Goal: Task Accomplishment & Management: Complete application form

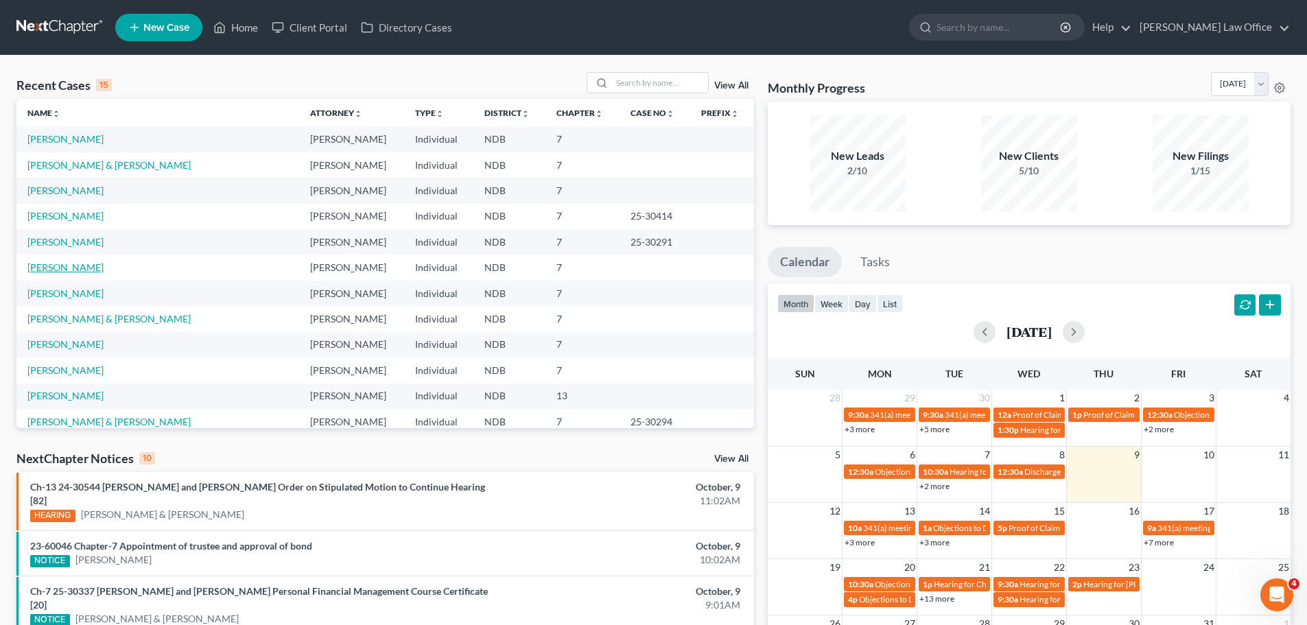
click at [63, 272] on link "[PERSON_NAME]" at bounding box center [65, 267] width 76 height 12
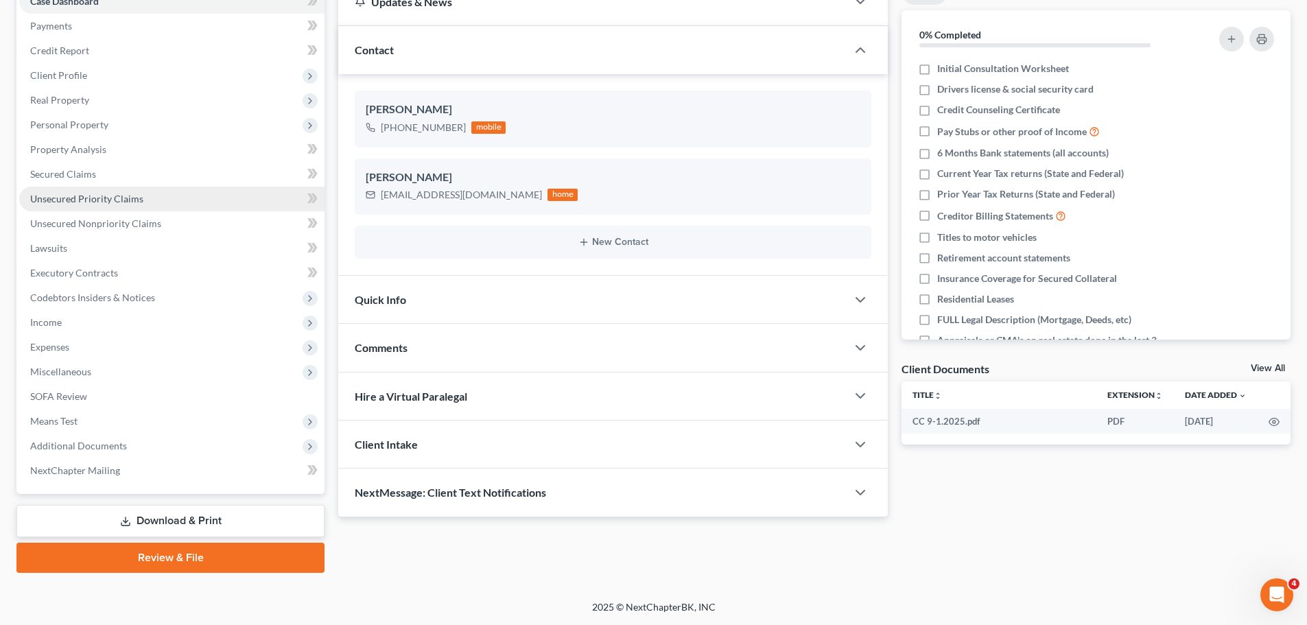
scroll to position [85, 0]
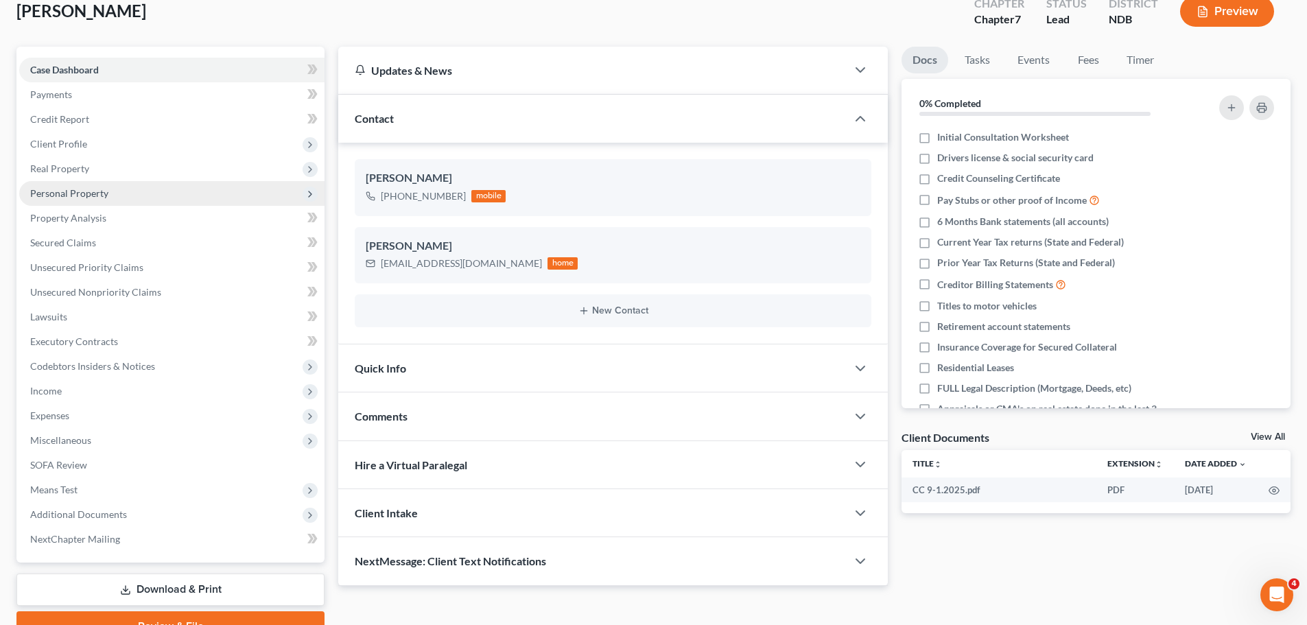
click at [84, 198] on span "Personal Property" at bounding box center [69, 193] width 78 height 12
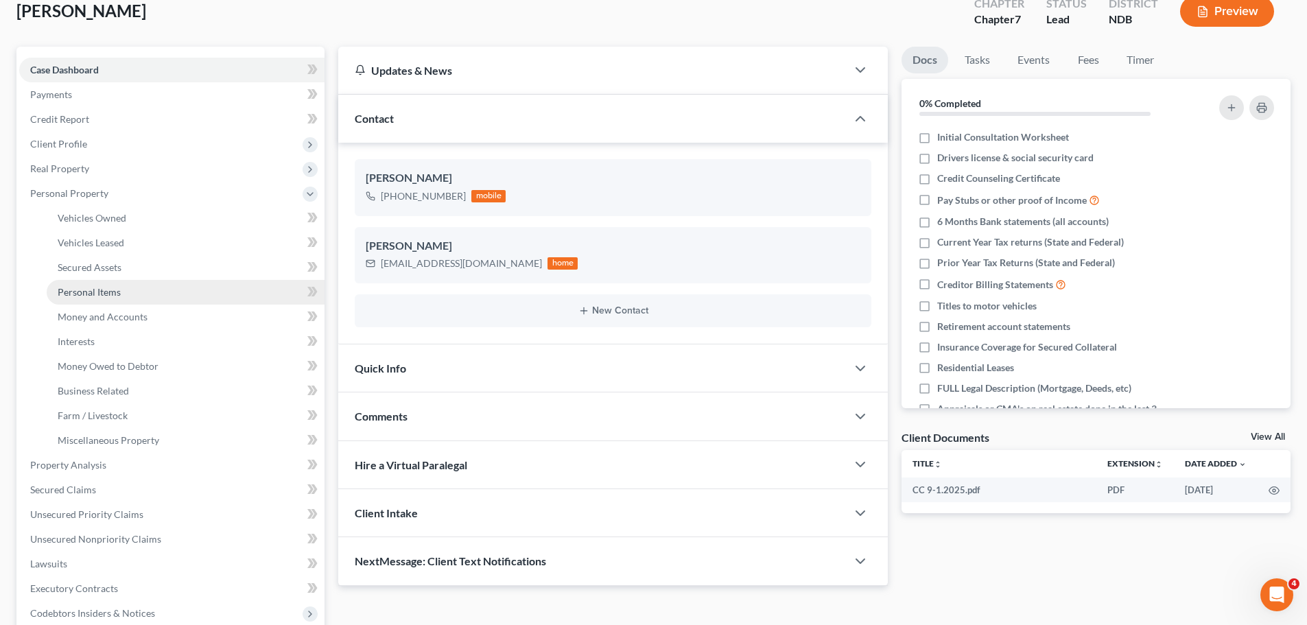
click at [86, 289] on span "Personal Items" at bounding box center [89, 292] width 63 height 12
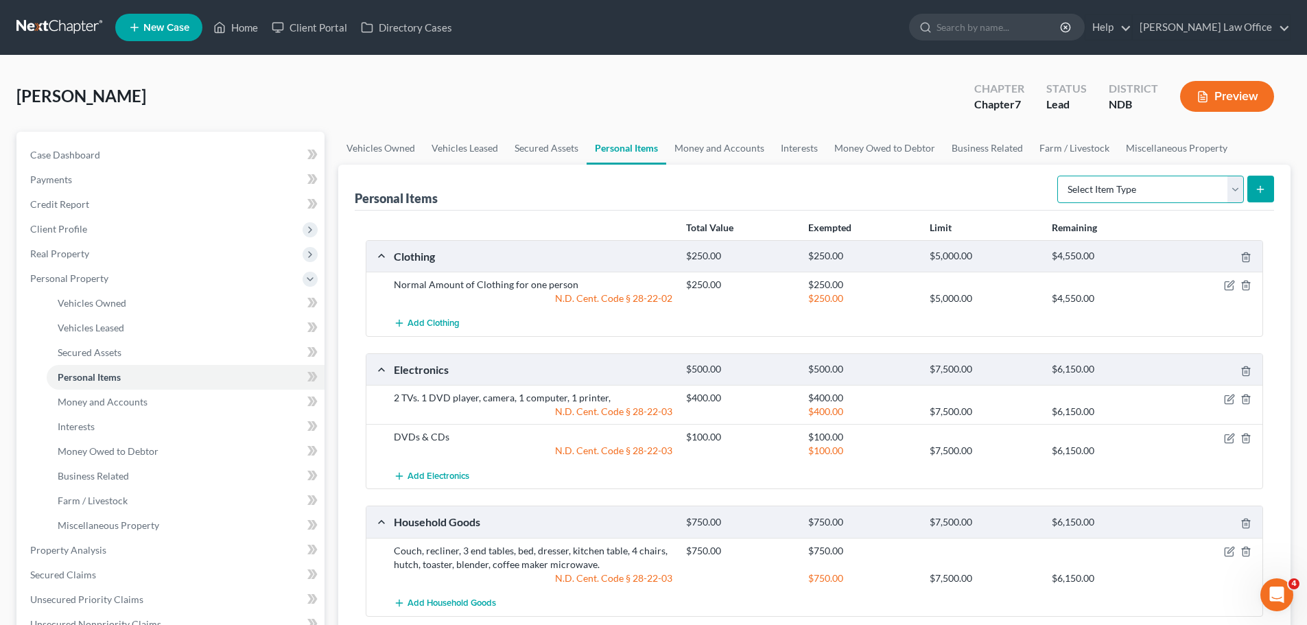
click at [1241, 190] on select "Select Item Type Clothing (A/B: 11) Collectibles Of Value (A/B: 8) Electronics …" at bounding box center [1150, 189] width 187 height 27
select select "other"
click at [1059, 176] on select "Select Item Type Clothing (A/B: 11) Collectibles Of Value (A/B: 8) Electronics …" at bounding box center [1150, 189] width 187 height 27
click at [1261, 185] on icon "submit" at bounding box center [1260, 189] width 11 height 11
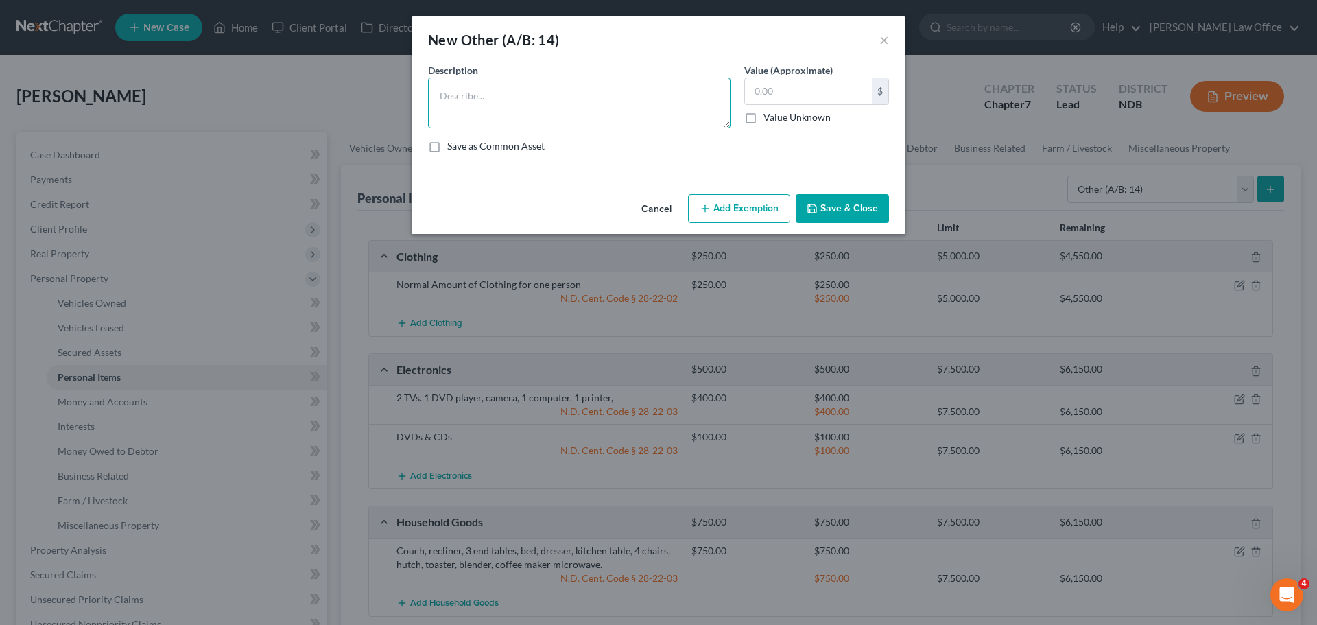
click at [450, 86] on textarea at bounding box center [579, 103] width 303 height 51
type textarea "JD 300 Lawn Tractor 1975-1976"
click at [778, 92] on input "text" at bounding box center [808, 91] width 127 height 26
type input "500.00"
click at [762, 207] on button "Add Exemption" at bounding box center [739, 208] width 102 height 29
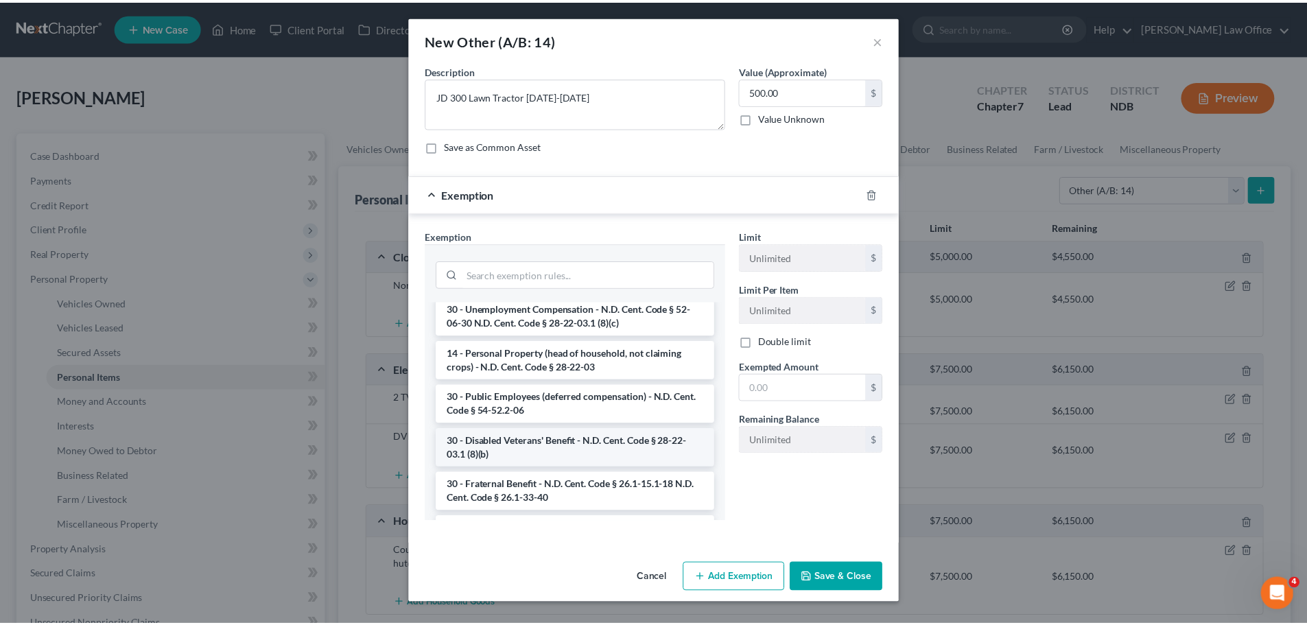
scroll to position [343, 0]
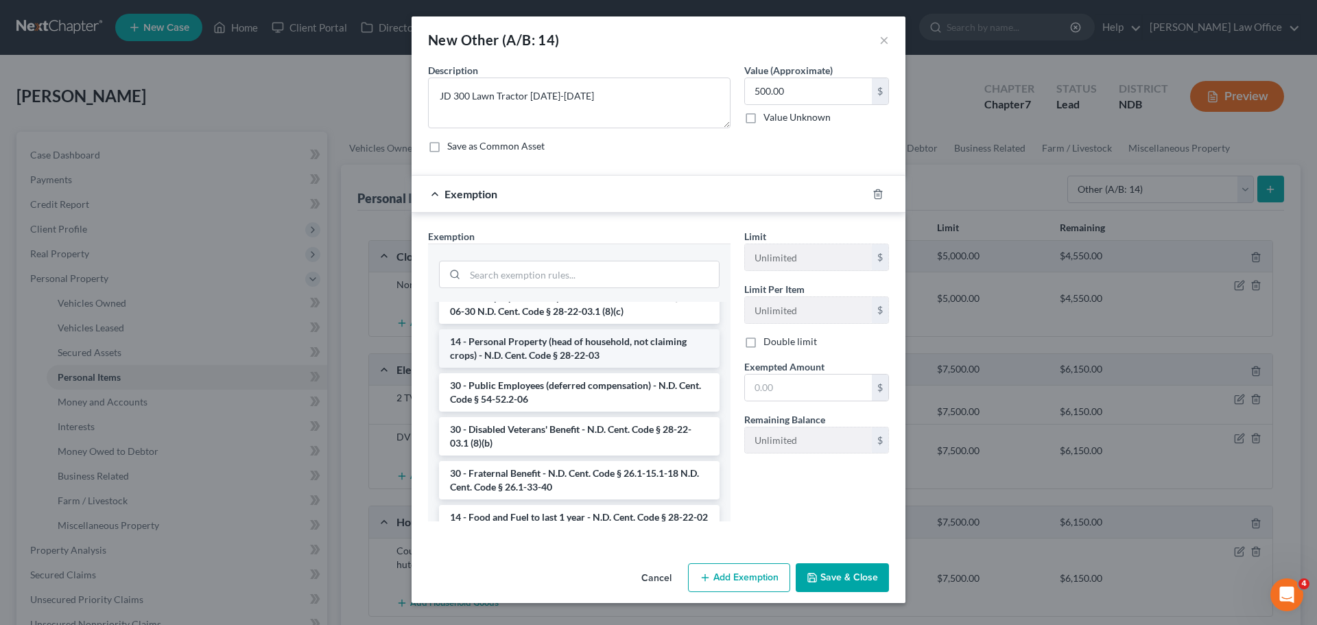
click at [552, 336] on li "14 - Personal Property (head of household, not claiming crops) - N.D. Cent. Cod…" at bounding box center [579, 348] width 281 height 38
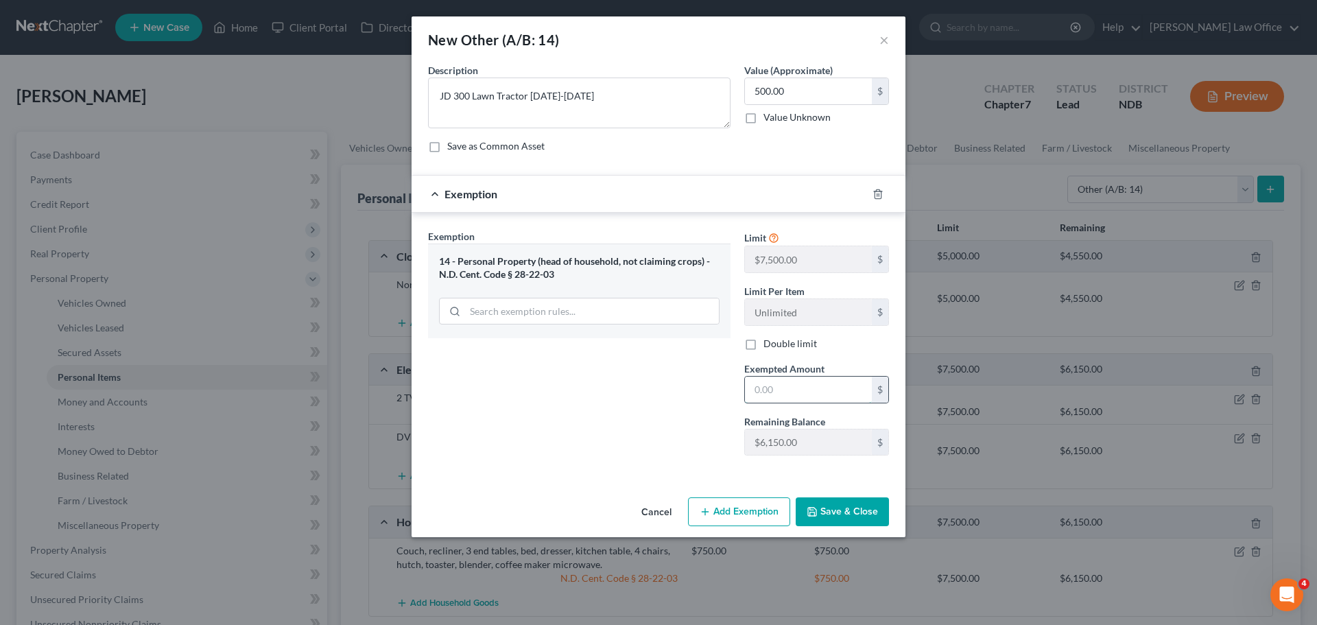
click at [786, 394] on input "text" at bounding box center [808, 390] width 127 height 26
type input "500.00"
click at [851, 509] on button "Save & Close" at bounding box center [842, 511] width 93 height 29
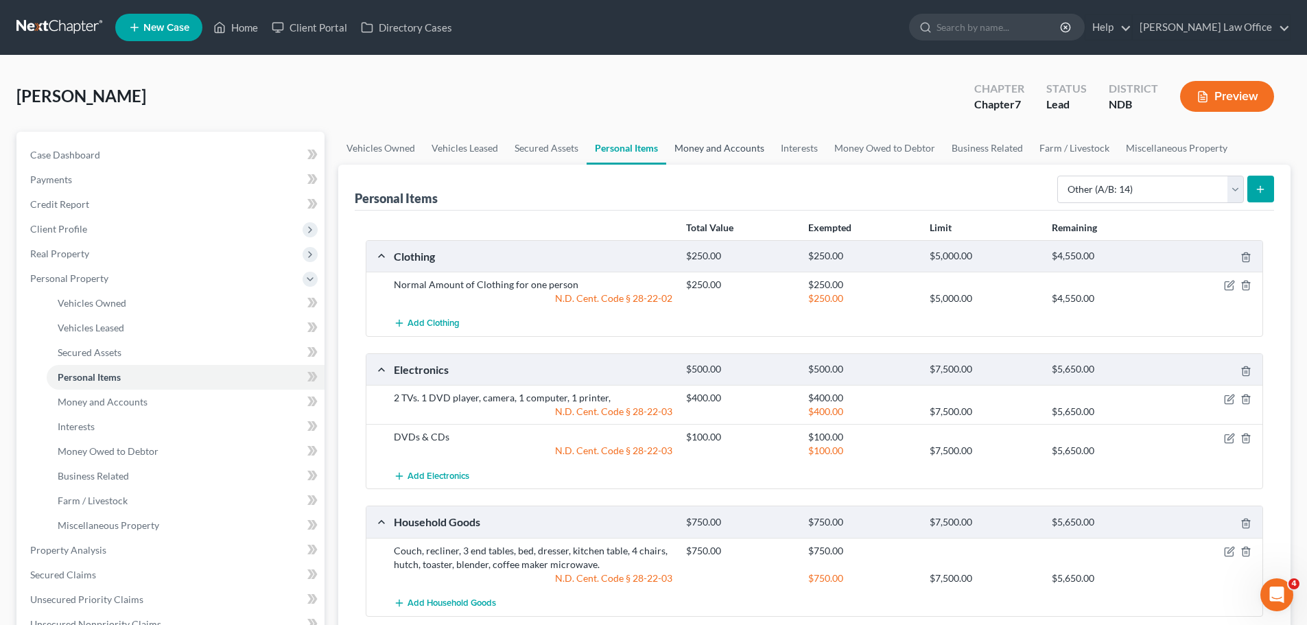
click at [731, 151] on link "Money and Accounts" at bounding box center [719, 148] width 106 height 33
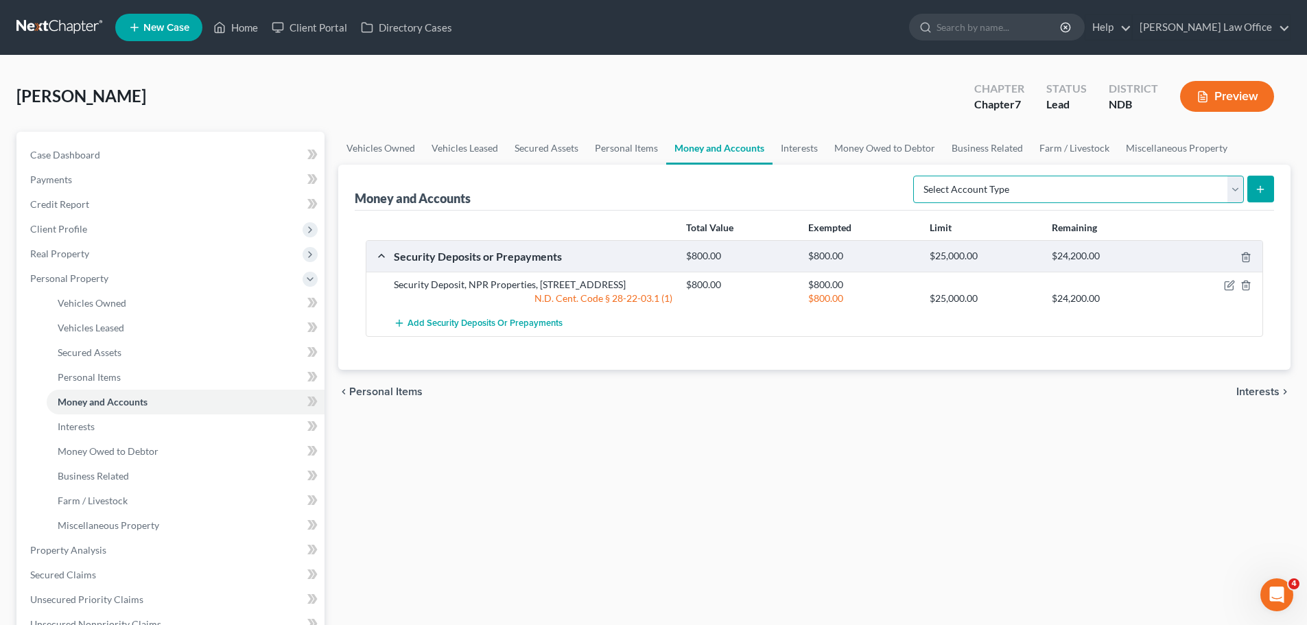
click at [1232, 191] on select "Select Account Type Brokerage (A/B: 18, SOFA: 20) Cash on Hand (A/B: 16) Certif…" at bounding box center [1078, 189] width 331 height 27
select select "checking"
click at [917, 176] on select "Select Account Type Brokerage (A/B: 18, SOFA: 20) Cash on Hand (A/B: 16) Certif…" at bounding box center [1078, 189] width 331 height 27
click at [1263, 186] on icon "submit" at bounding box center [1260, 189] width 11 height 11
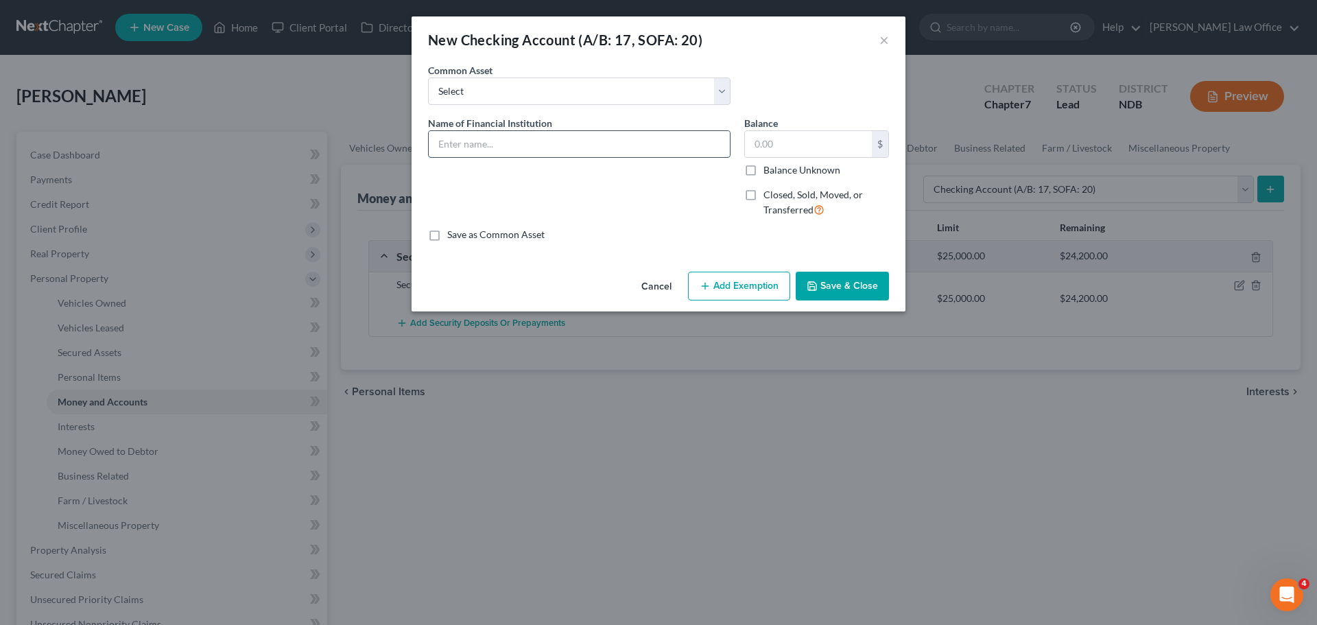
click at [481, 135] on input "text" at bounding box center [579, 144] width 301 height 26
type input "First State Bank Southwest Checking ******1701"
click at [849, 285] on button "Save & Close" at bounding box center [842, 286] width 93 height 29
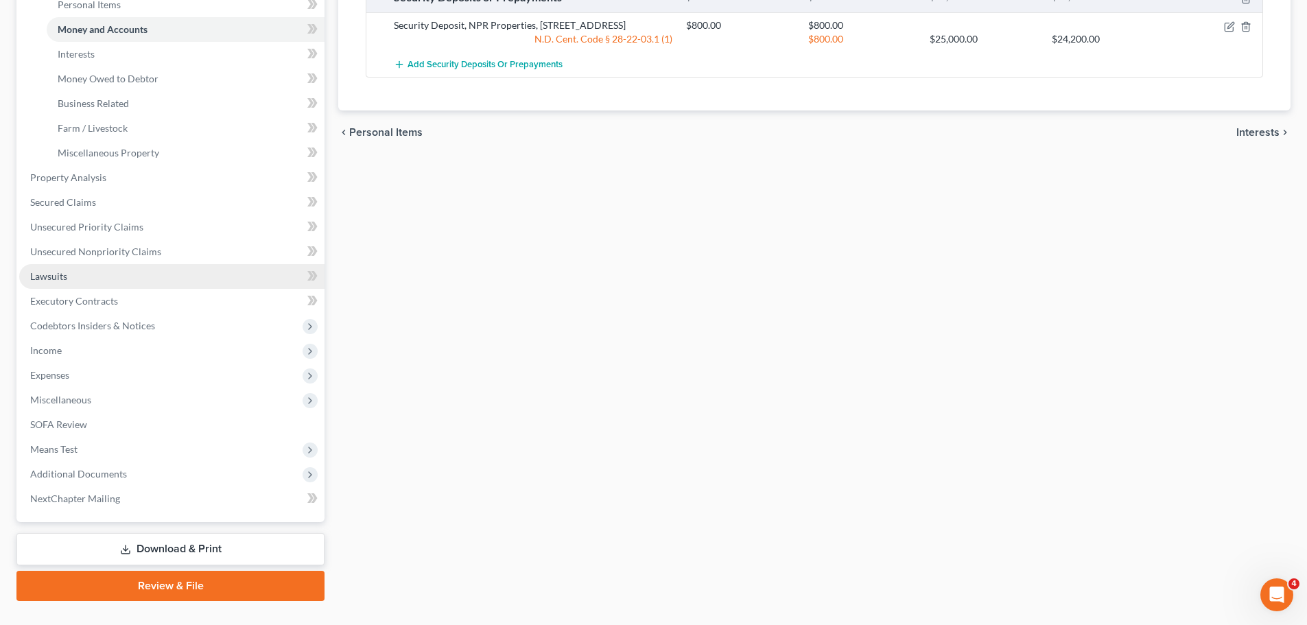
scroll to position [401, 0]
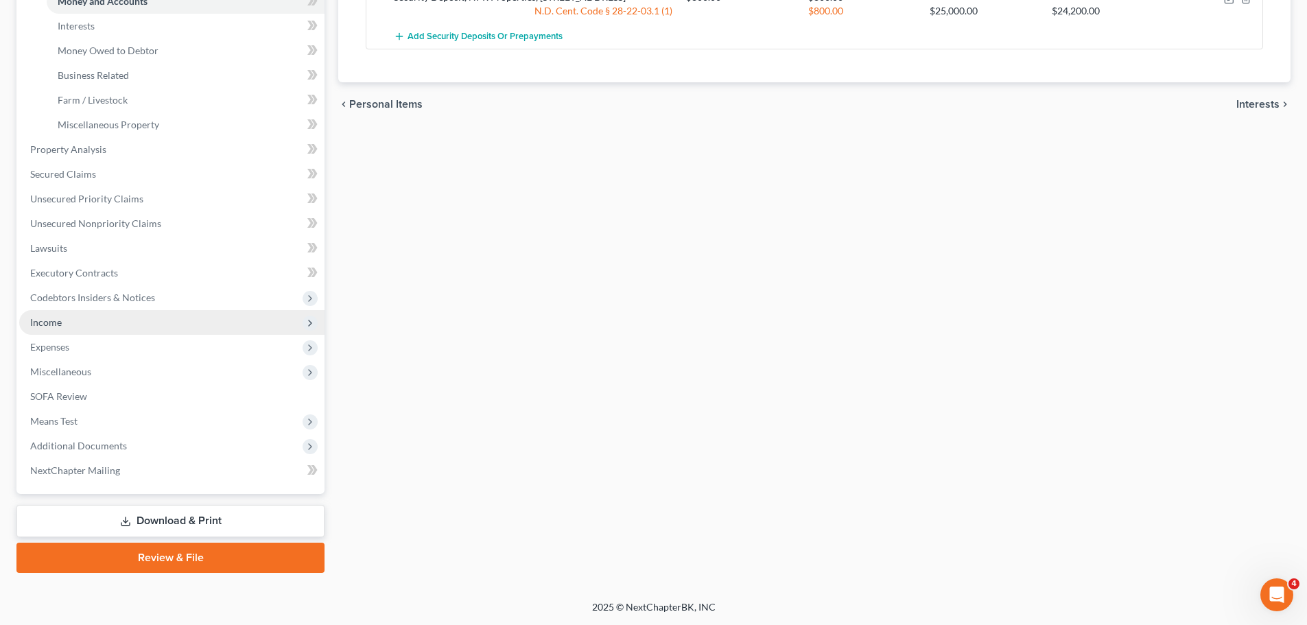
click at [53, 316] on span "Income" at bounding box center [46, 322] width 32 height 12
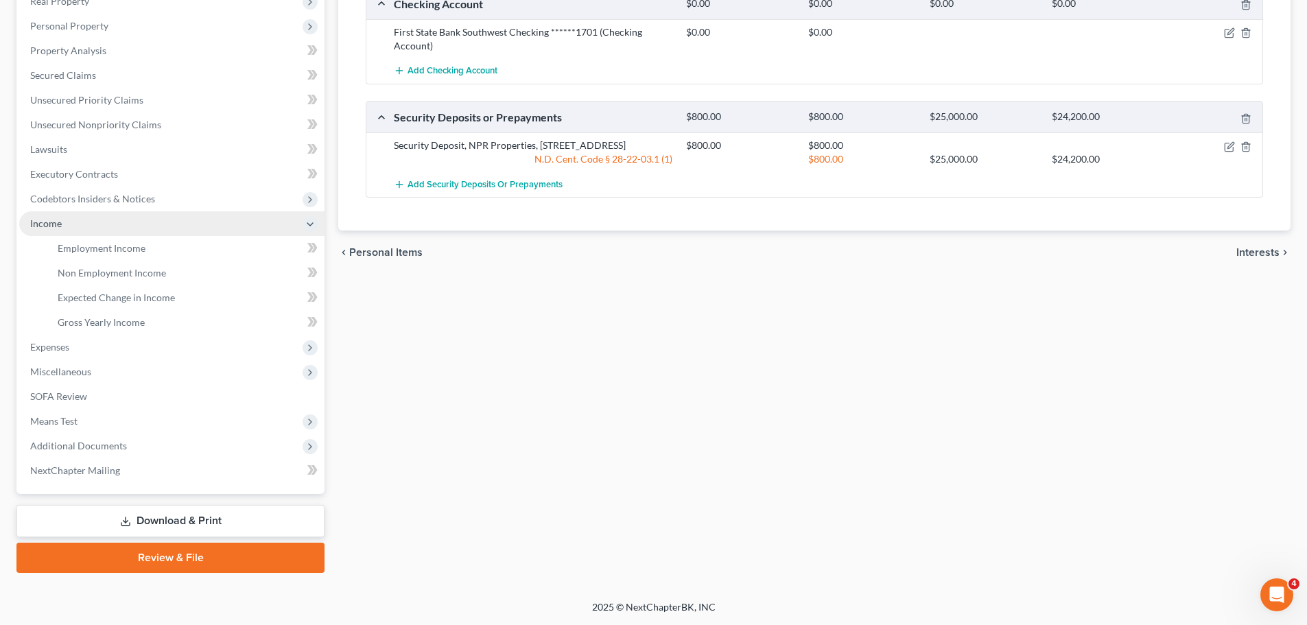
scroll to position [253, 0]
click at [102, 248] on span "Employment Income" at bounding box center [102, 248] width 88 height 12
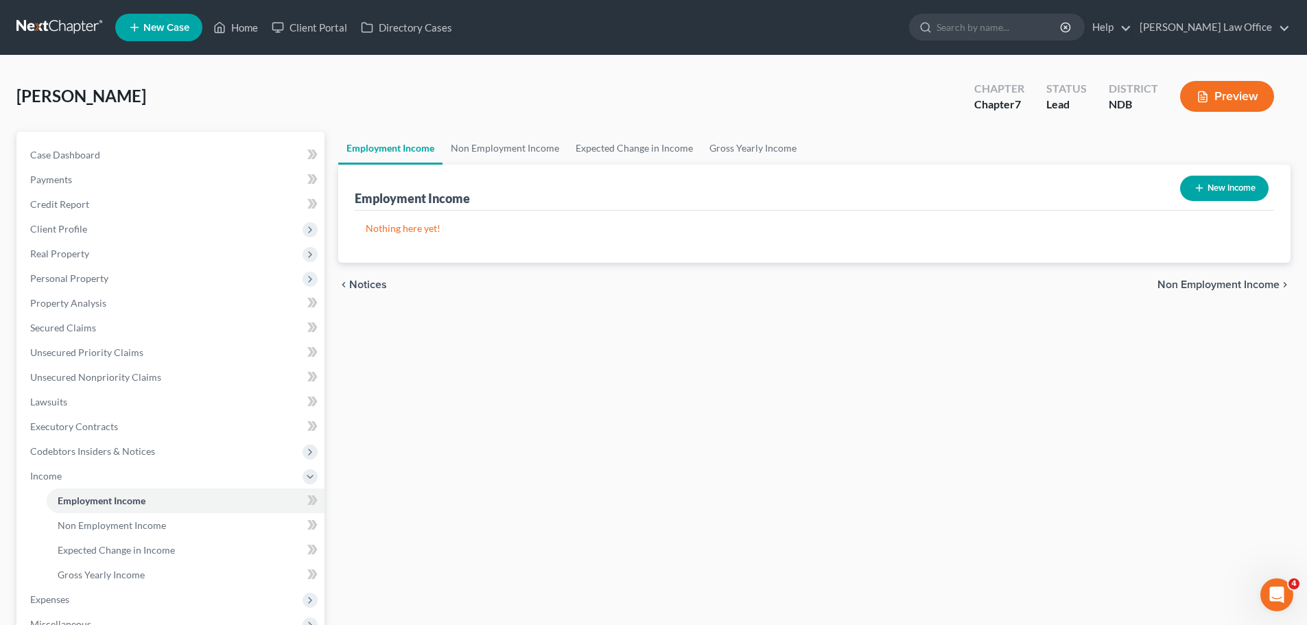
click at [1210, 190] on button "New Income" at bounding box center [1224, 188] width 89 height 25
select select "0"
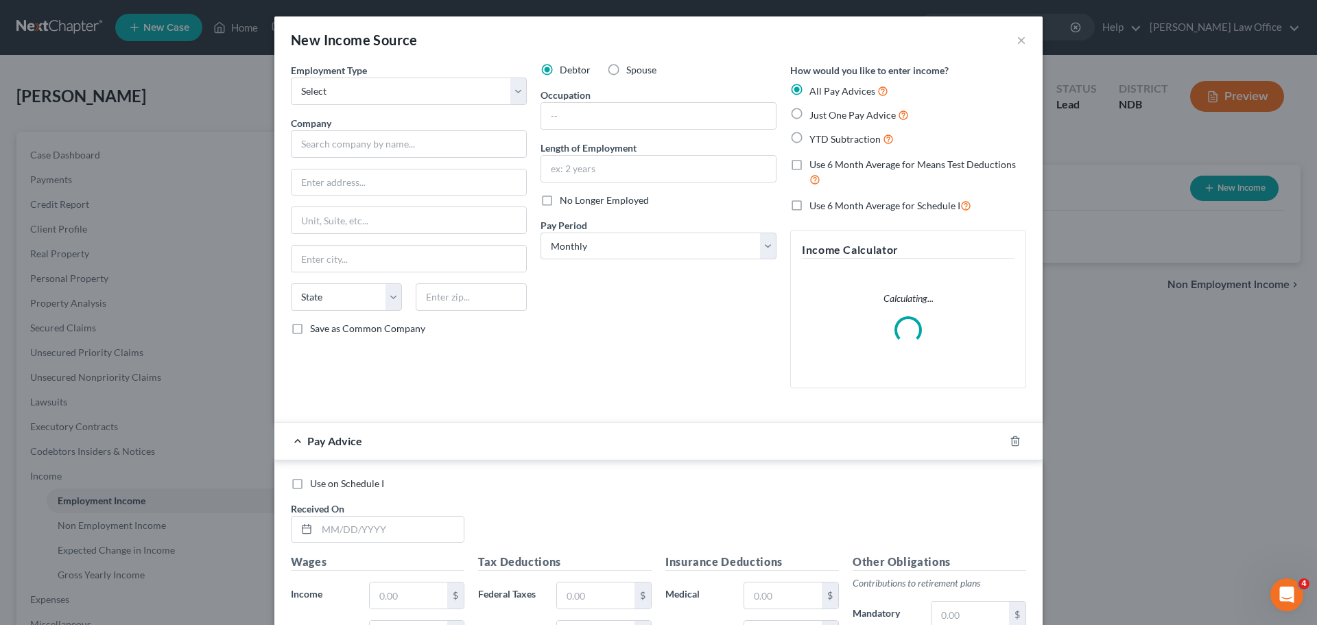
click at [626, 73] on label "Spouse" at bounding box center [641, 70] width 30 height 14
click at [632, 72] on input "Spouse" at bounding box center [636, 67] width 9 height 9
radio input "true"
click at [514, 94] on select "Select Full or Part Time Employment Self Employment" at bounding box center [409, 91] width 236 height 27
select select "0"
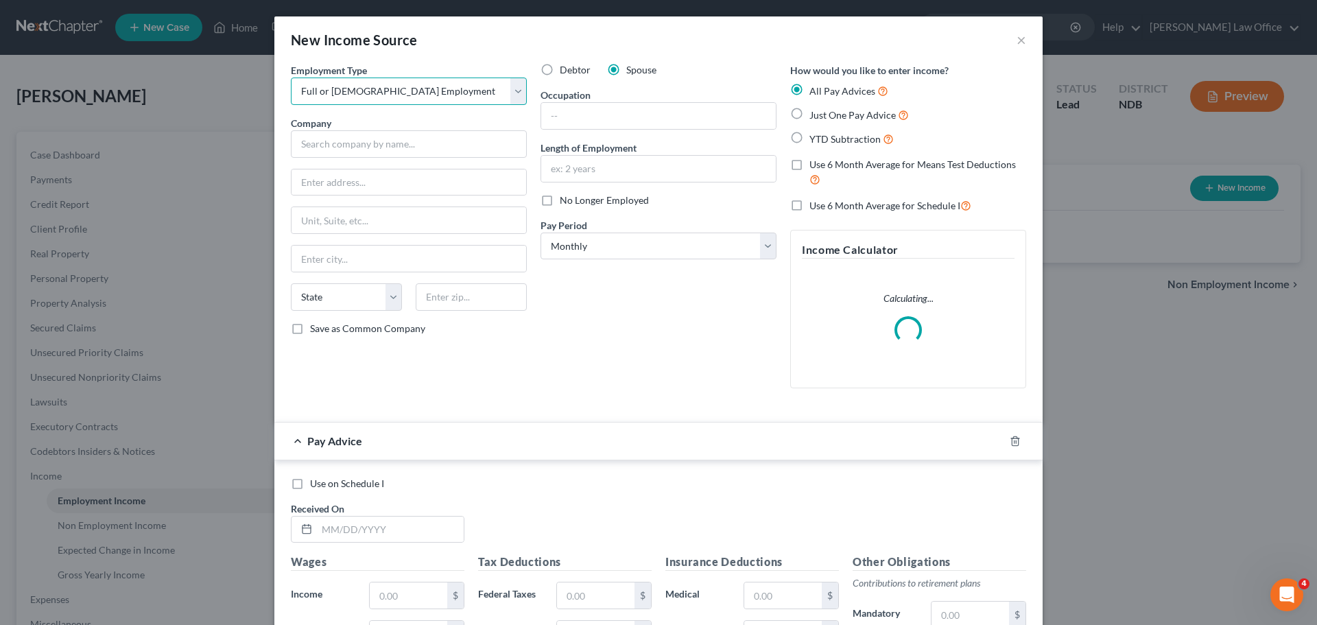
click at [291, 78] on select "Select Full or Part Time Employment Self Employment" at bounding box center [409, 91] width 236 height 27
click at [305, 150] on input "text" at bounding box center [409, 143] width 236 height 27
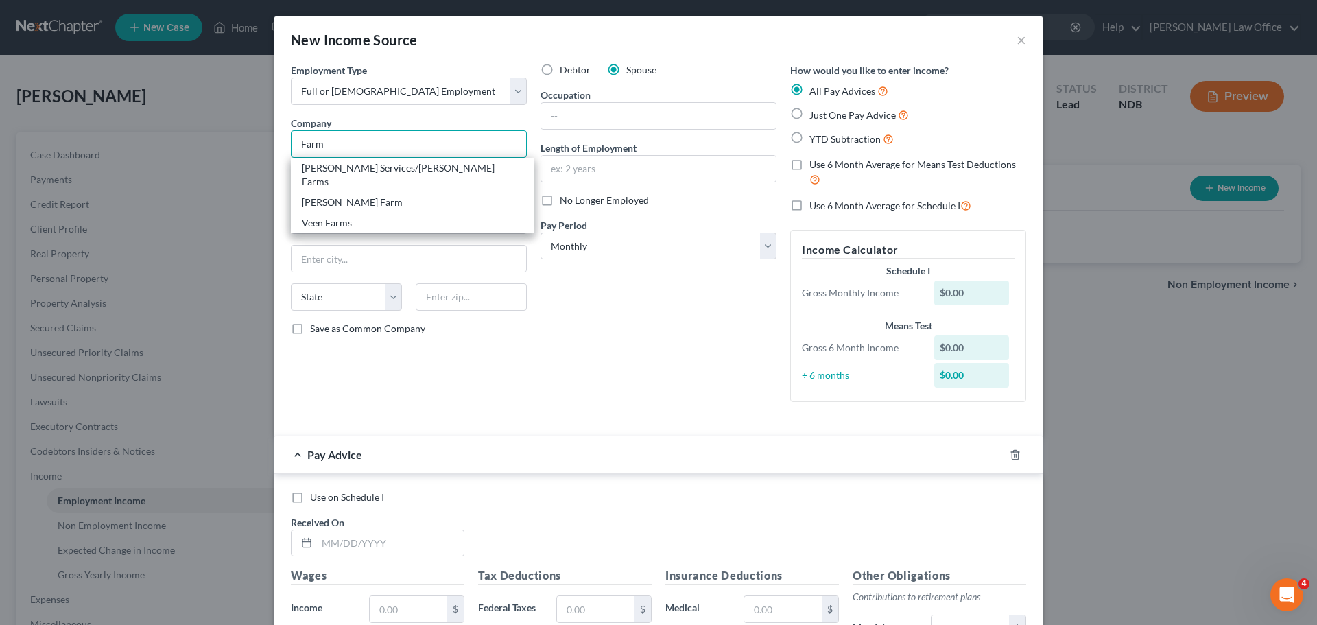
type input "Farm"
drag, startPoint x: 793, startPoint y: 111, endPoint x: 789, endPoint y: 130, distance: 19.6
click at [810, 113] on label "Just One Pay Advice" at bounding box center [859, 115] width 99 height 16
click at [815, 113] on input "Just One Pay Advice" at bounding box center [819, 111] width 9 height 9
radio input "true"
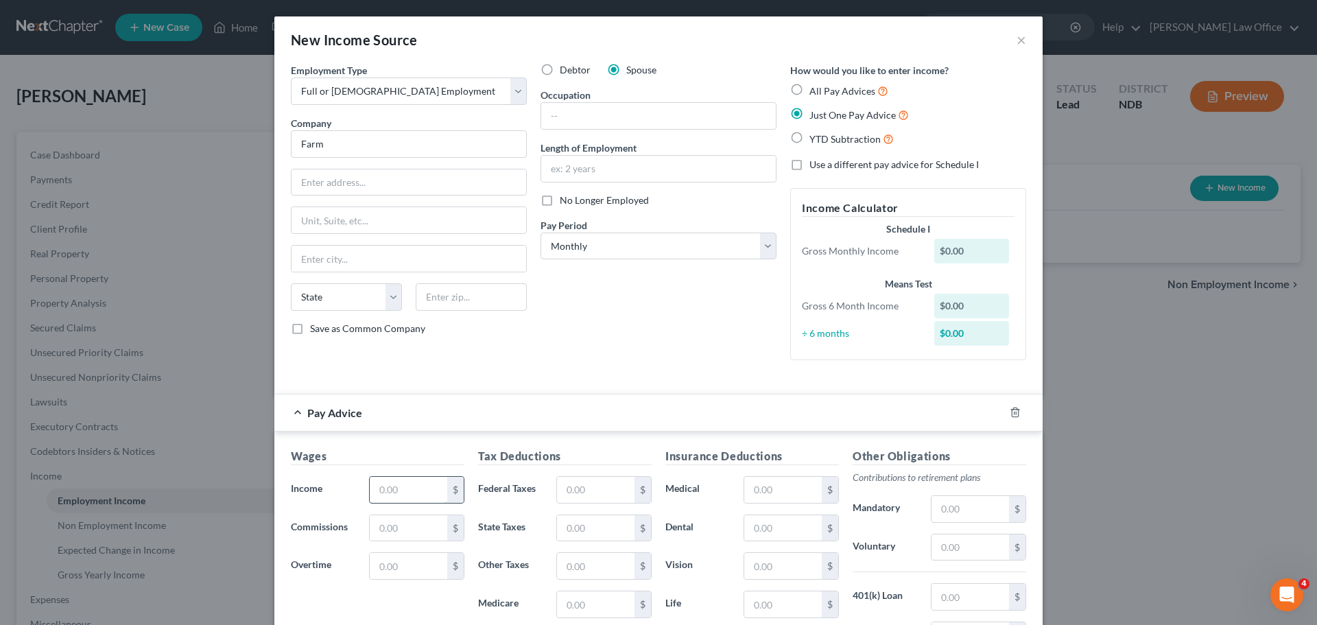
click at [384, 480] on input "text" at bounding box center [409, 490] width 78 height 26
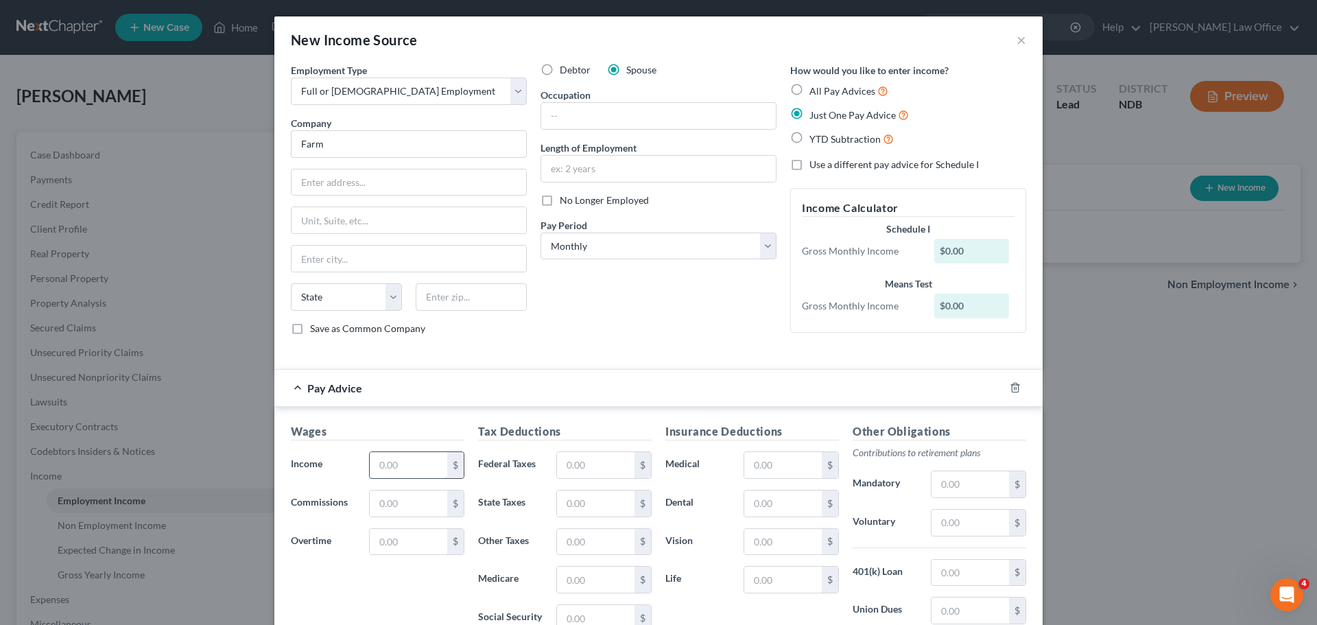
click at [381, 462] on input "text" at bounding box center [409, 465] width 78 height 26
type input "5,033.25"
click at [581, 471] on input "text" at bounding box center [596, 465] width 78 height 26
type input "485.95"
click at [585, 504] on input "text" at bounding box center [596, 504] width 78 height 26
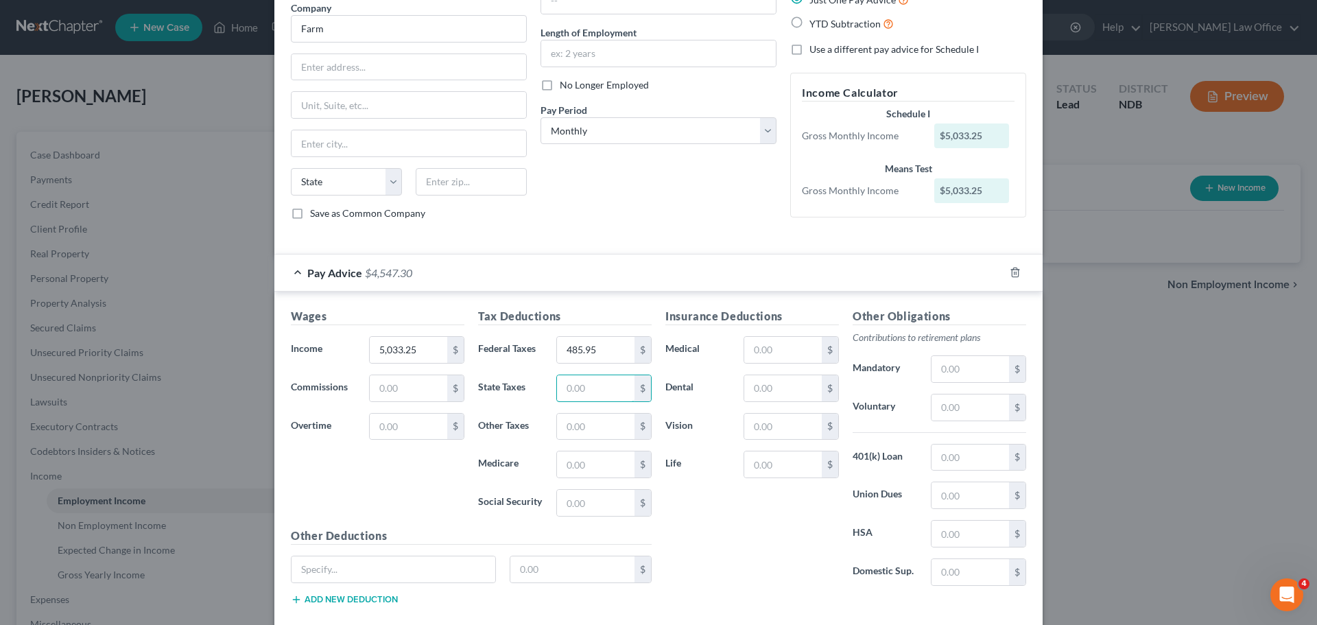
scroll to position [137, 0]
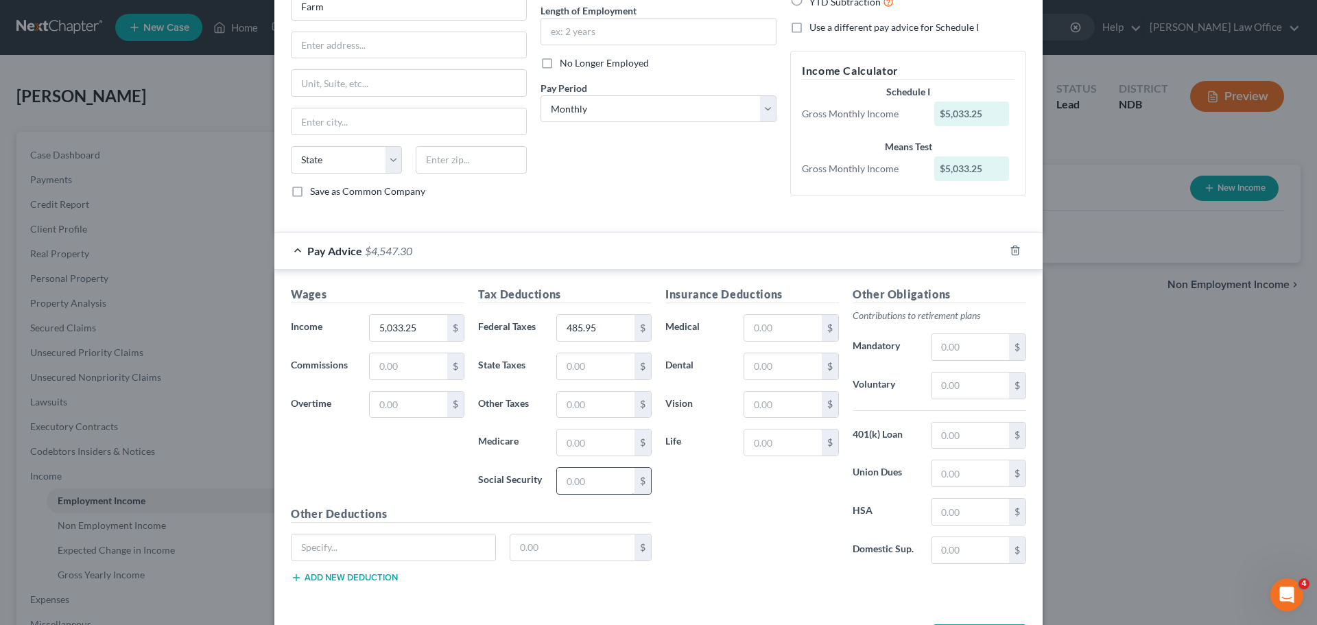
click at [565, 482] on input "text" at bounding box center [596, 481] width 78 height 26
type input "312.07"
click at [581, 447] on input "text" at bounding box center [596, 443] width 78 height 26
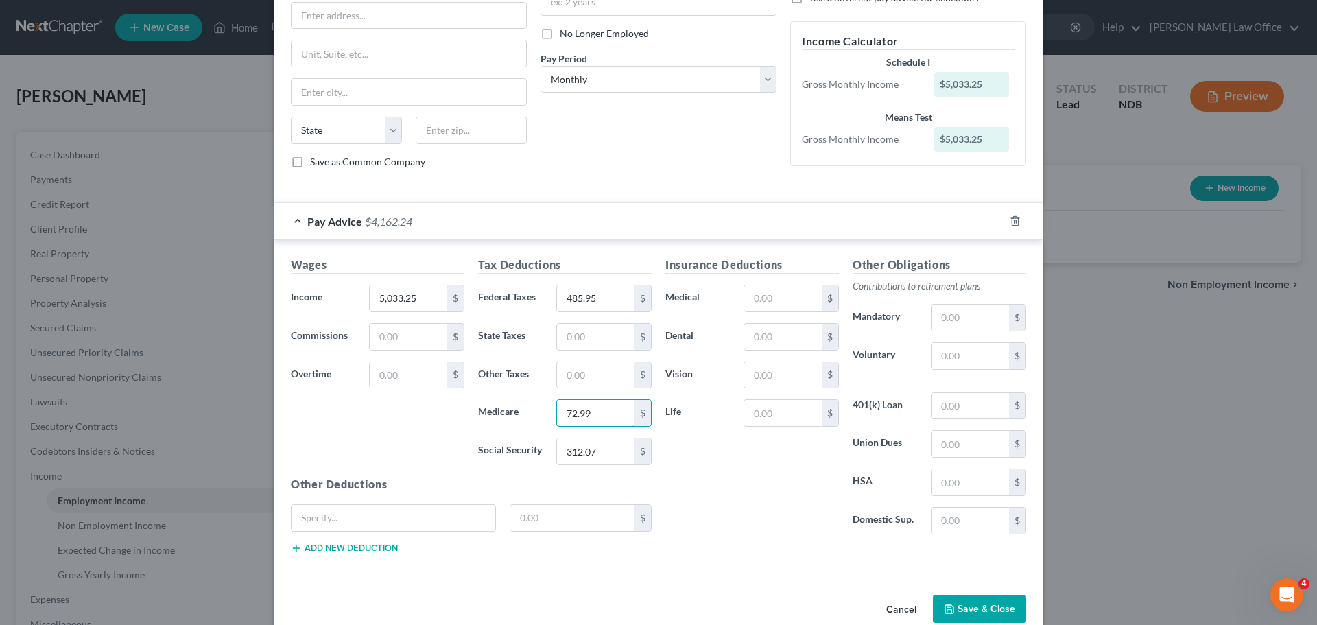
scroll to position [192, 0]
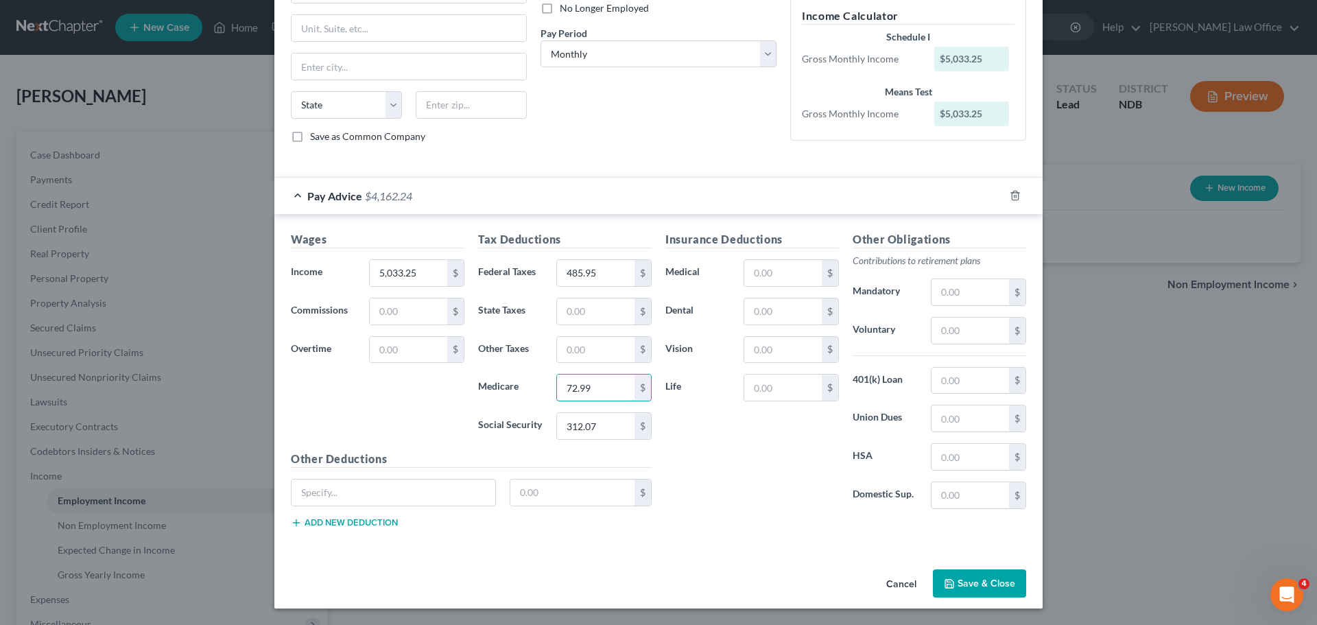
type input "72.99"
click at [989, 584] on button "Save & Close" at bounding box center [979, 584] width 93 height 29
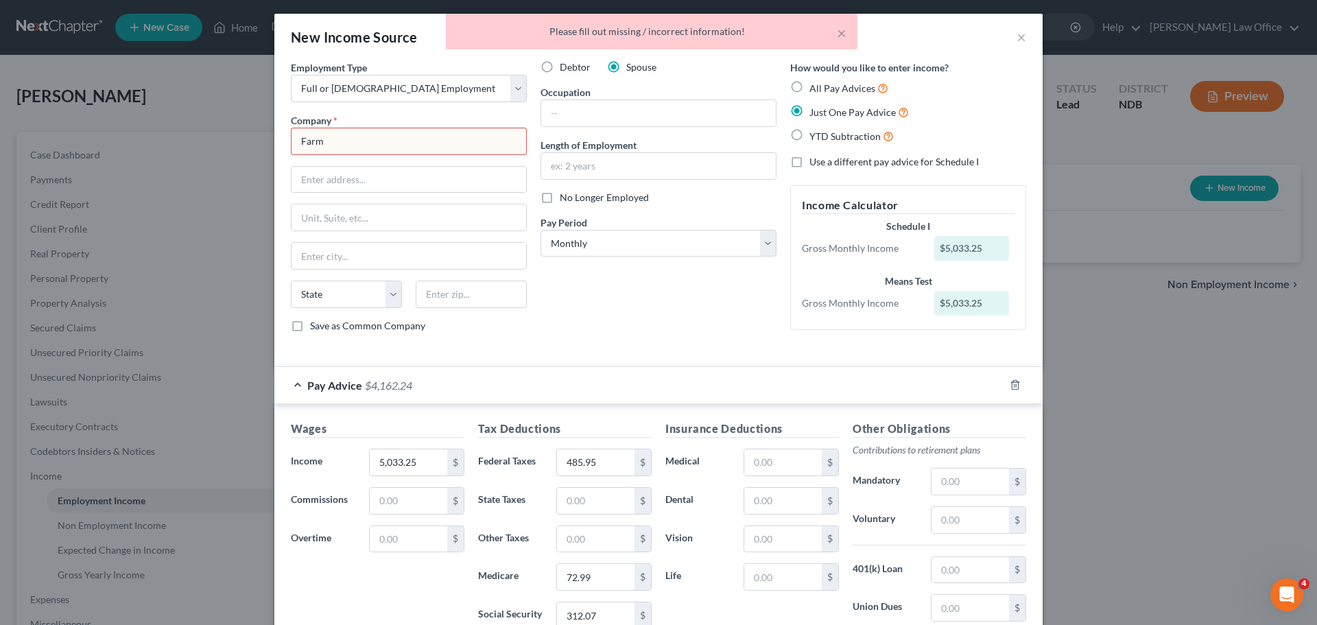
scroll to position [0, 0]
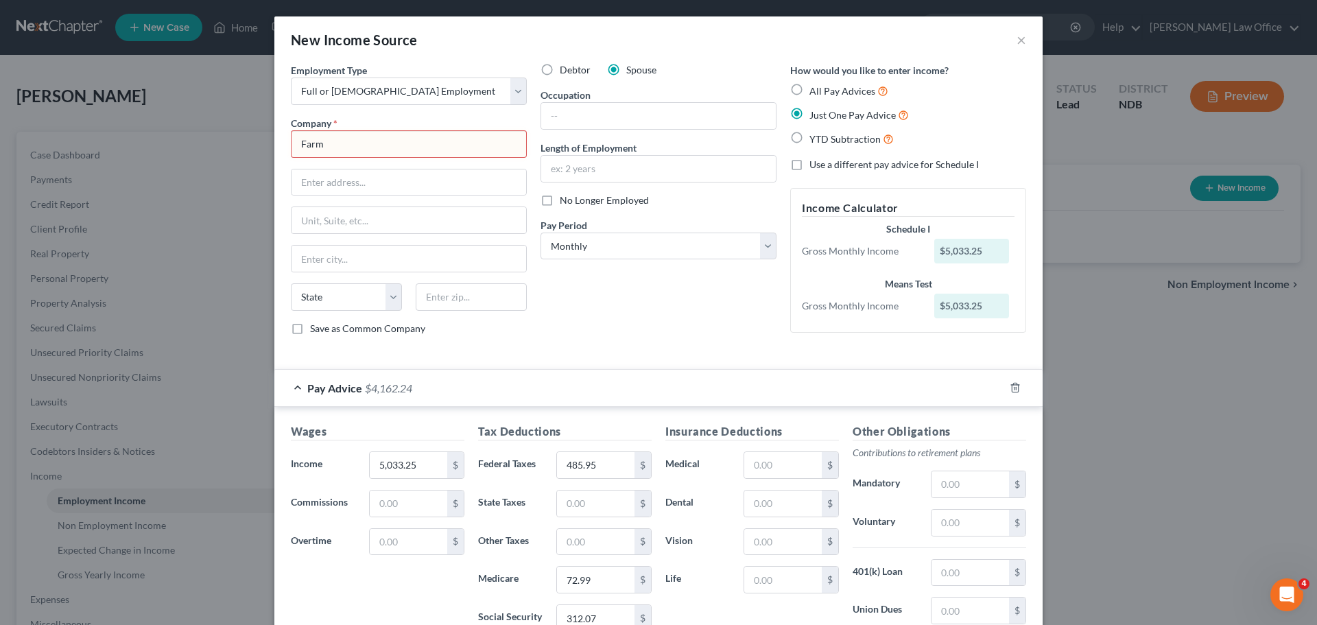
click at [338, 143] on input "Farm" at bounding box center [409, 143] width 236 height 27
type input "Farm Work"
click at [694, 350] on div "Employment Type * Select Full or Part Time Employment Self Employment Company *…" at bounding box center [658, 210] width 749 height 295
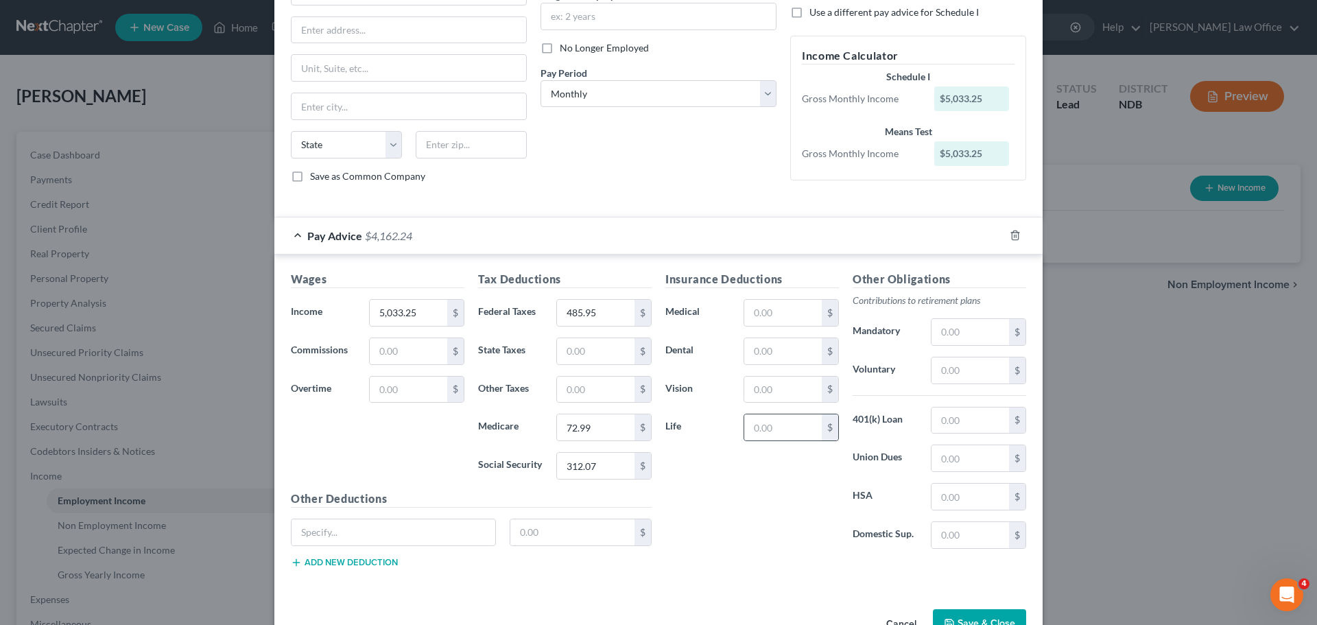
scroll to position [192, 0]
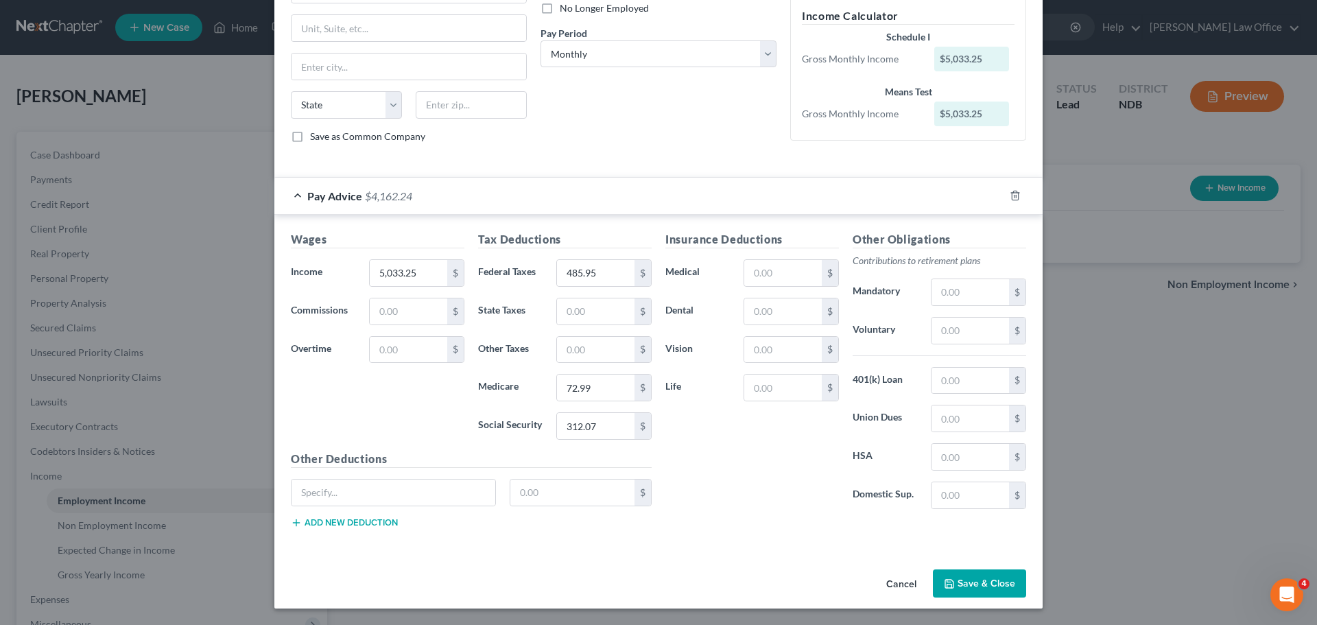
click at [982, 580] on button "Save & Close" at bounding box center [979, 584] width 93 height 29
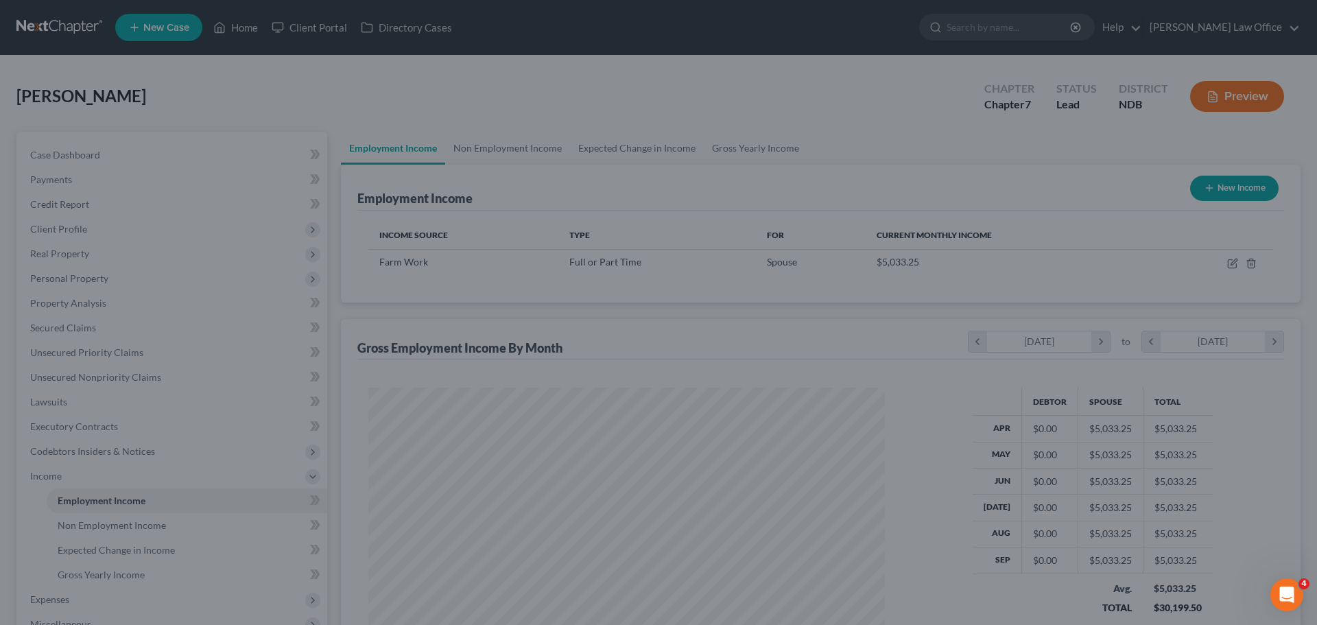
scroll to position [256, 539]
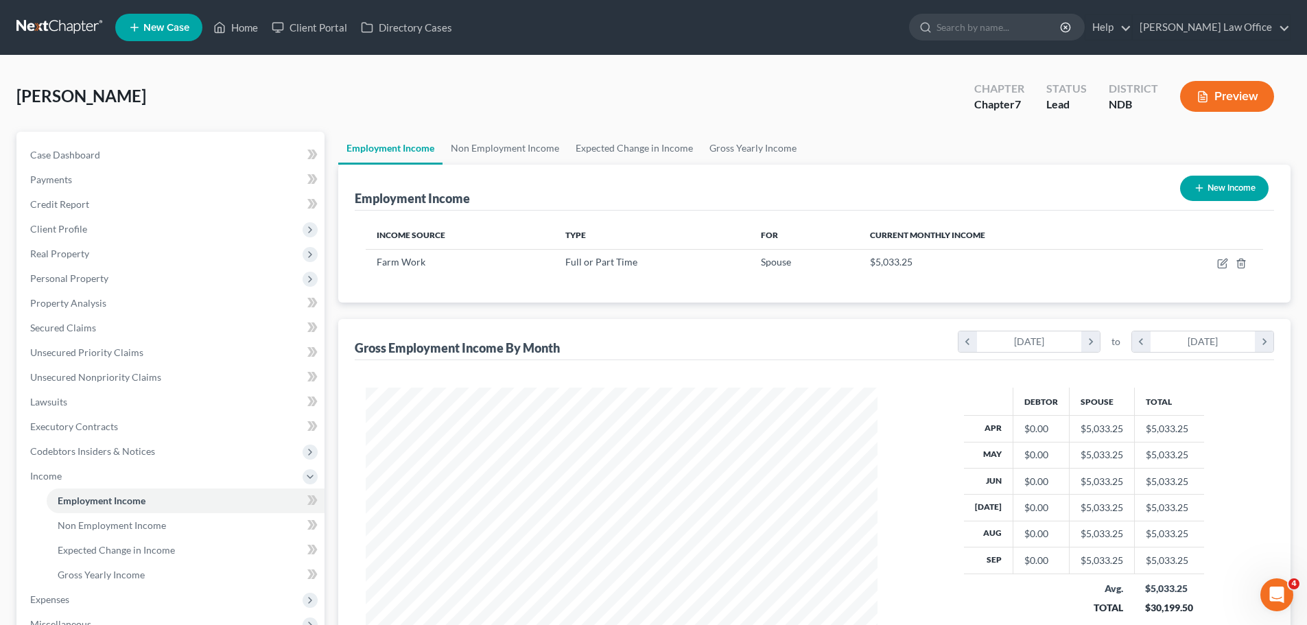
click at [1229, 187] on button "New Income" at bounding box center [1224, 188] width 89 height 25
select select "0"
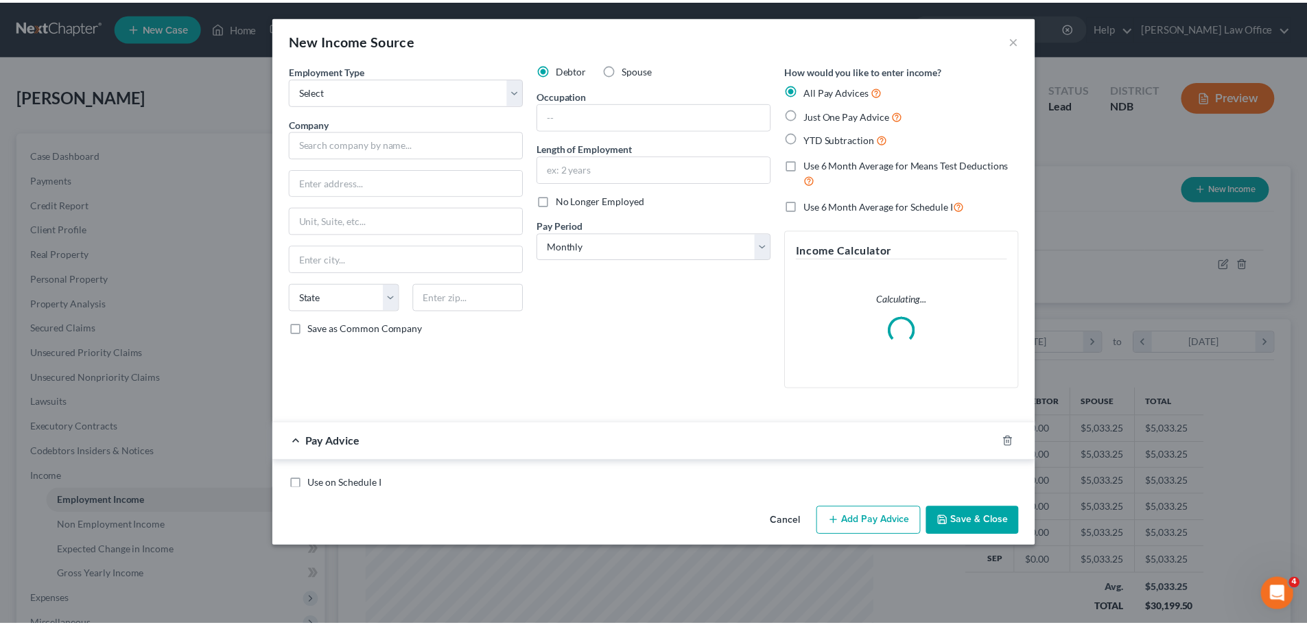
scroll to position [258, 544]
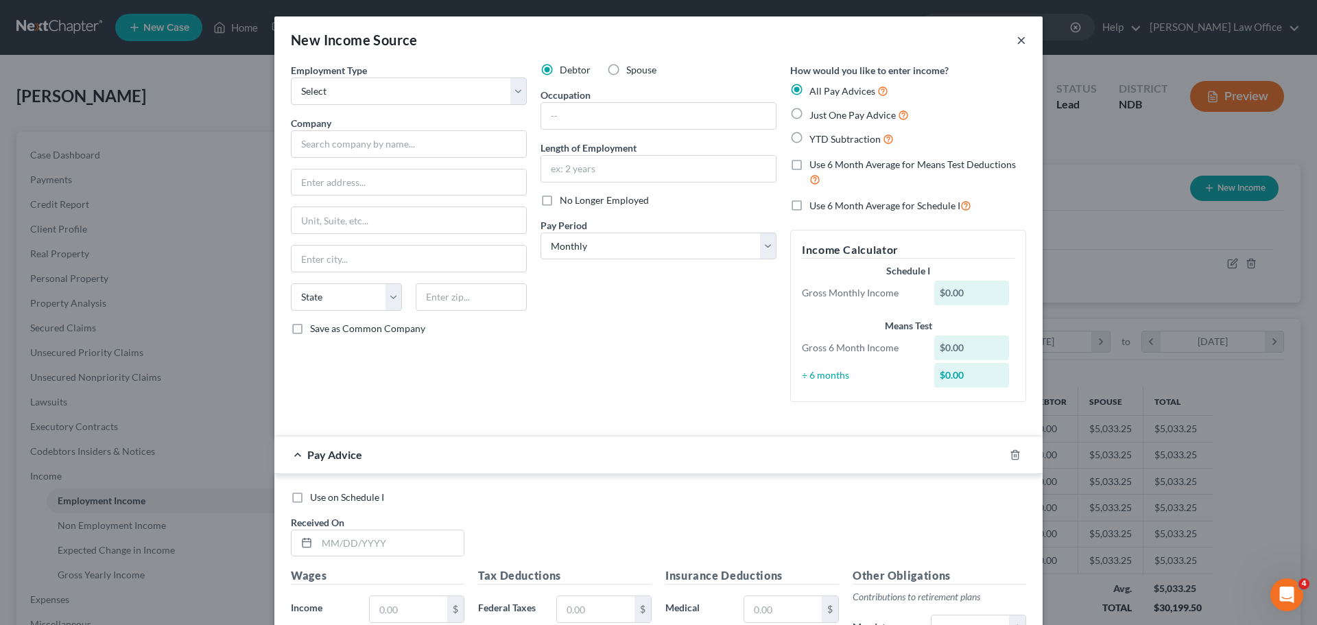
click at [1020, 38] on button "×" at bounding box center [1022, 40] width 10 height 16
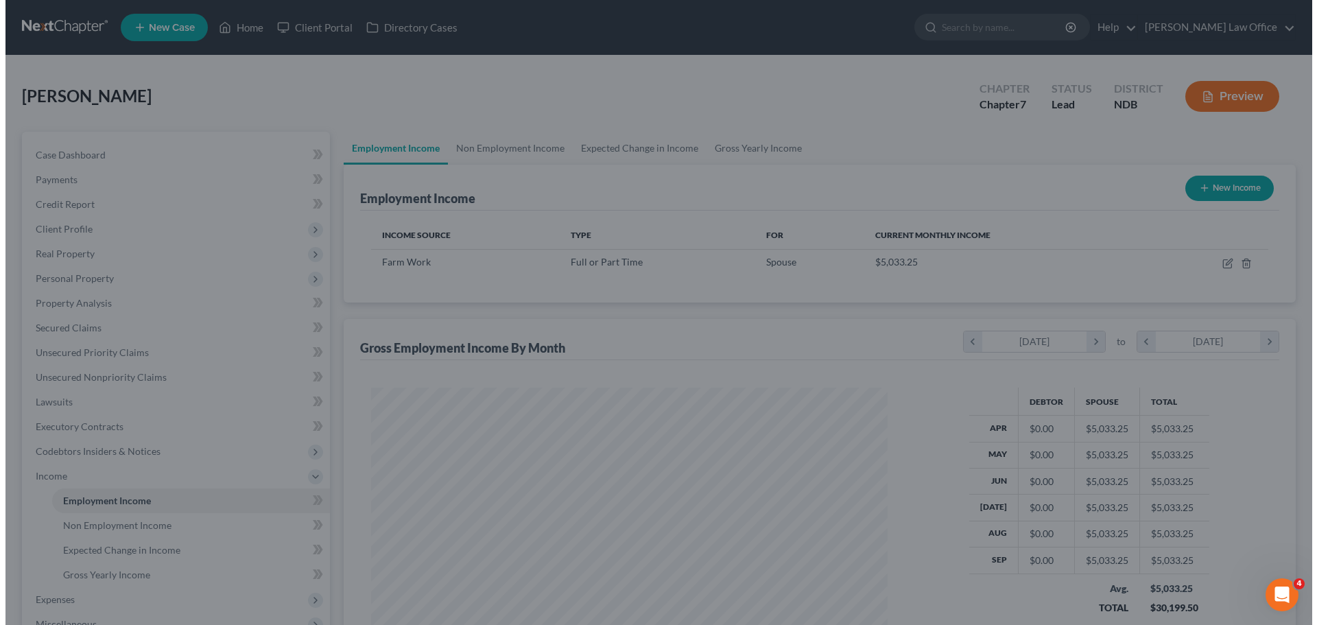
scroll to position [685927, 685643]
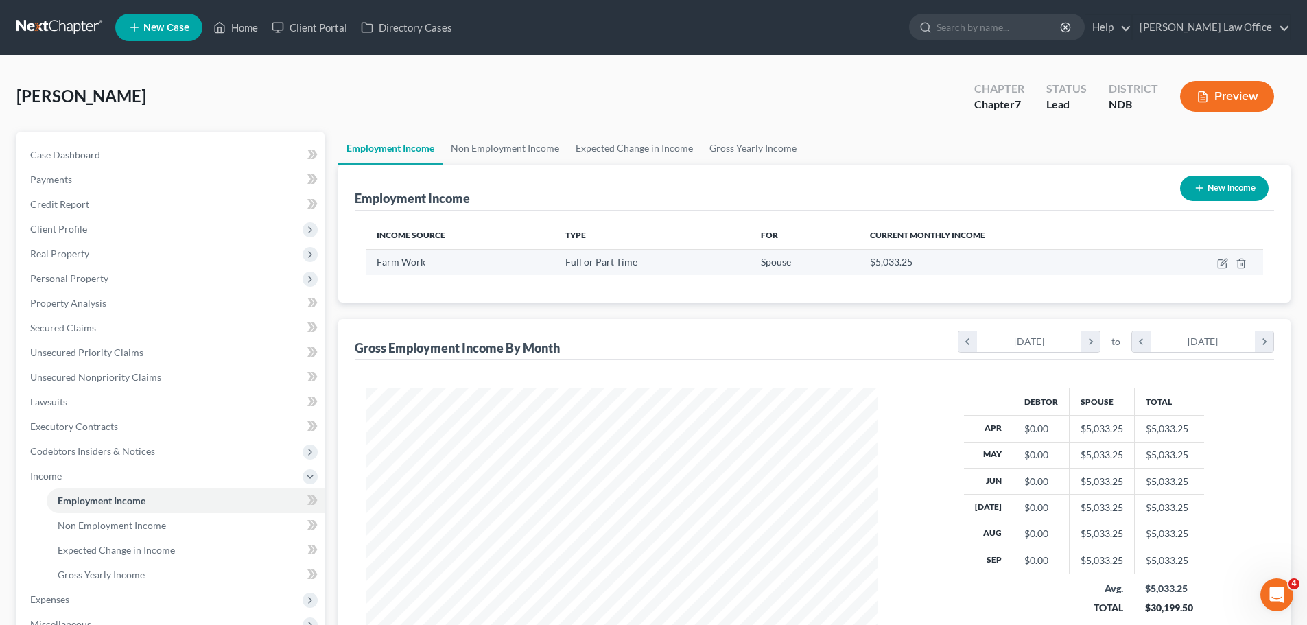
click at [1217, 265] on td at bounding box center [1204, 262] width 119 height 26
click at [1218, 261] on icon "button" at bounding box center [1222, 264] width 8 height 8
select select "0"
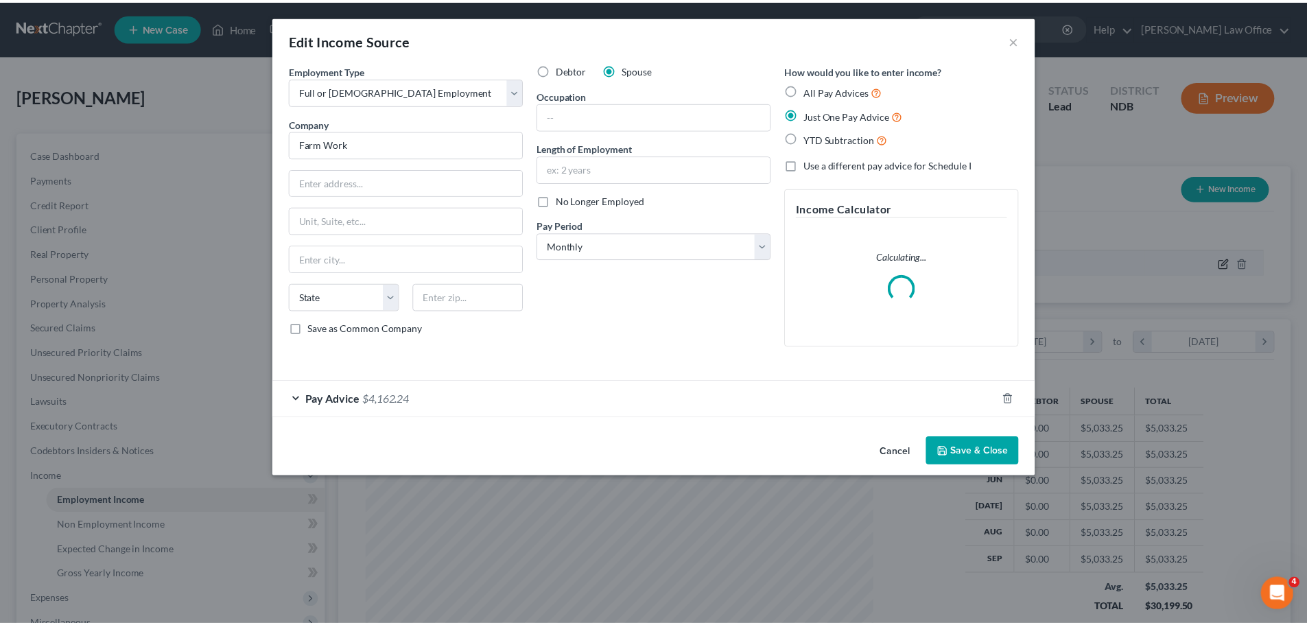
scroll to position [258, 544]
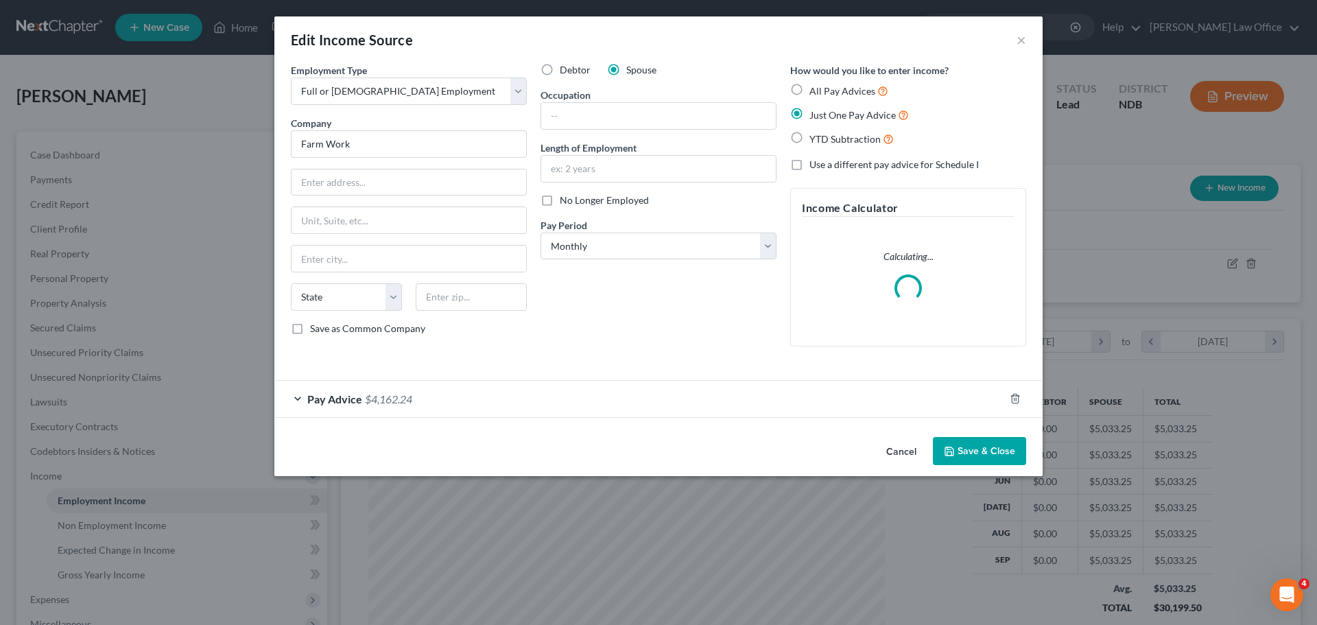
click at [985, 452] on button "Save & Close" at bounding box center [979, 451] width 93 height 29
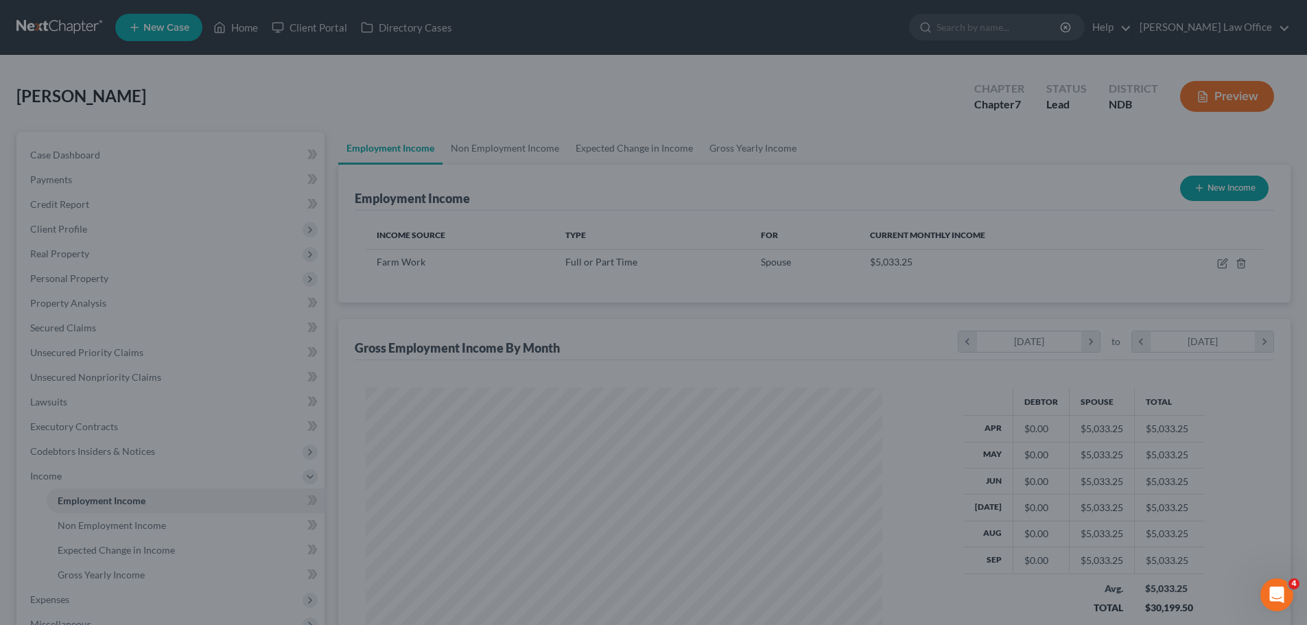
scroll to position [685927, 685643]
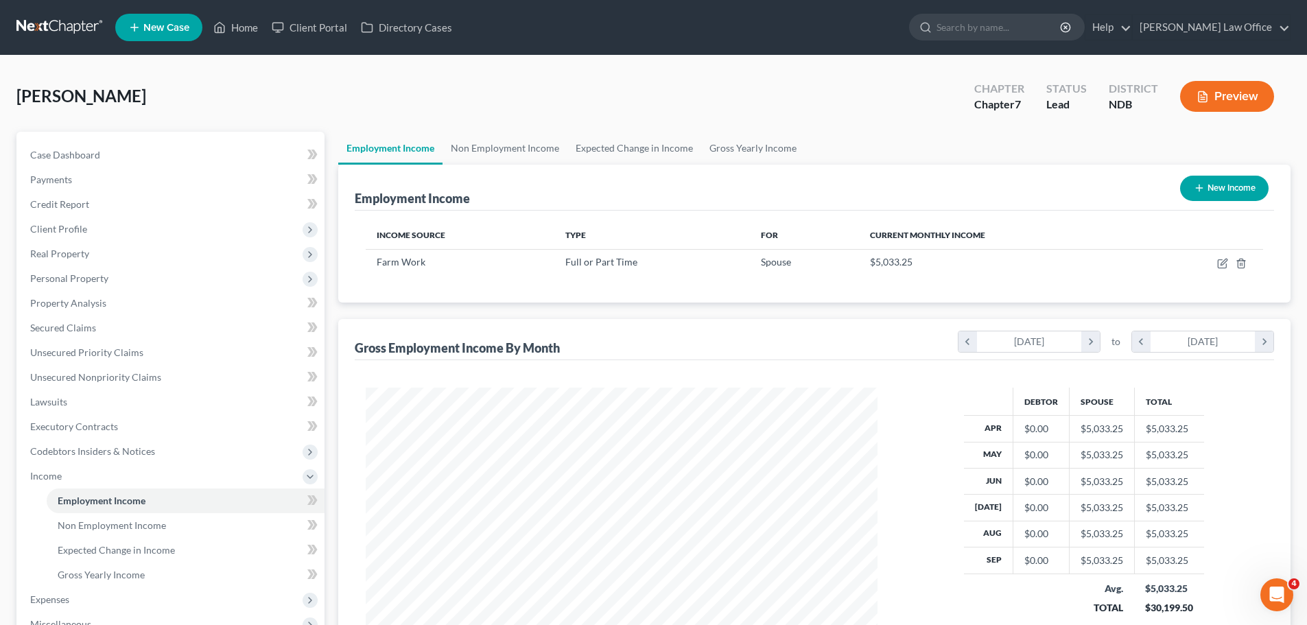
click at [1241, 187] on button "New Income" at bounding box center [1224, 188] width 89 height 25
select select "0"
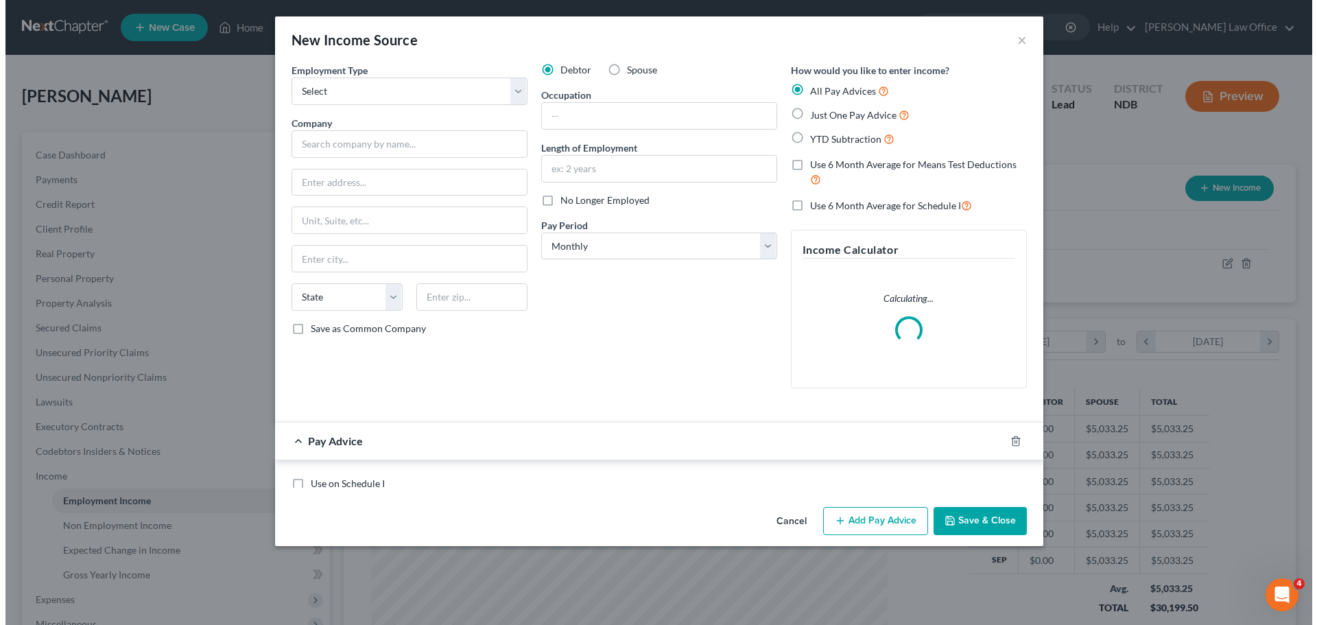
scroll to position [258, 544]
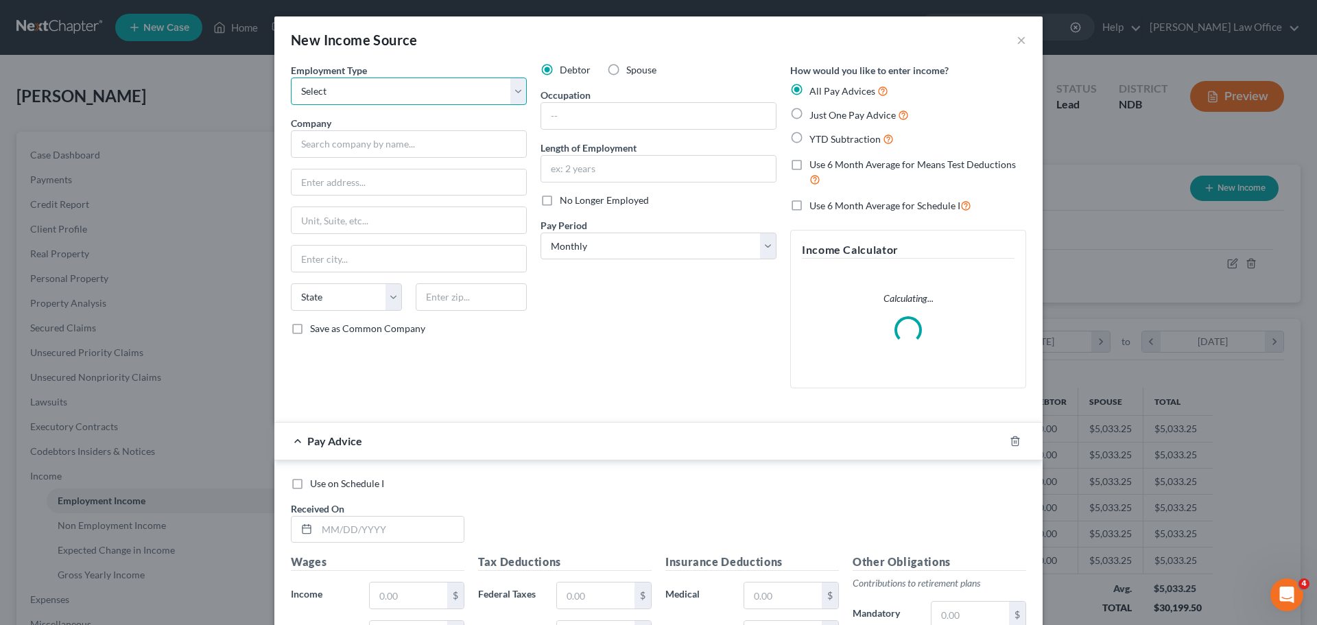
click at [517, 94] on select "Select Full or Part Time Employment Self Employment" at bounding box center [409, 91] width 236 height 27
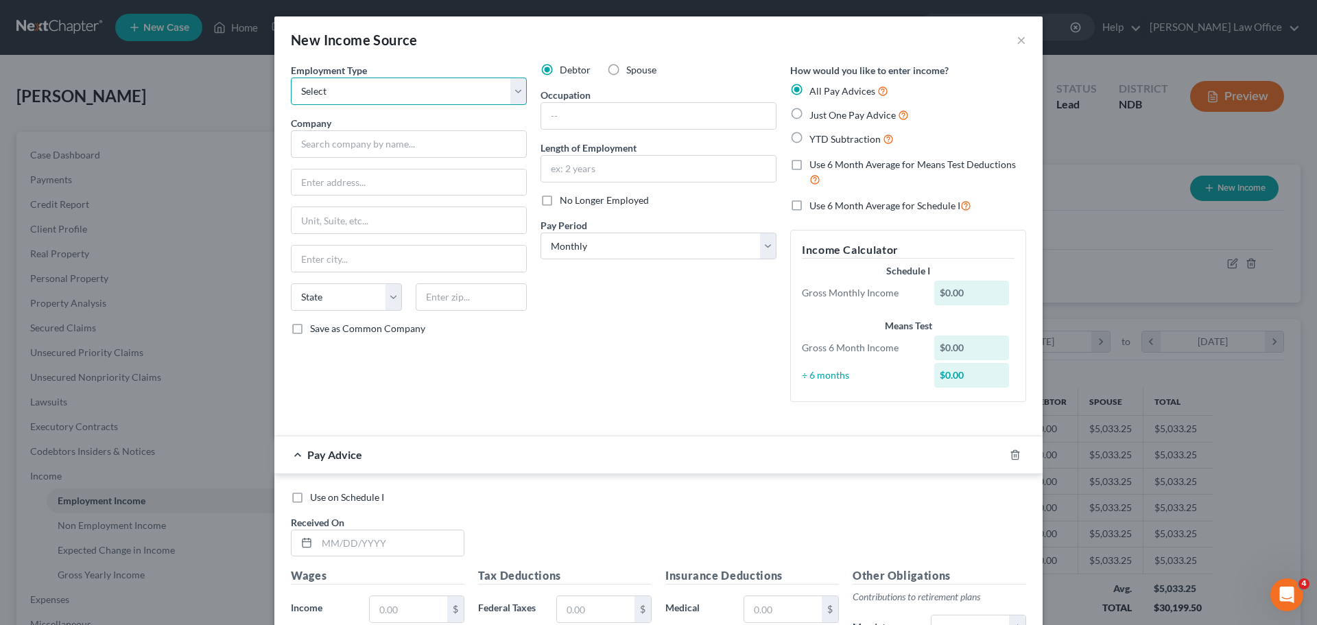
select select "0"
click at [291, 78] on select "Select Full or Part Time Employment Self Employment" at bounding box center [409, 91] width 236 height 27
click at [353, 143] on input "text" at bounding box center [409, 143] width 236 height 27
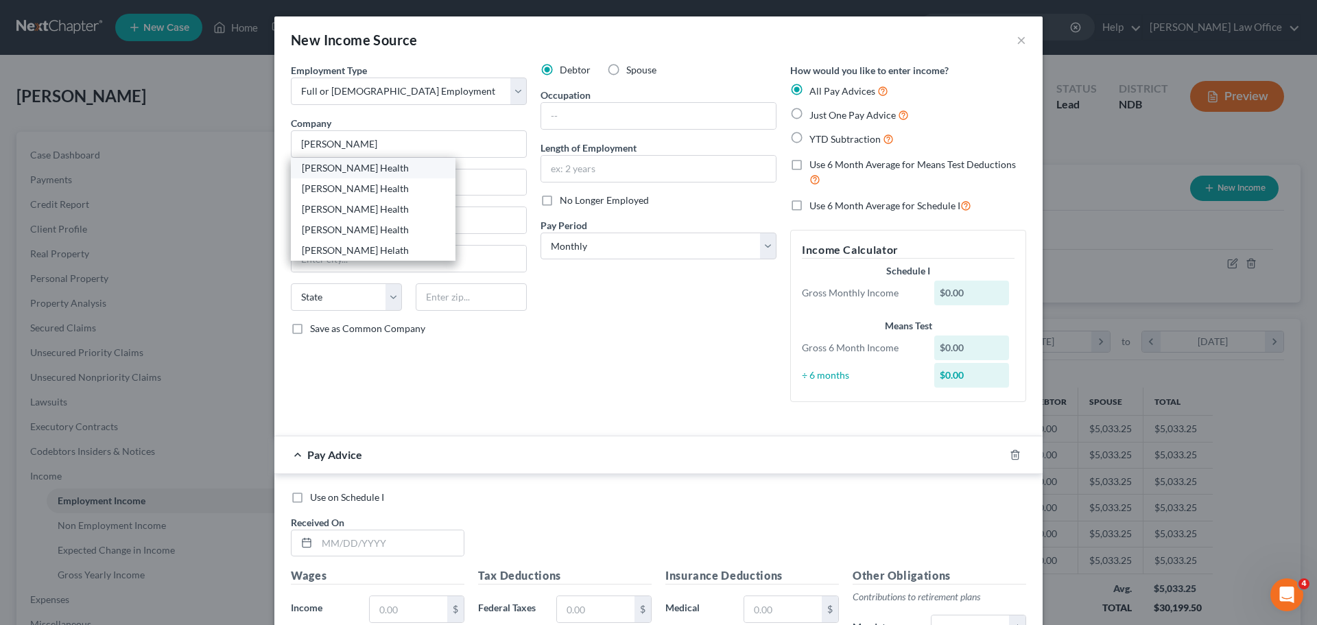
click at [338, 170] on div "[PERSON_NAME] Health" at bounding box center [373, 168] width 143 height 14
type input "[PERSON_NAME] Health"
type input "801 Broadway N."
type input "Fargo"
select select "29"
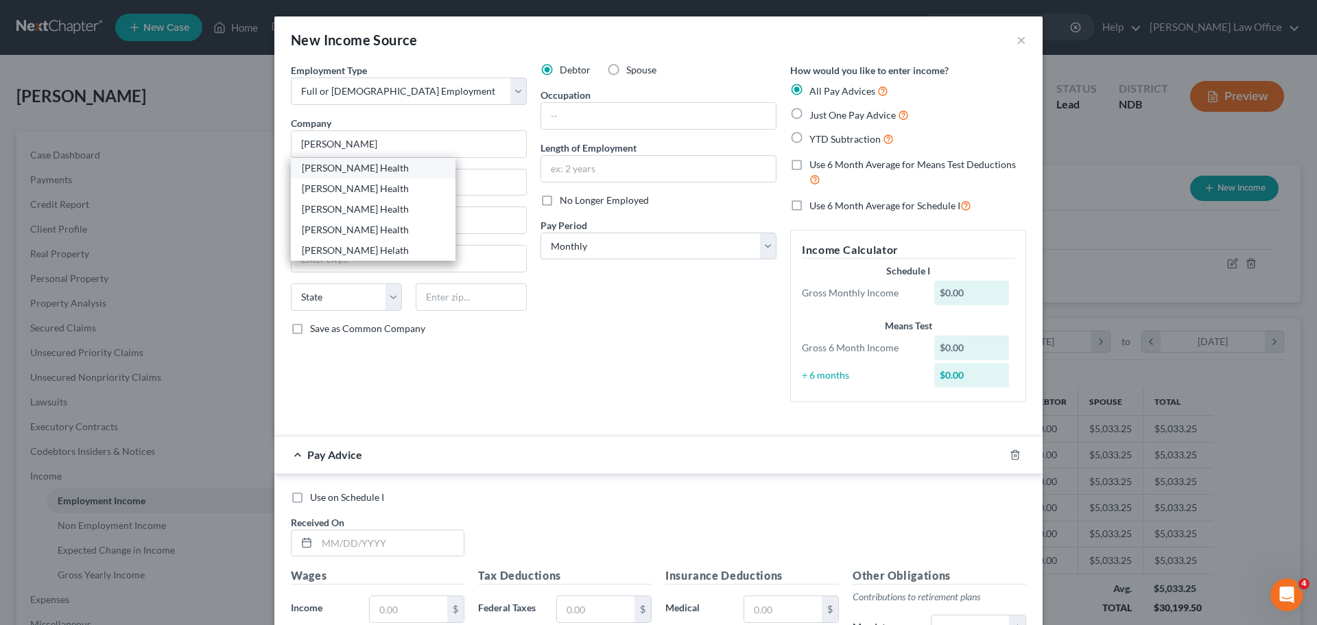
type input "58104"
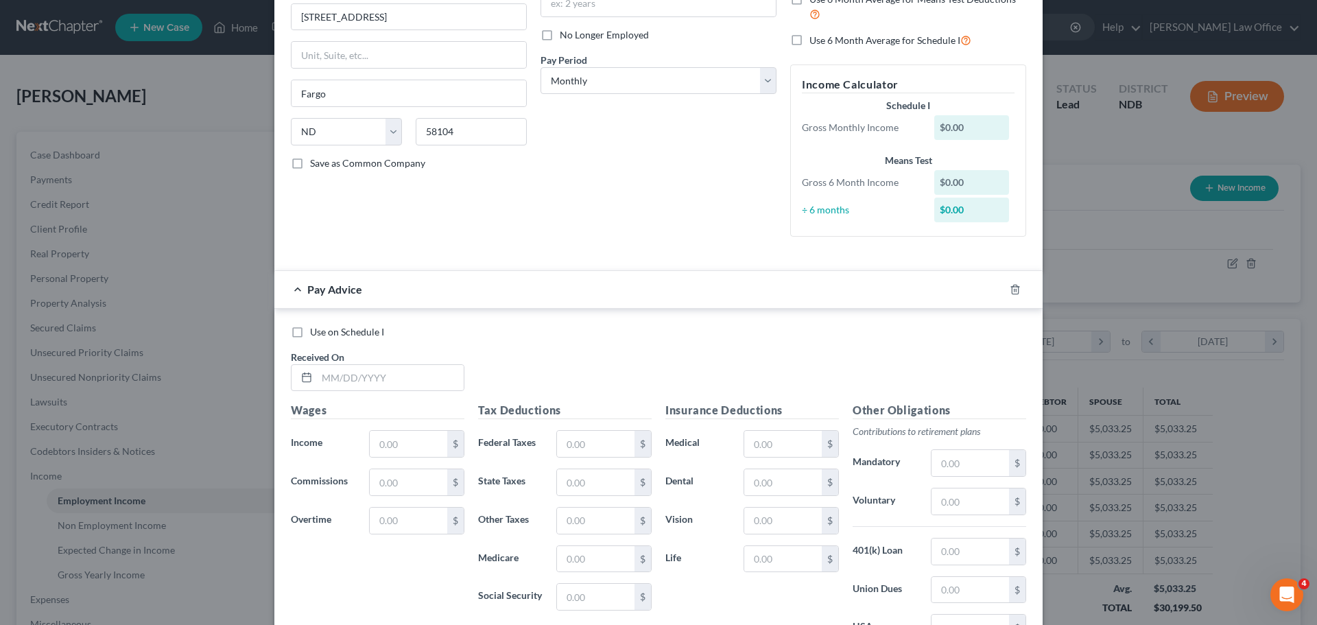
scroll to position [206, 0]
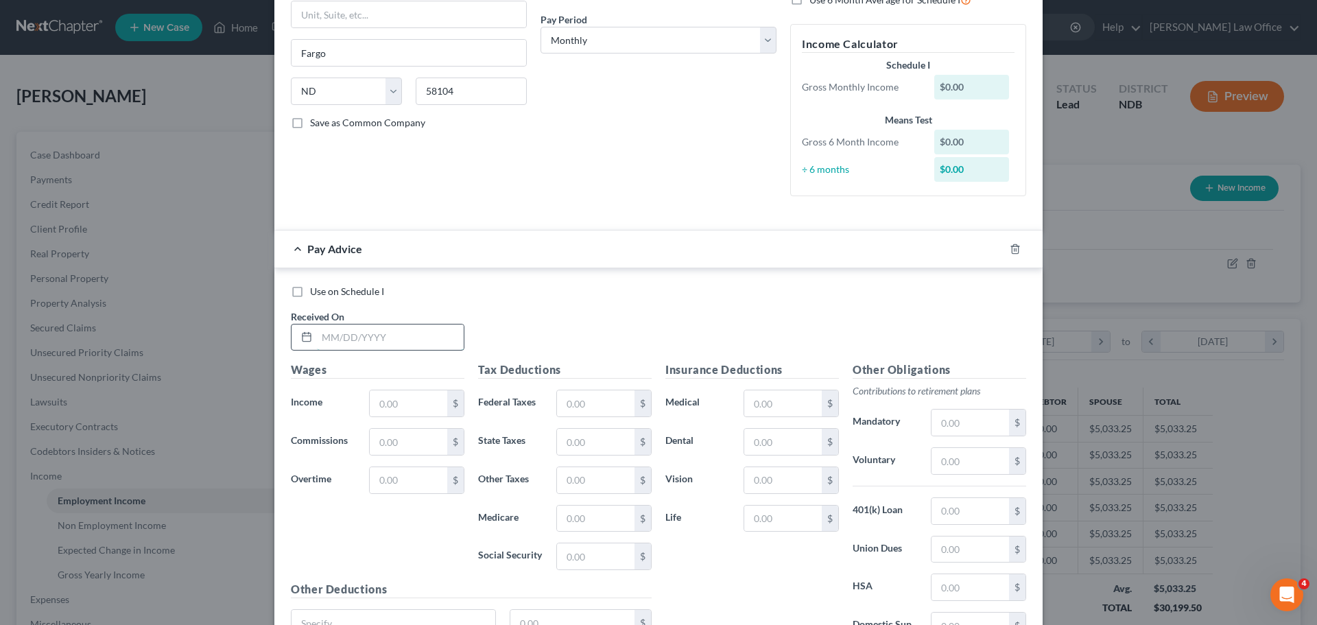
click at [333, 336] on input "text" at bounding box center [390, 338] width 147 height 26
type input "04/11/25"
click at [411, 410] on input "text" at bounding box center [409, 403] width 78 height 26
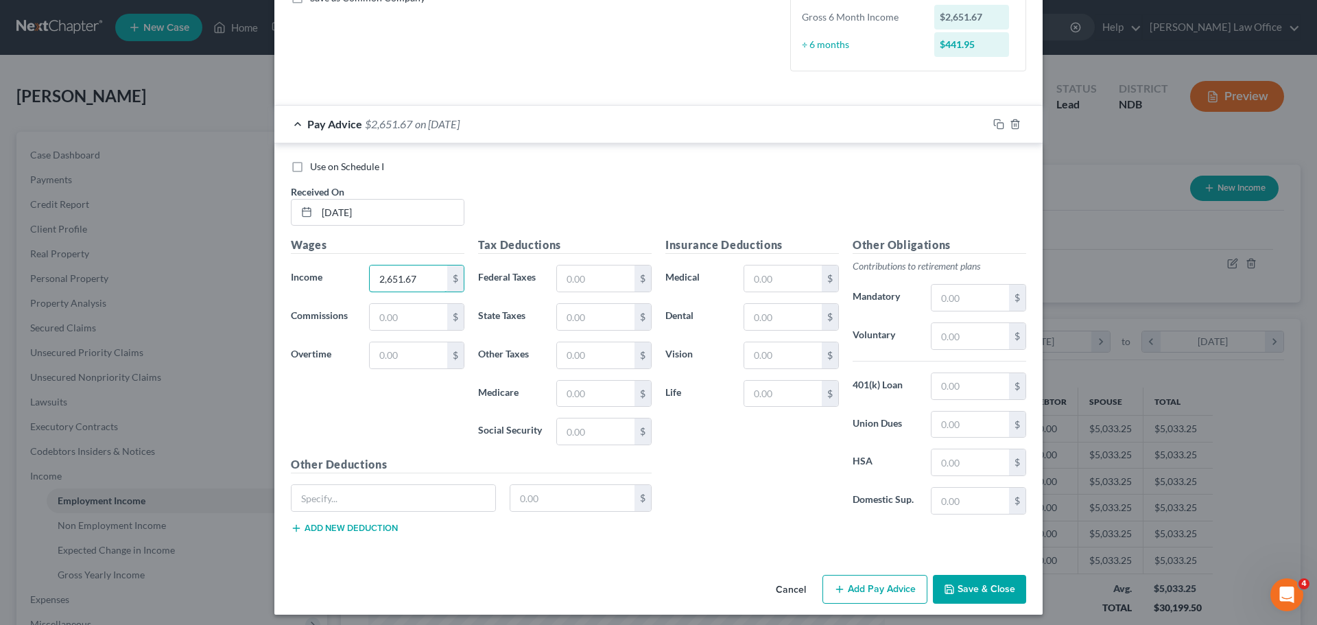
scroll to position [337, 0]
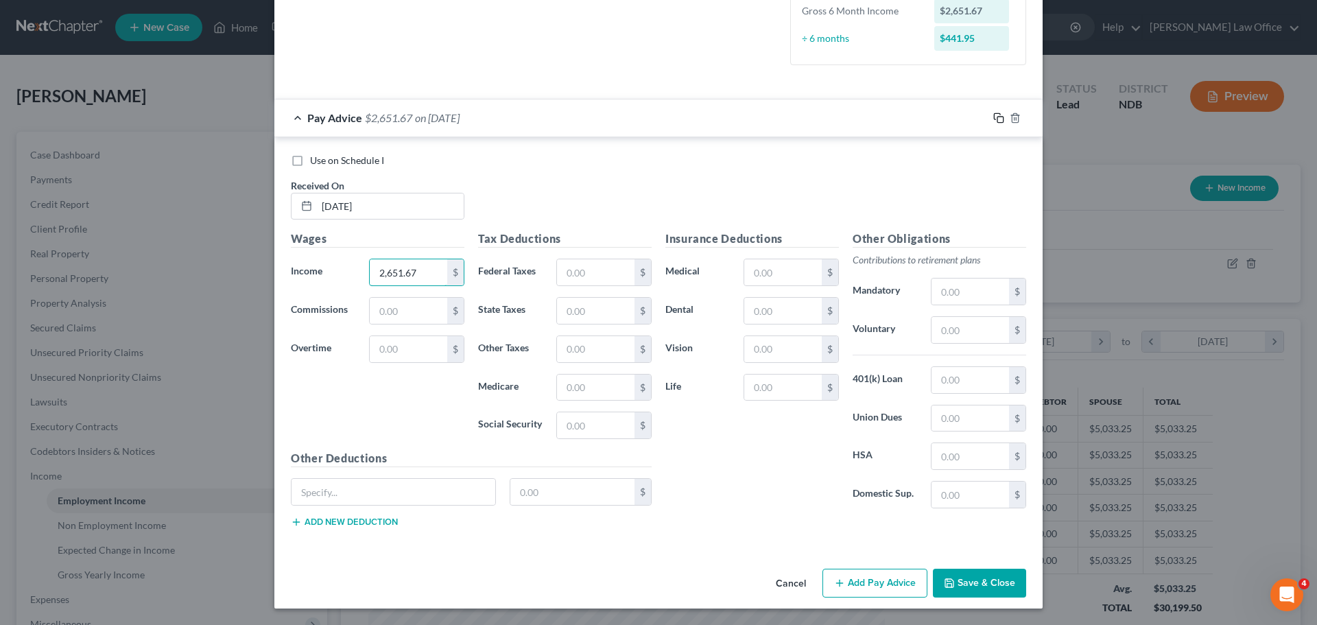
type input "2,651.67"
click at [995, 118] on icon "button" at bounding box center [999, 118] width 11 height 11
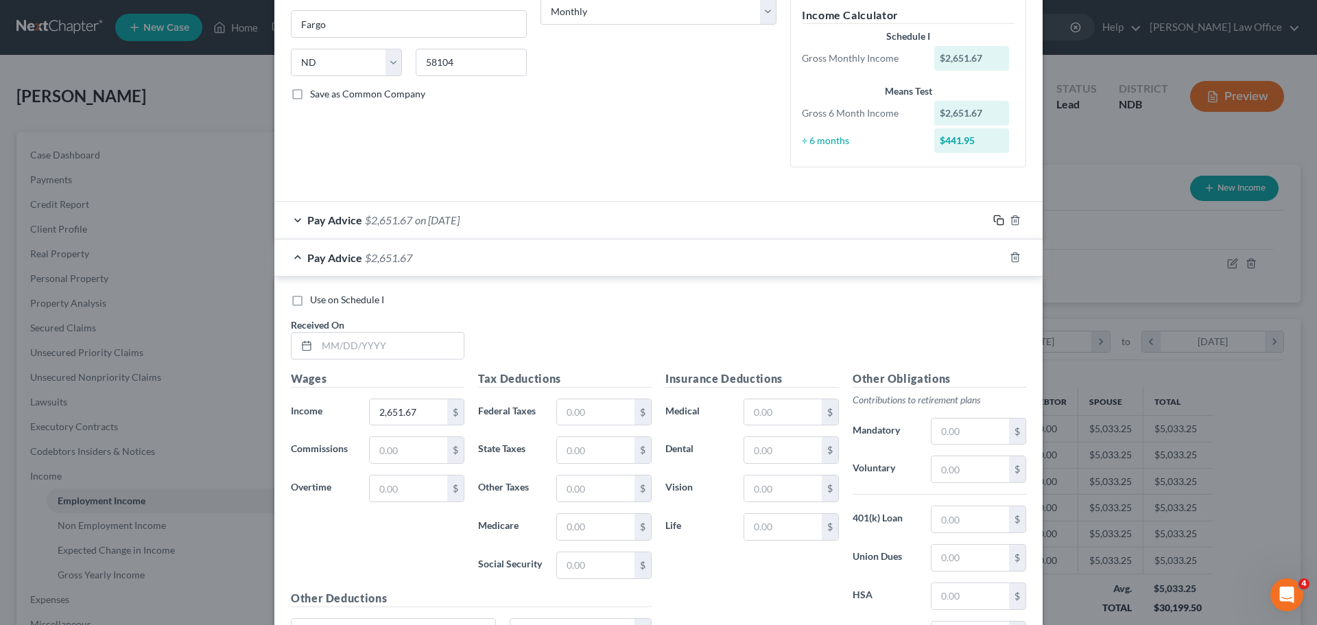
scroll to position [274, 0]
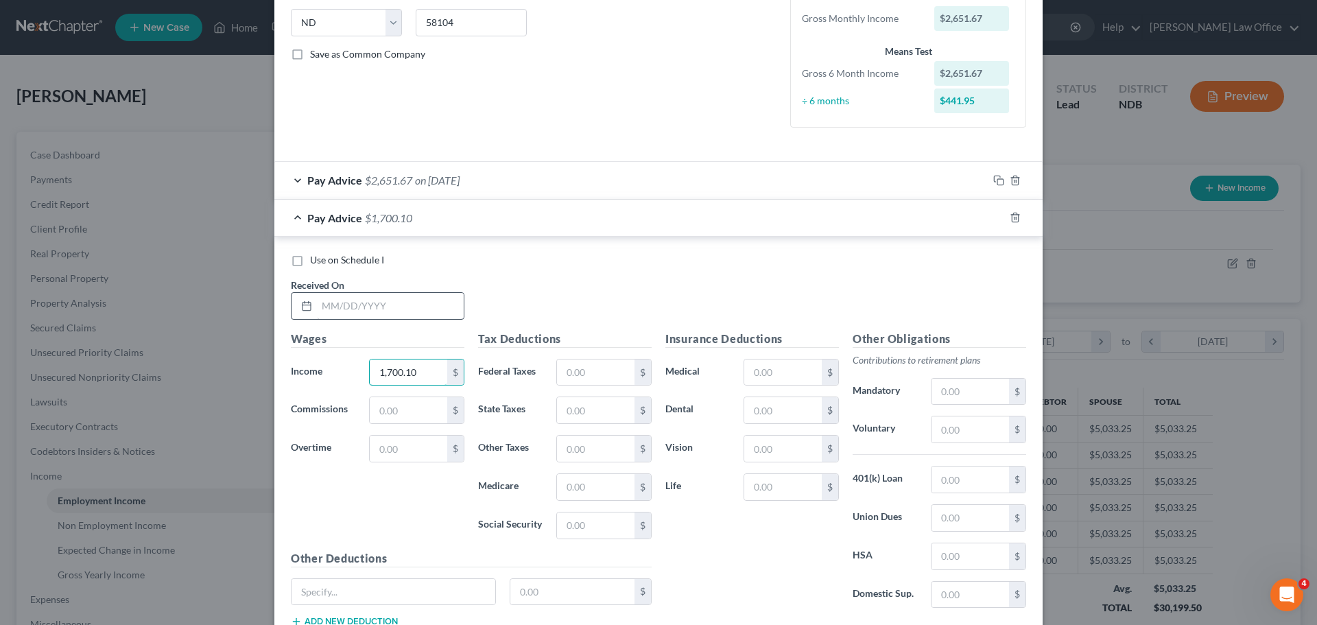
type input "1,700.10"
click at [350, 306] on input "text" at bounding box center [390, 306] width 147 height 26
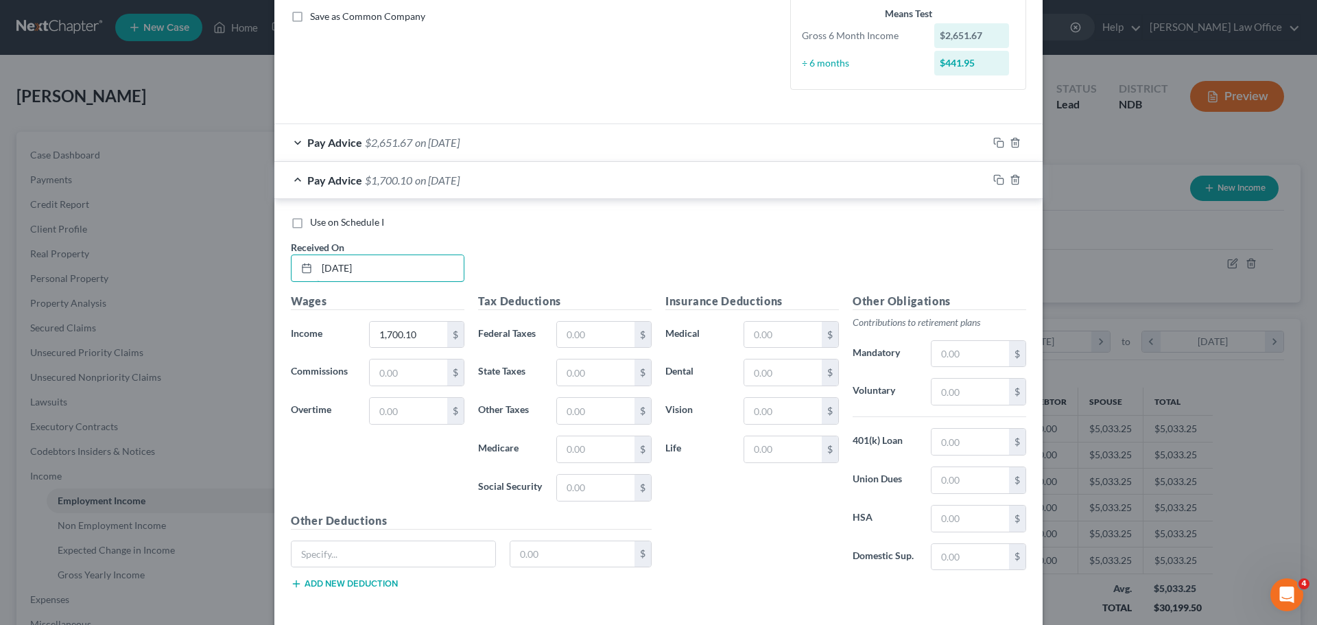
scroll to position [343, 0]
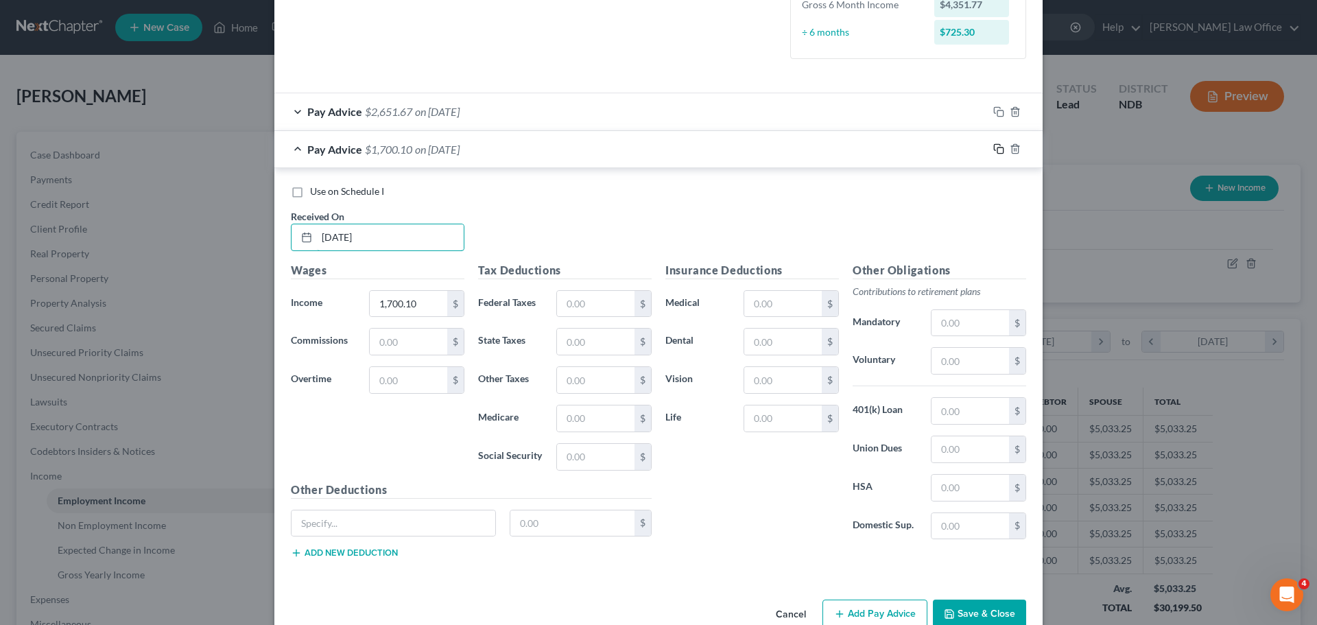
type input "04/25/25"
click at [994, 152] on icon "button" at bounding box center [999, 148] width 11 height 11
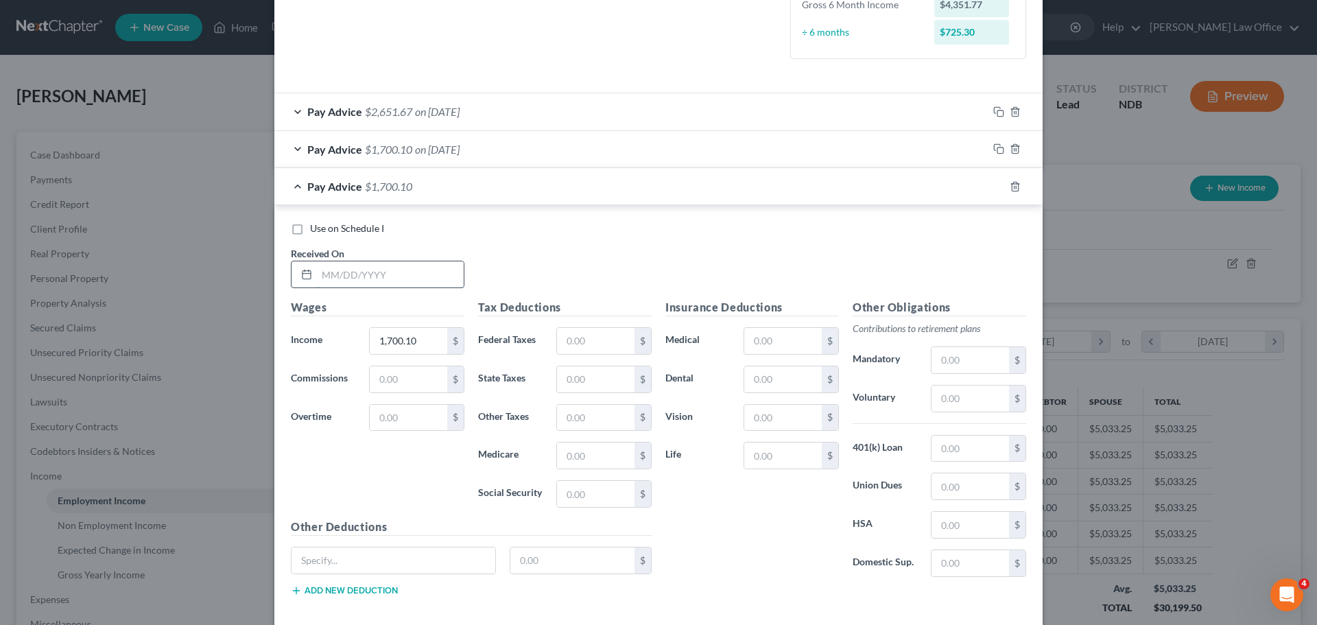
click at [368, 272] on input "text" at bounding box center [390, 274] width 147 height 26
type input "05/09/25"
click at [422, 345] on input "1,700.10" at bounding box center [409, 341] width 78 height 26
type input "1,712.31"
click at [996, 189] on icon "button" at bounding box center [999, 186] width 11 height 11
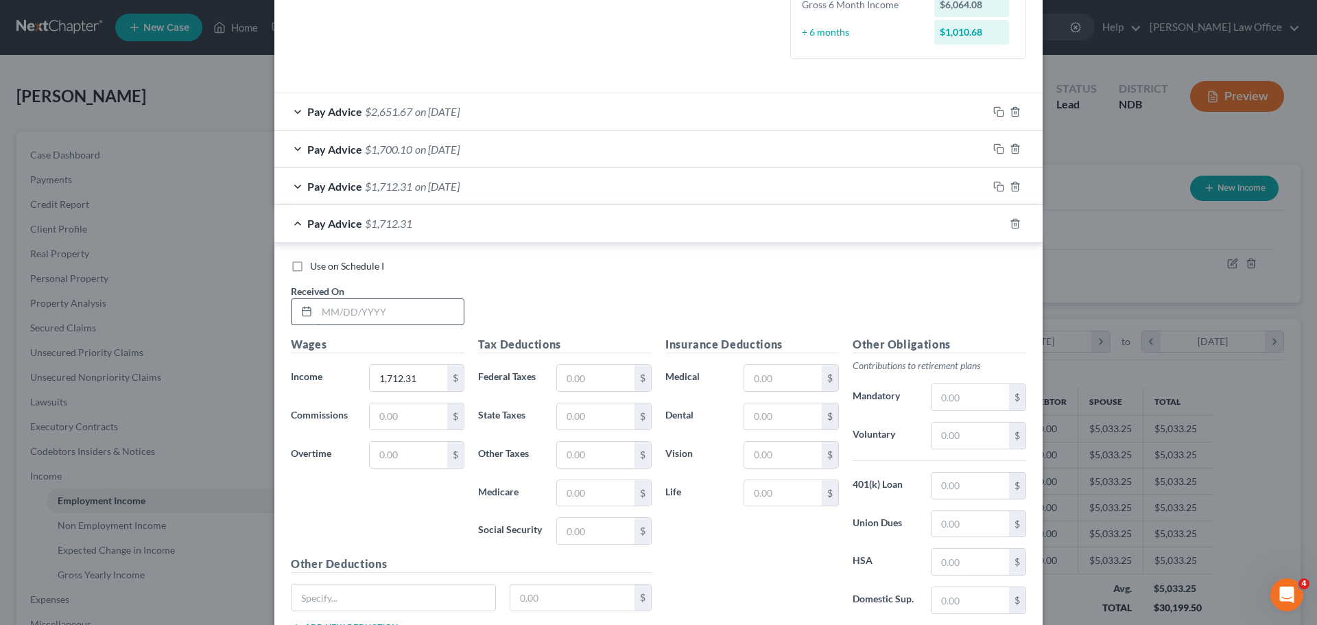
click at [364, 318] on input "text" at bounding box center [390, 312] width 147 height 26
type input "05/23/25"
click at [421, 387] on input "1,712.31" at bounding box center [409, 378] width 78 height 26
type input "1,639.91"
click at [994, 224] on icon "button" at bounding box center [999, 223] width 11 height 11
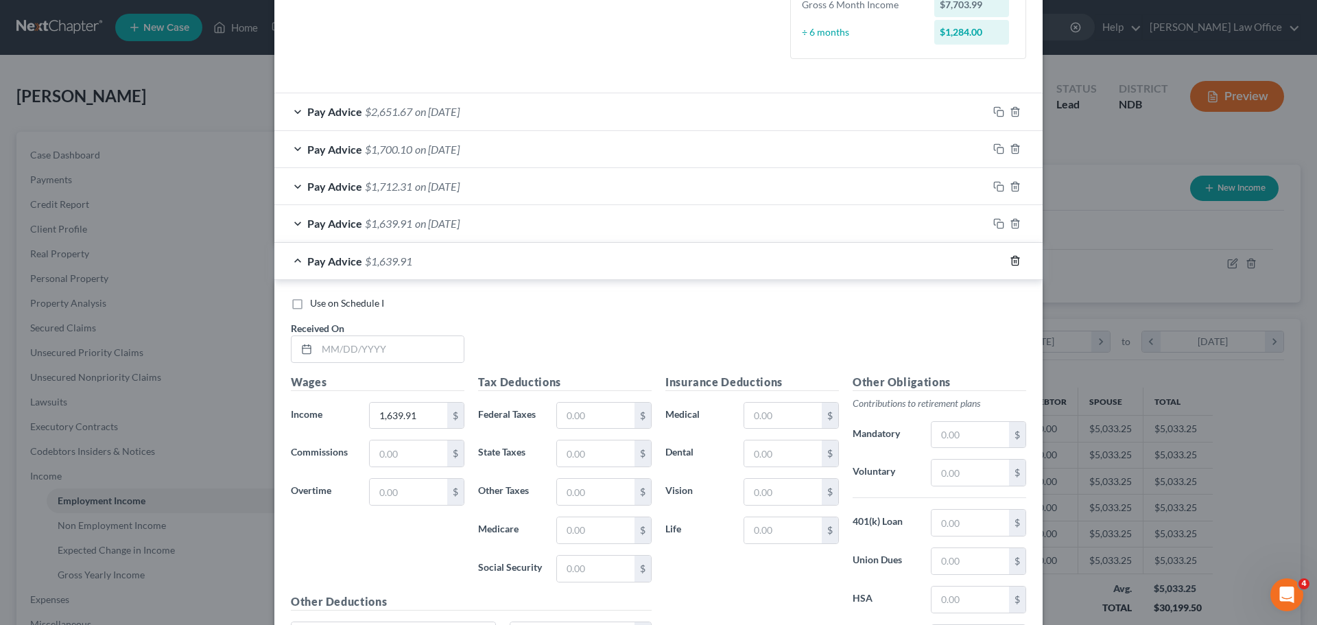
click at [1010, 263] on icon "button" at bounding box center [1015, 260] width 11 height 11
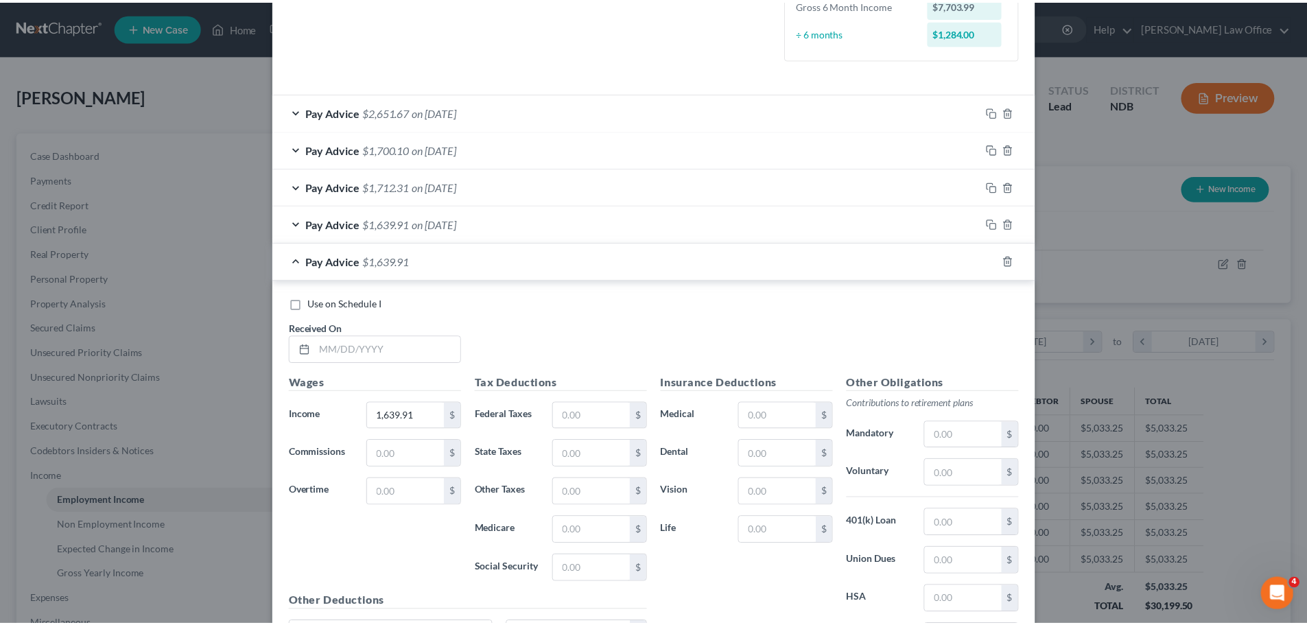
scroll to position [36, 0]
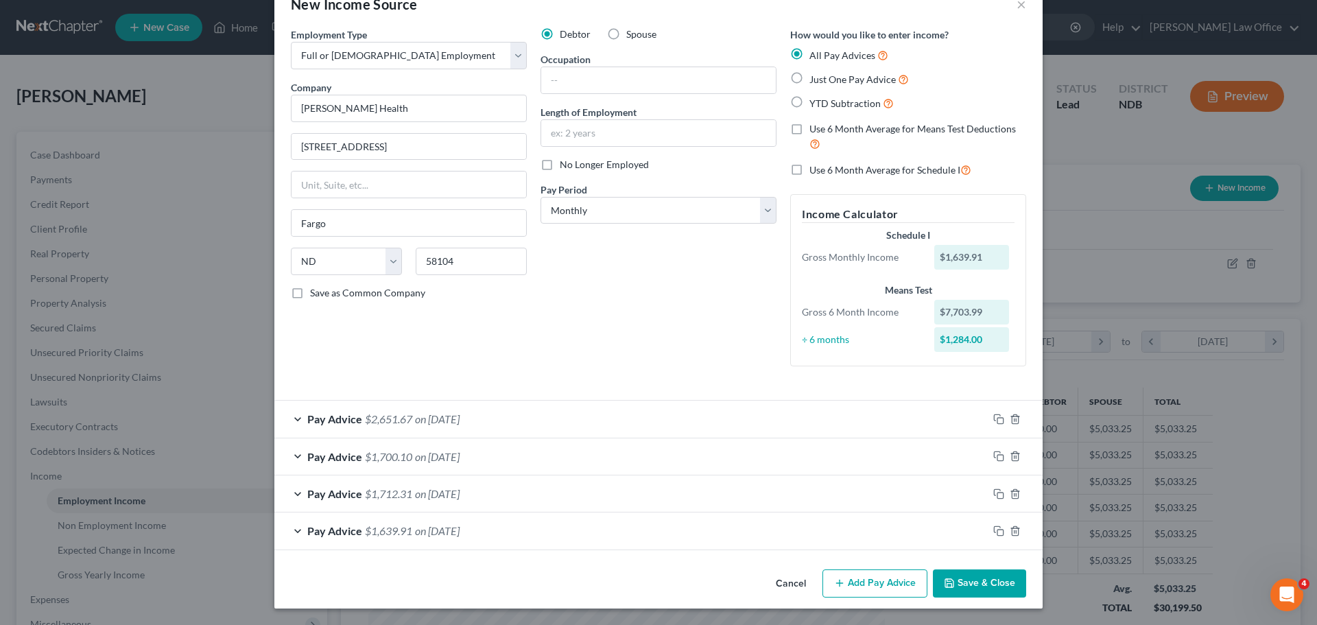
click at [965, 581] on button "Save & Close" at bounding box center [979, 584] width 93 height 29
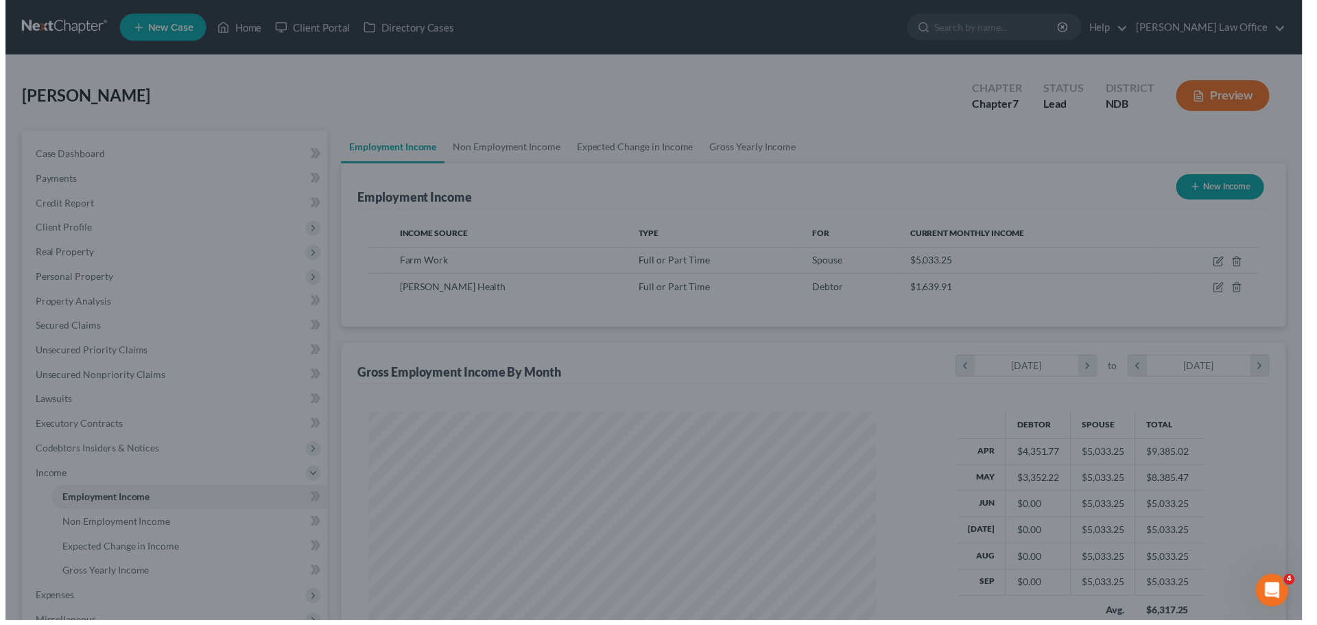
scroll to position [685927, 685643]
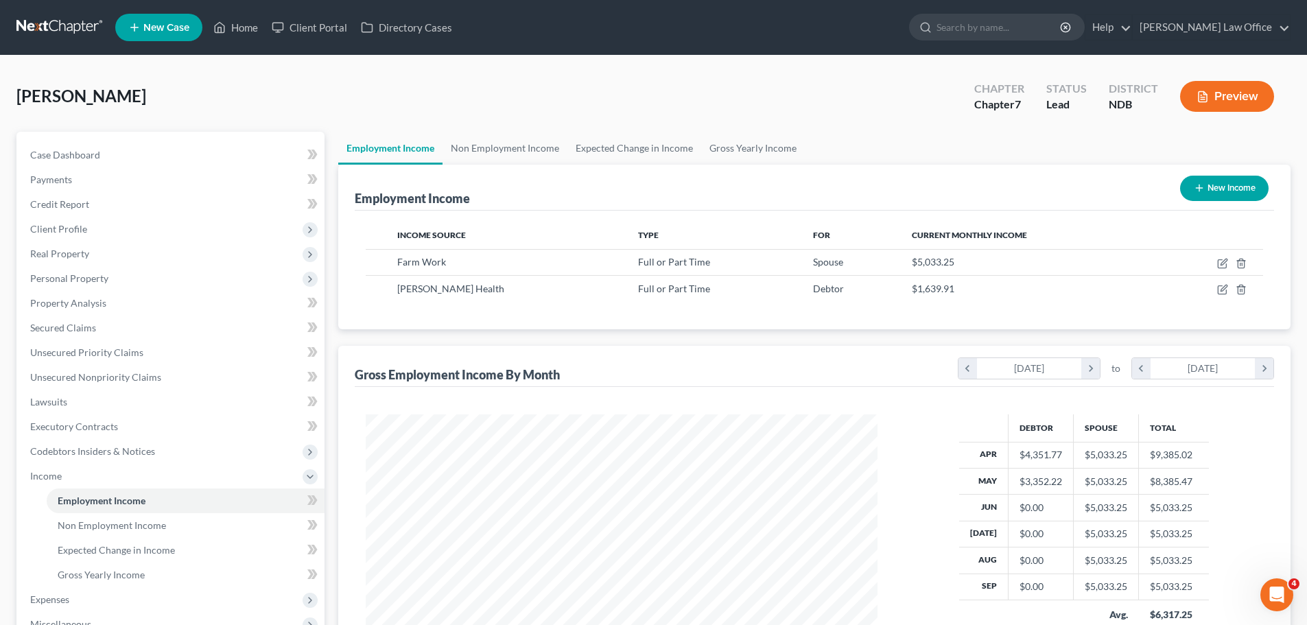
click at [1210, 187] on button "New Income" at bounding box center [1224, 188] width 89 height 25
select select "0"
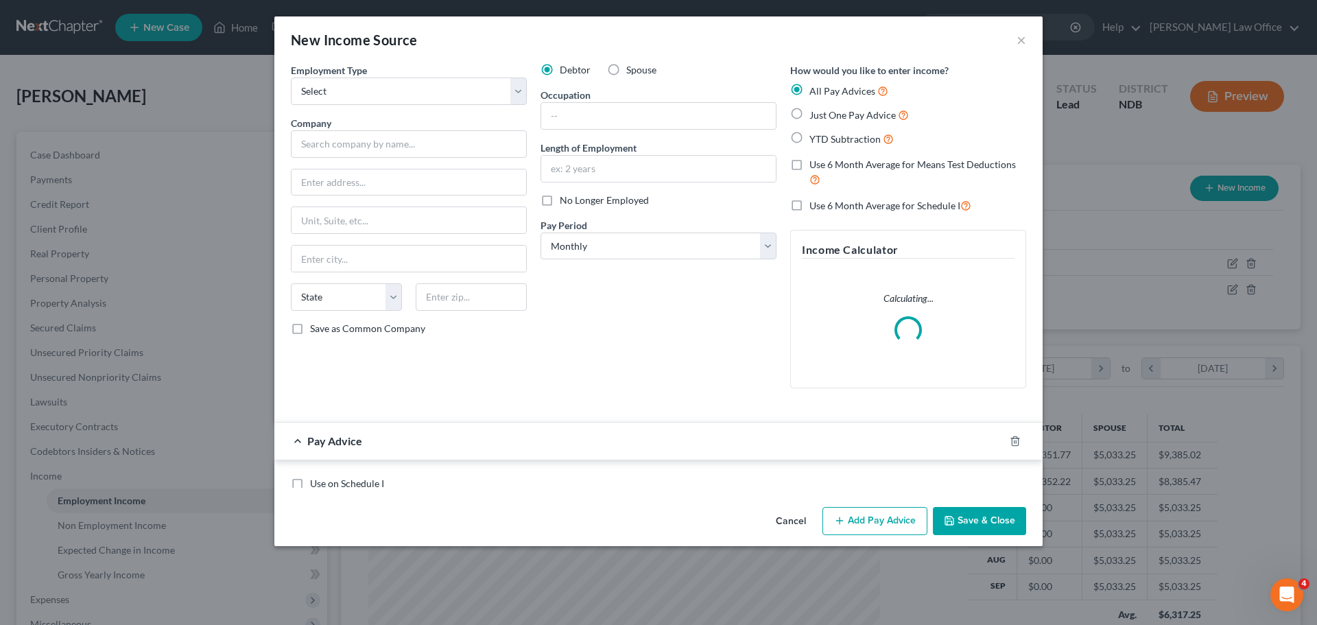
scroll to position [258, 544]
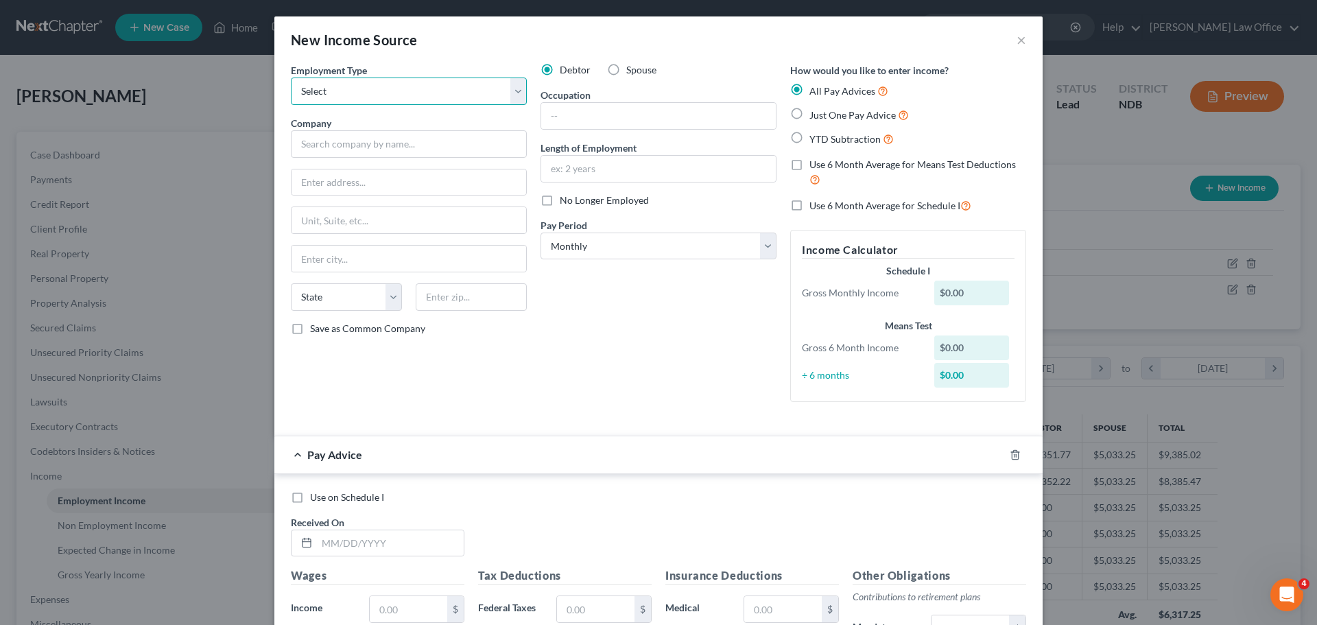
click at [382, 93] on select "Select Full or Part Time Employment Self Employment" at bounding box center [409, 91] width 236 height 27
select select "0"
click at [291, 78] on select "Select Full or Part Time Employment Self Employment" at bounding box center [409, 91] width 236 height 27
click at [351, 143] on input "text" at bounding box center [409, 143] width 236 height 27
type input "d"
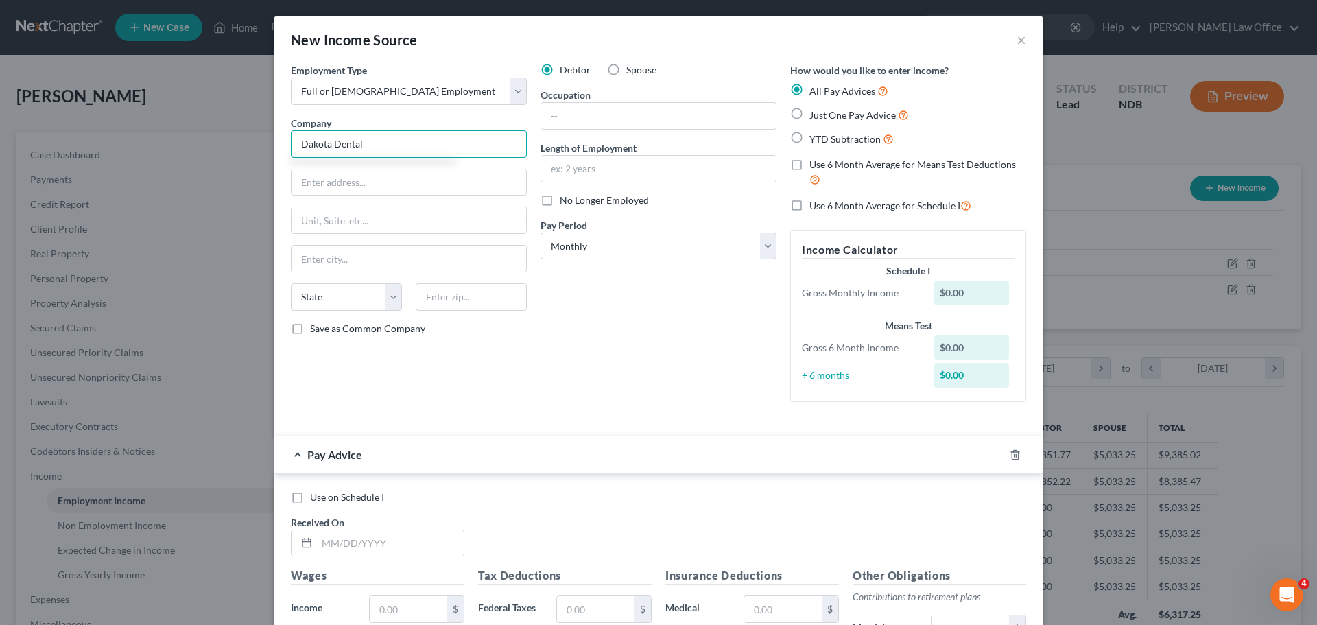
type input "Dakota Dental"
click at [764, 251] on select "Select Monthly Twice Monthly Every Other Week Weekly" at bounding box center [659, 246] width 236 height 27
select select "1"
click at [541, 233] on select "Select Monthly Twice Monthly Every Other Week Weekly" at bounding box center [659, 246] width 236 height 27
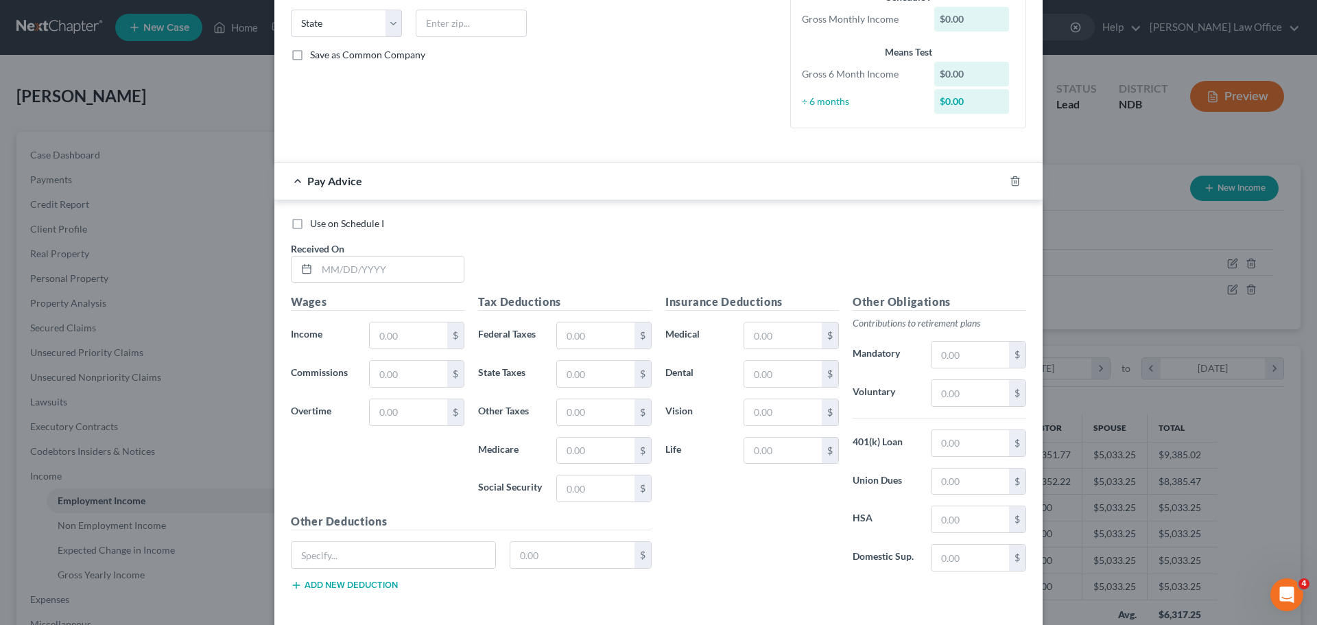
scroll to position [274, 0]
click at [341, 272] on div "Received On *" at bounding box center [377, 262] width 187 height 42
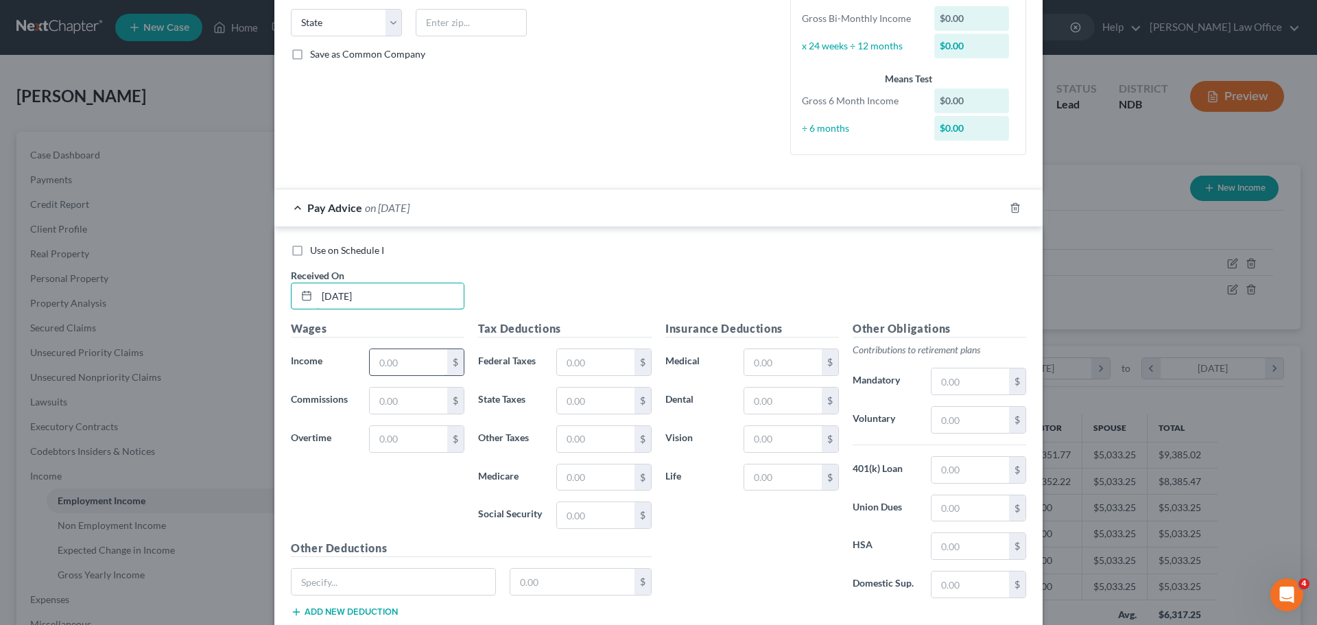
type input "06/22/25"
click at [393, 355] on input "text" at bounding box center [409, 362] width 78 height 26
type input "2,449.50"
click at [998, 207] on rect "button" at bounding box center [1001, 210] width 6 height 6
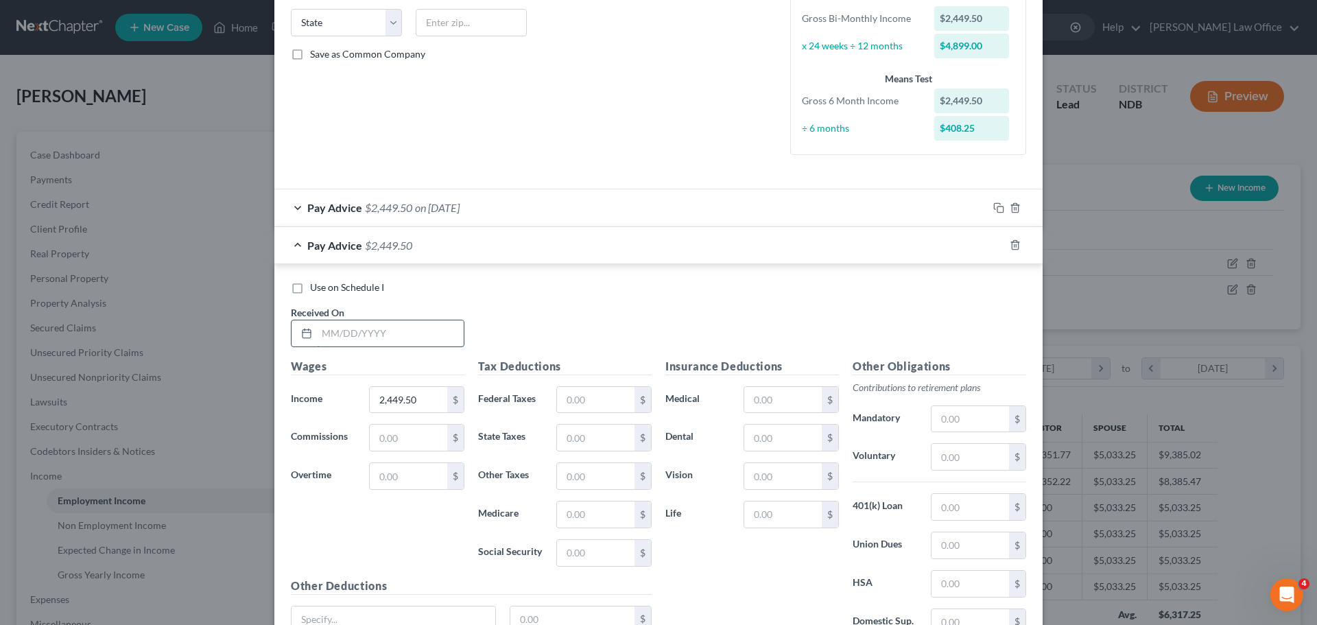
click at [344, 326] on input "text" at bounding box center [390, 333] width 147 height 26
type input "07/06/25"
click at [433, 395] on input "2,449.50" at bounding box center [409, 400] width 78 height 26
type input "2,960.15"
click at [1015, 246] on line "button" at bounding box center [1015, 246] width 0 height 3
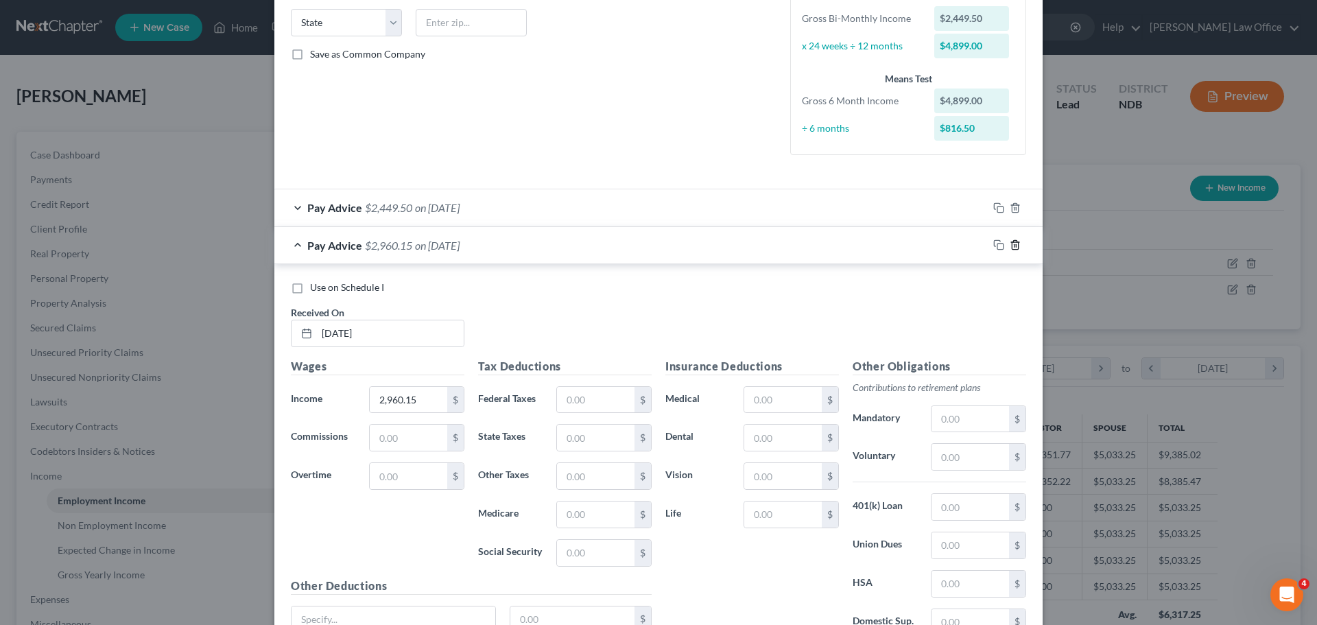
scroll to position [0, 0]
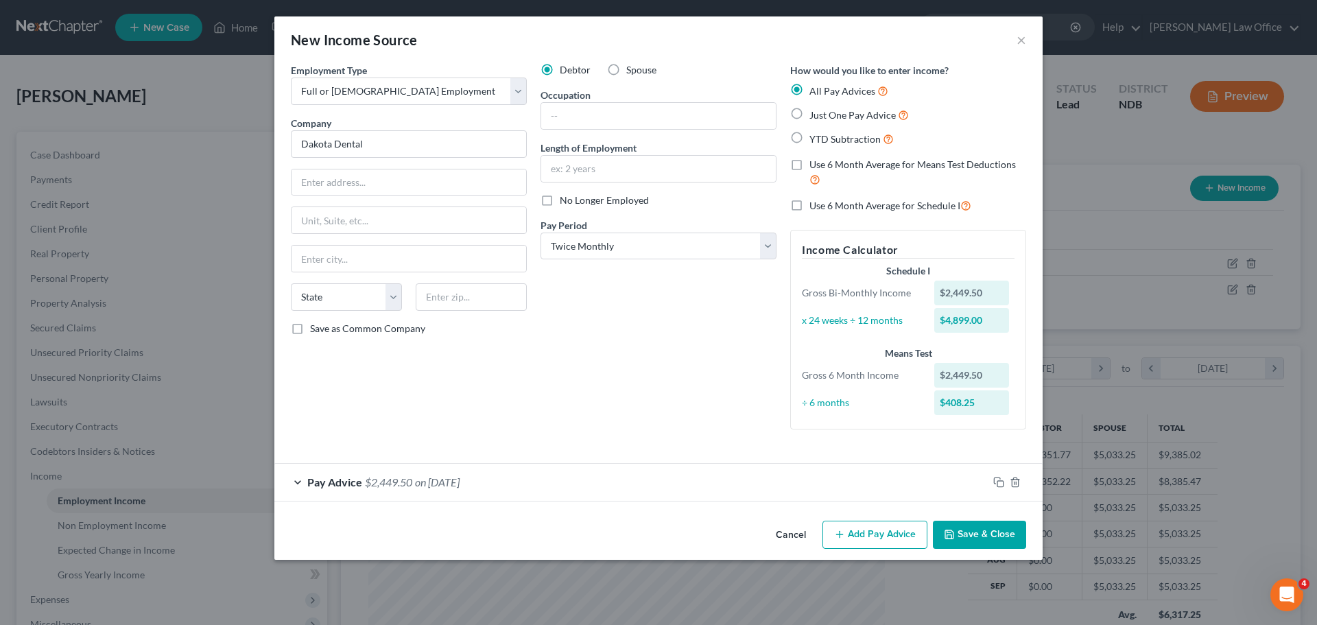
drag, startPoint x: 548, startPoint y: 293, endPoint x: 561, endPoint y: 292, distance: 12.4
click at [555, 292] on div "Debtor Spouse Occupation Length of Employment No Longer Employed Pay Period * S…" at bounding box center [659, 251] width 250 height 377
click at [1000, 483] on icon "button" at bounding box center [999, 482] width 11 height 11
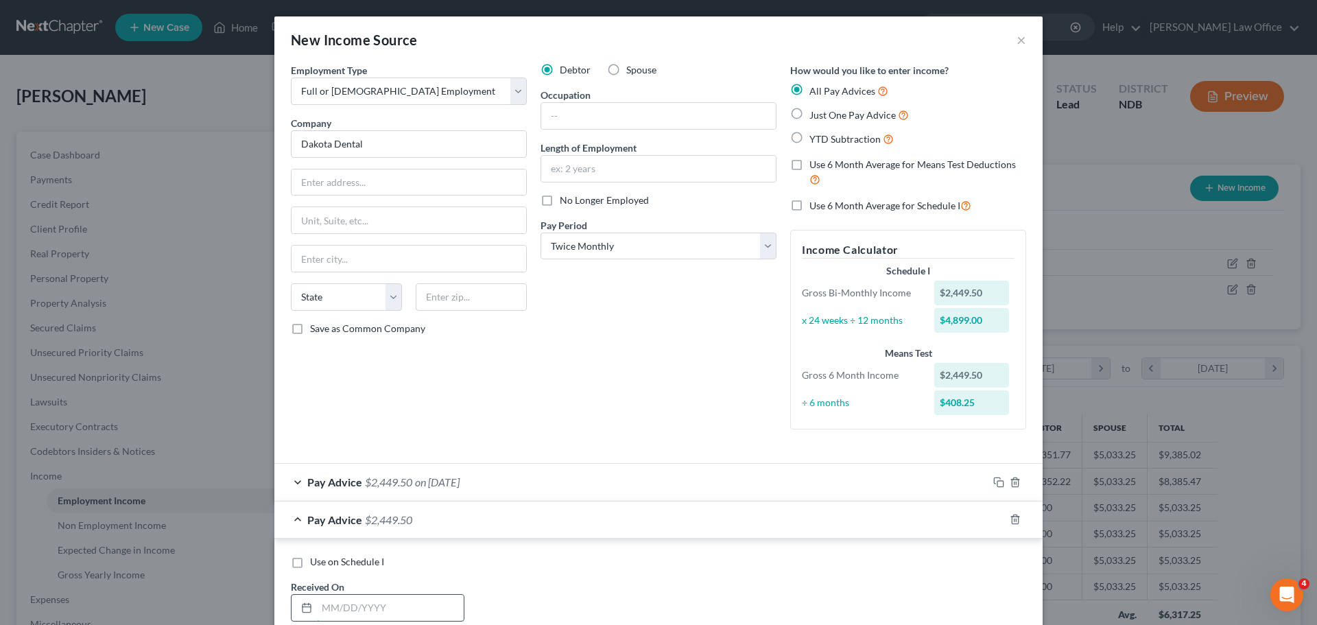
click at [333, 601] on input "text" at bounding box center [390, 608] width 147 height 26
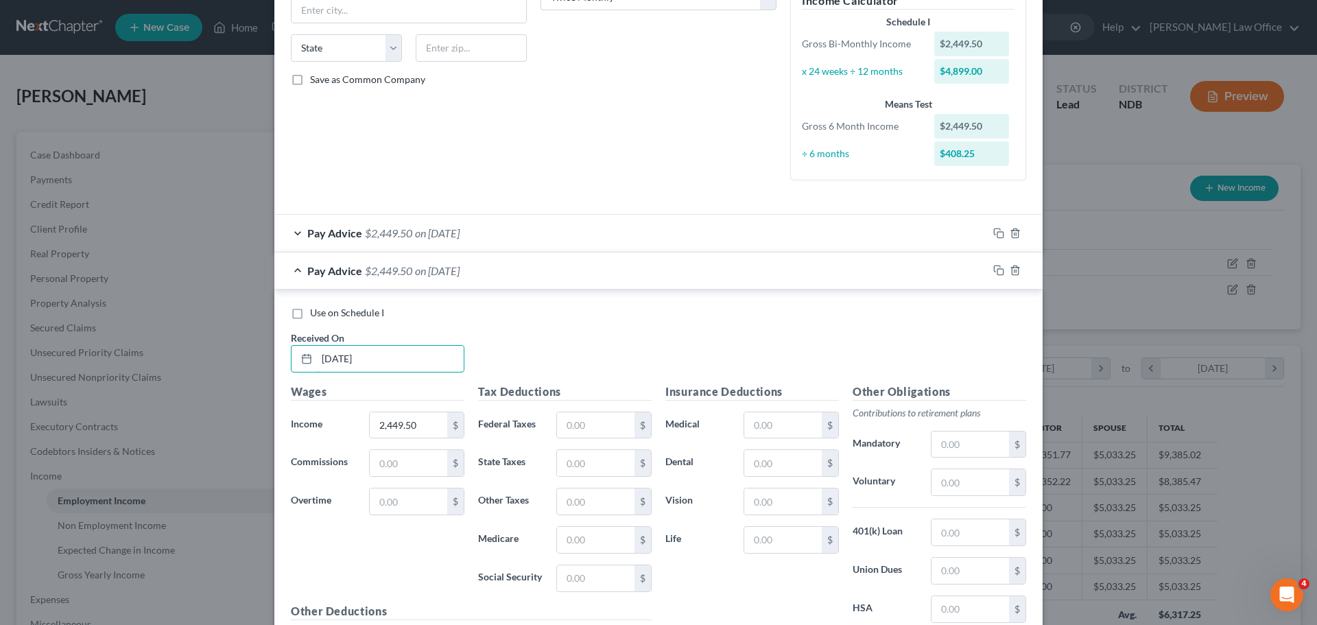
scroll to position [343, 0]
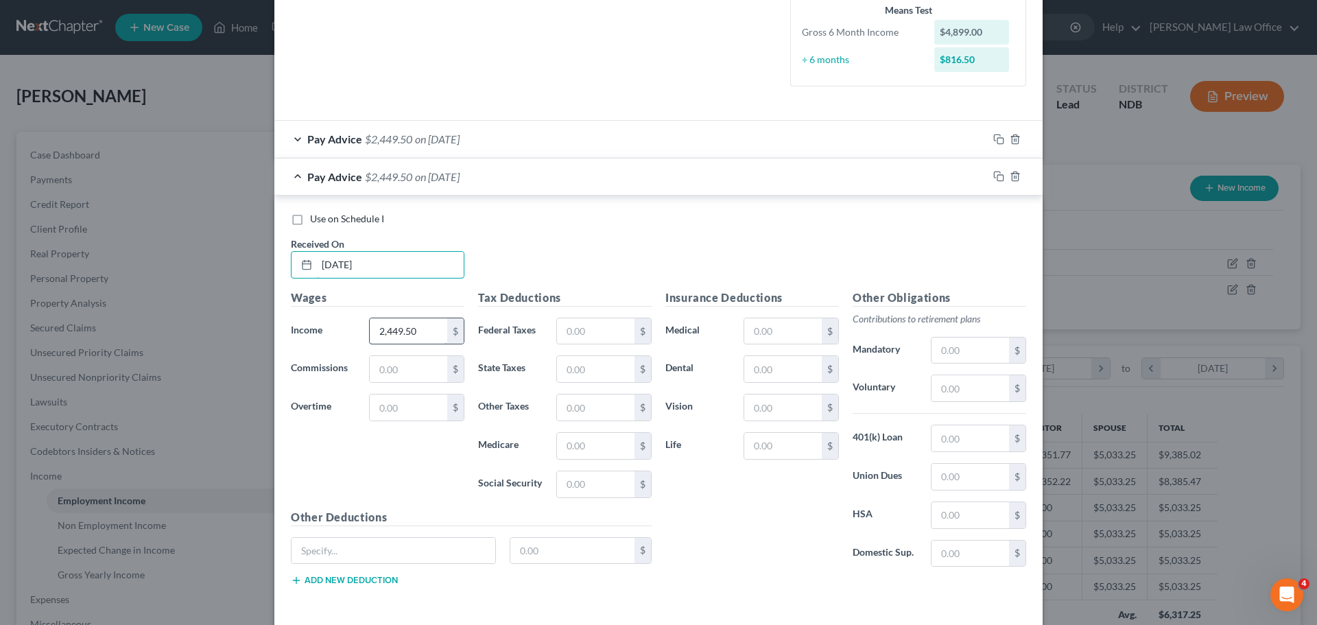
type input "07/06/25"
click at [419, 329] on input "2,449.50" at bounding box center [409, 331] width 78 height 26
type input "2,965.11"
click at [998, 180] on rect "button" at bounding box center [1001, 178] width 6 height 6
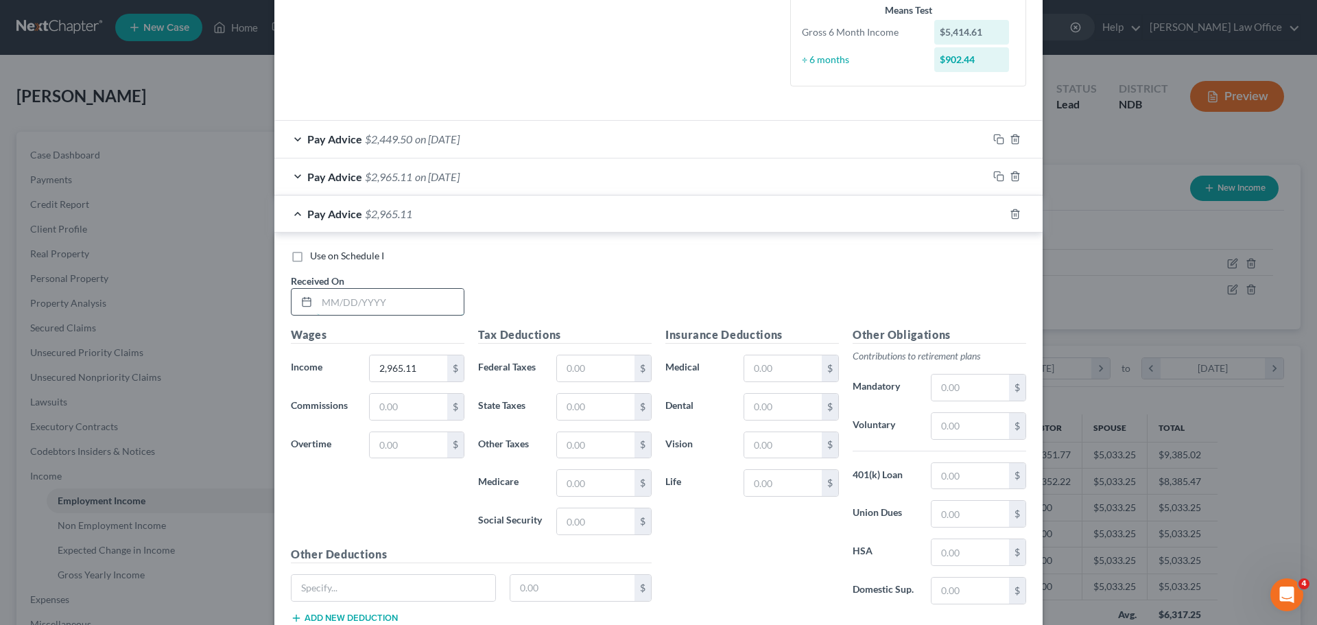
click at [344, 306] on input "text" at bounding box center [390, 302] width 147 height 26
type input "05/25/25"
click at [412, 369] on input "2,965.11" at bounding box center [409, 368] width 78 height 26
type input "2,212.16"
click at [996, 213] on icon "button" at bounding box center [999, 214] width 11 height 11
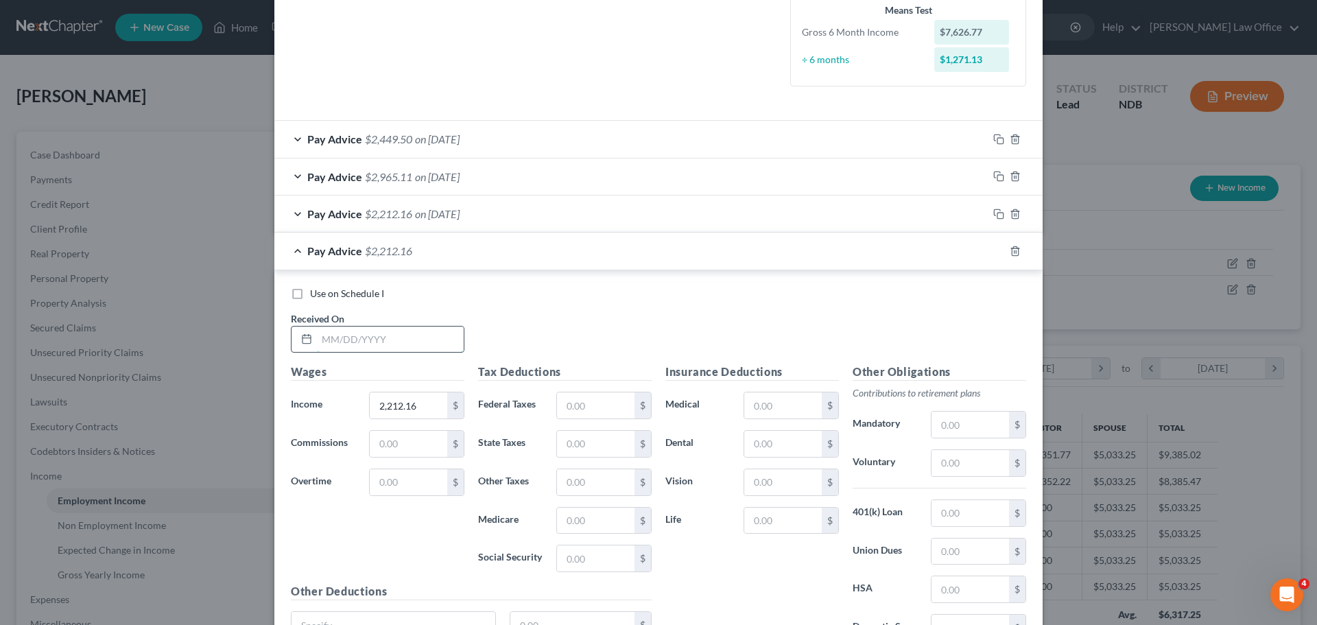
click at [408, 335] on input "text" at bounding box center [390, 340] width 147 height 26
type input "06/08/25"
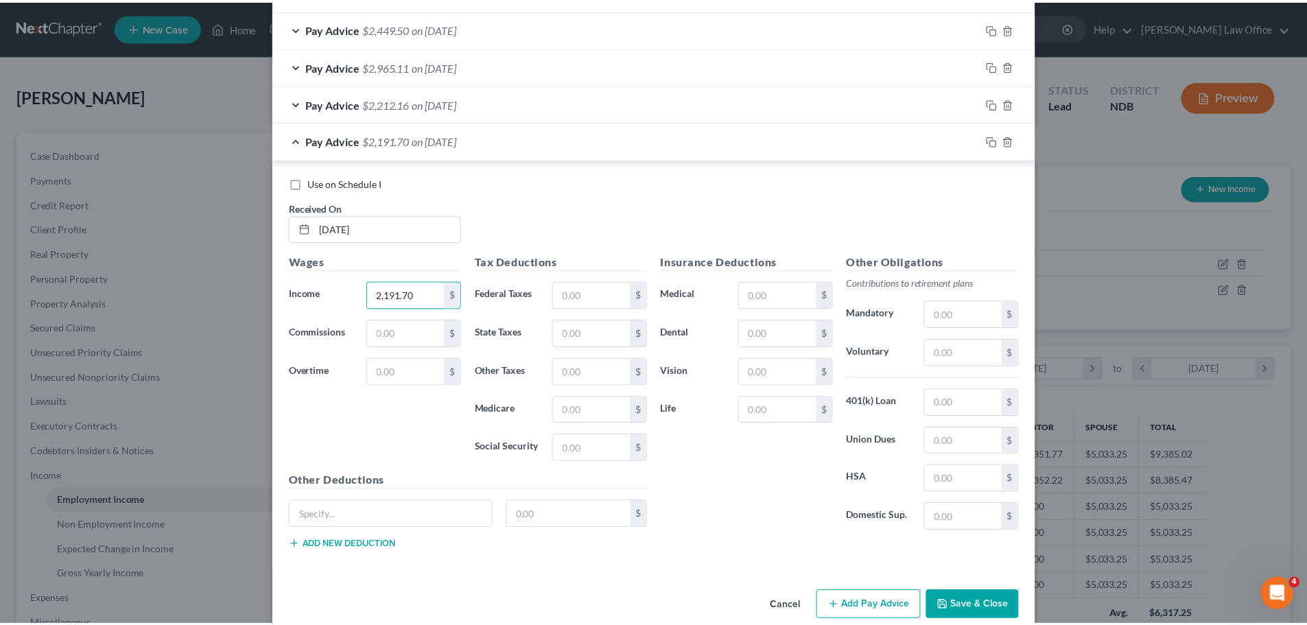
scroll to position [476, 0]
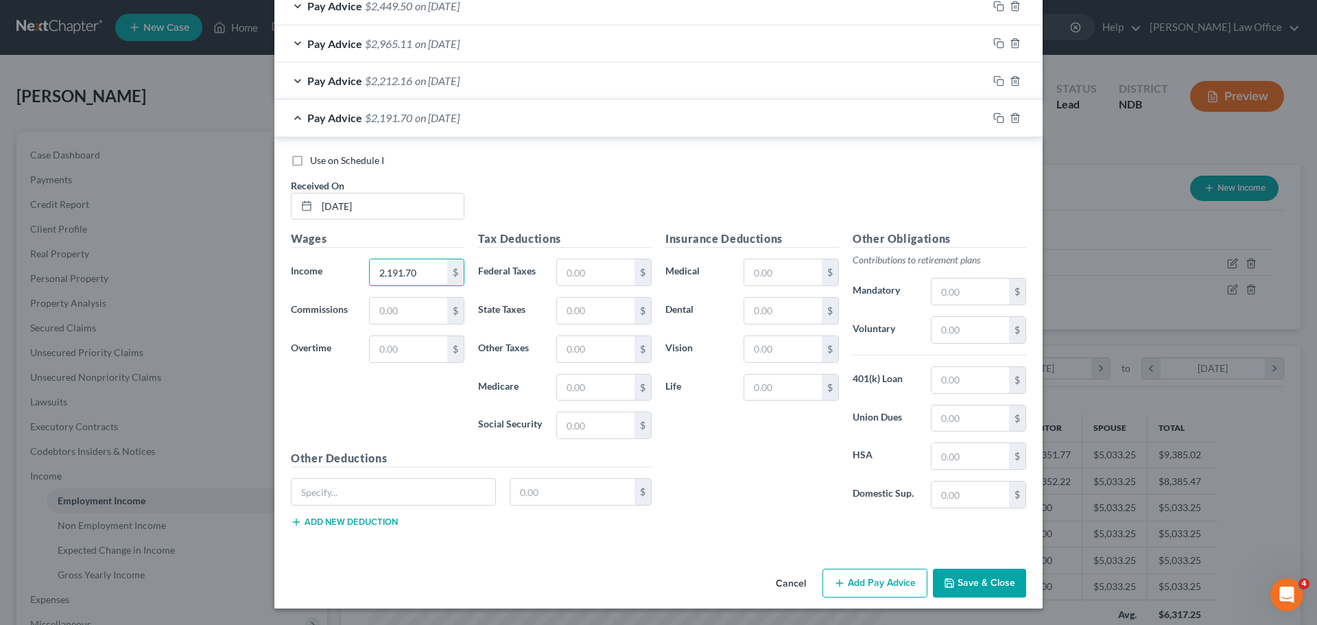
type input "2,191.70"
click at [970, 574] on button "Save & Close" at bounding box center [979, 583] width 93 height 29
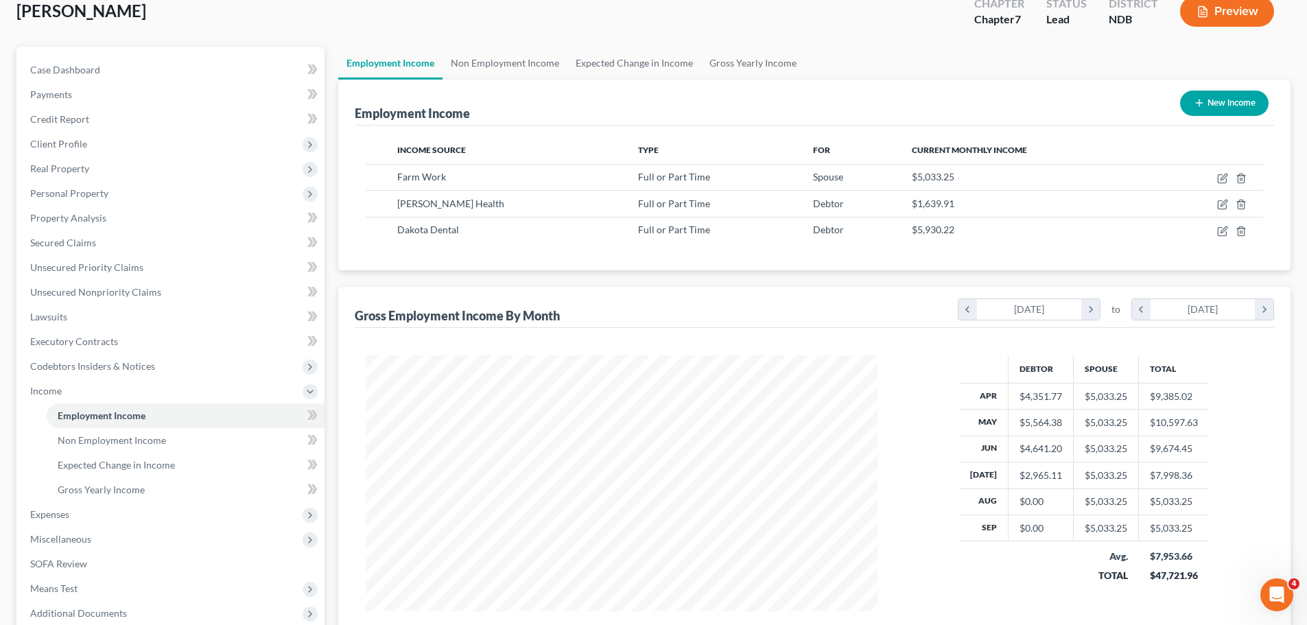
scroll to position [253, 0]
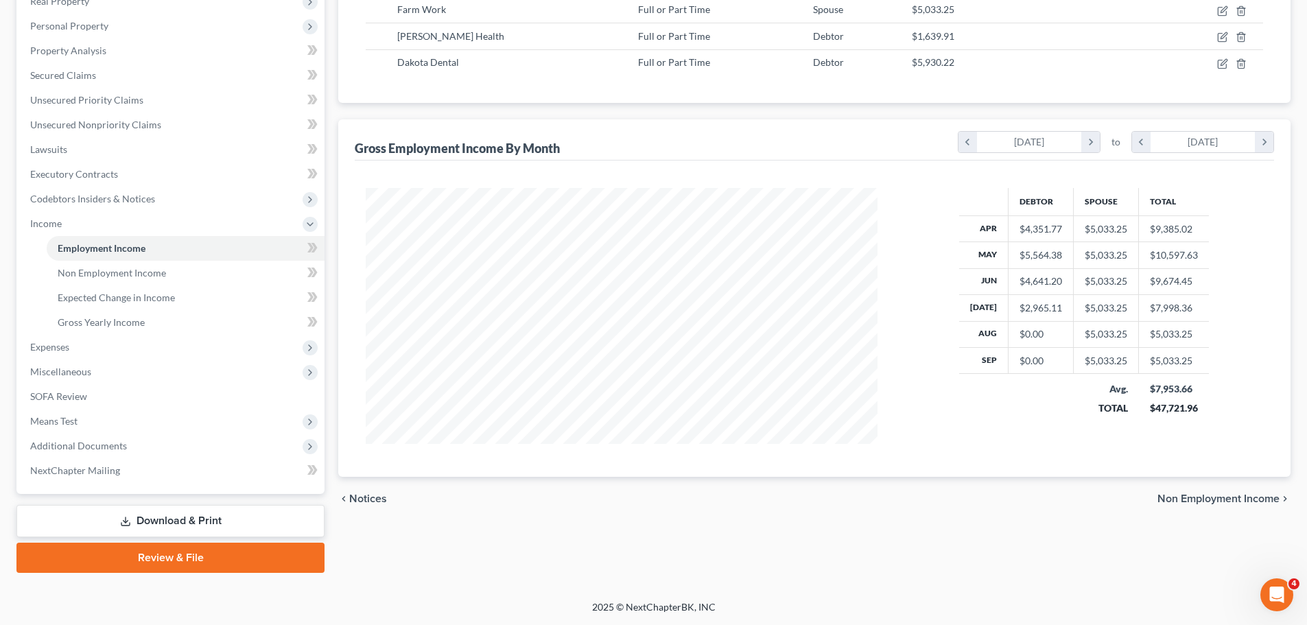
click at [1206, 500] on span "Non Employment Income" at bounding box center [1219, 498] width 122 height 11
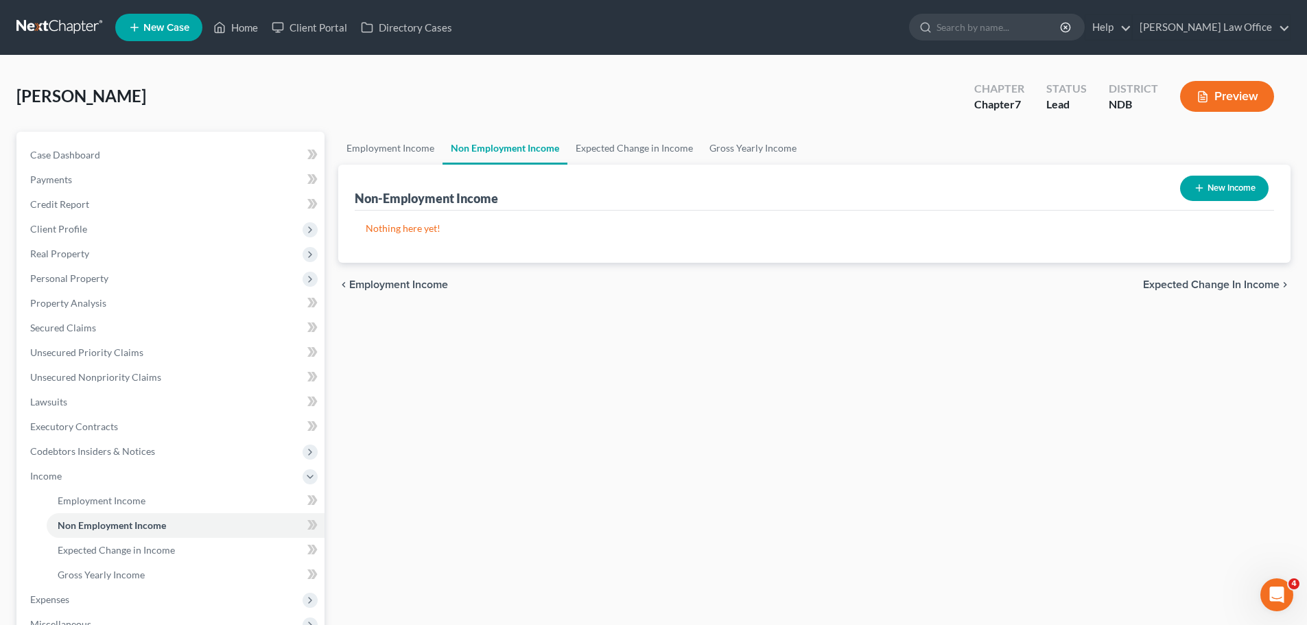
click at [1203, 187] on icon "button" at bounding box center [1199, 188] width 11 height 11
select select "0"
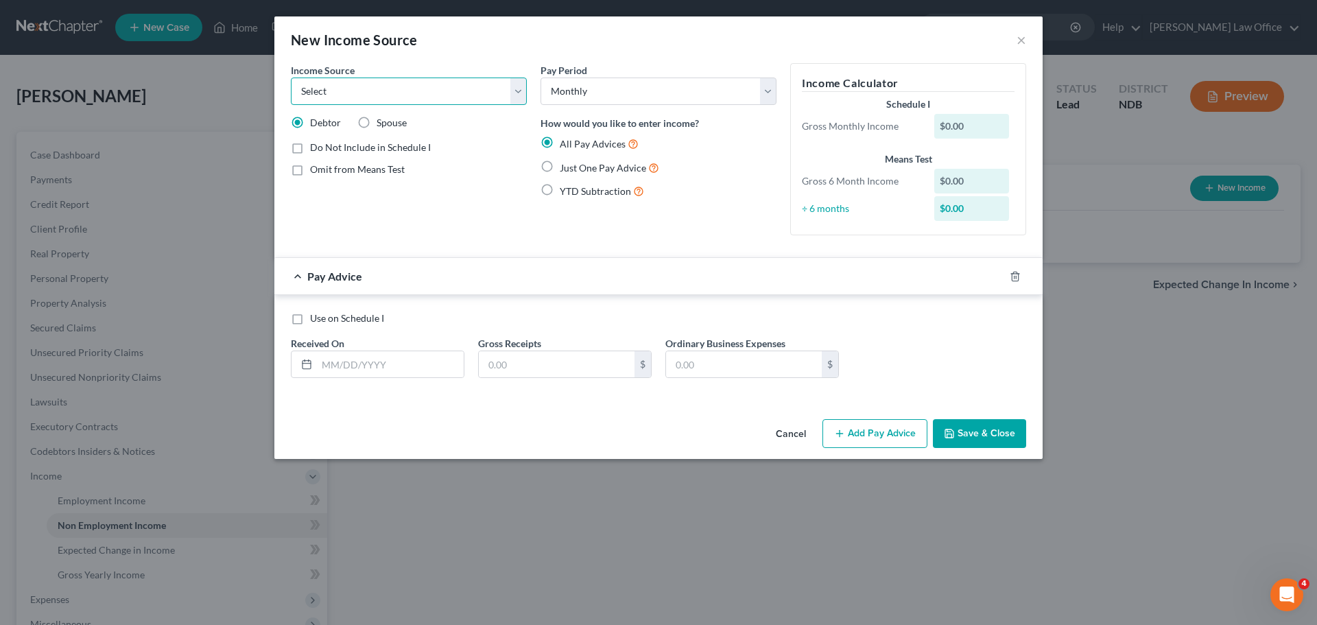
click at [522, 91] on select "Select Unemployment Disability (from employer) Pension Retirement Social Securi…" at bounding box center [409, 91] width 236 height 27
select select "0"
click at [291, 78] on select "Select Unemployment Disability (from employer) Pension Retirement Social Securi…" at bounding box center [409, 91] width 236 height 27
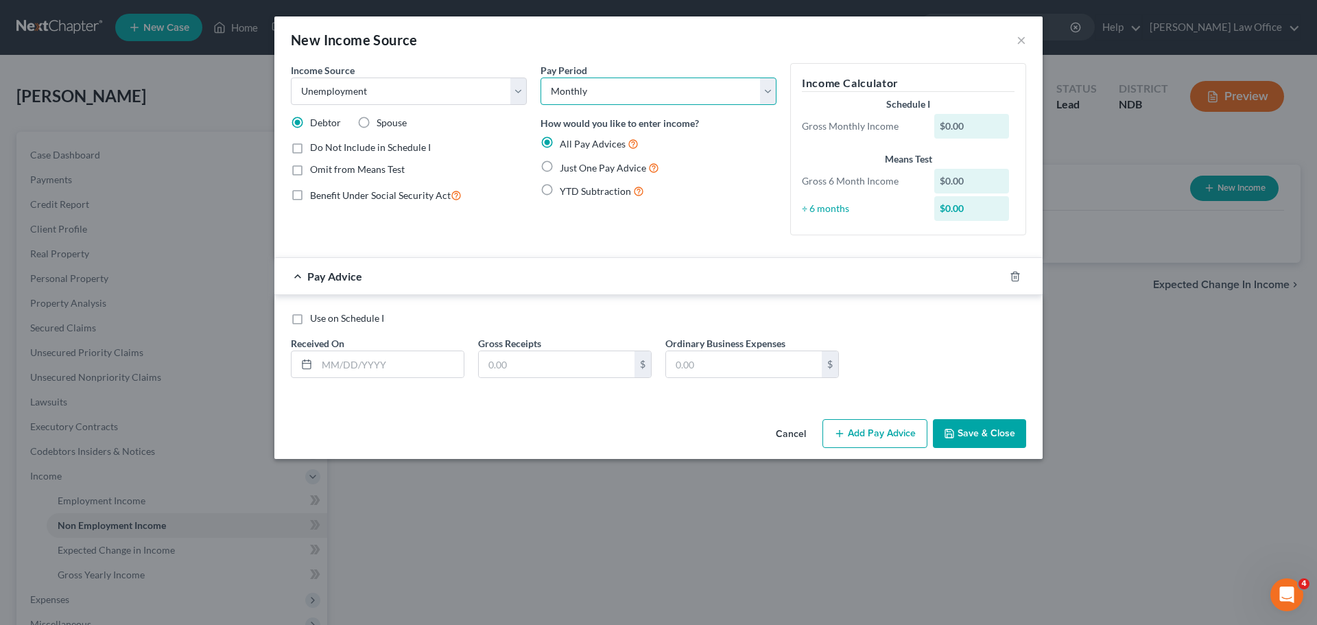
click at [771, 94] on select "Select Monthly Twice Monthly Every Other Week Weekly" at bounding box center [659, 91] width 236 height 27
select select "3"
click at [541, 78] on select "Select Monthly Twice Monthly Every Other Week Weekly" at bounding box center [659, 91] width 236 height 27
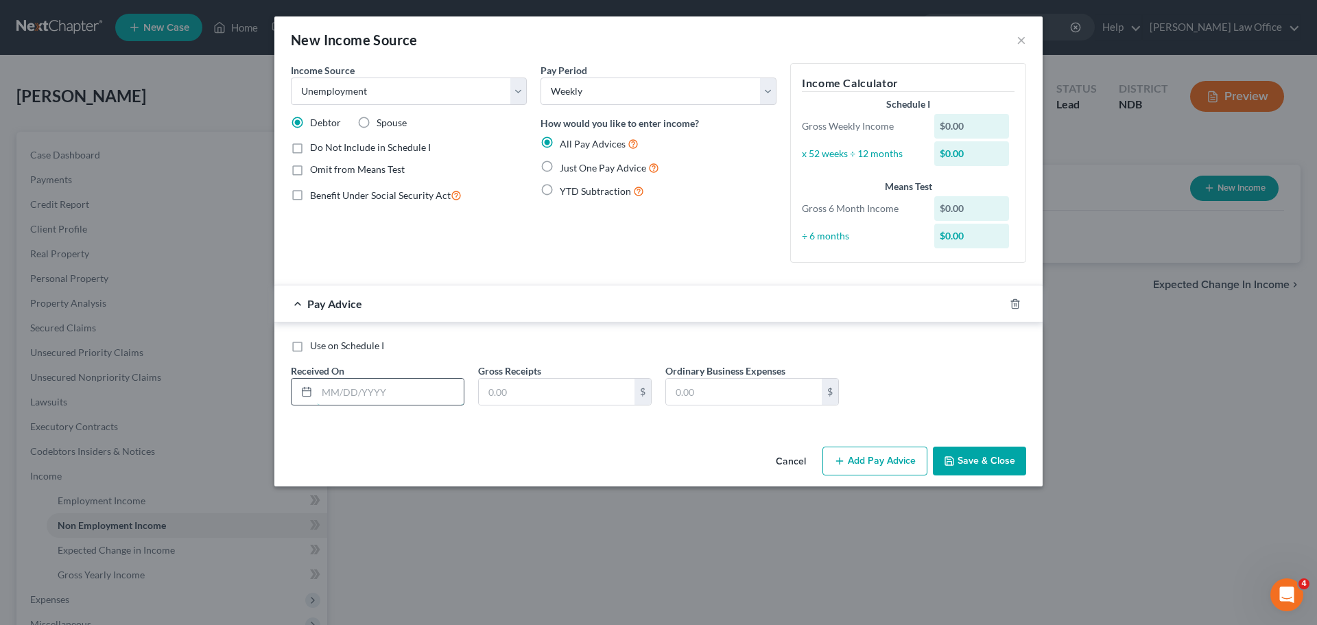
drag, startPoint x: 336, startPoint y: 394, endPoint x: 344, endPoint y: 395, distance: 8.3
click at [340, 394] on input "text" at bounding box center [390, 392] width 147 height 26
type input "07/28/25"
type input "440.00"
type input "52.00"
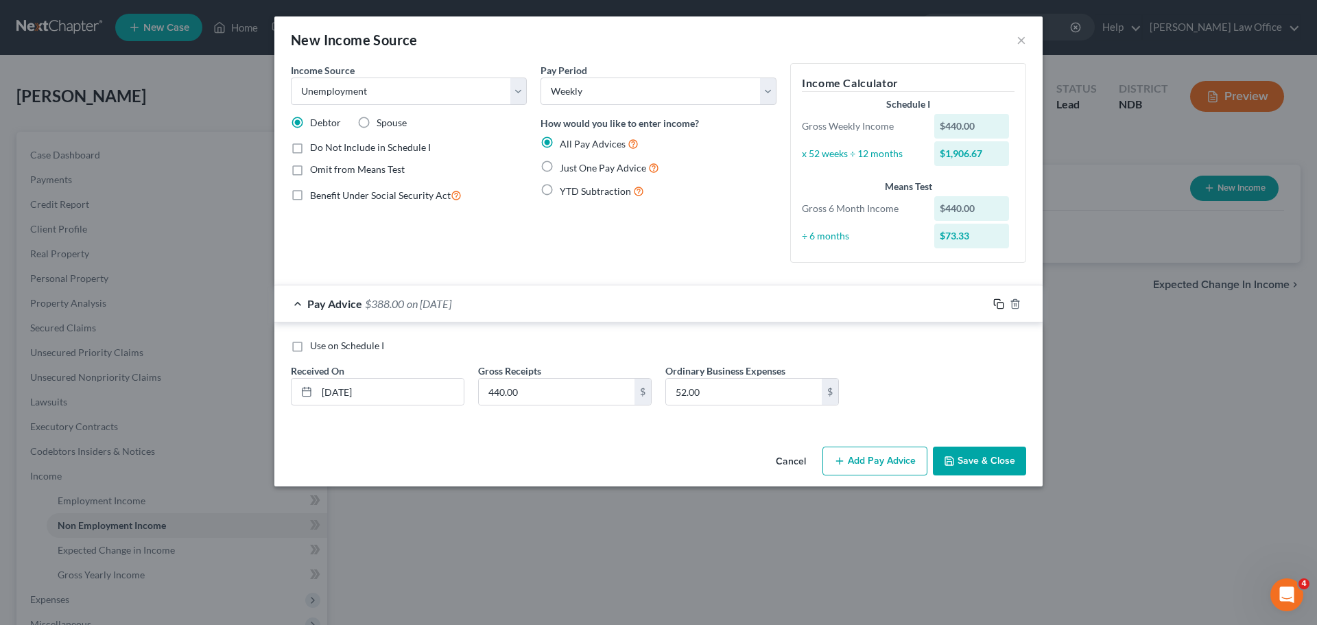
click at [1000, 305] on icon "button" at bounding box center [999, 303] width 11 height 11
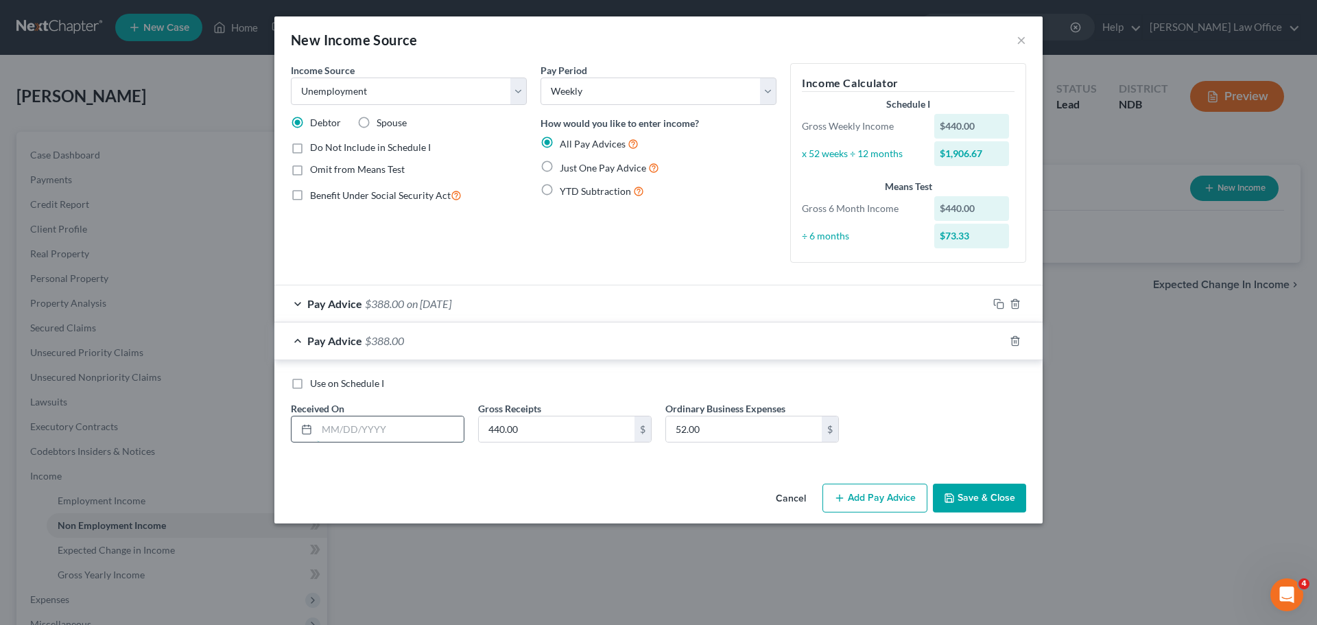
click at [341, 433] on input "text" at bounding box center [390, 430] width 147 height 26
type input "07/30/25"
click at [998, 336] on icon "button" at bounding box center [997, 339] width 6 height 6
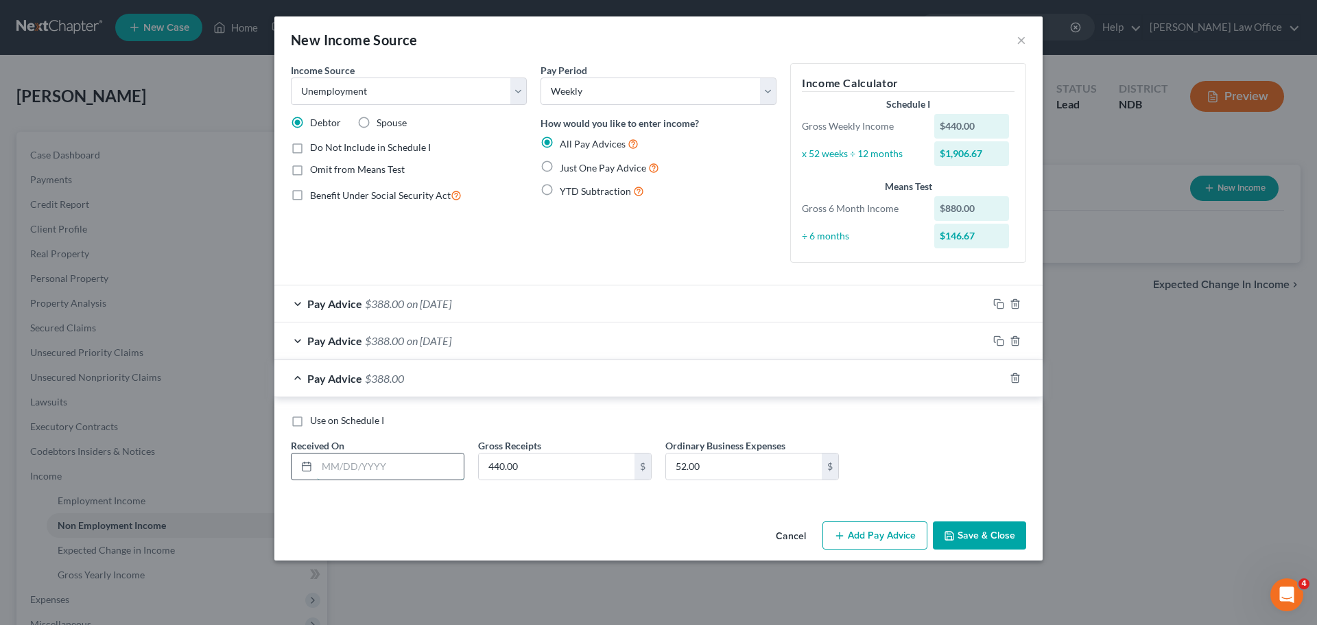
click at [327, 463] on input "text" at bounding box center [390, 467] width 147 height 26
type input "08/05/25"
click at [999, 379] on icon "button" at bounding box center [999, 378] width 11 height 11
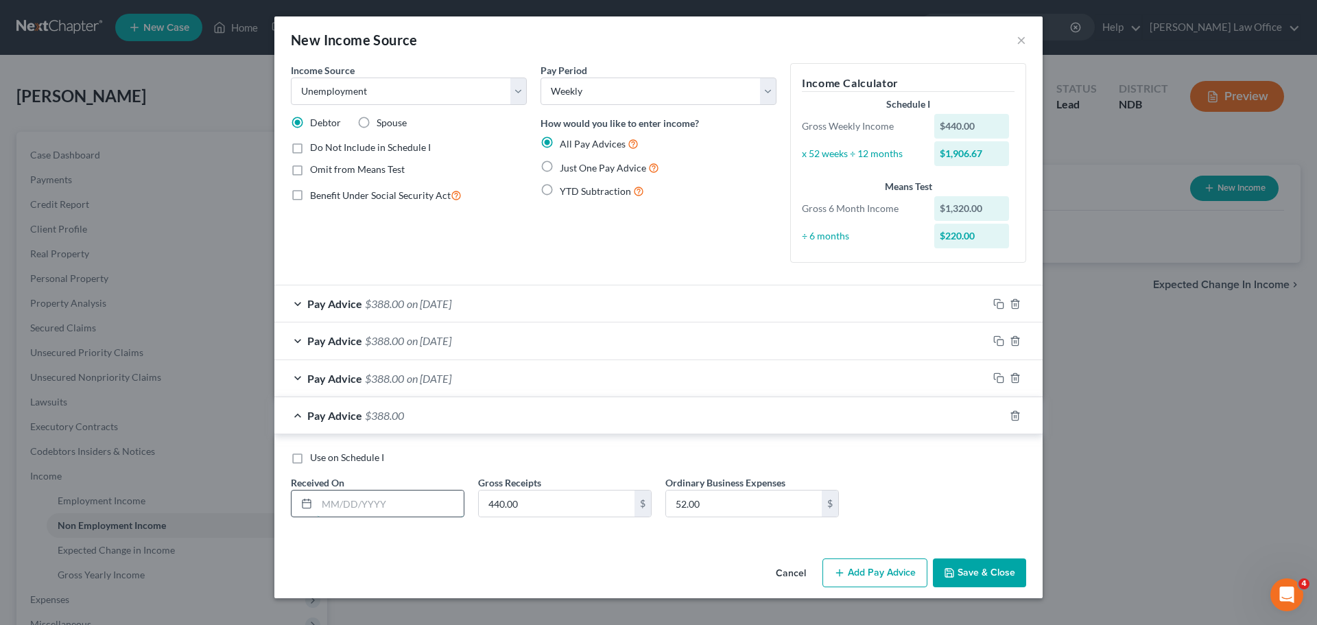
click at [326, 497] on input "text" at bounding box center [390, 504] width 147 height 26
type input "08/12/25"
click at [998, 417] on rect "button" at bounding box center [1001, 417] width 6 height 6
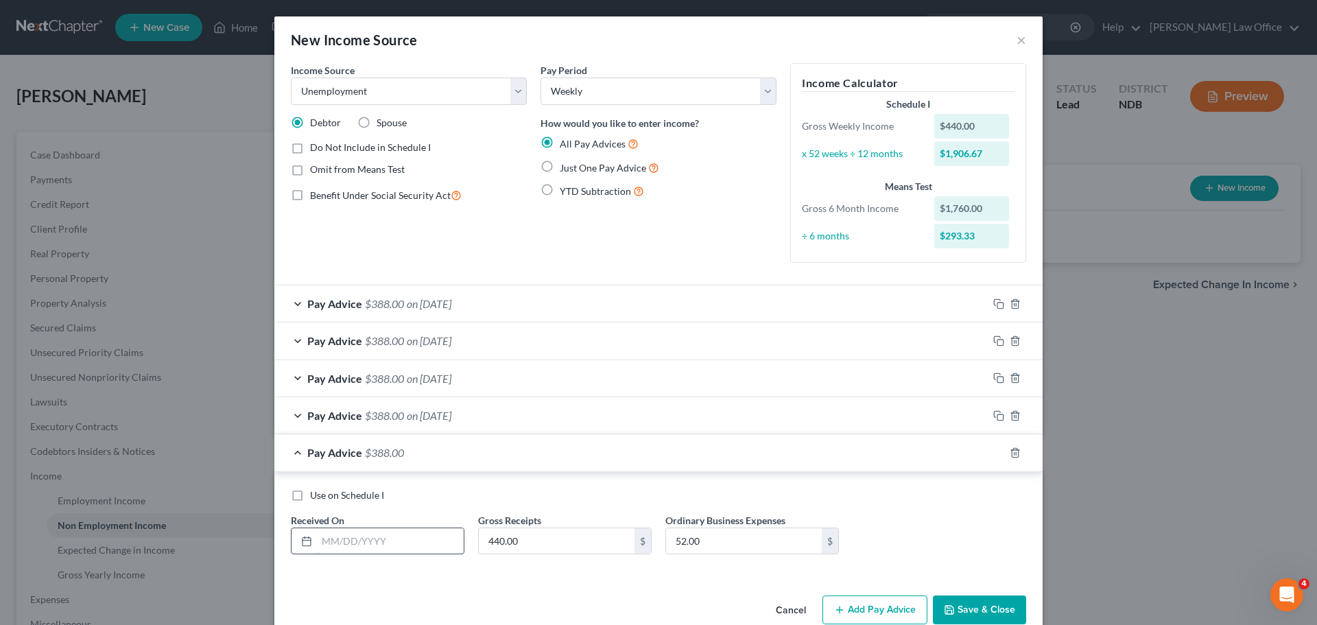
click at [352, 546] on input "text" at bounding box center [390, 541] width 147 height 26
type input "08/19/25"
click at [995, 454] on icon "button" at bounding box center [999, 452] width 11 height 11
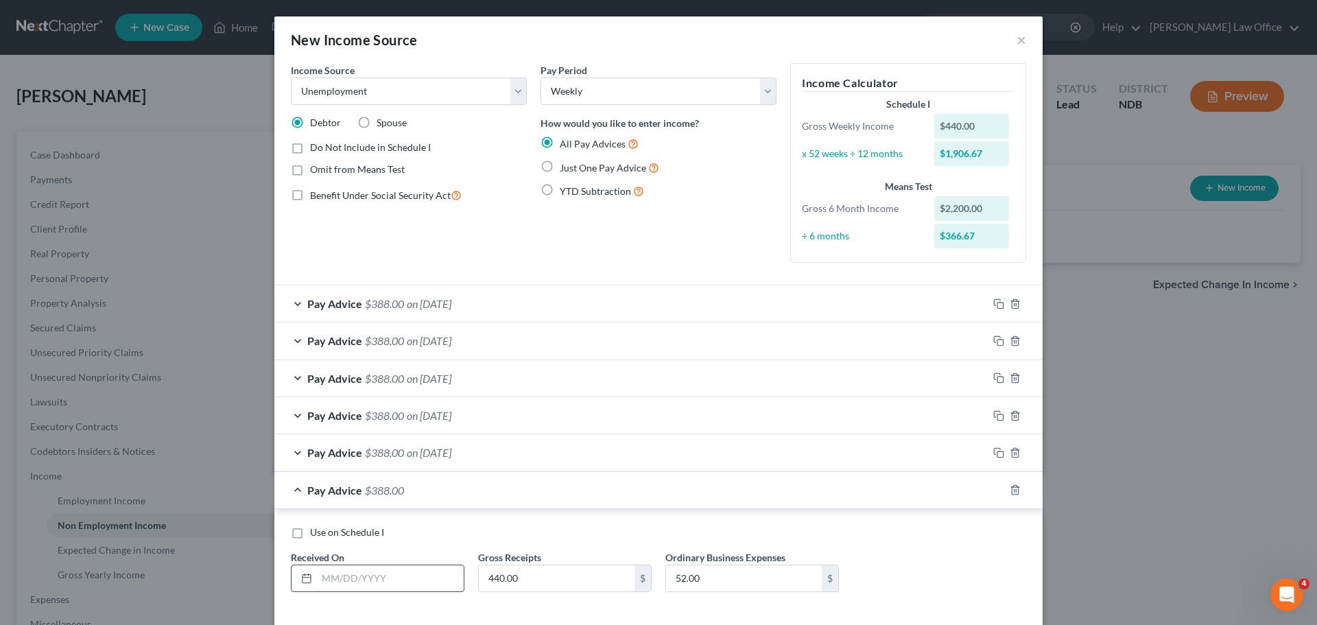
click at [320, 572] on input "text" at bounding box center [390, 578] width 147 height 26
type input "08/23/25"
click at [988, 491] on div at bounding box center [1015, 490] width 55 height 22
click at [994, 491] on icon "button" at bounding box center [999, 489] width 11 height 11
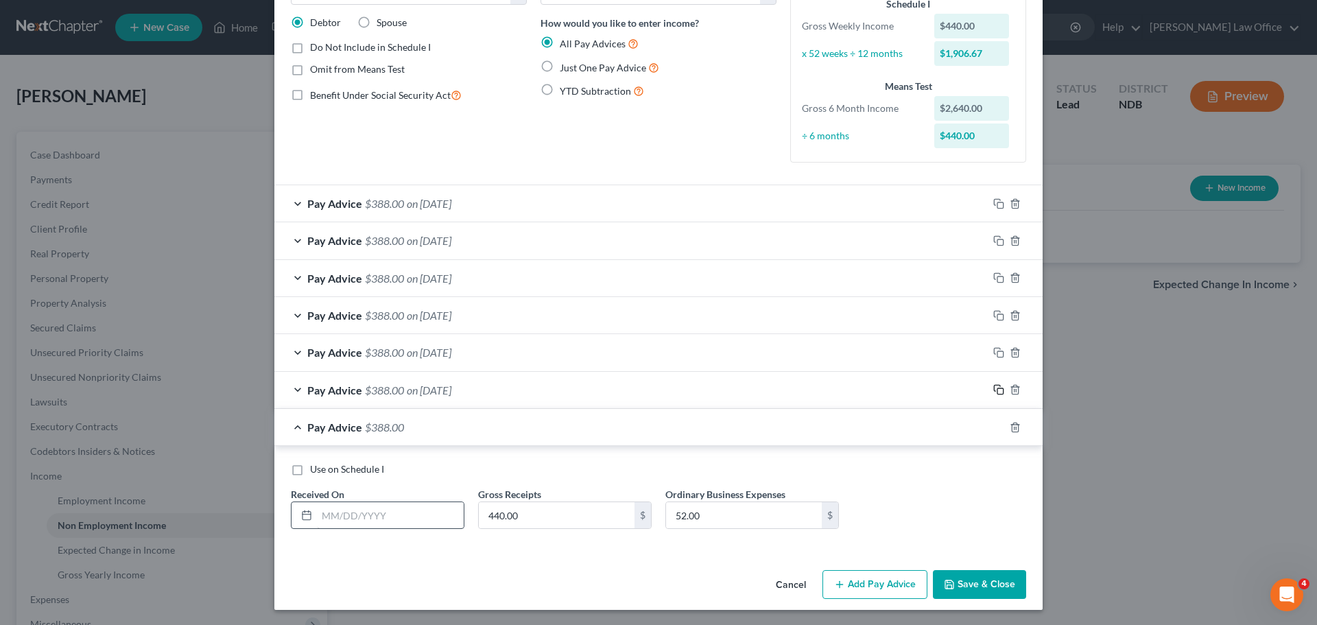
scroll to position [102, 0]
click at [368, 516] on input "text" at bounding box center [390, 514] width 147 height 26
type input "0"
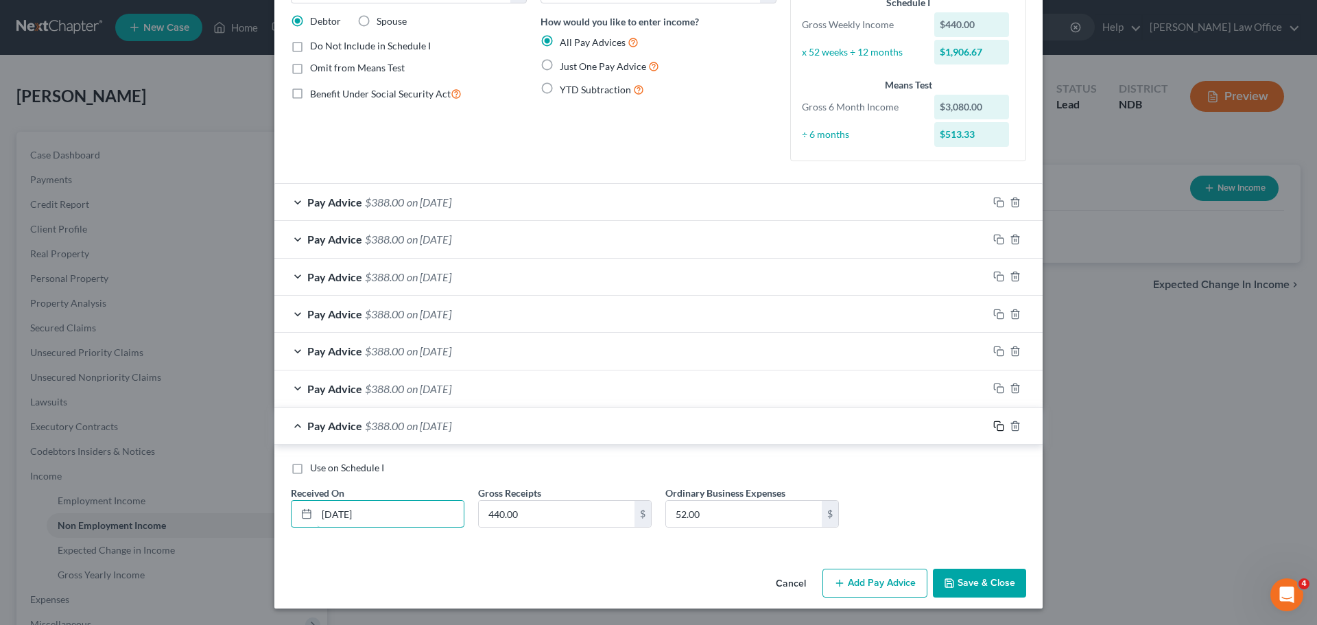
type input "08/30/25"
click at [994, 425] on icon "button" at bounding box center [999, 426] width 11 height 11
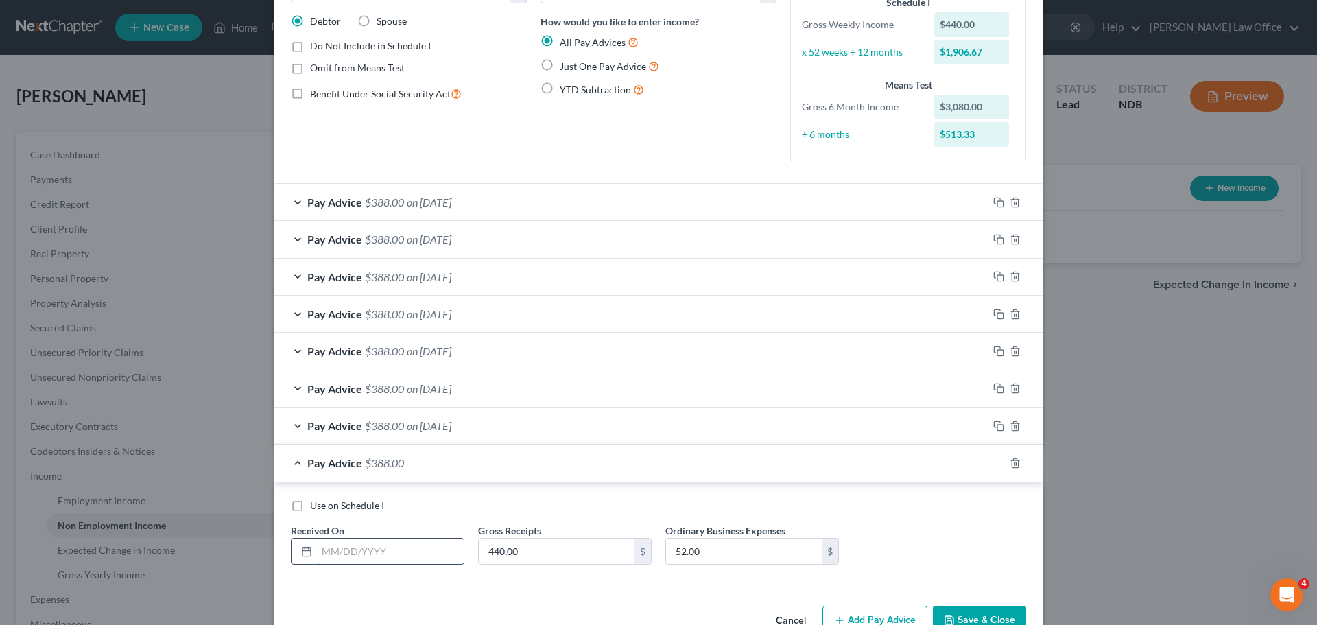
click at [360, 550] on input "text" at bounding box center [390, 552] width 147 height 26
type input "09/06/25"
click at [994, 468] on icon "button" at bounding box center [999, 463] width 11 height 11
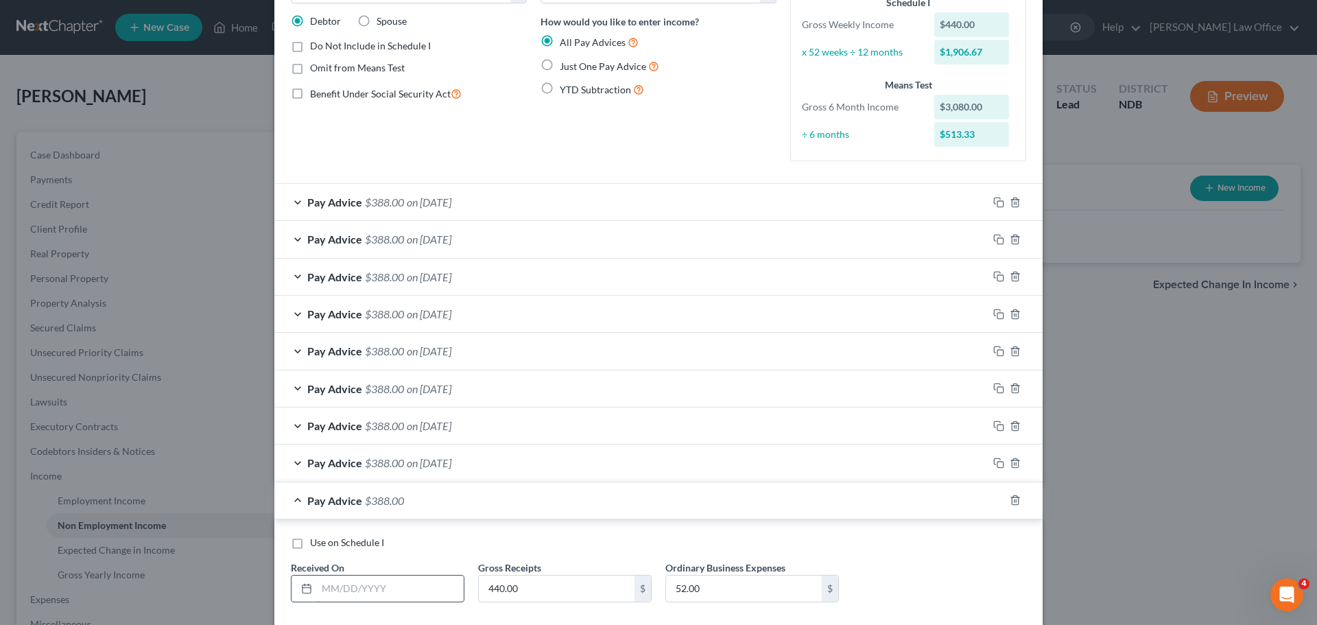
click at [362, 583] on input "text" at bounding box center [390, 589] width 147 height 26
type input "09/13/25"
click at [998, 505] on rect "button" at bounding box center [1001, 502] width 6 height 6
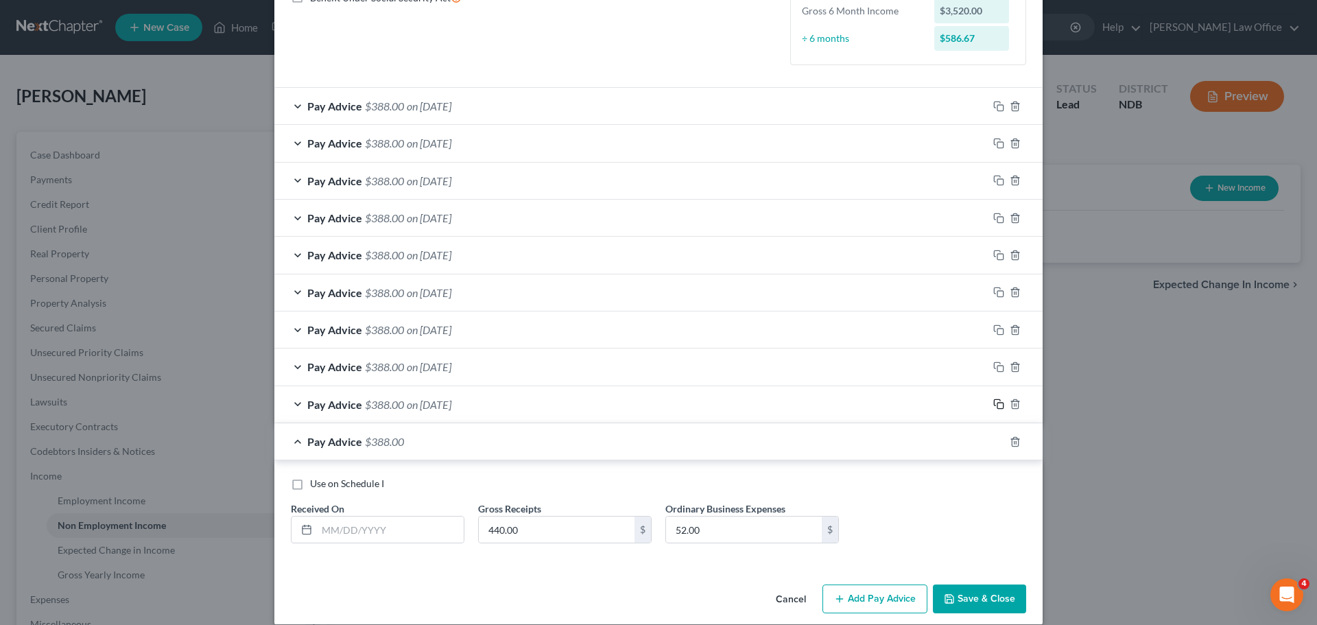
scroll to position [213, 0]
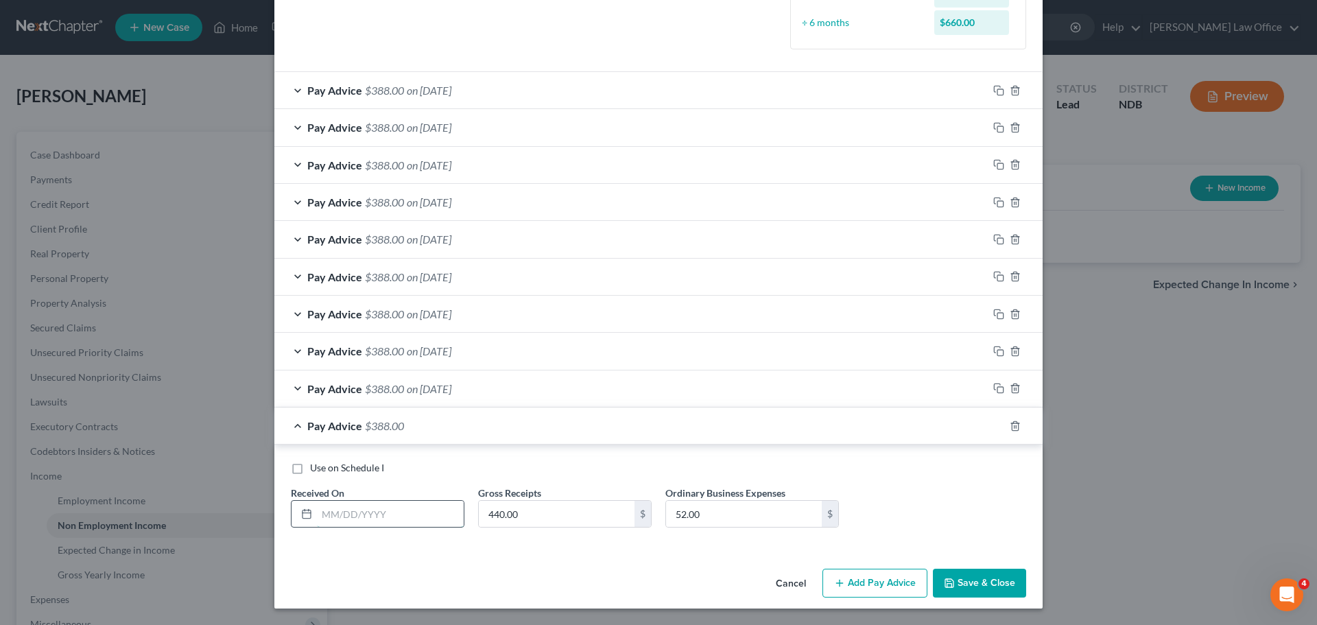
click at [362, 513] on input "text" at bounding box center [390, 514] width 147 height 26
type input "0"
click at [660, 360] on div "Pay Advice $388.00 on 09/06/2025" at bounding box center [631, 351] width 714 height 36
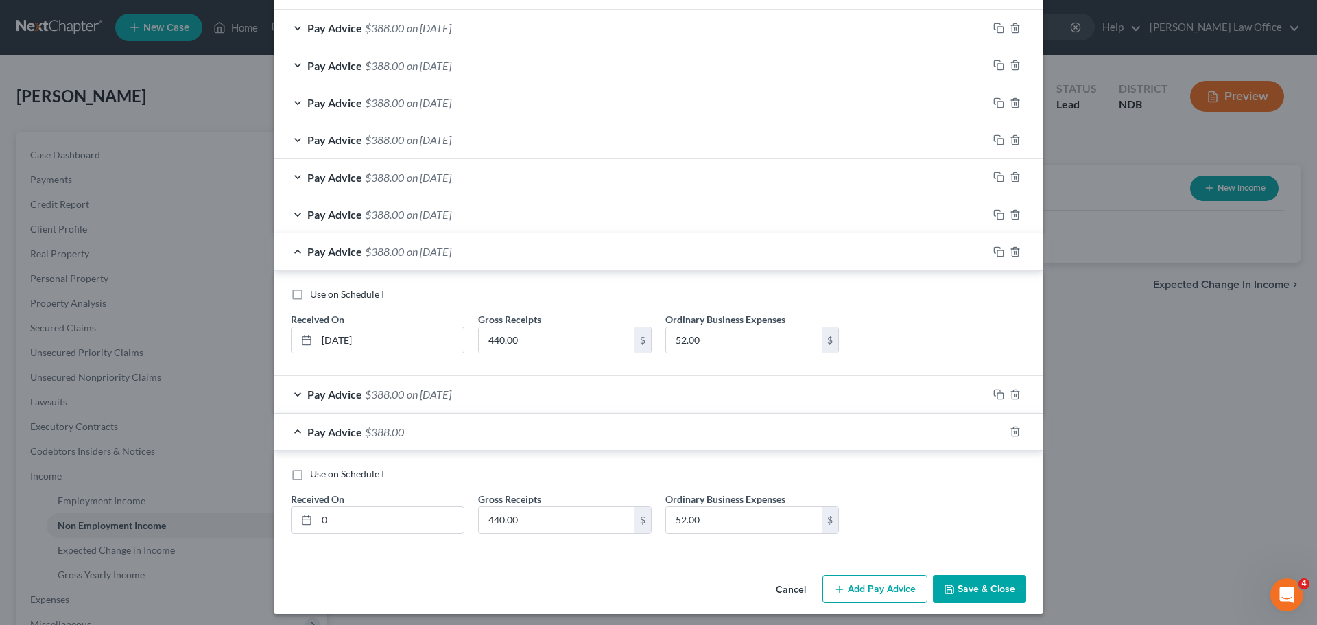
scroll to position [318, 0]
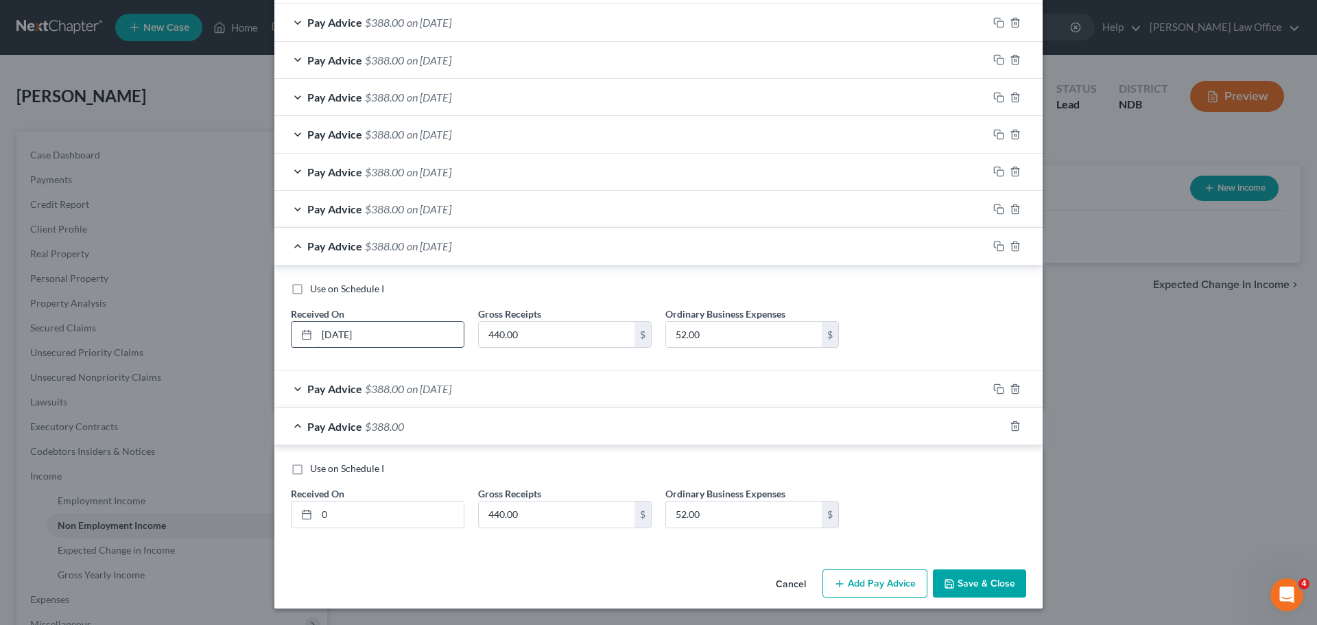
click at [371, 337] on input "09/06/25" at bounding box center [390, 335] width 147 height 26
type input "09/13/25"
click at [998, 251] on rect "button" at bounding box center [1001, 248] width 6 height 6
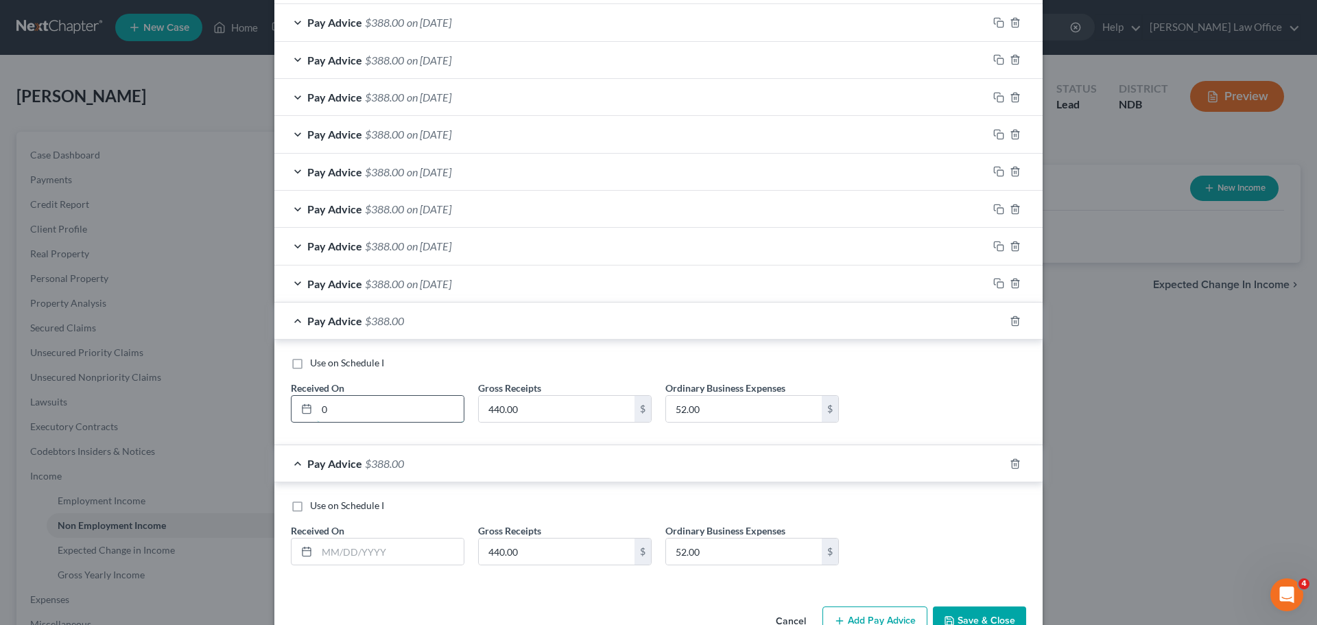
click at [344, 410] on input "0" at bounding box center [390, 409] width 147 height 26
click at [323, 410] on input "009/20/35" at bounding box center [390, 409] width 147 height 26
type input "09/20/35"
click at [998, 320] on rect "button" at bounding box center [1001, 323] width 6 height 6
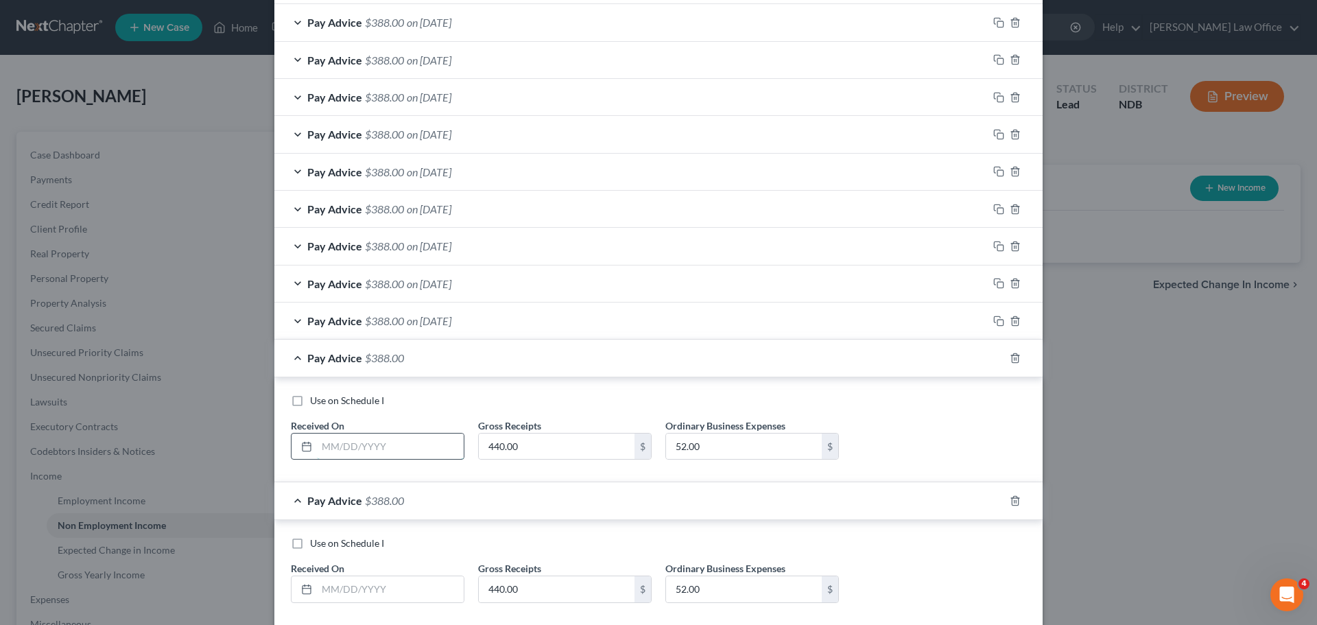
click at [344, 450] on input "text" at bounding box center [390, 447] width 147 height 26
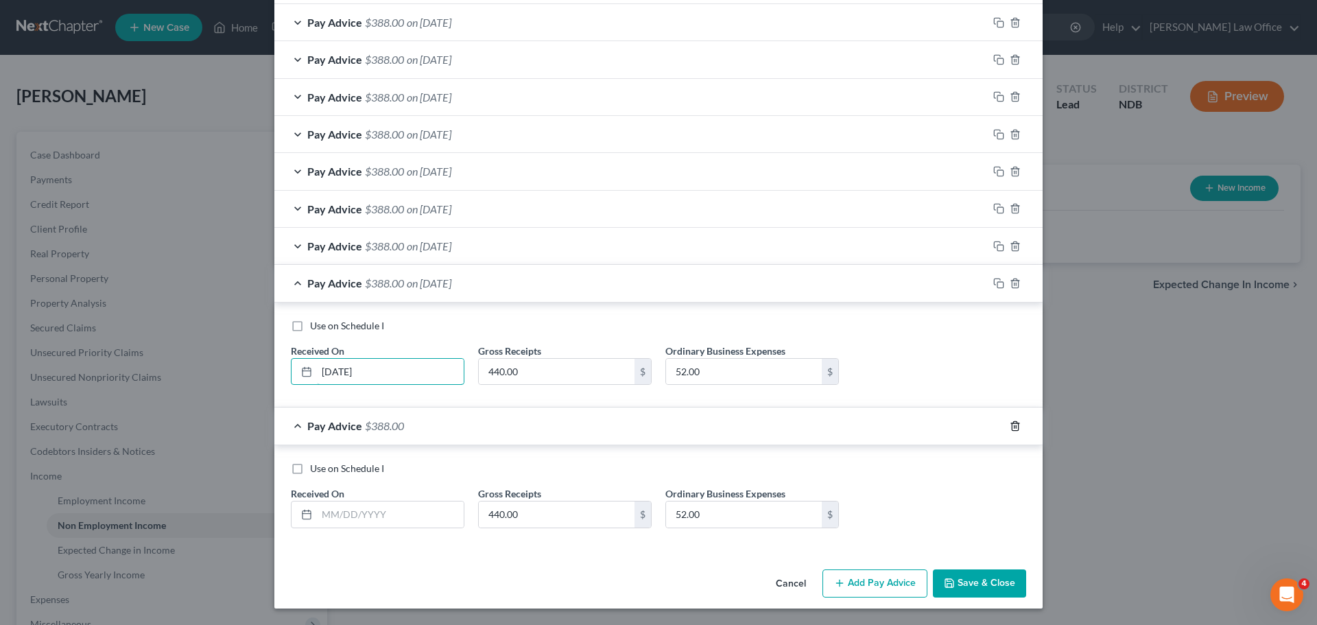
type input "09/27/35"
click at [1010, 429] on icon "button" at bounding box center [1015, 426] width 11 height 11
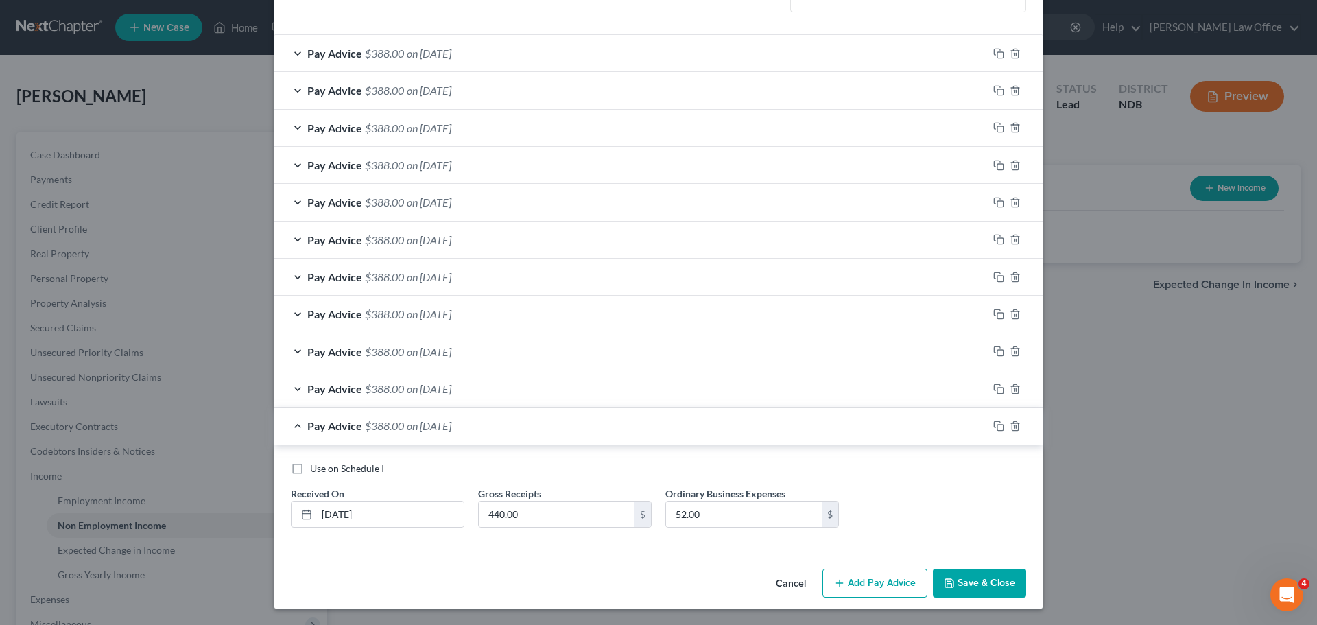
click at [976, 582] on button "Save & Close" at bounding box center [979, 583] width 93 height 29
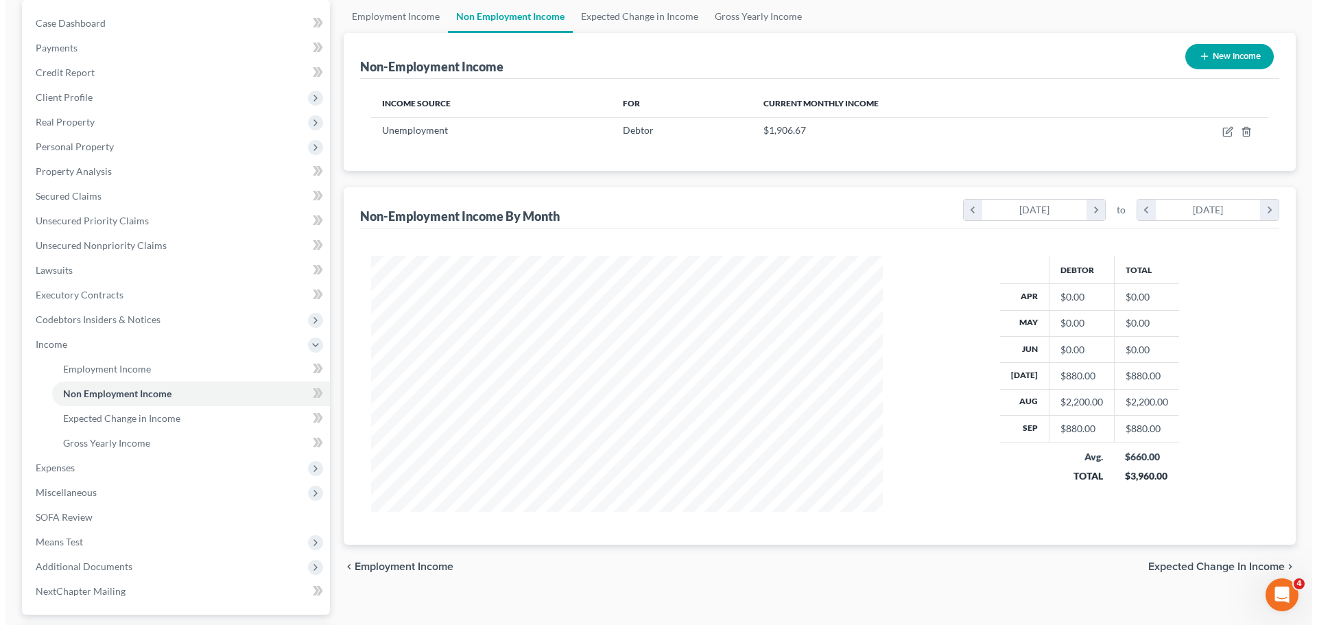
scroll to position [115, 0]
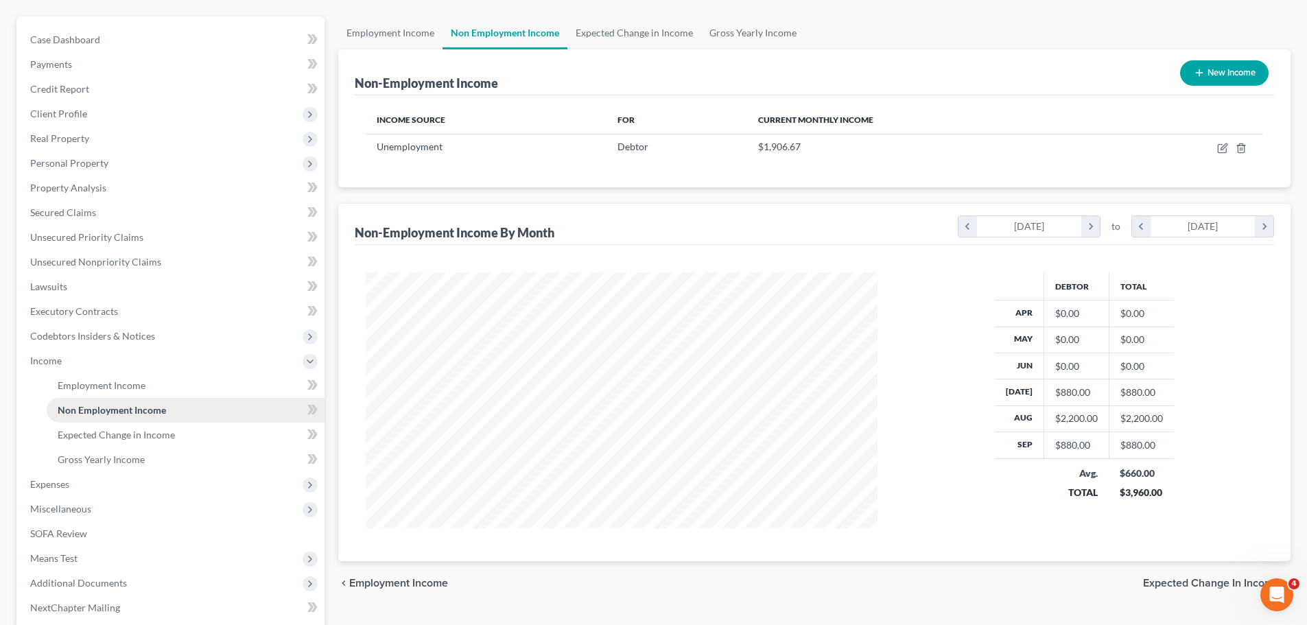
click at [145, 407] on span "Non Employment Income" at bounding box center [112, 410] width 108 height 12
click at [1226, 150] on icon "button" at bounding box center [1222, 149] width 8 height 8
select select "0"
select select "3"
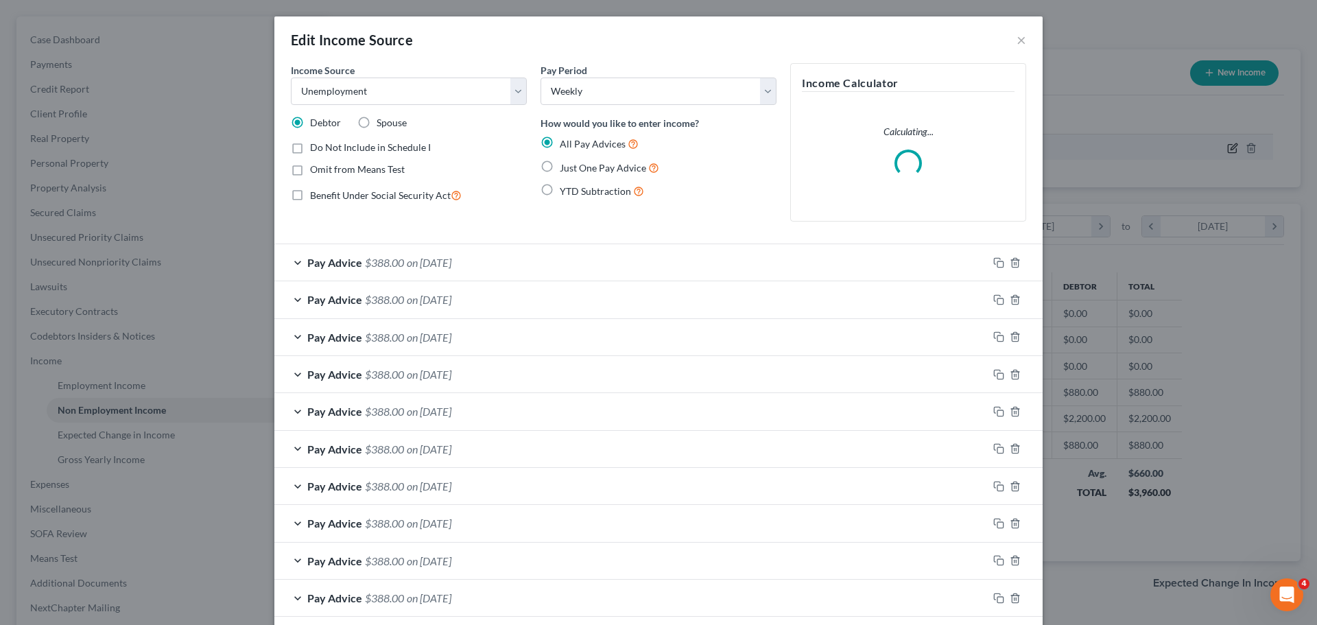
scroll to position [258, 544]
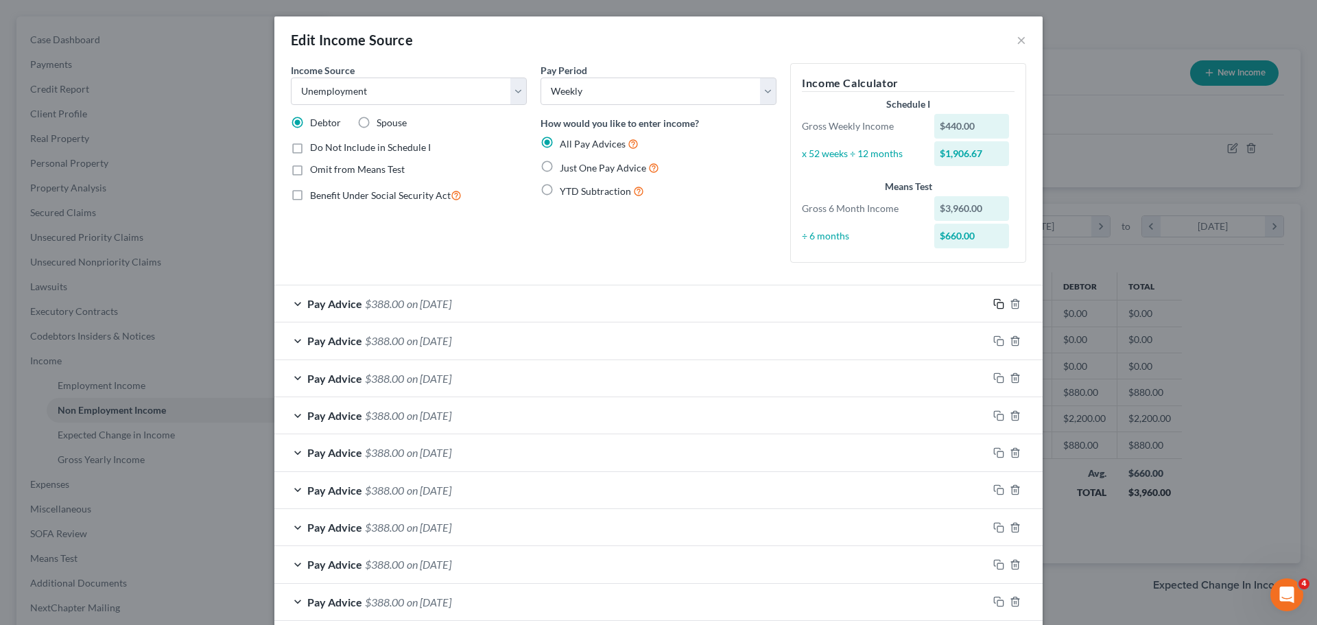
click at [994, 305] on icon "button" at bounding box center [999, 303] width 11 height 11
click at [995, 304] on icon "button" at bounding box center [999, 303] width 11 height 11
click at [998, 304] on rect "button" at bounding box center [1001, 306] width 6 height 6
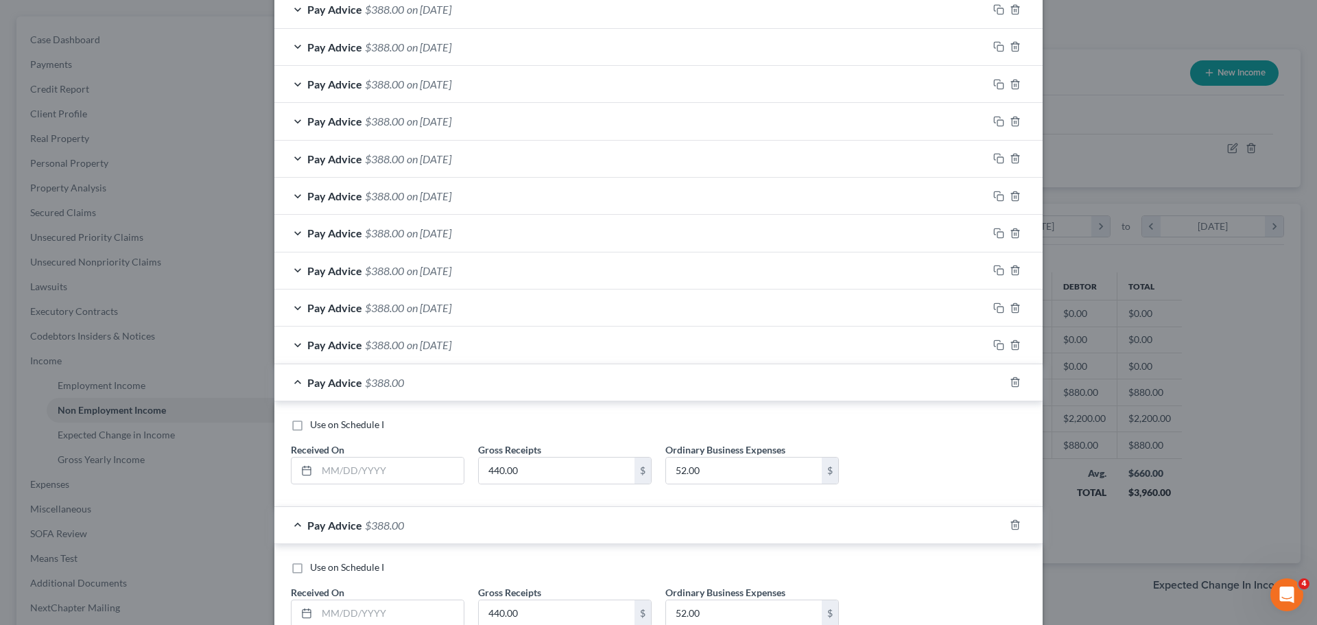
scroll to position [412, 0]
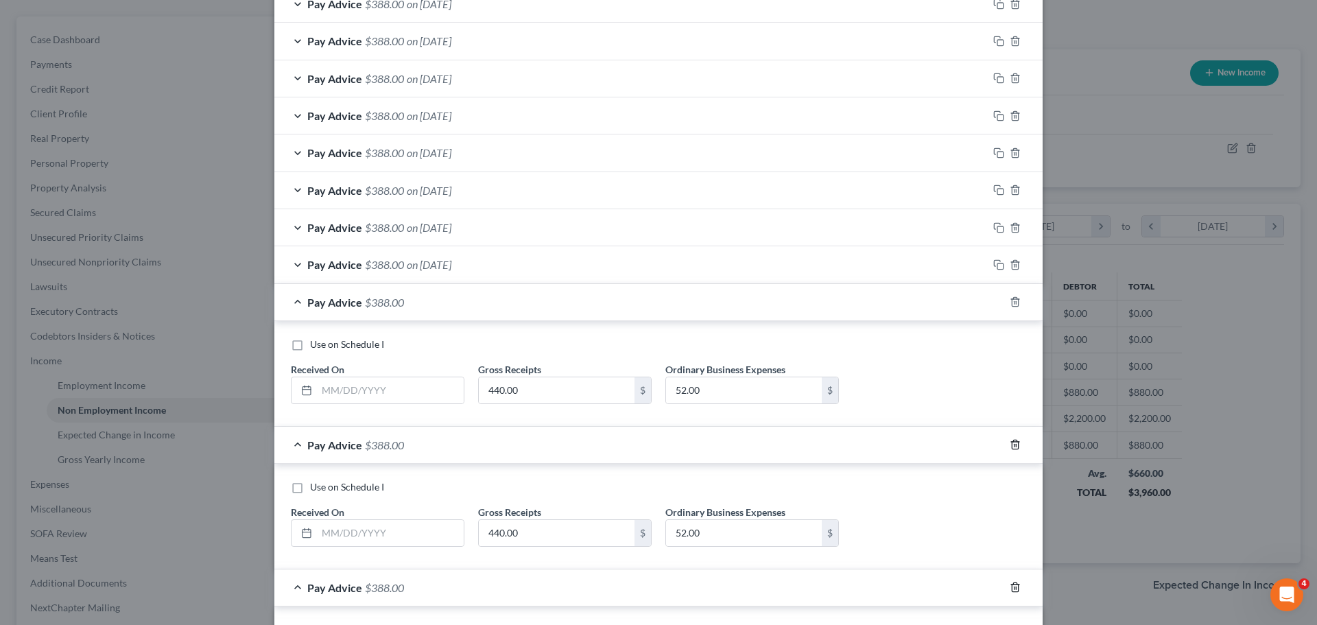
click at [1010, 443] on icon "button" at bounding box center [1015, 444] width 11 height 11
click at [1011, 444] on icon "button" at bounding box center [1015, 444] width 11 height 11
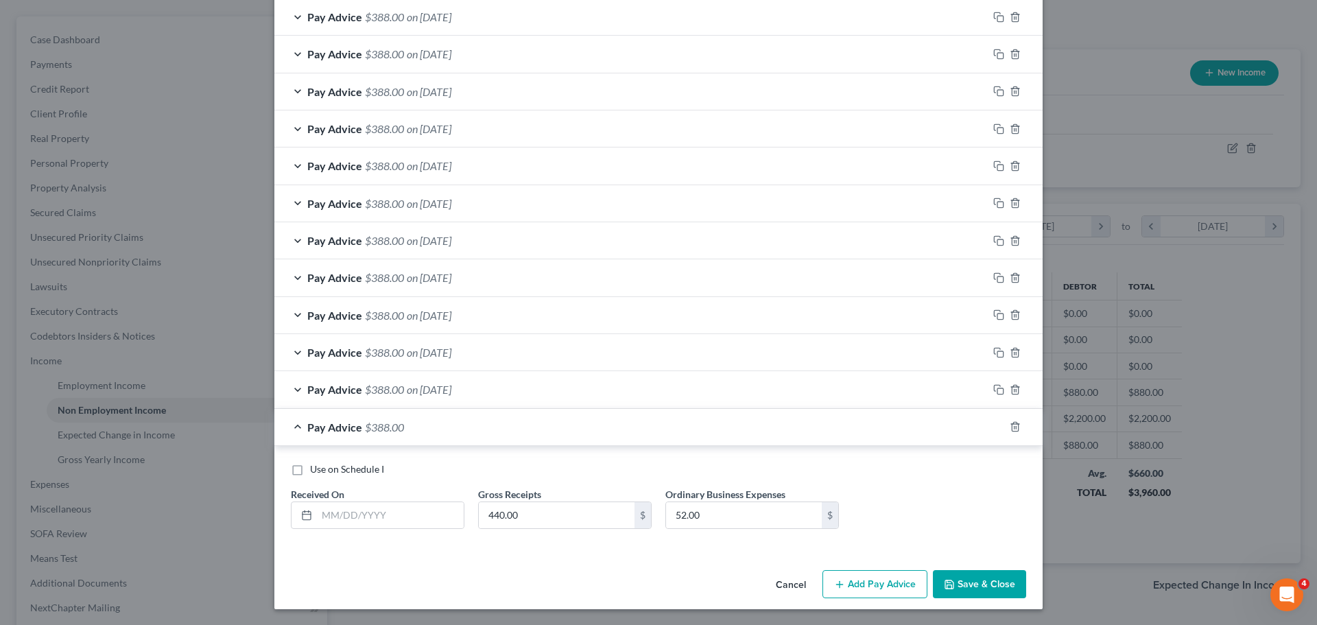
scroll to position [288, 0]
click at [1012, 425] on icon "button" at bounding box center [1015, 426] width 11 height 11
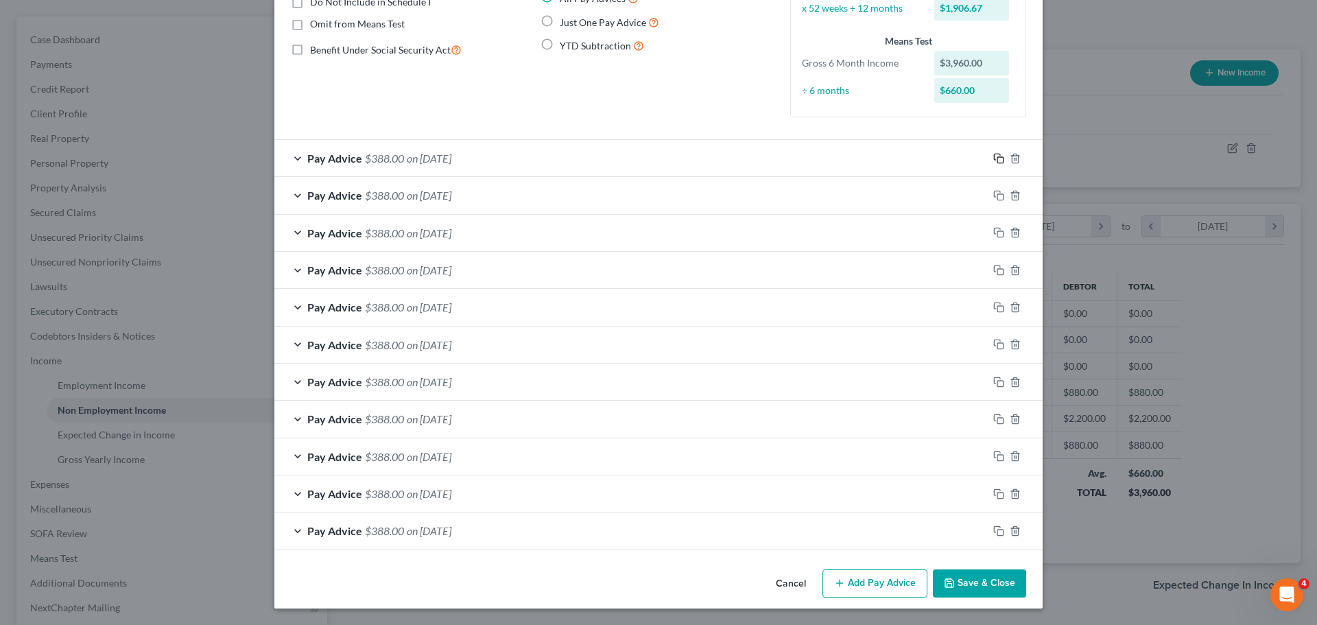
click at [994, 156] on icon "button" at bounding box center [999, 158] width 11 height 11
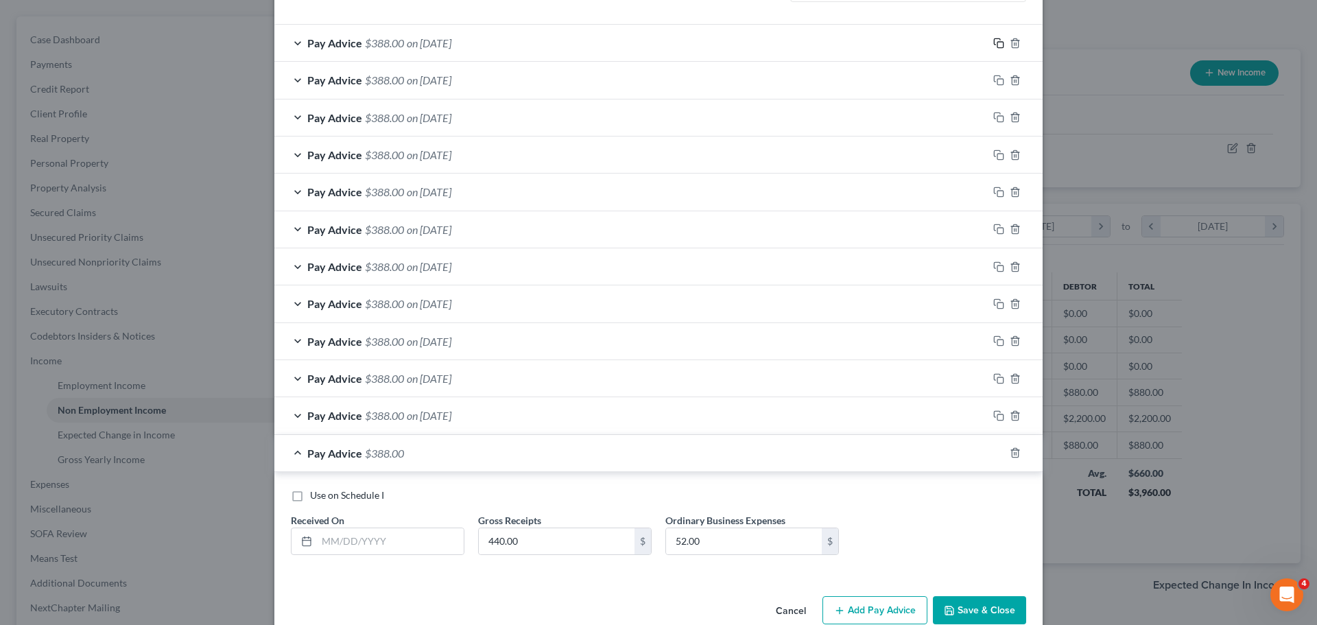
scroll to position [288, 0]
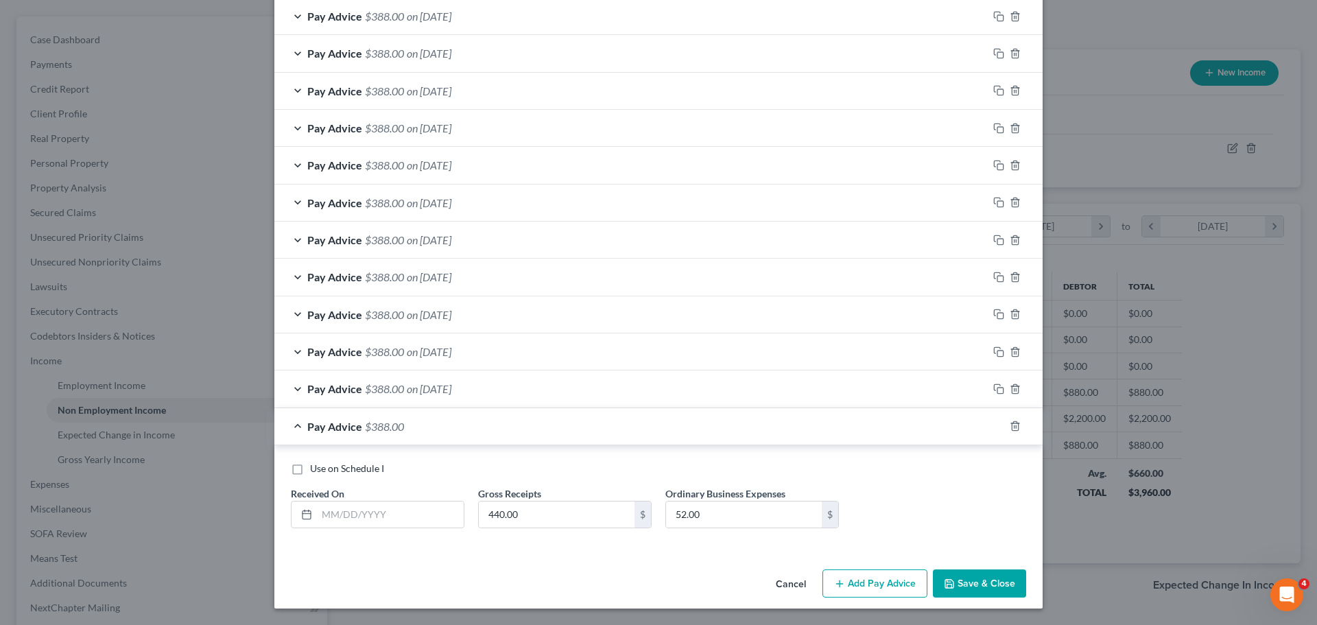
click at [310, 469] on label "Use on Schedule I" at bounding box center [347, 469] width 74 height 14
click at [316, 469] on input "Use on Schedule I" at bounding box center [320, 466] width 9 height 9
checkbox input "true"
click at [984, 581] on button "Save & Close" at bounding box center [979, 584] width 93 height 29
click at [1013, 424] on icon "button" at bounding box center [1015, 426] width 6 height 9
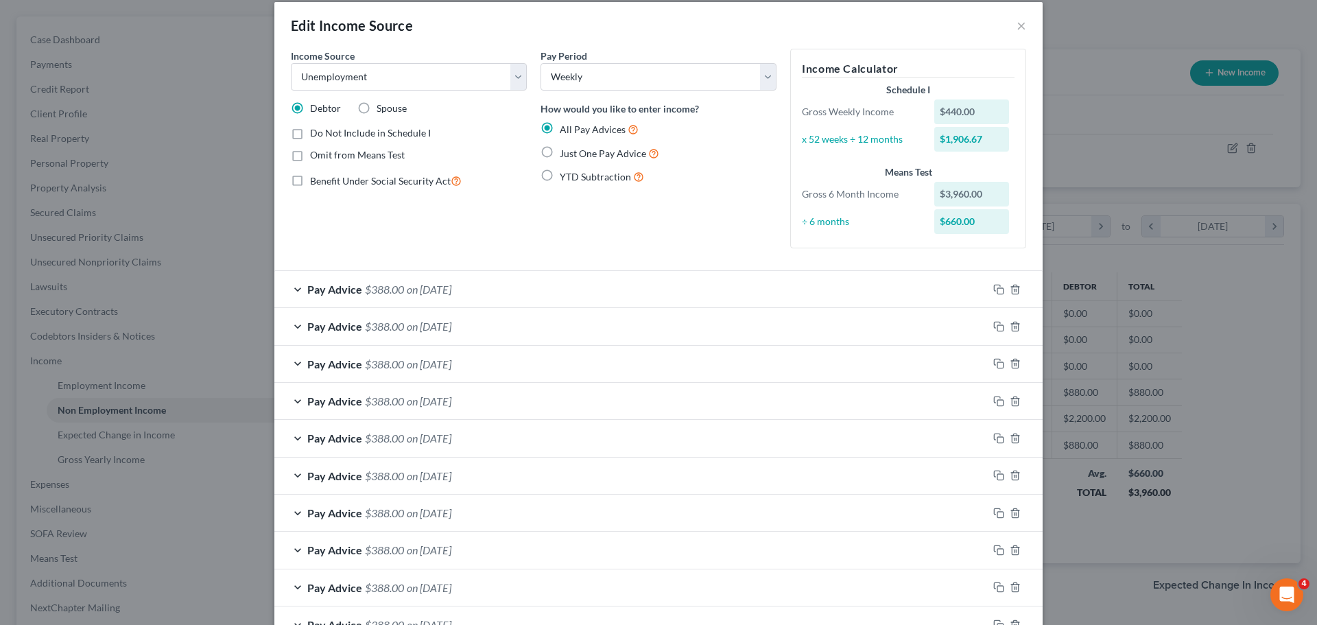
scroll to position [0, 0]
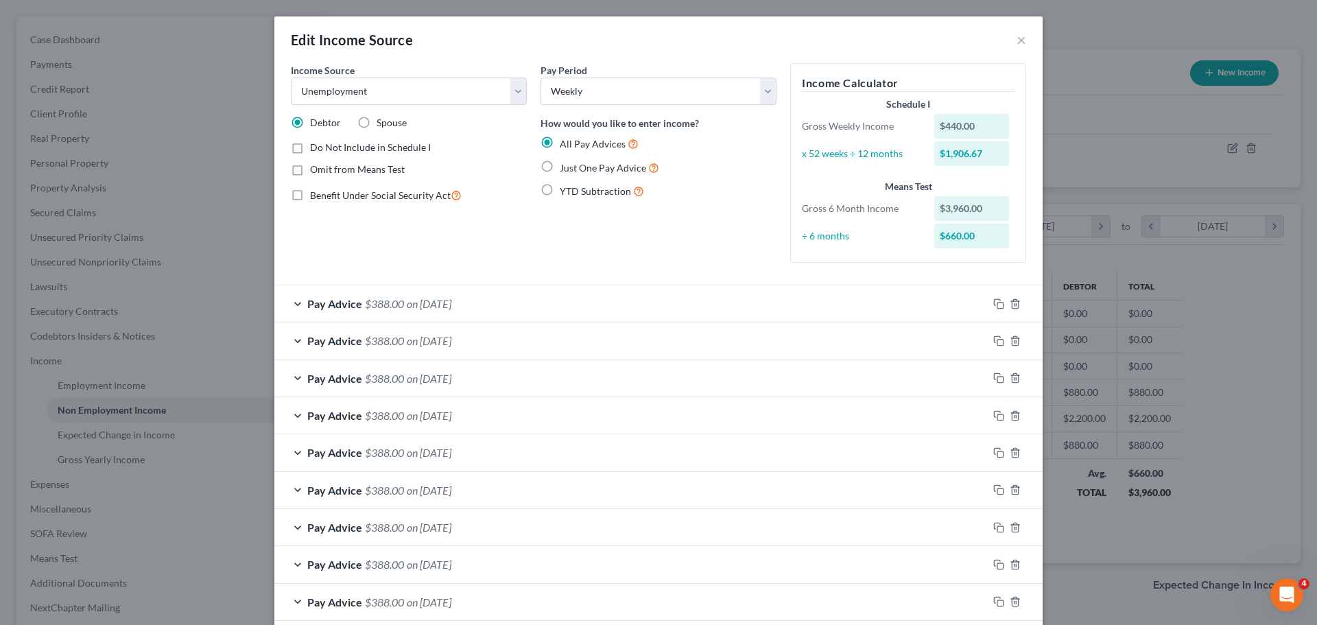
click at [424, 304] on span "on 09/27/2035" at bounding box center [429, 303] width 45 height 13
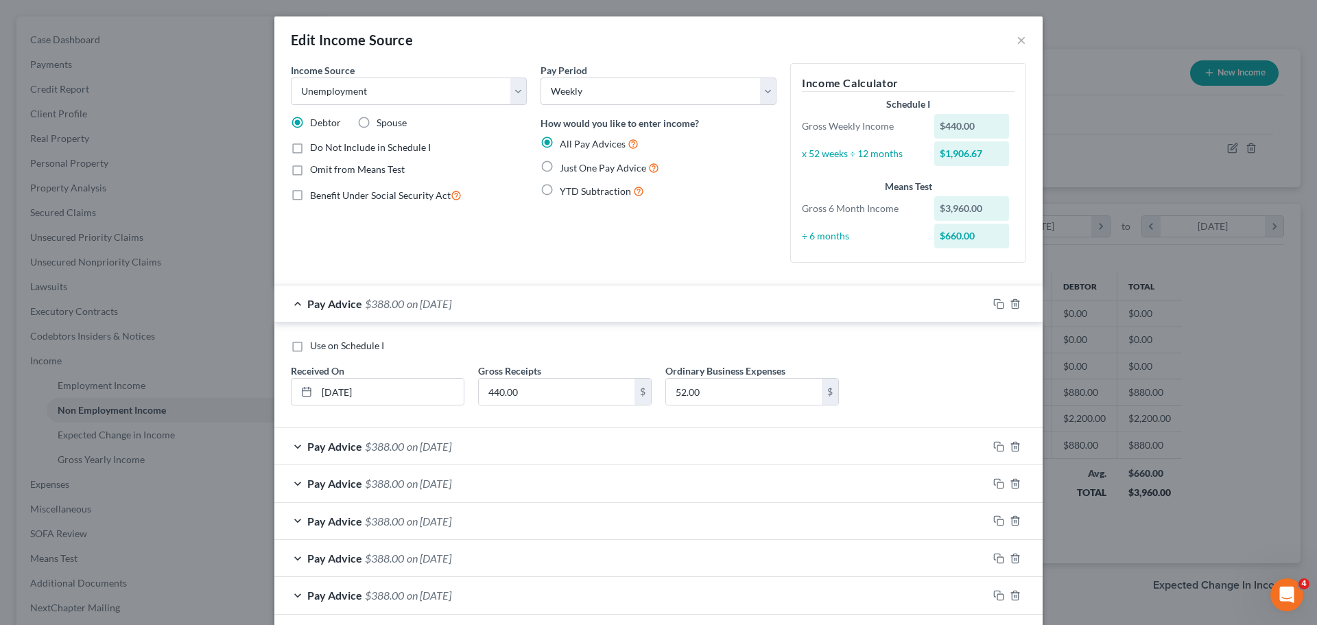
click at [310, 347] on label "Use on Schedule I" at bounding box center [347, 346] width 74 height 14
click at [316, 347] on input "Use on Schedule I" at bounding box center [320, 343] width 9 height 9
checkbox input "true"
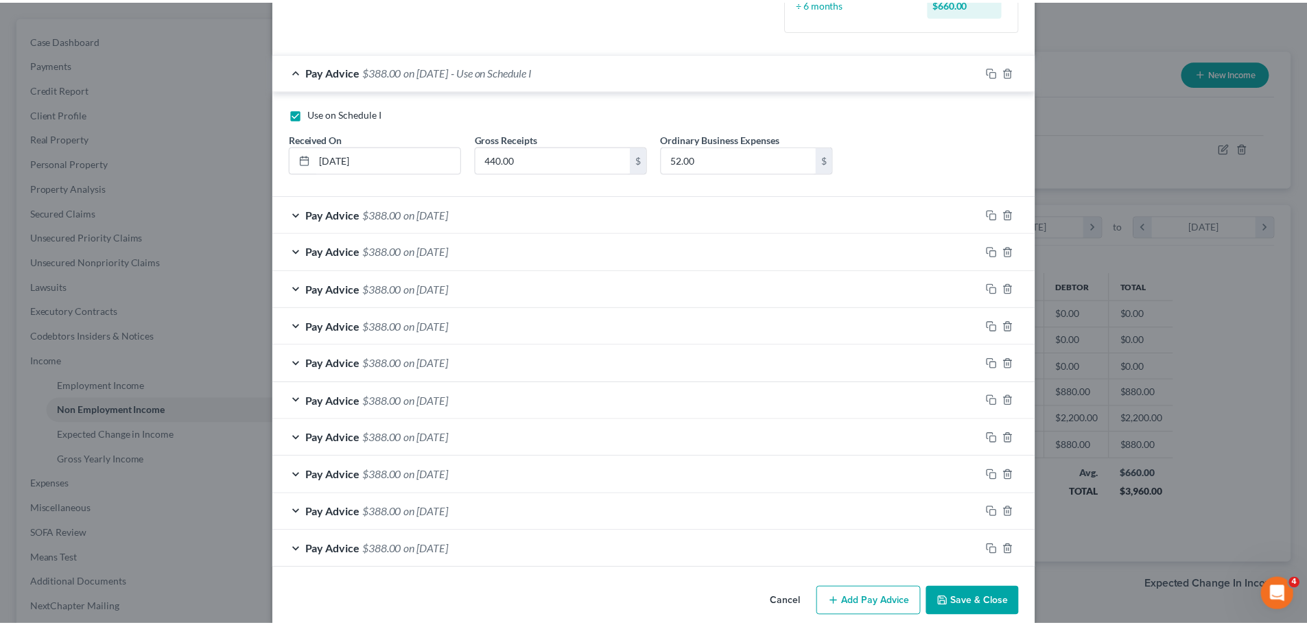
scroll to position [251, 0]
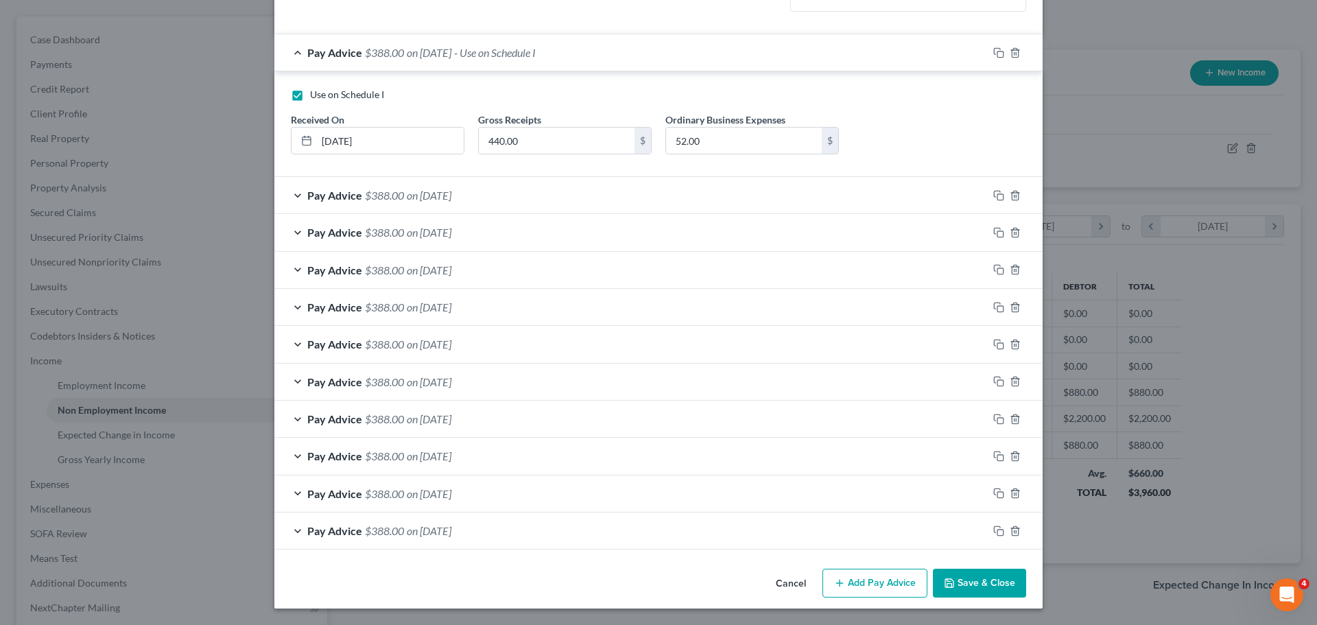
click at [976, 579] on button "Save & Close" at bounding box center [979, 583] width 93 height 29
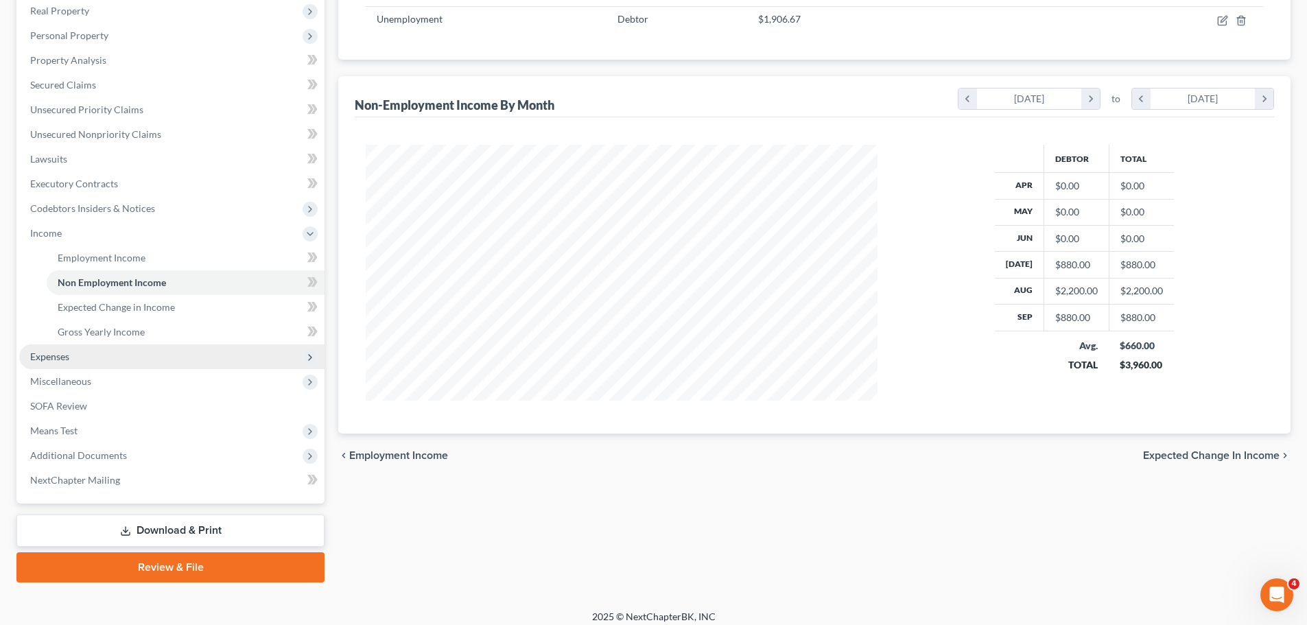
scroll to position [253, 0]
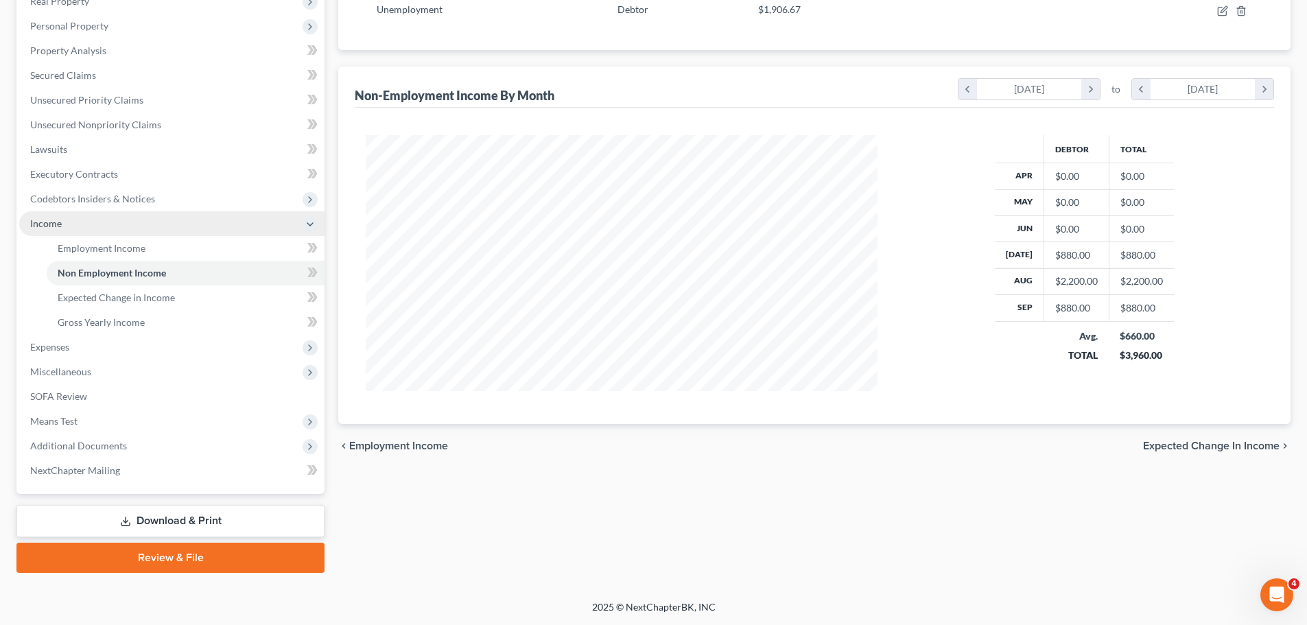
click at [54, 221] on span "Income" at bounding box center [46, 224] width 32 height 12
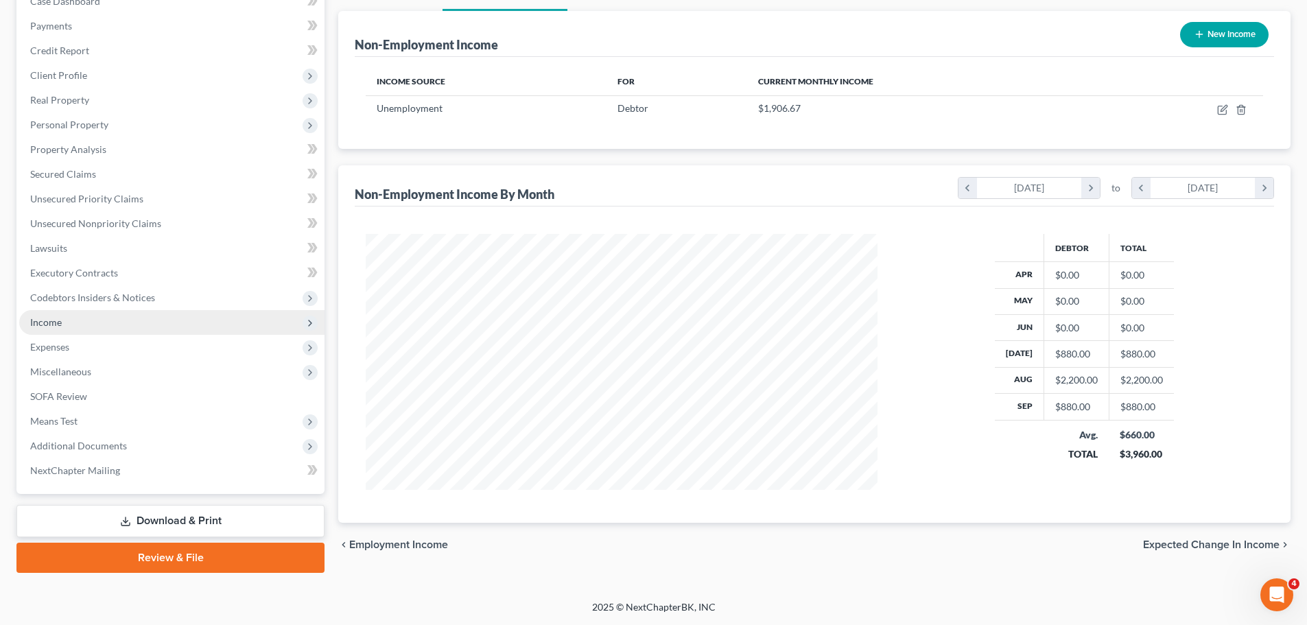
scroll to position [154, 0]
click at [54, 348] on span "Expenses" at bounding box center [49, 347] width 39 height 12
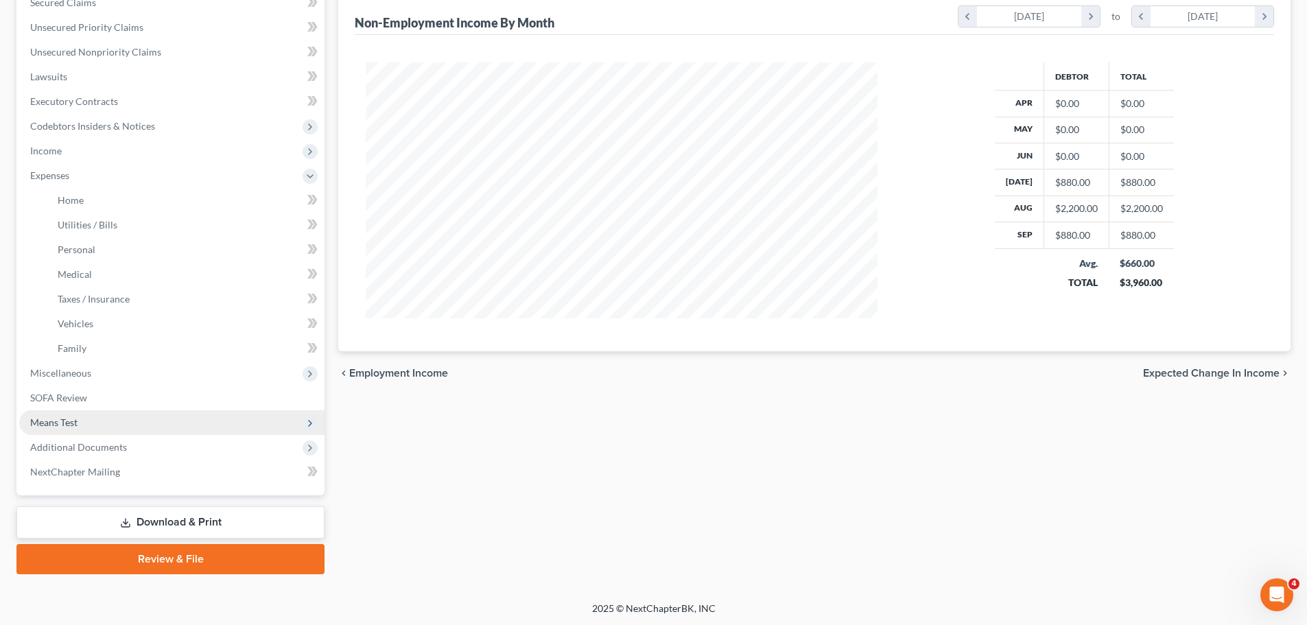
scroll to position [327, 0]
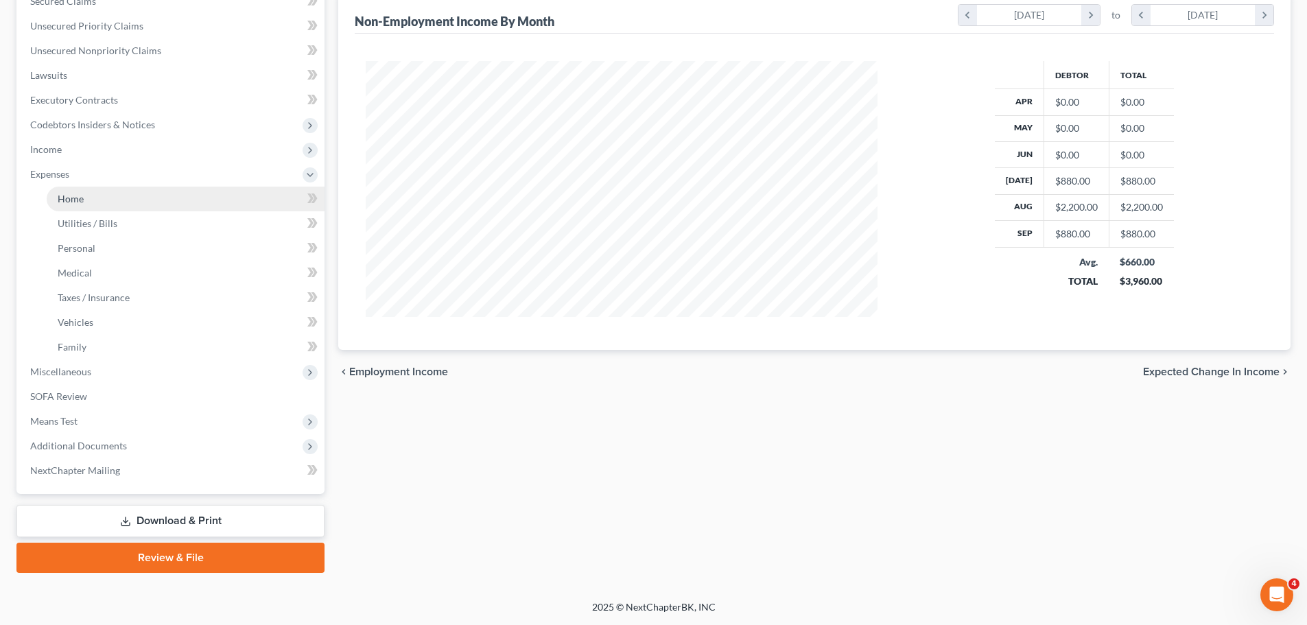
click at [69, 198] on span "Home" at bounding box center [71, 199] width 26 height 12
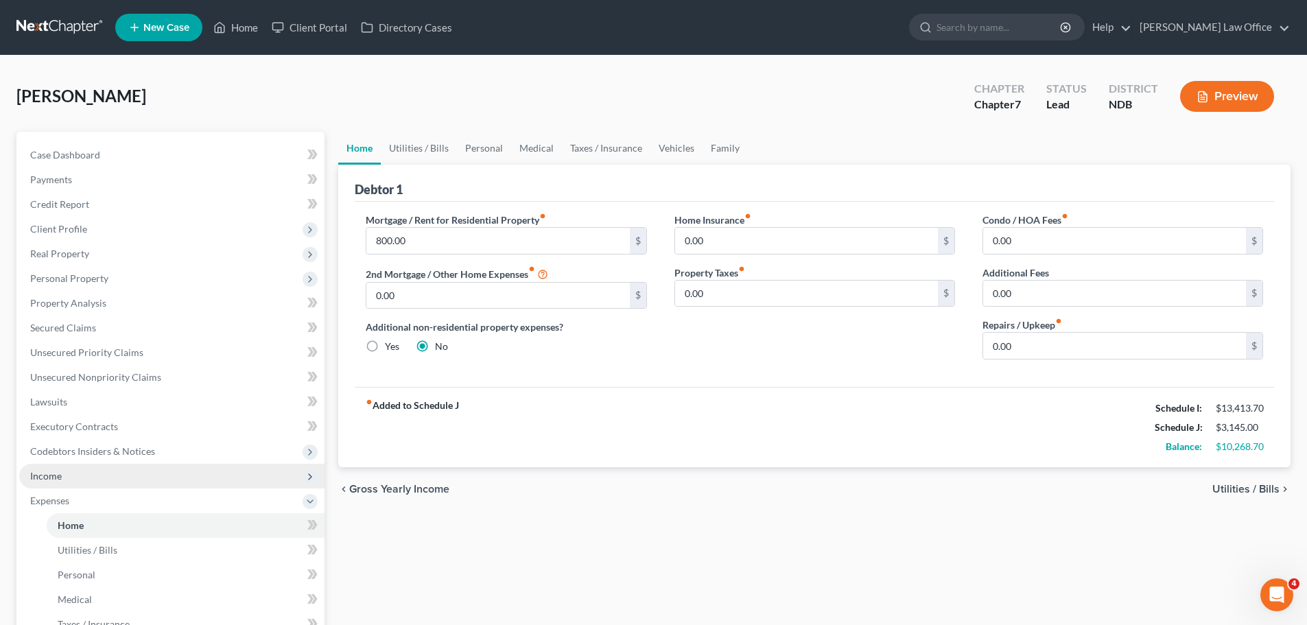
click at [39, 478] on span "Income" at bounding box center [46, 476] width 32 height 12
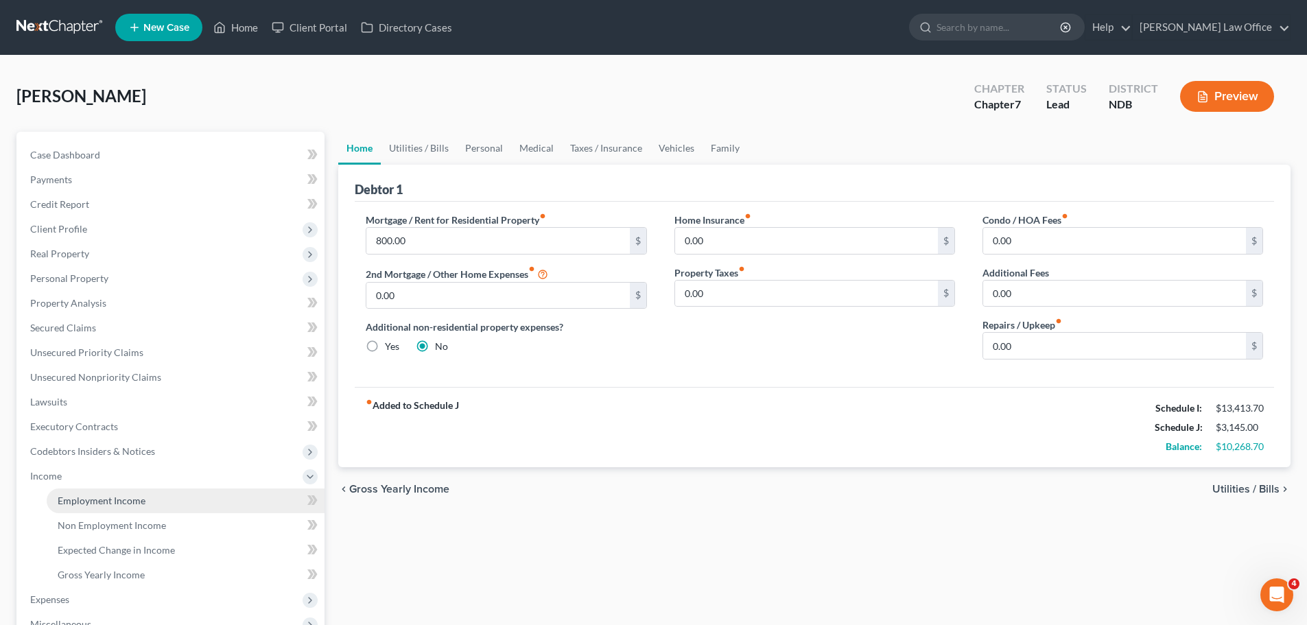
click at [106, 502] on span "Employment Income" at bounding box center [102, 501] width 88 height 12
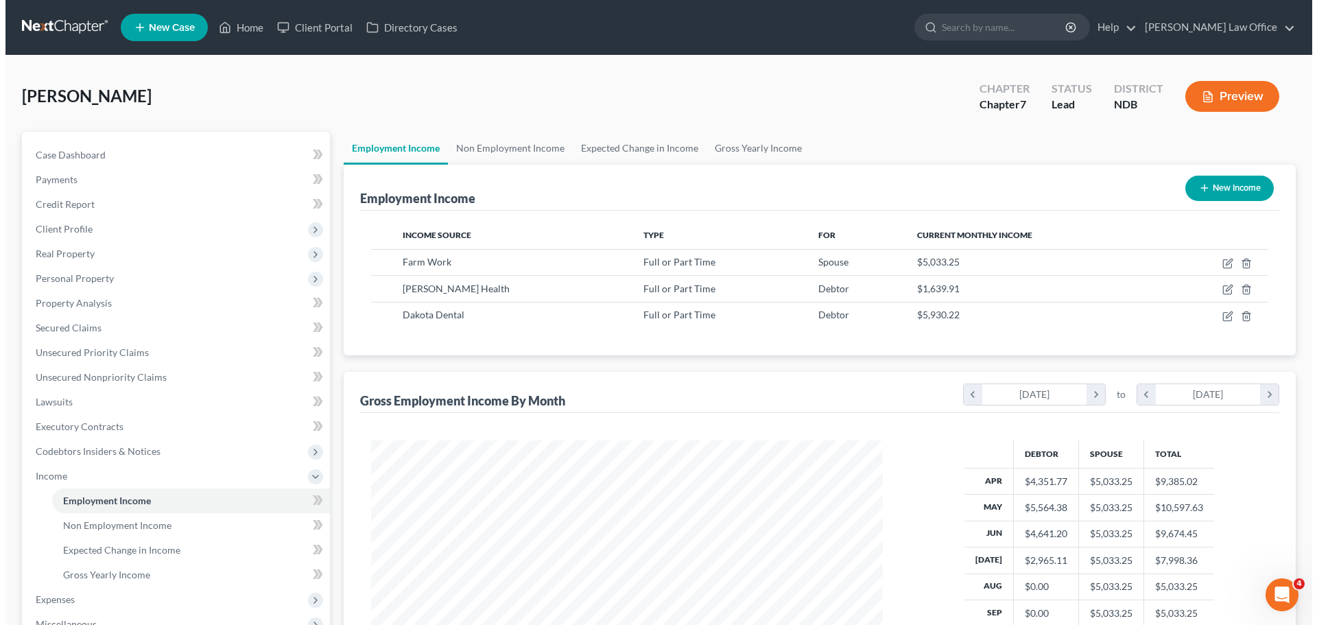
scroll to position [256, 539]
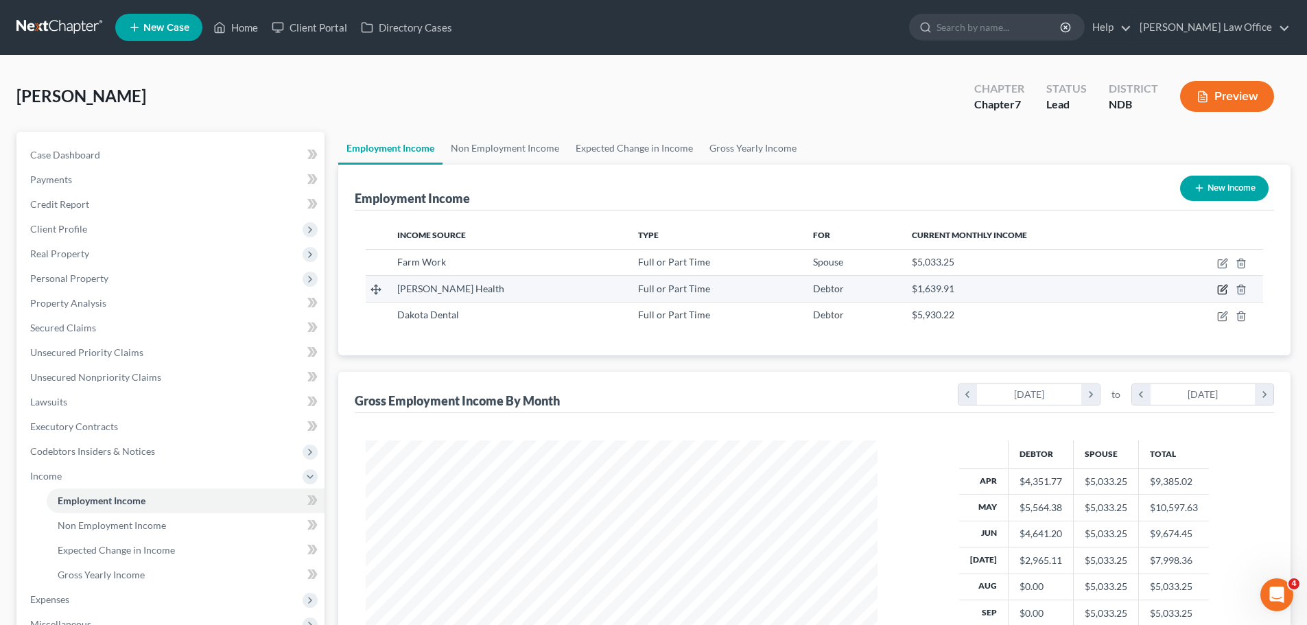
click at [1226, 288] on icon "button" at bounding box center [1224, 288] width 6 height 6
select select "0"
select select "29"
select select "0"
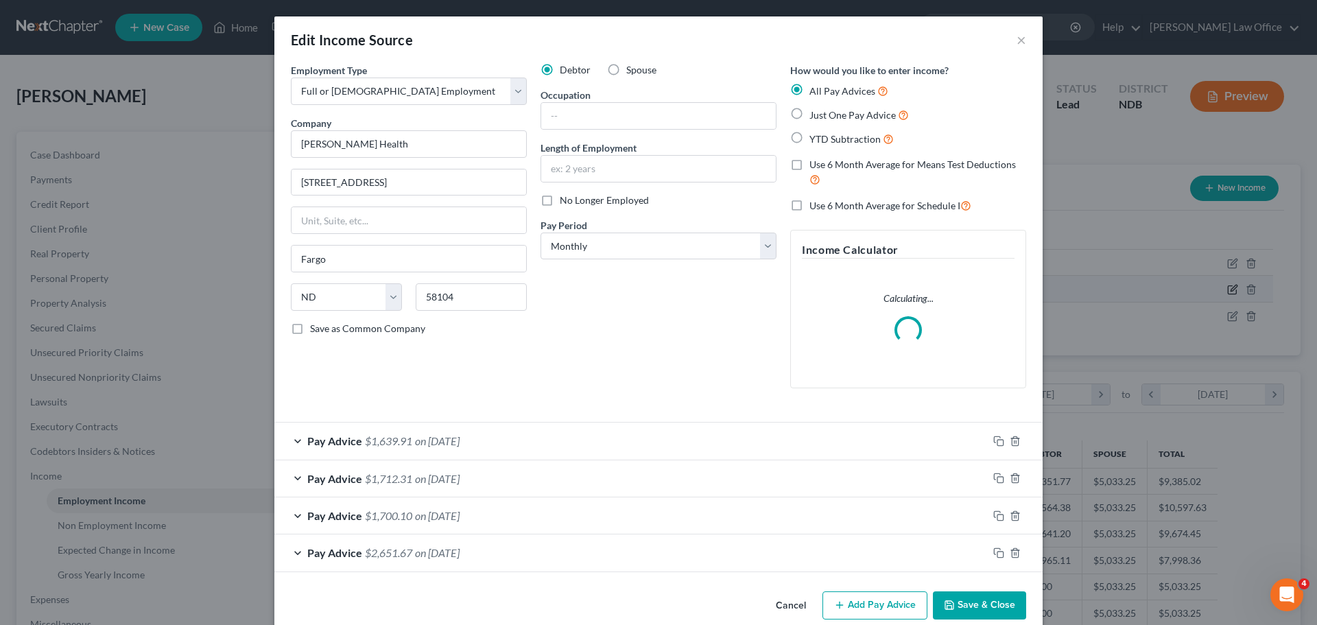
scroll to position [258, 544]
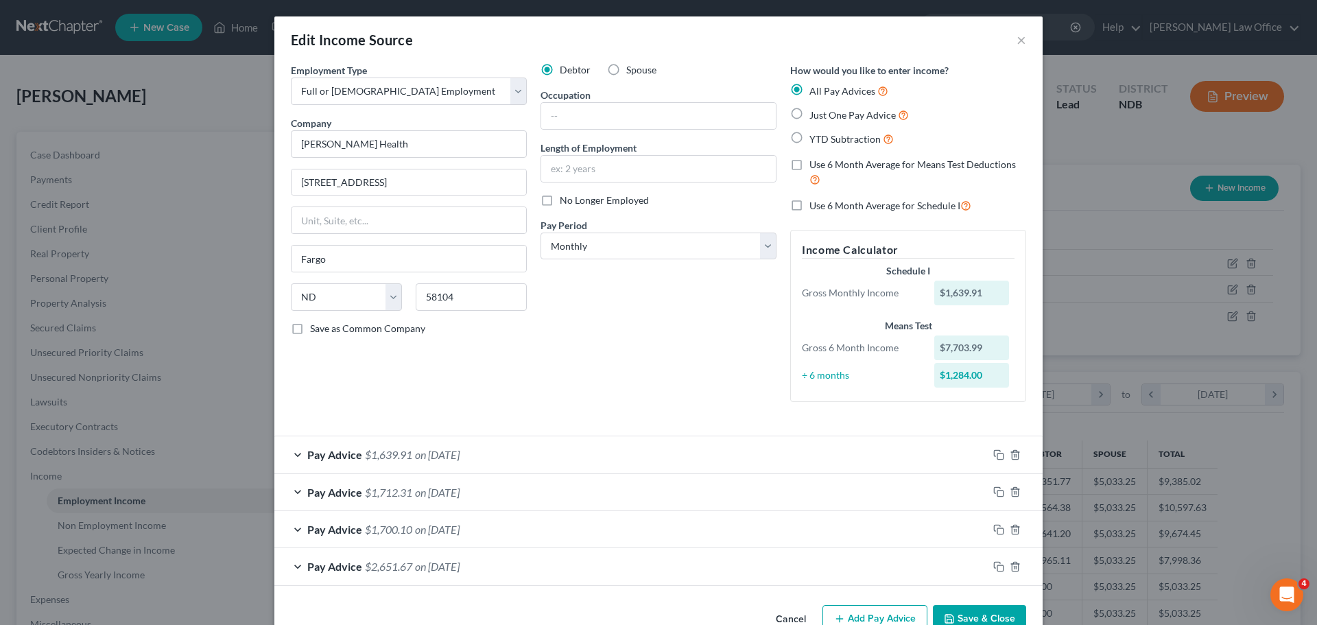
click at [560, 200] on label "No Longer Employed" at bounding box center [604, 201] width 89 height 14
click at [565, 200] on input "No Longer Employed" at bounding box center [569, 198] width 9 height 9
checkbox input "true"
click at [766, 250] on select "Select Monthly Twice Monthly Every Other Week Weekly" at bounding box center [659, 246] width 236 height 27
select select "1"
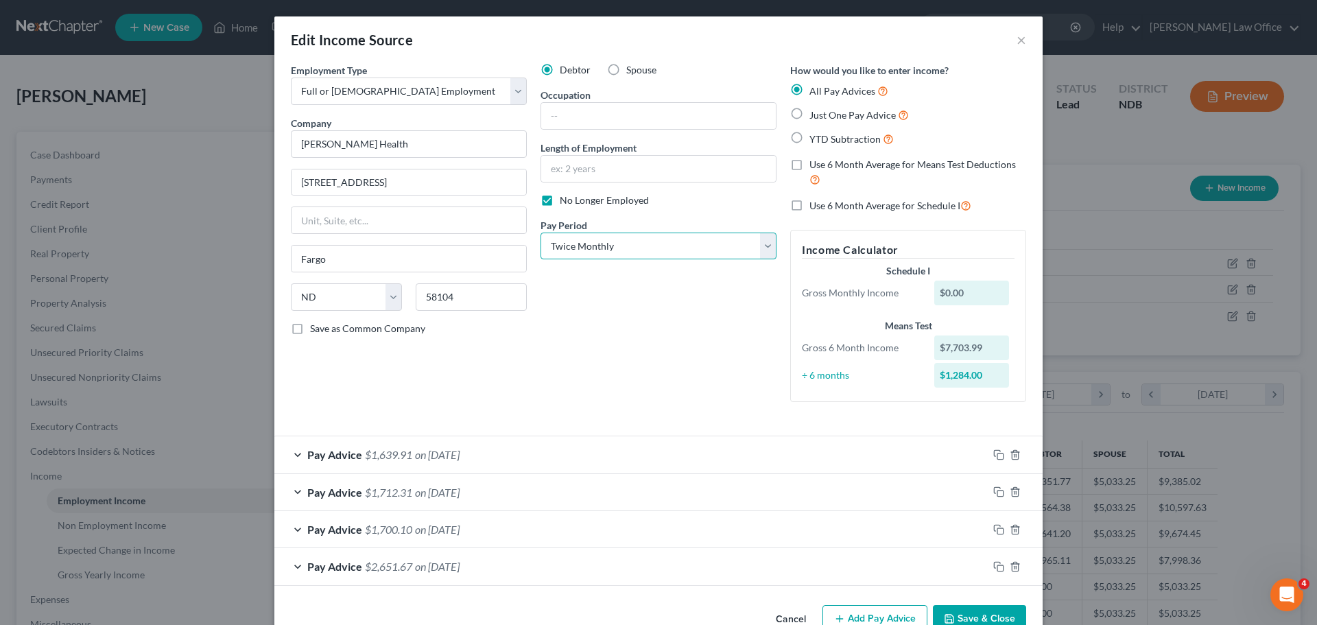
click at [541, 233] on select "Select Monthly Twice Monthly Every Other Week Weekly" at bounding box center [659, 246] width 236 height 27
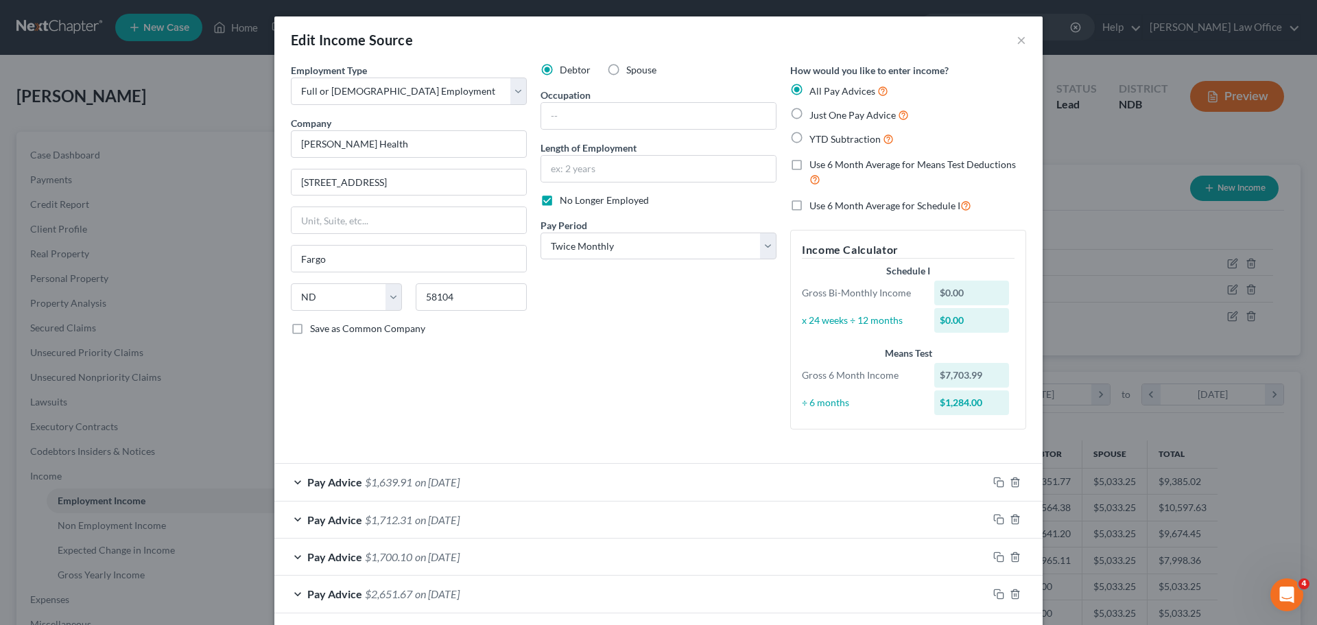
click at [965, 614] on div "Employment Type * Select Full or Part Time Employment Self Employment Company *…" at bounding box center [658, 345] width 769 height 564
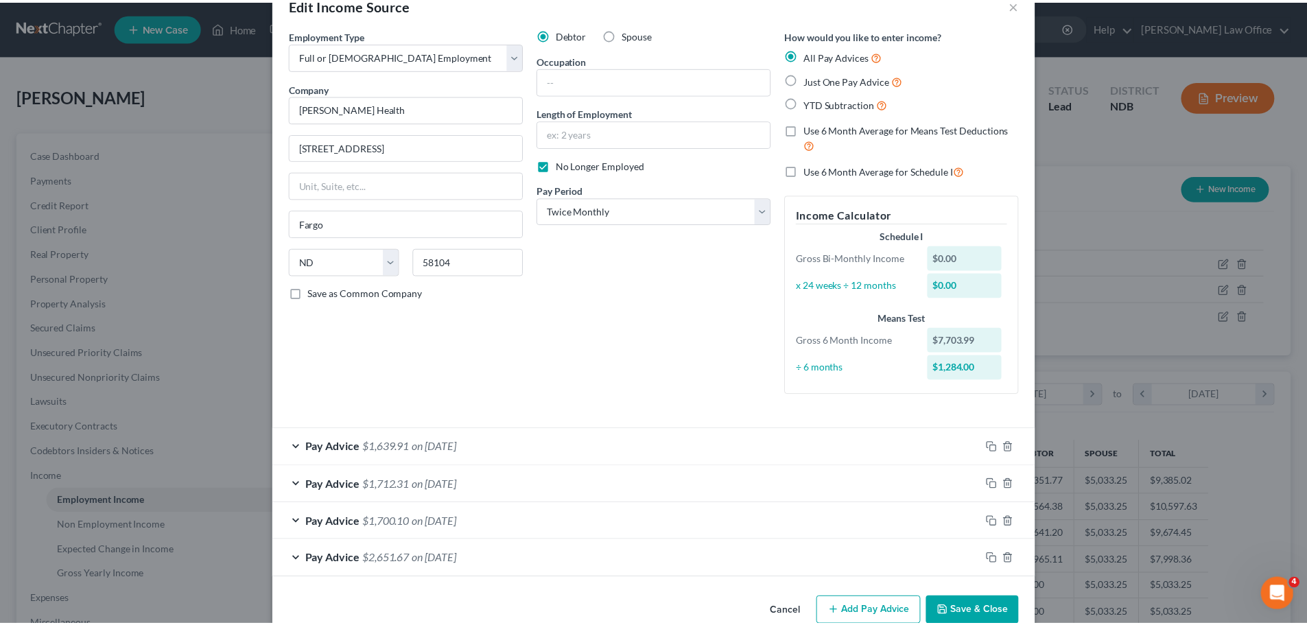
scroll to position [63, 0]
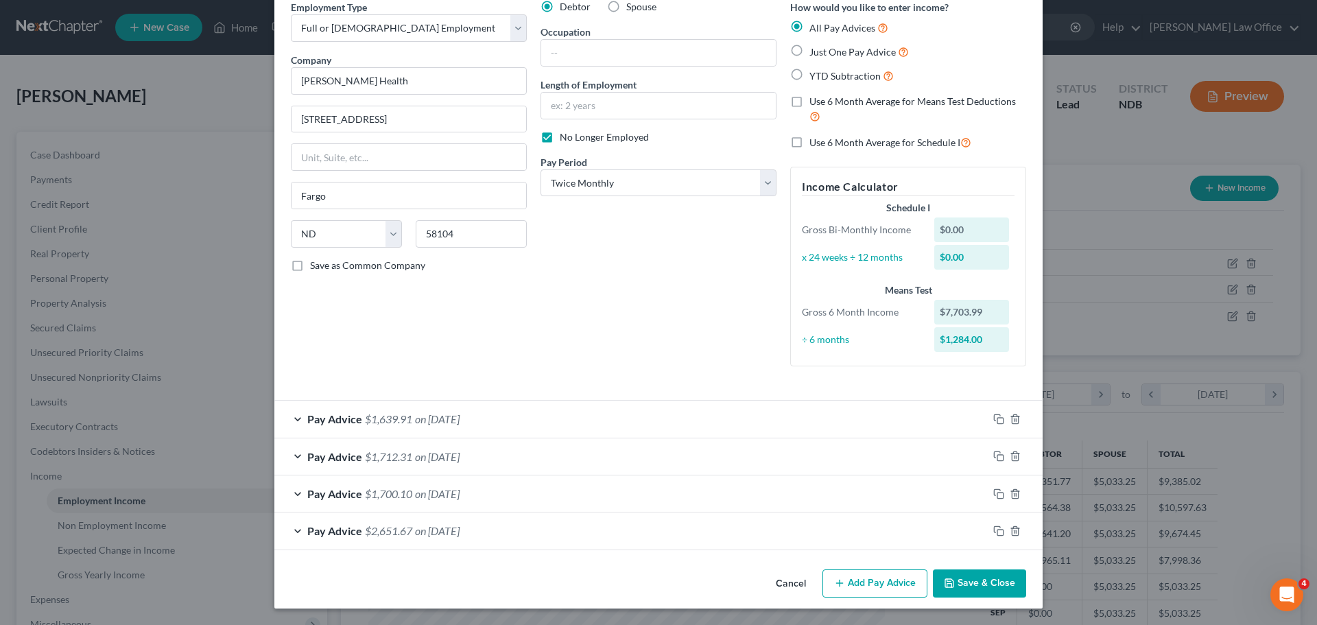
click at [983, 581] on button "Save & Close" at bounding box center [979, 584] width 93 height 29
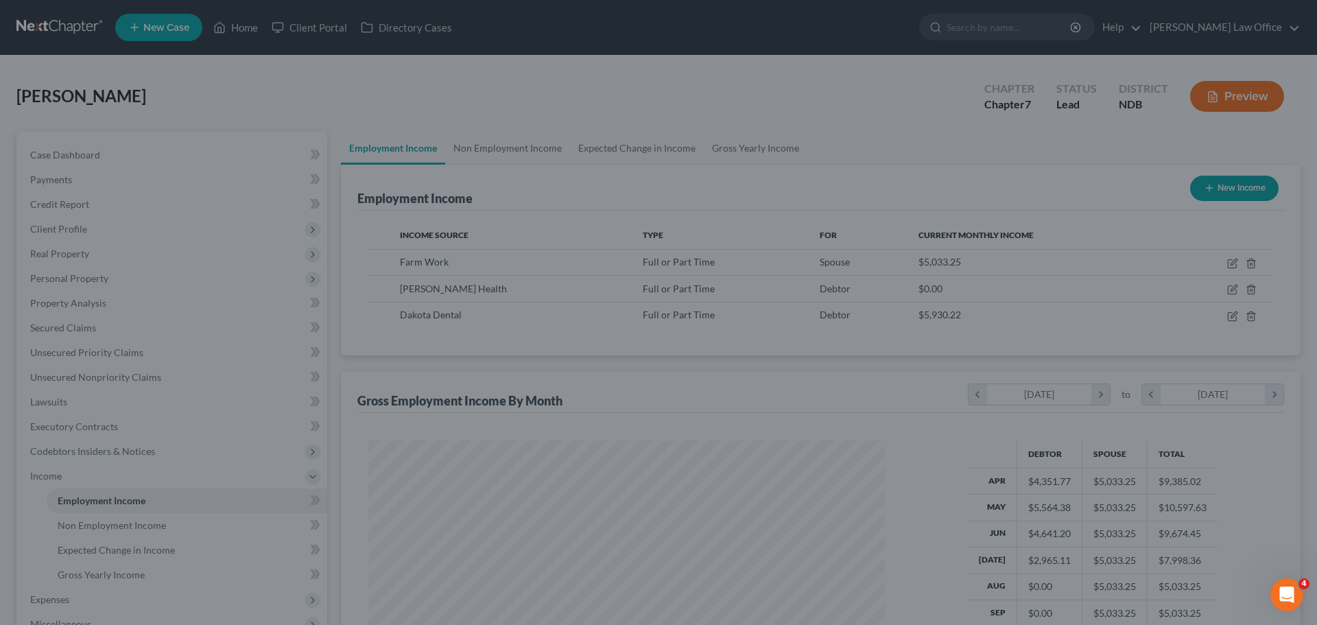
scroll to position [685927, 685643]
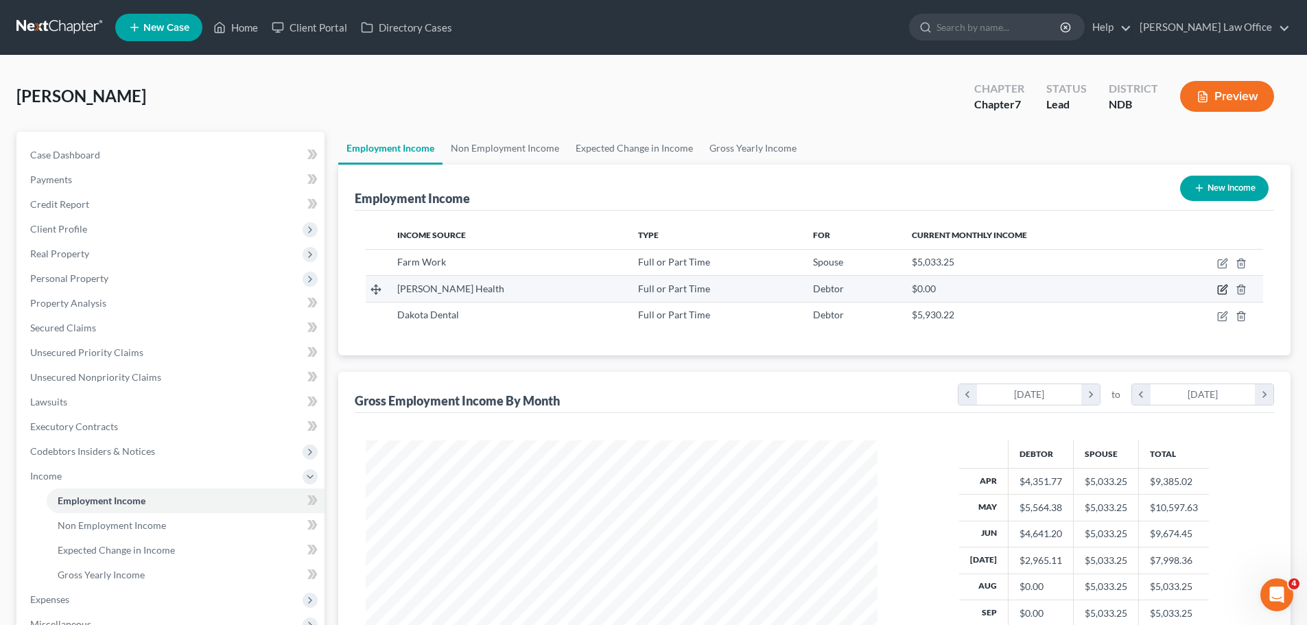
click at [1221, 288] on icon "button" at bounding box center [1222, 289] width 11 height 11
select select "0"
select select "29"
select select "1"
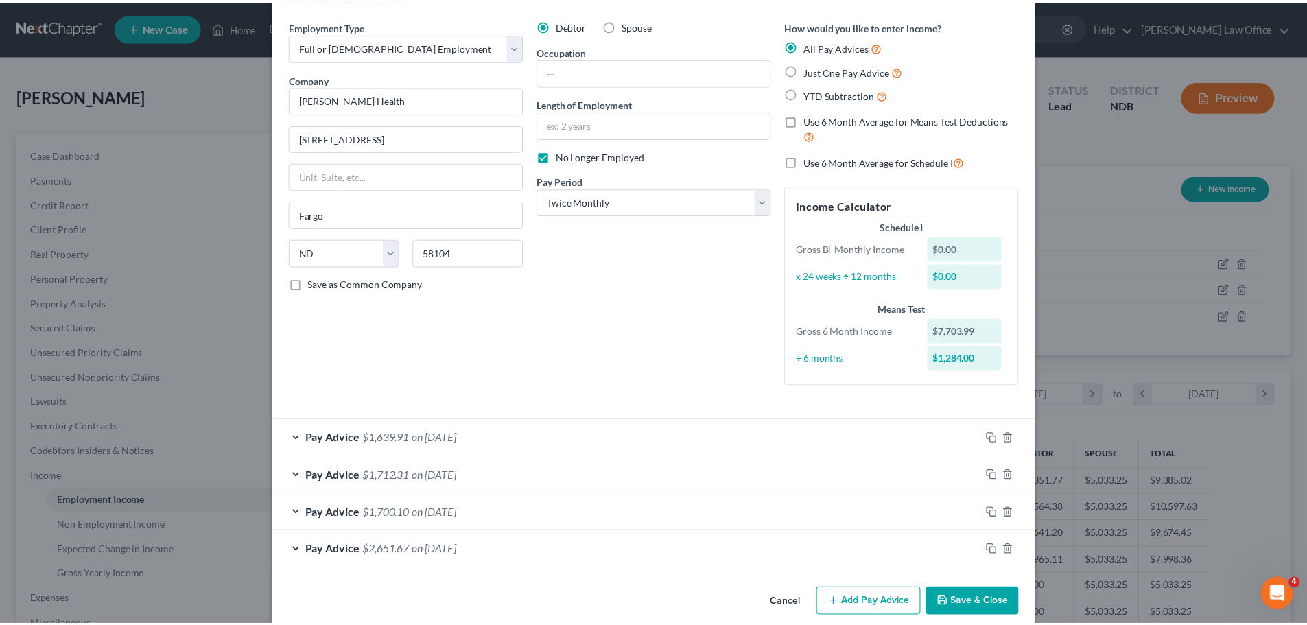
scroll to position [63, 0]
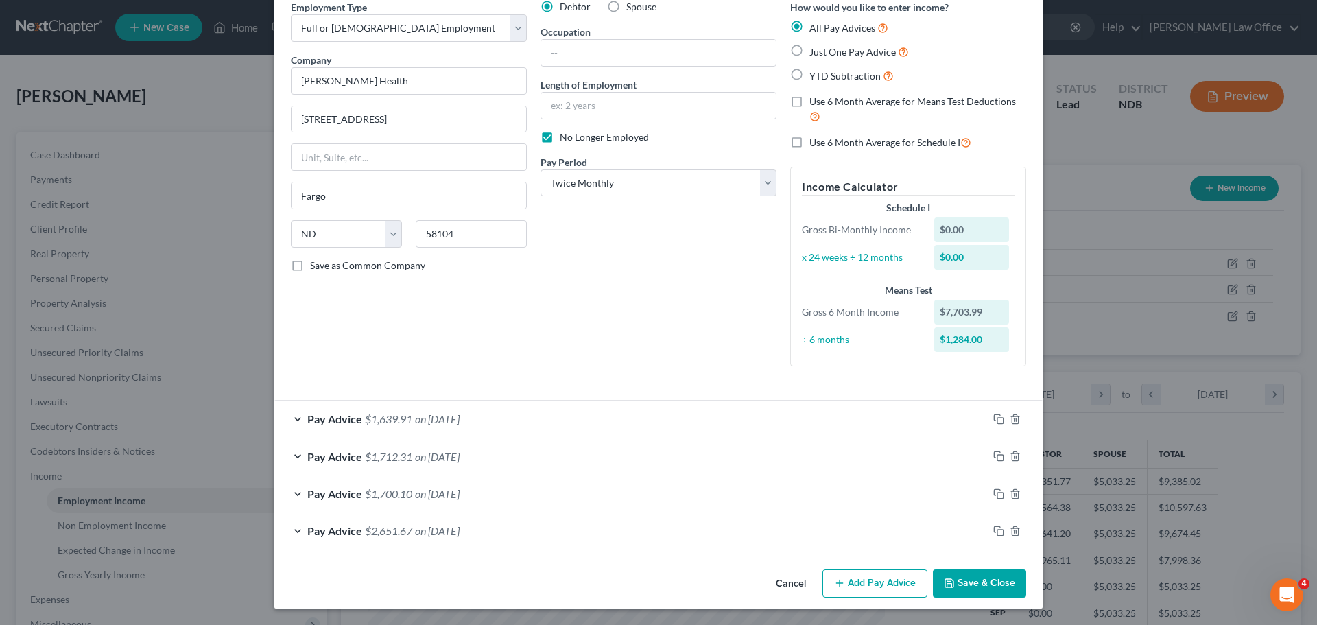
click at [954, 576] on button "Save & Close" at bounding box center [979, 584] width 93 height 29
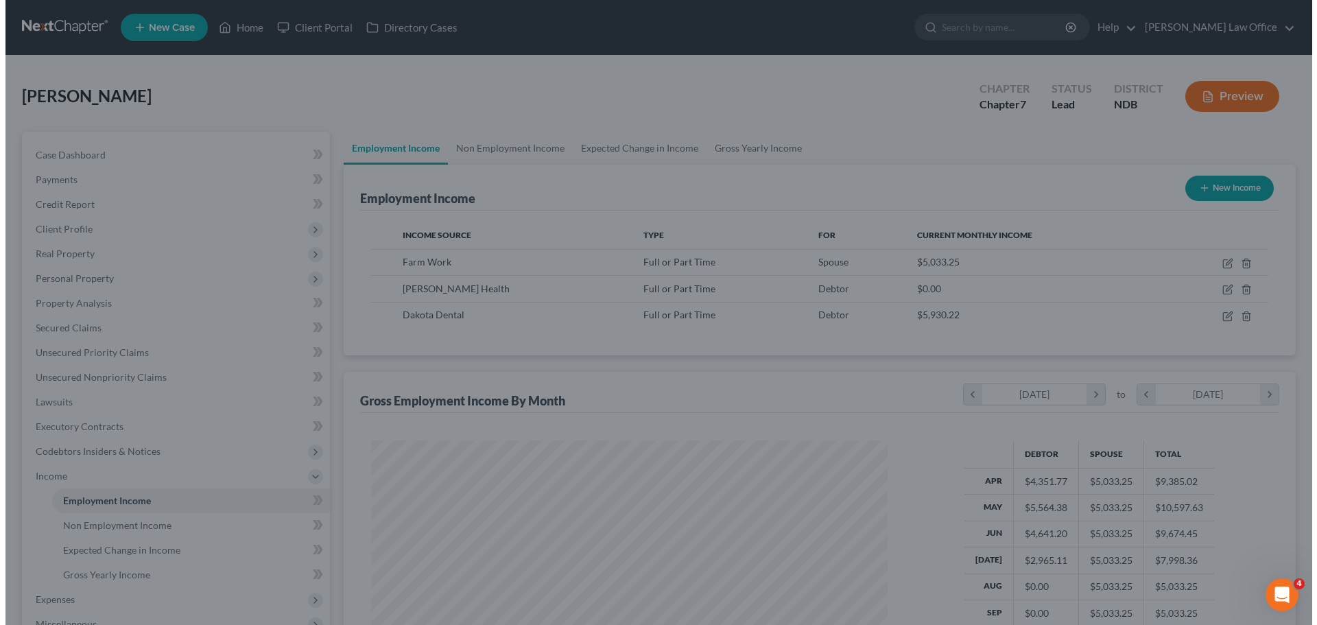
scroll to position [685927, 685643]
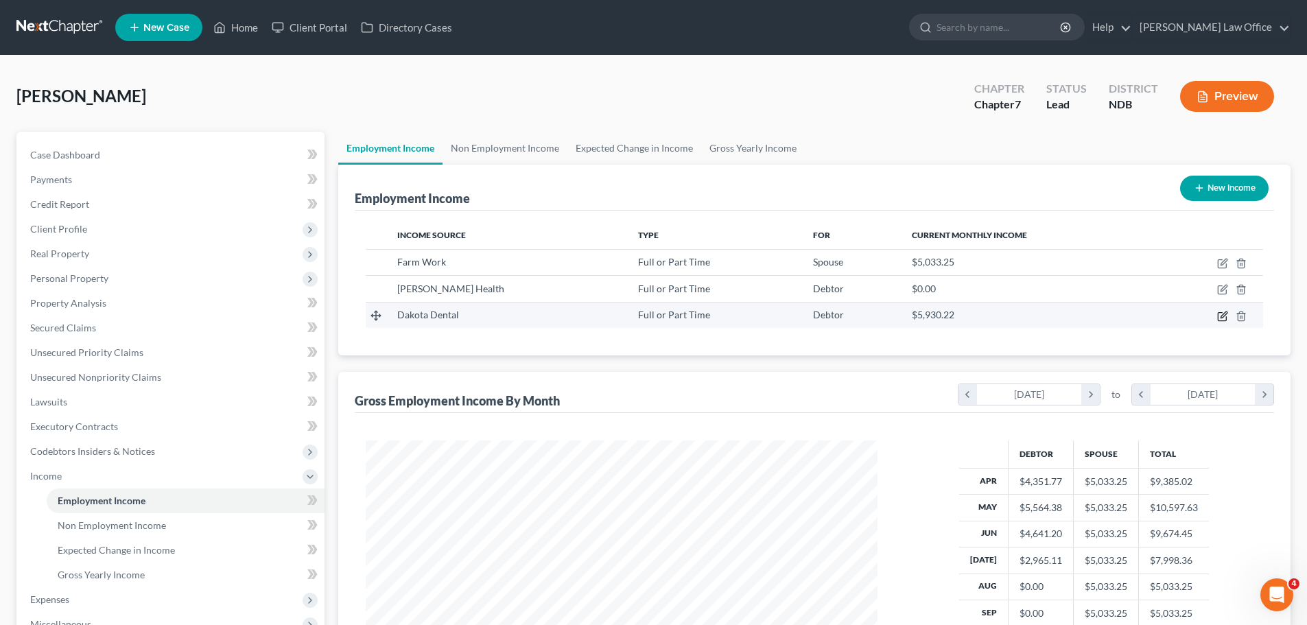
click at [1222, 314] on icon "button" at bounding box center [1222, 316] width 11 height 11
select select "0"
select select "1"
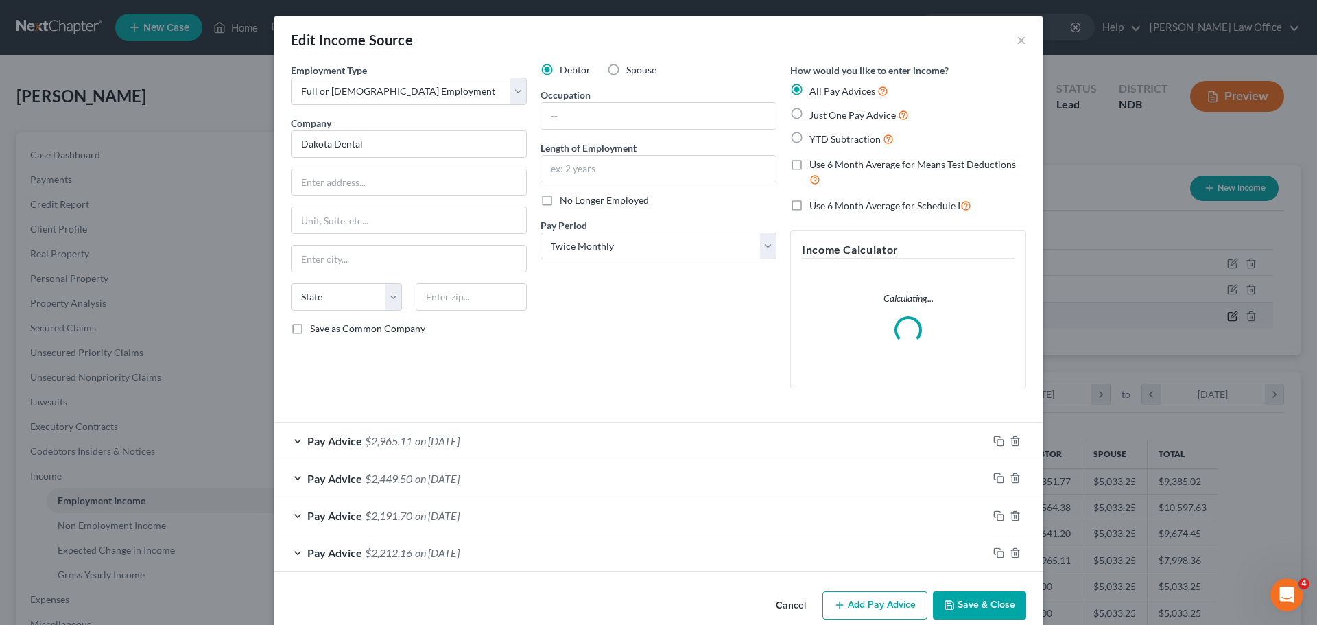
scroll to position [258, 544]
click at [560, 203] on label "No Longer Employed" at bounding box center [604, 201] width 89 height 14
click at [565, 202] on input "No Longer Employed" at bounding box center [569, 198] width 9 height 9
checkbox input "true"
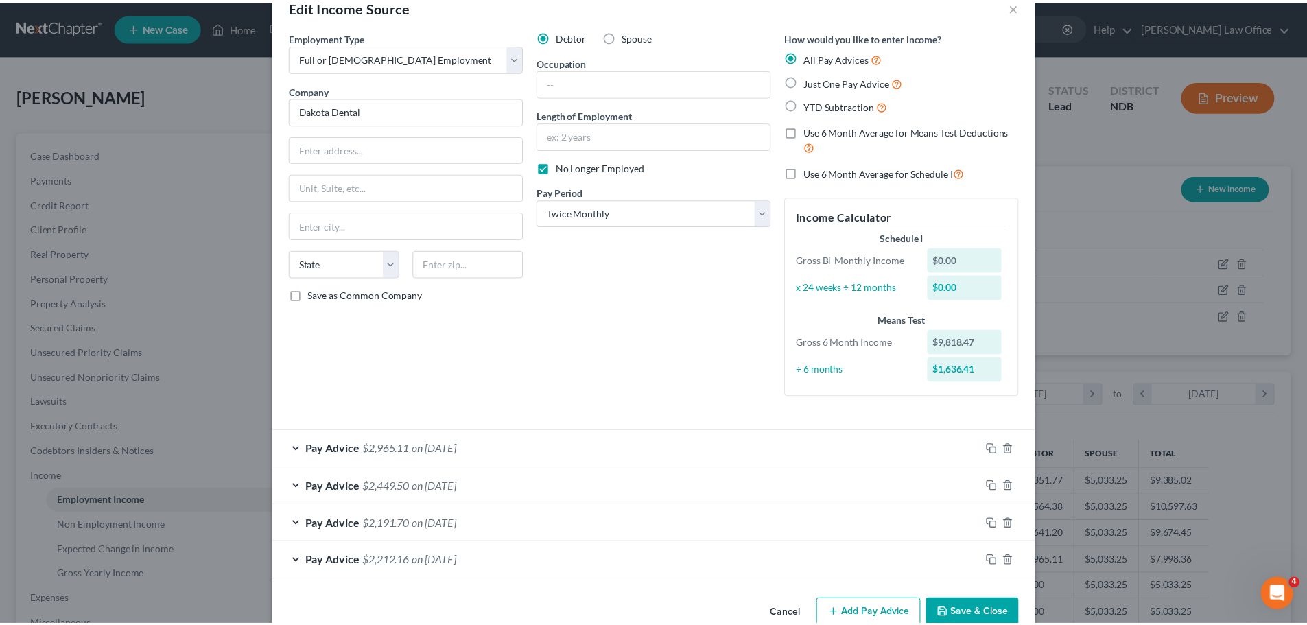
scroll to position [63, 0]
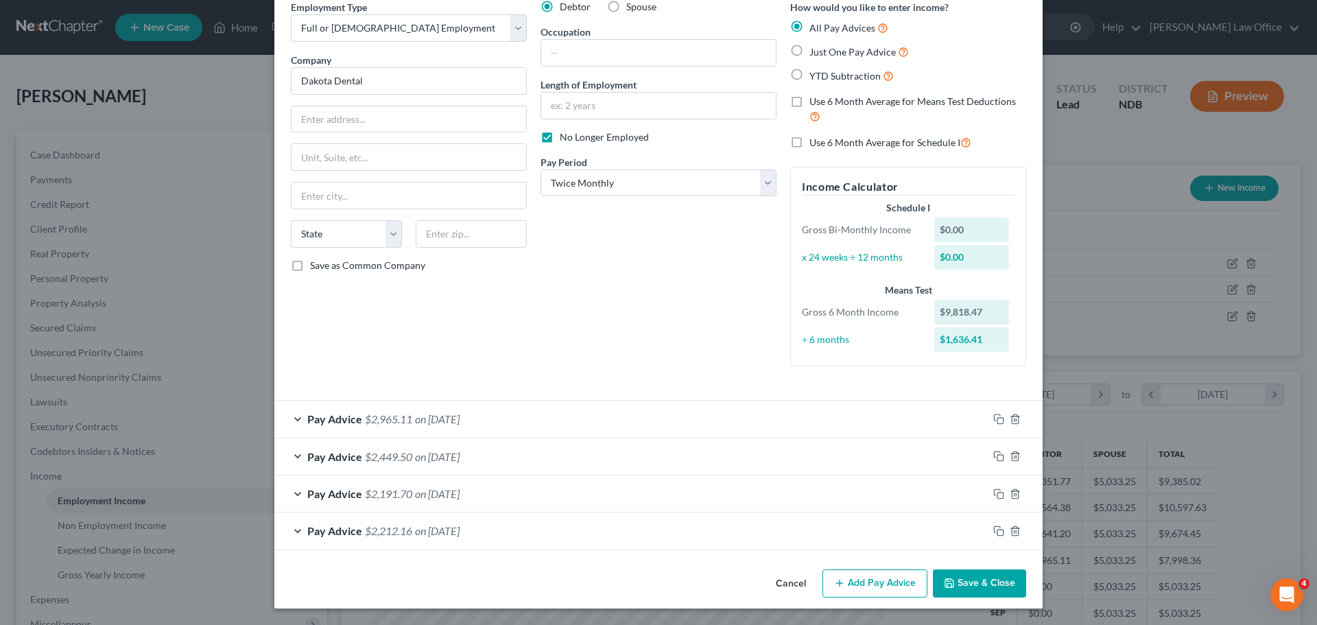
click at [961, 580] on button "Save & Close" at bounding box center [979, 584] width 93 height 29
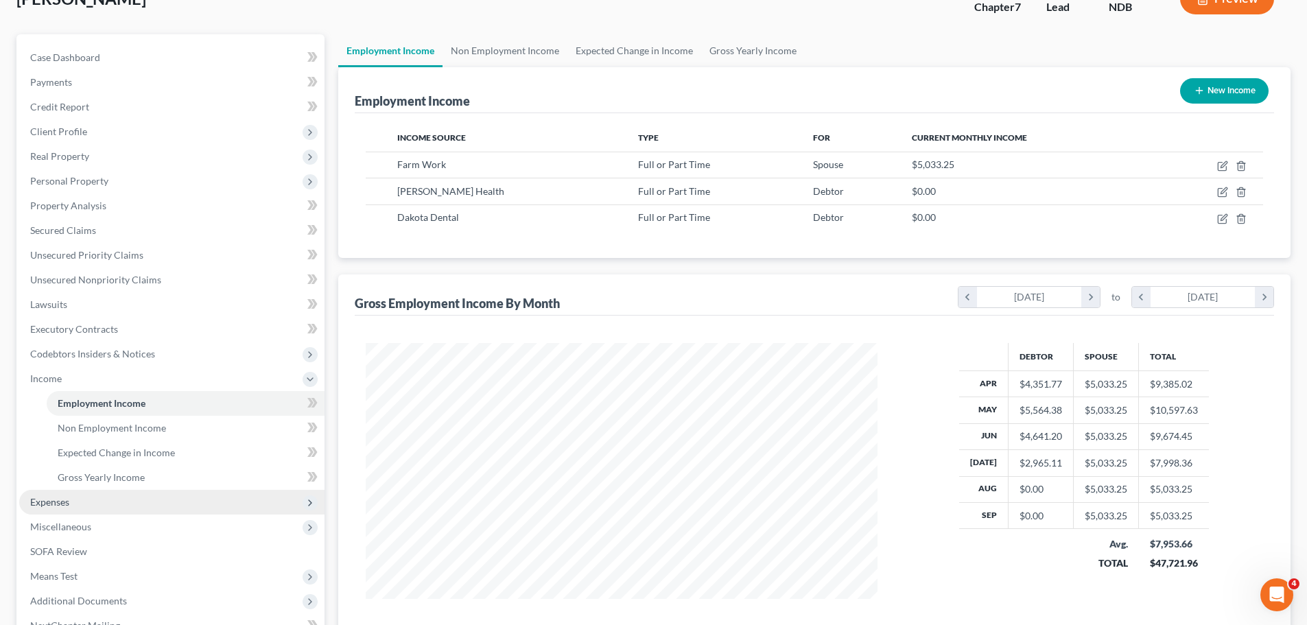
scroll to position [206, 0]
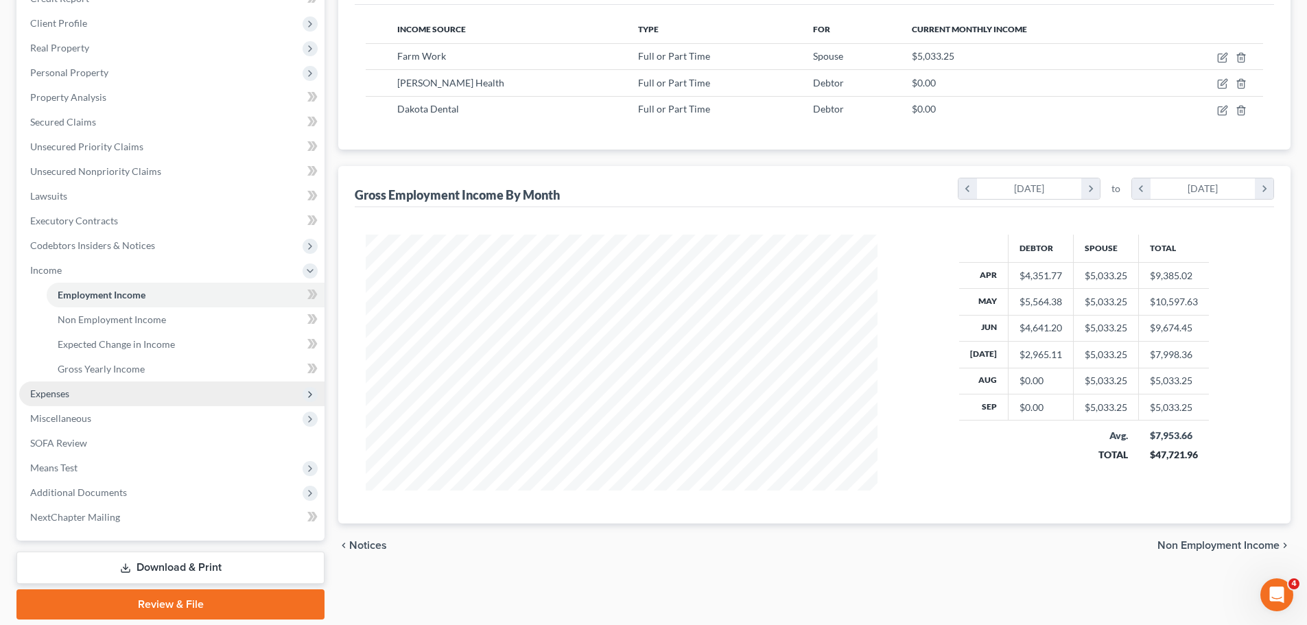
click at [42, 396] on span "Expenses" at bounding box center [49, 394] width 39 height 12
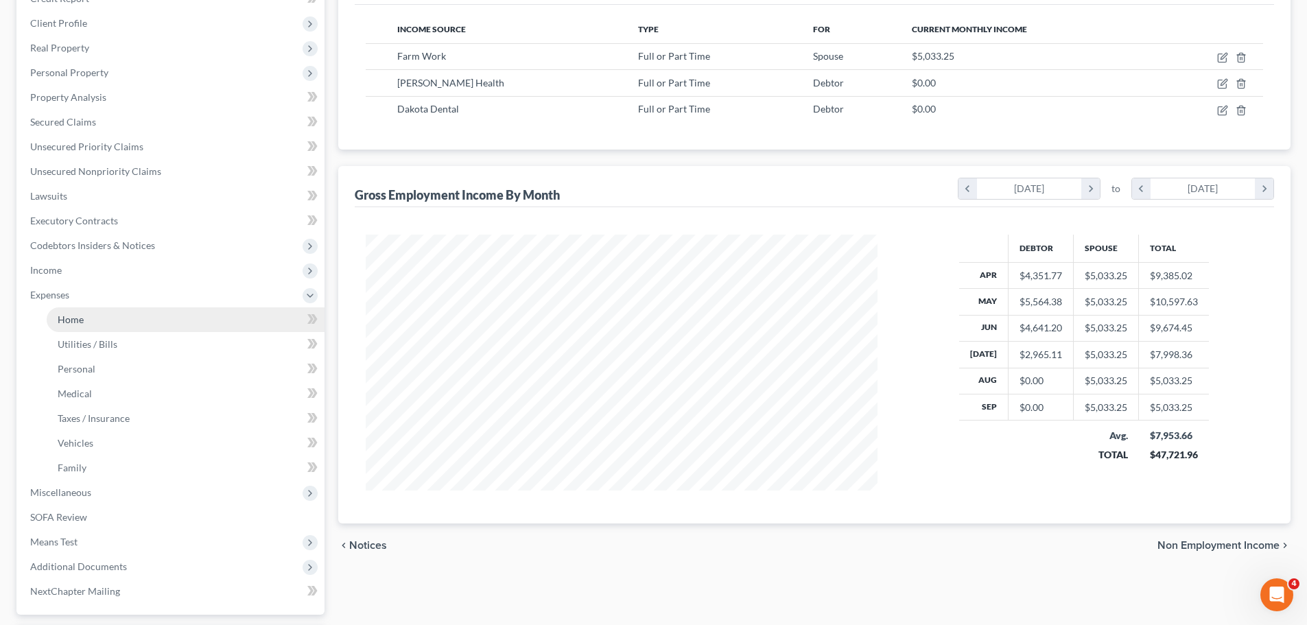
click at [68, 321] on span "Home" at bounding box center [71, 320] width 26 height 12
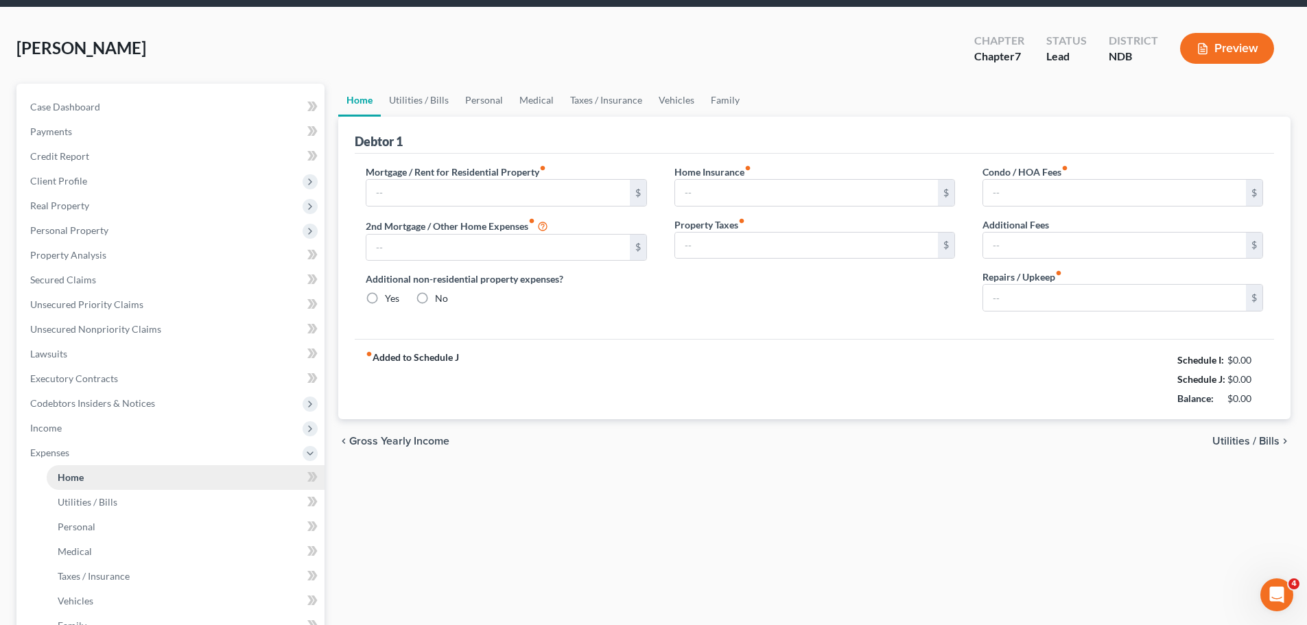
type input "800.00"
type input "0.00"
radio input "true"
type input "0.00"
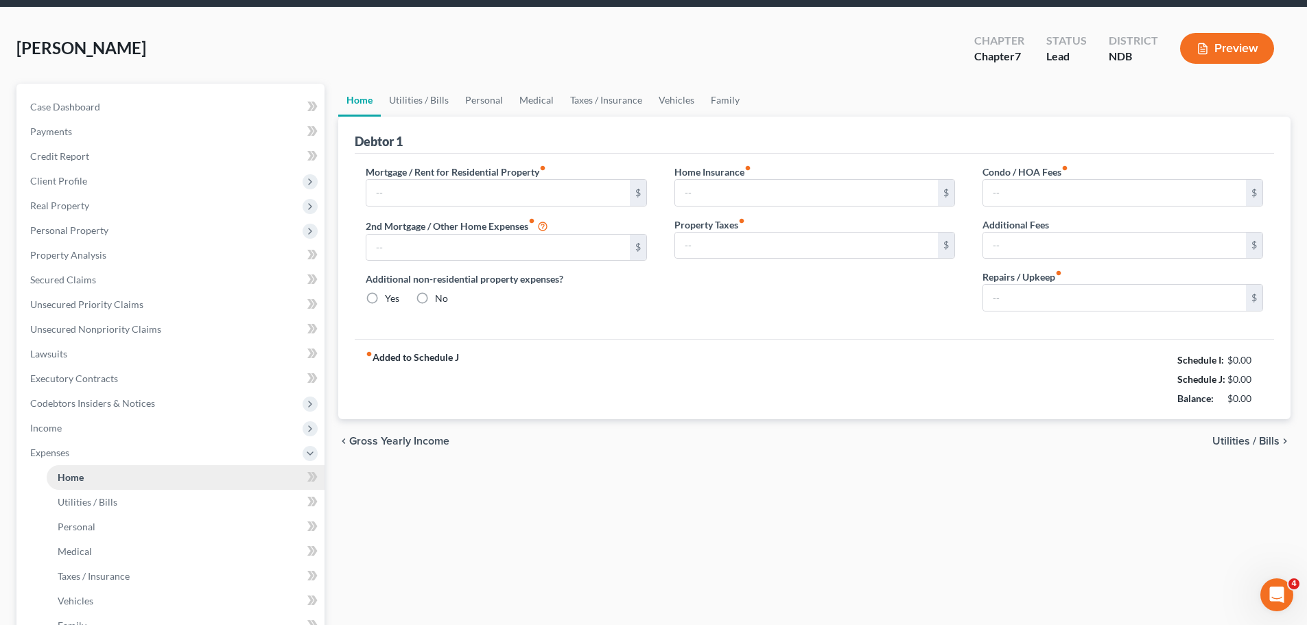
type input "0.00"
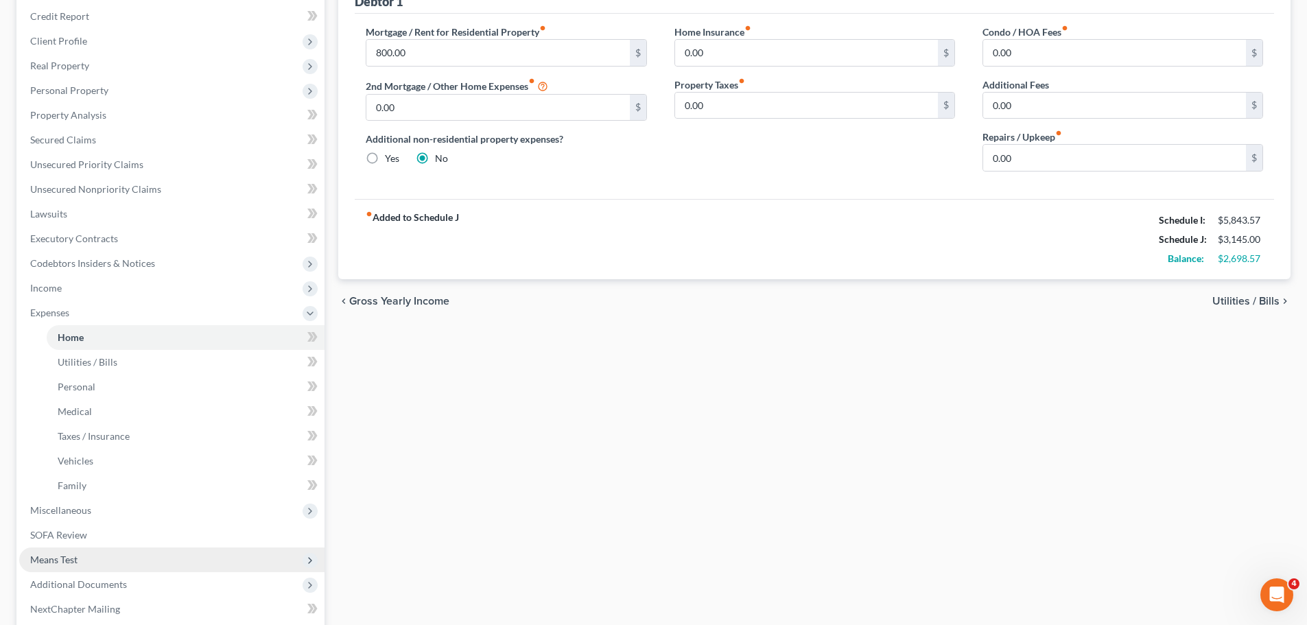
scroll to position [327, 0]
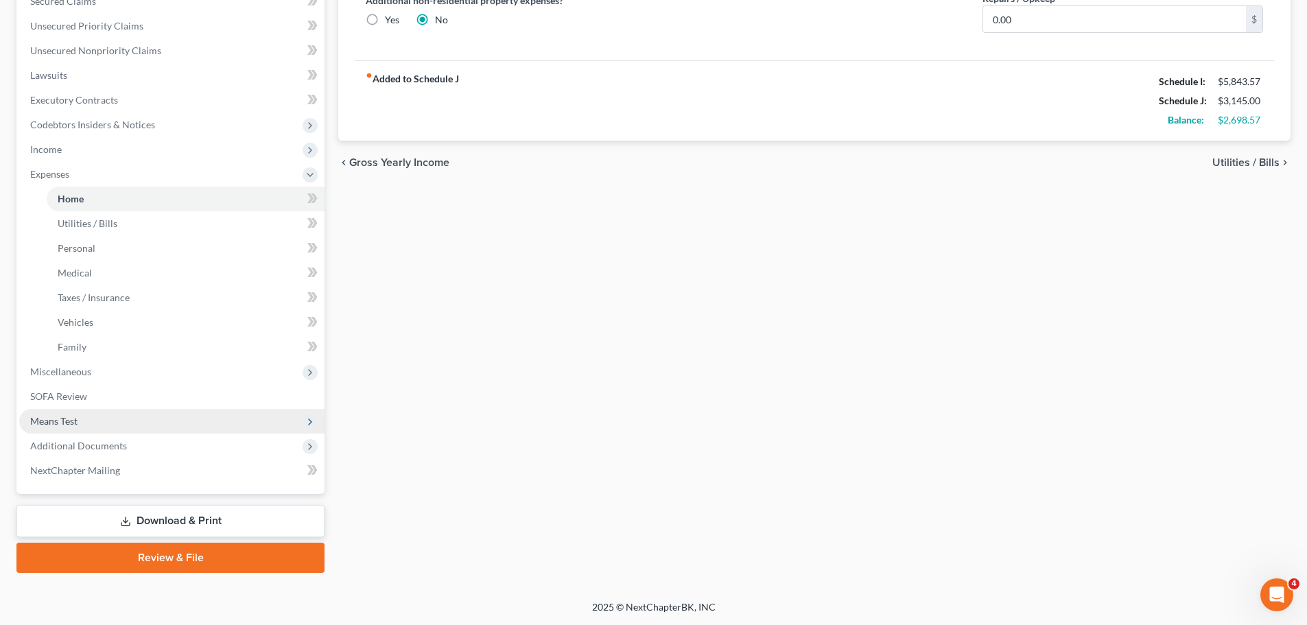
click at [73, 421] on span "Means Test" at bounding box center [53, 421] width 47 height 12
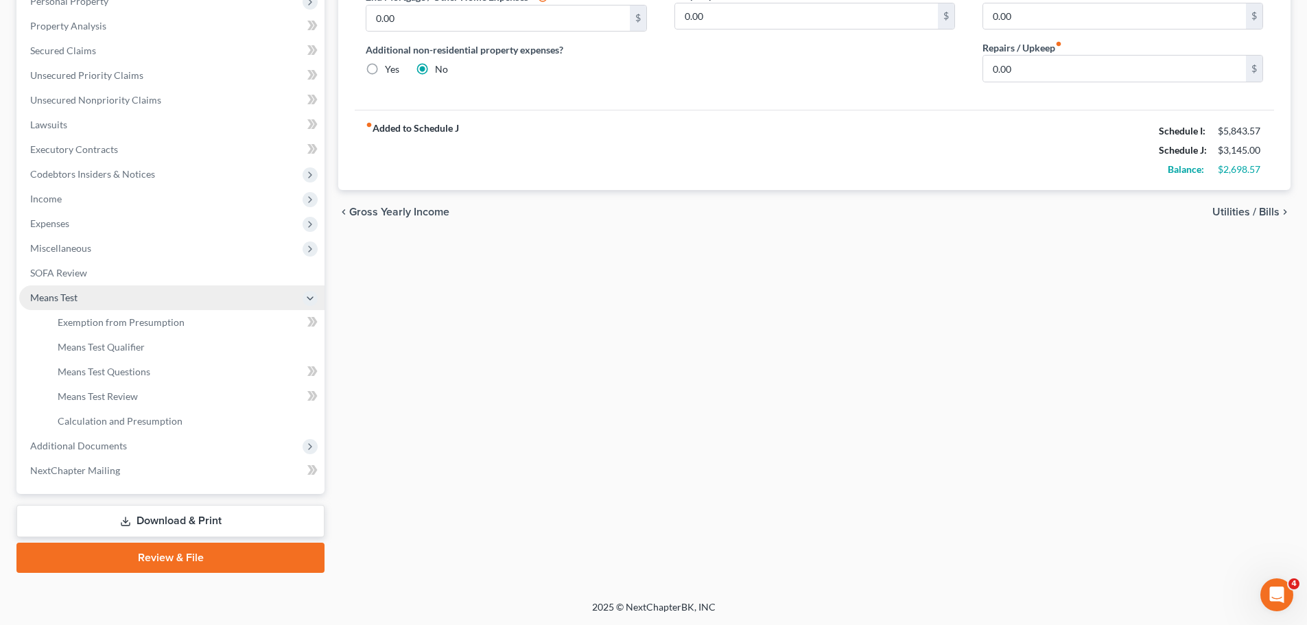
scroll to position [277, 0]
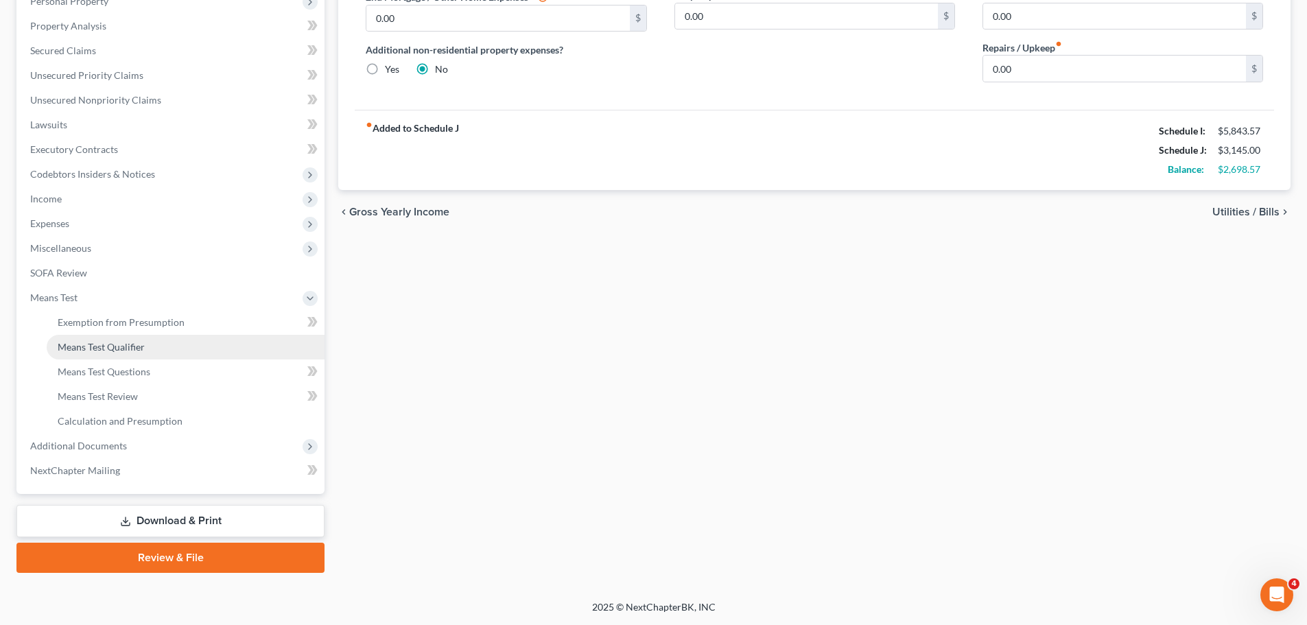
click at [131, 346] on span "Means Test Qualifier" at bounding box center [101, 347] width 87 height 12
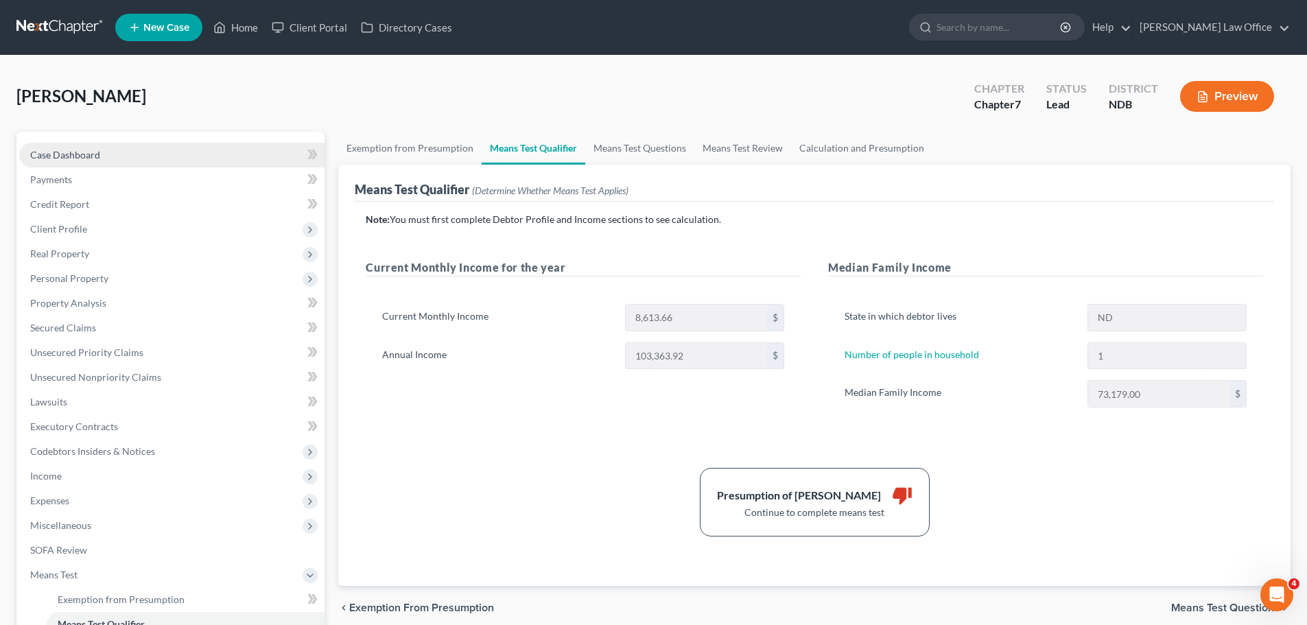
click at [76, 154] on span "Case Dashboard" at bounding box center [65, 155] width 70 height 12
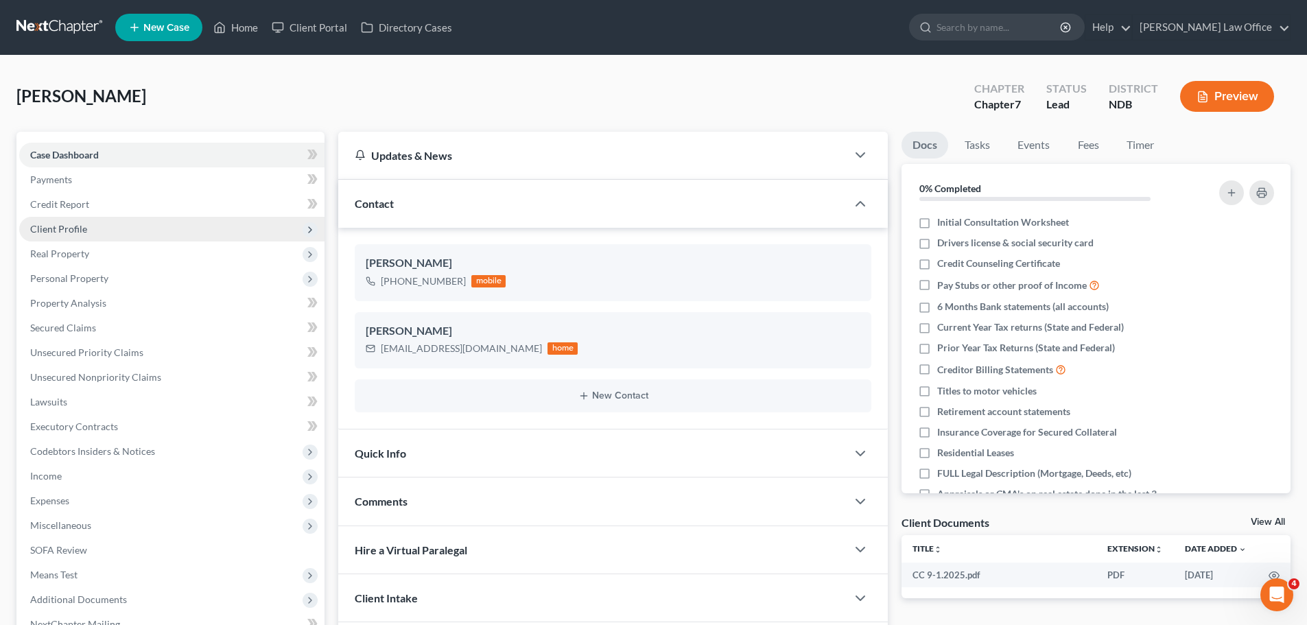
click at [61, 232] on span "Client Profile" at bounding box center [58, 229] width 57 height 12
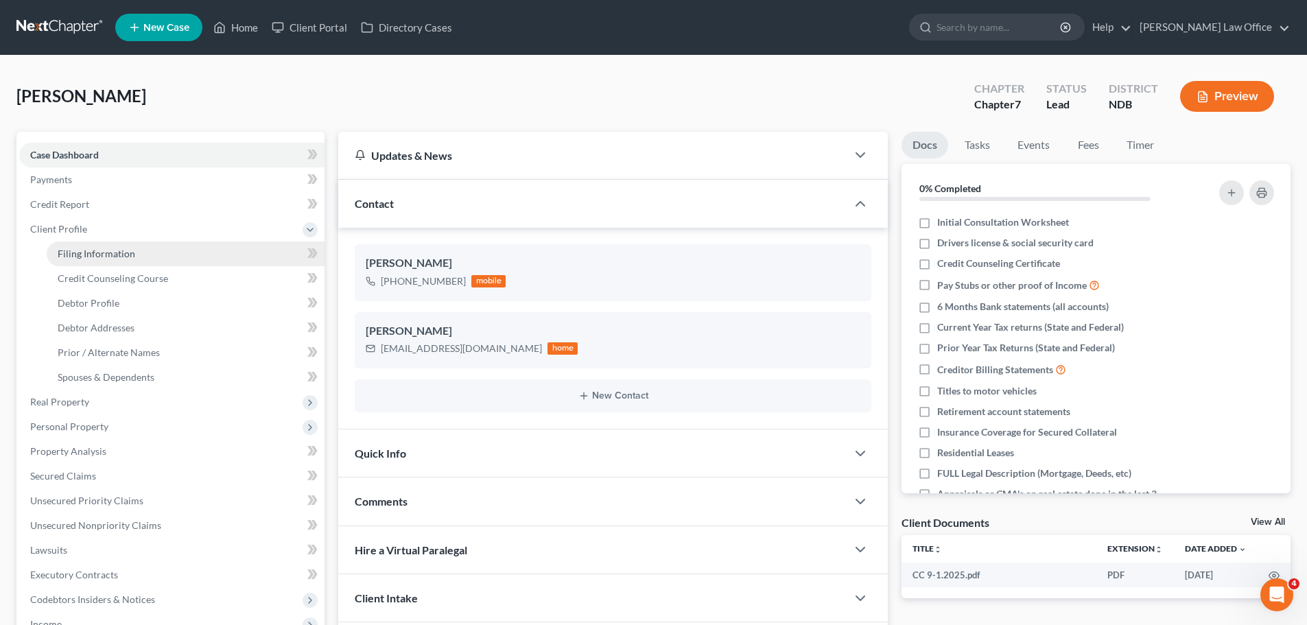
click at [104, 253] on span "Filing Information" at bounding box center [97, 254] width 78 height 12
select select "1"
select select "0"
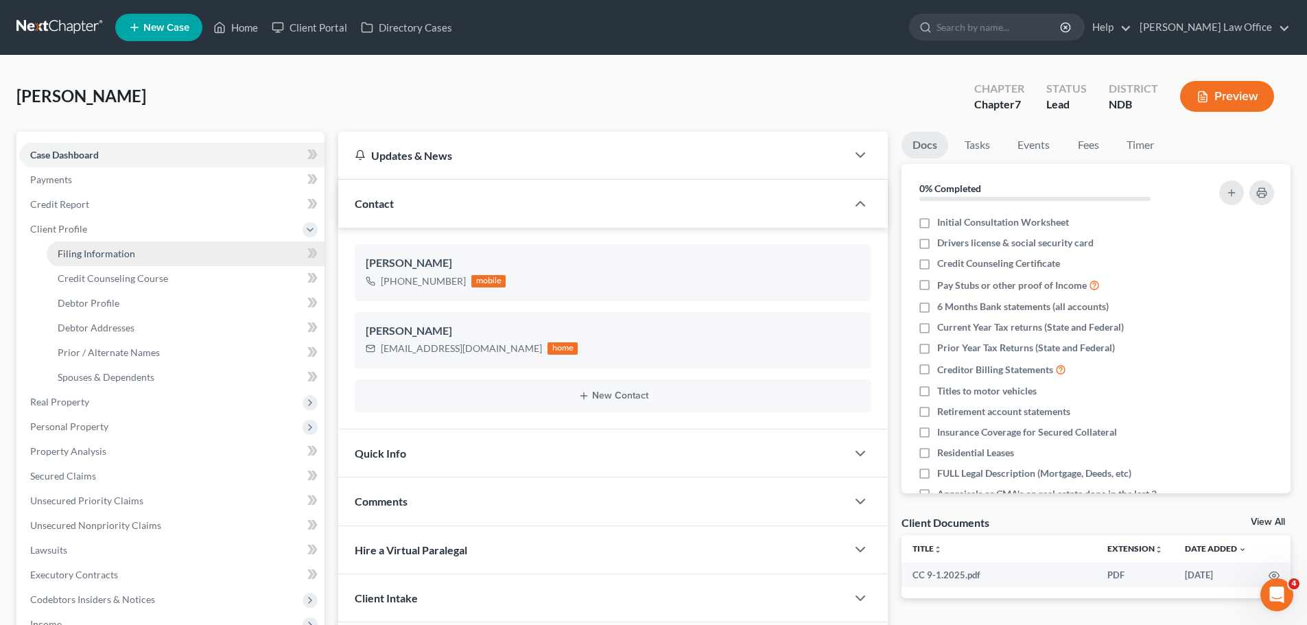
select select "29"
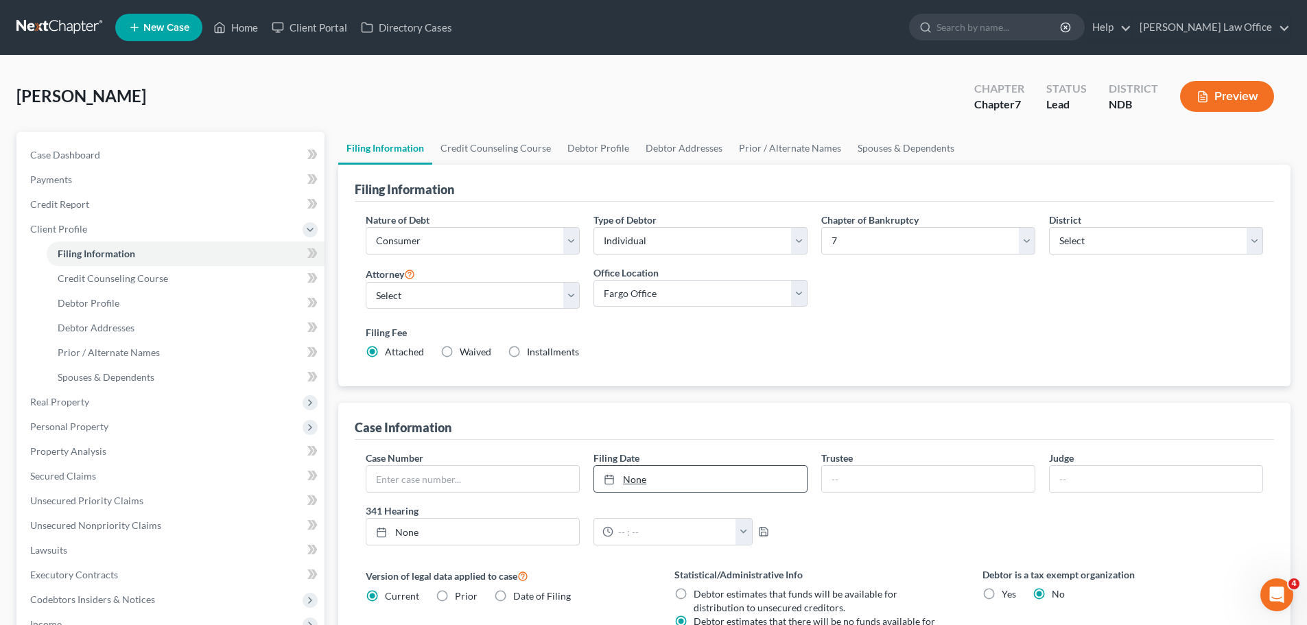
type input "10/9/2025"
click at [637, 483] on link "10/9/2025" at bounding box center [700, 479] width 213 height 26
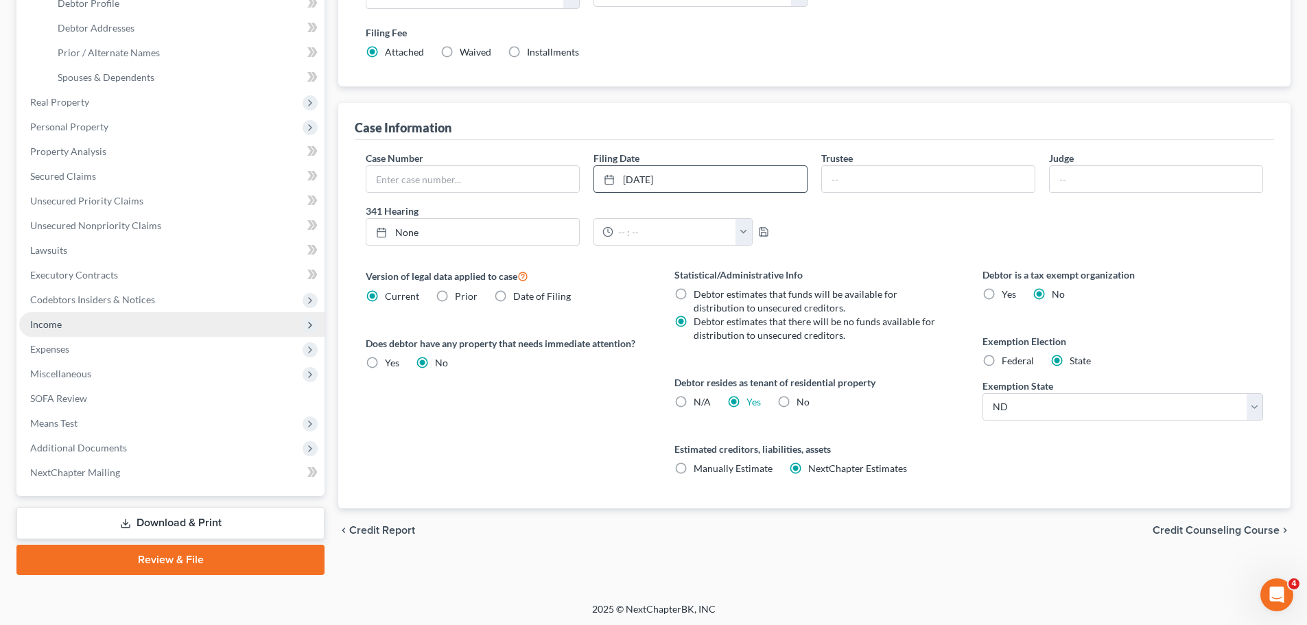
scroll to position [302, 0]
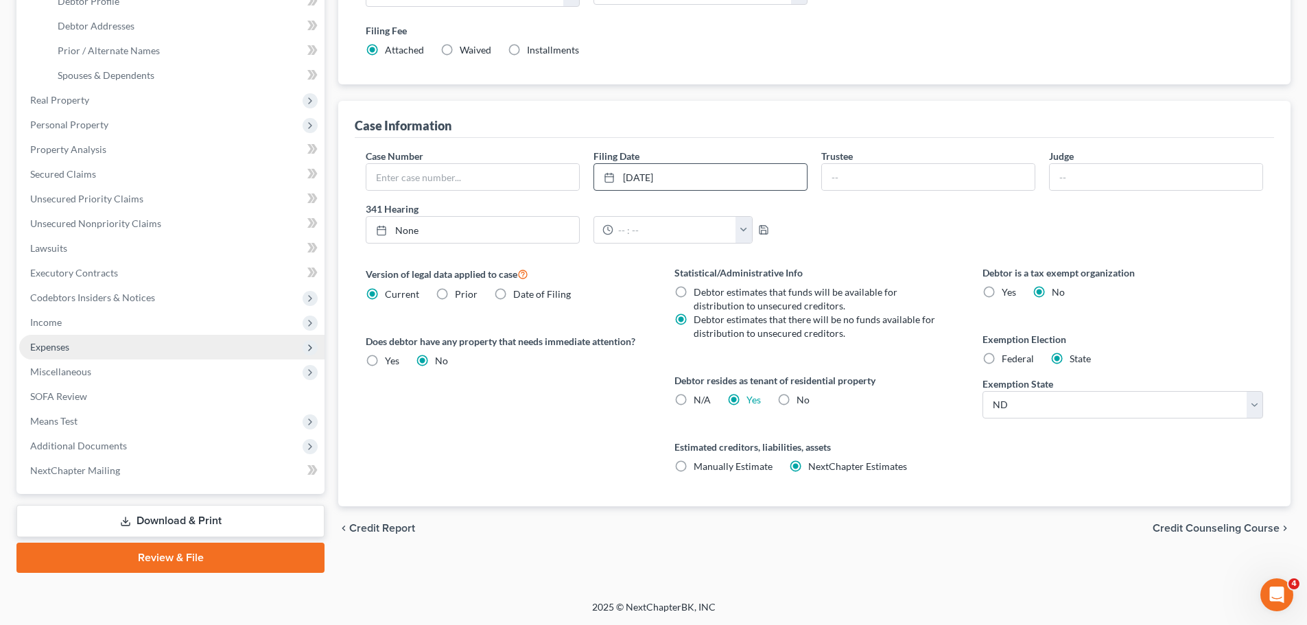
click at [69, 343] on span "Expenses" at bounding box center [49, 347] width 39 height 12
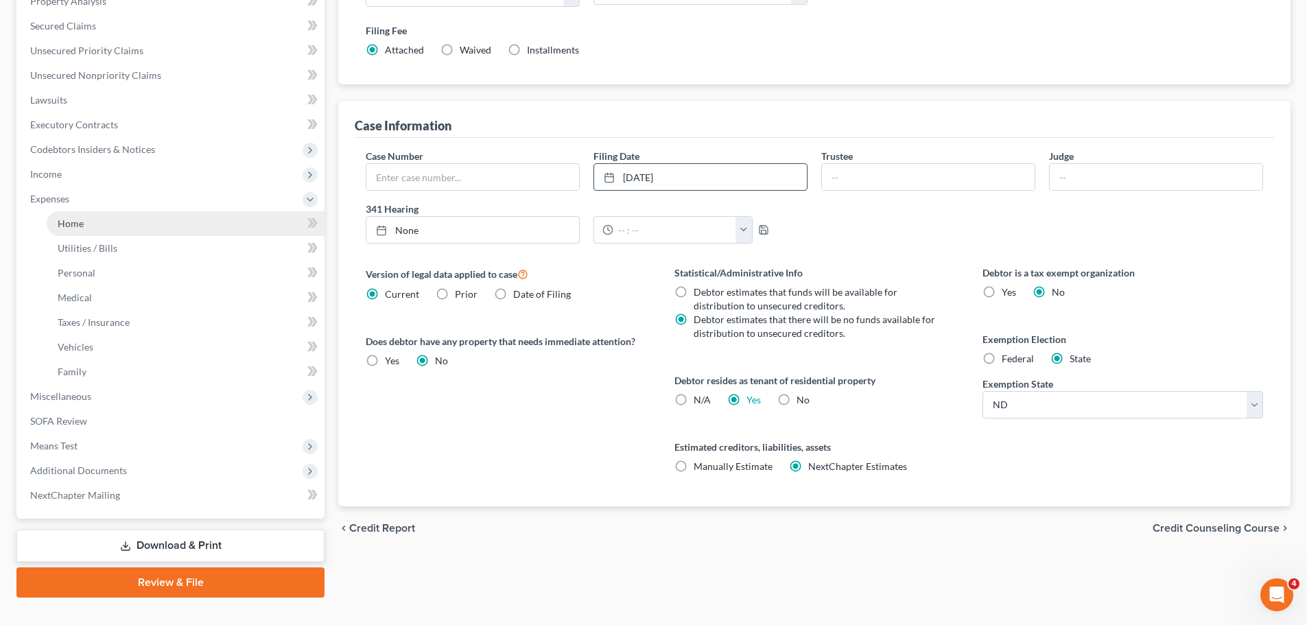
click at [81, 220] on span "Home" at bounding box center [71, 224] width 26 height 12
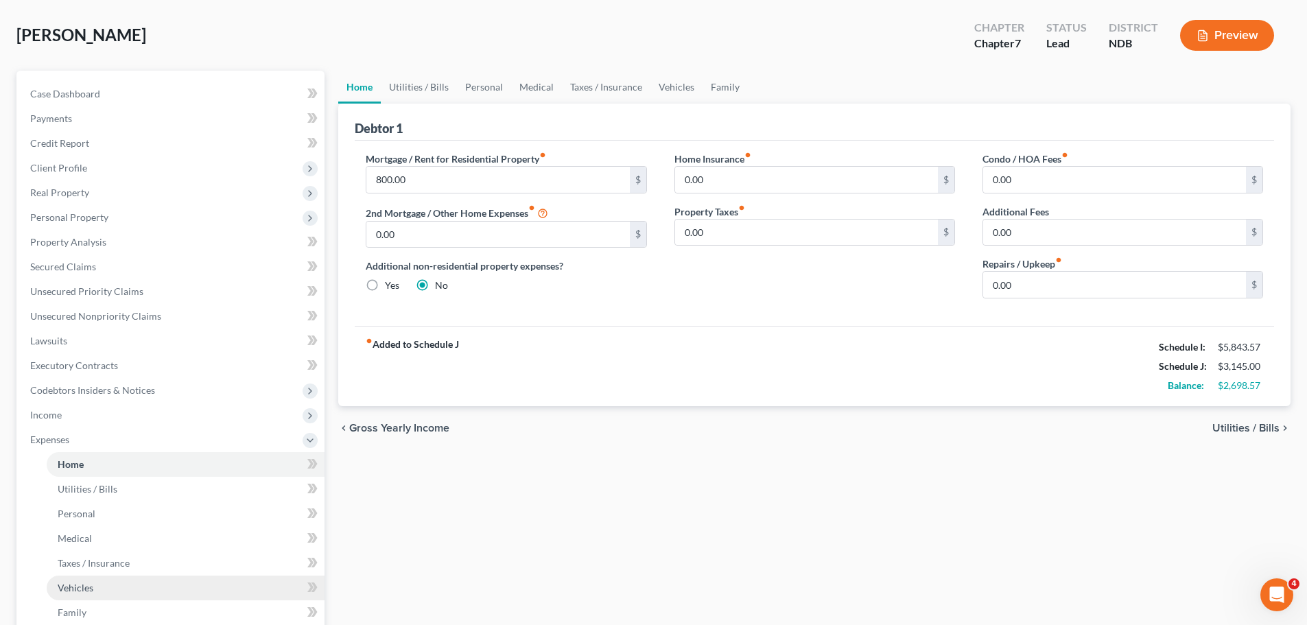
scroll to position [274, 0]
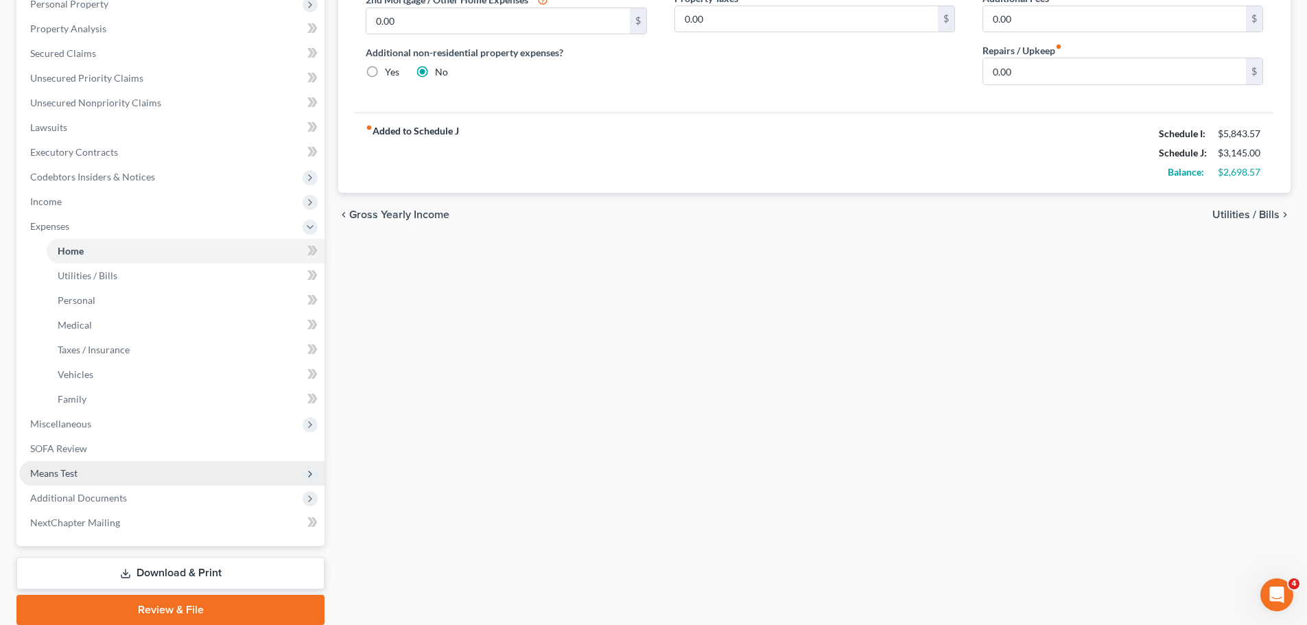
click at [54, 473] on span "Means Test" at bounding box center [53, 473] width 47 height 12
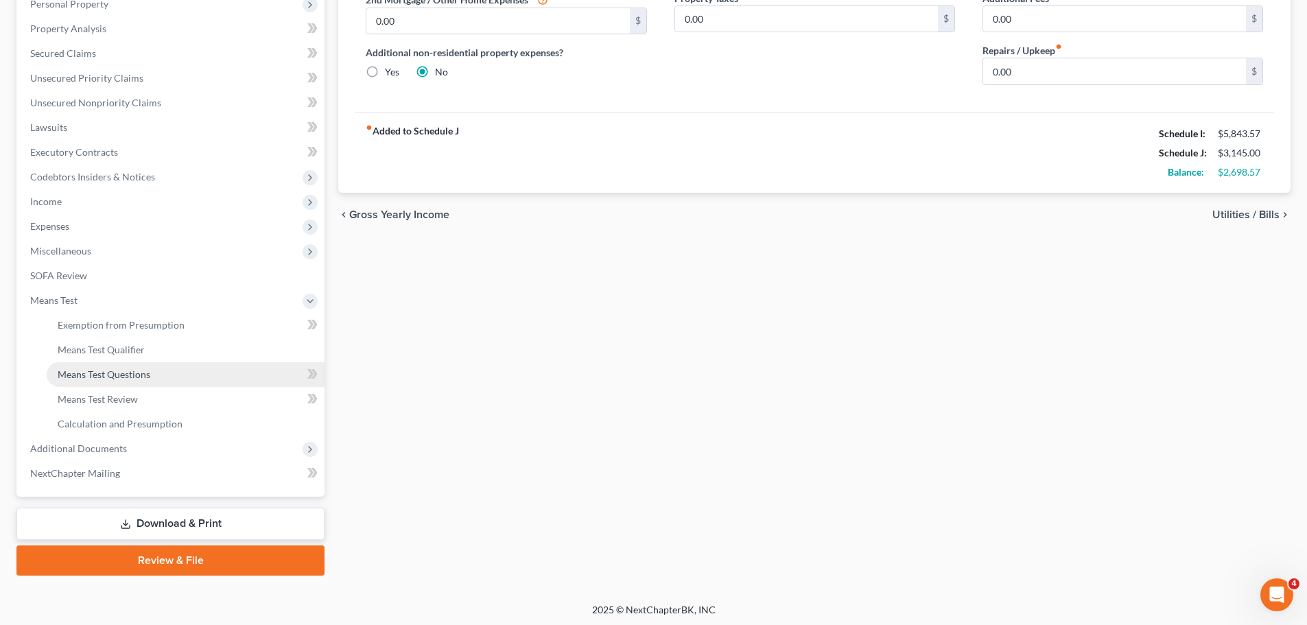
click at [123, 377] on span "Means Test Questions" at bounding box center [104, 374] width 93 height 12
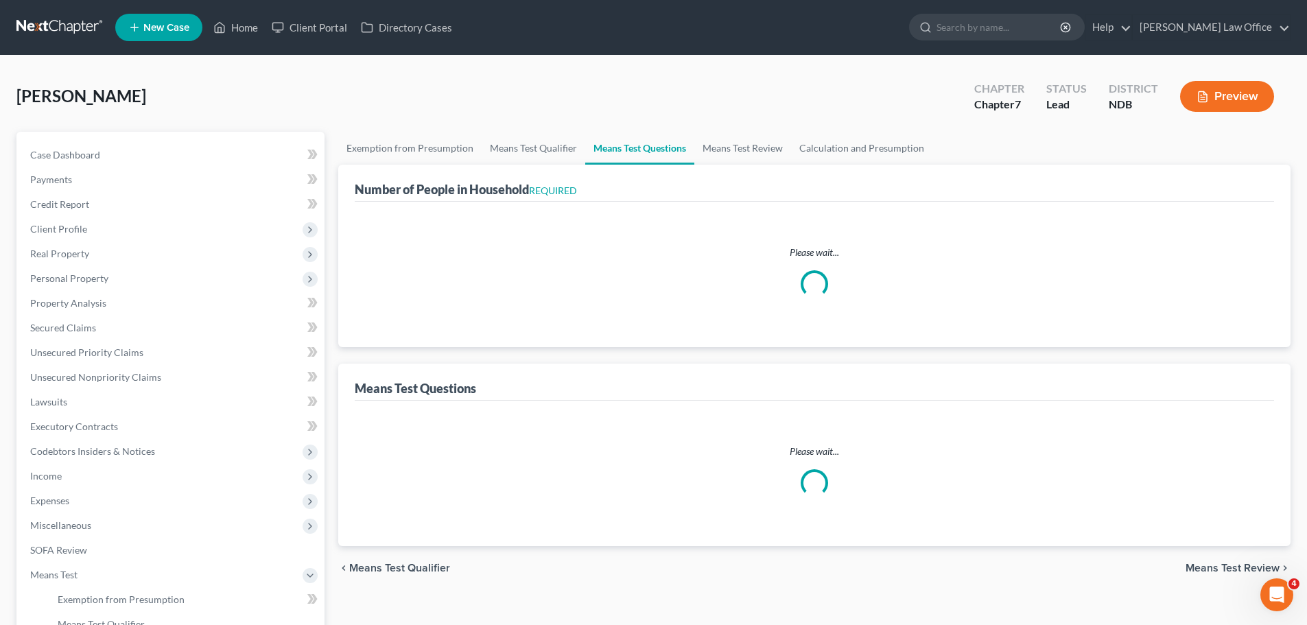
select select "0"
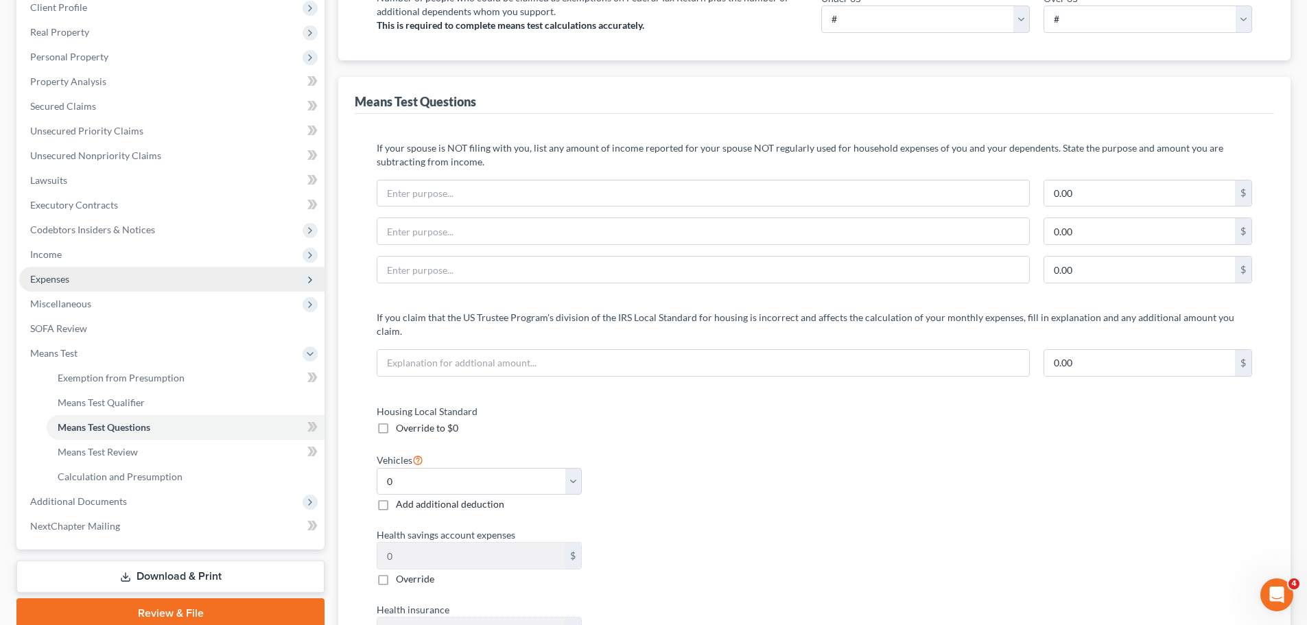
scroll to position [274, 0]
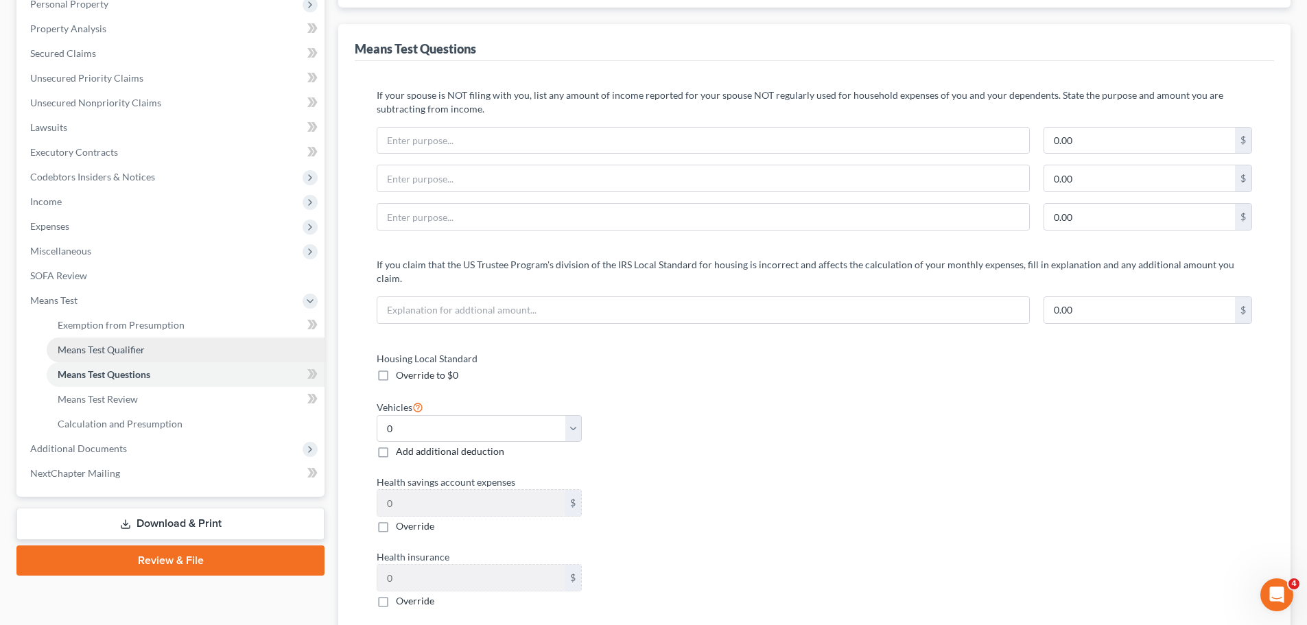
click at [117, 350] on span "Means Test Qualifier" at bounding box center [101, 350] width 87 height 12
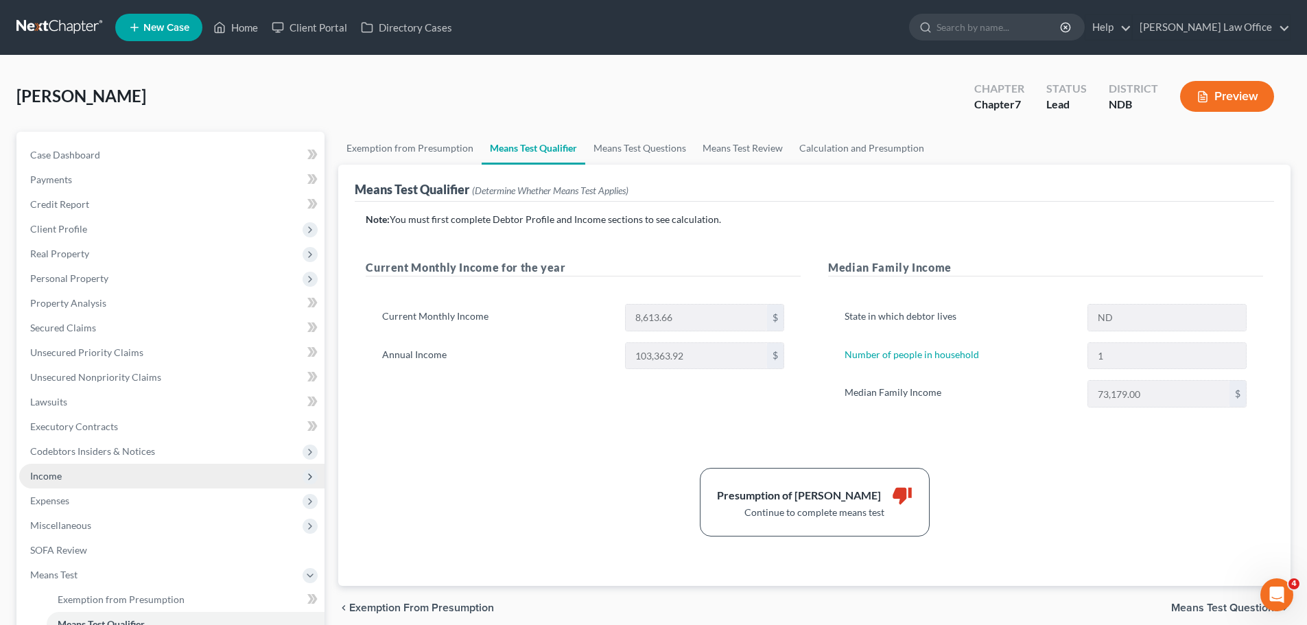
click at [59, 476] on span "Income" at bounding box center [46, 476] width 32 height 12
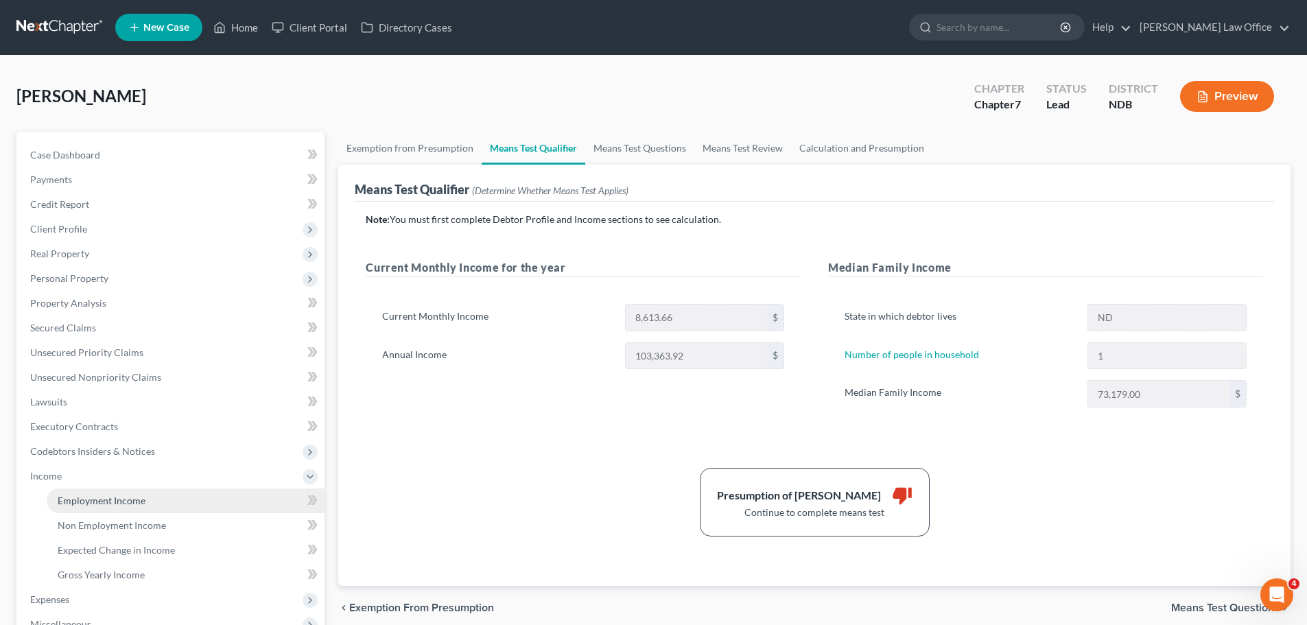
click at [109, 502] on span "Employment Income" at bounding box center [102, 501] width 88 height 12
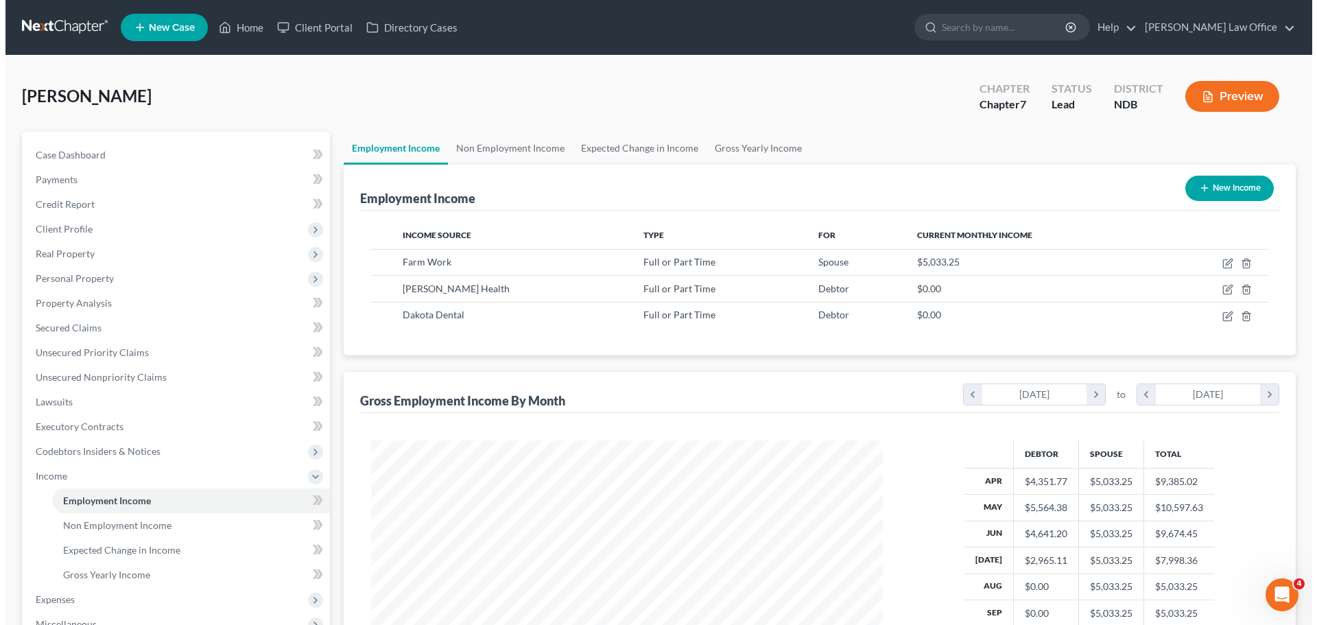
scroll to position [256, 539]
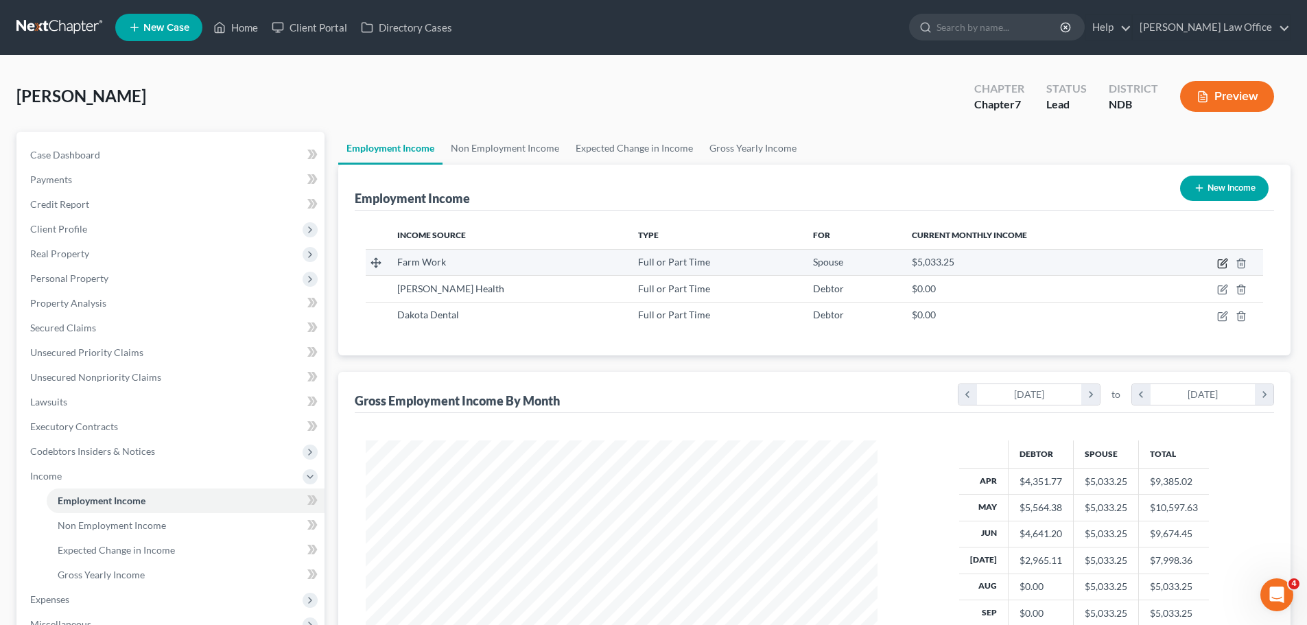
click at [1225, 266] on icon "button" at bounding box center [1222, 263] width 11 height 11
select select "0"
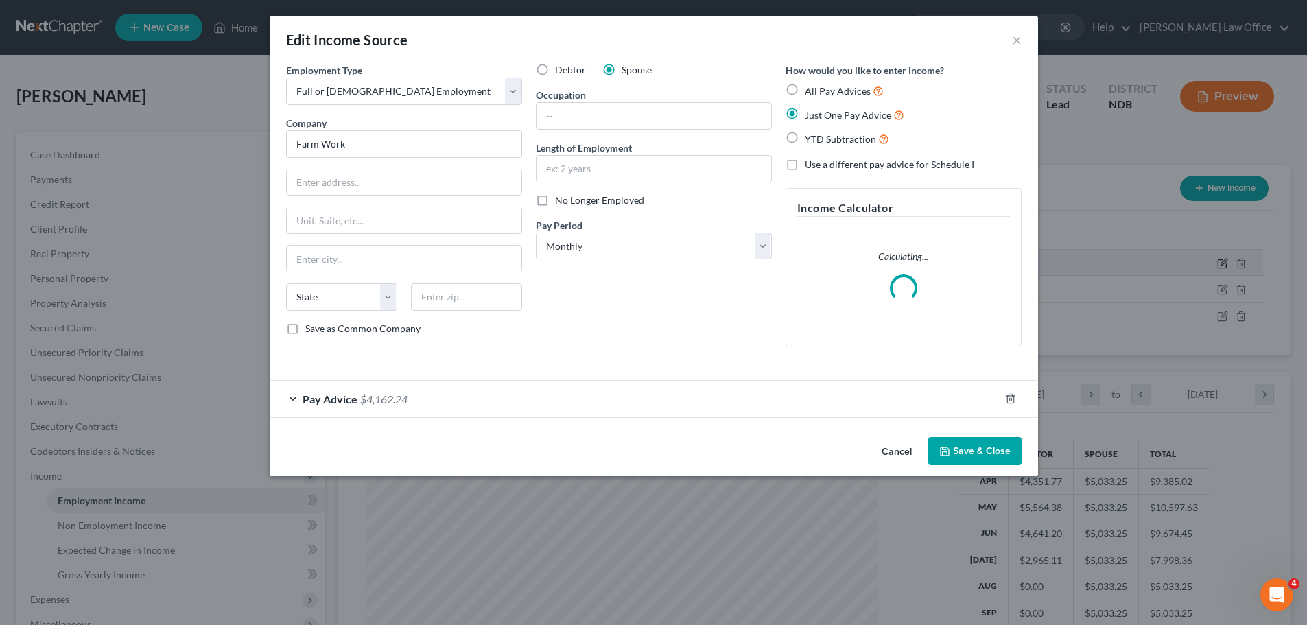
scroll to position [258, 544]
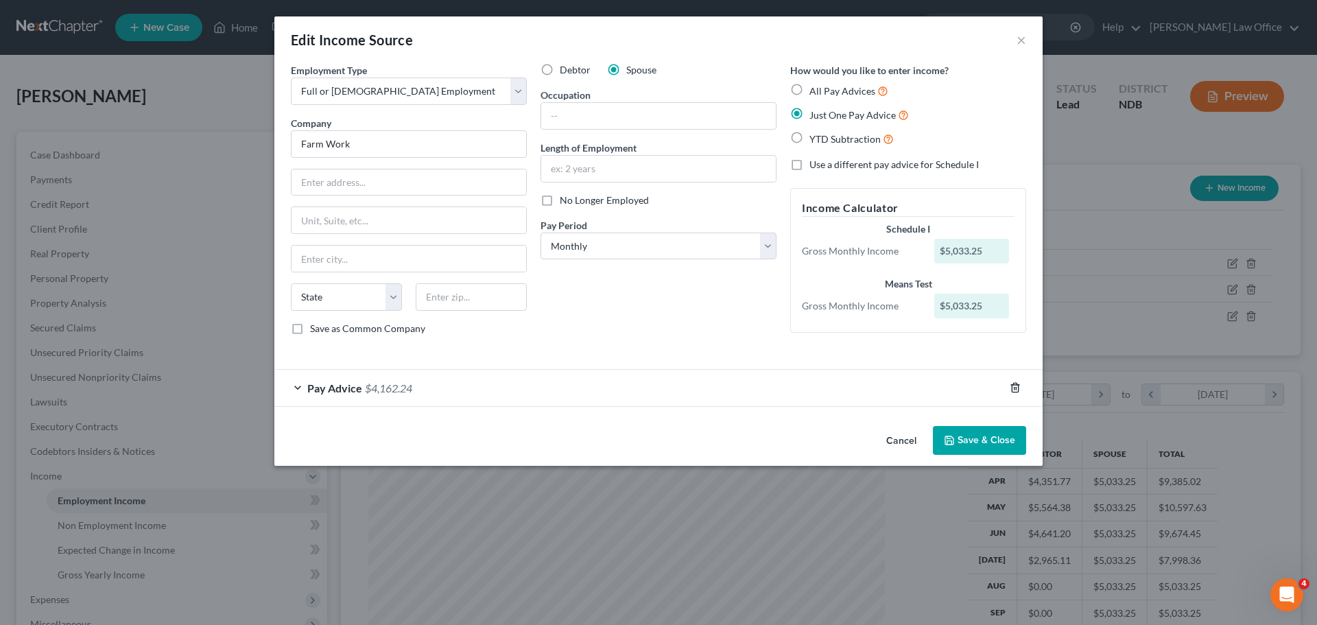
click at [1020, 390] on icon "button" at bounding box center [1015, 387] width 11 height 11
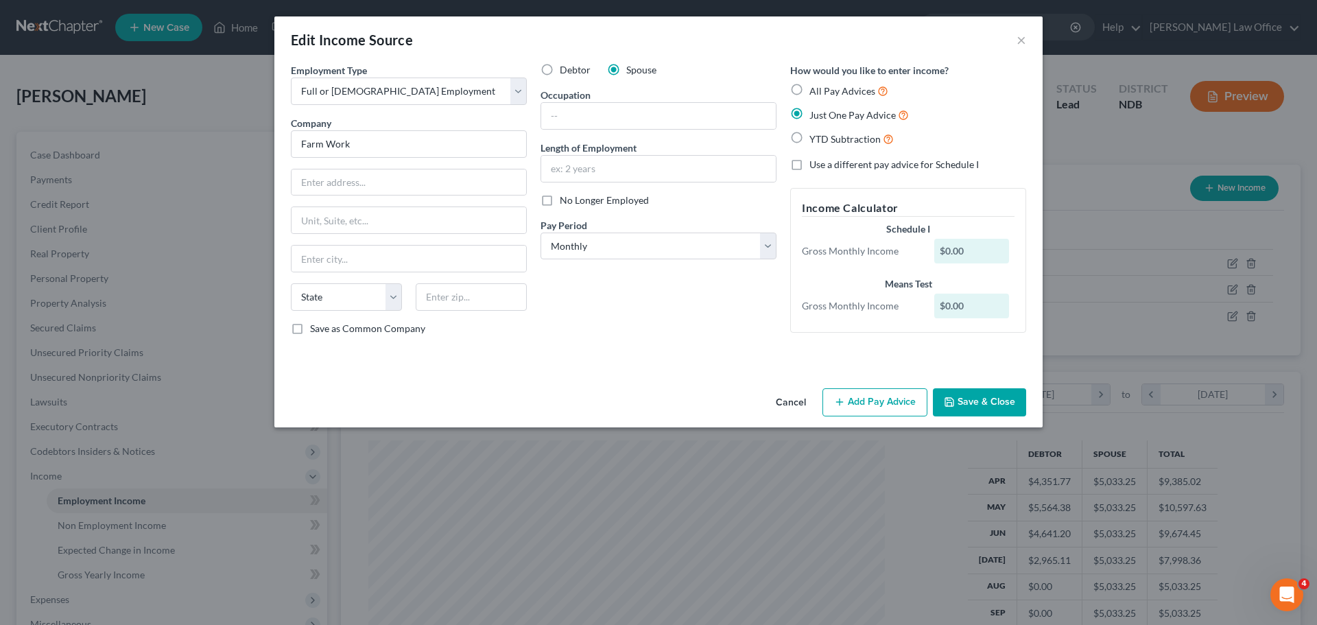
click at [609, 306] on div "Debtor Spouse Occupation Length of Employment No Longer Employed Pay Period * S…" at bounding box center [659, 204] width 250 height 283
click at [792, 401] on button "Cancel" at bounding box center [791, 403] width 52 height 27
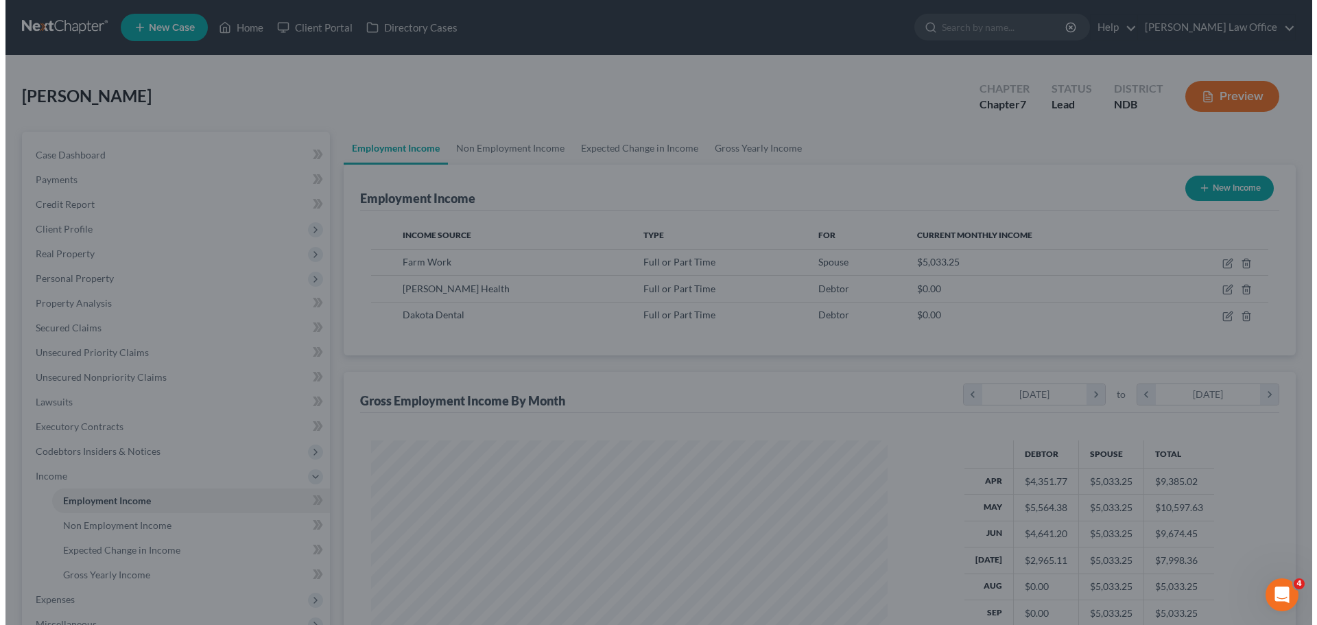
scroll to position [685927, 685643]
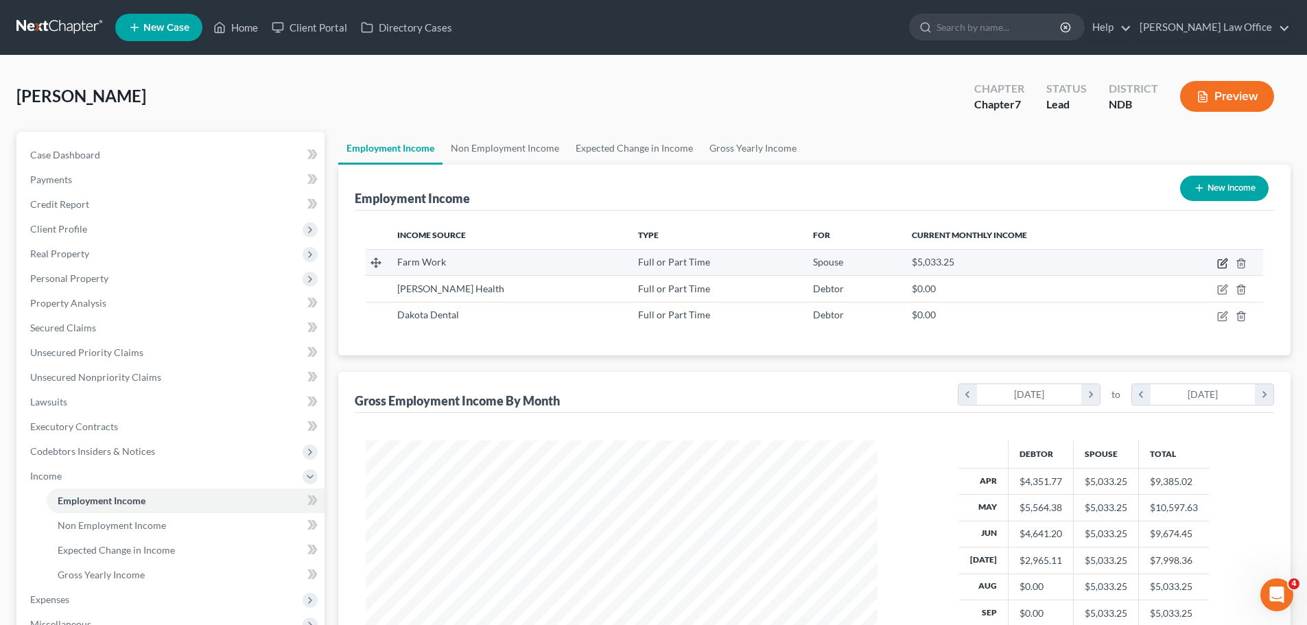
click at [1223, 265] on icon "button" at bounding box center [1224, 262] width 6 height 6
select select "0"
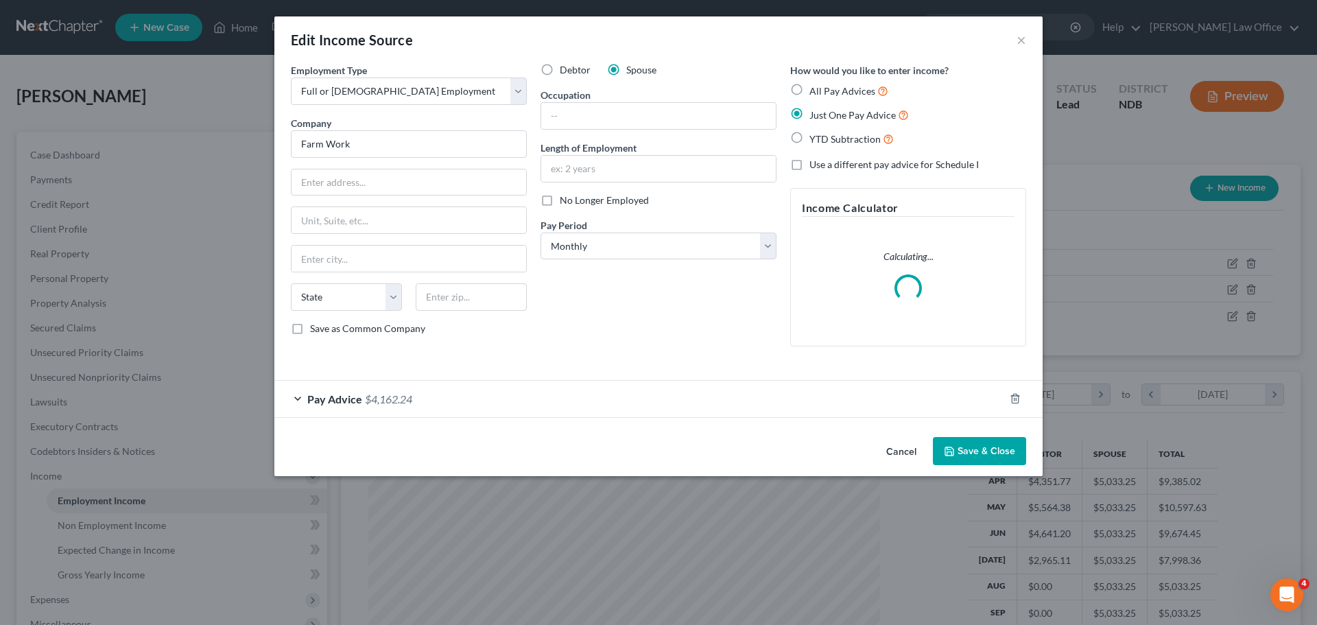
scroll to position [258, 544]
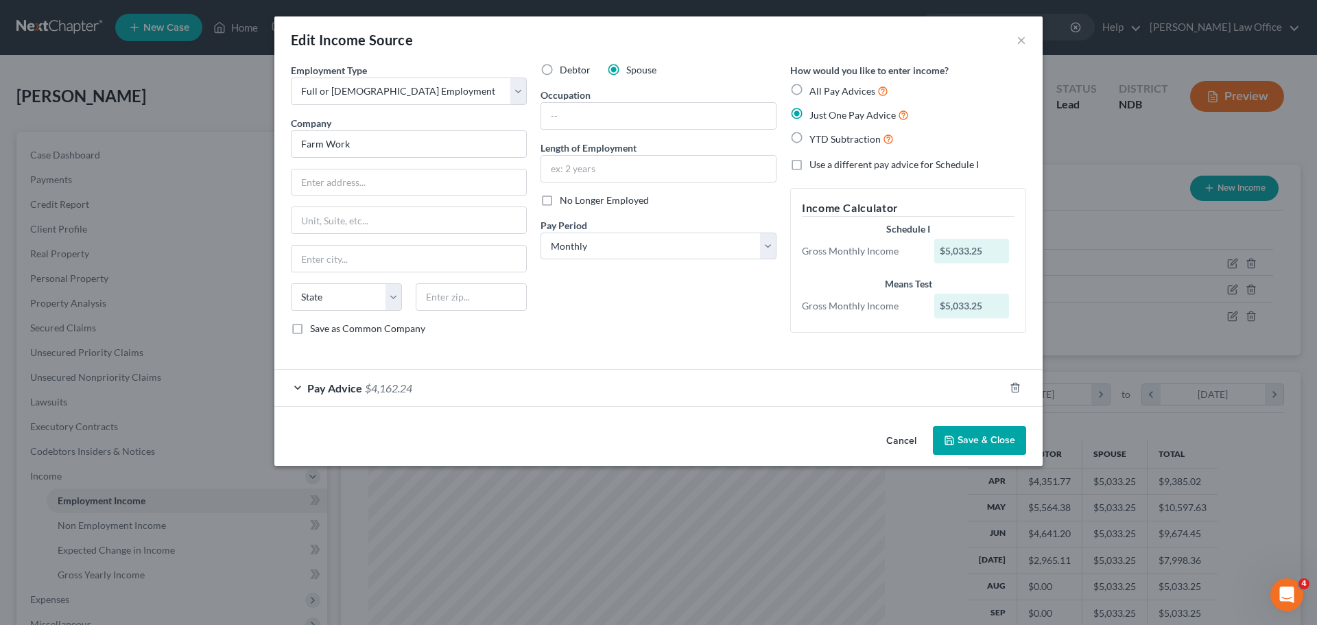
click at [389, 388] on span "$4,162.24" at bounding box center [388, 388] width 47 height 13
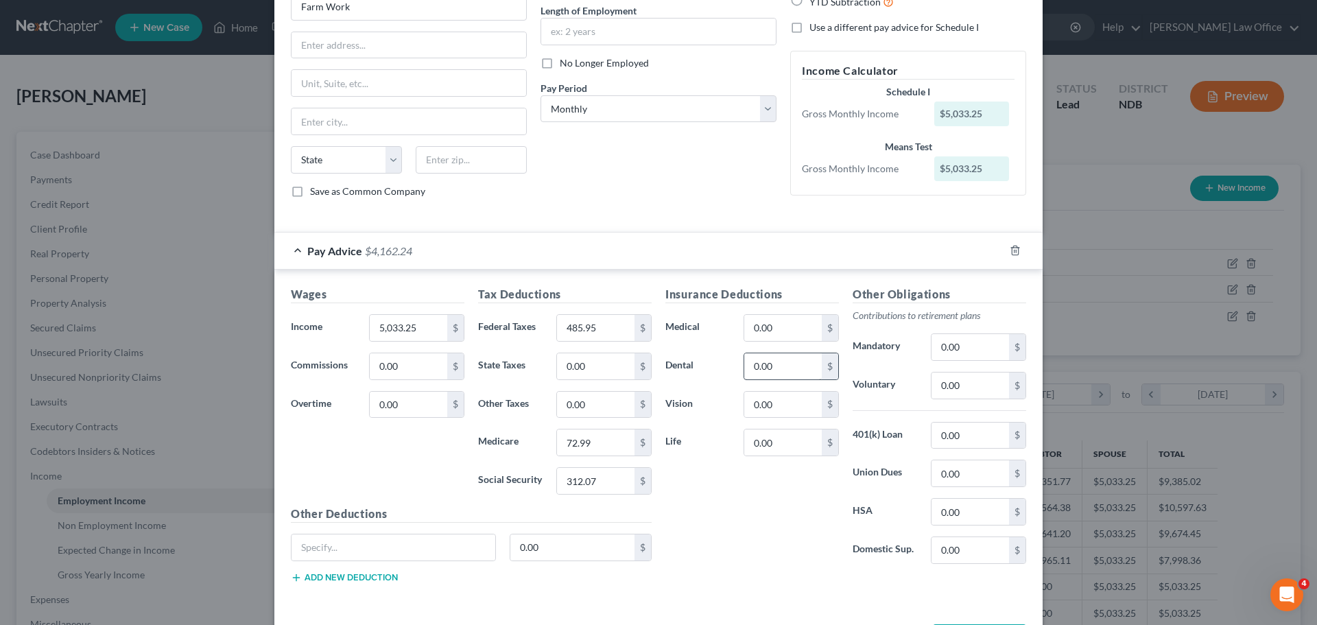
scroll to position [192, 0]
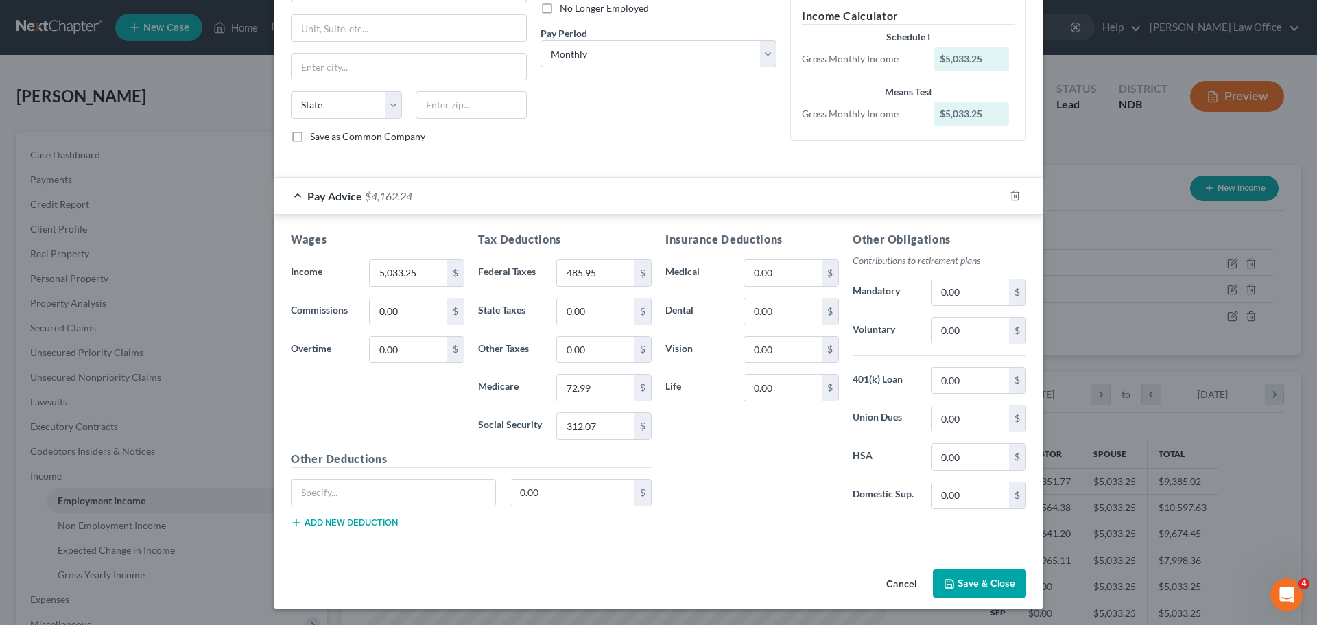
click at [386, 197] on span "$4,162.24" at bounding box center [388, 195] width 47 height 13
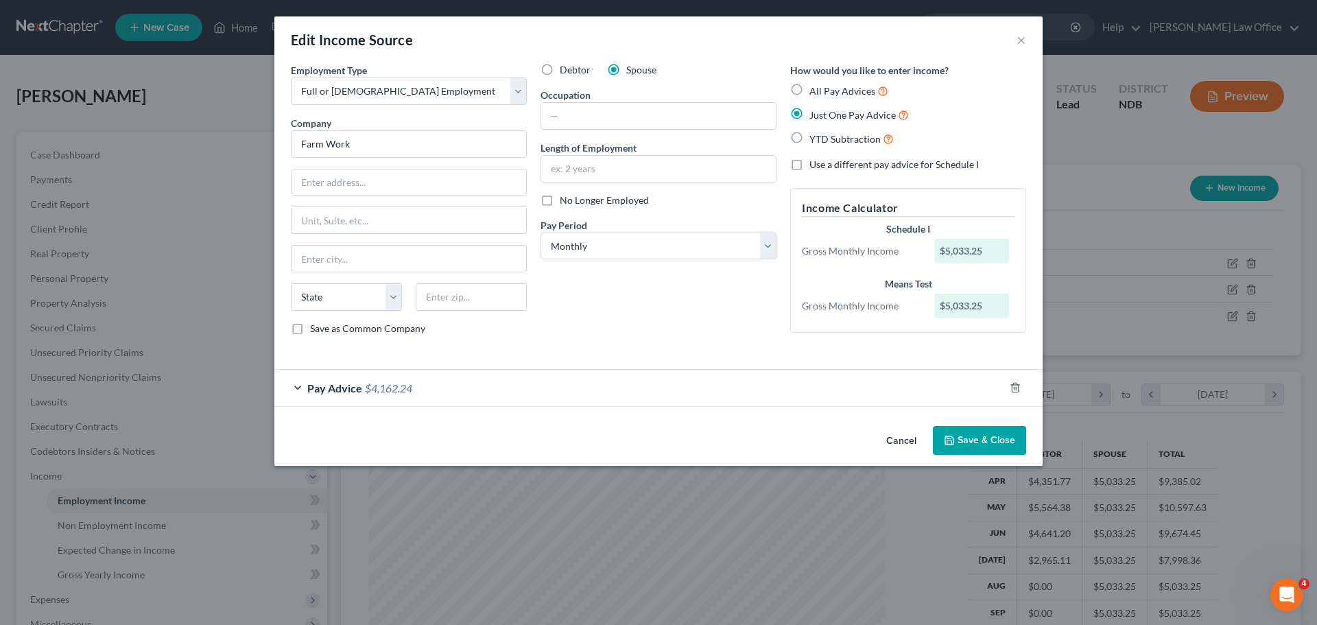
click at [397, 390] on span "$4,162.24" at bounding box center [388, 388] width 47 height 13
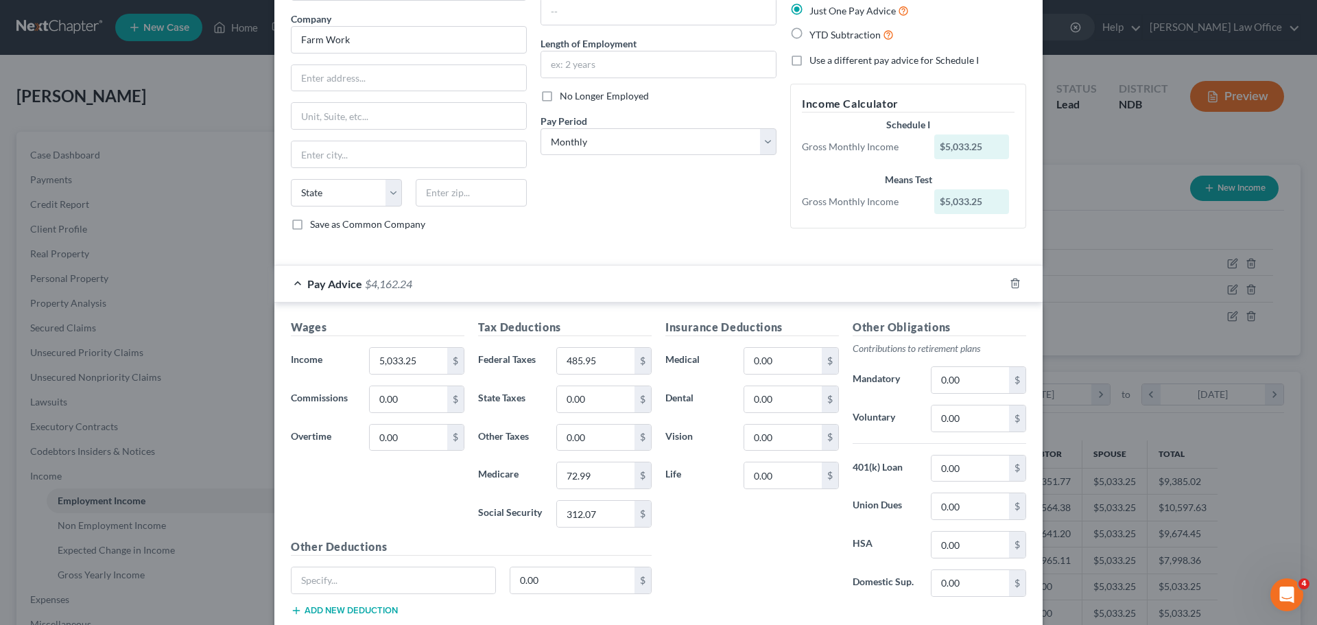
scroll to position [137, 0]
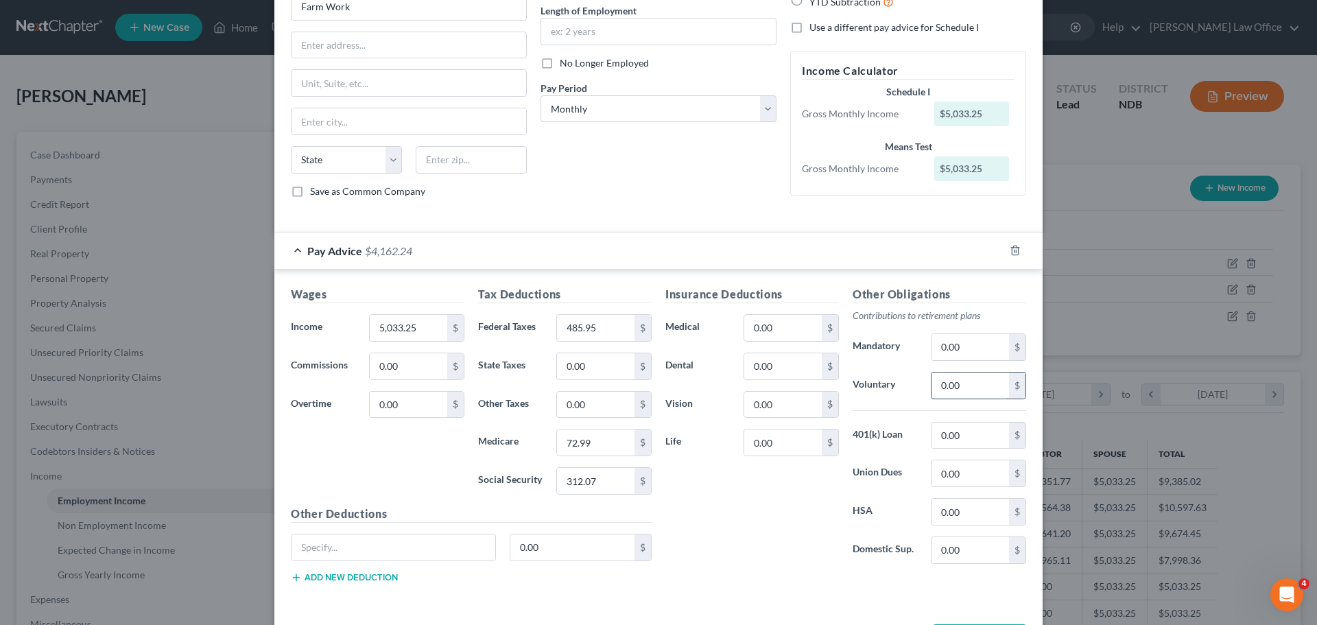
click at [968, 382] on input "0.00" at bounding box center [971, 386] width 78 height 26
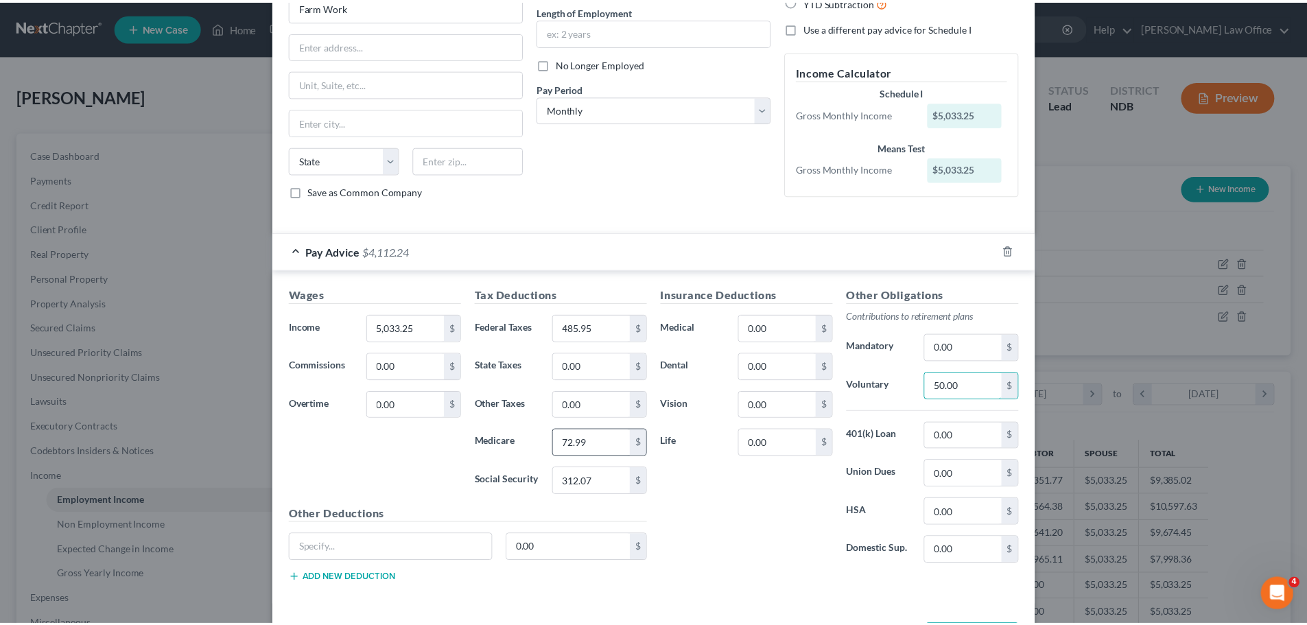
scroll to position [192, 0]
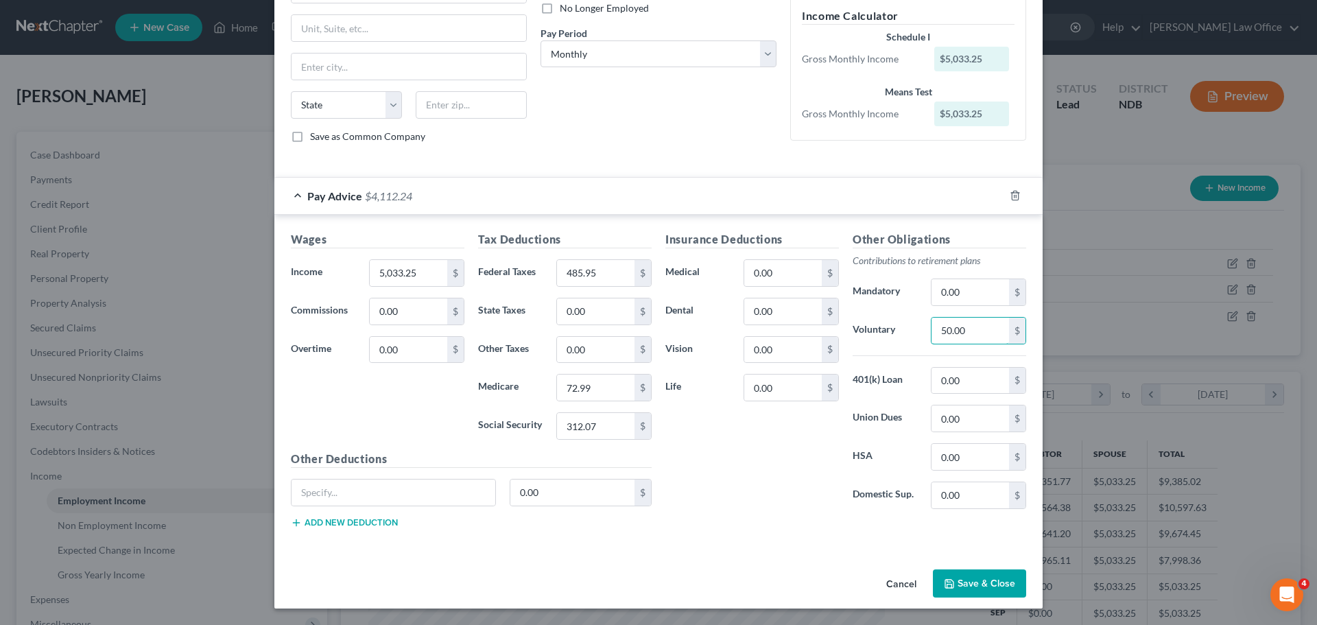
type input "50.00"
click at [963, 578] on button "Save & Close" at bounding box center [979, 584] width 93 height 29
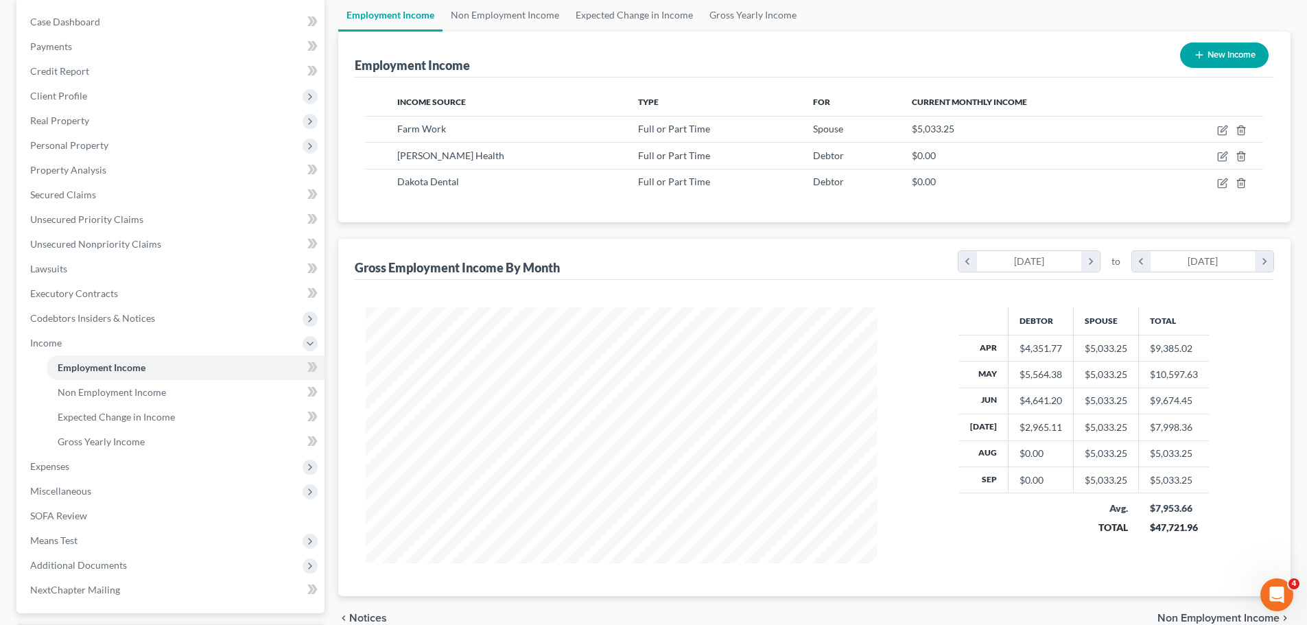
scroll to position [0, 0]
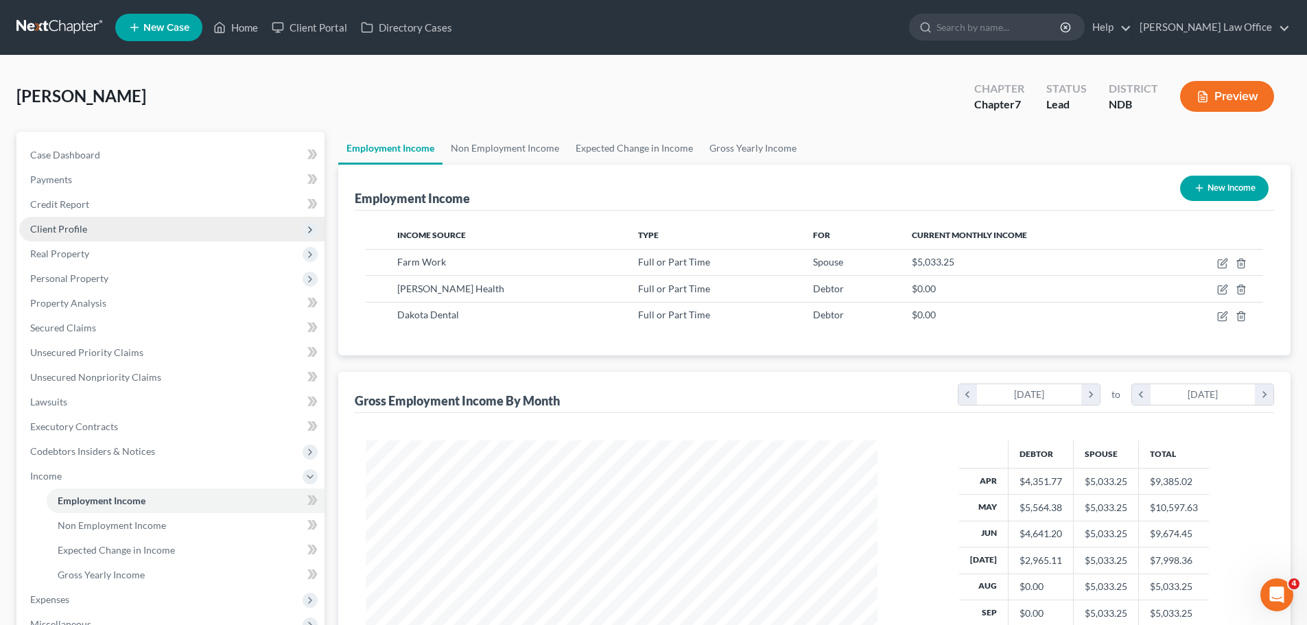
click at [62, 226] on span "Client Profile" at bounding box center [58, 229] width 57 height 12
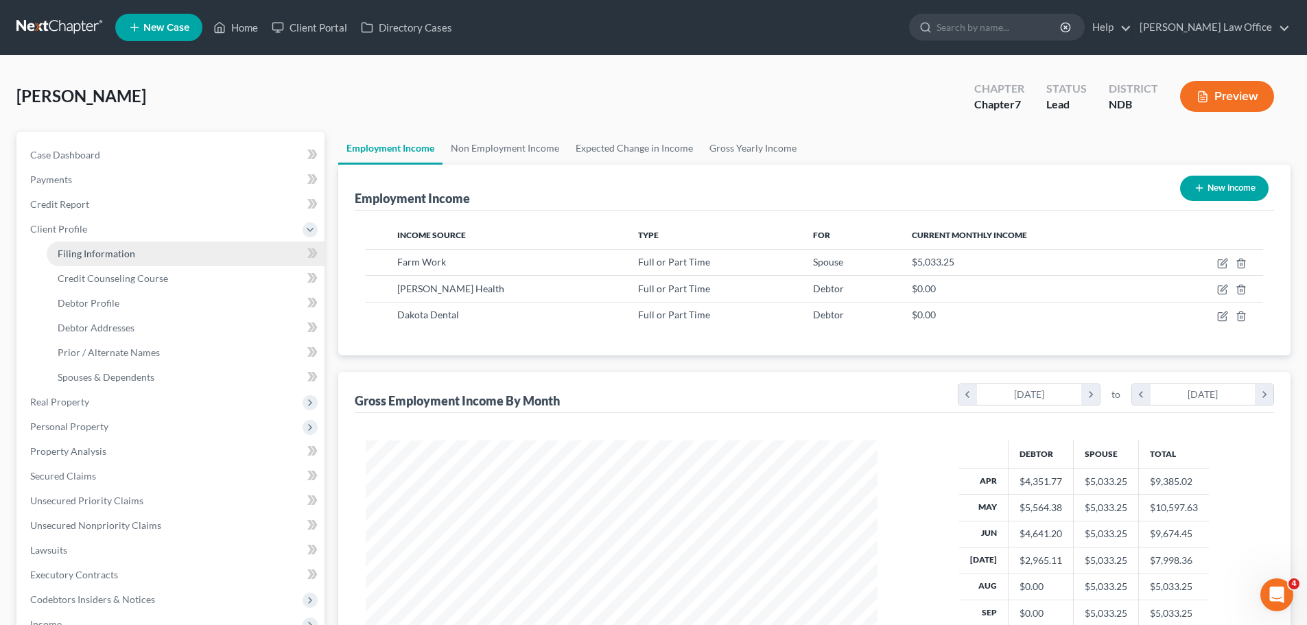
click at [108, 250] on span "Filing Information" at bounding box center [97, 254] width 78 height 12
select select "1"
select select "0"
select select "60"
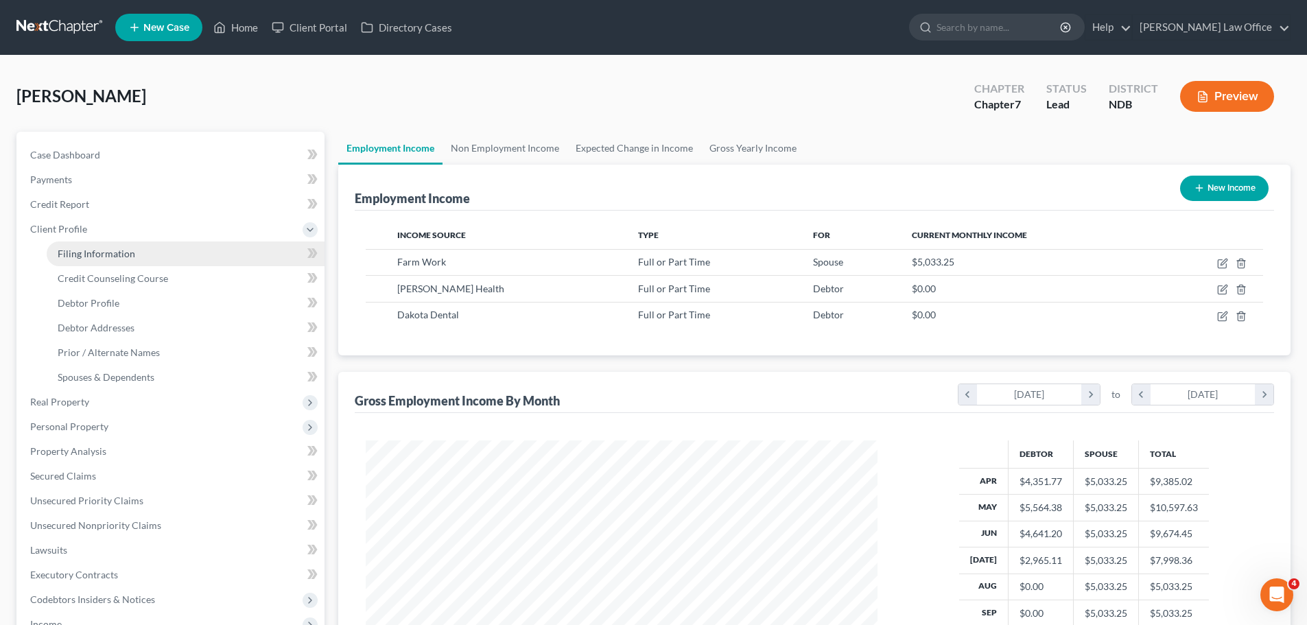
select select "3"
select select "0"
select select "29"
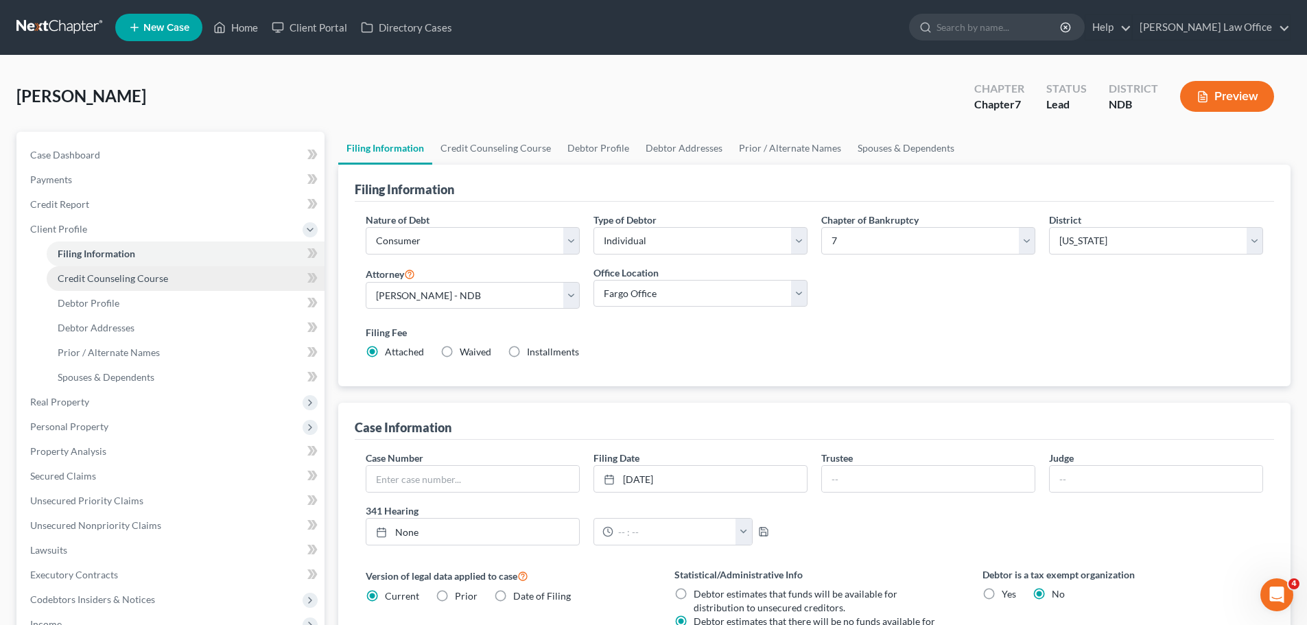
click at [129, 277] on span "Credit Counseling Course" at bounding box center [113, 278] width 110 height 12
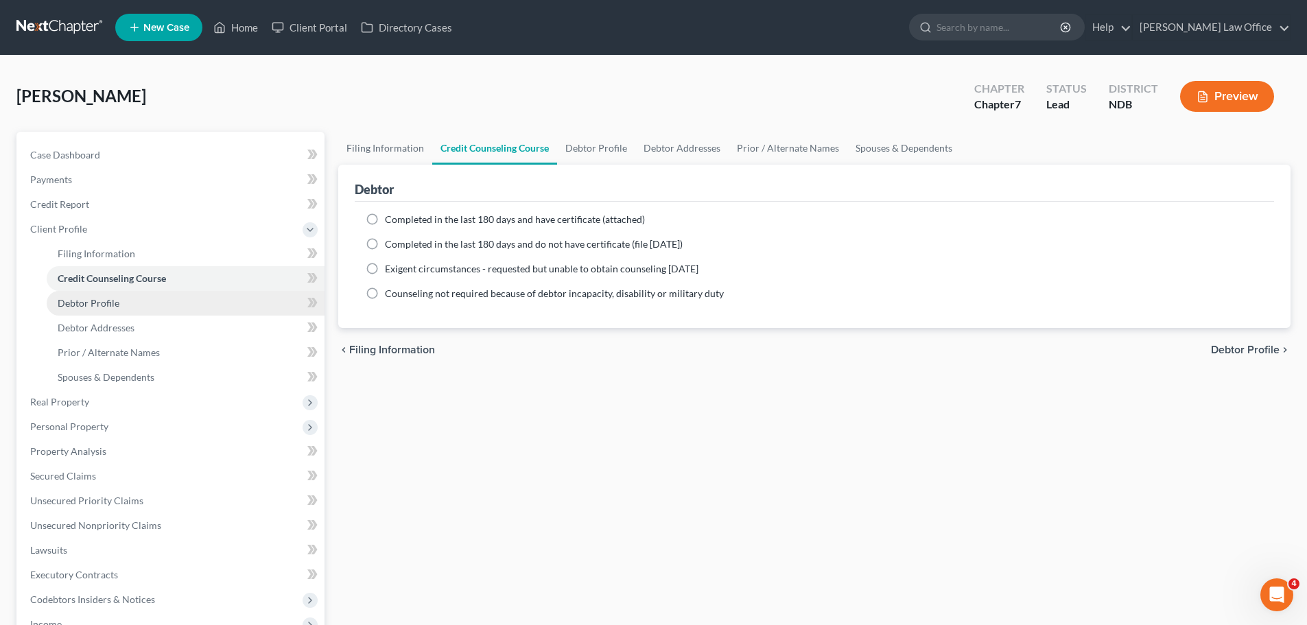
click at [111, 303] on span "Debtor Profile" at bounding box center [89, 303] width 62 height 12
select select "1"
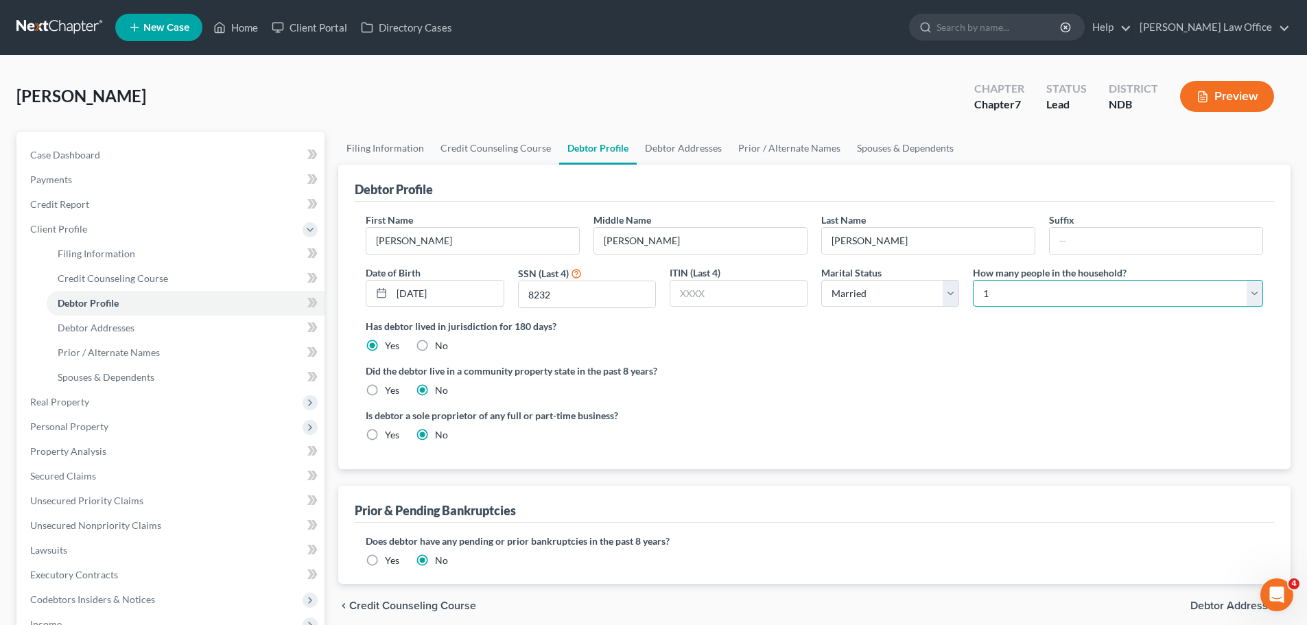
click at [1259, 294] on select "Select 1 2 3 4 5 6 7 8 9 10 11 12 13 14 15 16 17 18 19 20" at bounding box center [1118, 293] width 290 height 27
select select "1"
click at [973, 280] on select "Select 1 2 3 4 5 6 7 8 9 10 11 12 13 14 15 16 17 18 19 20" at bounding box center [1118, 293] width 290 height 27
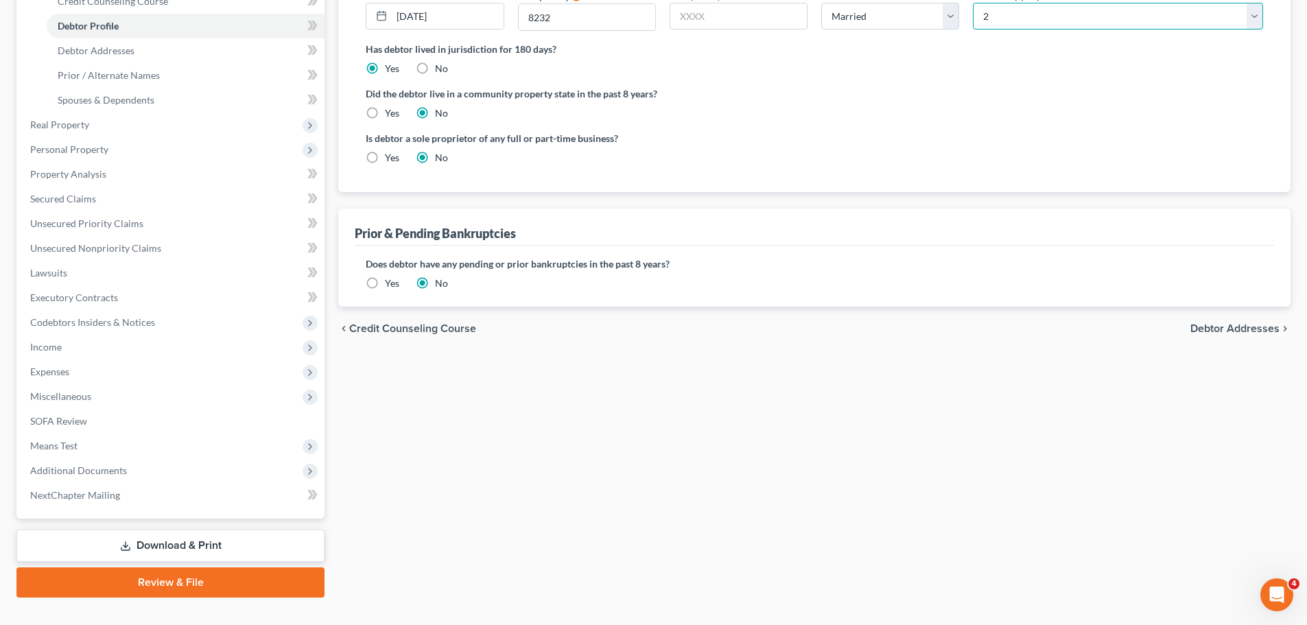
scroll to position [302, 0]
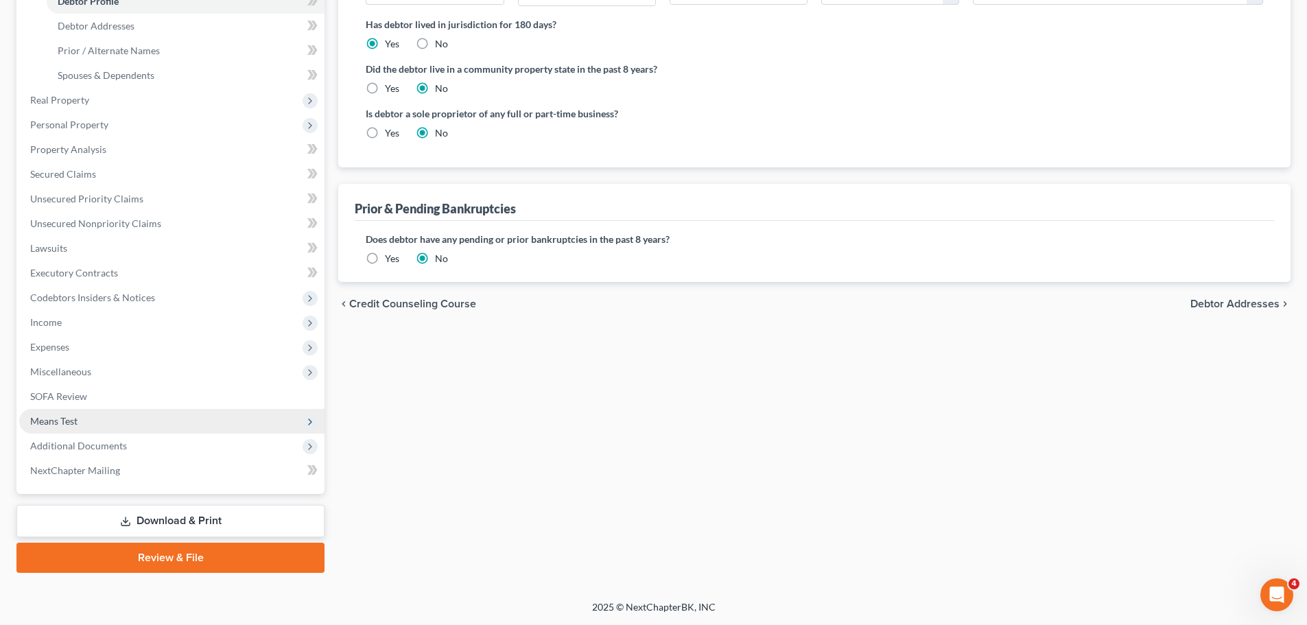
click at [69, 419] on span "Means Test" at bounding box center [53, 421] width 47 height 12
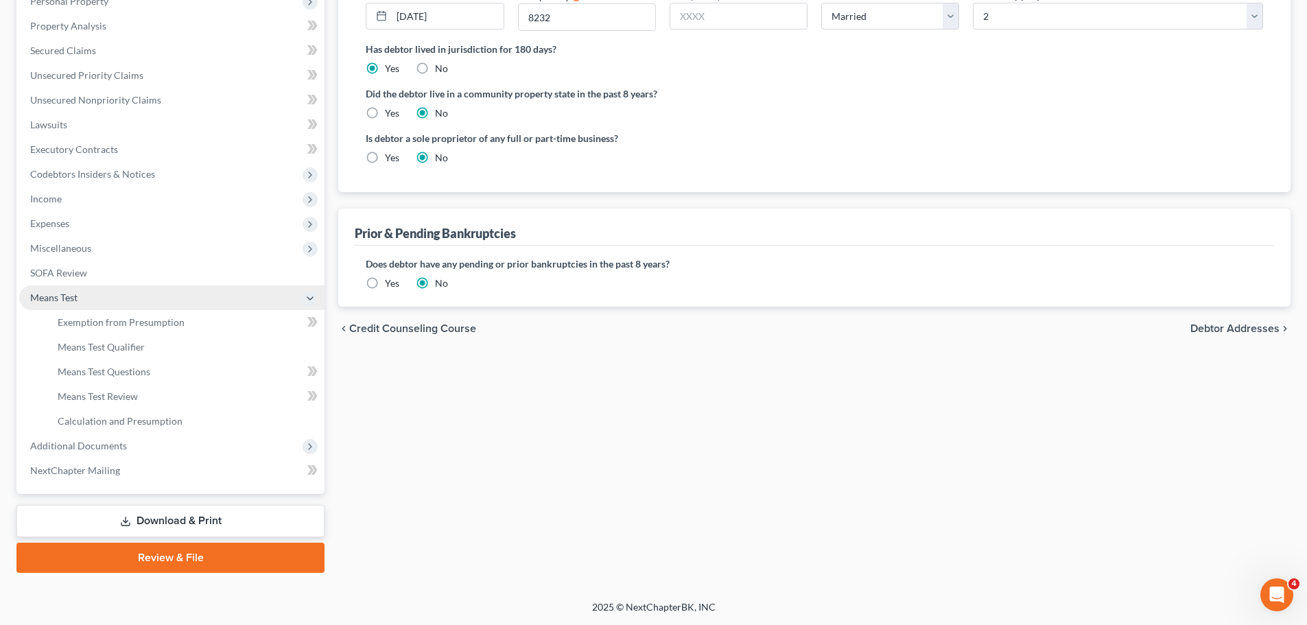
scroll to position [277, 0]
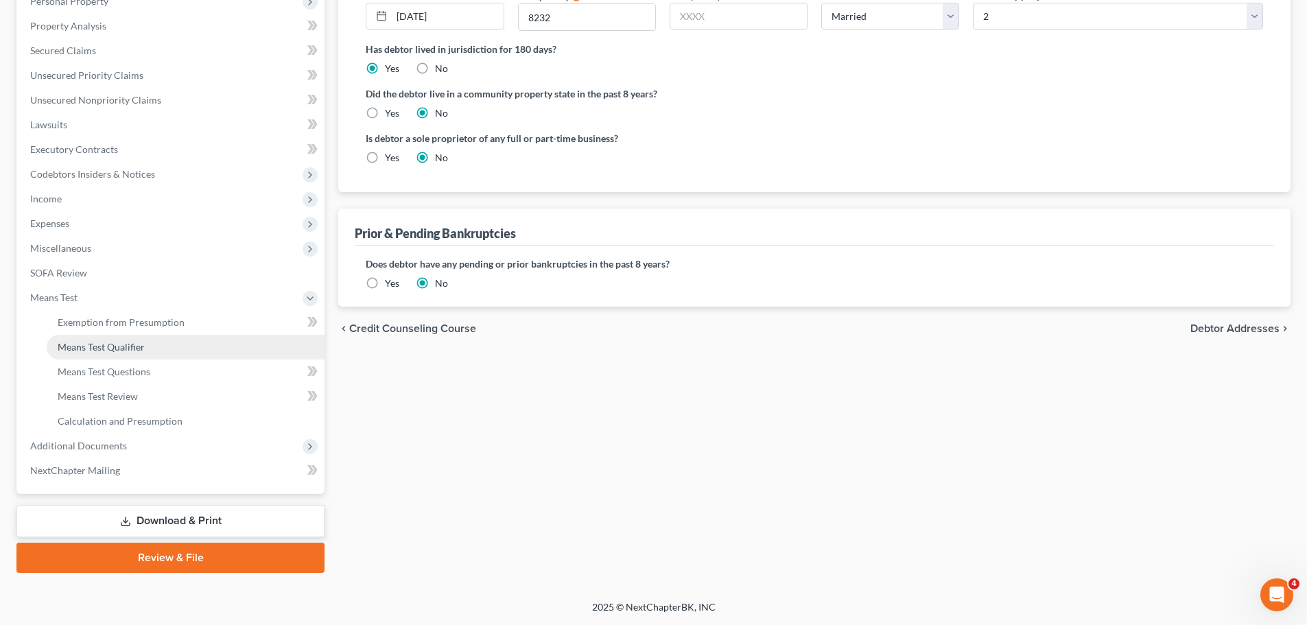
click at [122, 349] on span "Means Test Qualifier" at bounding box center [101, 347] width 87 height 12
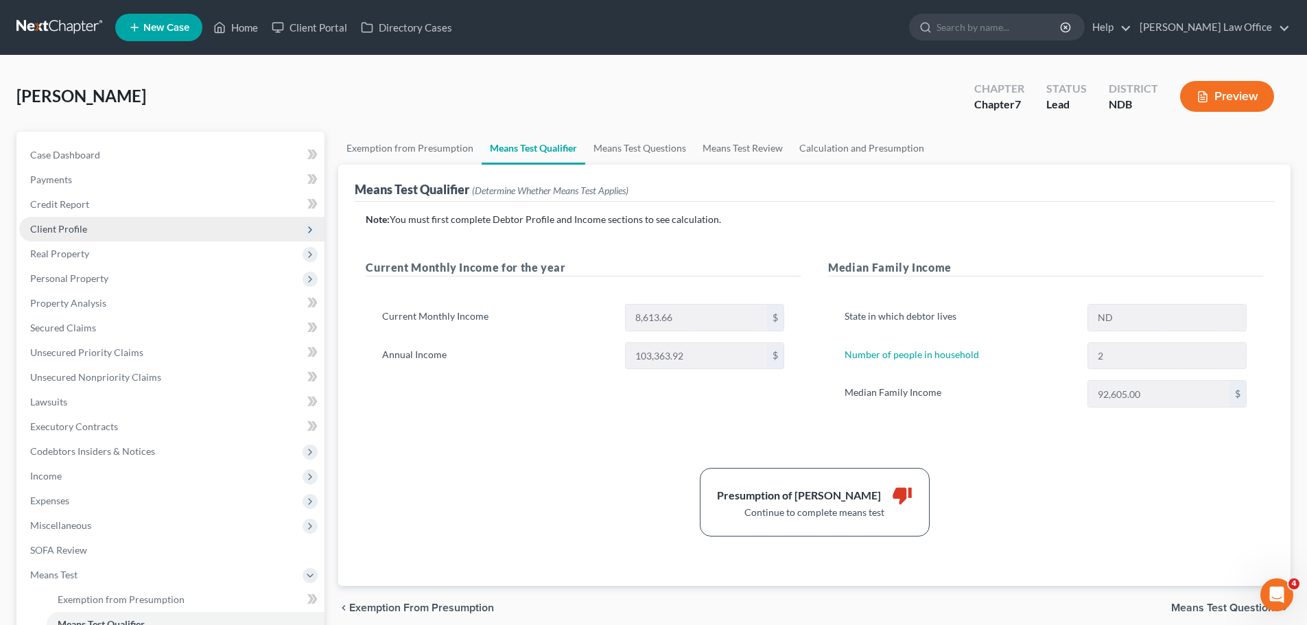
click at [66, 226] on span "Client Profile" at bounding box center [58, 229] width 57 height 12
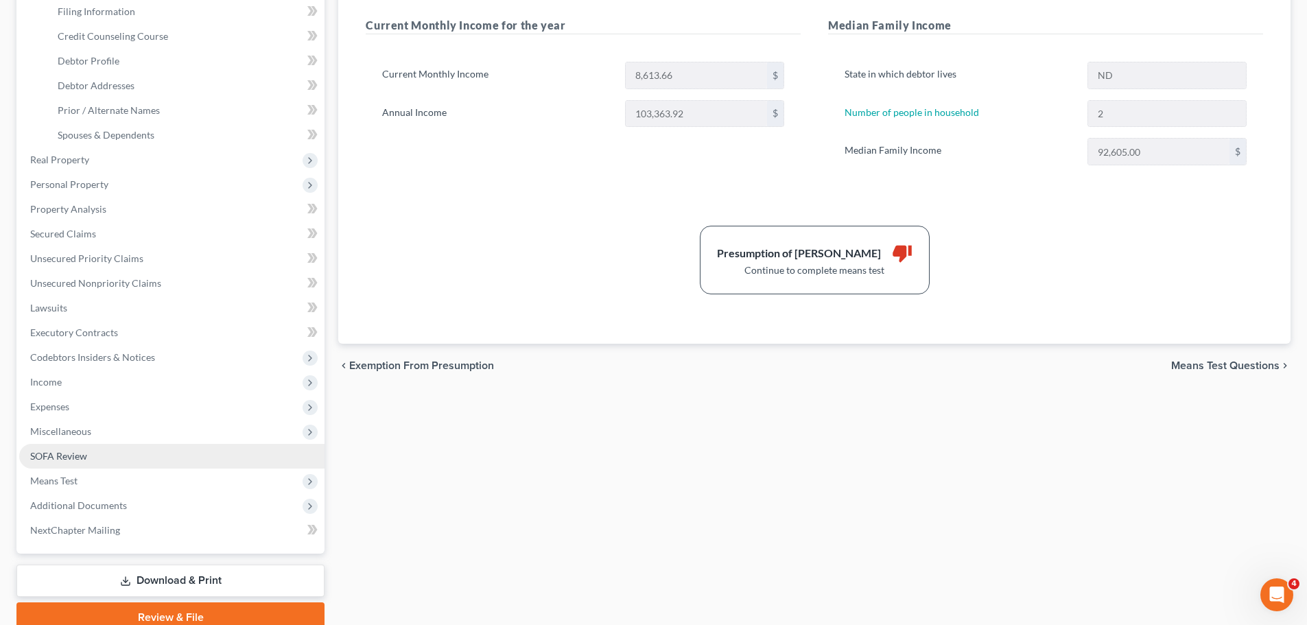
scroll to position [274, 0]
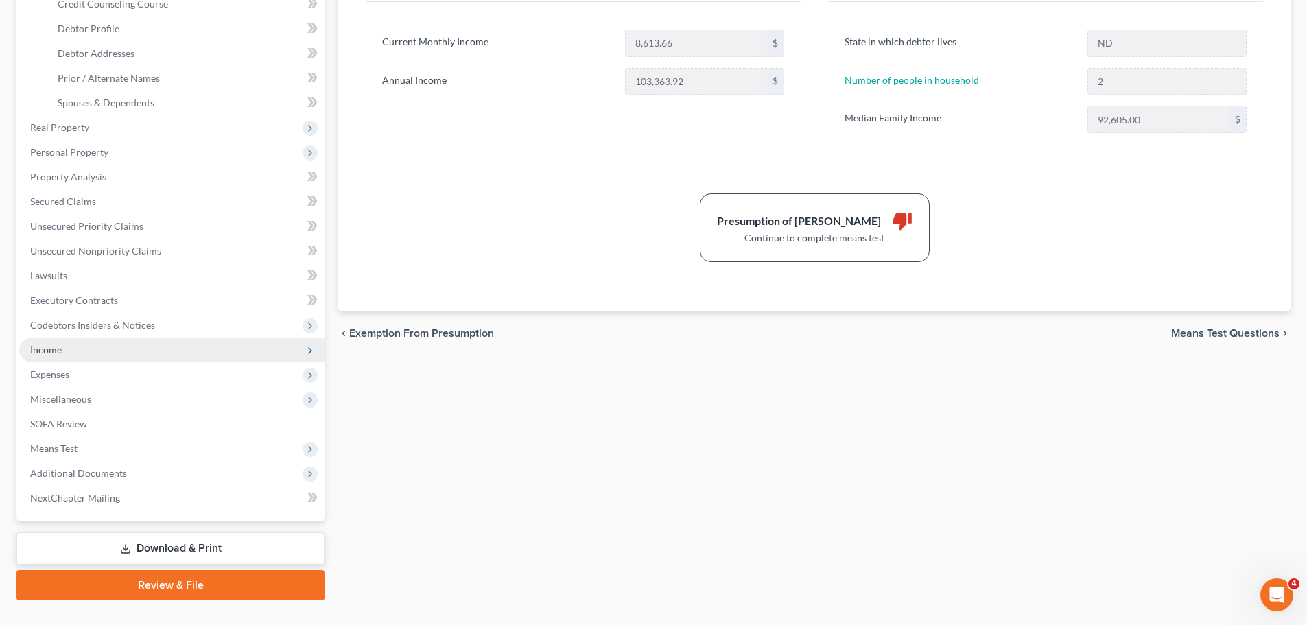
click at [51, 349] on span "Income" at bounding box center [46, 350] width 32 height 12
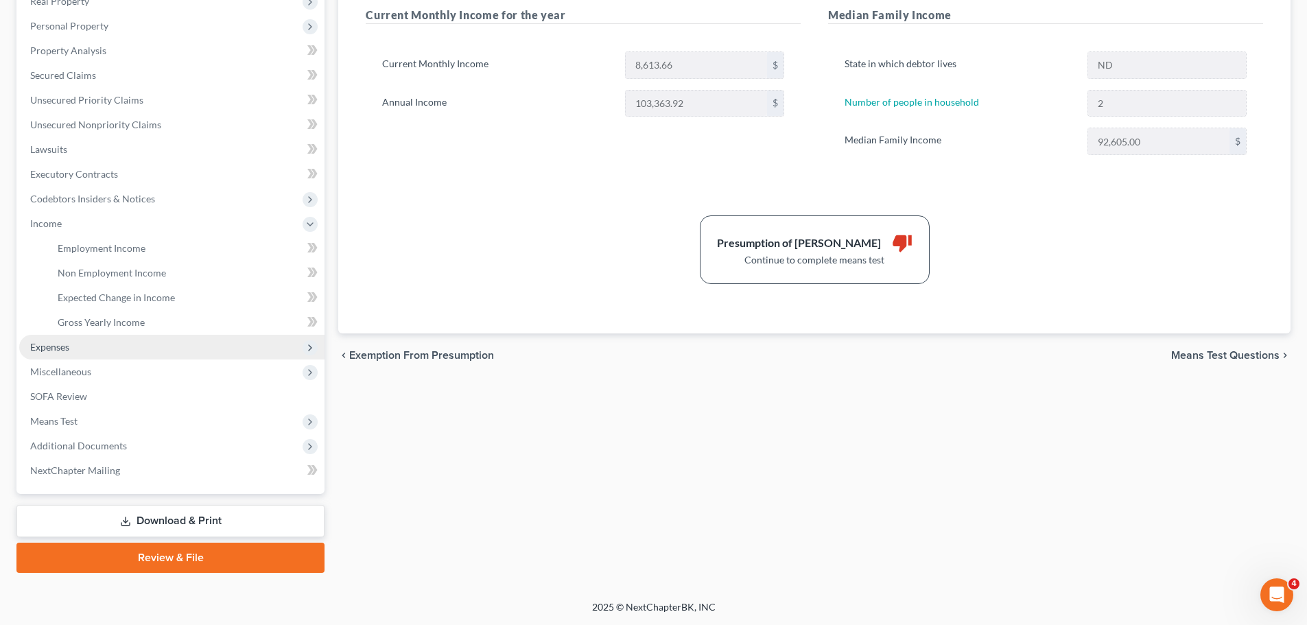
scroll to position [253, 0]
click at [103, 252] on span "Employment Income" at bounding box center [102, 248] width 88 height 12
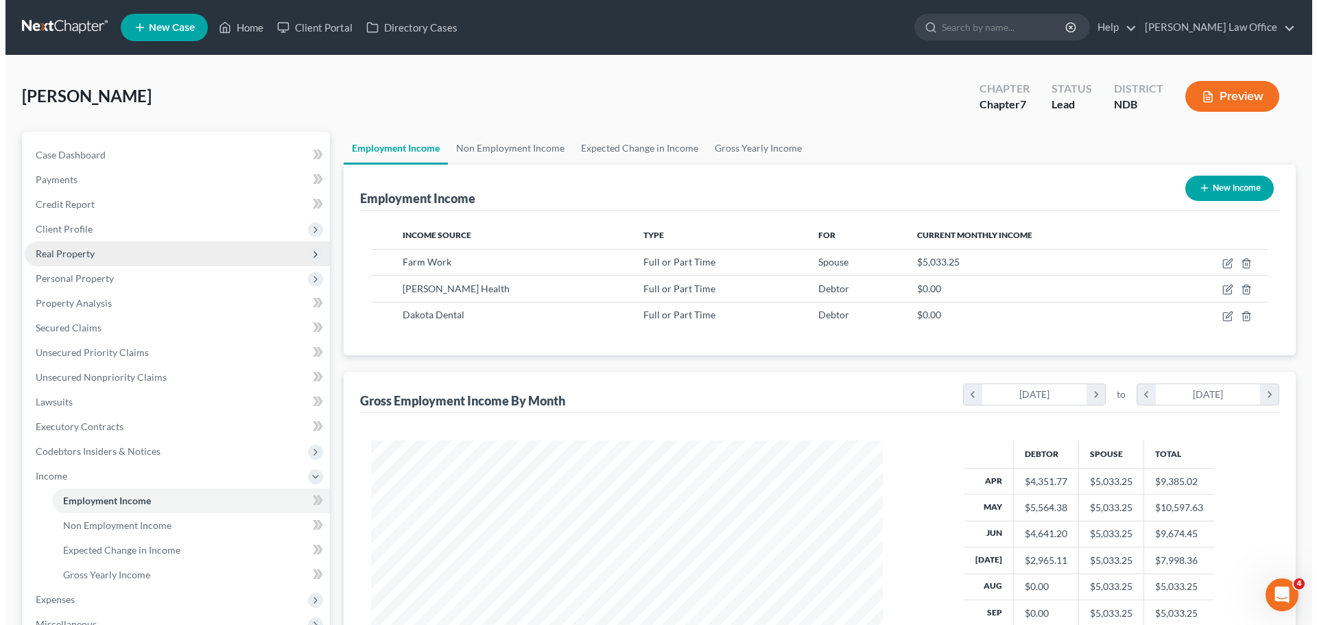
scroll to position [256, 539]
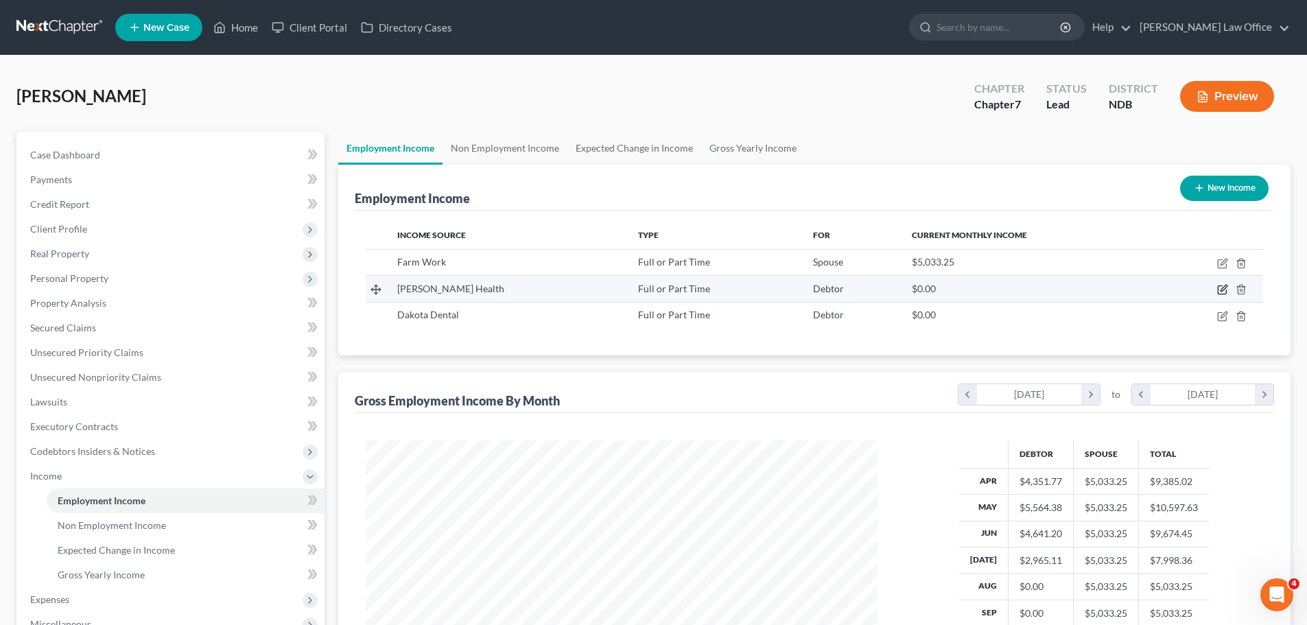
click at [1224, 292] on icon "button" at bounding box center [1222, 289] width 11 height 11
select select "0"
select select "29"
select select "1"
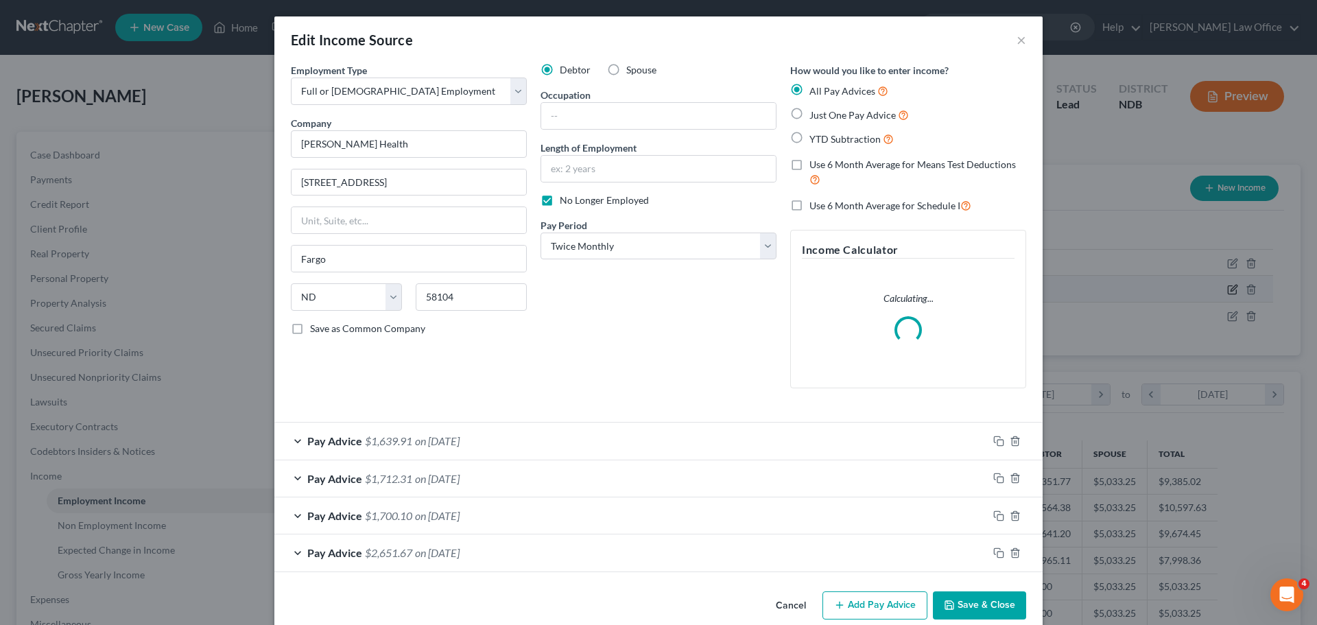
scroll to position [258, 544]
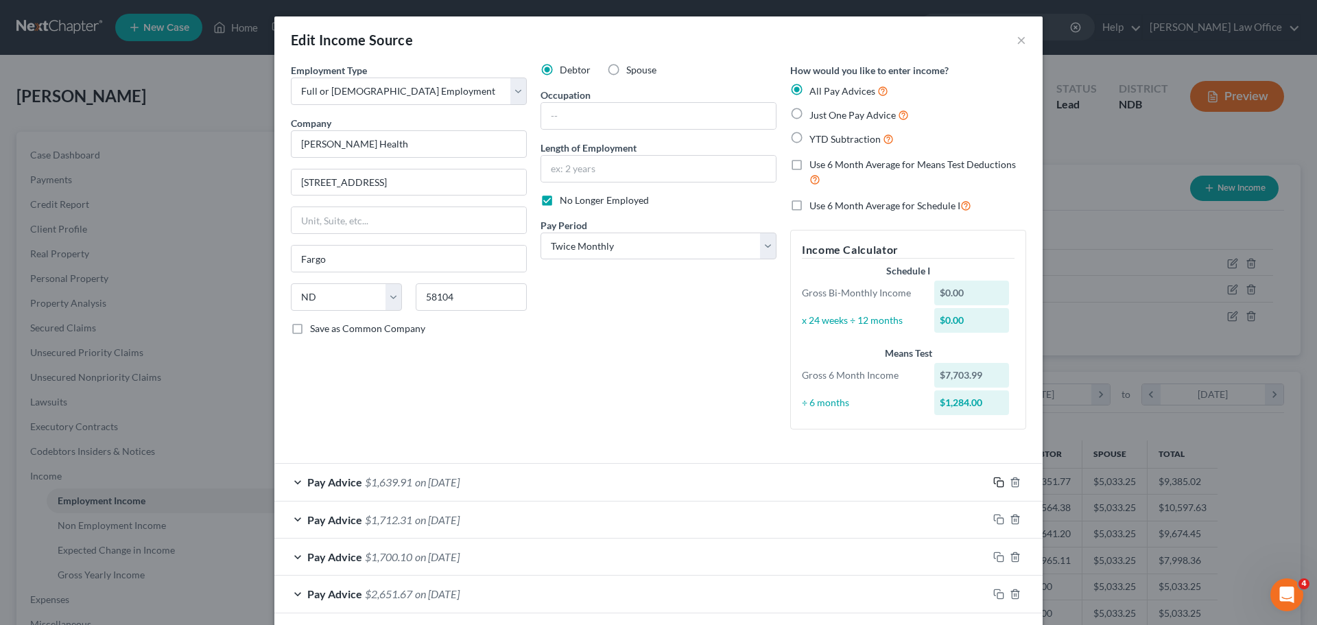
click at [996, 480] on icon "button" at bounding box center [999, 482] width 11 height 11
click at [999, 522] on icon "button" at bounding box center [999, 519] width 11 height 11
click at [998, 519] on icon "button" at bounding box center [999, 519] width 11 height 11
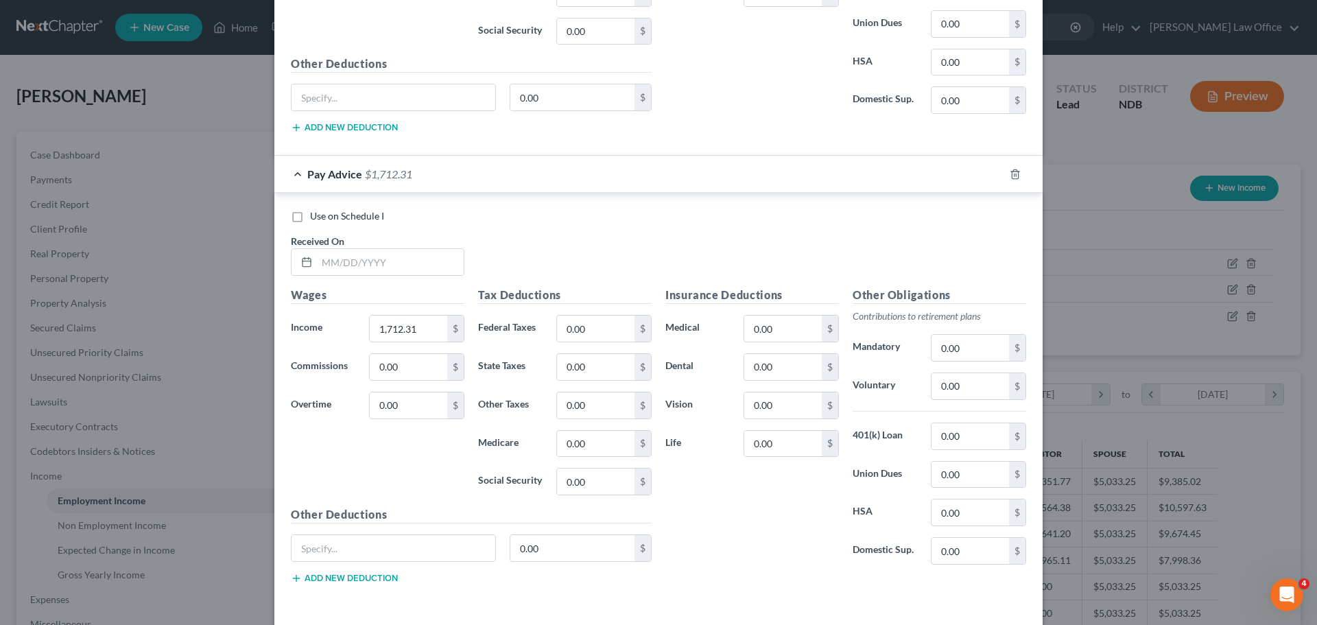
scroll to position [1415, 0]
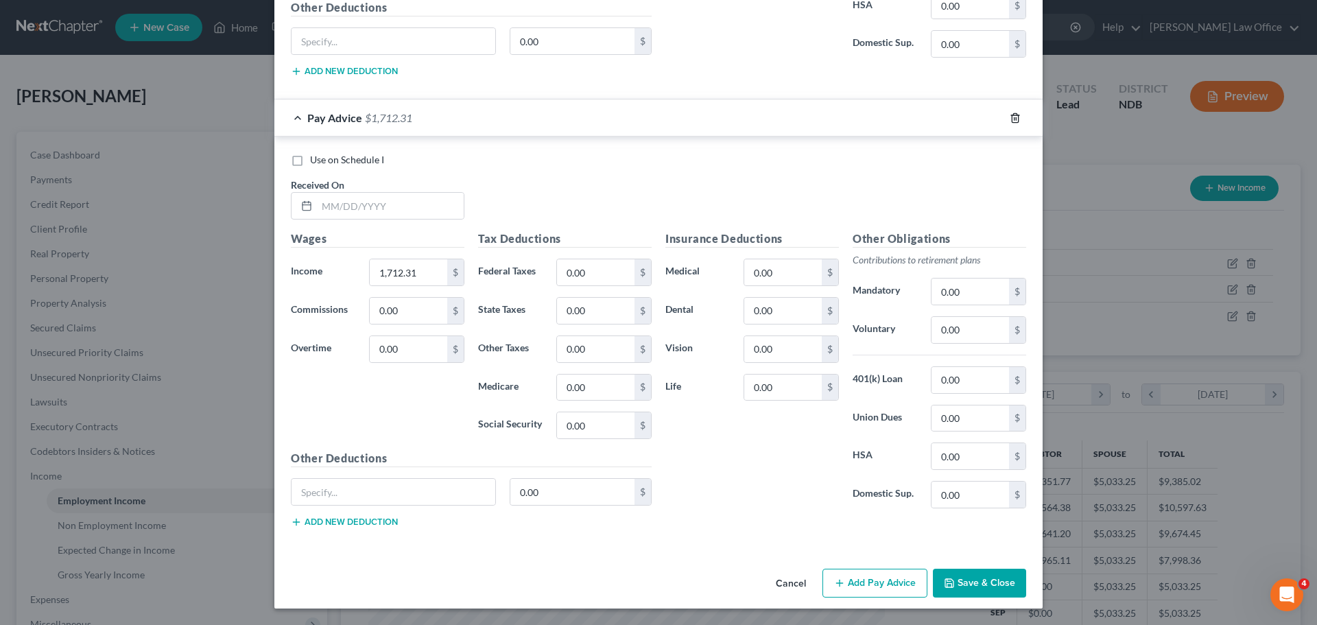
click at [1010, 121] on icon "button" at bounding box center [1015, 118] width 11 height 11
drag, startPoint x: 1012, startPoint y: 117, endPoint x: 990, endPoint y: 128, distance: 24.5
click at [1012, 116] on icon "button" at bounding box center [1015, 118] width 11 height 11
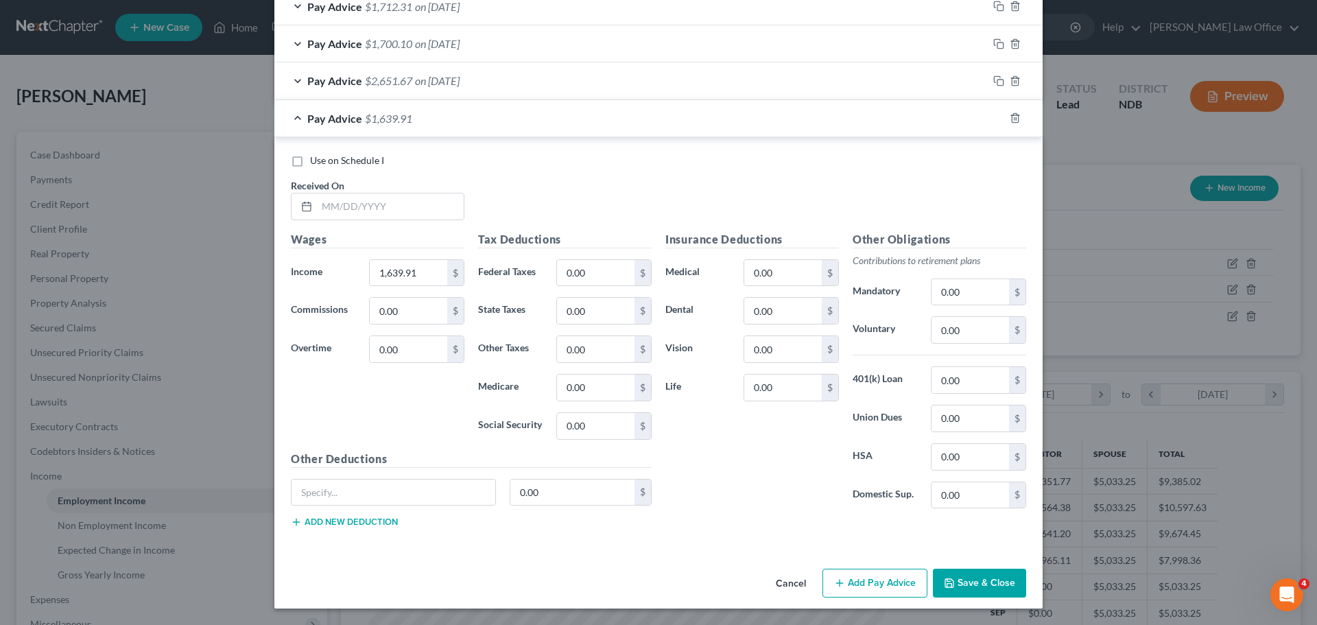
scroll to position [513, 0]
drag, startPoint x: 1012, startPoint y: 116, endPoint x: 964, endPoint y: 152, distance: 59.8
click at [1013, 116] on icon "button" at bounding box center [1015, 118] width 11 height 11
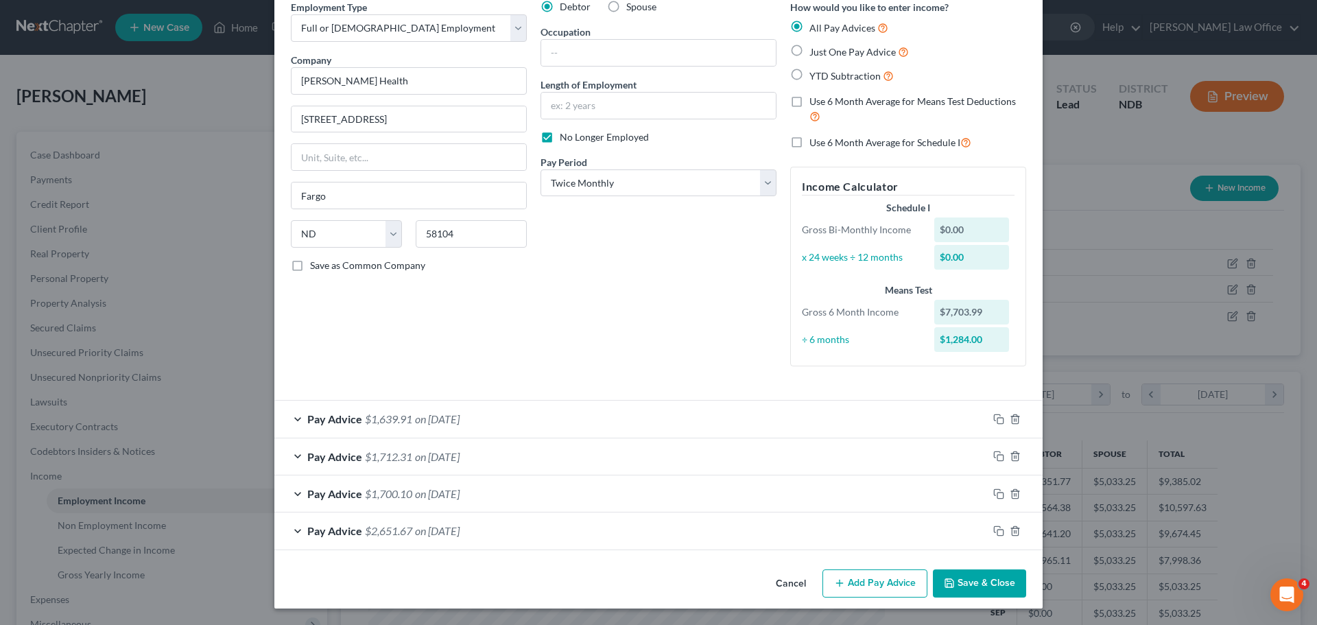
scroll to position [63, 0]
click at [415, 456] on span "on 05/09/2025" at bounding box center [437, 456] width 45 height 13
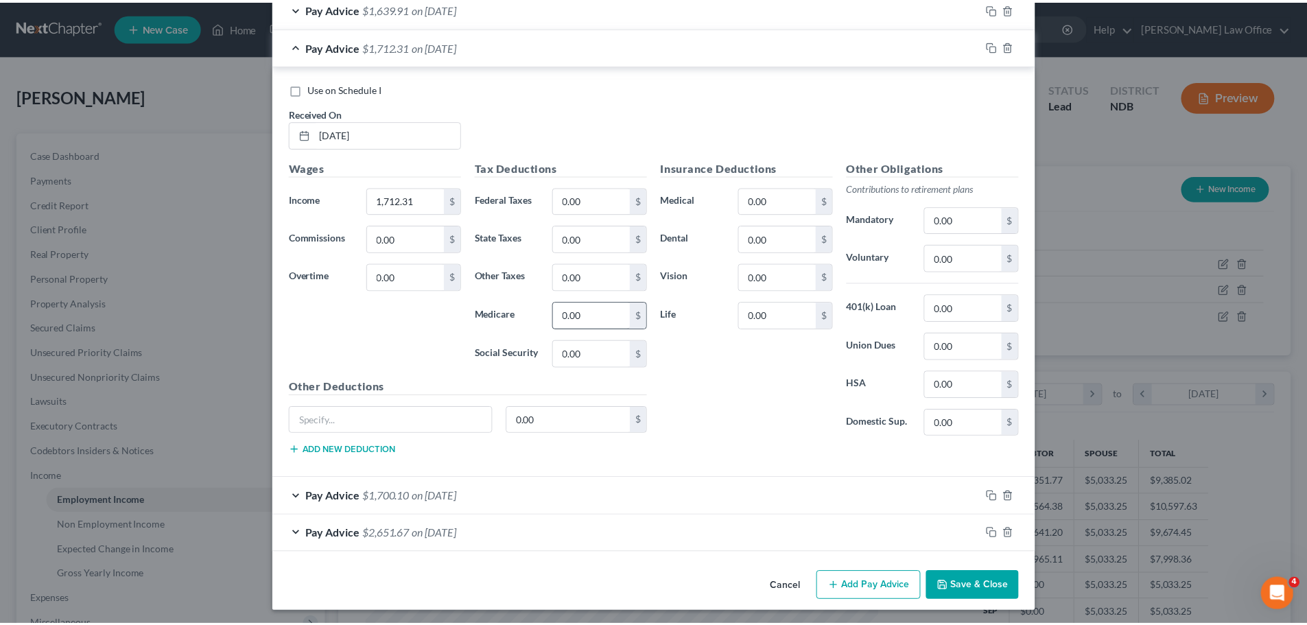
scroll to position [475, 0]
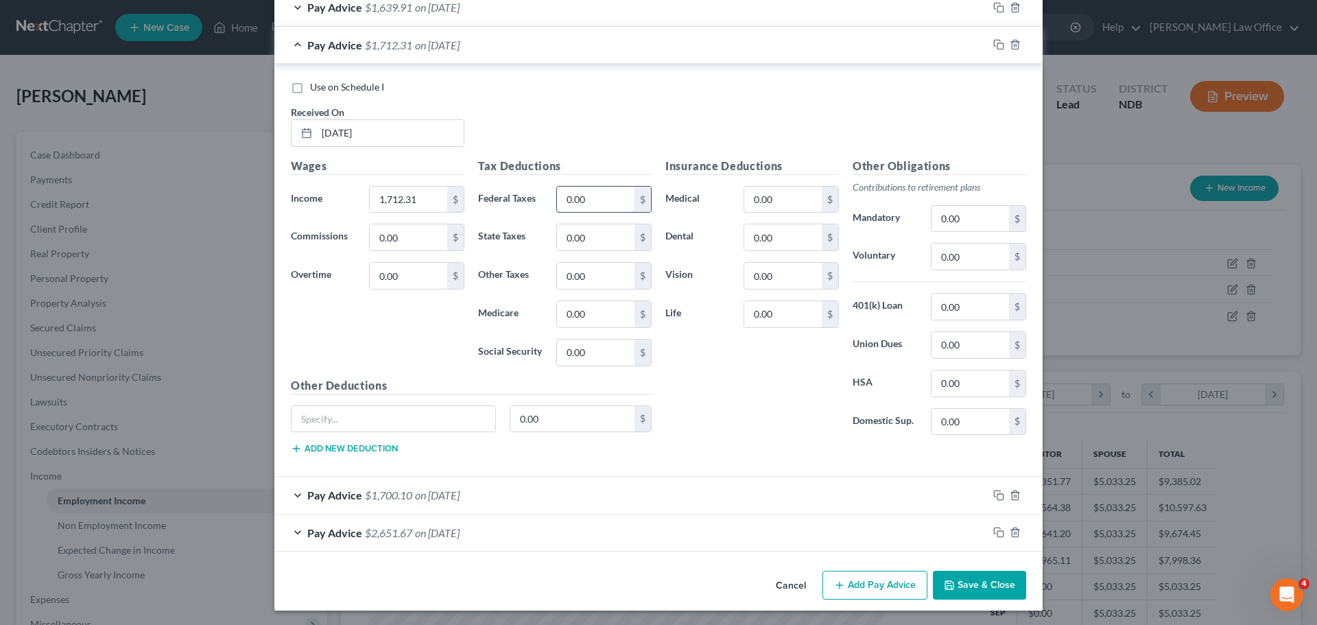
click at [600, 195] on input "0.00" at bounding box center [596, 200] width 78 height 26
type input "582.19"
click at [979, 583] on button "Save & Close" at bounding box center [979, 585] width 93 height 29
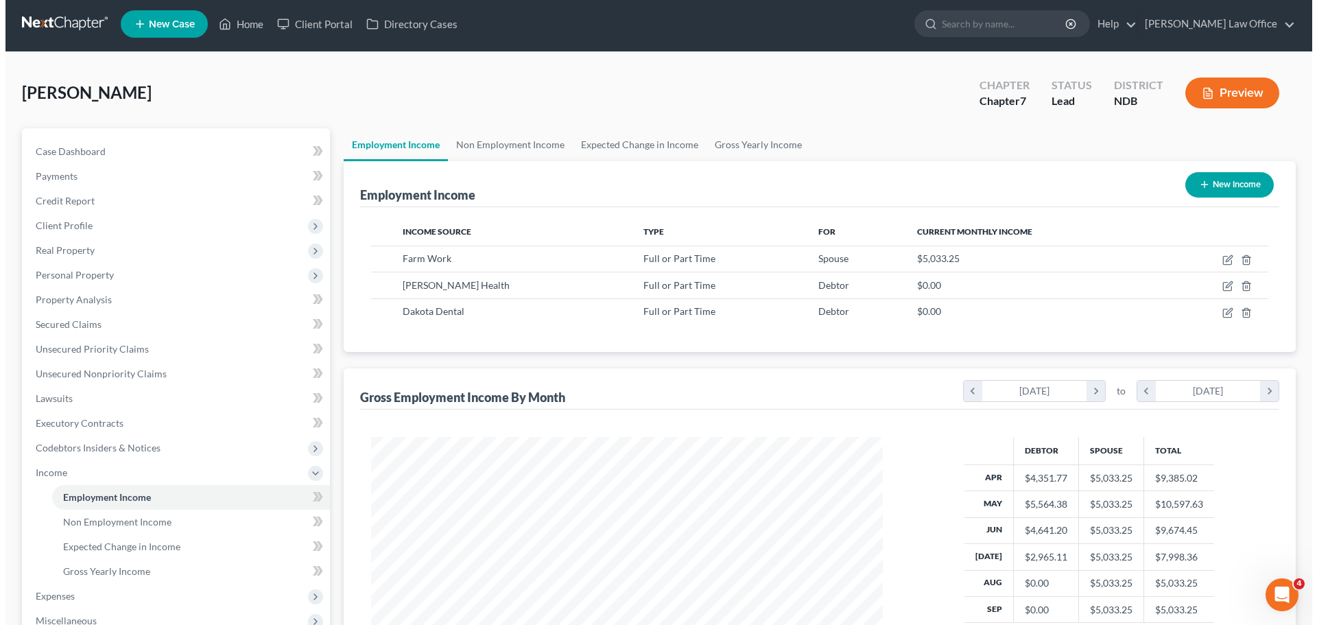
scroll to position [0, 0]
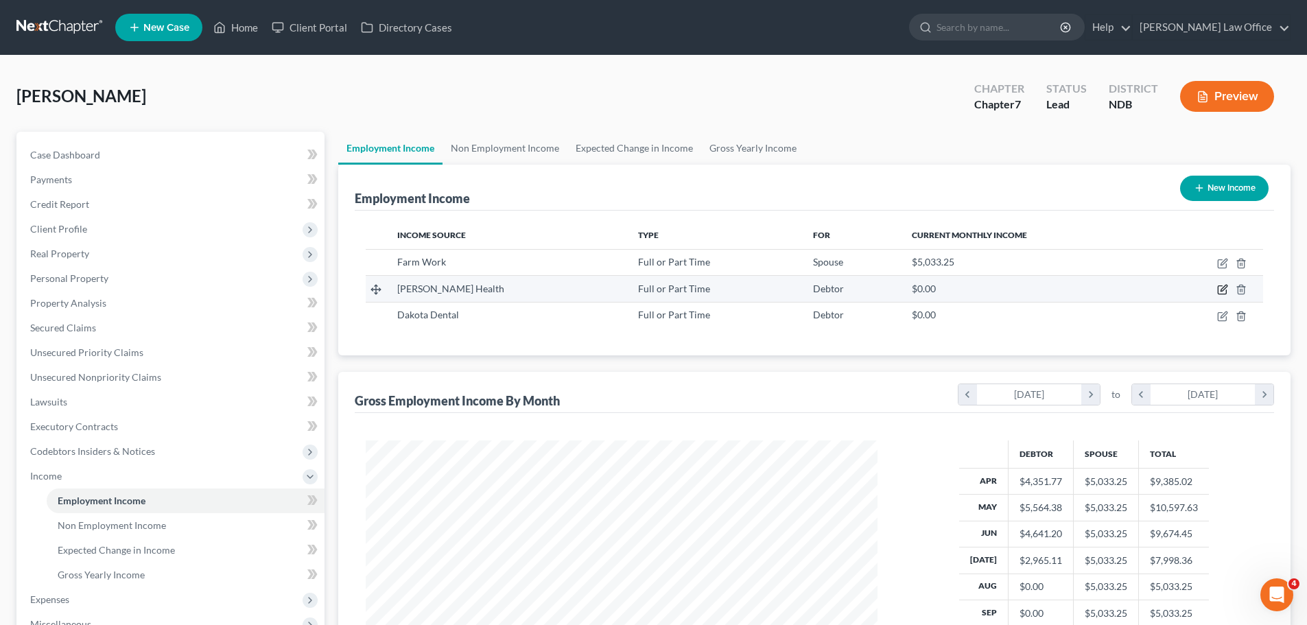
click at [1226, 289] on icon "button" at bounding box center [1222, 289] width 11 height 11
select select "0"
select select "29"
select select "1"
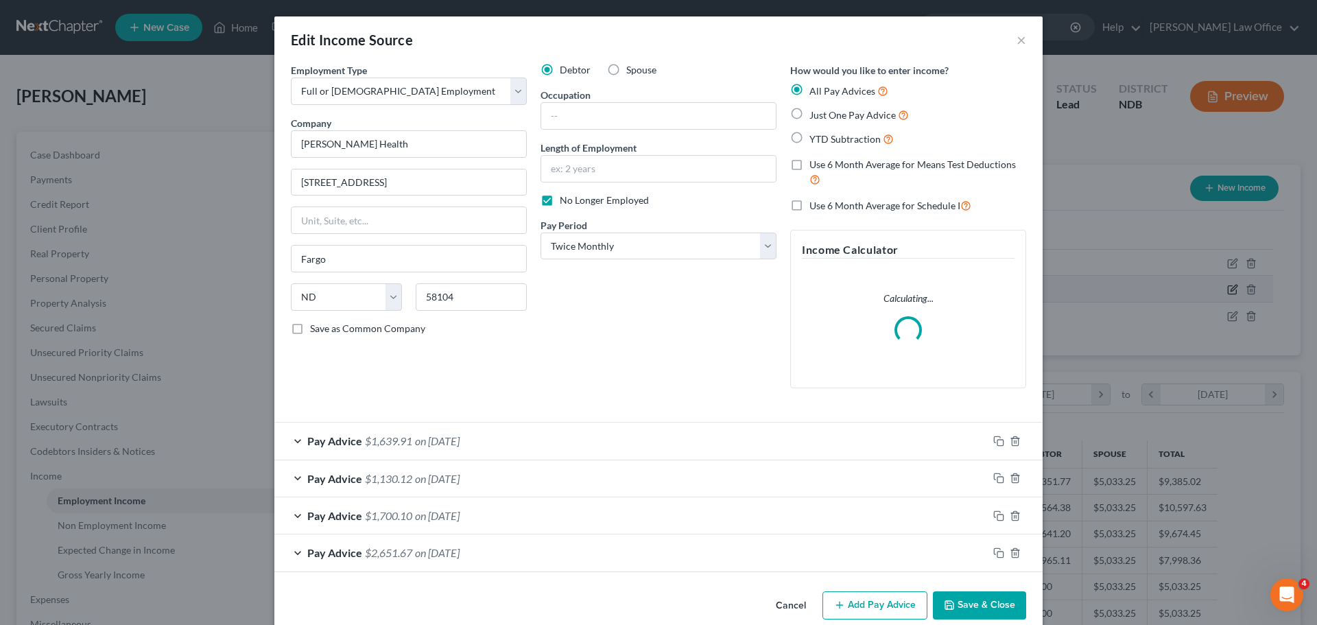
scroll to position [258, 544]
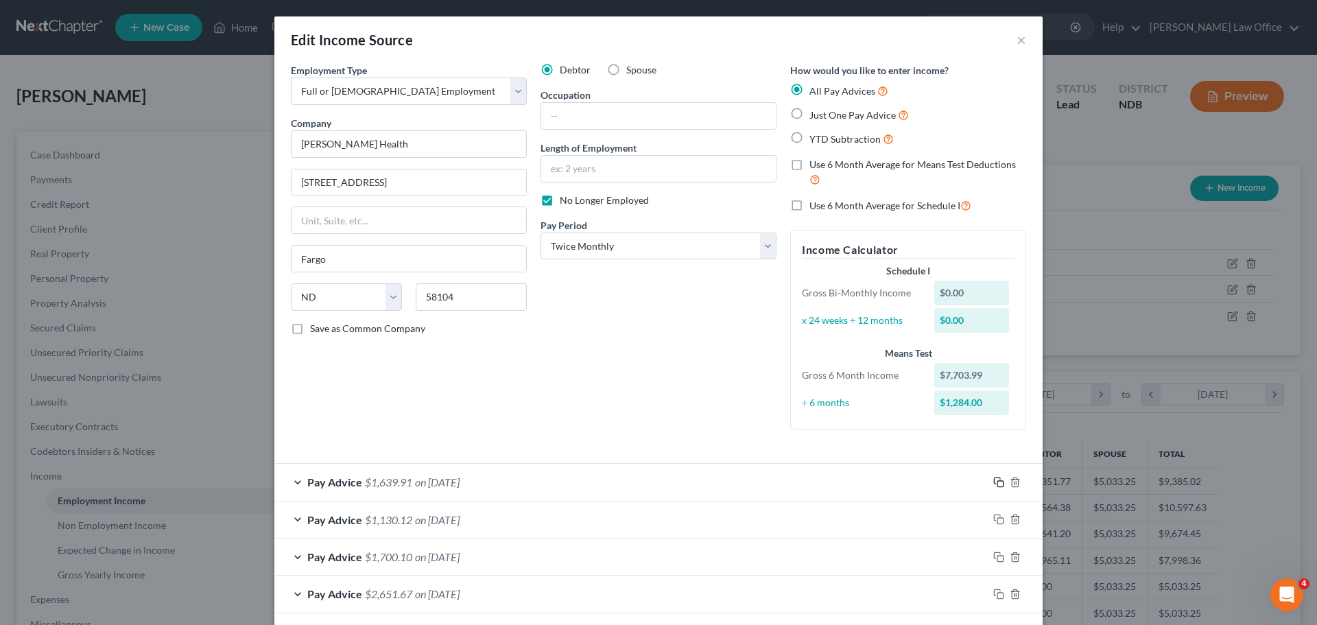
click at [999, 483] on icon "button" at bounding box center [999, 482] width 11 height 11
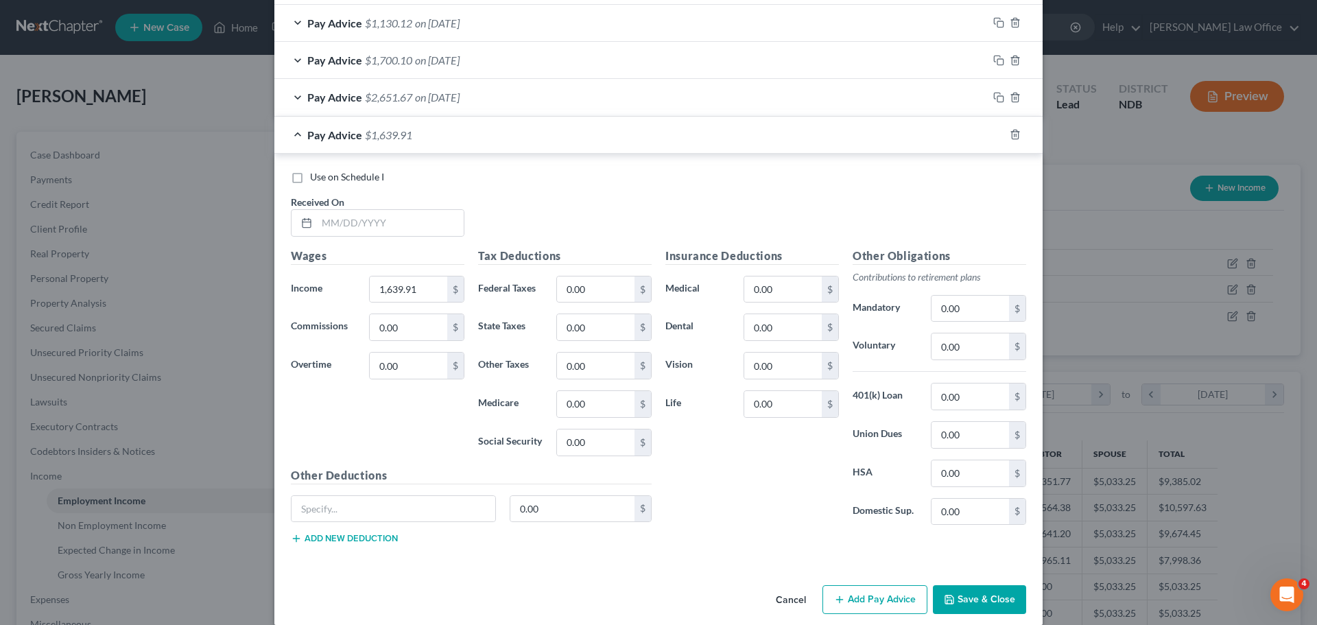
scroll to position [513, 0]
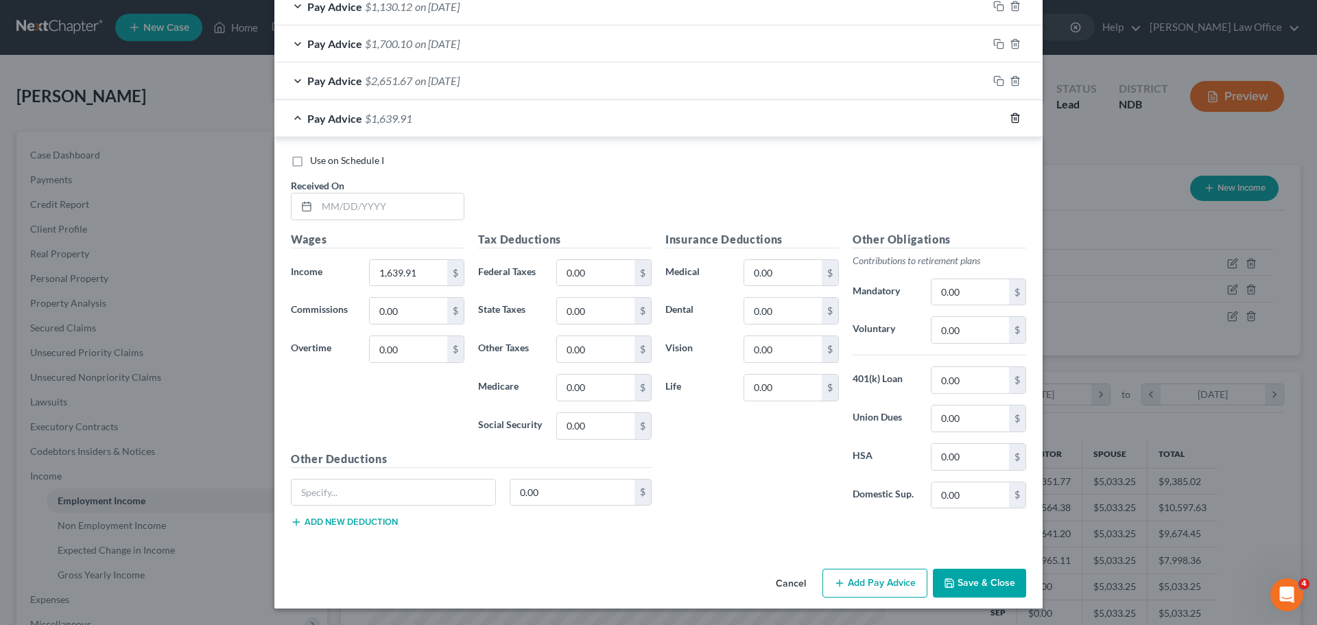
click at [1010, 116] on icon "button" at bounding box center [1015, 118] width 11 height 11
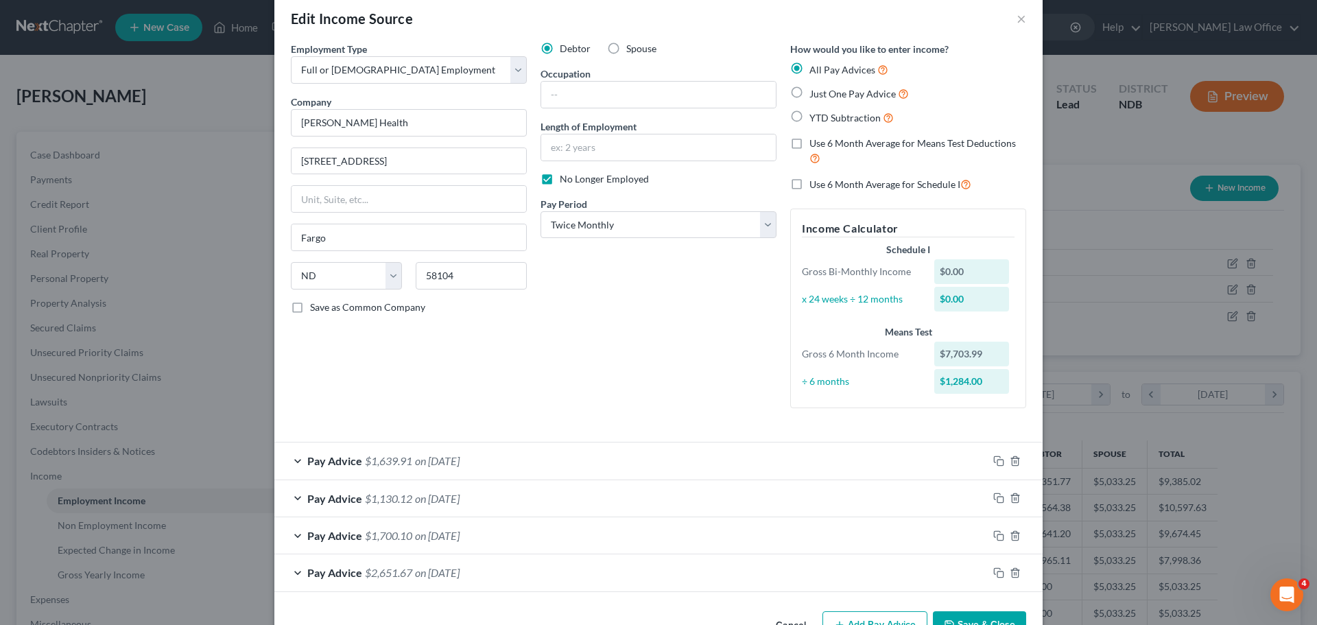
scroll to position [0, 0]
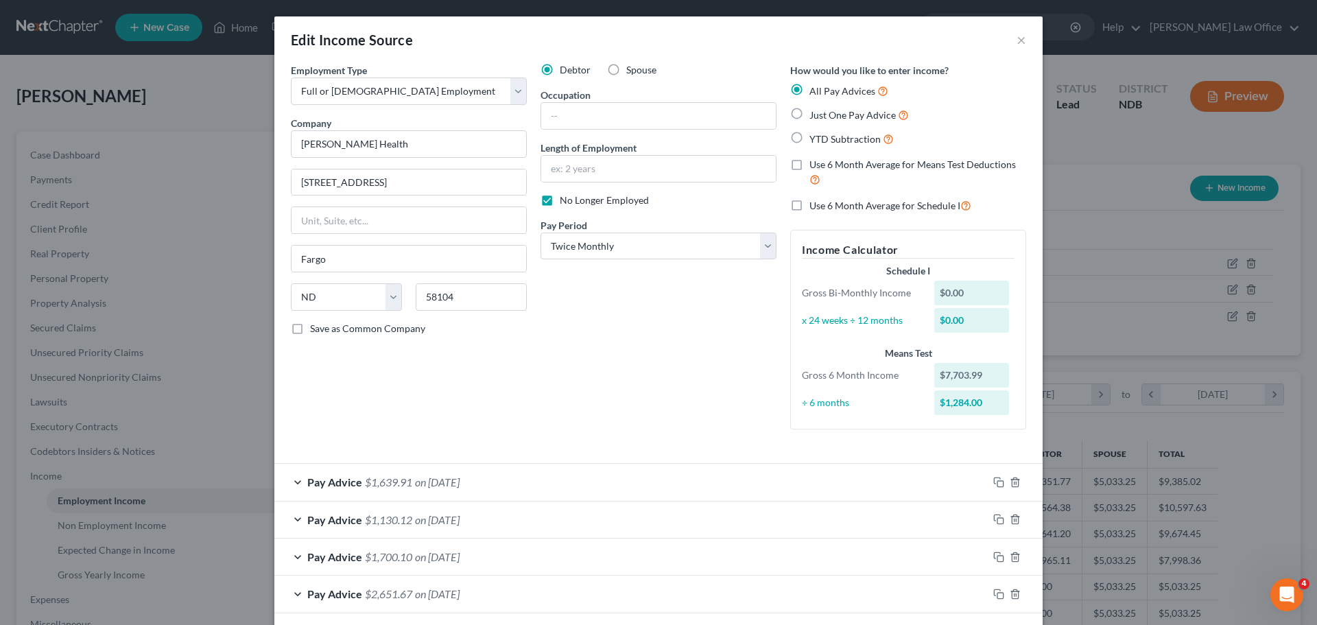
click at [436, 483] on span "on 05/23/2025" at bounding box center [437, 482] width 45 height 13
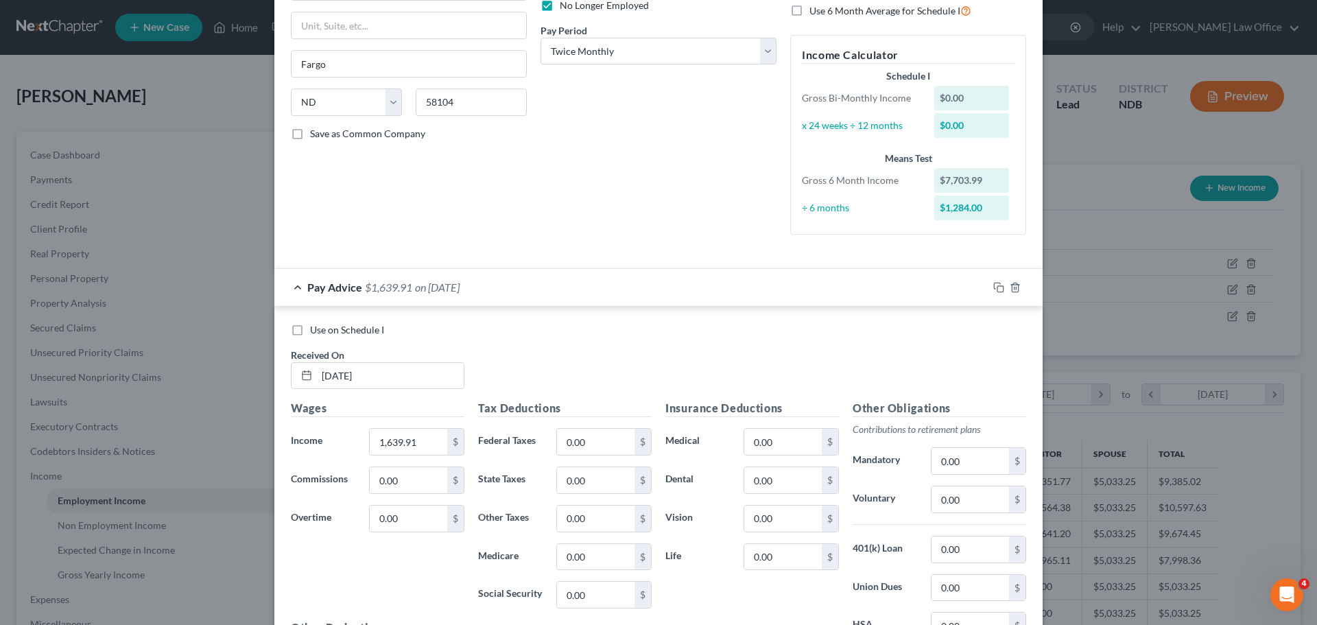
scroll to position [206, 0]
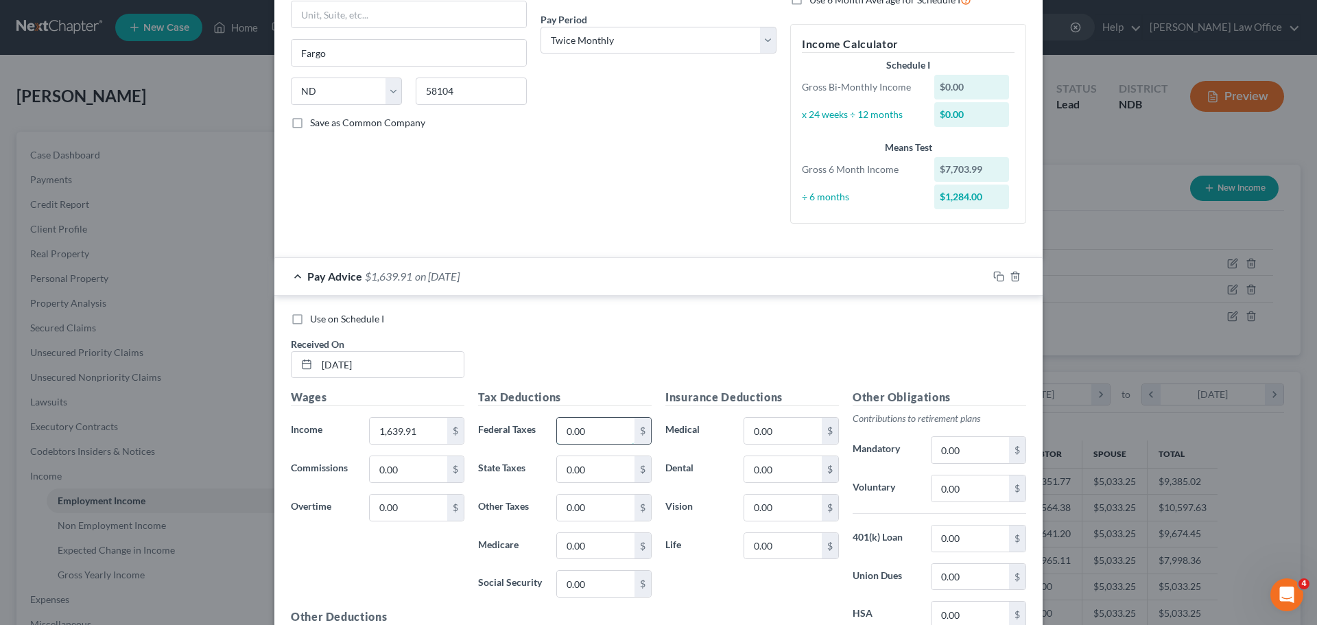
click at [603, 434] on input "0.00" at bounding box center [596, 431] width 78 height 26
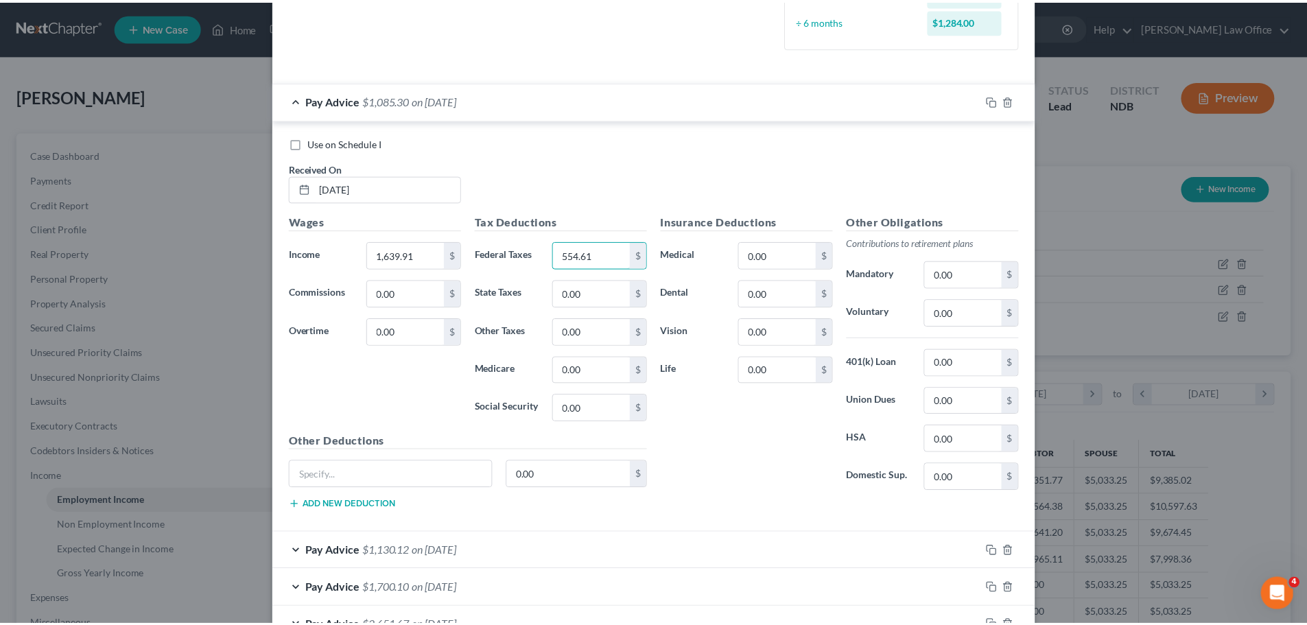
scroll to position [477, 0]
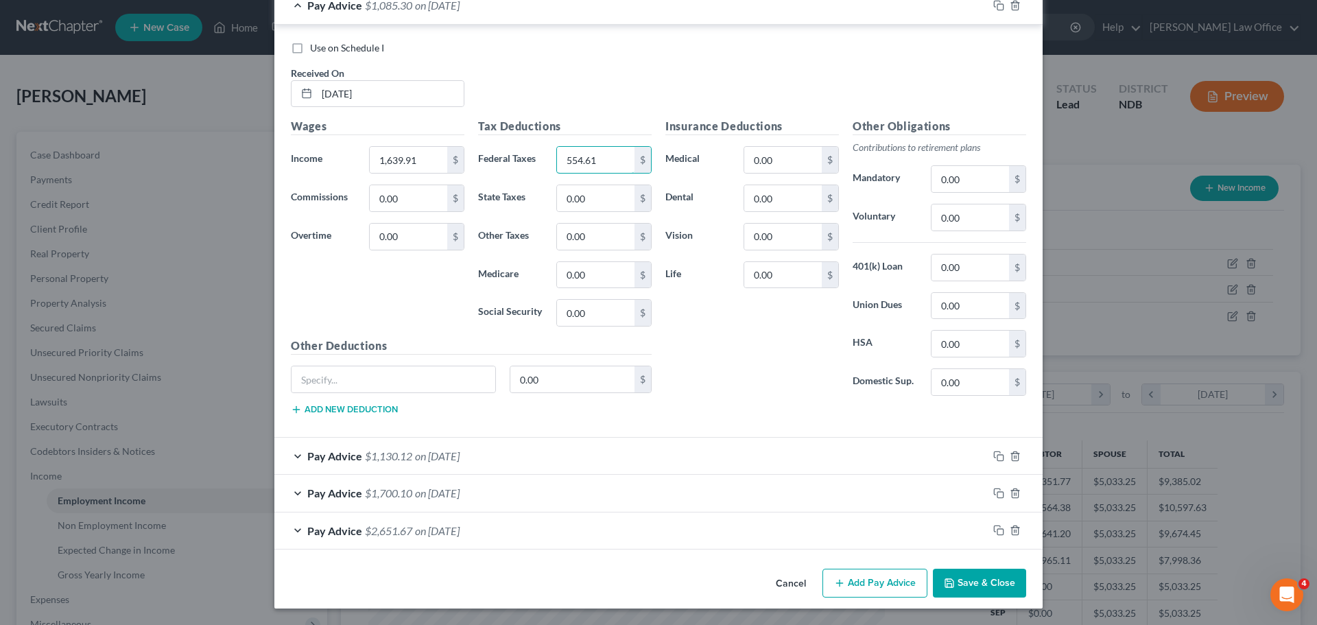
type input "554.61"
click at [974, 583] on button "Save & Close" at bounding box center [979, 583] width 93 height 29
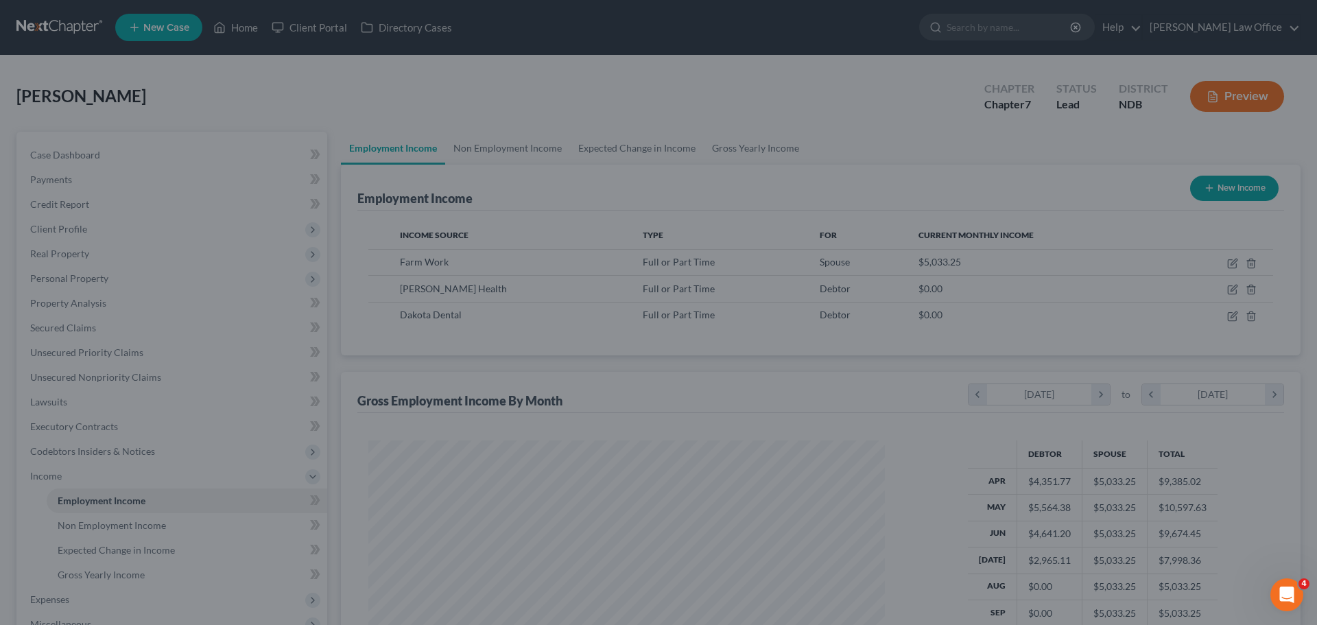
scroll to position [685927, 685643]
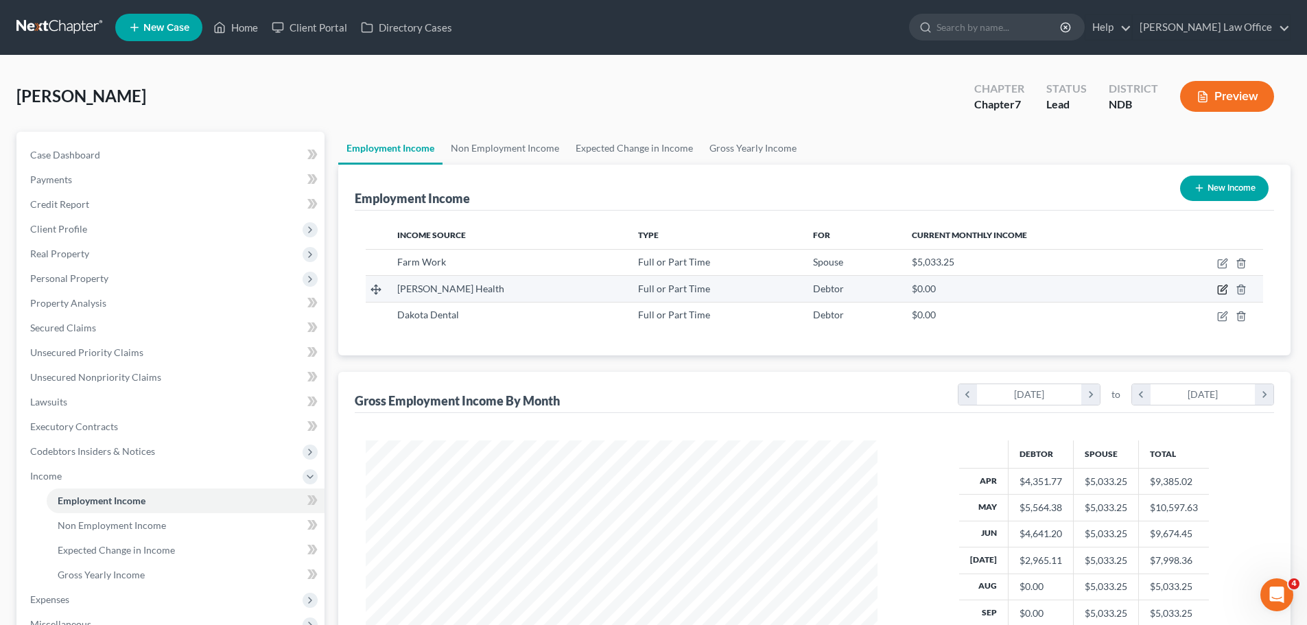
click at [1221, 292] on icon "button" at bounding box center [1222, 289] width 11 height 11
select select "0"
select select "29"
select select "1"
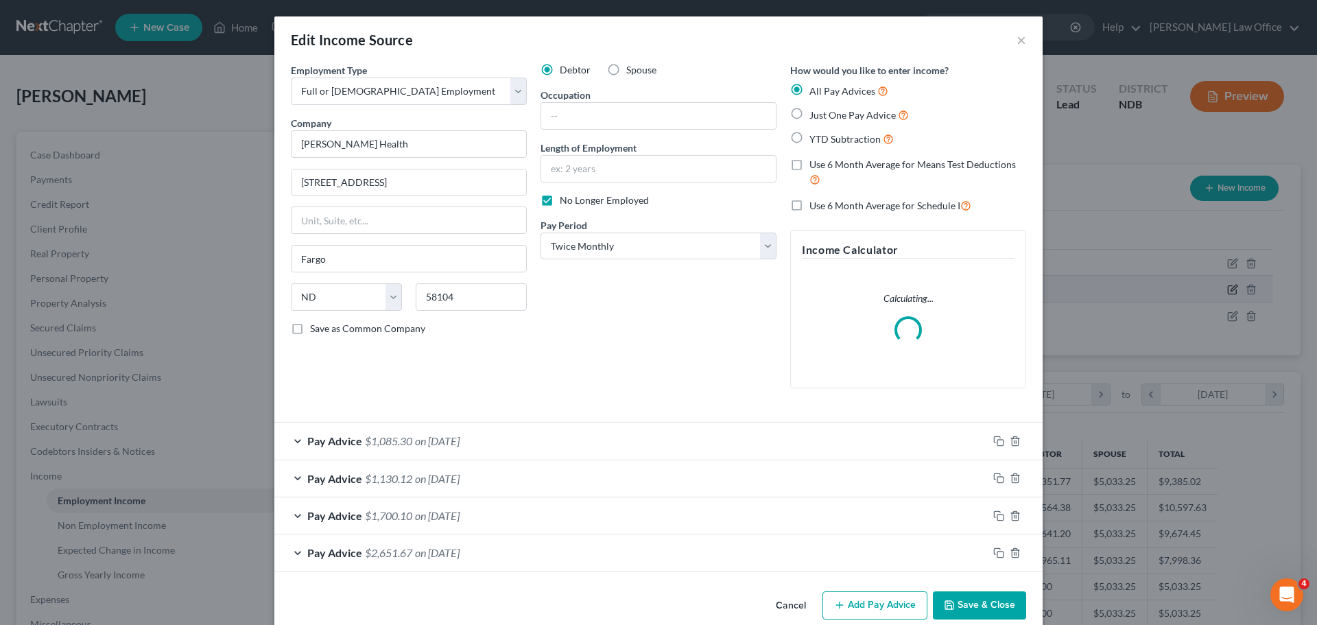
scroll to position [258, 544]
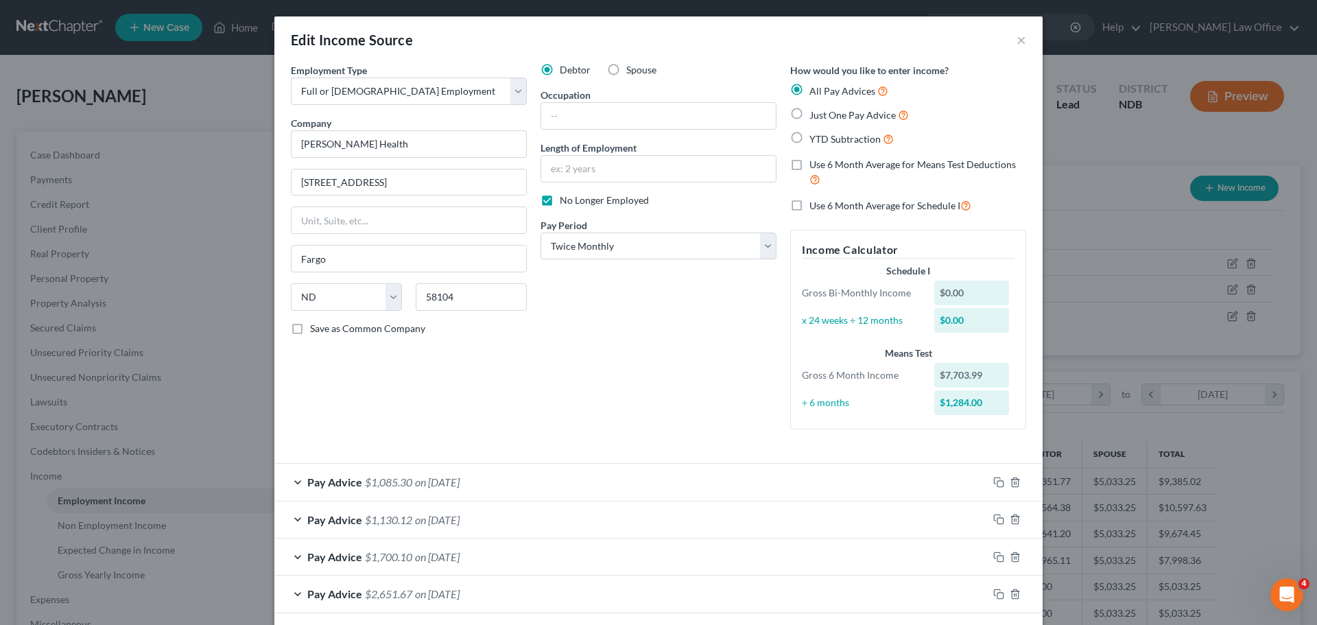
click at [399, 560] on span "$1,700.10" at bounding box center [388, 556] width 47 height 13
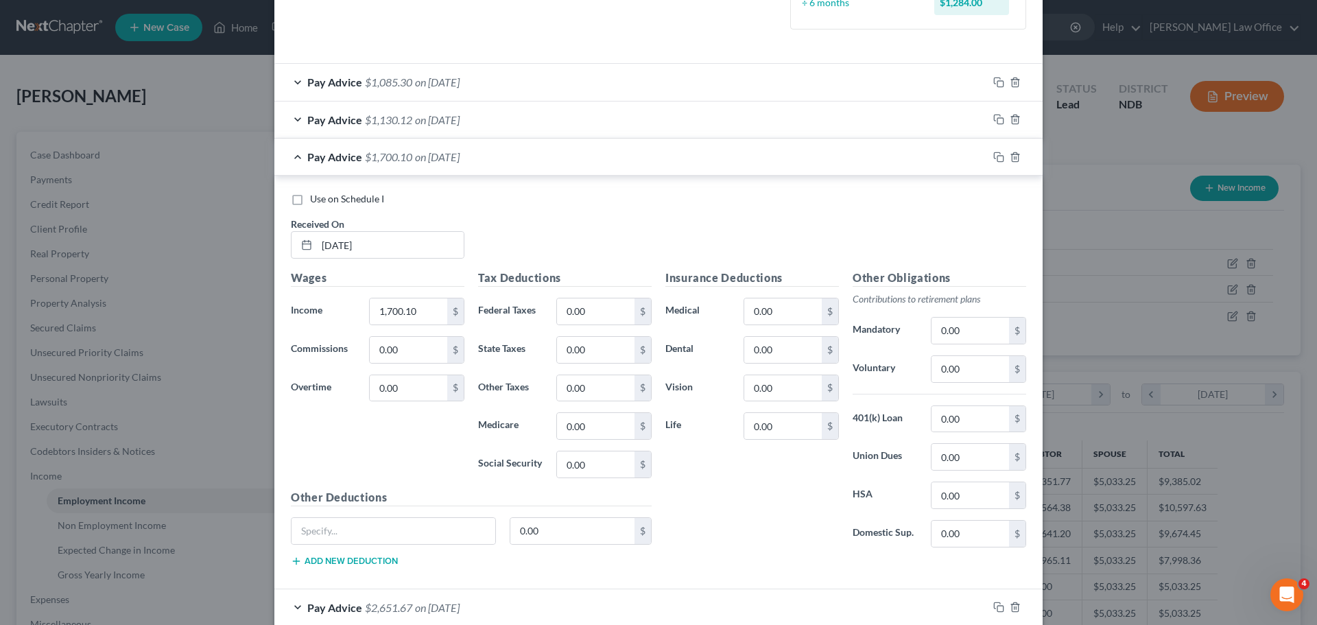
scroll to position [412, 0]
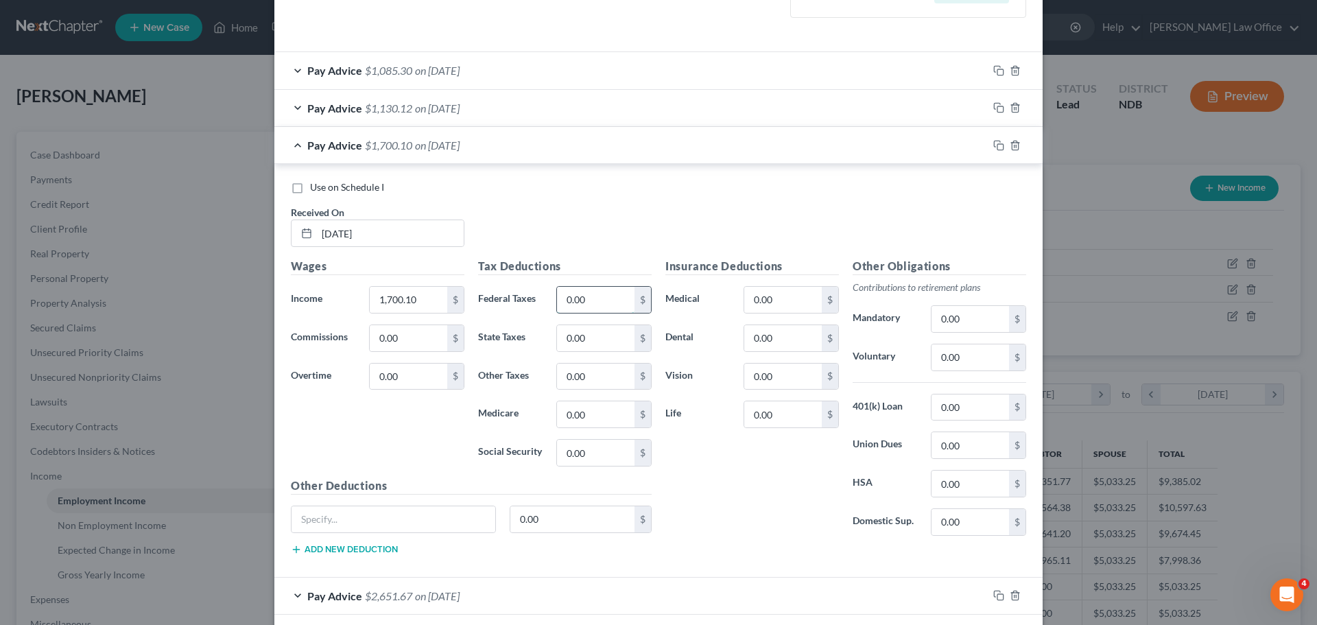
click at [601, 294] on input "0.00" at bounding box center [596, 300] width 78 height 26
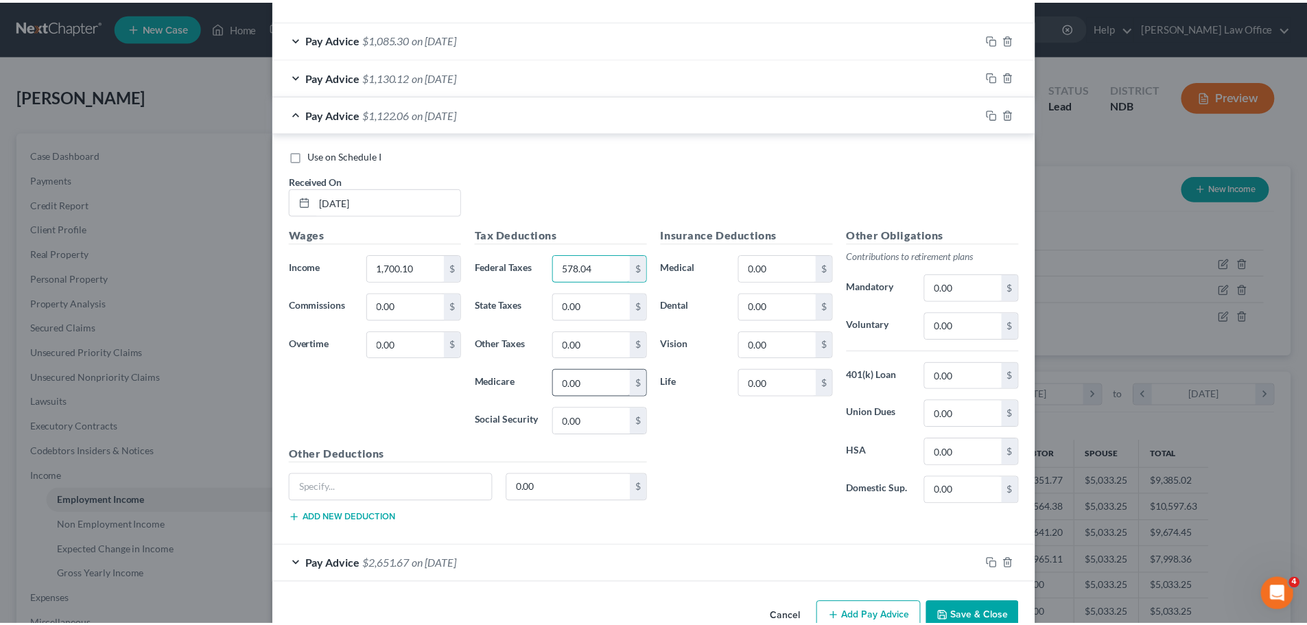
scroll to position [477, 0]
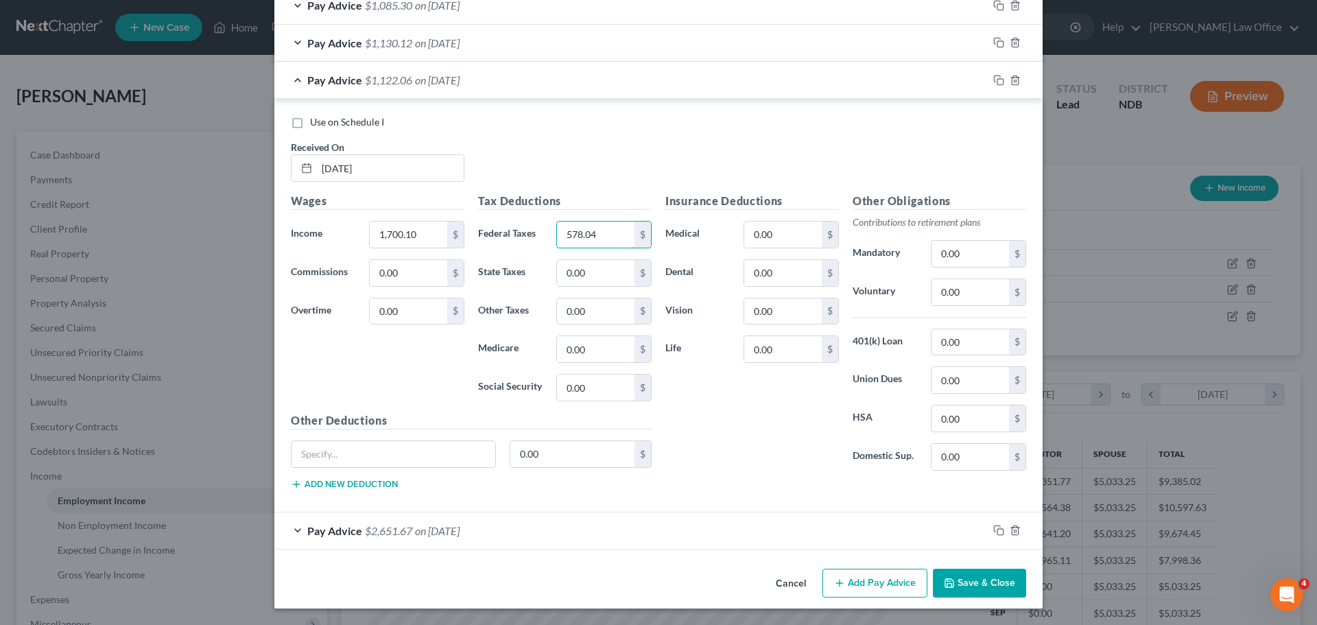
type input "578.04"
click at [978, 580] on button "Save & Close" at bounding box center [979, 583] width 93 height 29
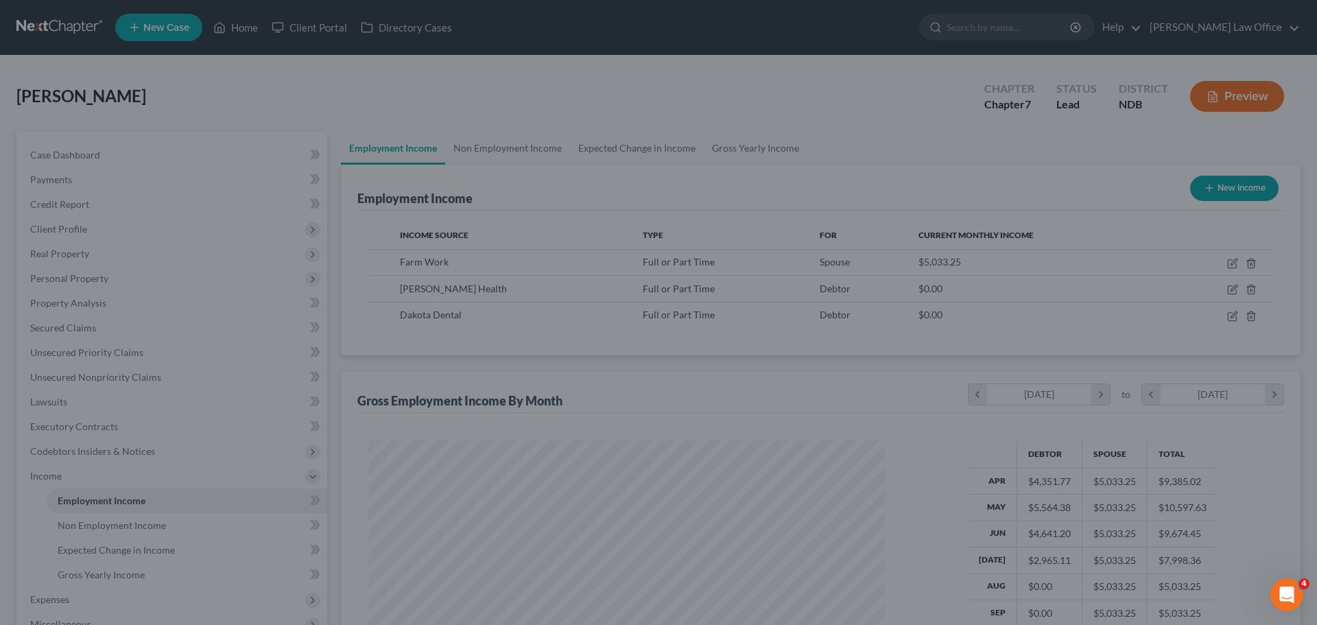
scroll to position [685927, 685643]
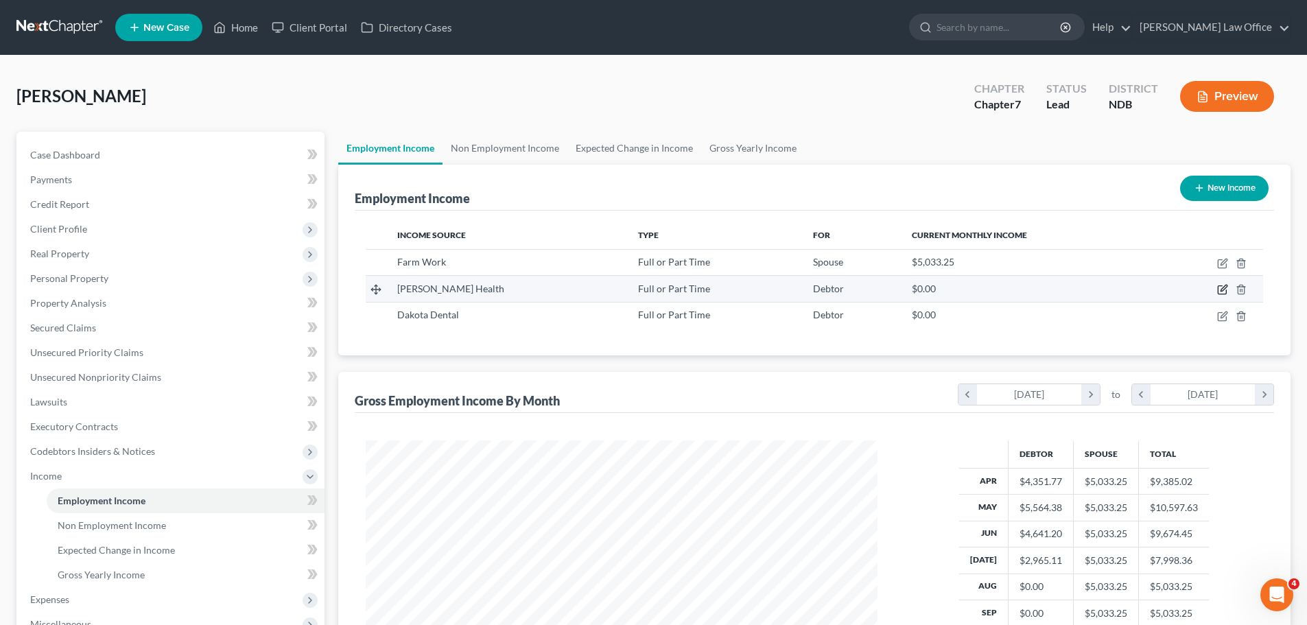
click at [1226, 286] on icon "button" at bounding box center [1224, 288] width 6 height 6
select select "0"
select select "29"
select select "1"
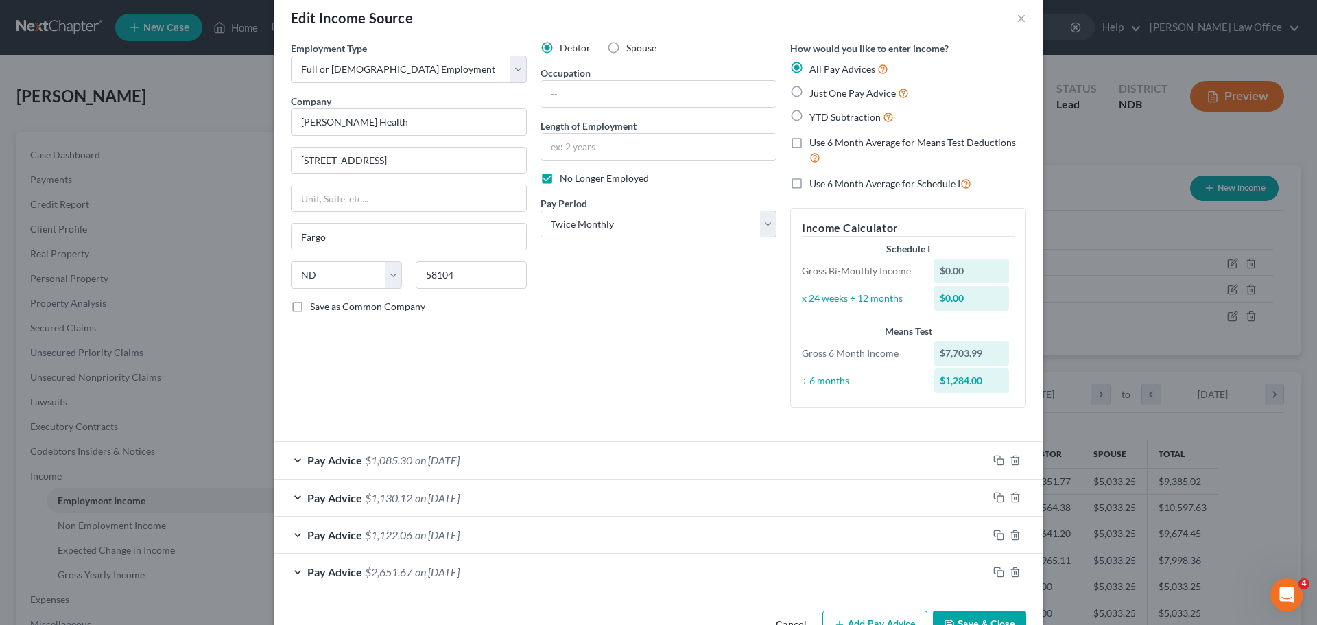
scroll to position [63, 0]
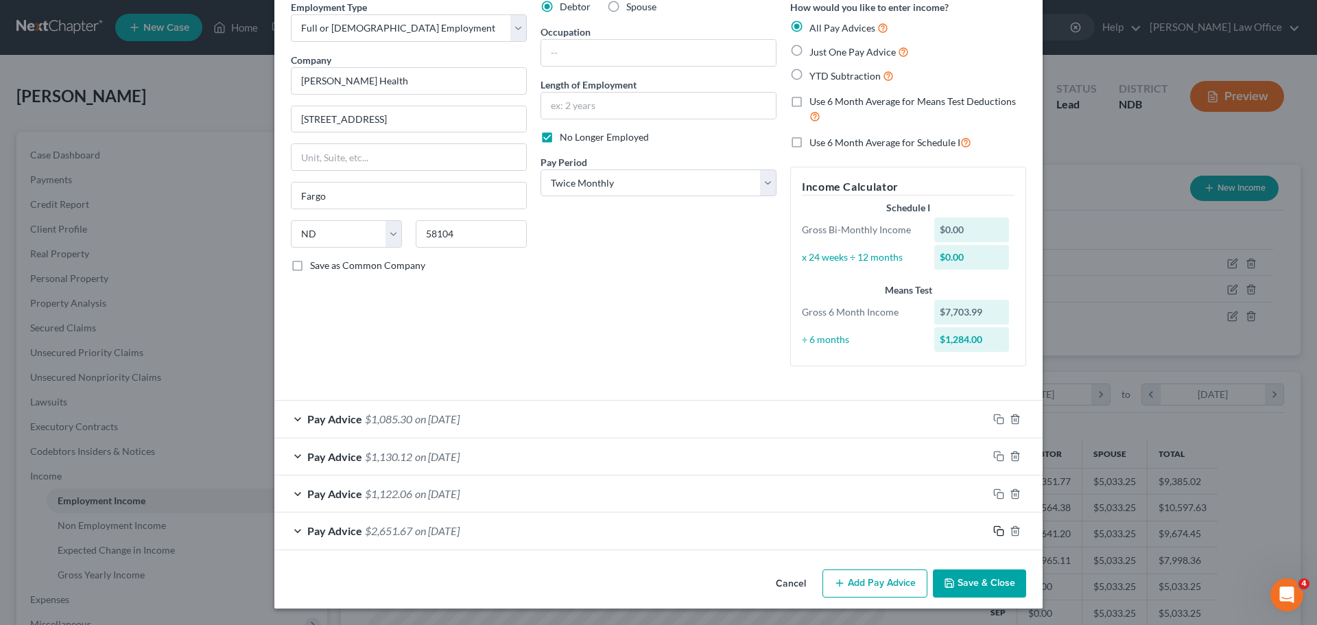
click at [994, 532] on icon "button" at bounding box center [999, 531] width 11 height 11
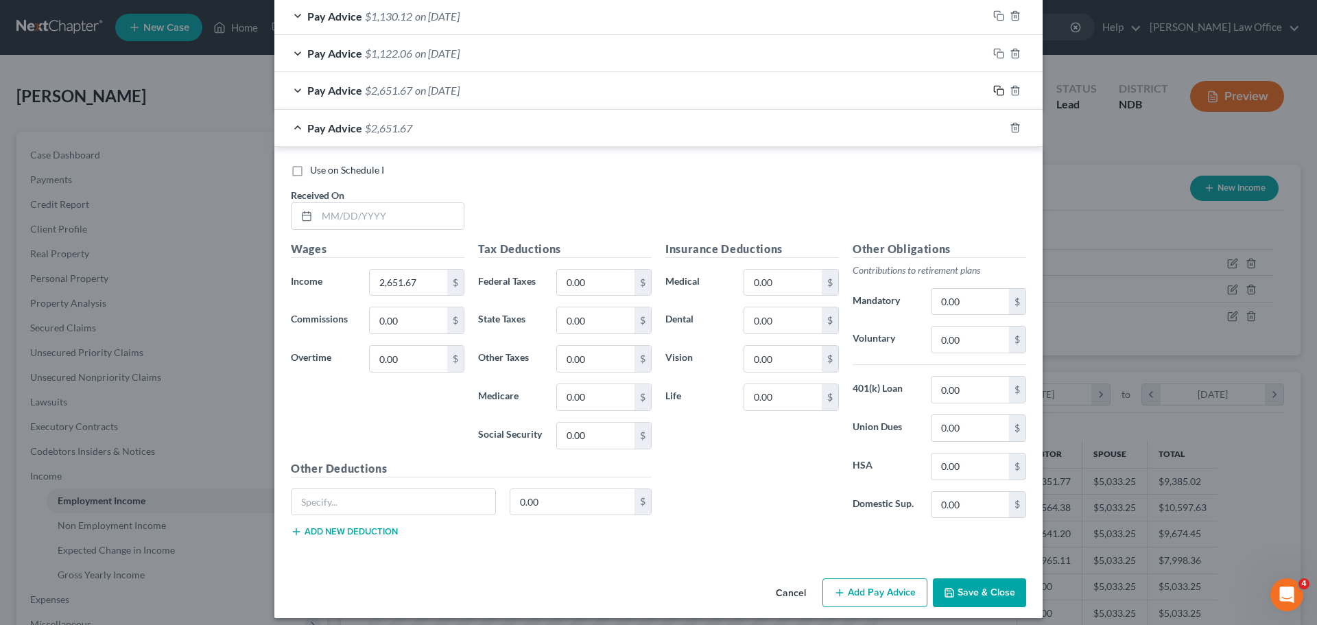
scroll to position [513, 0]
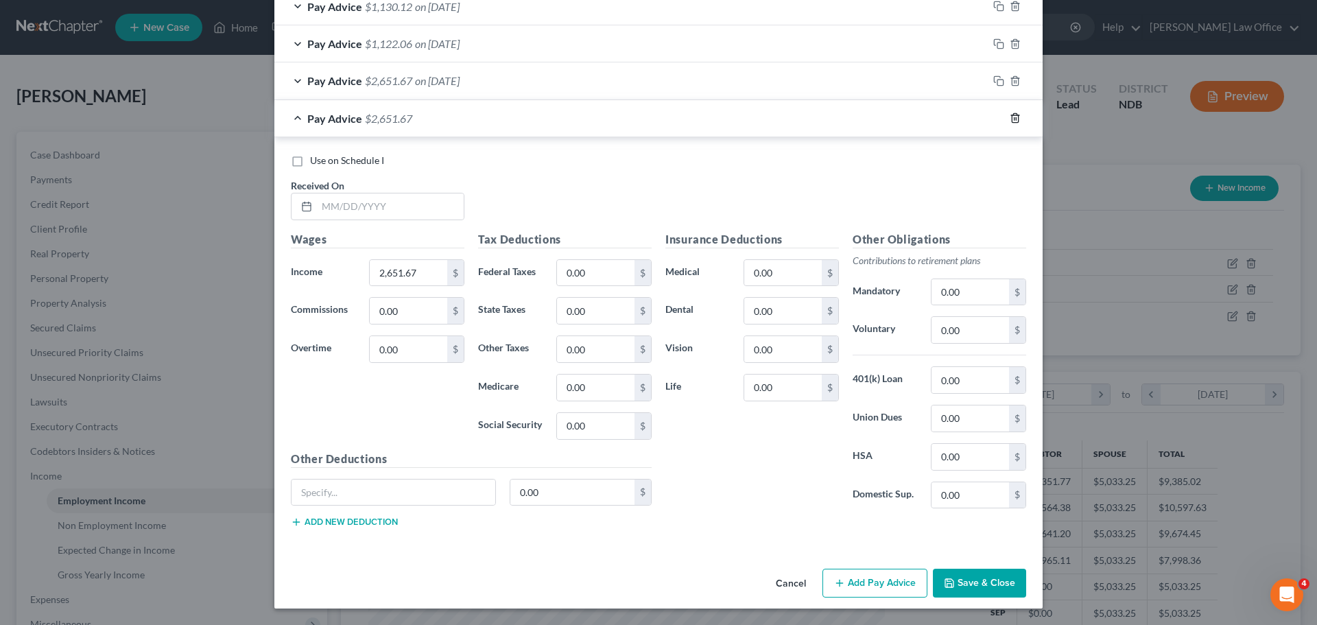
click at [1010, 119] on icon "button" at bounding box center [1015, 118] width 11 height 11
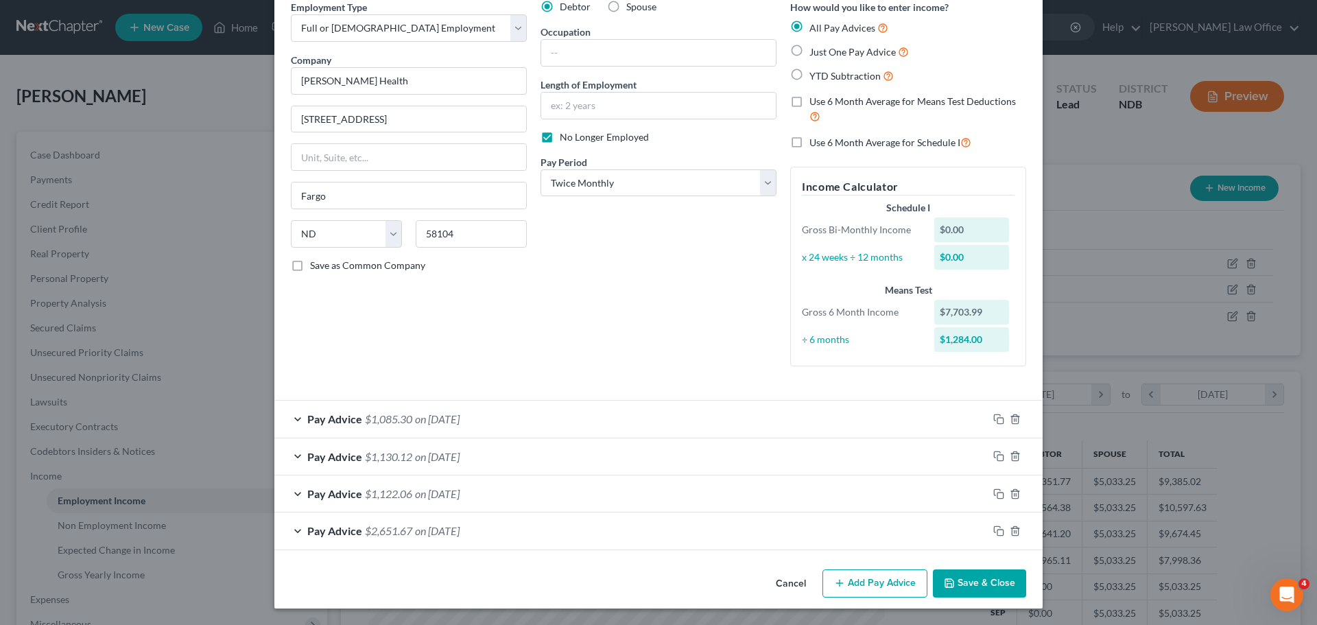
scroll to position [63, 0]
click at [395, 533] on span "$2,651.67" at bounding box center [388, 530] width 47 height 13
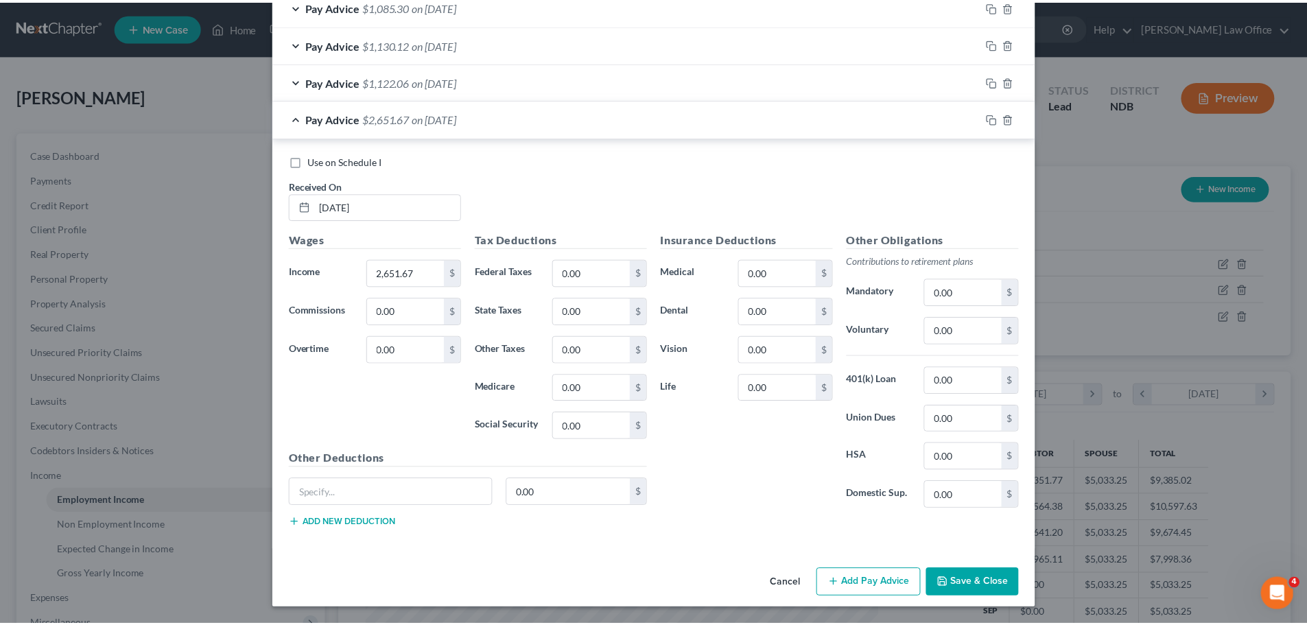
scroll to position [476, 0]
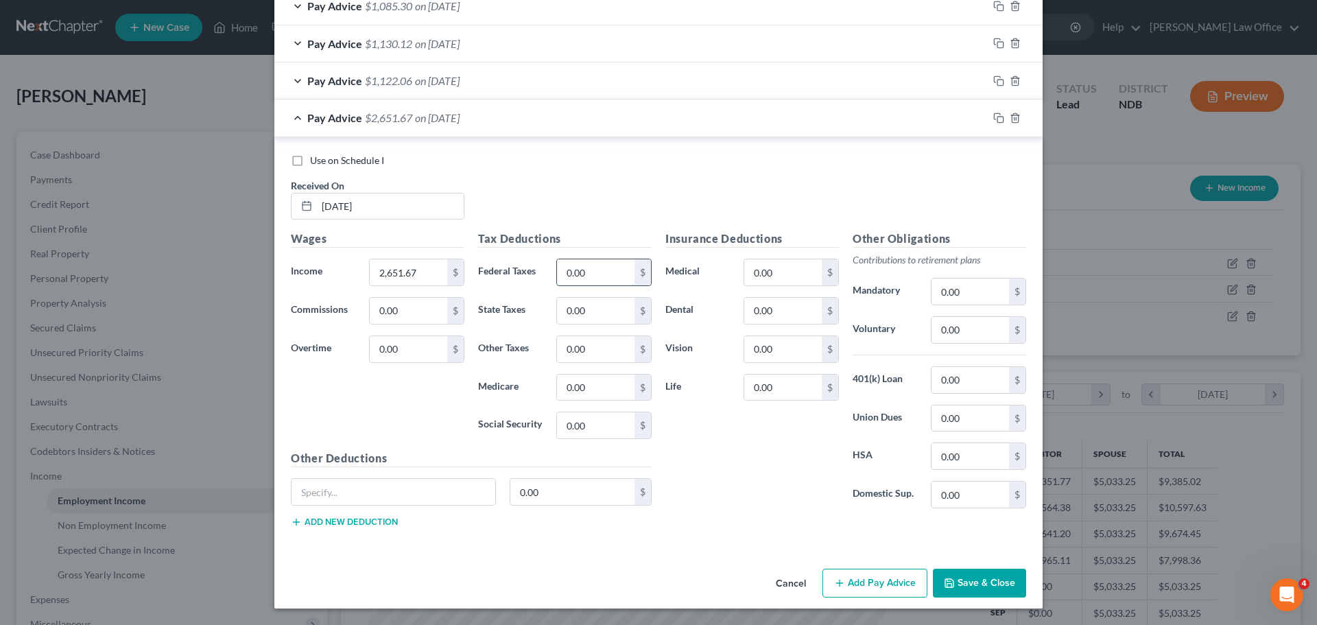
click at [612, 279] on input "0.00" at bounding box center [596, 272] width 78 height 26
type input "901.57"
click at [968, 581] on button "Save & Close" at bounding box center [979, 583] width 93 height 29
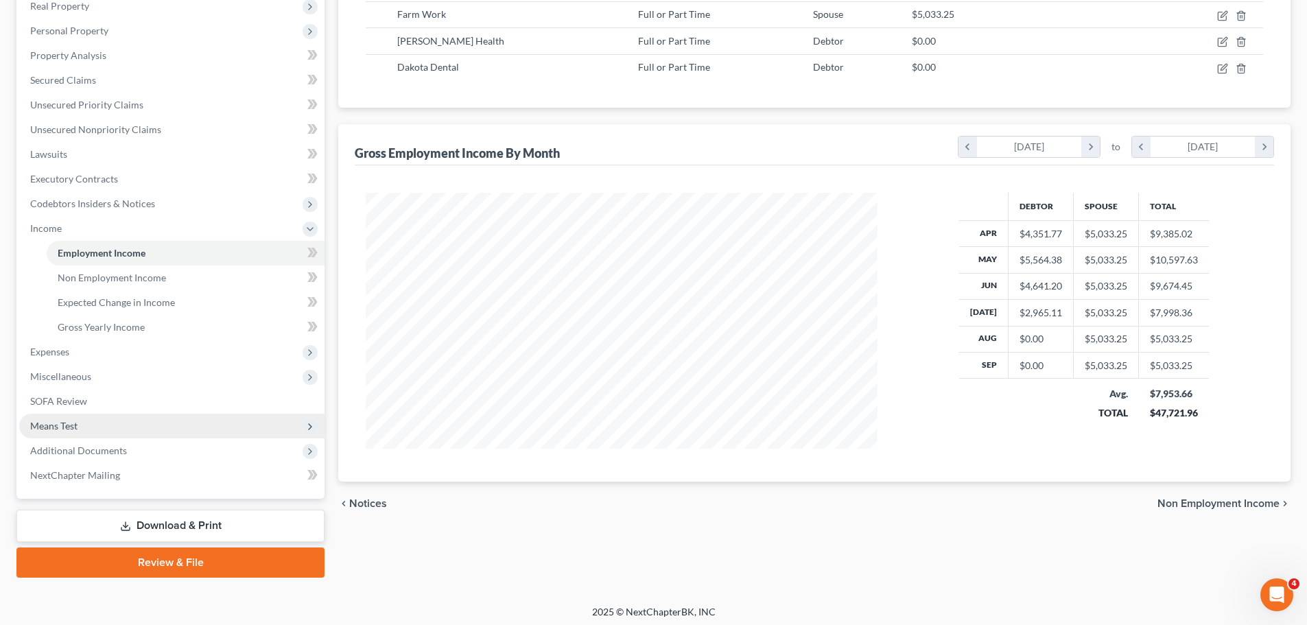
scroll to position [253, 0]
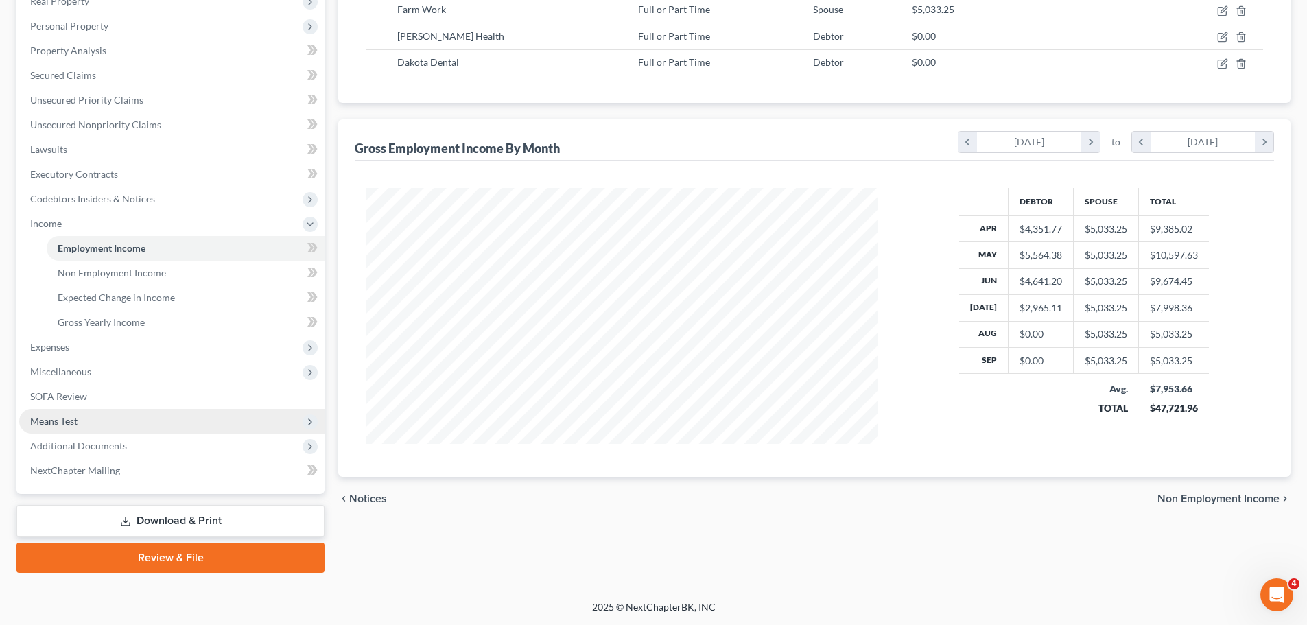
click at [51, 423] on span "Means Test" at bounding box center [53, 421] width 47 height 12
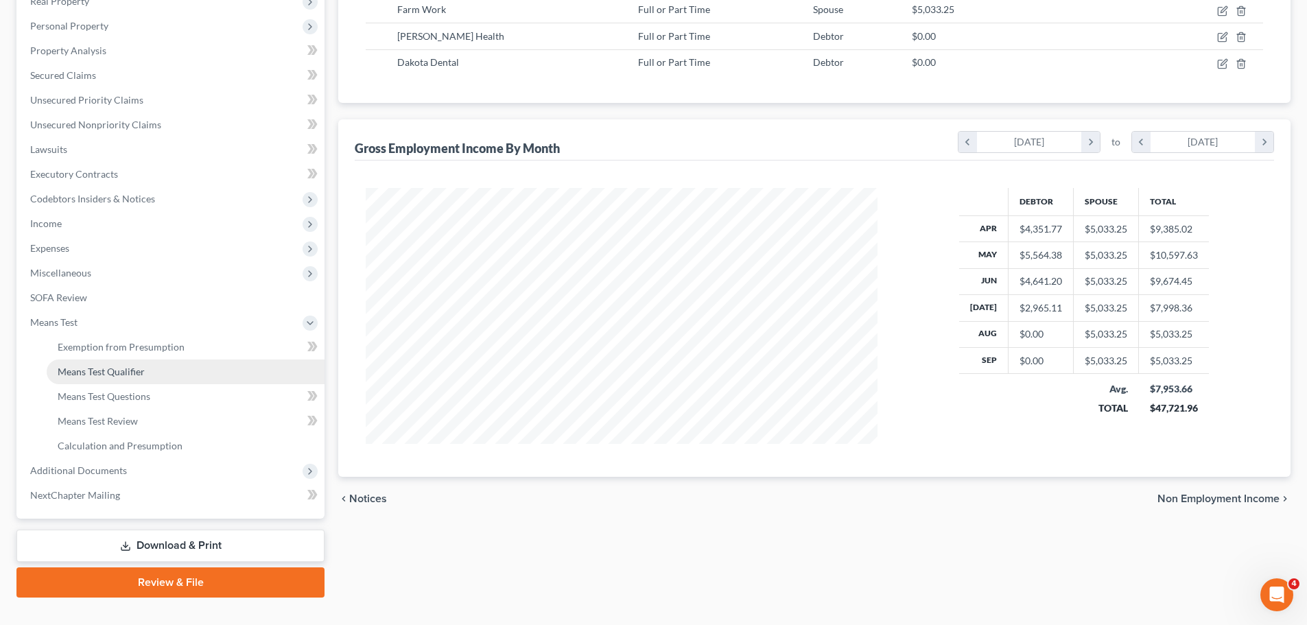
click at [110, 368] on span "Means Test Qualifier" at bounding box center [101, 372] width 87 height 12
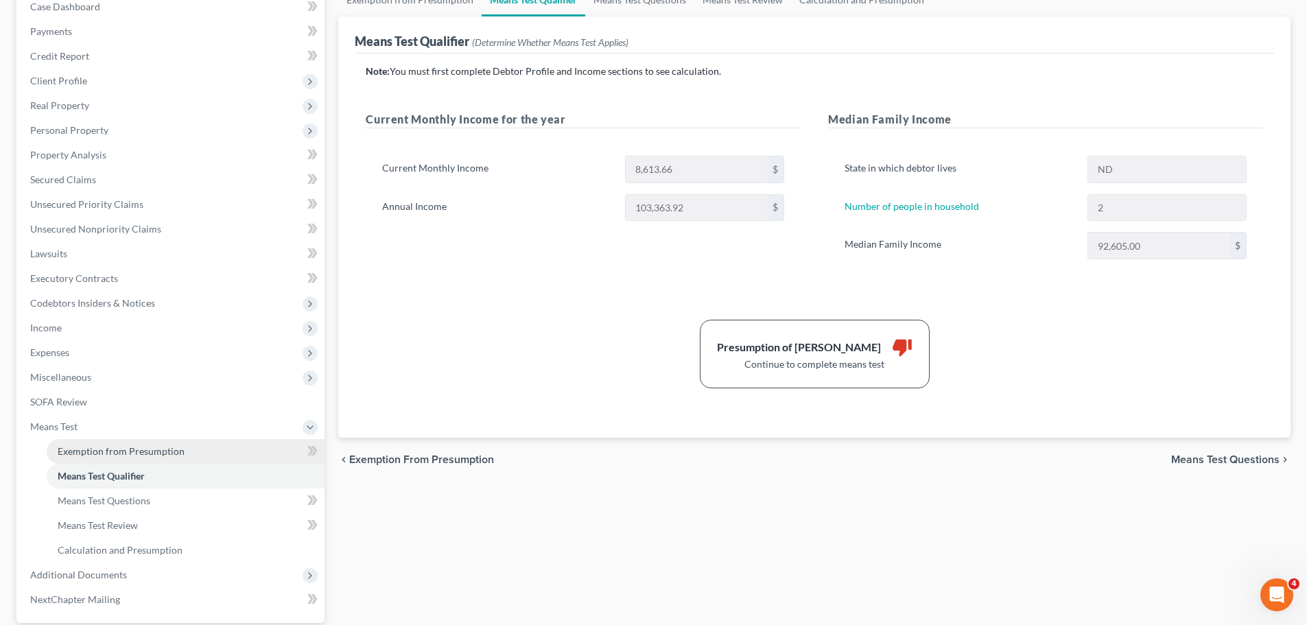
scroll to position [206, 0]
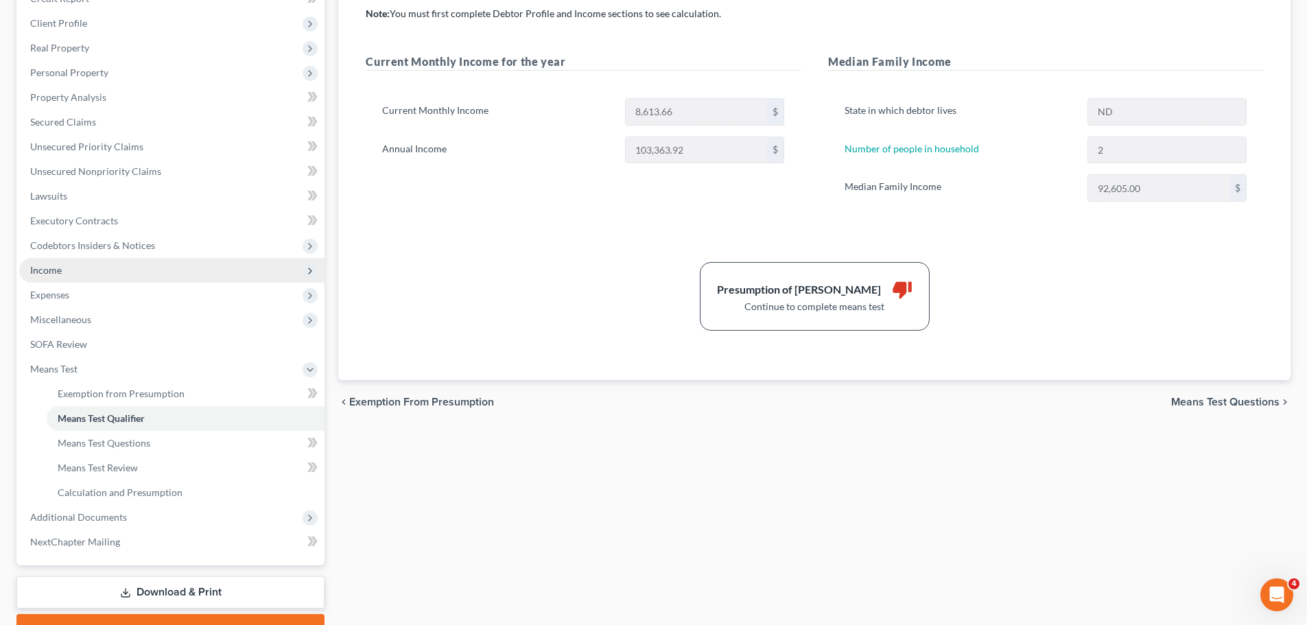
click at [38, 270] on span "Income" at bounding box center [46, 270] width 32 height 12
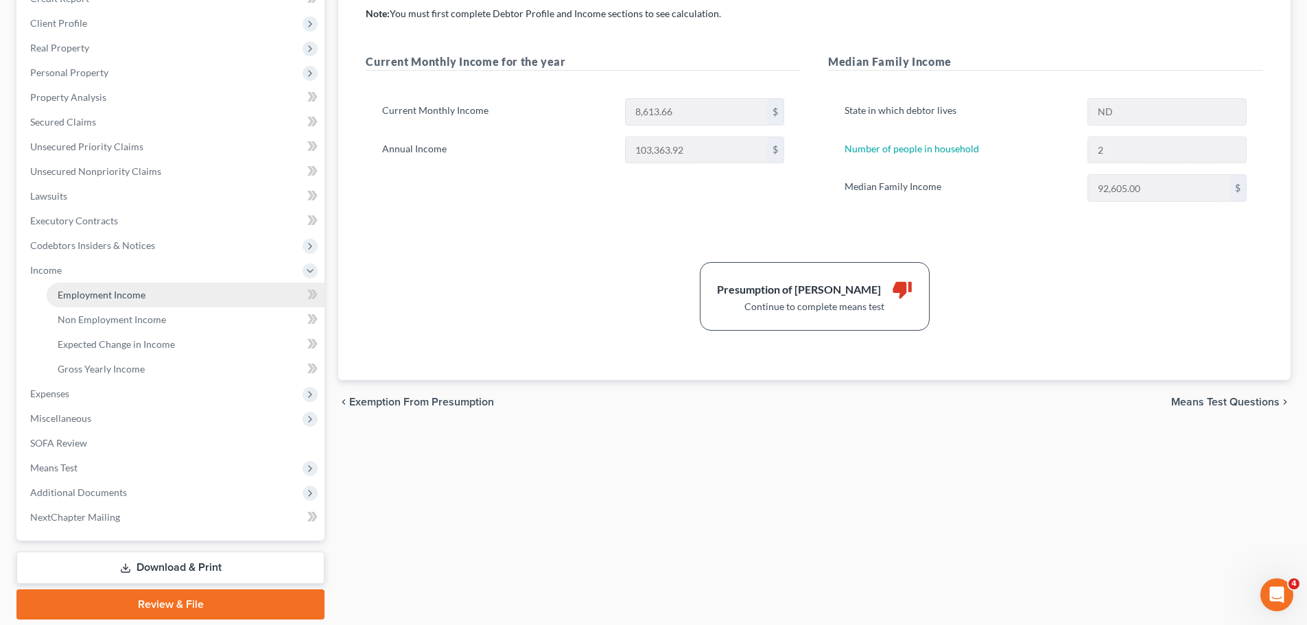
click at [95, 298] on span "Employment Income" at bounding box center [102, 295] width 88 height 12
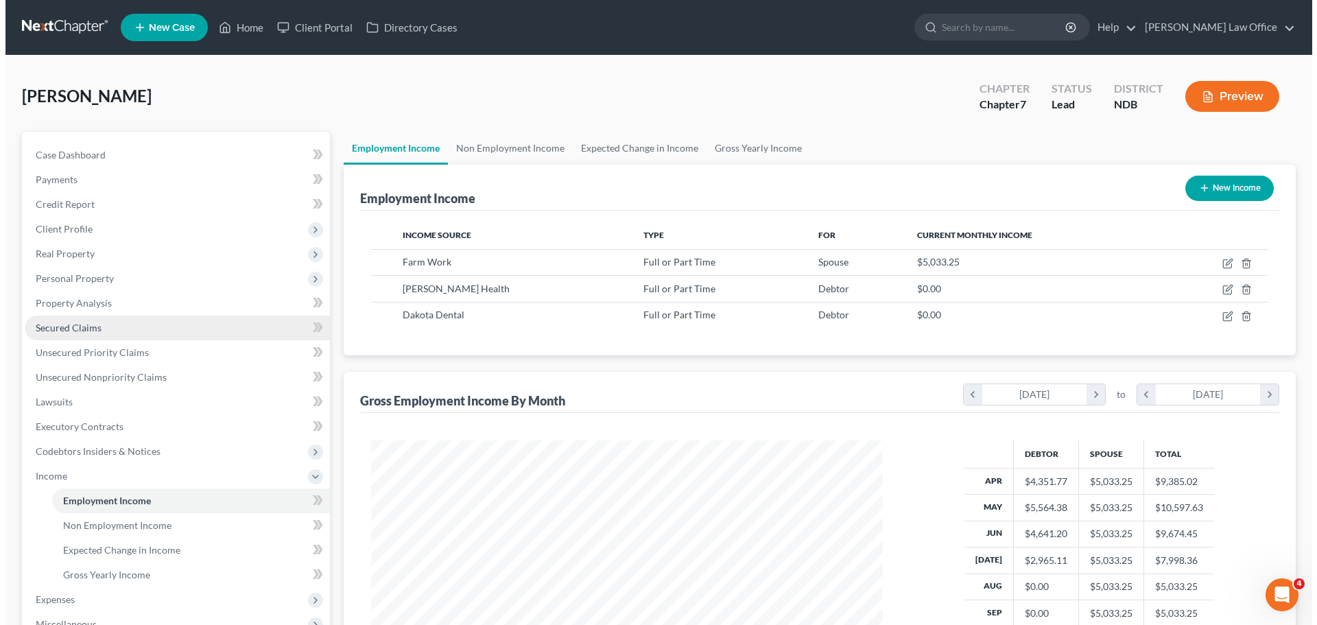
scroll to position [256, 539]
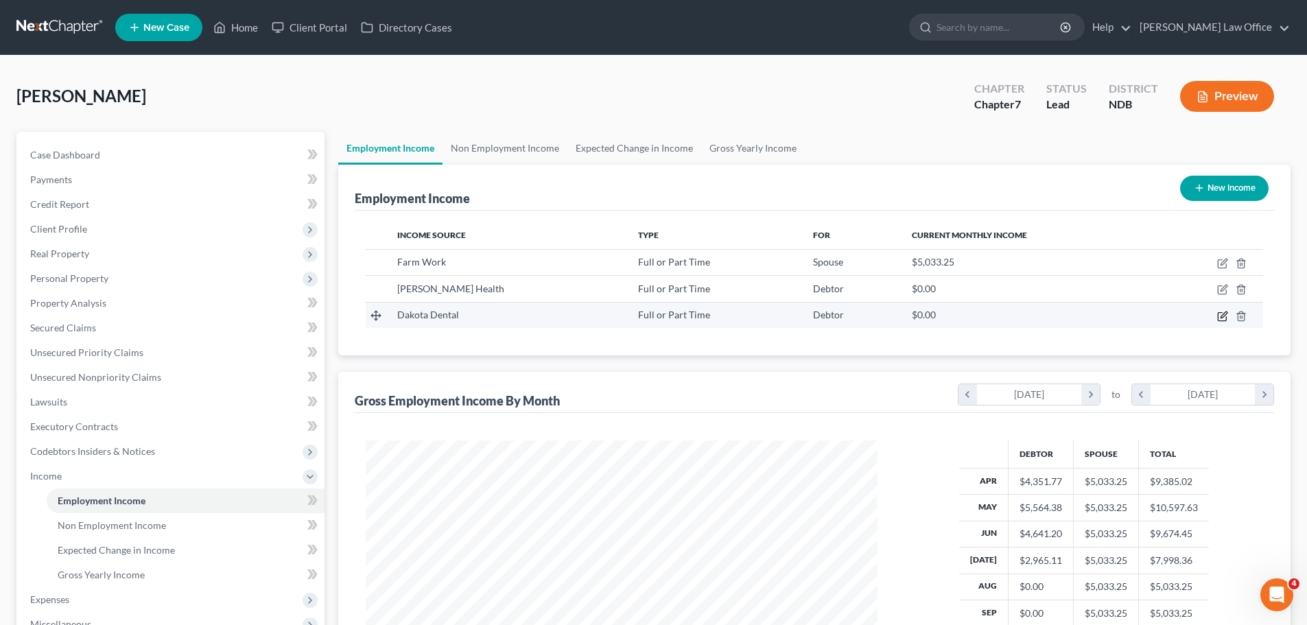
click at [1228, 318] on icon "button" at bounding box center [1222, 316] width 11 height 11
select select "0"
select select "1"
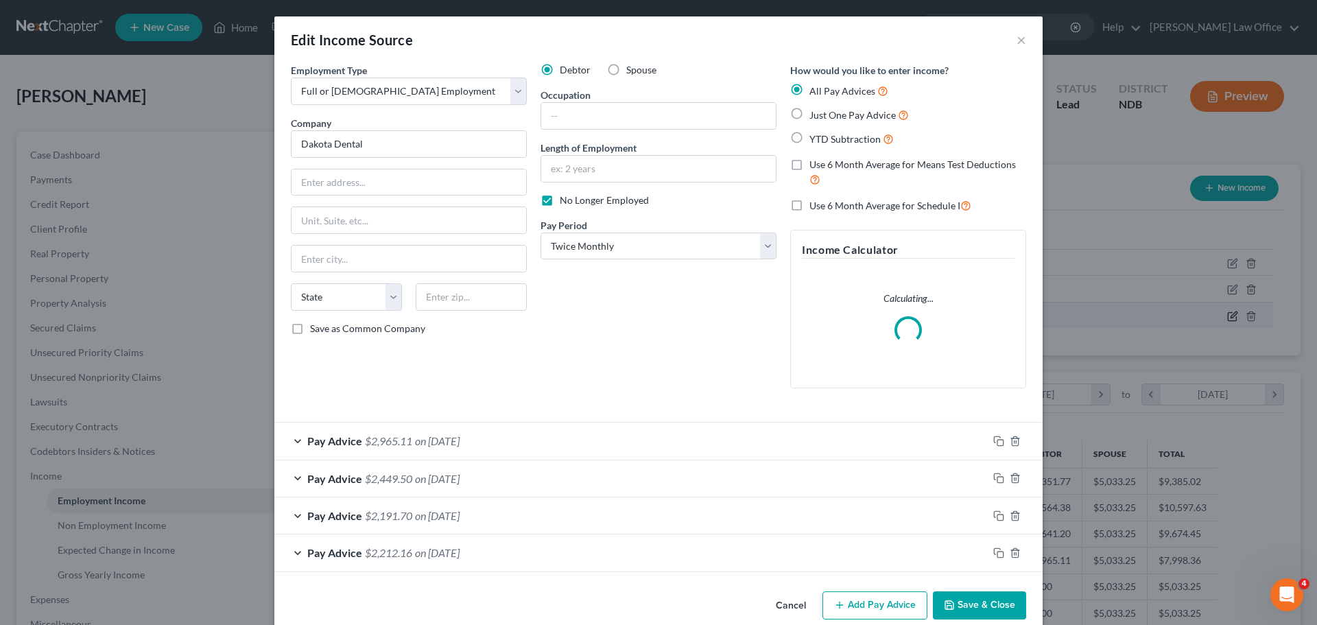
scroll to position [258, 544]
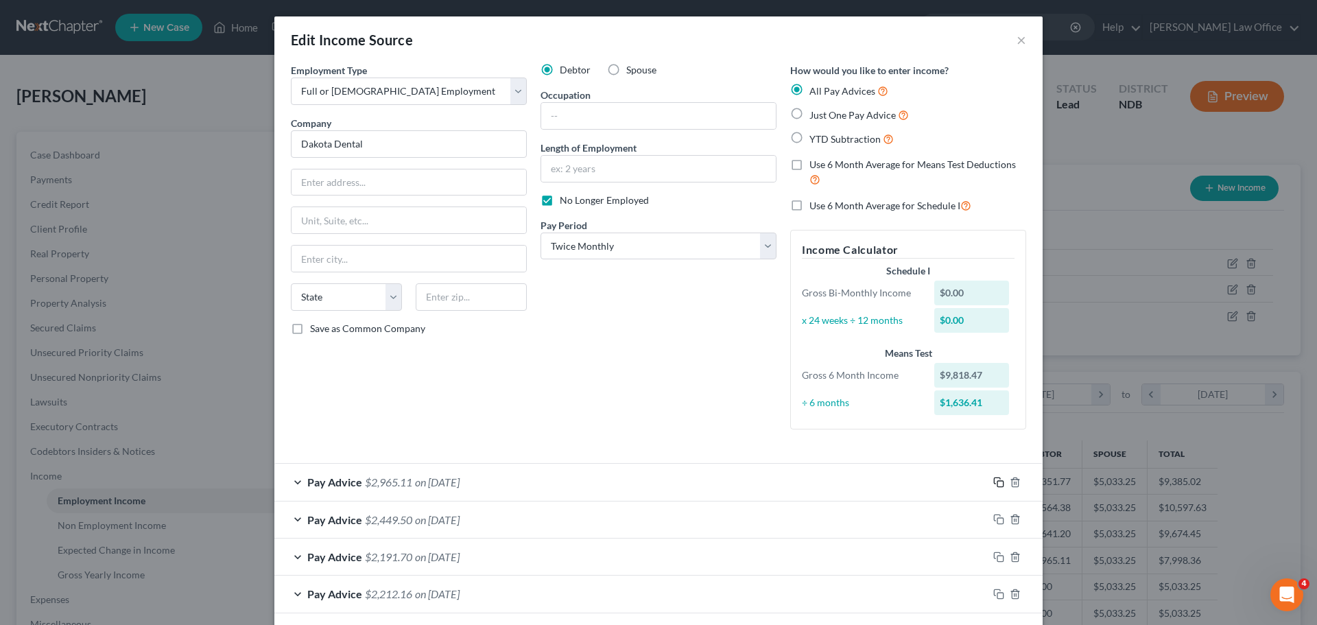
click at [994, 484] on icon "button" at bounding box center [999, 482] width 11 height 11
click at [409, 484] on div "Pay Advice $2,965.11 on 07/06/2025" at bounding box center [631, 482] width 714 height 36
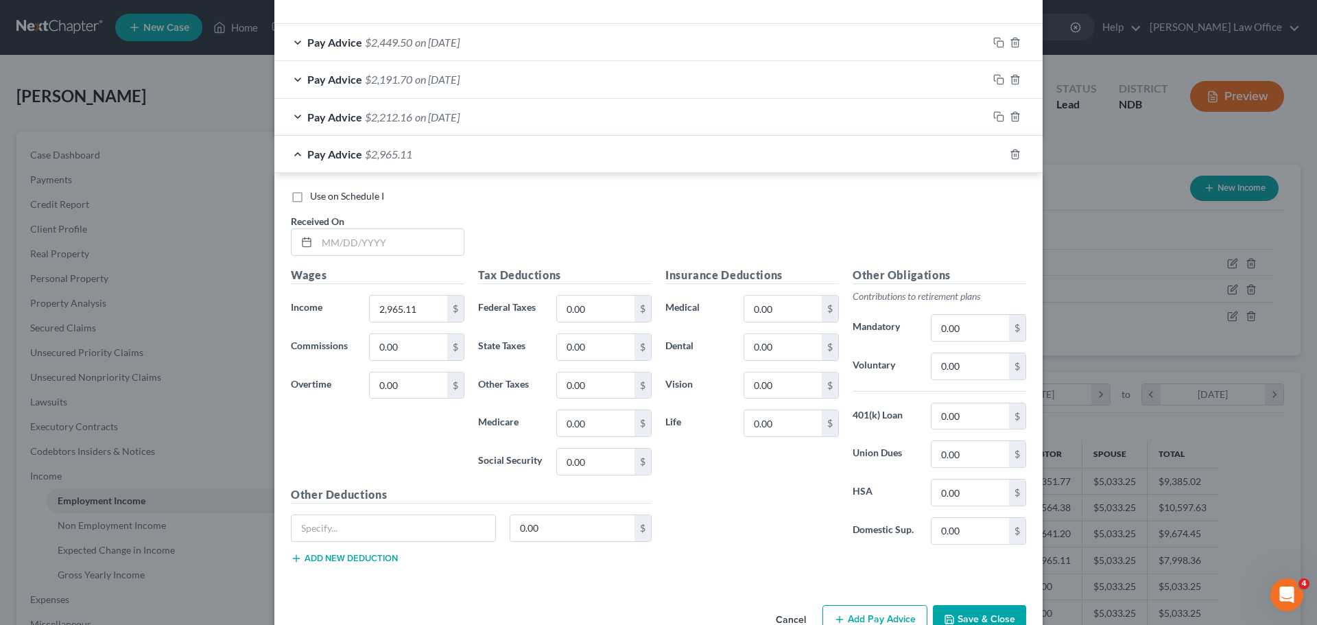
scroll to position [926, 0]
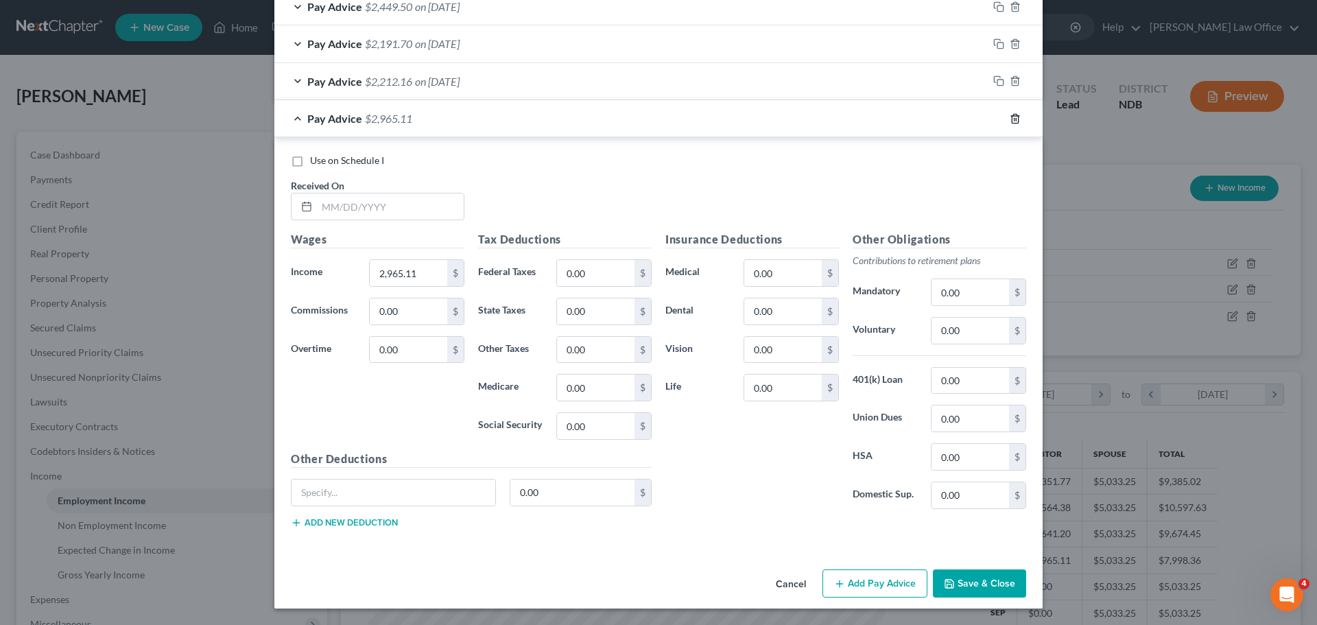
click at [1014, 121] on icon "button" at bounding box center [1015, 118] width 11 height 11
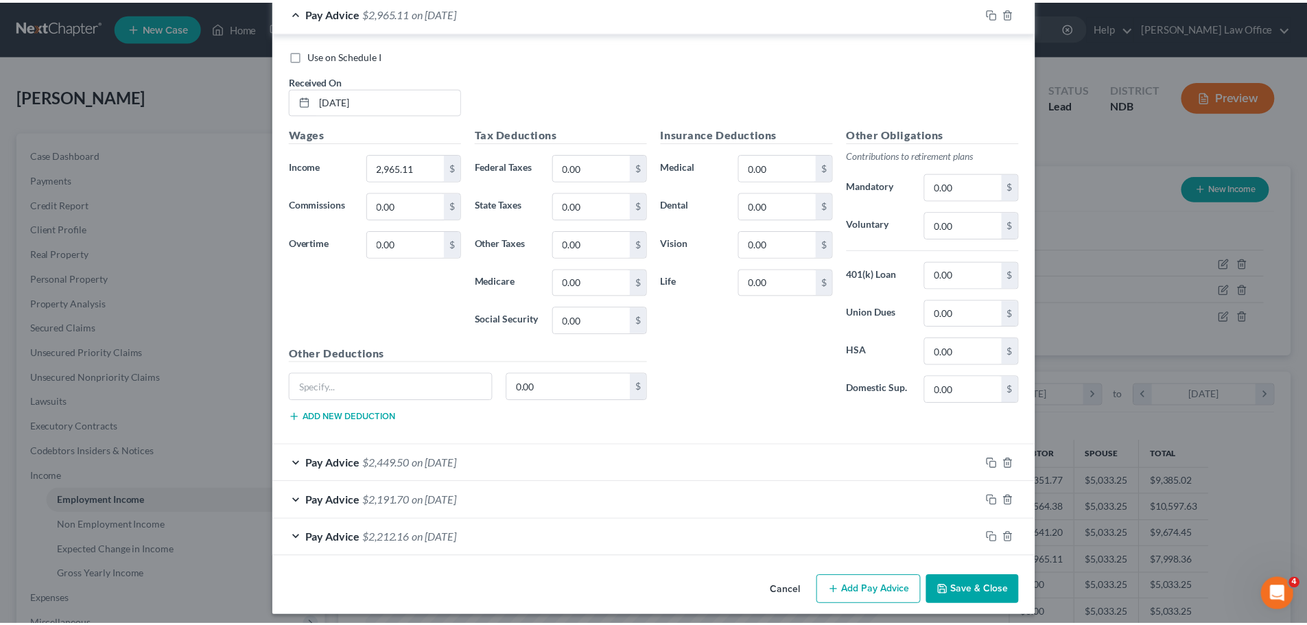
scroll to position [477, 0]
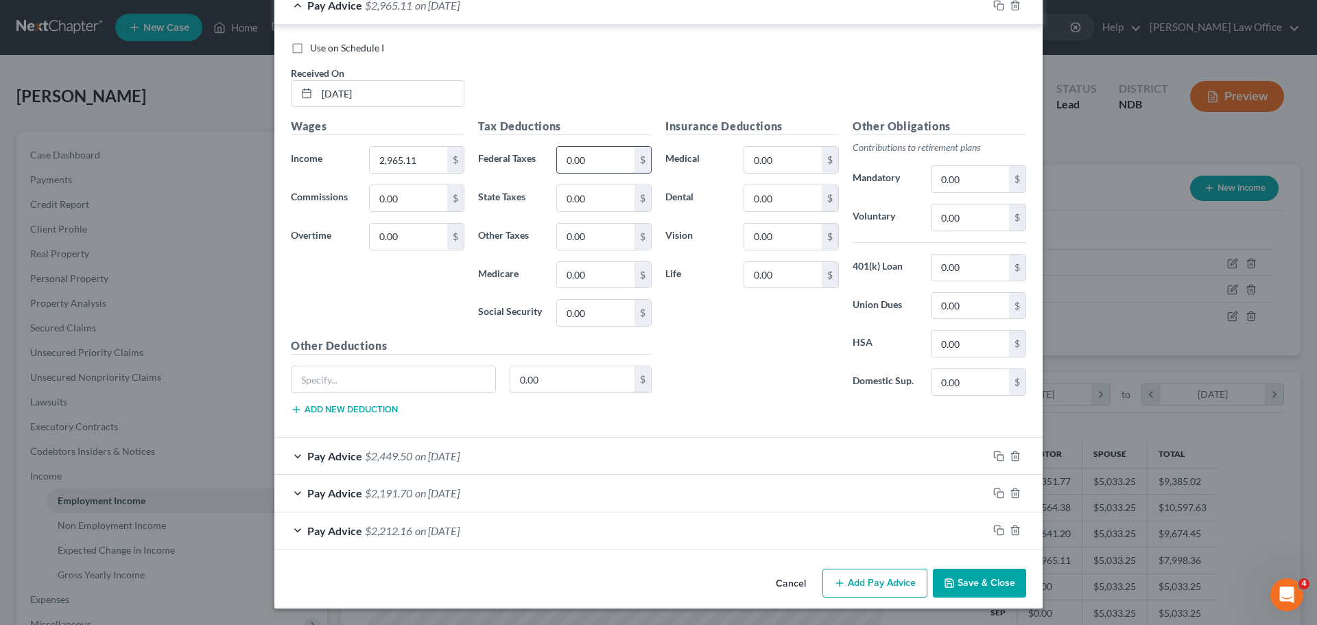
click at [591, 165] on input "0.00" at bounding box center [596, 160] width 78 height 26
type input "504.07"
click at [981, 581] on button "Save & Close" at bounding box center [979, 583] width 93 height 29
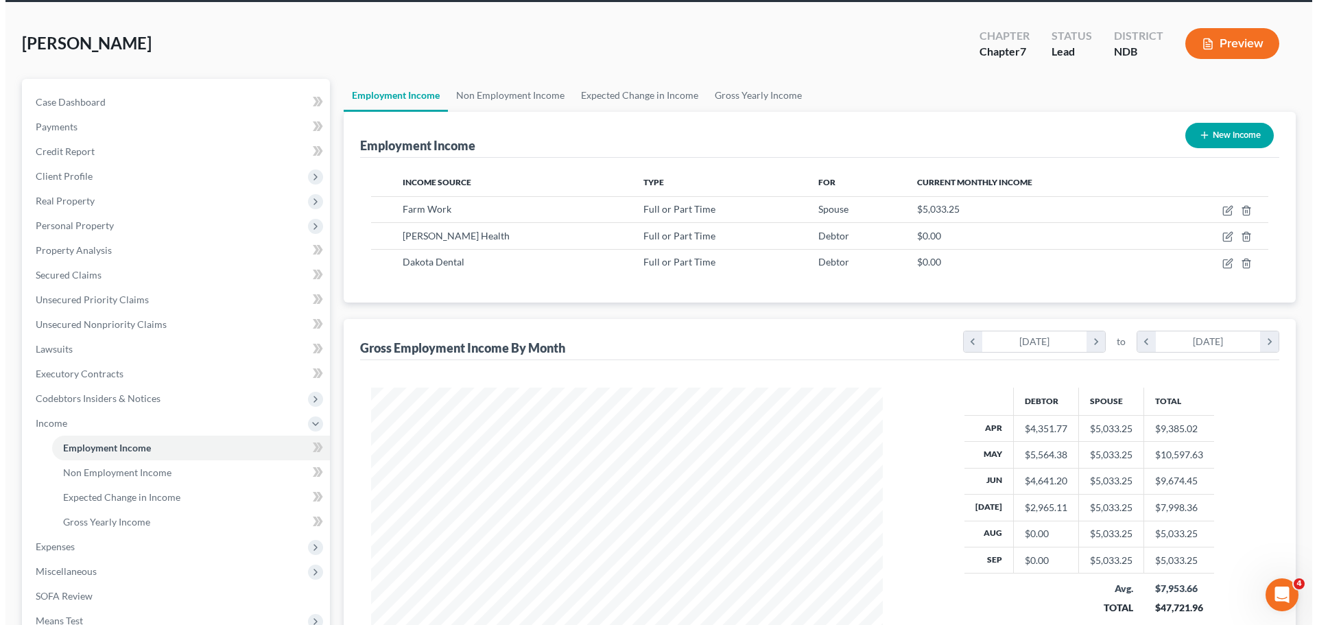
scroll to position [206, 0]
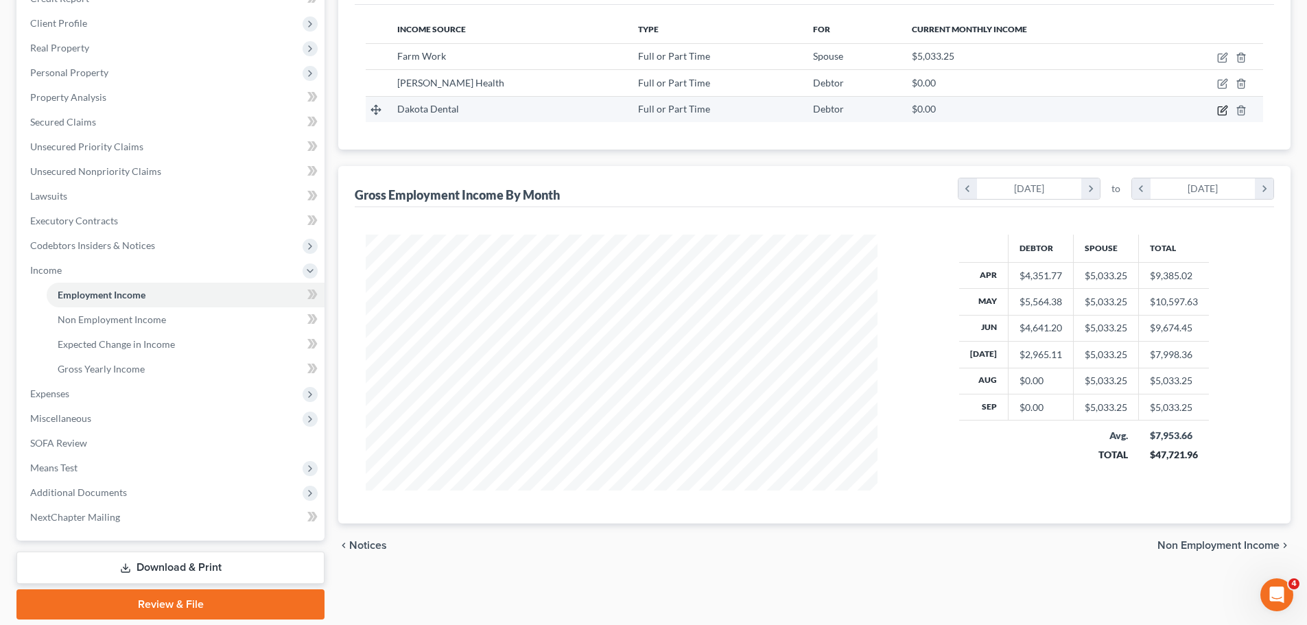
click at [1223, 108] on icon "button" at bounding box center [1222, 110] width 11 height 11
select select "0"
select select "1"
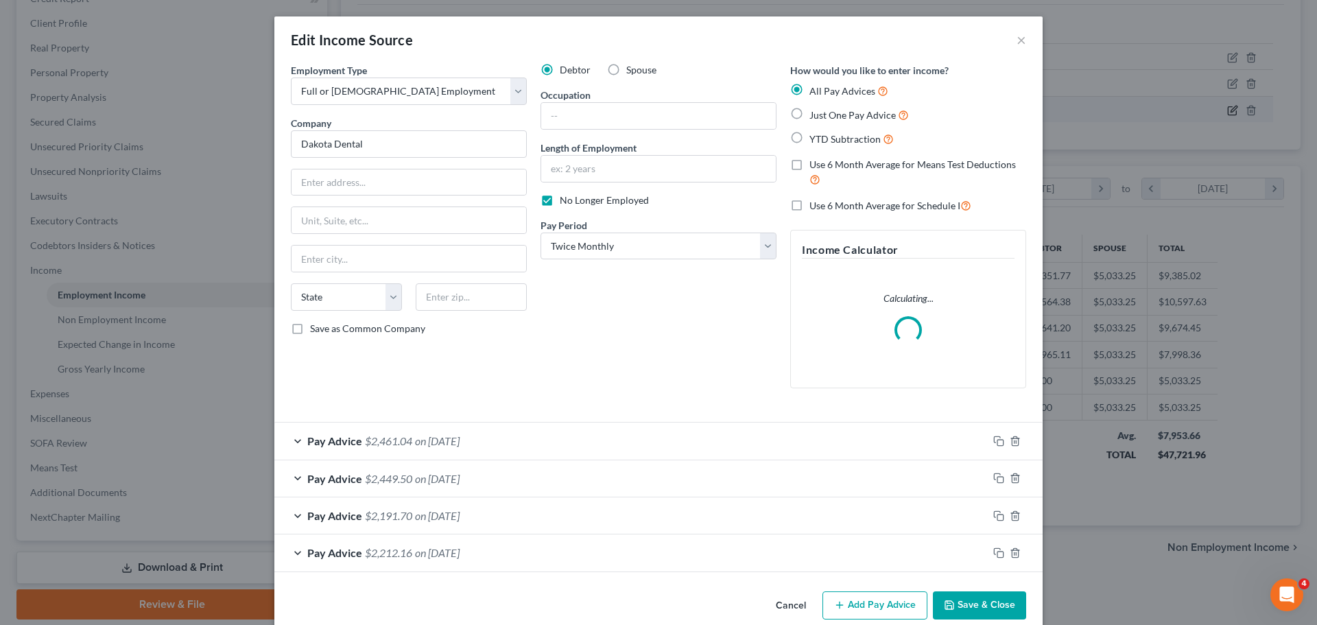
scroll to position [258, 544]
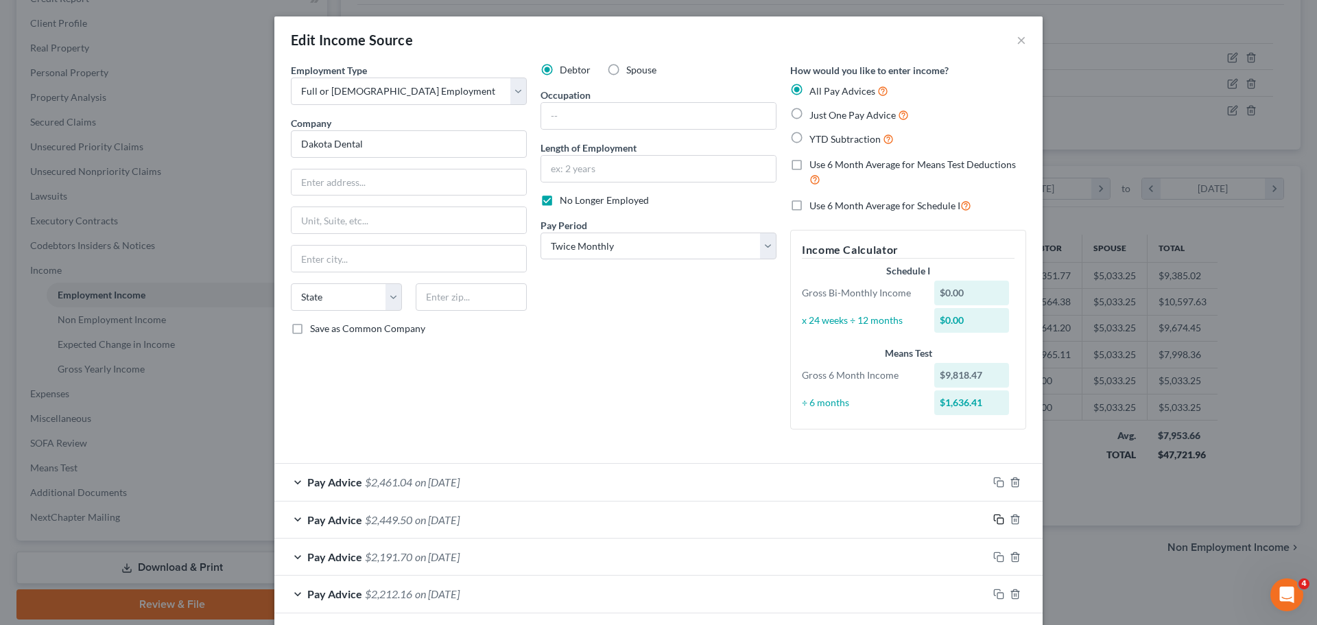
click at [994, 519] on icon "button" at bounding box center [999, 519] width 11 height 11
click at [999, 519] on icon "button" at bounding box center [999, 519] width 11 height 11
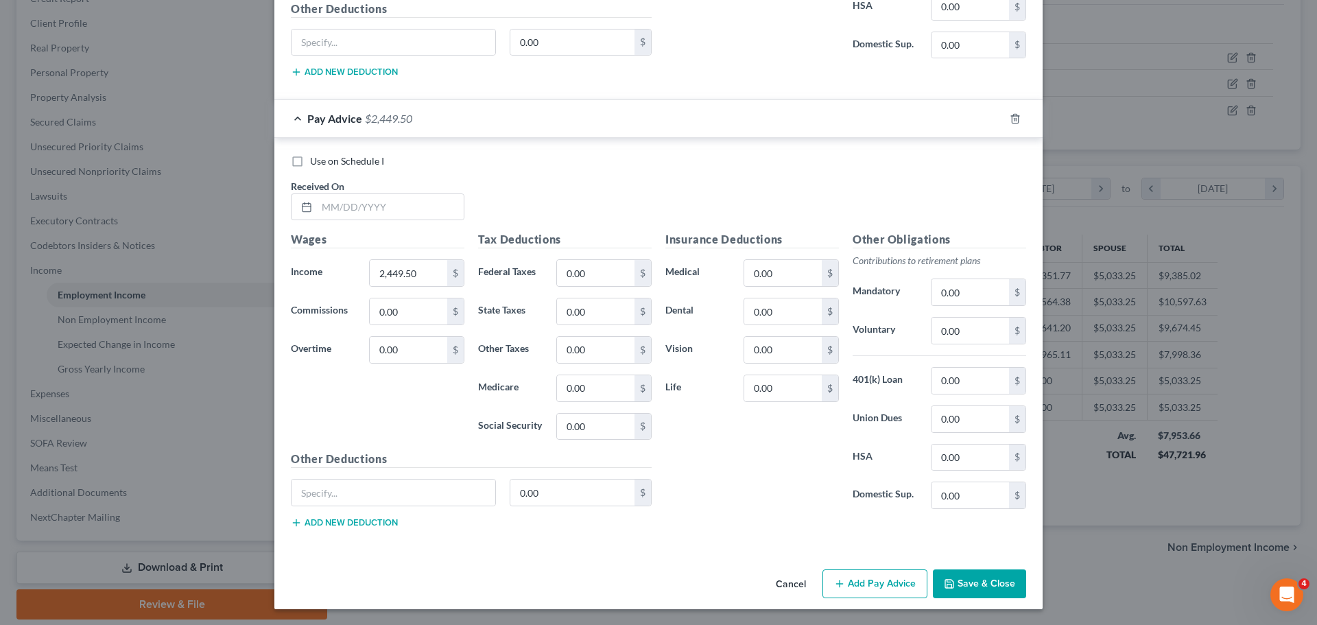
scroll to position [964, 0]
click at [1010, 121] on icon "button" at bounding box center [1015, 118] width 11 height 11
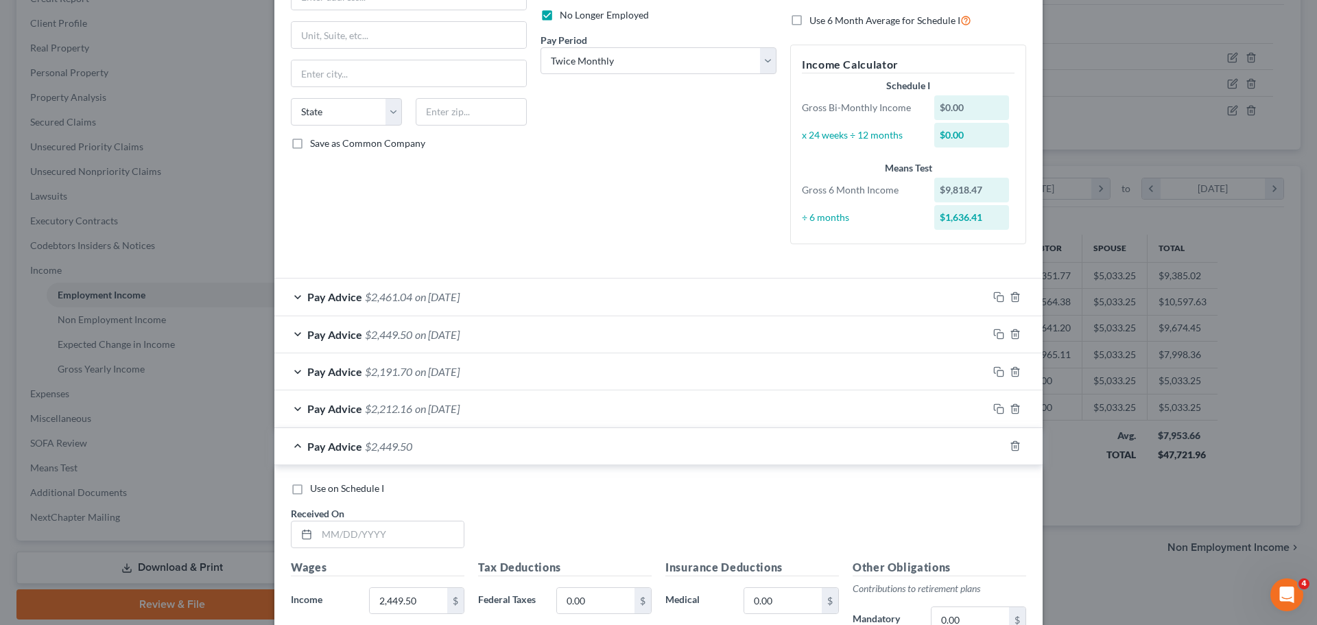
scroll to position [170, 0]
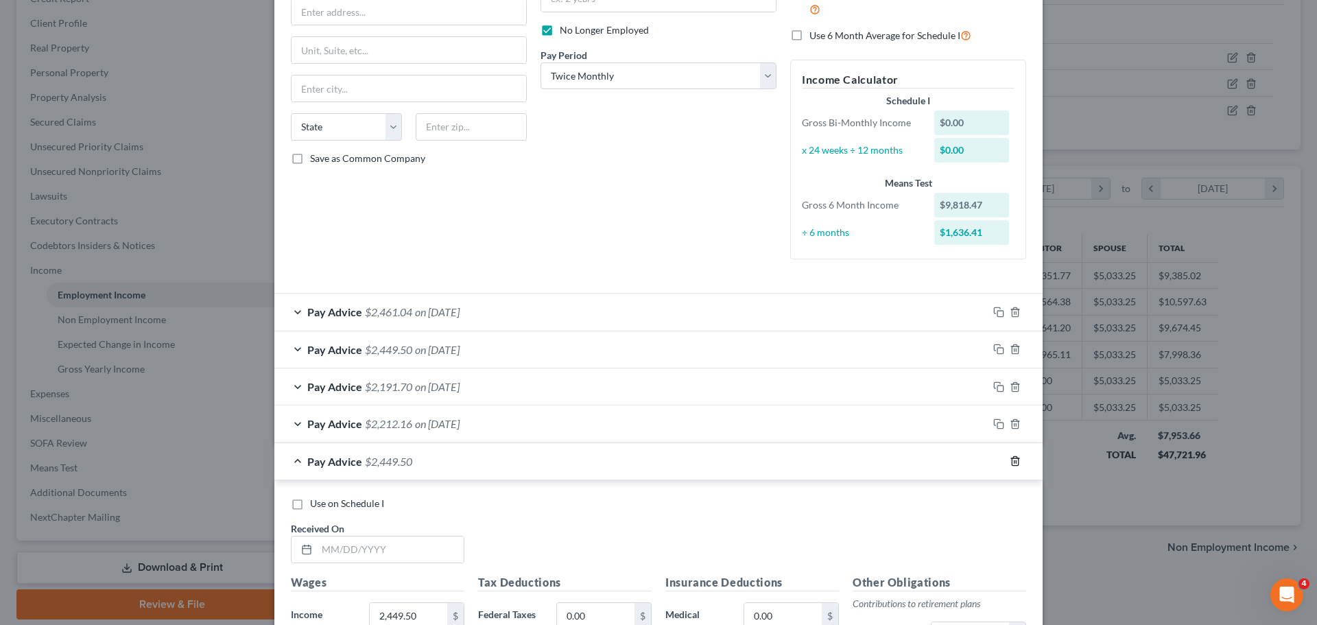
click at [1015, 458] on icon "button" at bounding box center [1015, 461] width 11 height 11
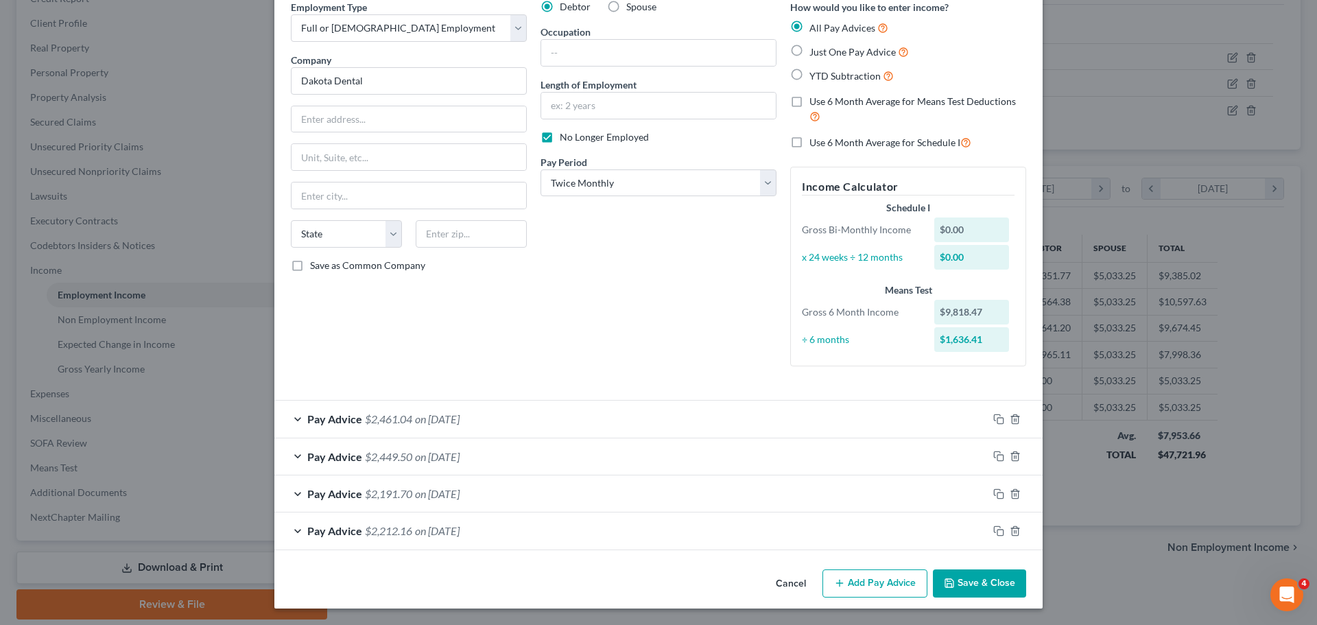
click at [415, 458] on span "on 06/22/2025" at bounding box center [437, 456] width 45 height 13
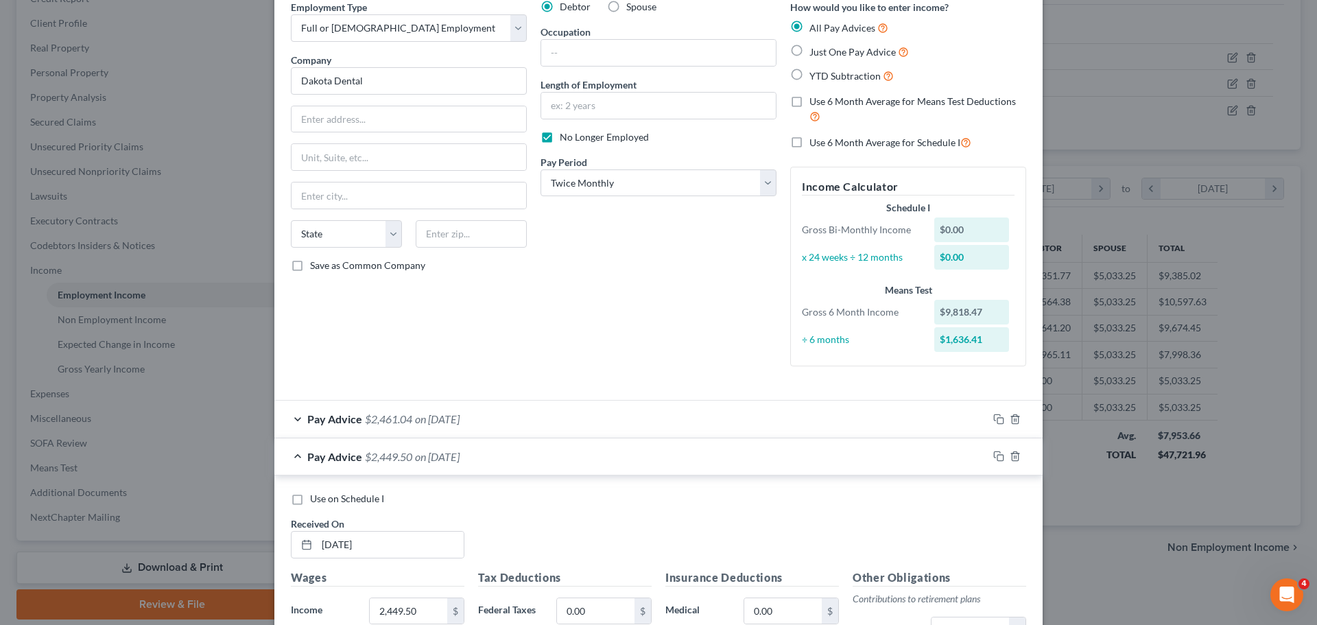
scroll to position [170, 0]
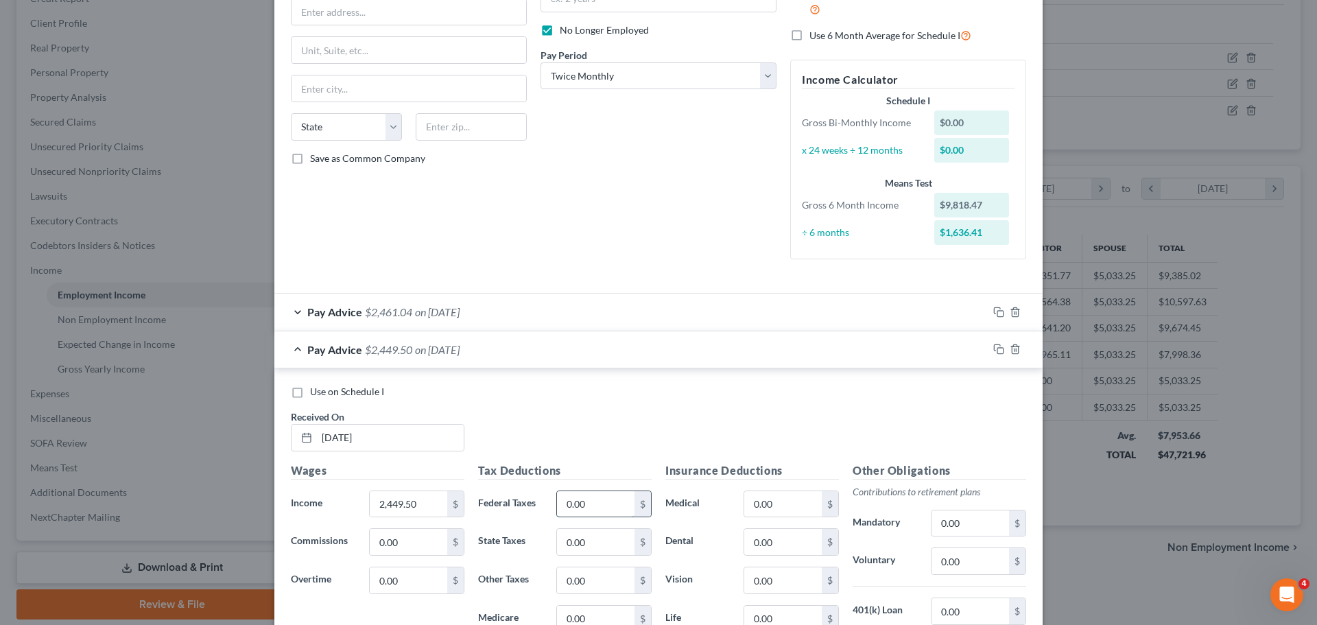
click at [563, 504] on input "0.00" at bounding box center [596, 504] width 78 height 26
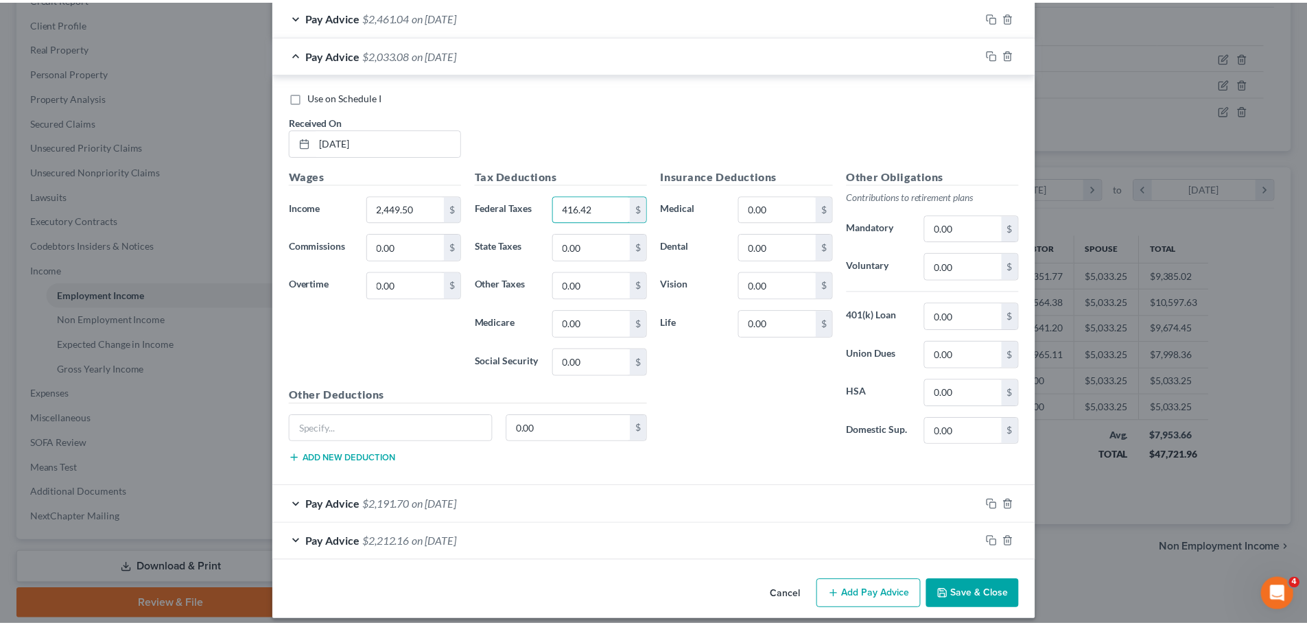
scroll to position [477, 0]
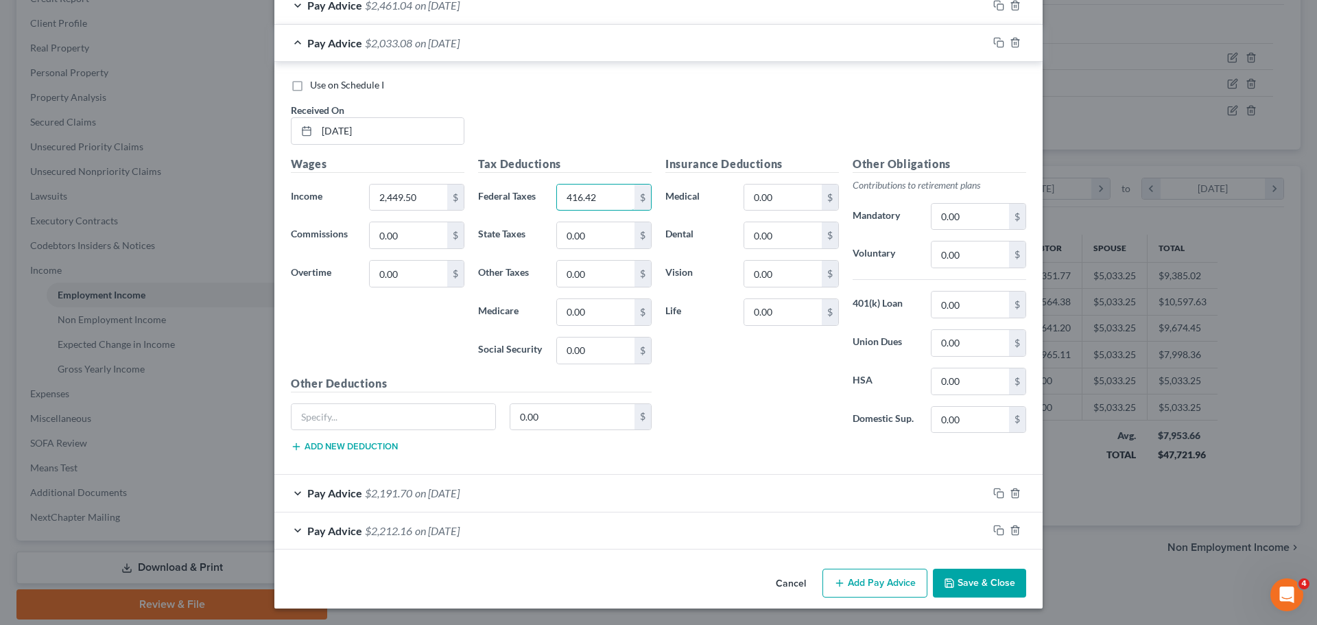
type input "416.42"
click at [981, 578] on button "Save & Close" at bounding box center [979, 583] width 93 height 29
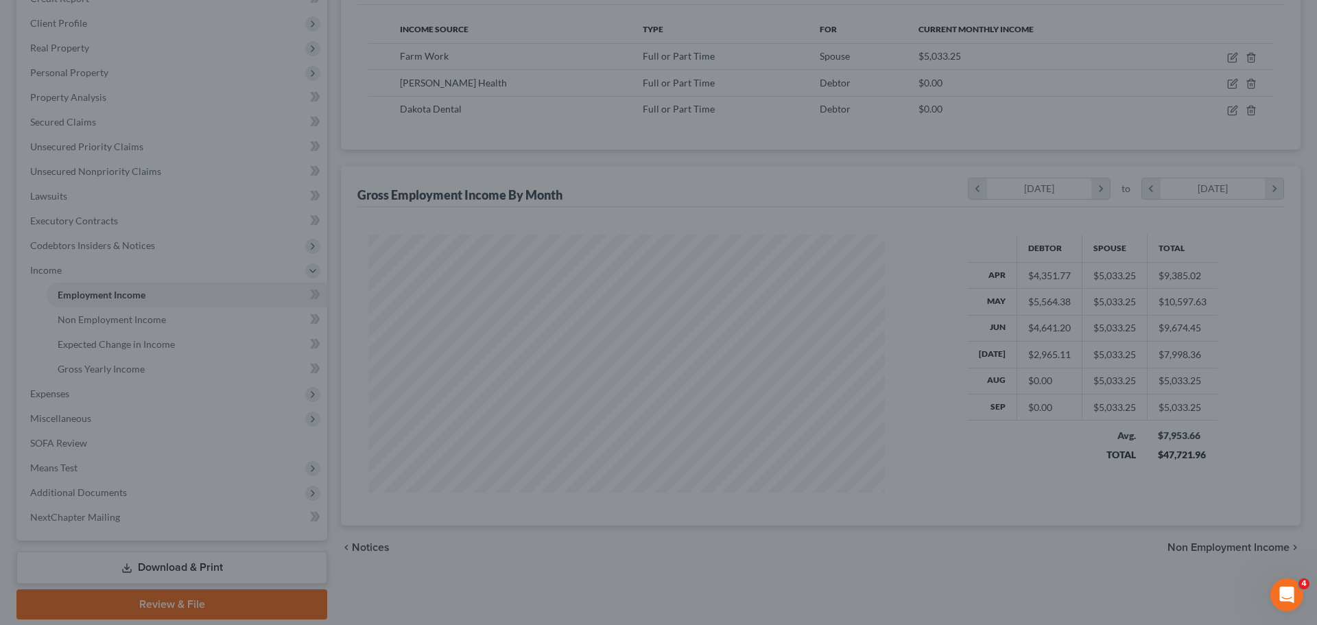
scroll to position [685927, 685643]
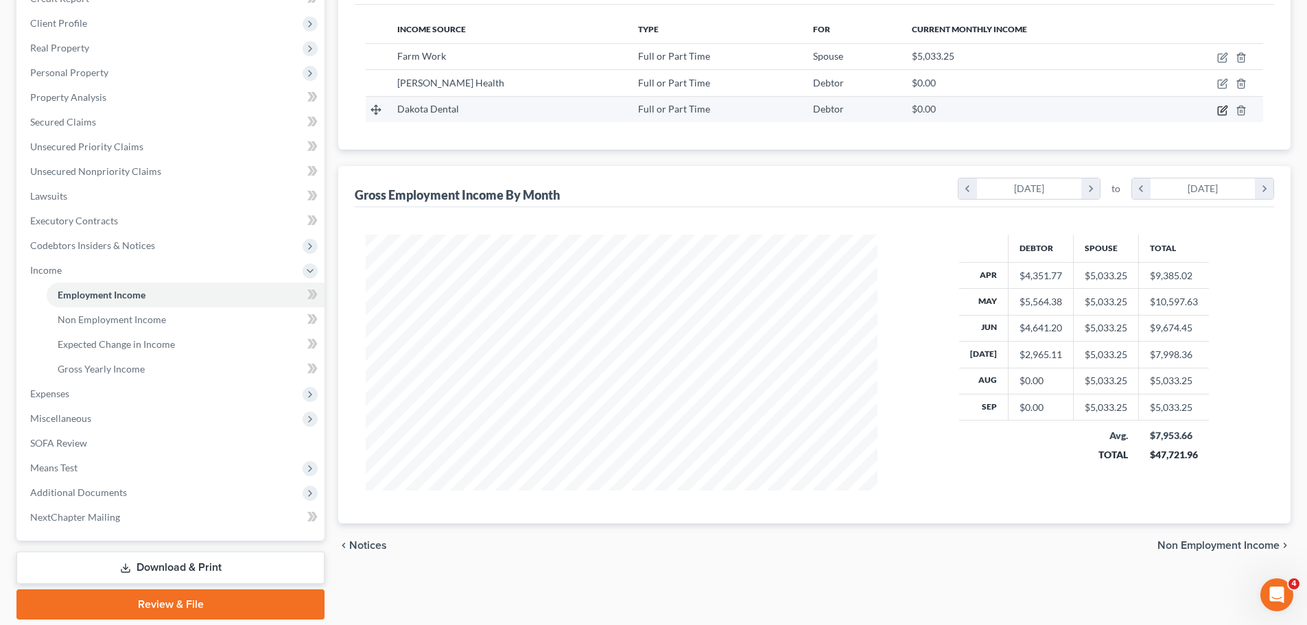
click at [1219, 114] on icon "button" at bounding box center [1222, 110] width 11 height 11
select select "0"
select select "1"
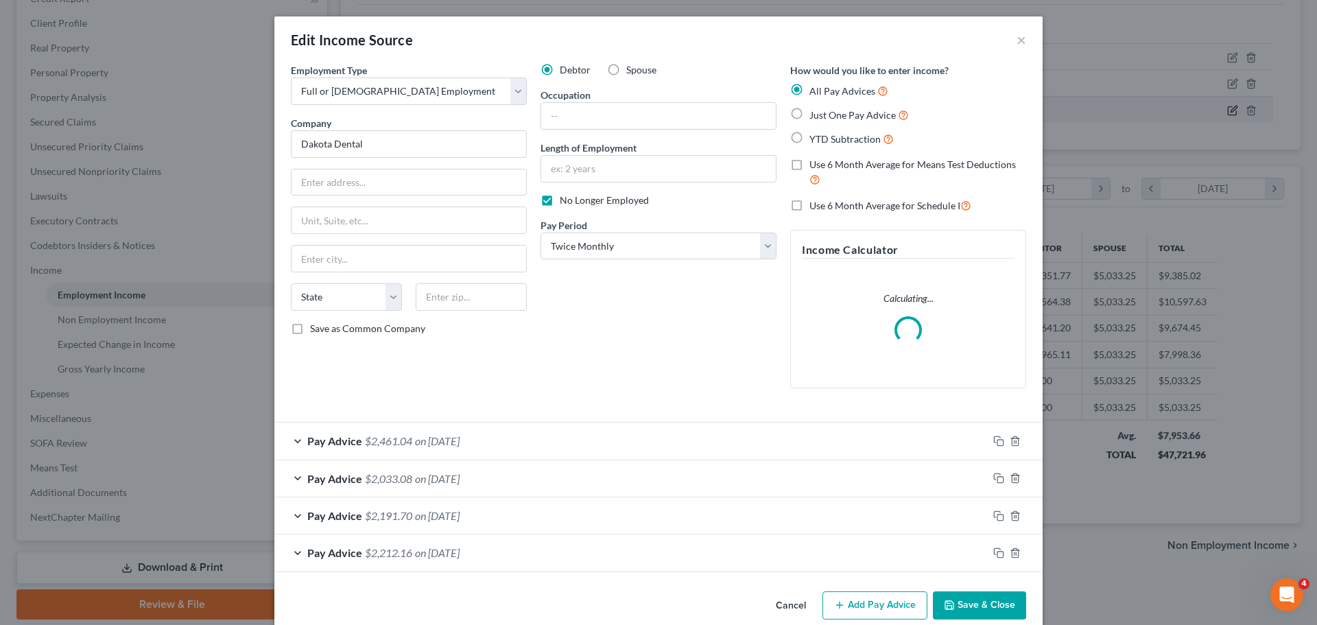
scroll to position [258, 544]
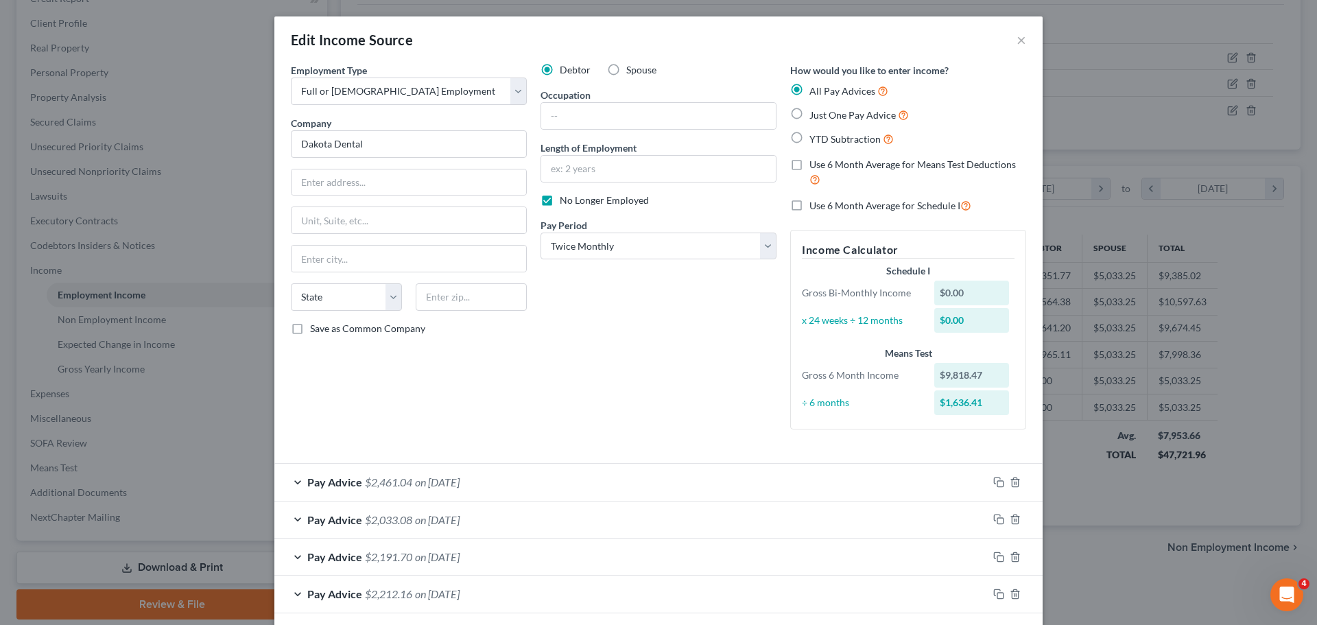
click at [398, 556] on span "$2,191.70" at bounding box center [388, 556] width 47 height 13
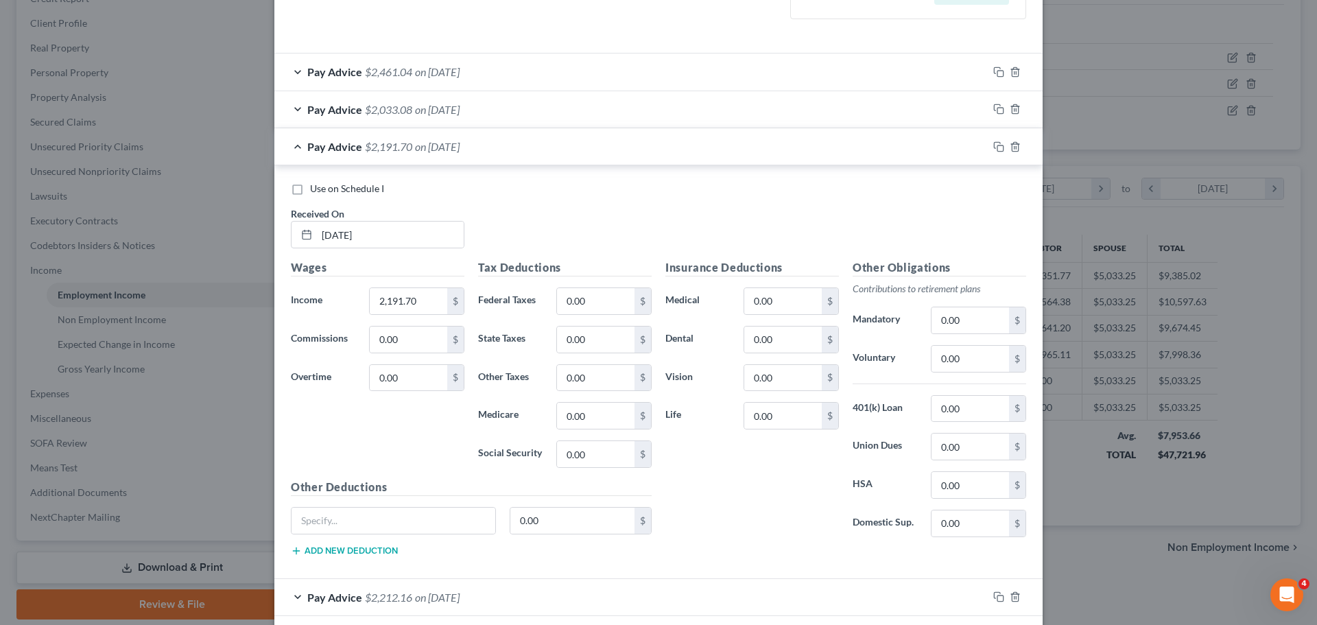
scroll to position [412, 0]
click at [596, 288] on input "0.00" at bounding box center [596, 300] width 78 height 26
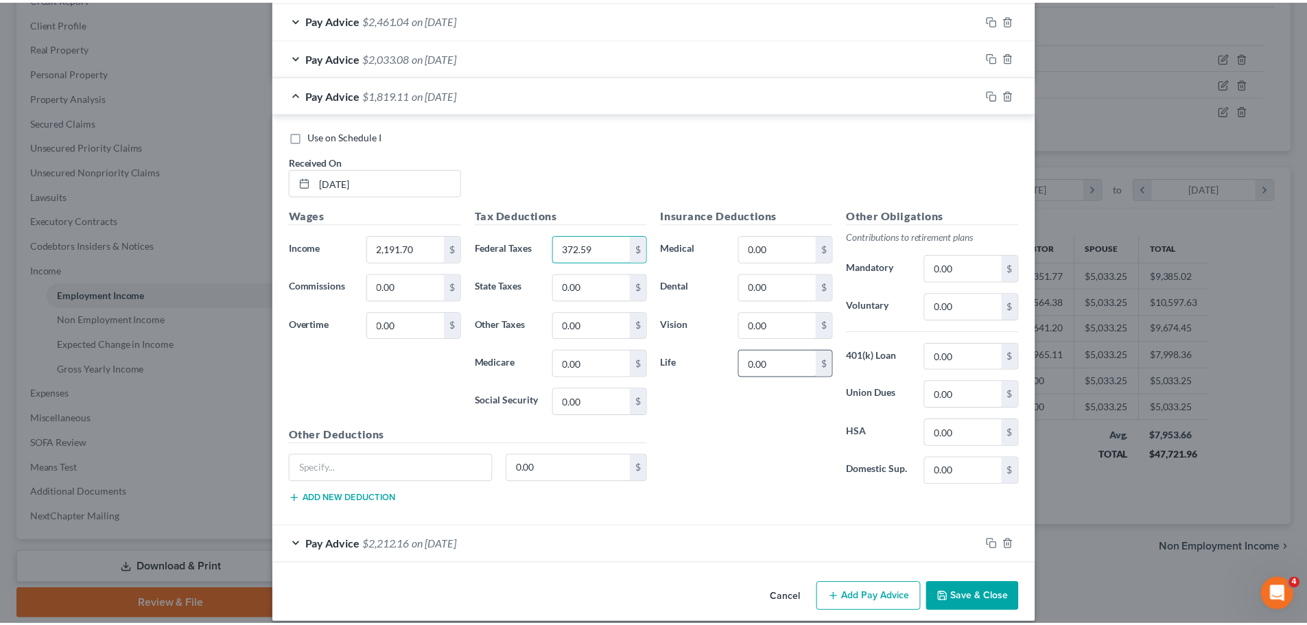
scroll to position [477, 0]
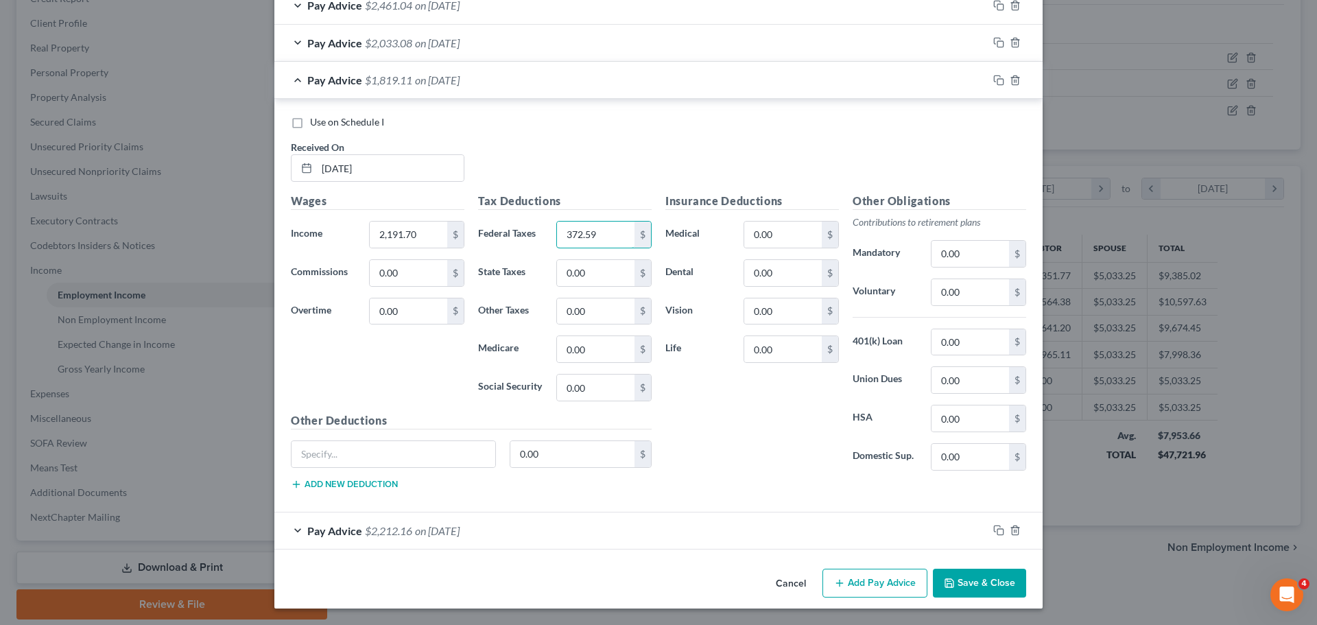
type input "372.59"
click at [978, 583] on button "Save & Close" at bounding box center [979, 583] width 93 height 29
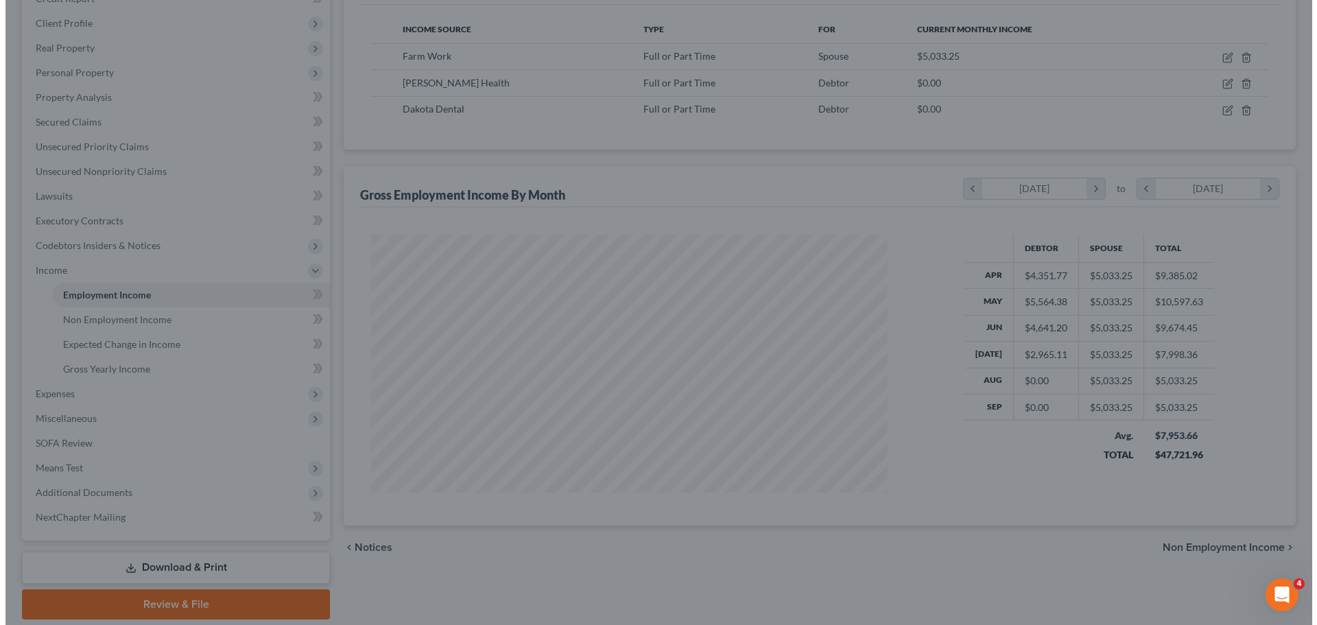
scroll to position [685927, 685643]
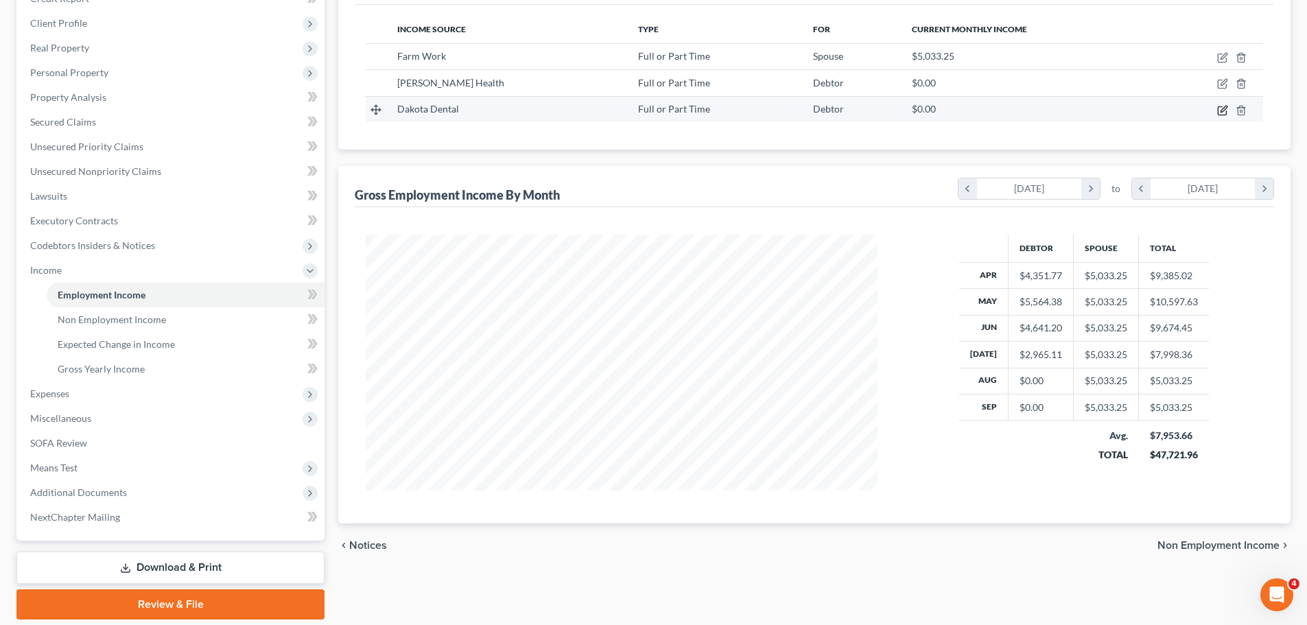
click at [1223, 110] on icon "button" at bounding box center [1222, 110] width 11 height 11
select select "0"
select select "1"
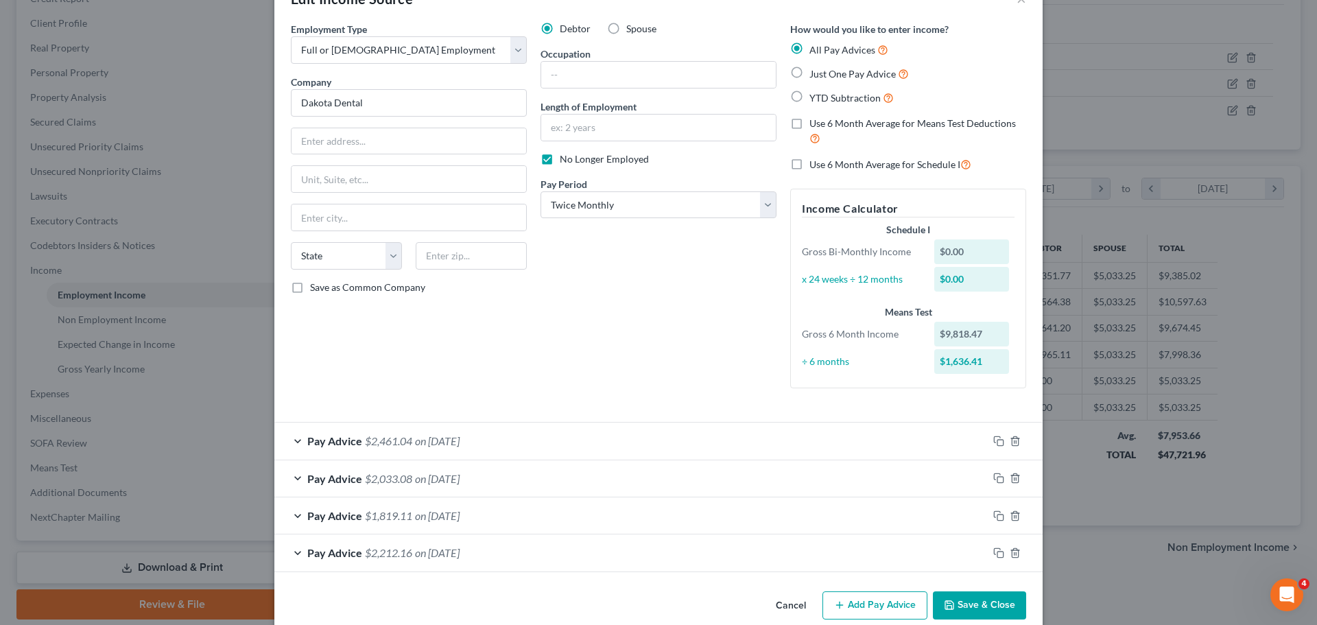
scroll to position [63, 0]
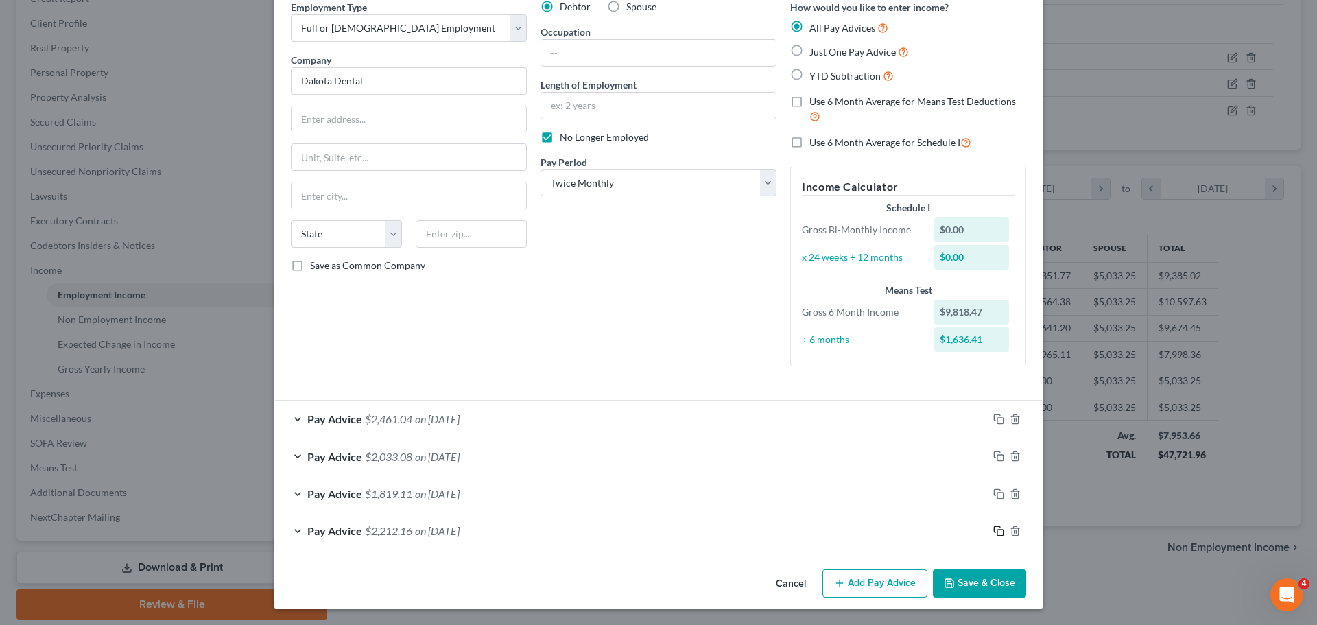
click at [994, 530] on icon "button" at bounding box center [999, 531] width 11 height 11
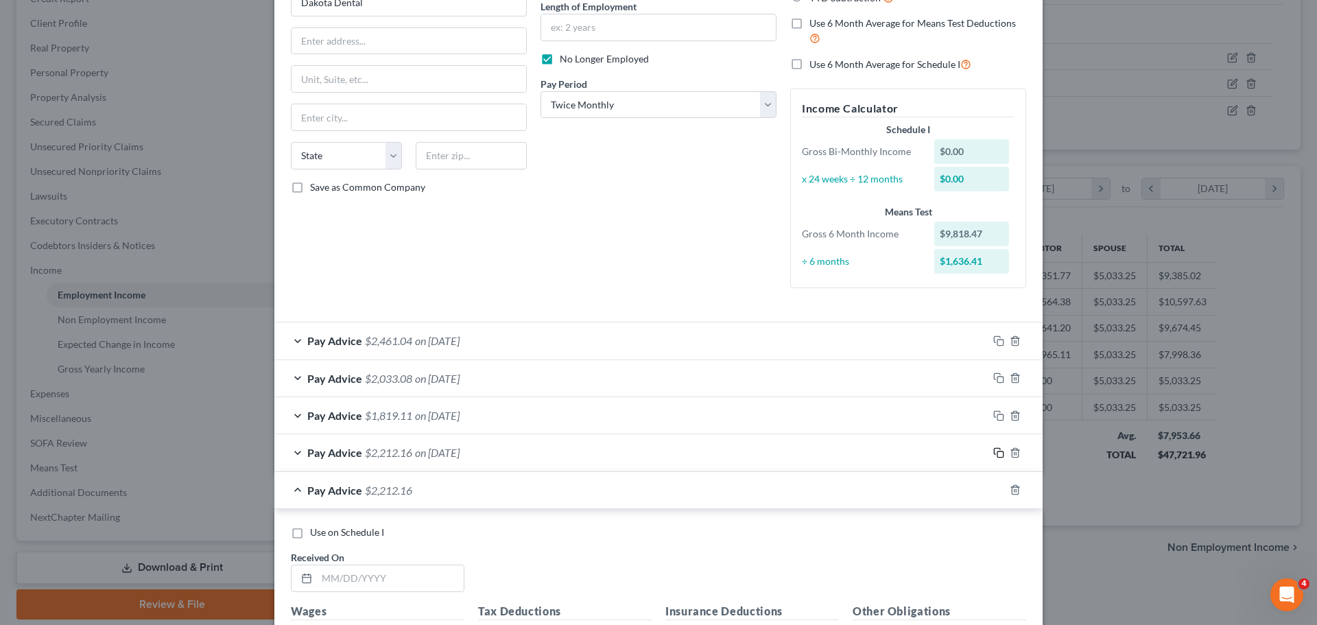
scroll to position [200, 0]
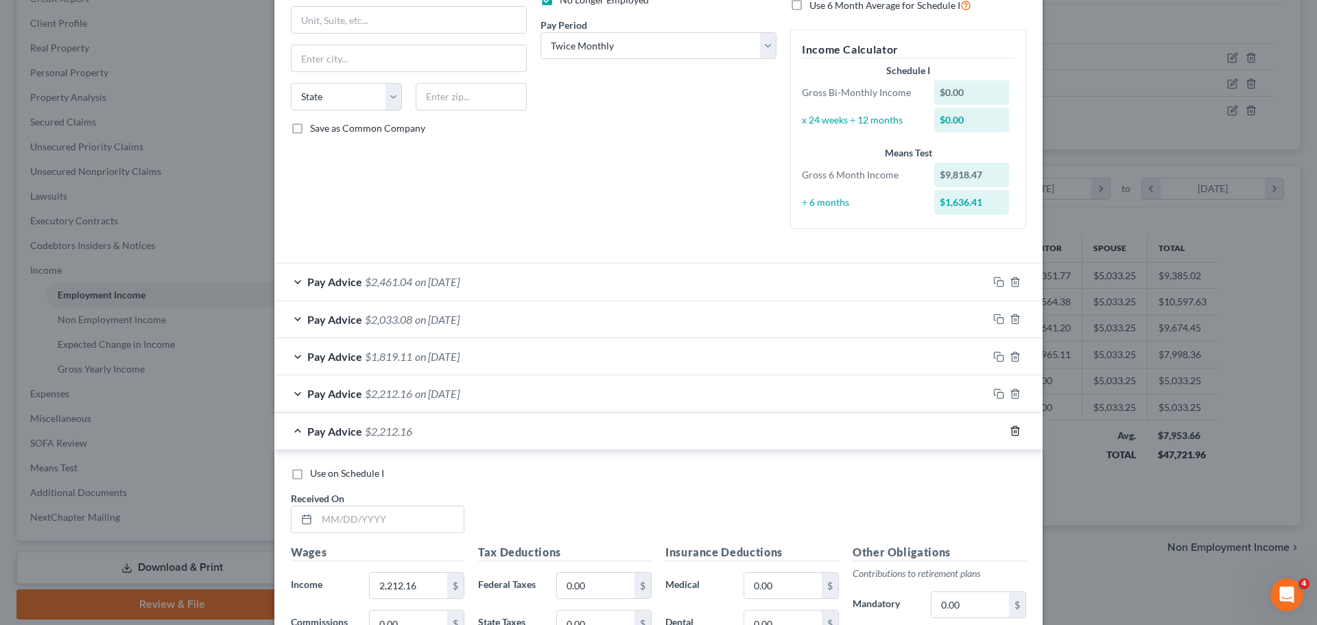
drag, startPoint x: 1010, startPoint y: 420, endPoint x: 1002, endPoint y: 431, distance: 13.7
click at [1009, 423] on div at bounding box center [1024, 431] width 38 height 22
drag, startPoint x: 1014, startPoint y: 421, endPoint x: 1011, endPoint y: 429, distance: 8.7
click at [1014, 422] on div at bounding box center [1024, 431] width 38 height 22
click at [1011, 428] on polyline "button" at bounding box center [1015, 428] width 8 height 0
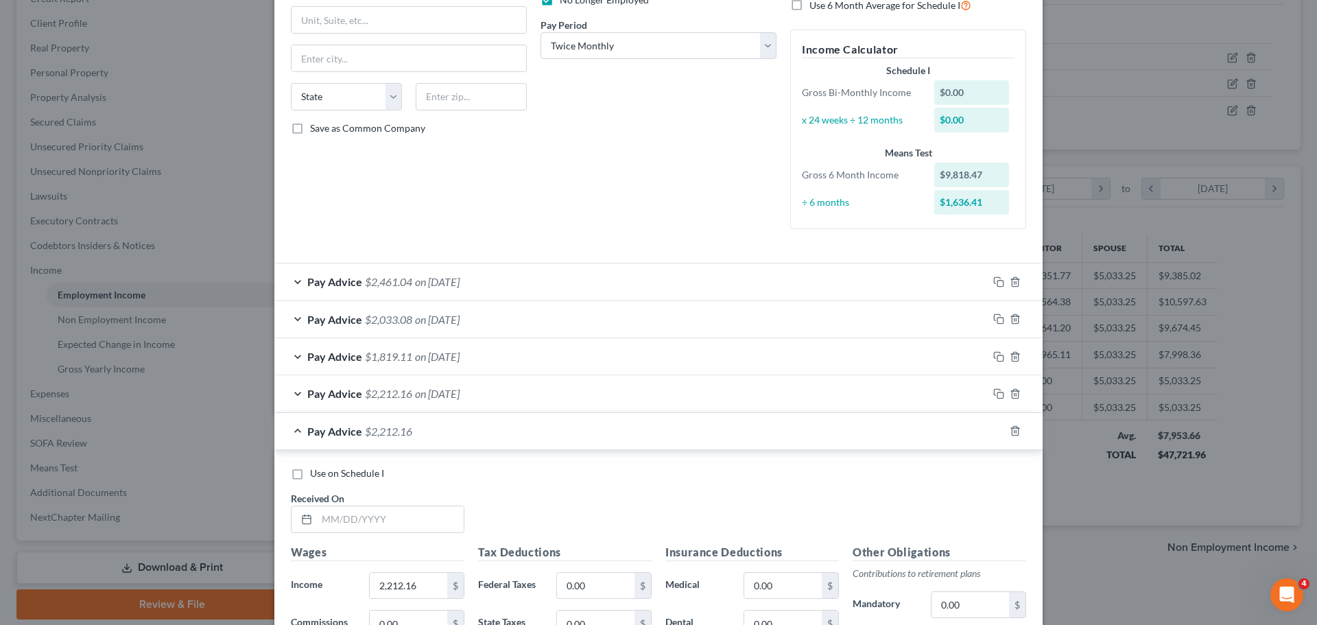
scroll to position [63, 0]
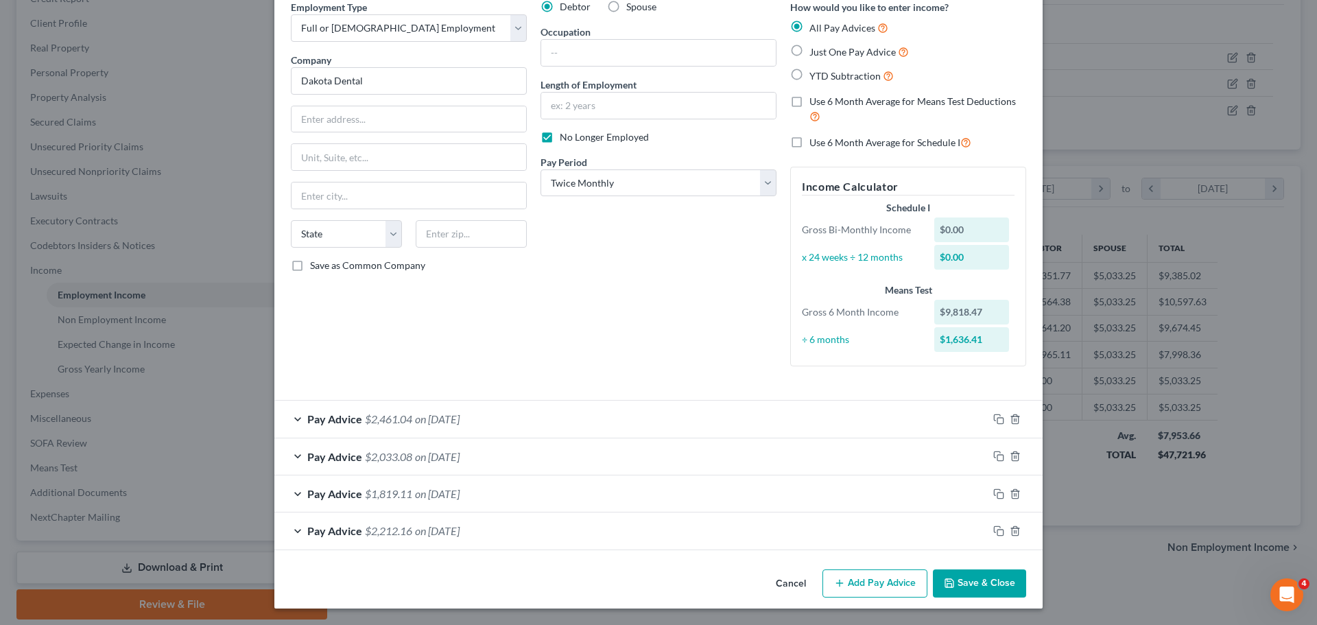
click at [370, 536] on span "$2,212.16" at bounding box center [388, 530] width 47 height 13
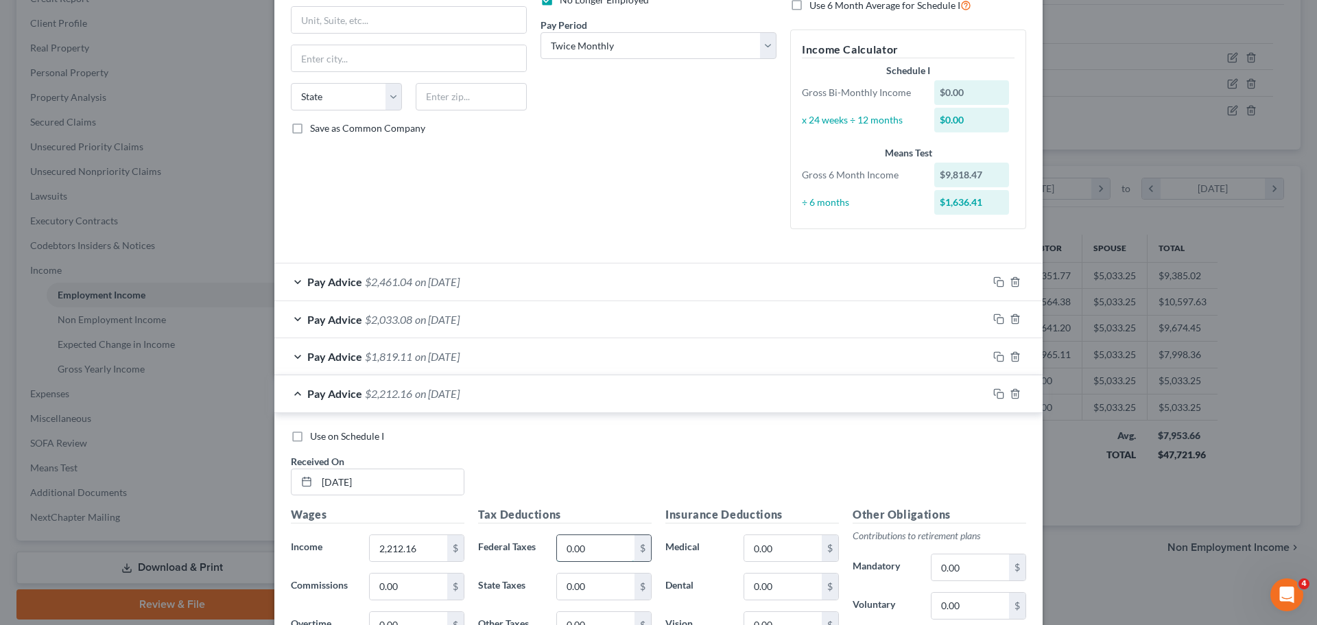
click at [604, 547] on input "0.00" at bounding box center [596, 548] width 78 height 26
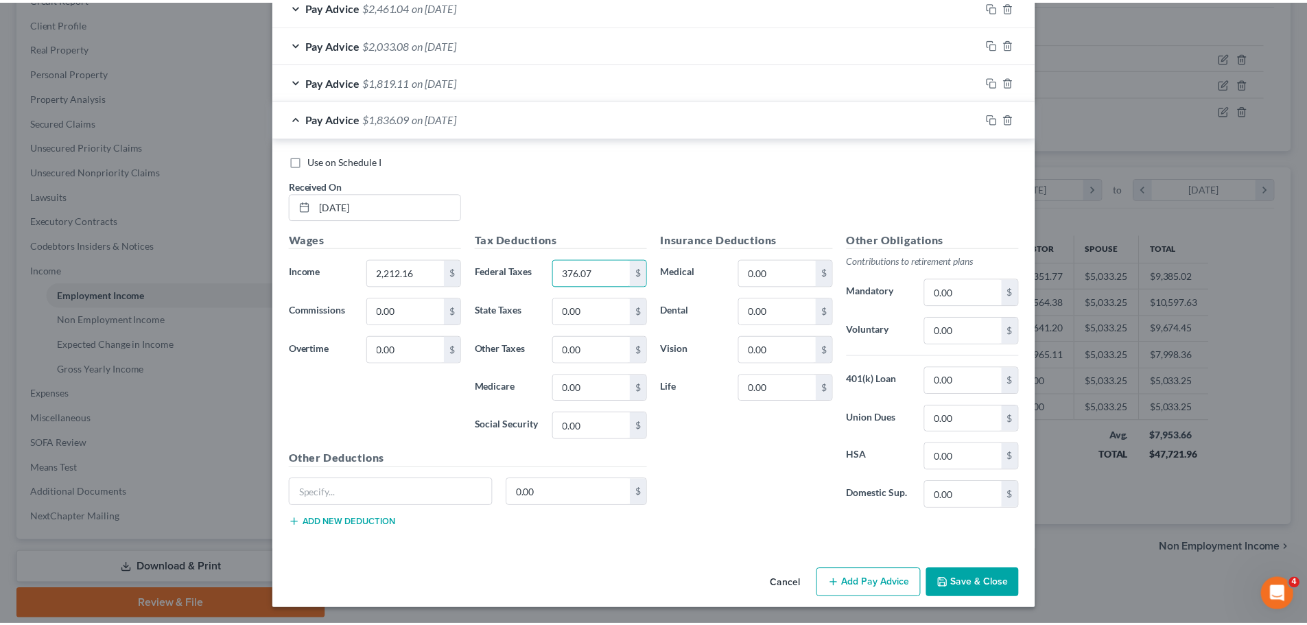
scroll to position [476, 0]
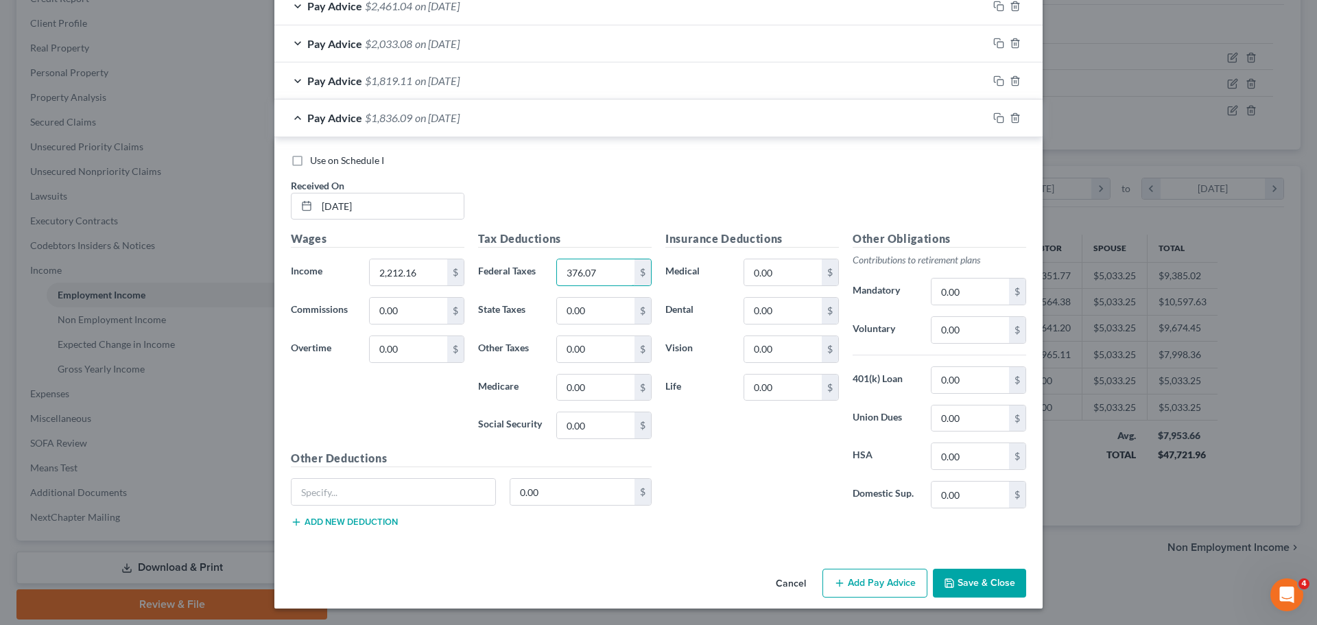
type input "376.07"
click at [971, 580] on button "Save & Close" at bounding box center [979, 583] width 93 height 29
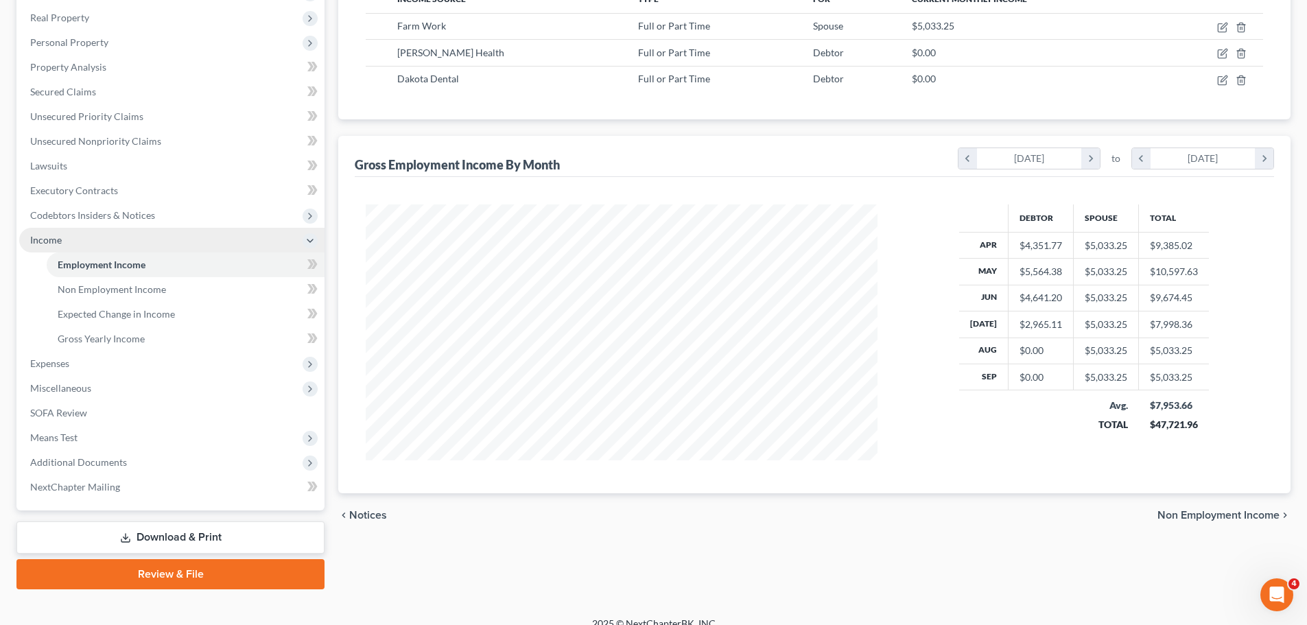
scroll to position [253, 0]
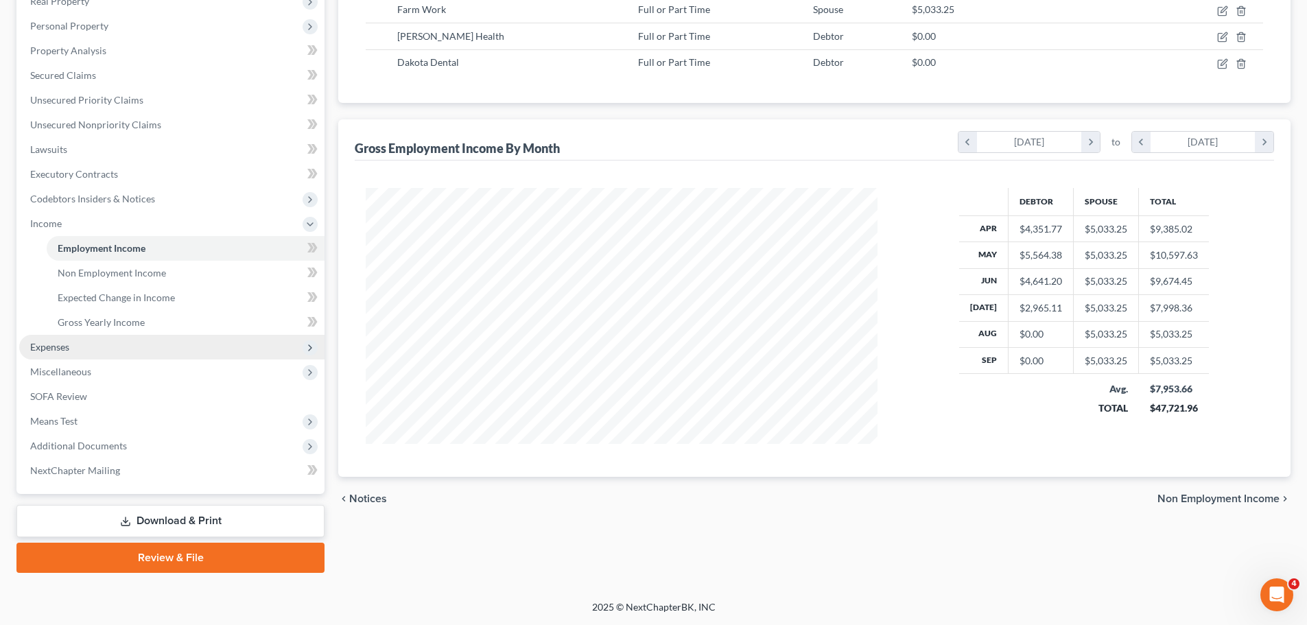
click at [62, 344] on span "Expenses" at bounding box center [49, 347] width 39 height 12
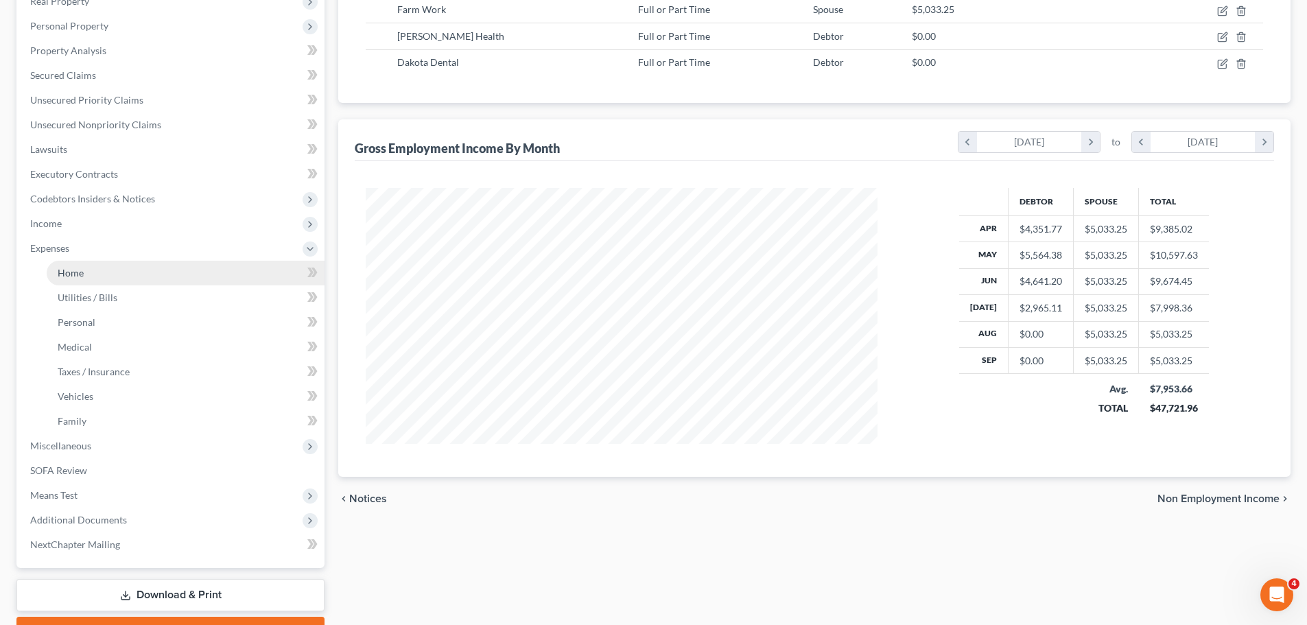
click at [76, 272] on span "Home" at bounding box center [71, 273] width 26 height 12
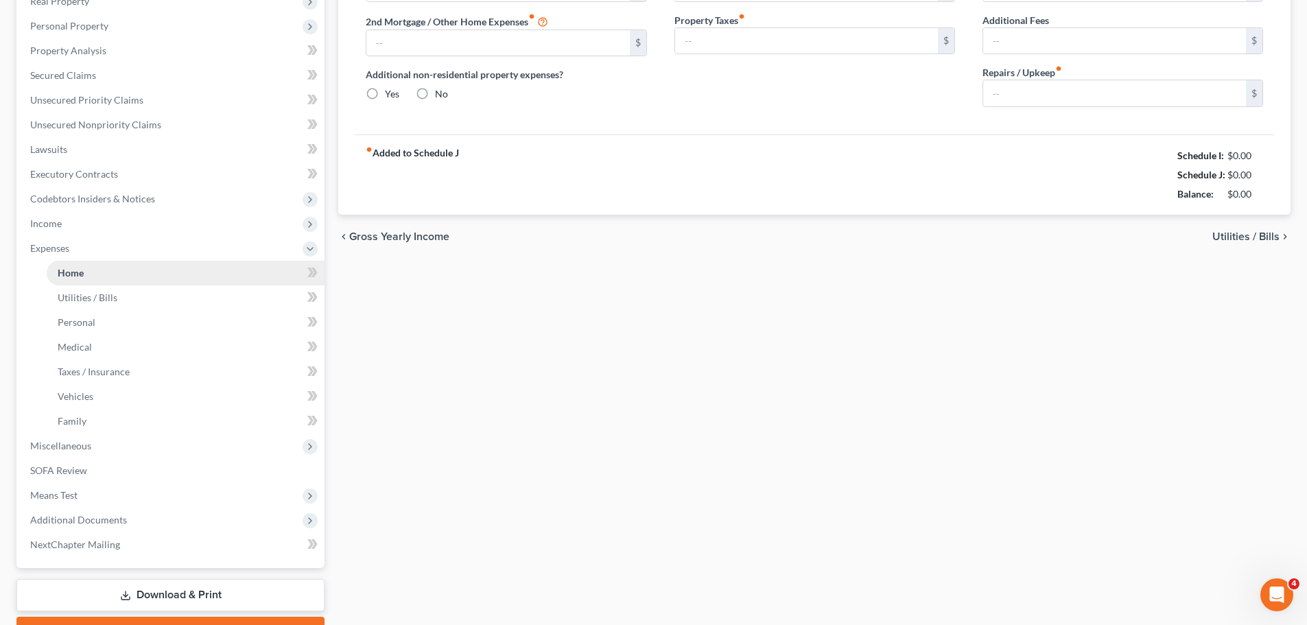
scroll to position [73, 0]
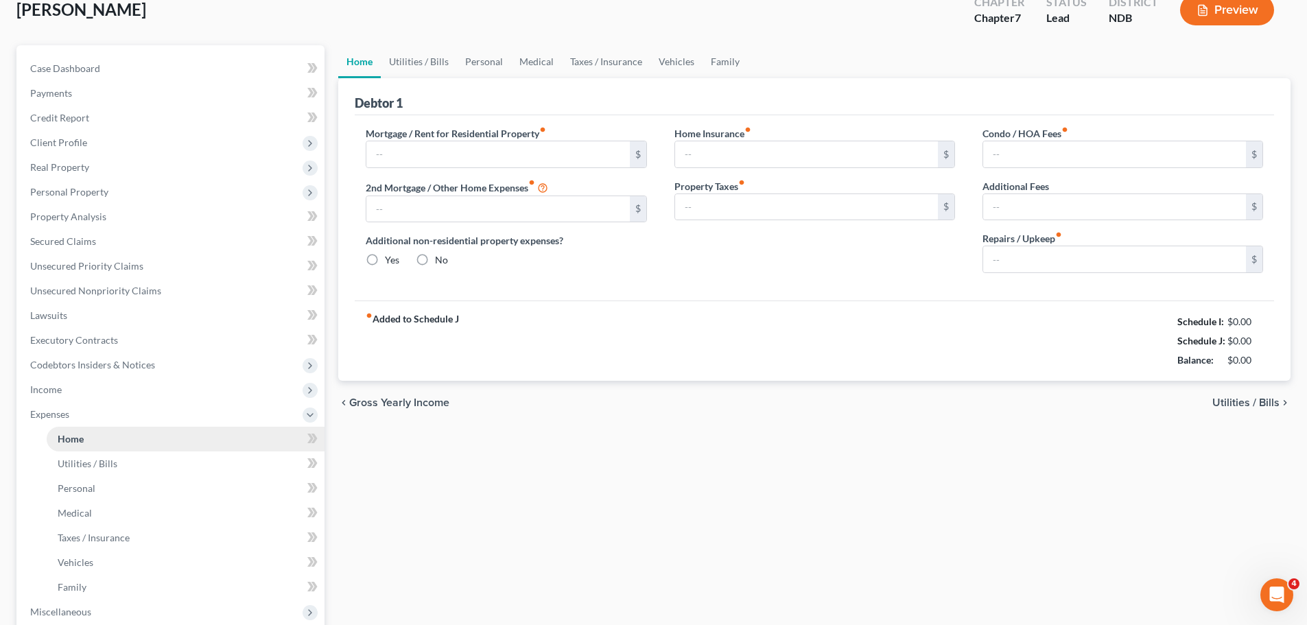
type input "800.00"
type input "0.00"
radio input "true"
type input "0.00"
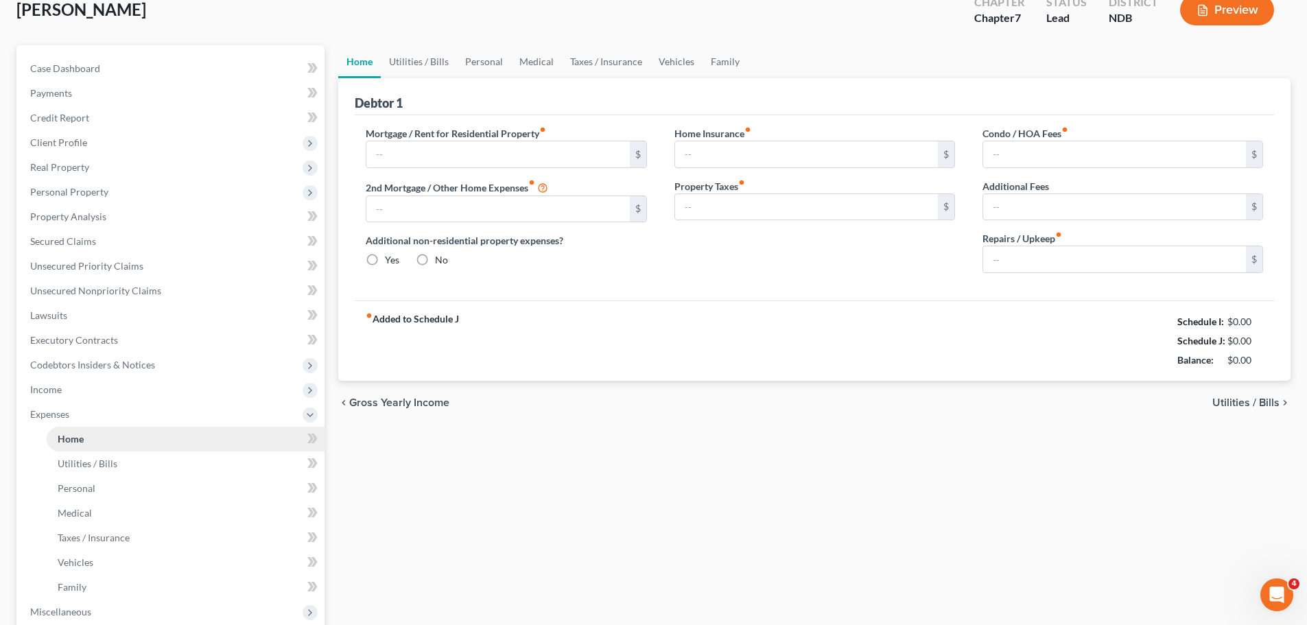
type input "0.00"
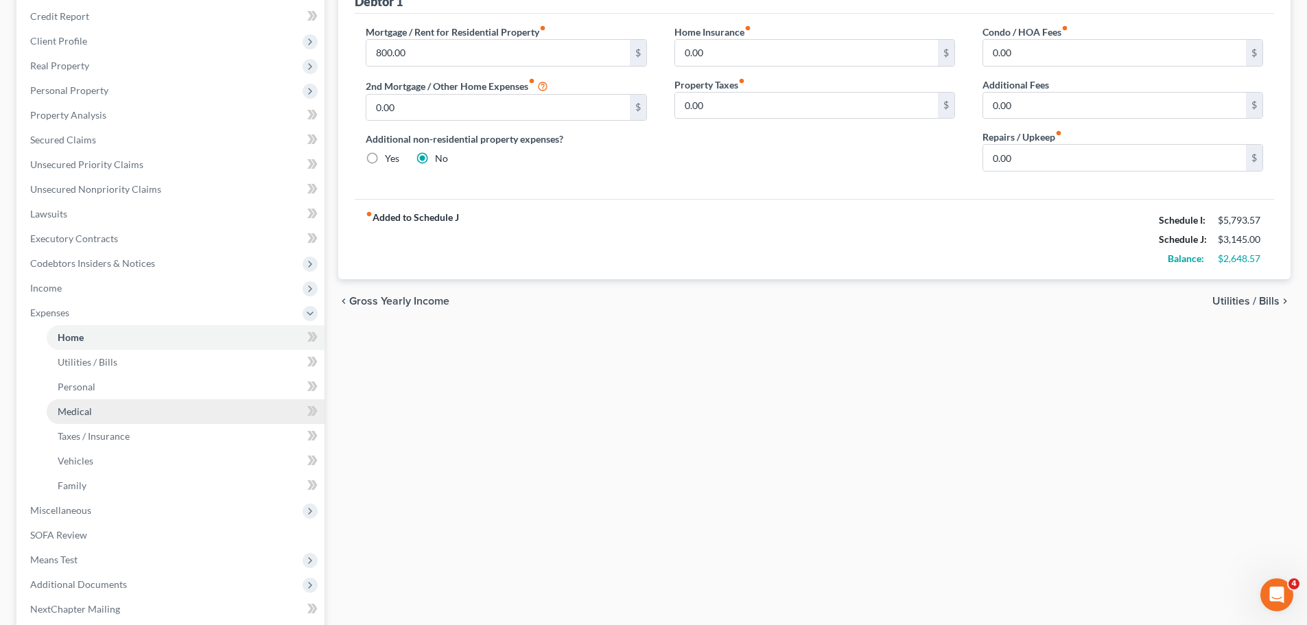
scroll to position [206, 0]
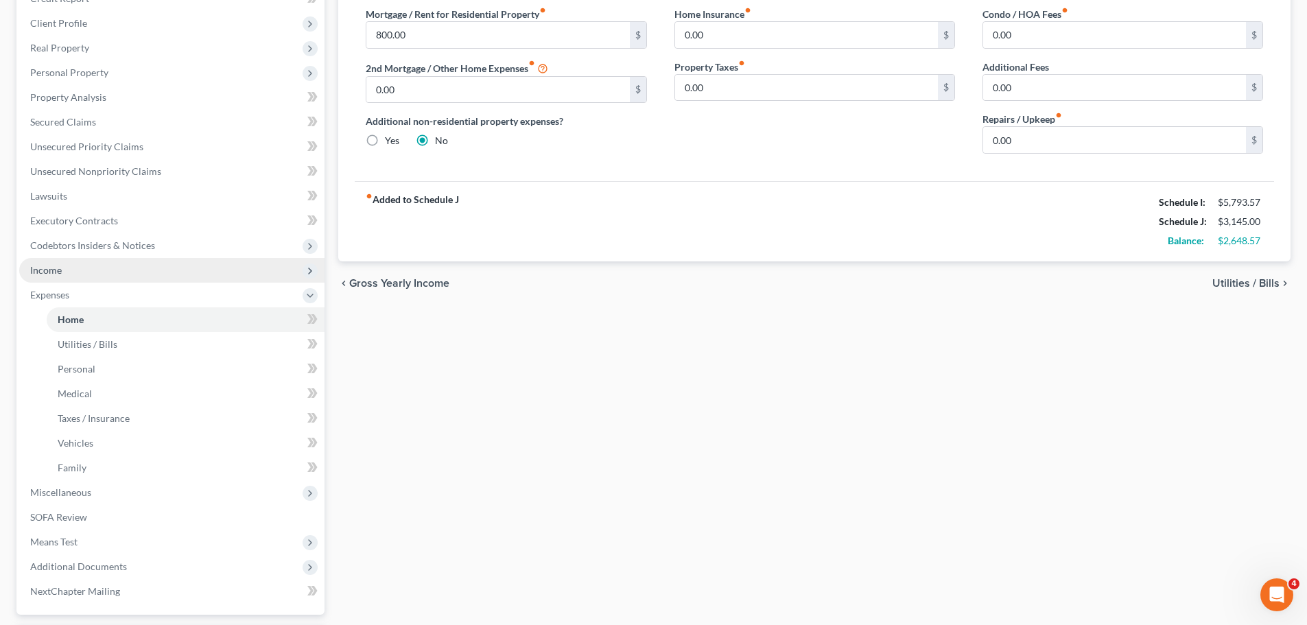
click at [51, 270] on span "Income" at bounding box center [46, 270] width 32 height 12
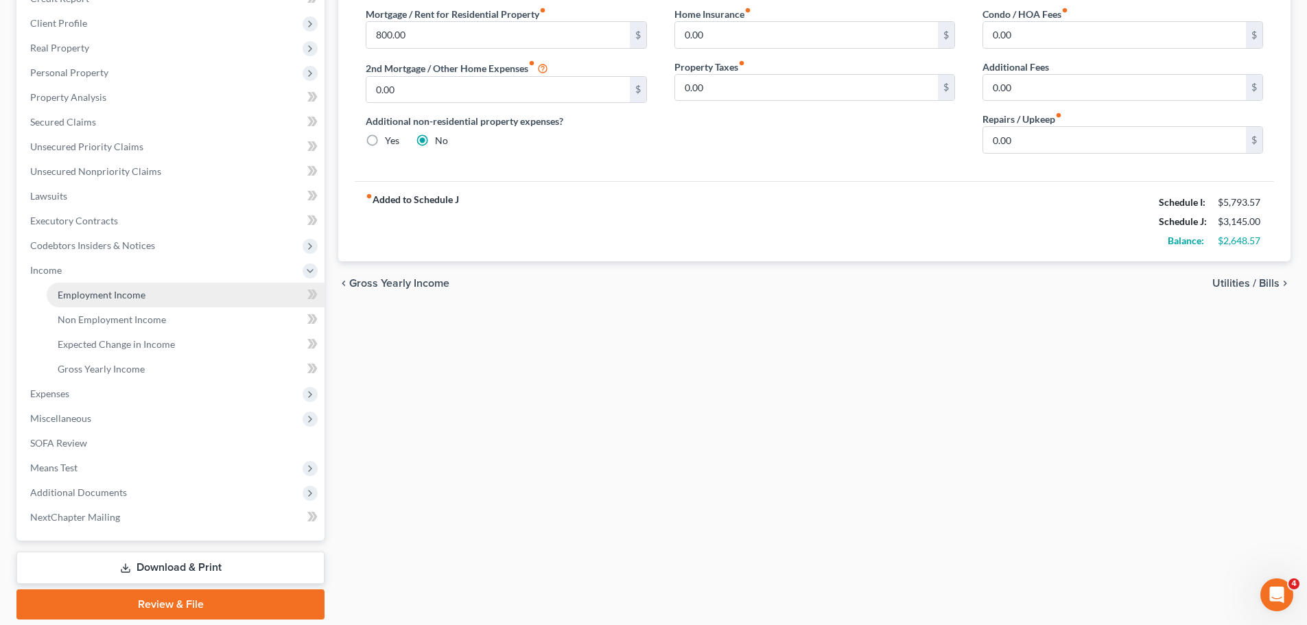
click at [102, 296] on span "Employment Income" at bounding box center [102, 295] width 88 height 12
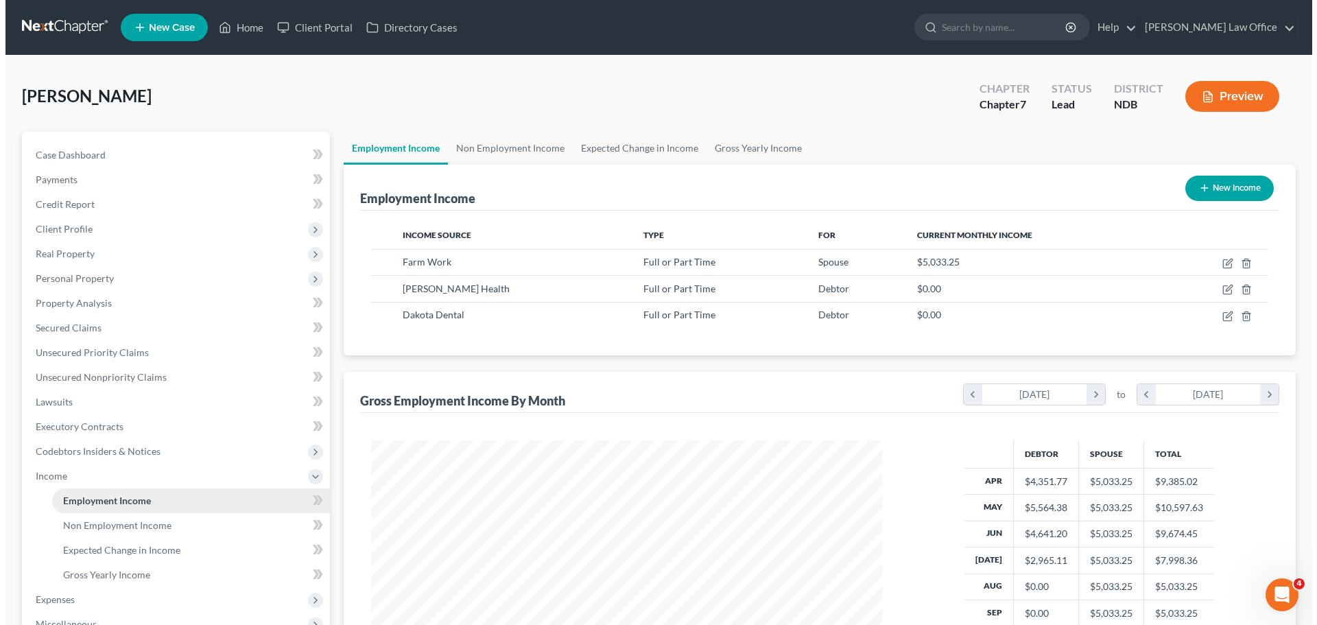
scroll to position [256, 539]
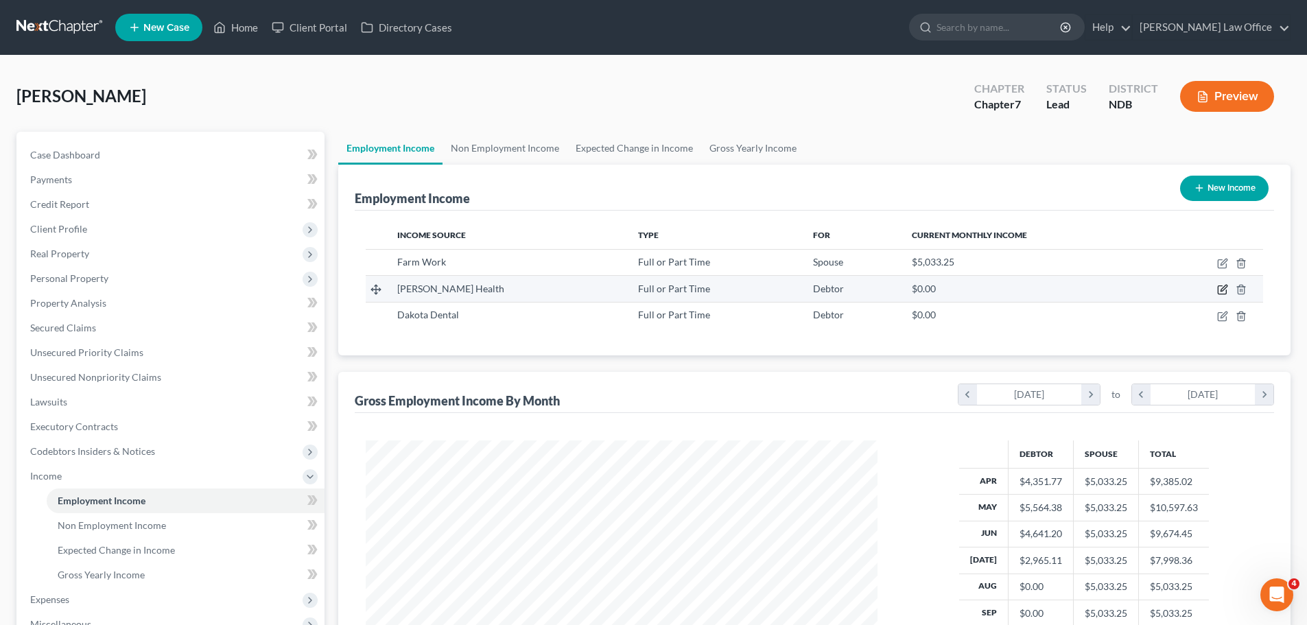
click at [1225, 291] on icon "button" at bounding box center [1222, 289] width 11 height 11
select select "0"
select select "29"
select select "1"
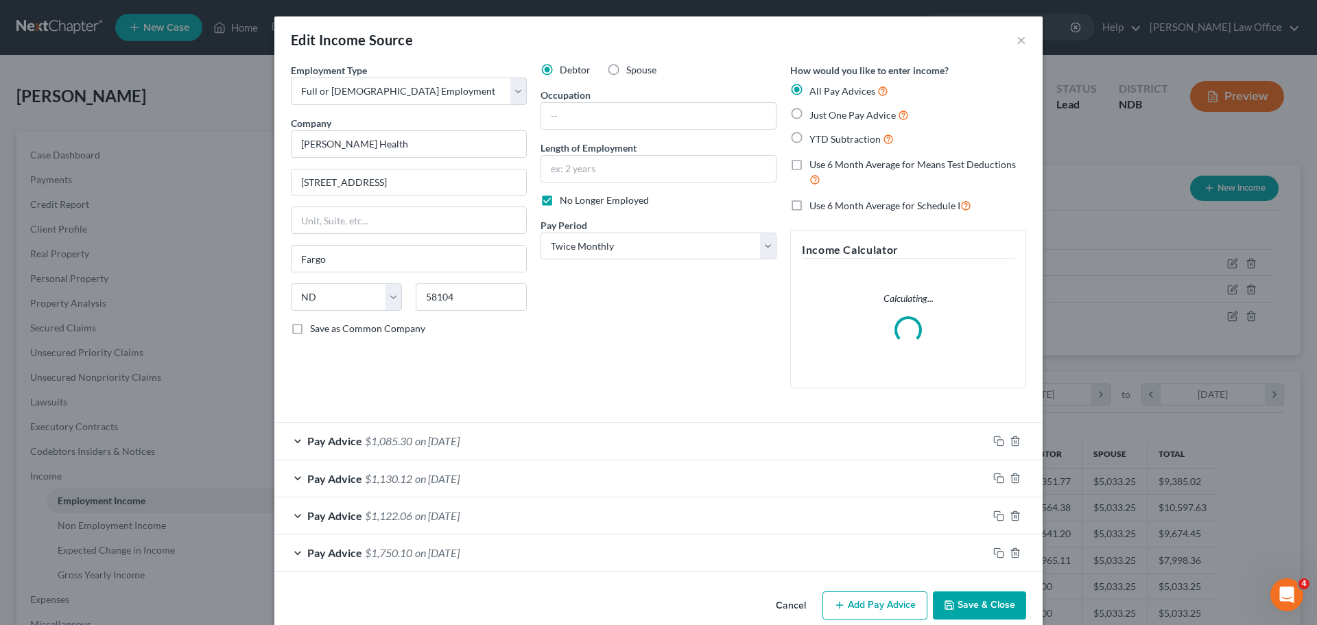
scroll to position [258, 544]
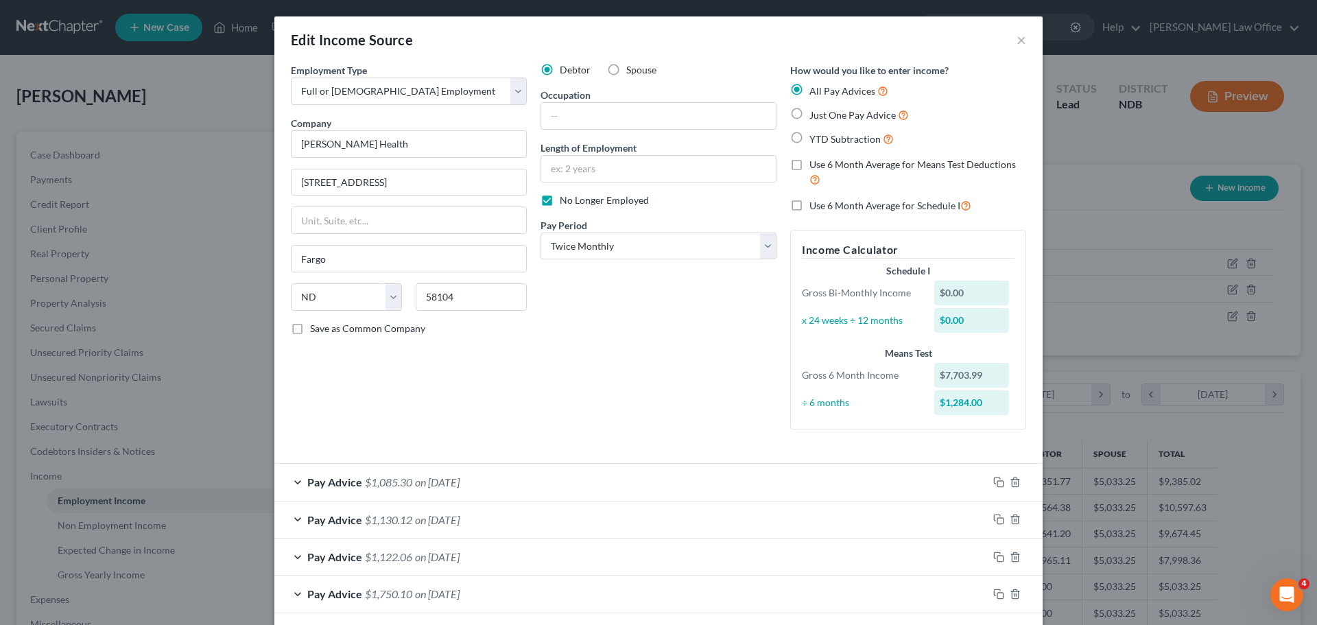
click at [387, 482] on span "$1,085.30" at bounding box center [388, 482] width 47 height 13
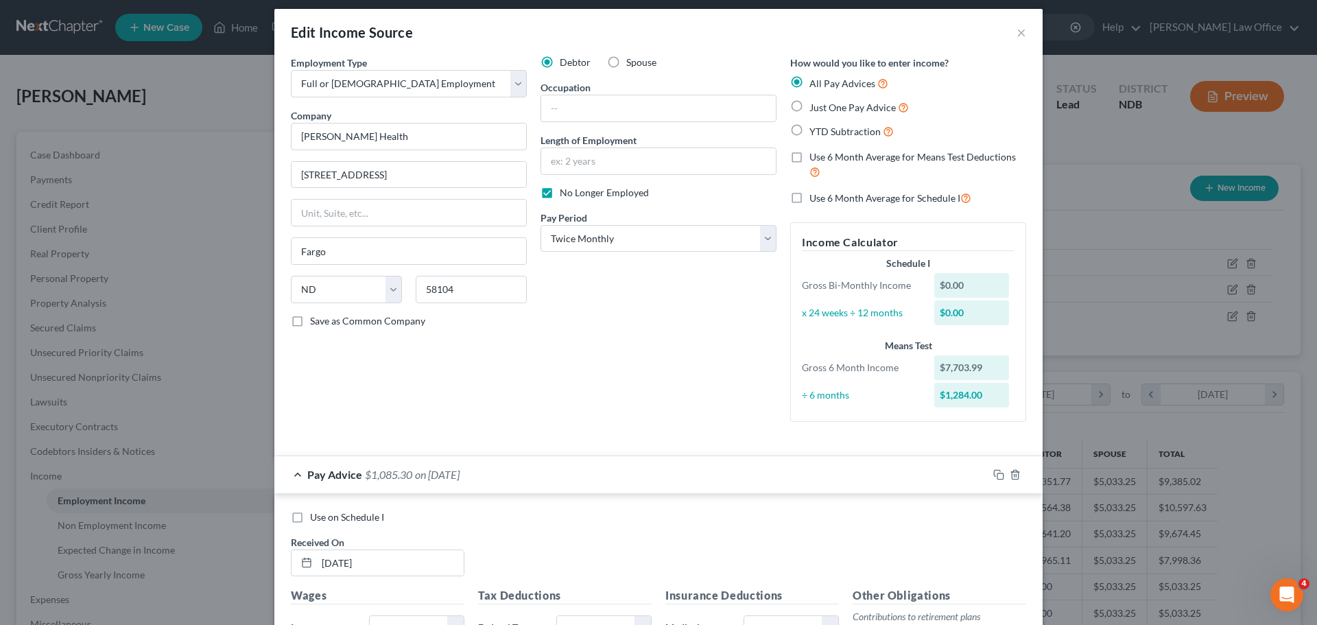
scroll to position [0, 0]
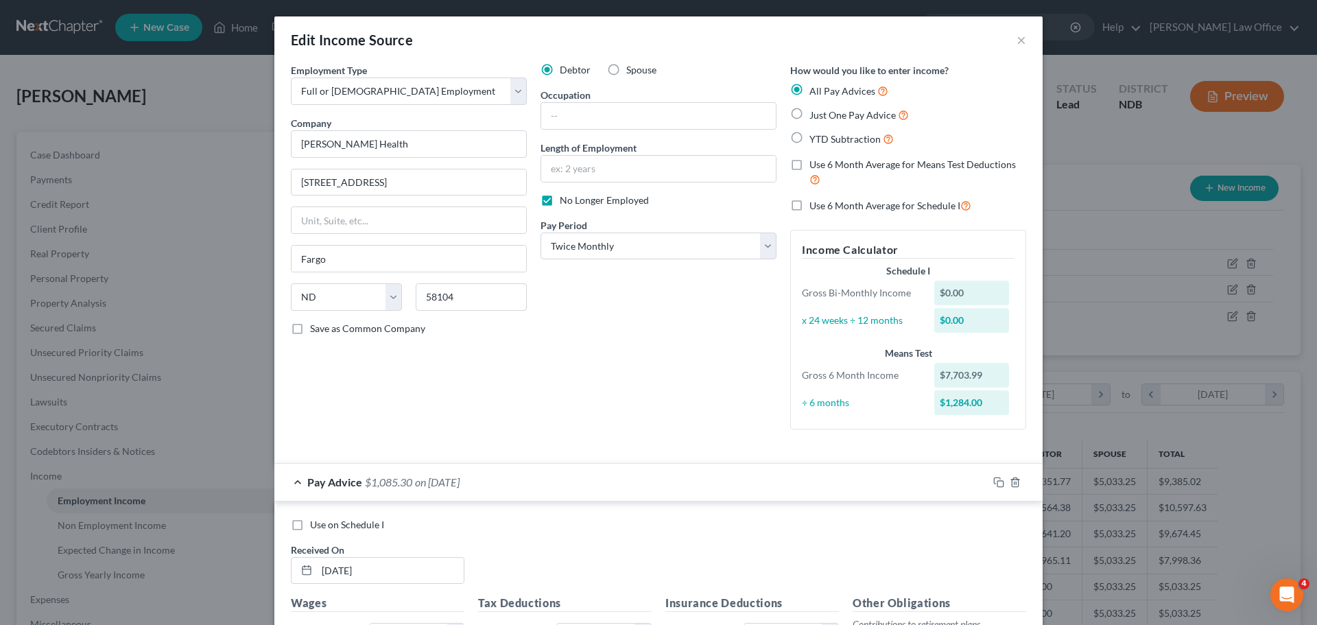
click at [537, 403] on div "Debtor Spouse Occupation Length of Employment No Longer Employed Pay Period * S…" at bounding box center [659, 251] width 250 height 377
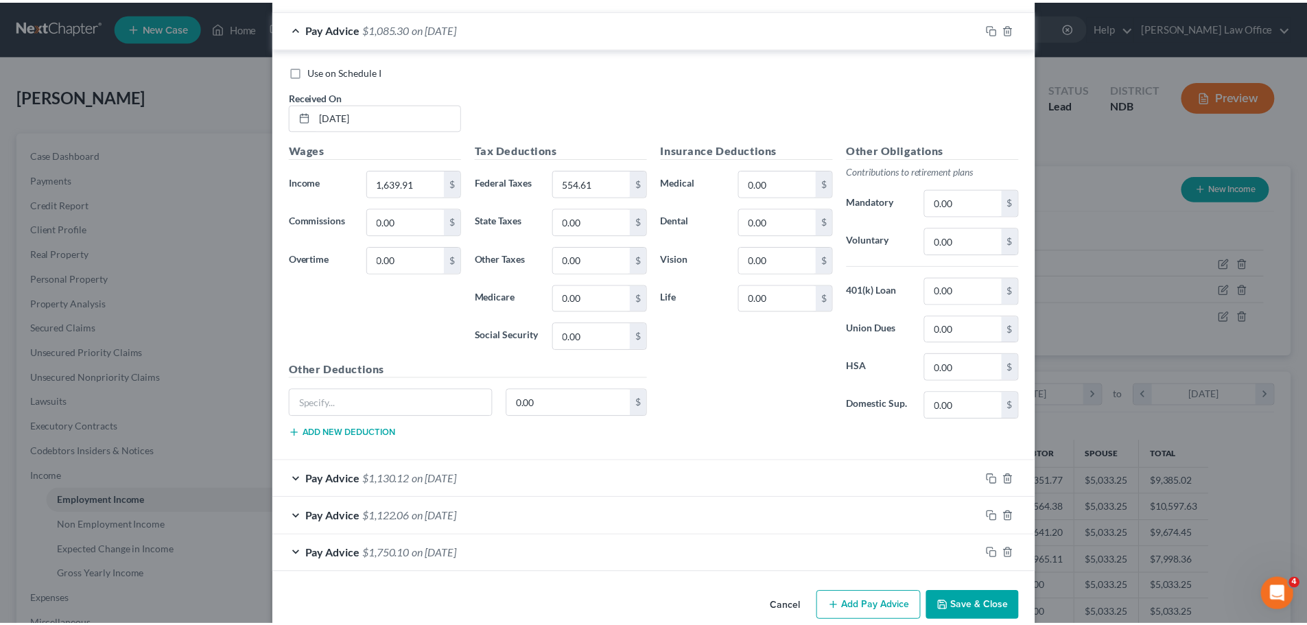
scroll to position [477, 0]
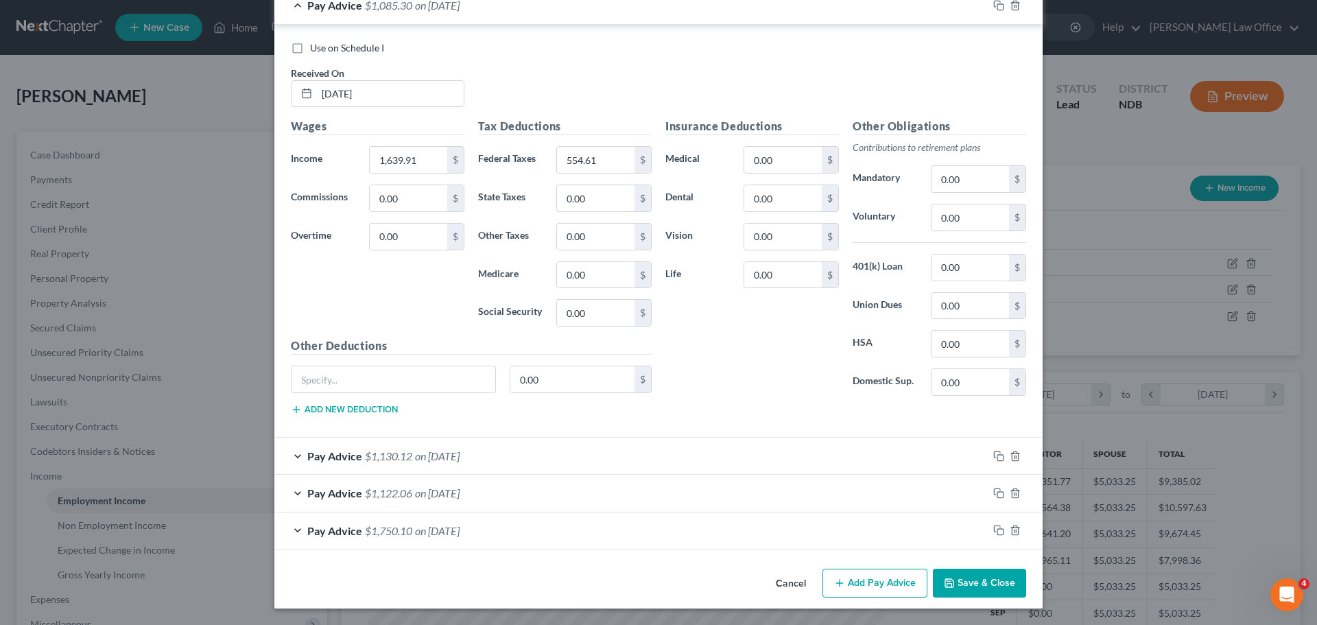
click at [997, 586] on button "Save & Close" at bounding box center [979, 583] width 93 height 29
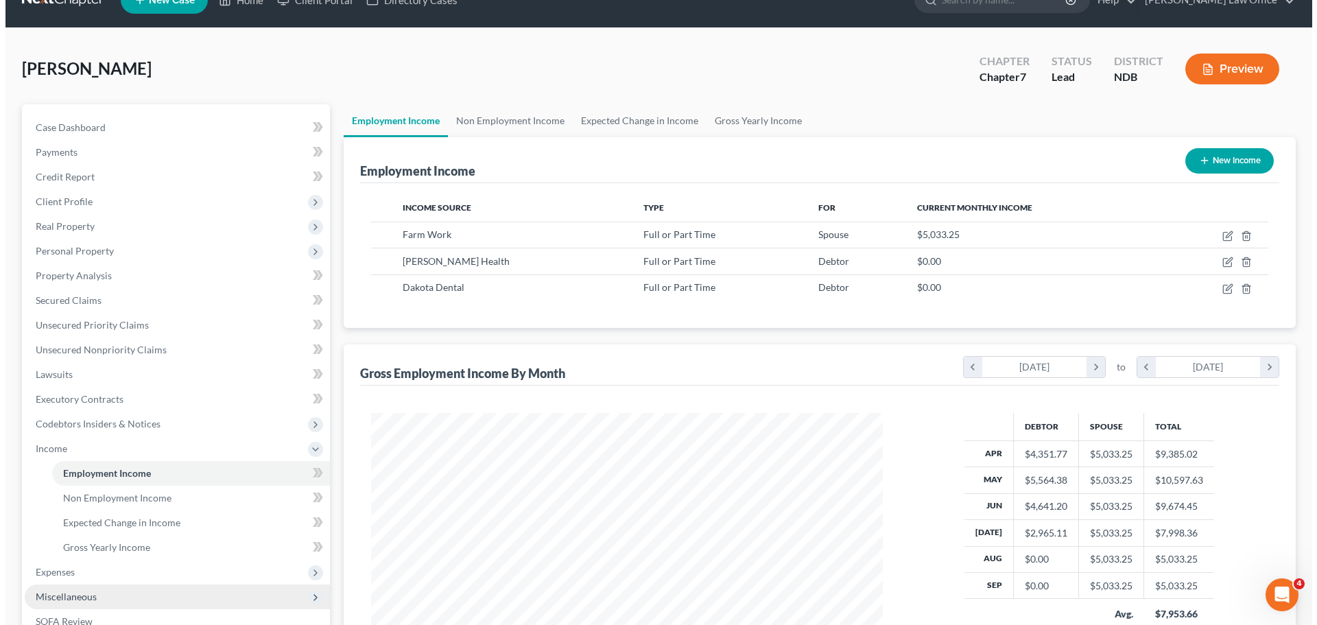
scroll to position [0, 0]
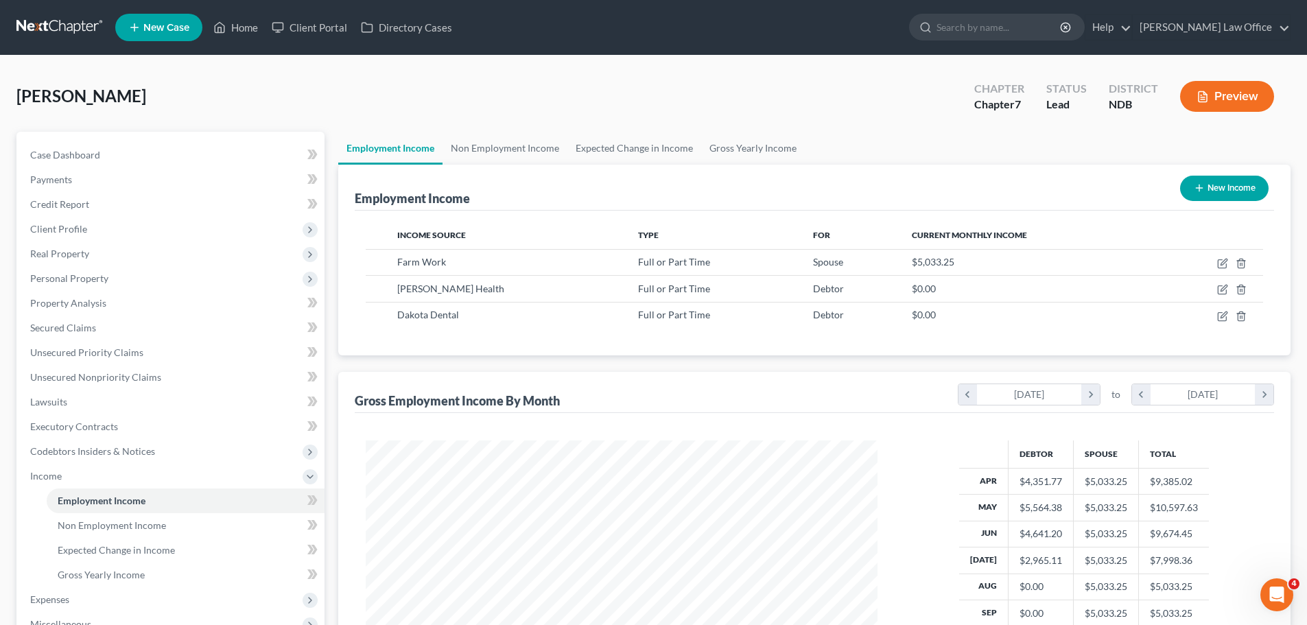
click at [1242, 97] on button "Preview" at bounding box center [1227, 96] width 94 height 31
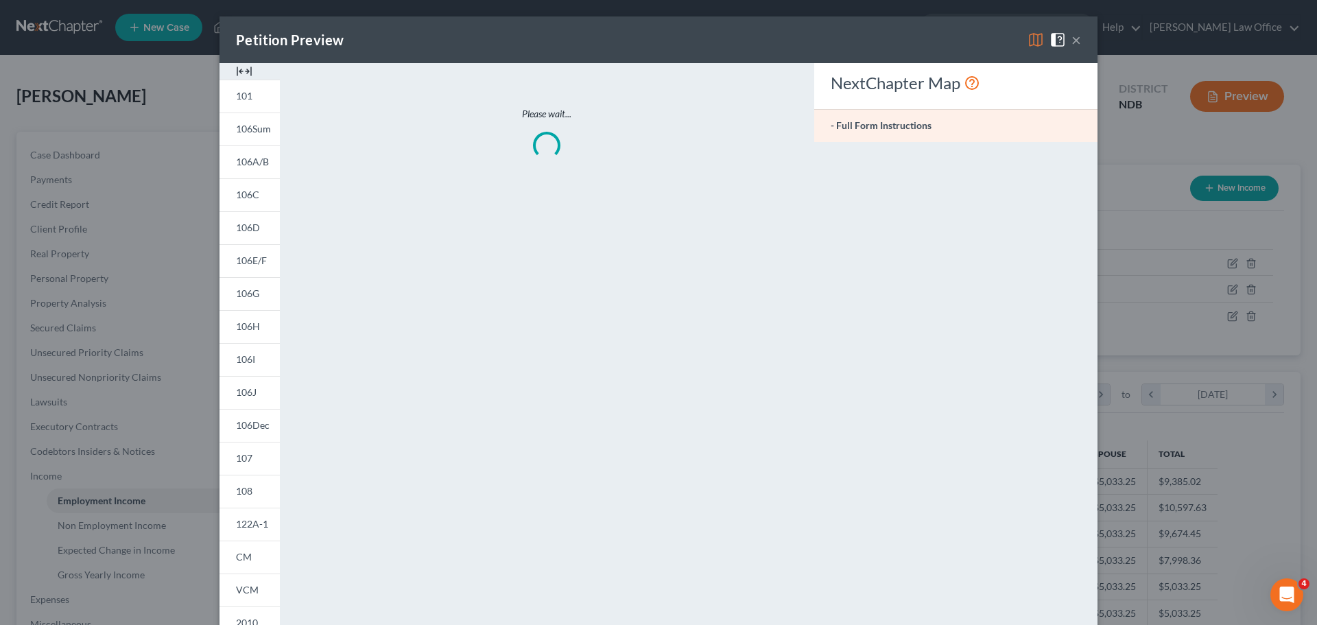
scroll to position [258, 544]
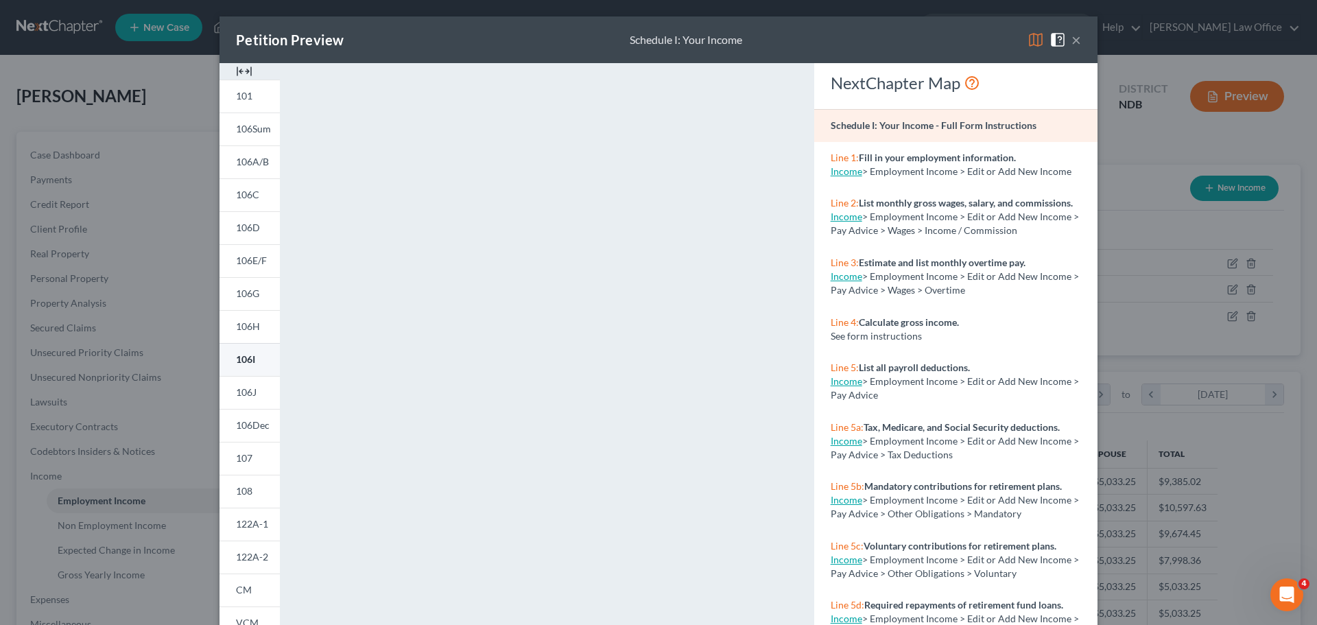
click at [238, 359] on span "106I" at bounding box center [245, 359] width 19 height 12
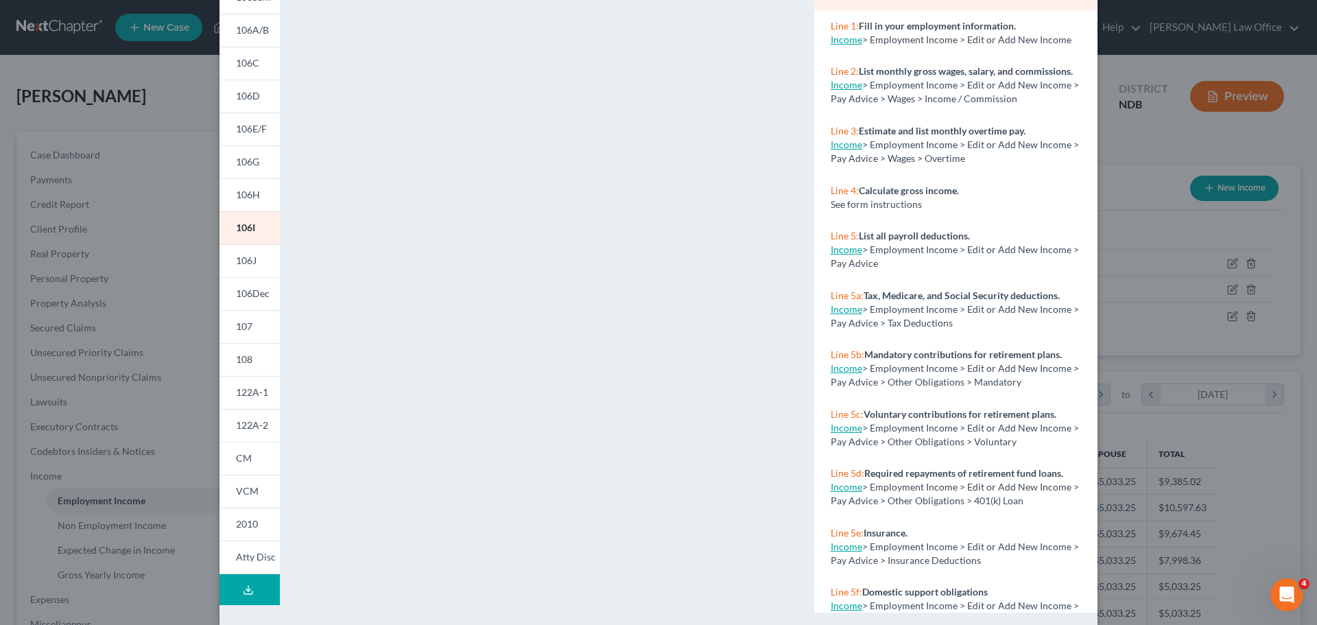
scroll to position [149, 0]
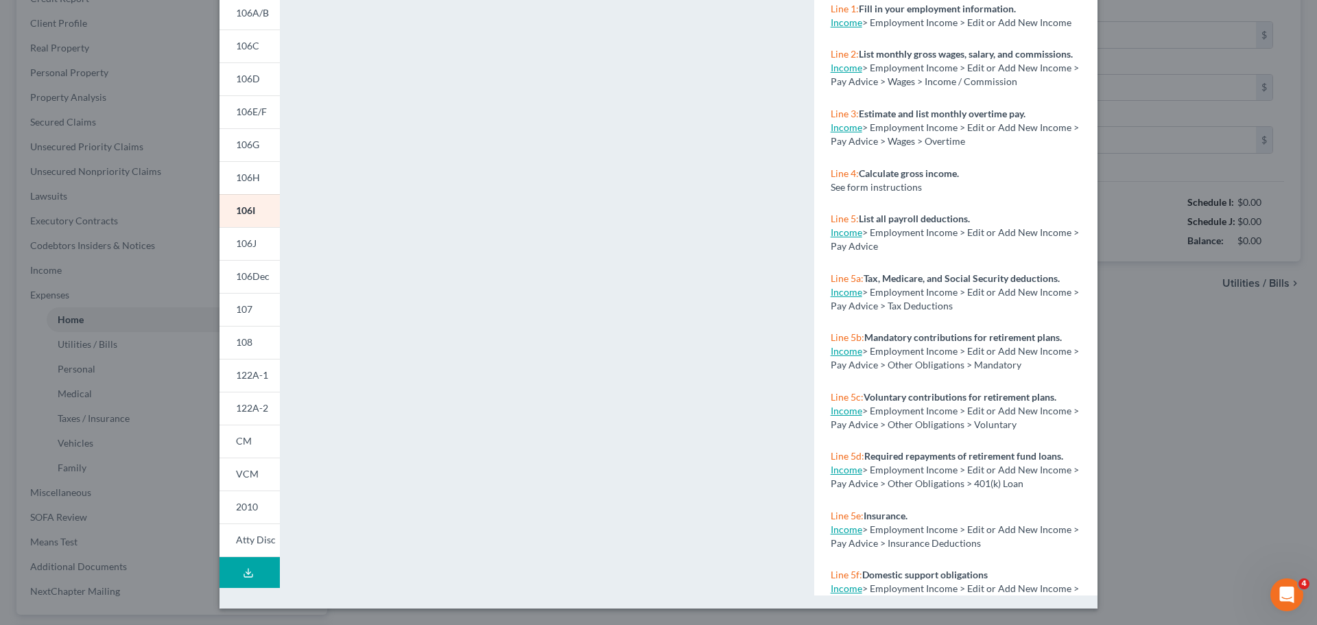
type input "800.00"
type input "0.00"
radio input "true"
type input "0.00"
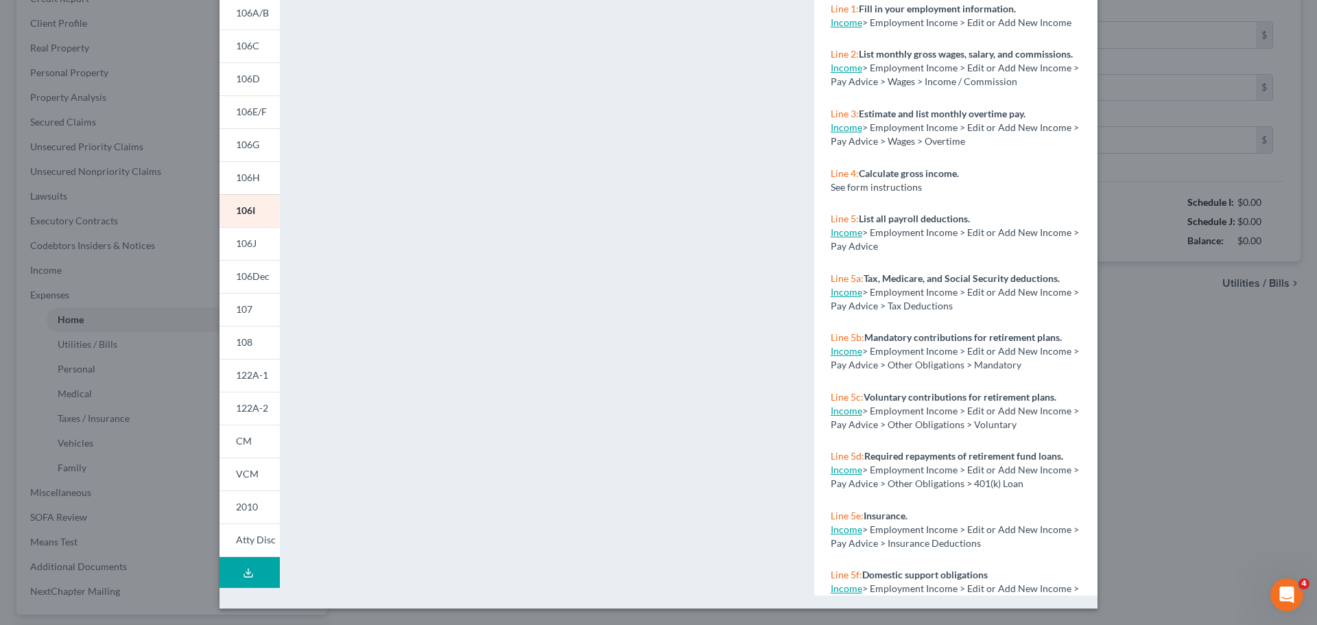
type input "0.00"
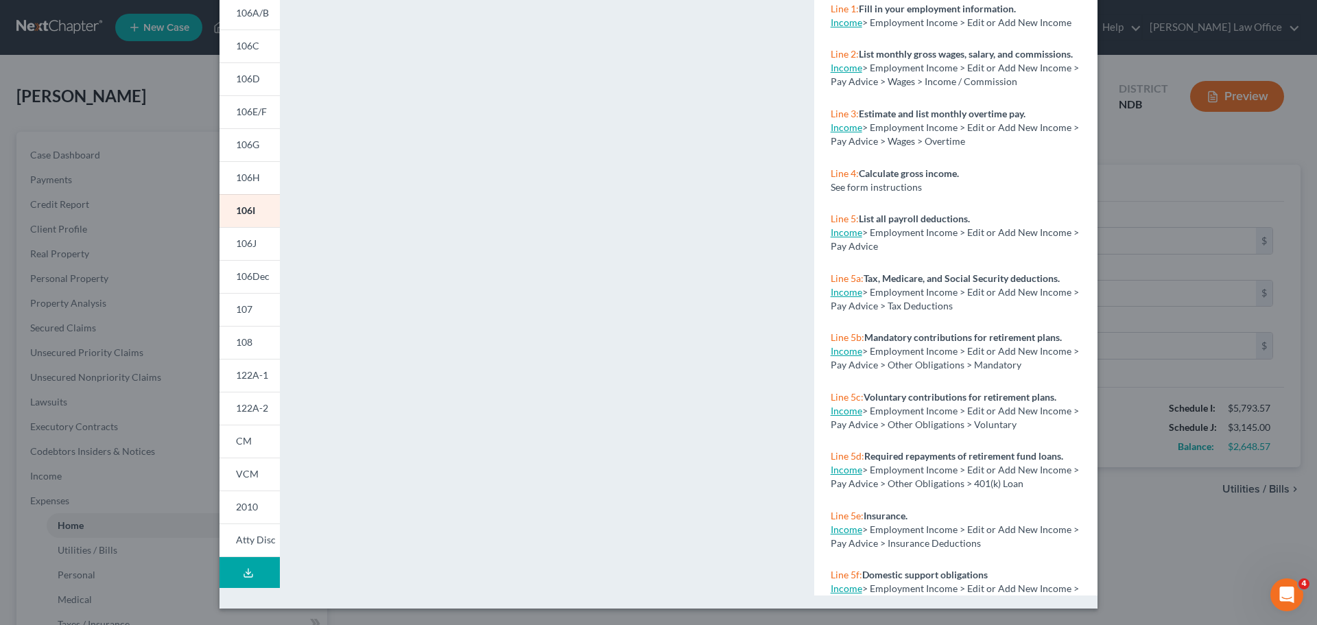
click at [1210, 312] on div "Petition Preview Schedule I: Your Income × 101 106Sum 106A/B 106C 106D 106E/F 1…" at bounding box center [658, 312] width 1317 height 625
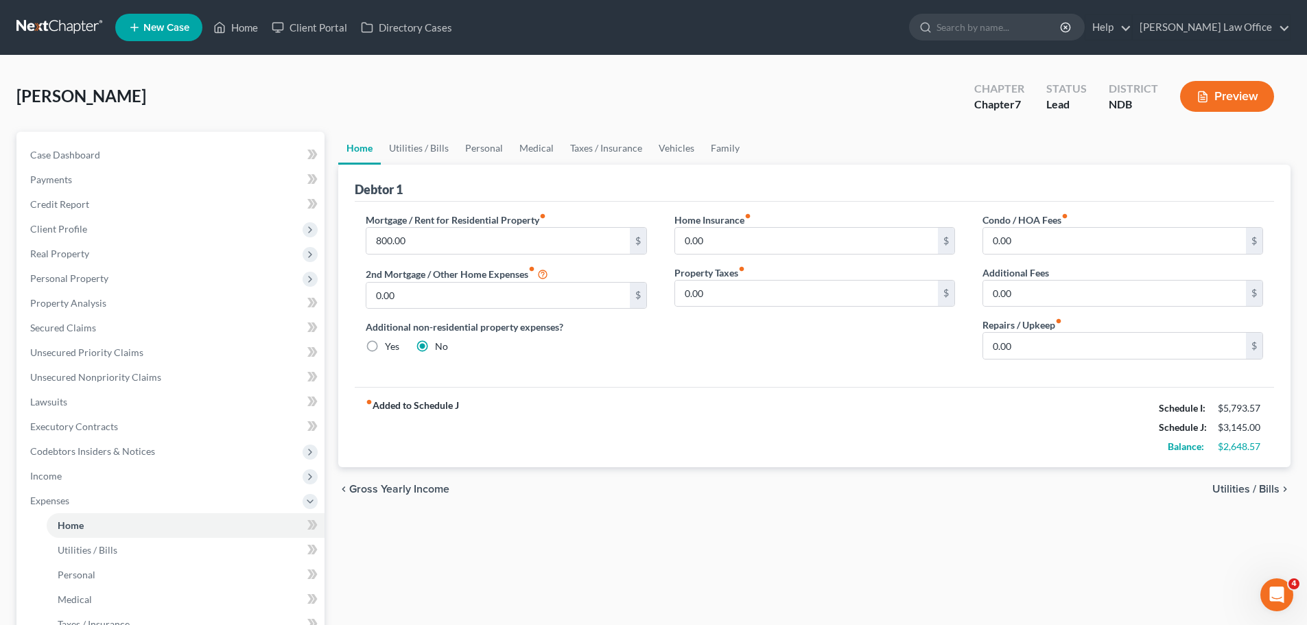
drag, startPoint x: 598, startPoint y: 471, endPoint x: 360, endPoint y: 382, distance: 254.5
click at [578, 458] on ui-view "Home Utilities / Bills Personal Medical Taxes / Insurance Vehicles Family Debto…" at bounding box center [814, 321] width 952 height 379
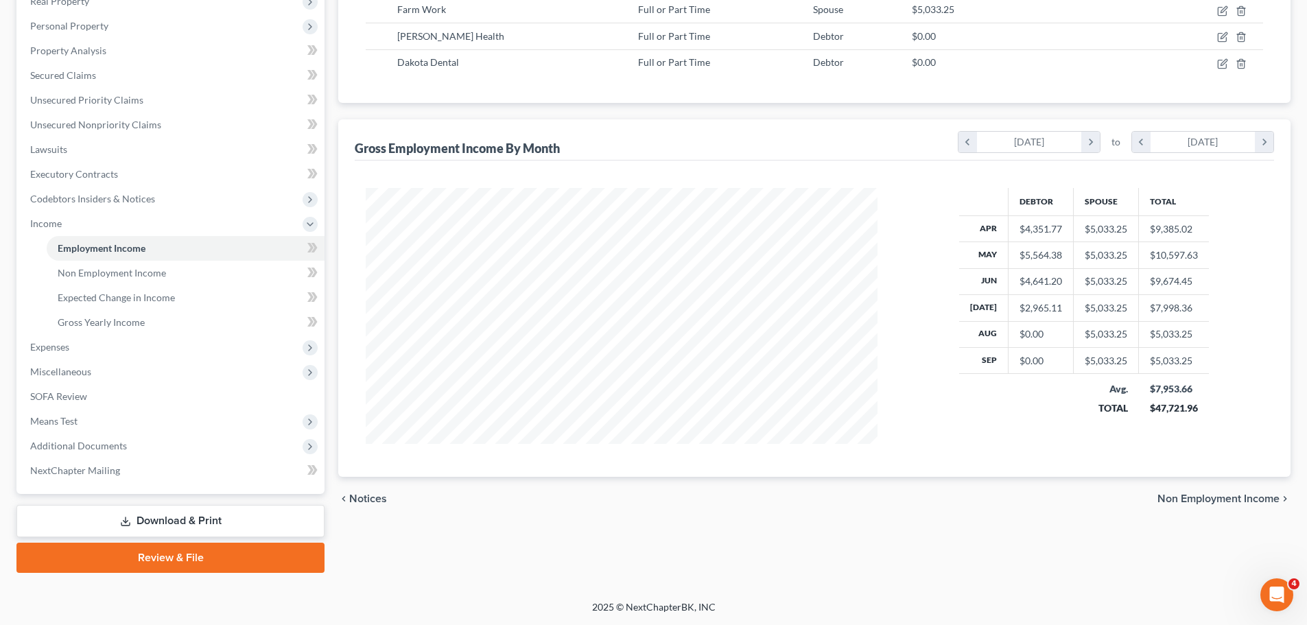
scroll to position [256, 539]
click at [65, 420] on span "Means Test" at bounding box center [53, 421] width 47 height 12
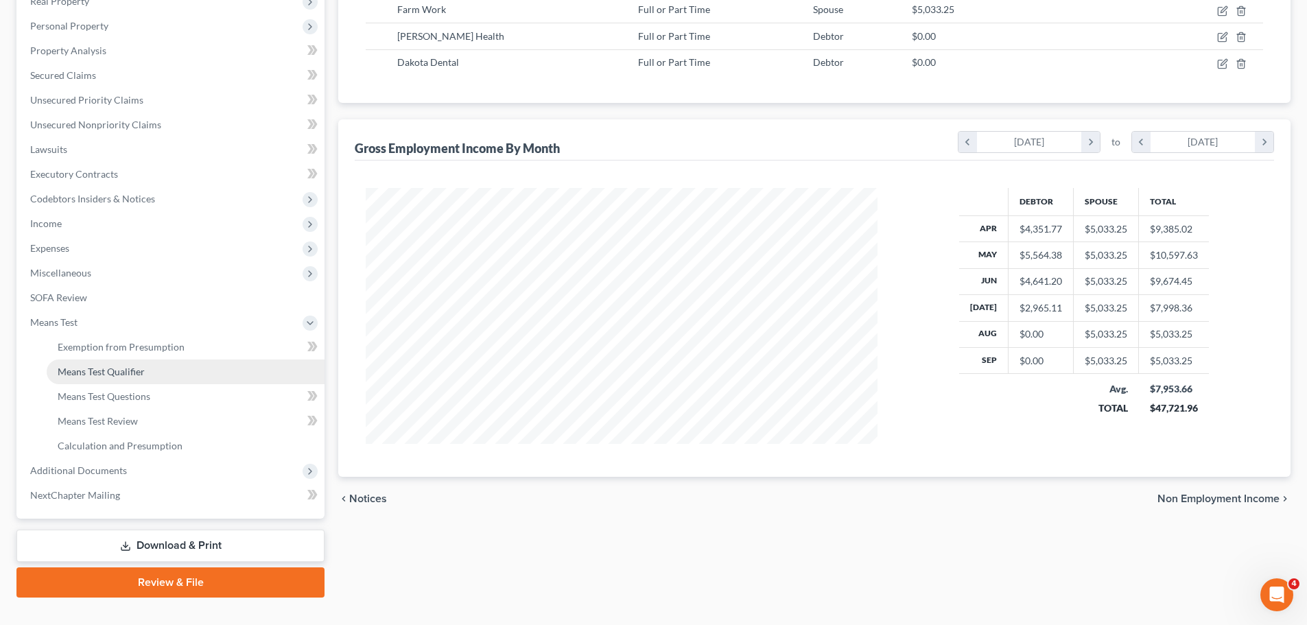
click at [117, 372] on span "Means Test Qualifier" at bounding box center [101, 372] width 87 height 12
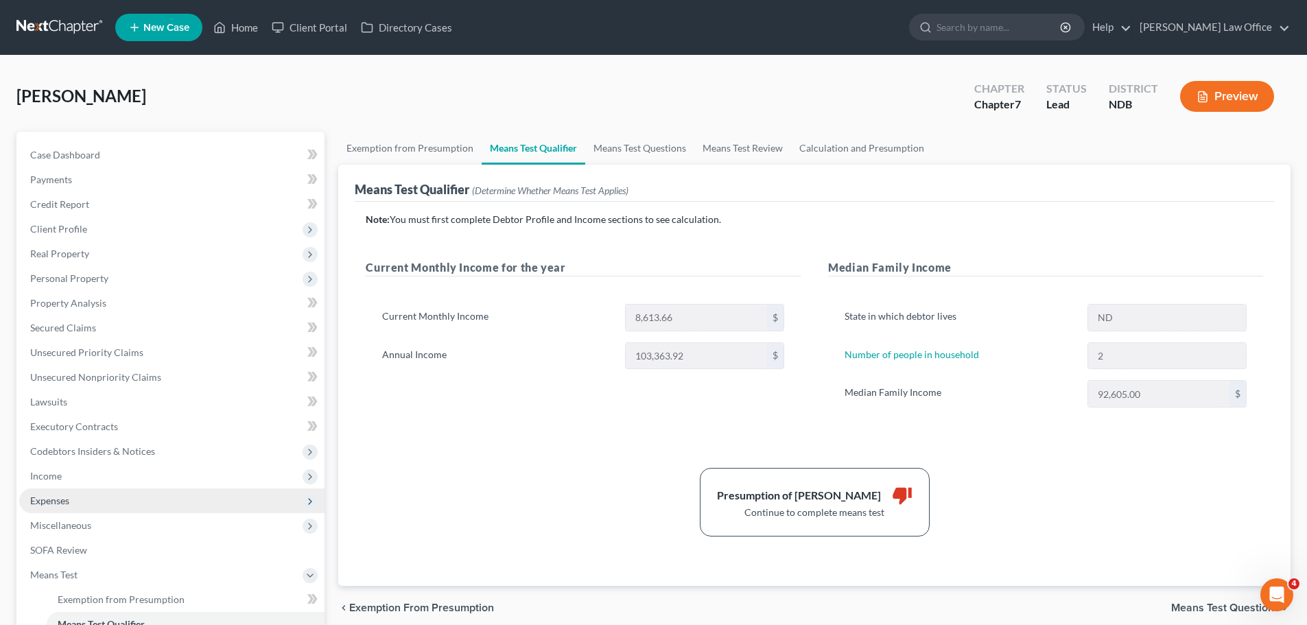
click at [53, 500] on span "Expenses" at bounding box center [49, 501] width 39 height 12
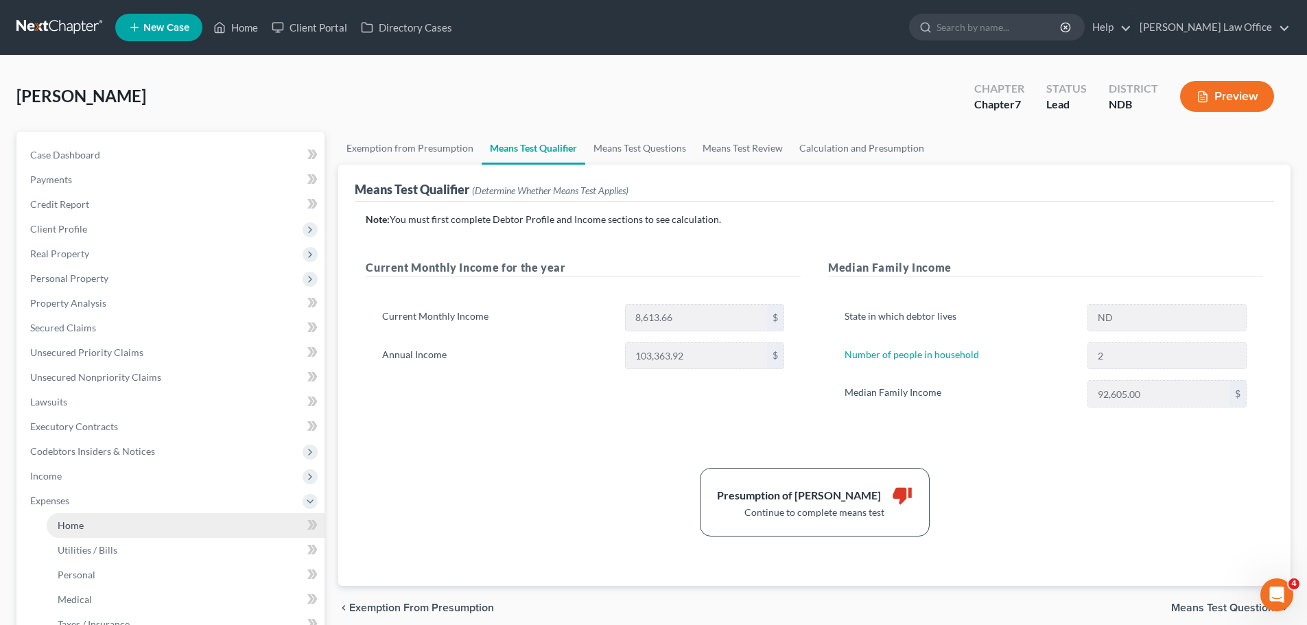
click at [76, 523] on span "Home" at bounding box center [71, 525] width 26 height 12
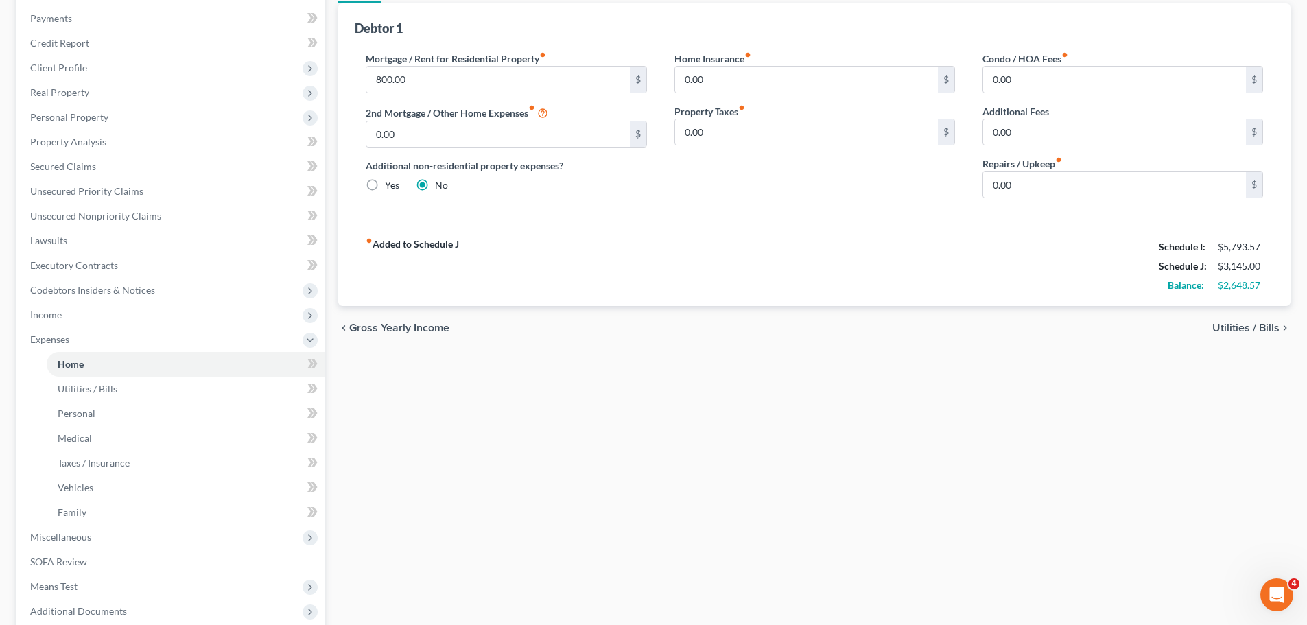
scroll to position [137, 0]
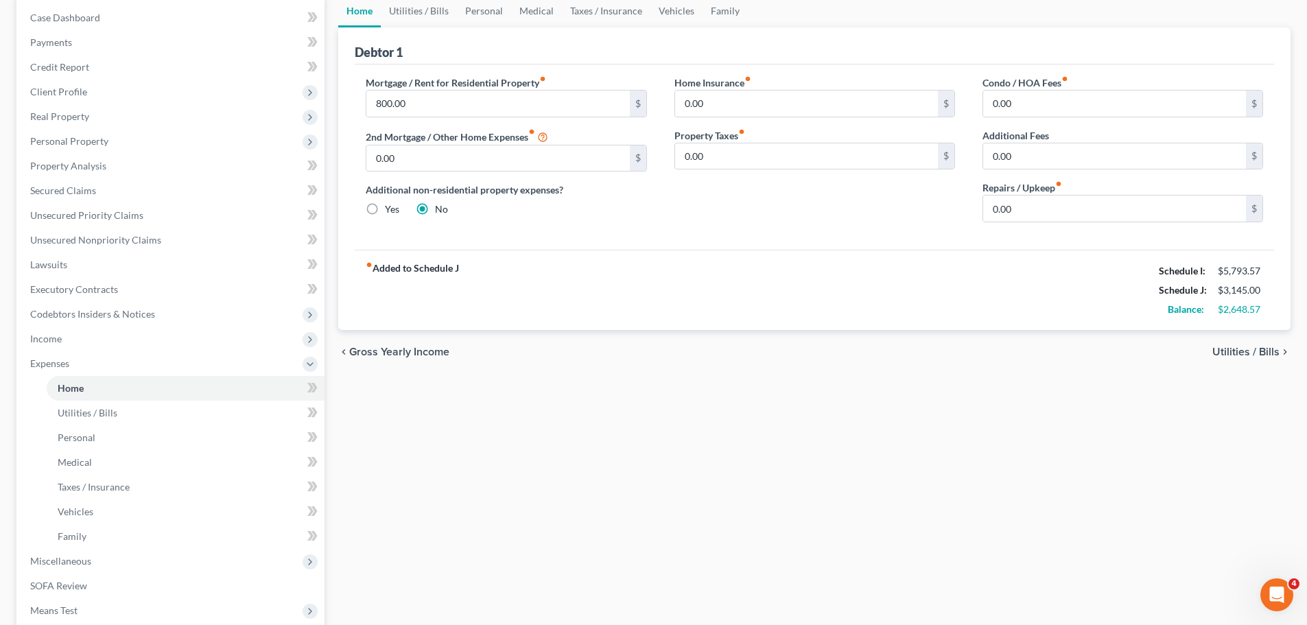
click at [1226, 353] on span "Utilities / Bills" at bounding box center [1245, 352] width 67 height 11
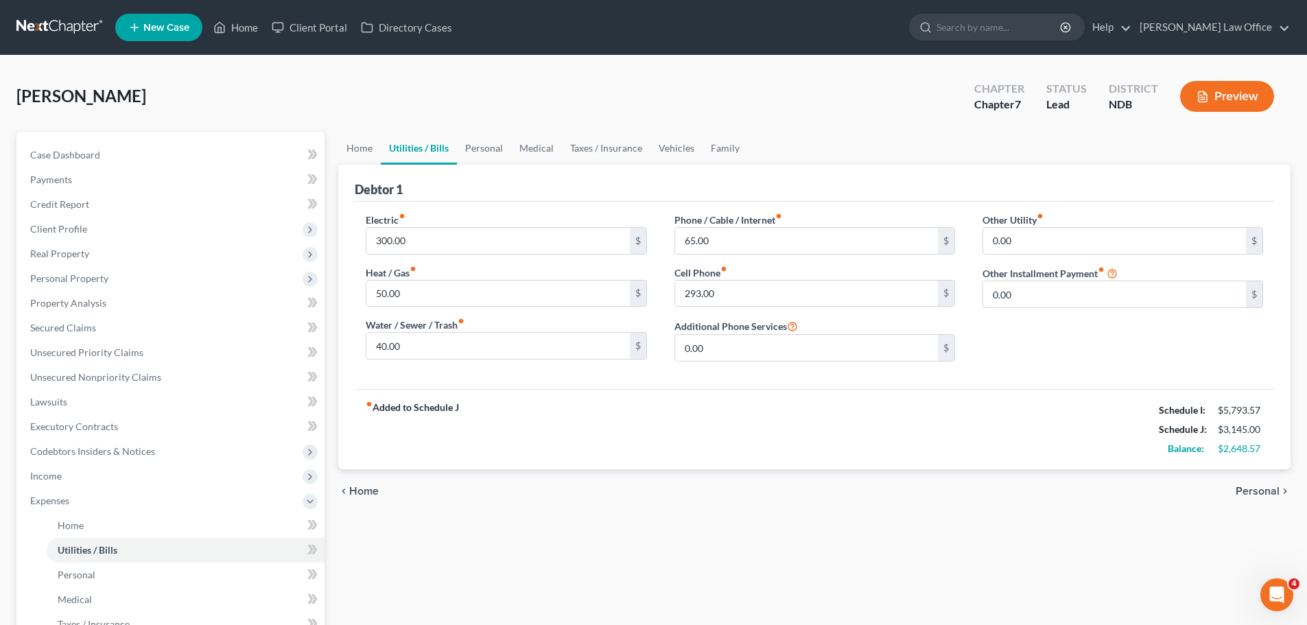
click at [1256, 492] on span "Personal" at bounding box center [1258, 491] width 44 height 11
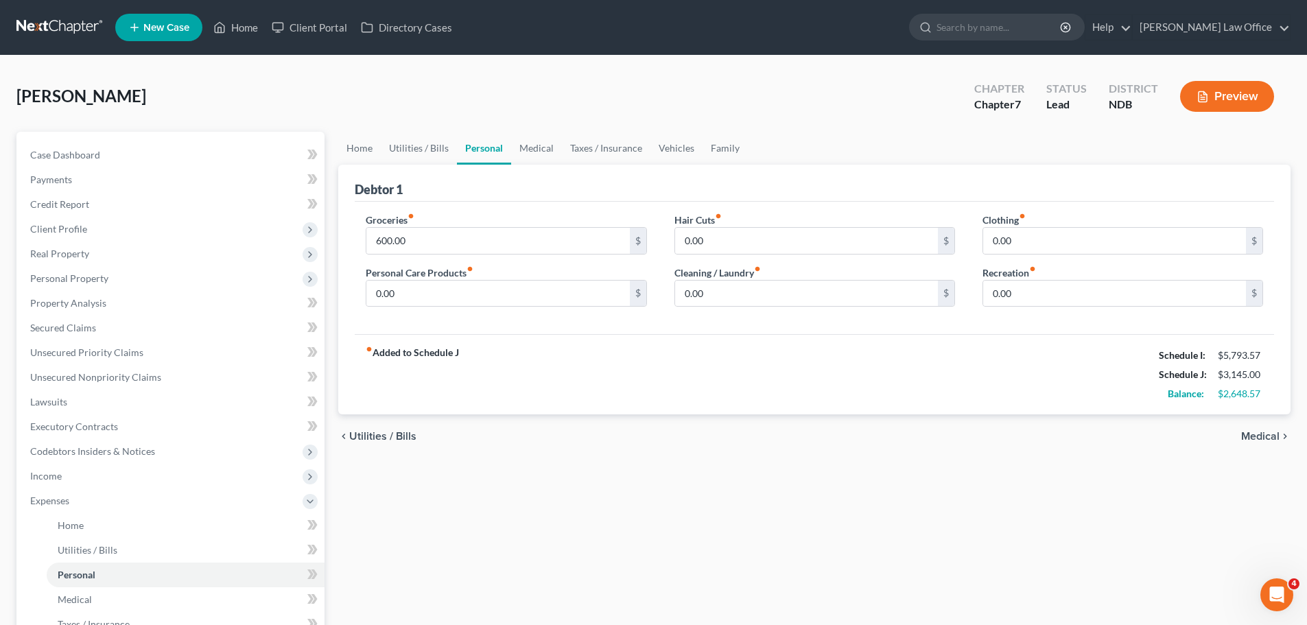
click at [1251, 434] on span "Medical" at bounding box center [1260, 436] width 38 height 11
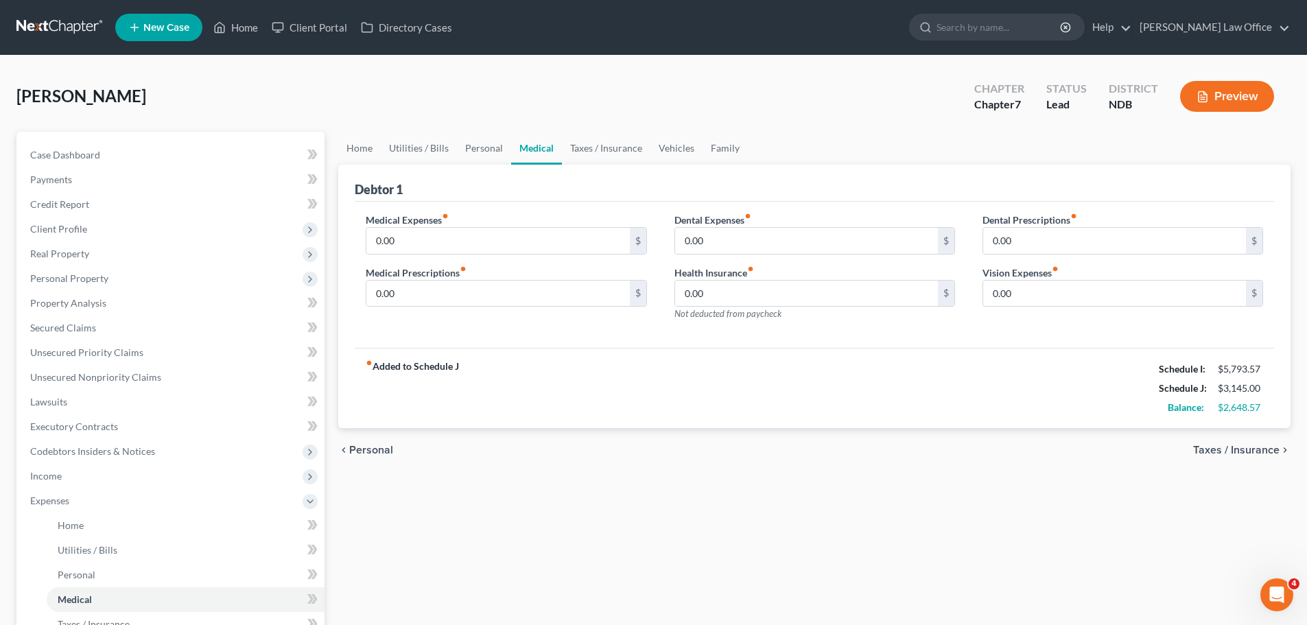
click at [1247, 449] on span "Taxes / Insurance" at bounding box center [1236, 450] width 86 height 11
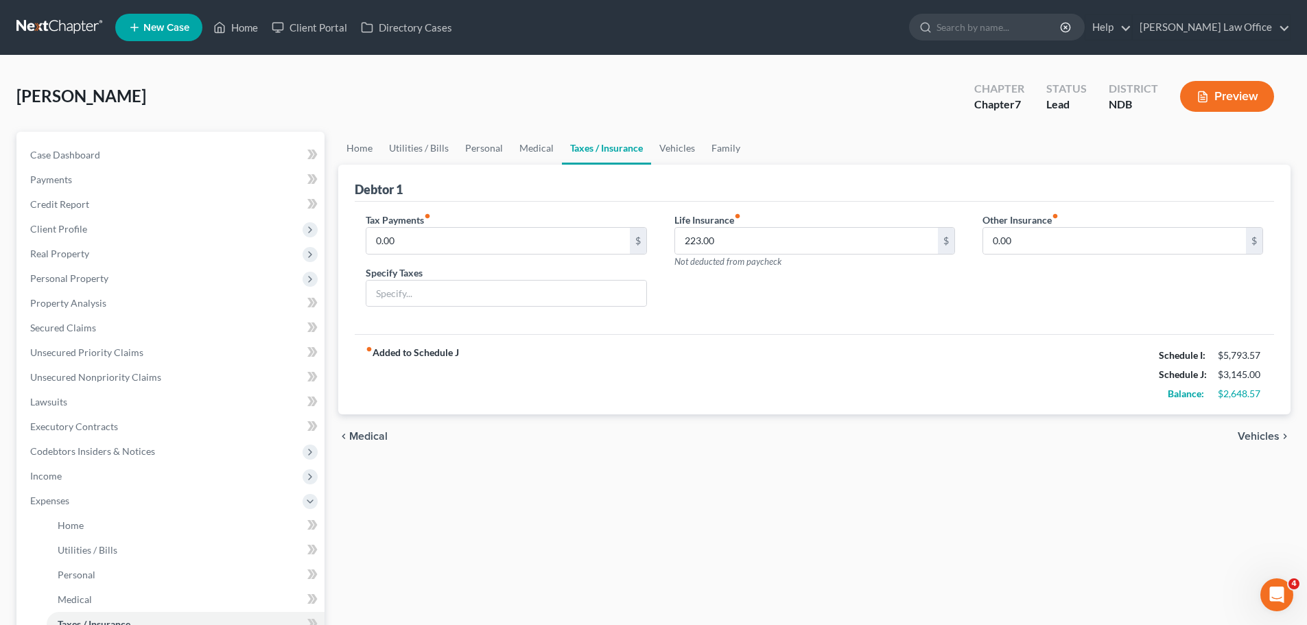
click at [1247, 447] on div "chevron_left Medical Vehicles chevron_right" at bounding box center [814, 436] width 952 height 44
click at [1250, 431] on span "Vehicles" at bounding box center [1259, 436] width 42 height 11
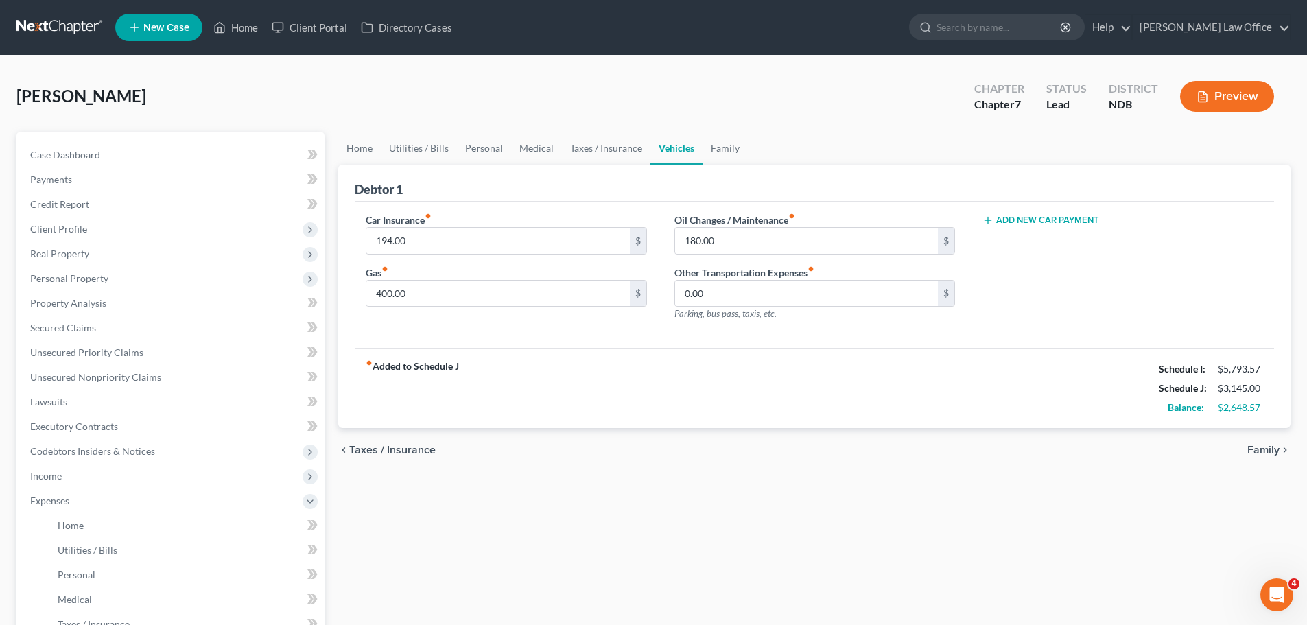
click at [1249, 451] on span "Family" at bounding box center [1263, 450] width 32 height 11
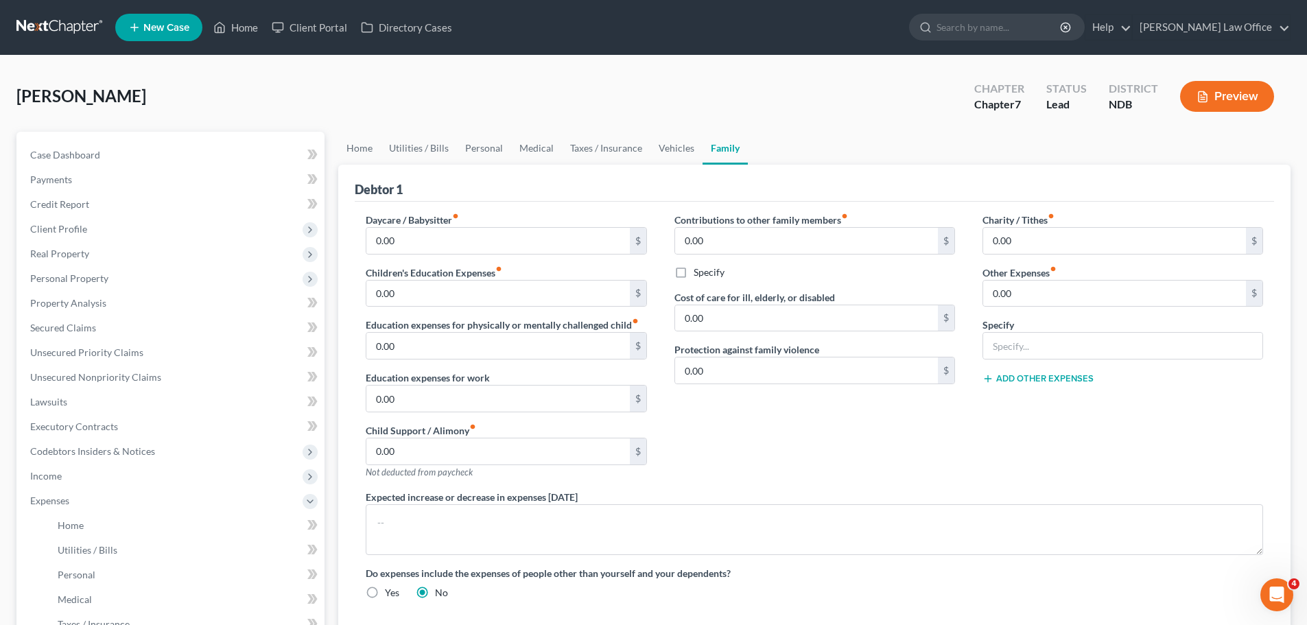
click at [1249, 450] on div "Charity / Tithes fiber_manual_record 0.00 $ Other Expenses fiber_manual_record …" at bounding box center [1123, 351] width 308 height 277
click at [44, 157] on span "Case Dashboard" at bounding box center [65, 155] width 70 height 12
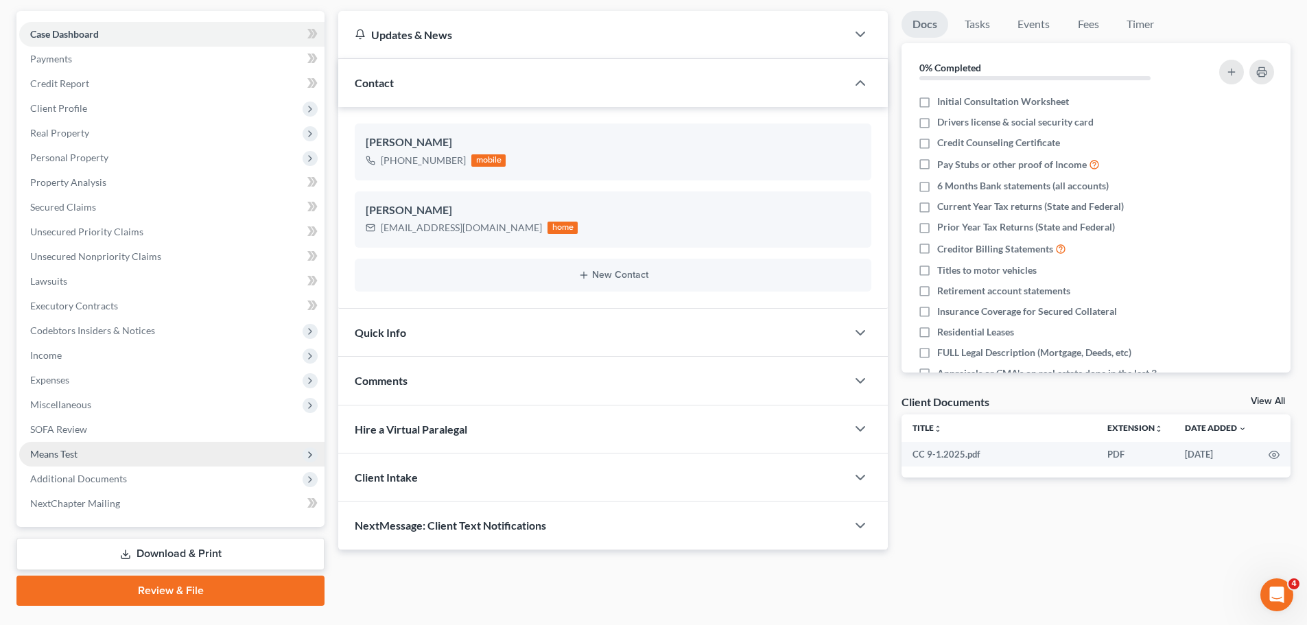
scroll to position [154, 0]
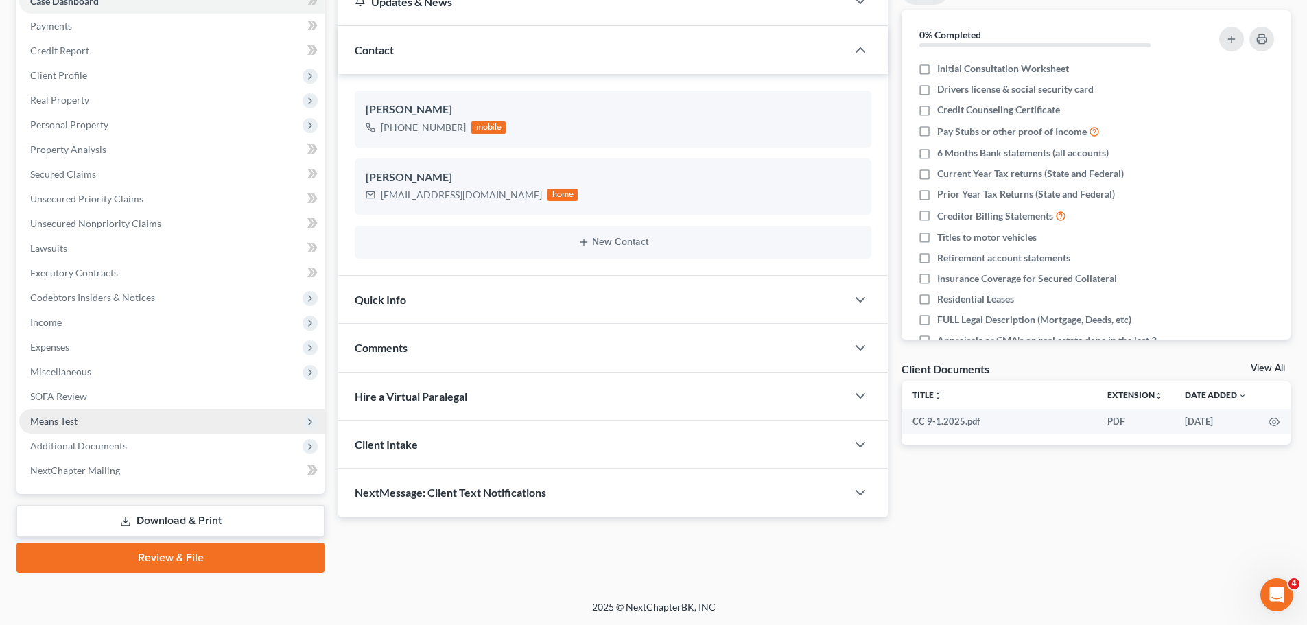
click at [58, 418] on span "Means Test" at bounding box center [53, 421] width 47 height 12
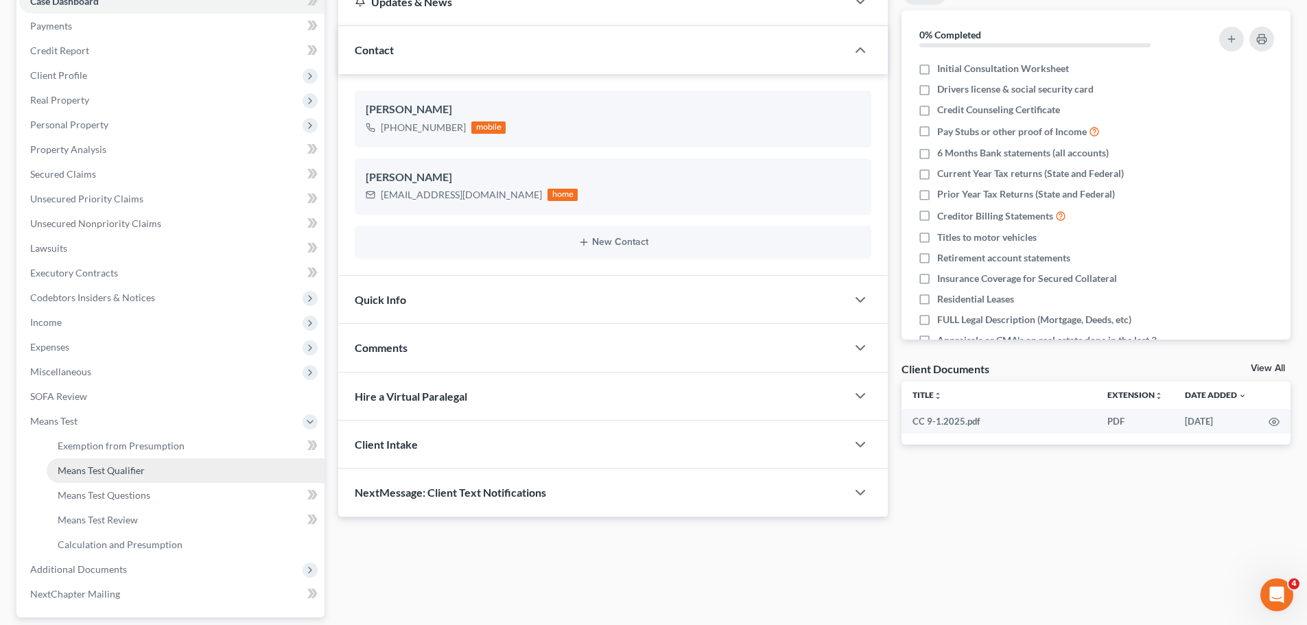
click at [107, 473] on span "Means Test Qualifier" at bounding box center [101, 471] width 87 height 12
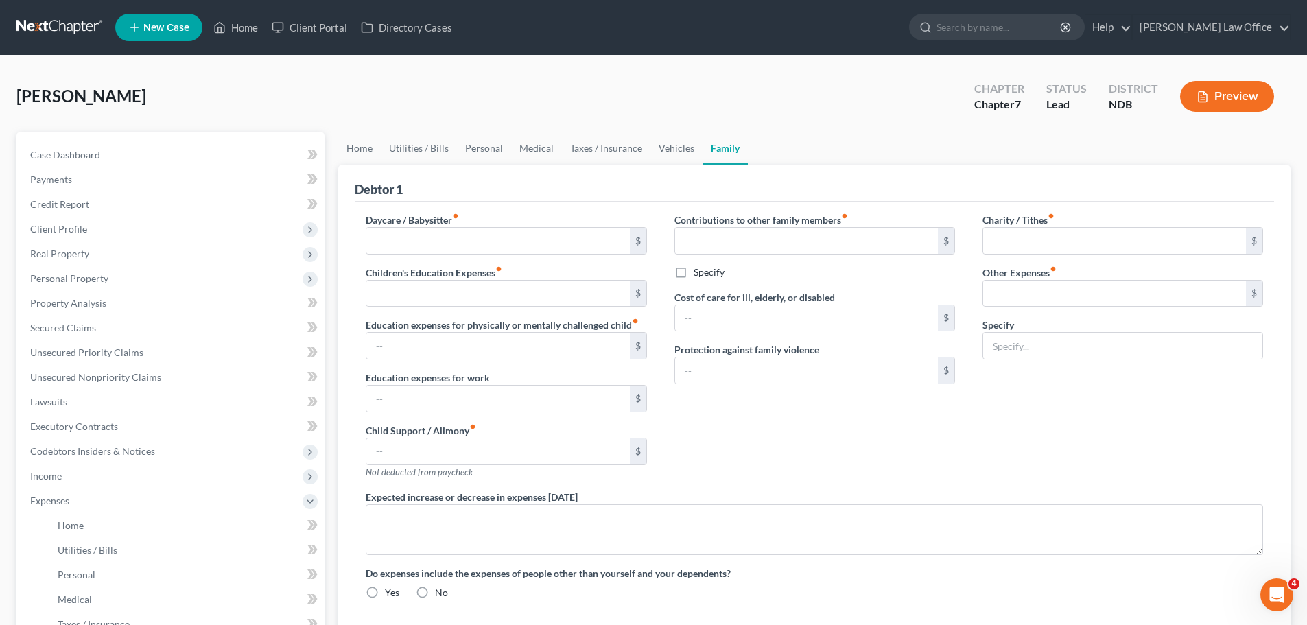
type input "0.00"
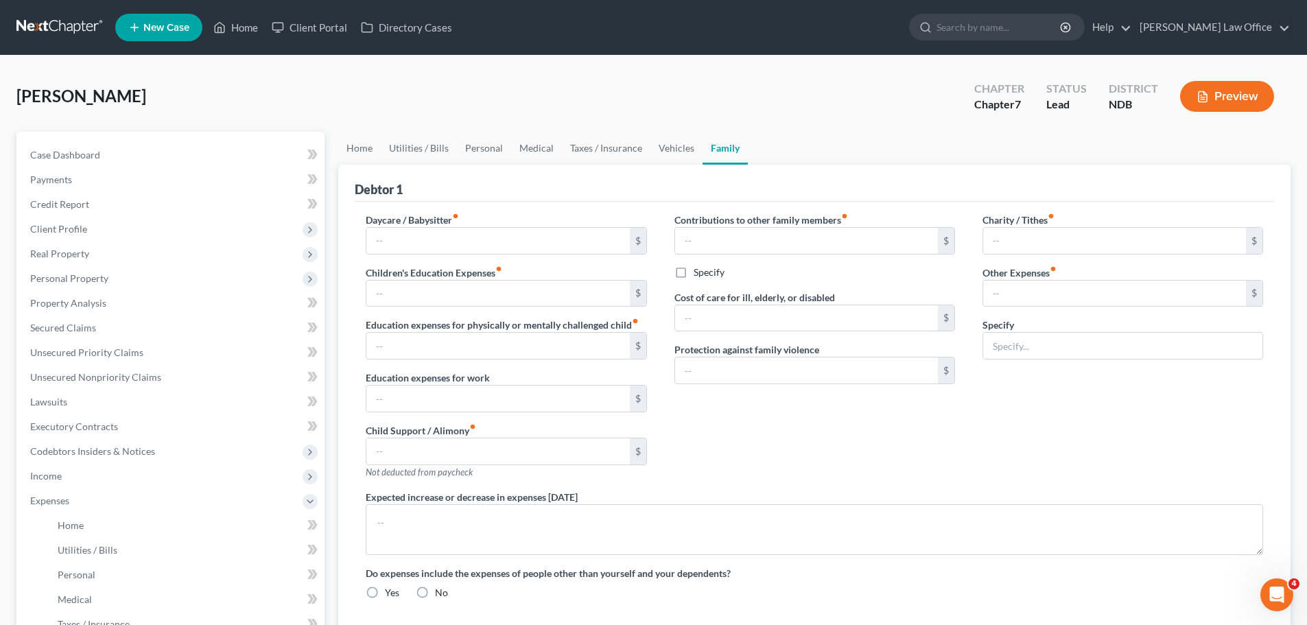
type input "0.00"
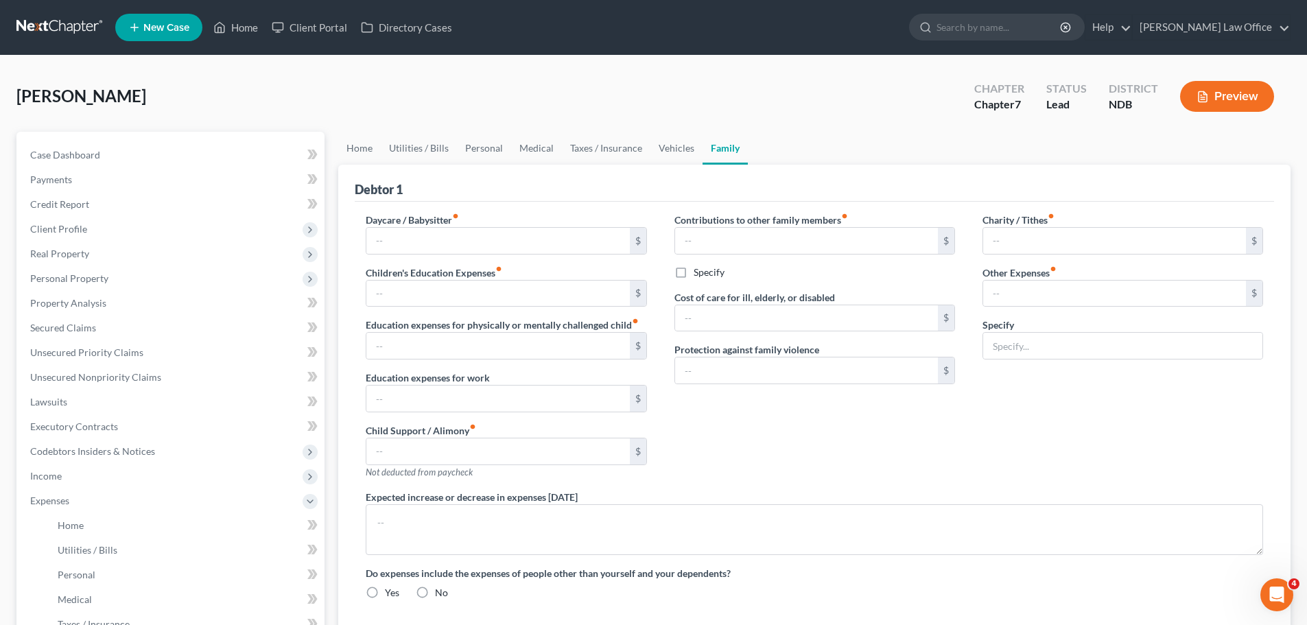
radio input "true"
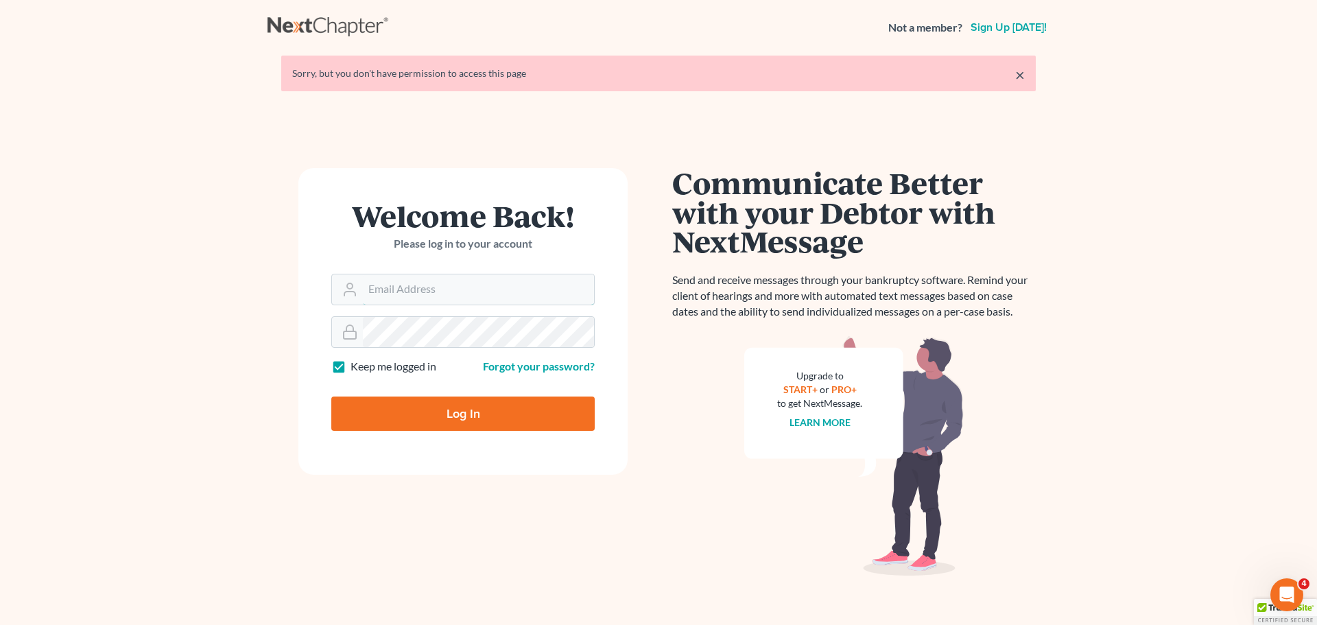
type input "[PERSON_NAME][EMAIL_ADDRESS][DOMAIN_NAME]"
click at [465, 412] on input "Log In" at bounding box center [462, 414] width 263 height 34
type input "Thinking..."
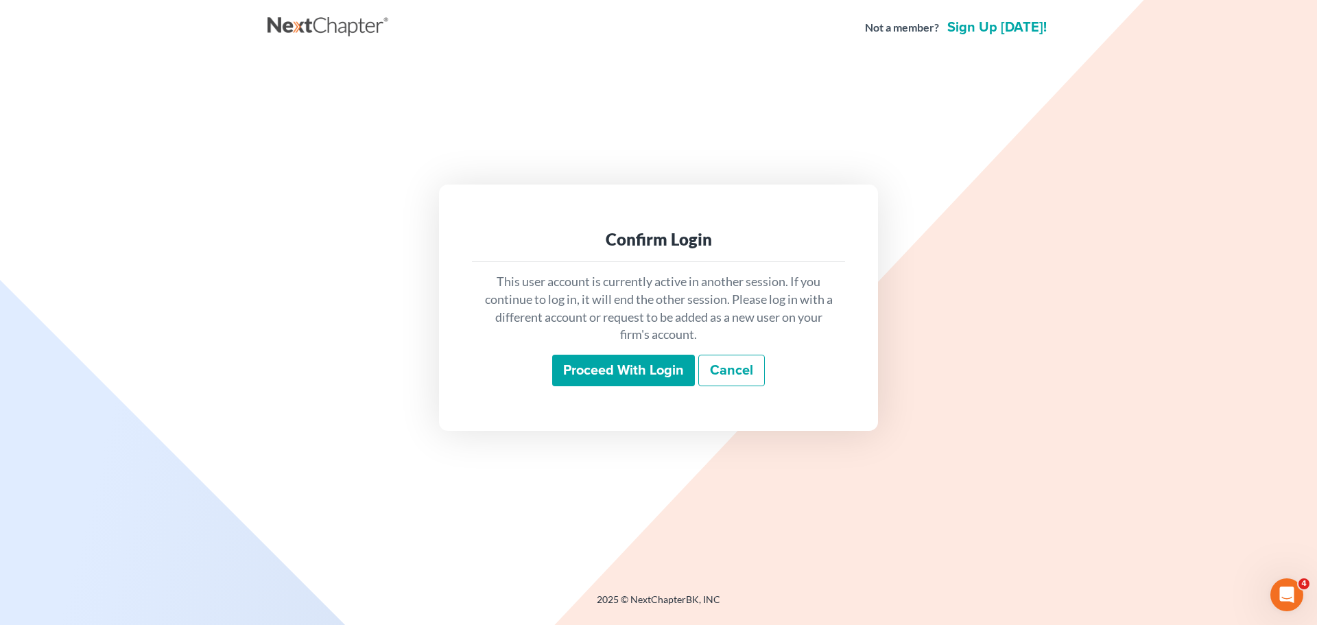
click at [608, 371] on input "Proceed with login" at bounding box center [623, 371] width 143 height 32
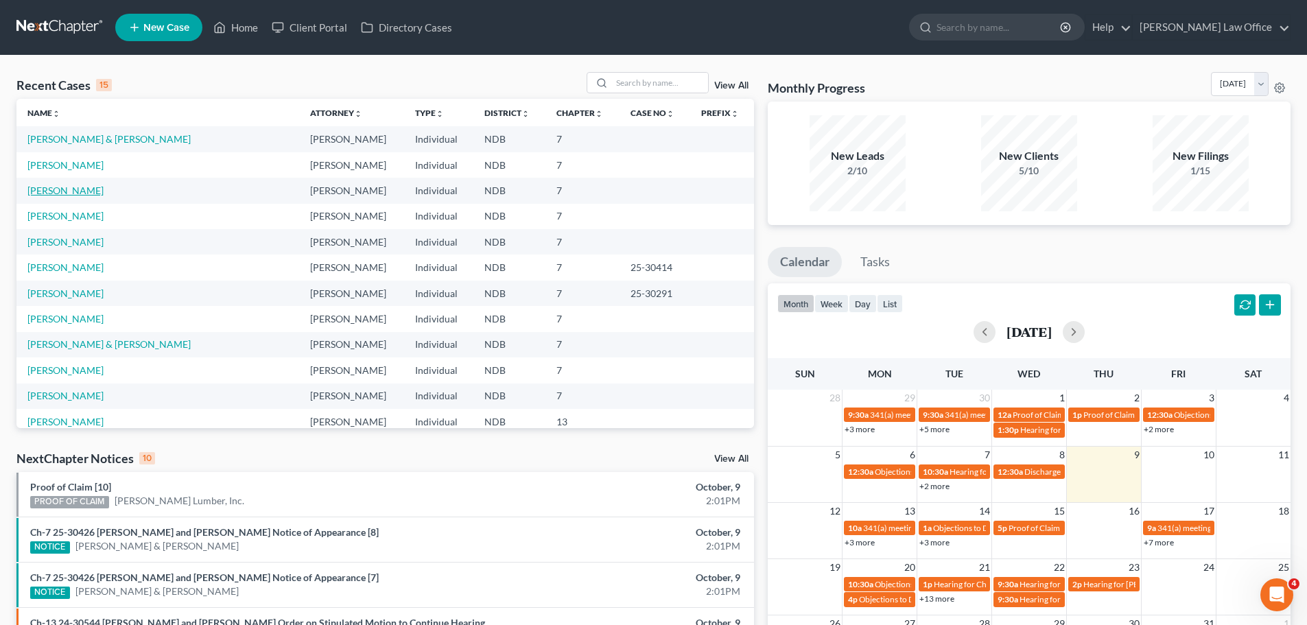
click at [55, 191] on link "[PERSON_NAME]" at bounding box center [65, 191] width 76 height 12
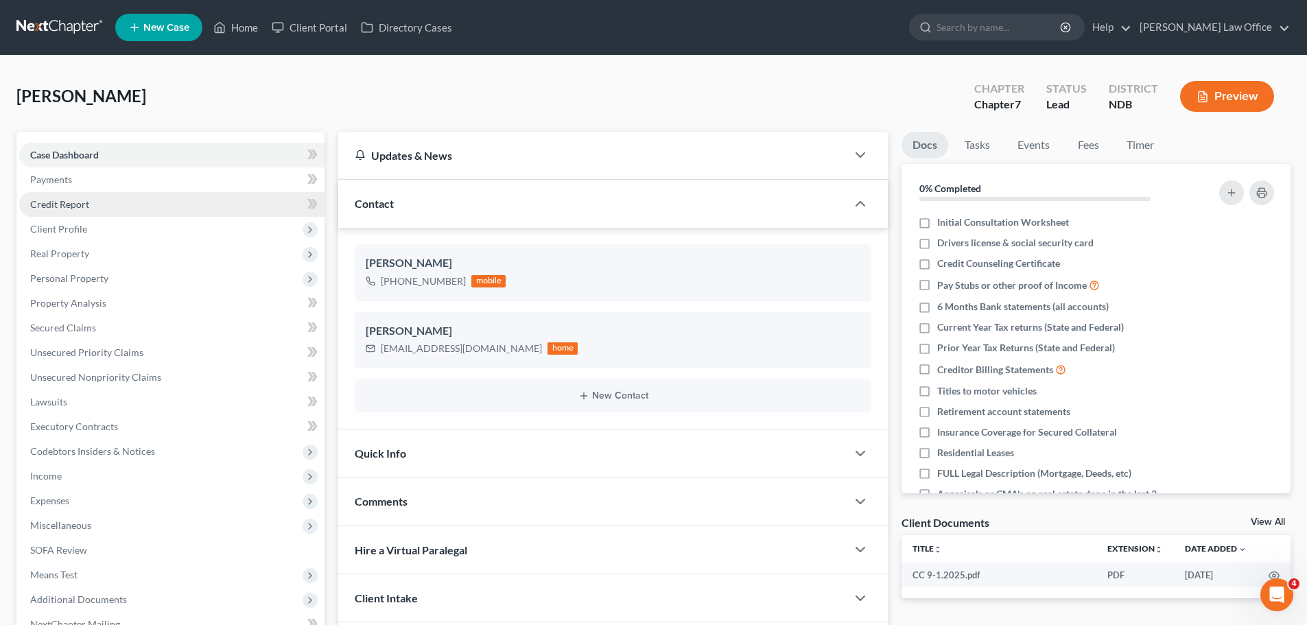
click at [80, 204] on span "Credit Report" at bounding box center [59, 204] width 59 height 12
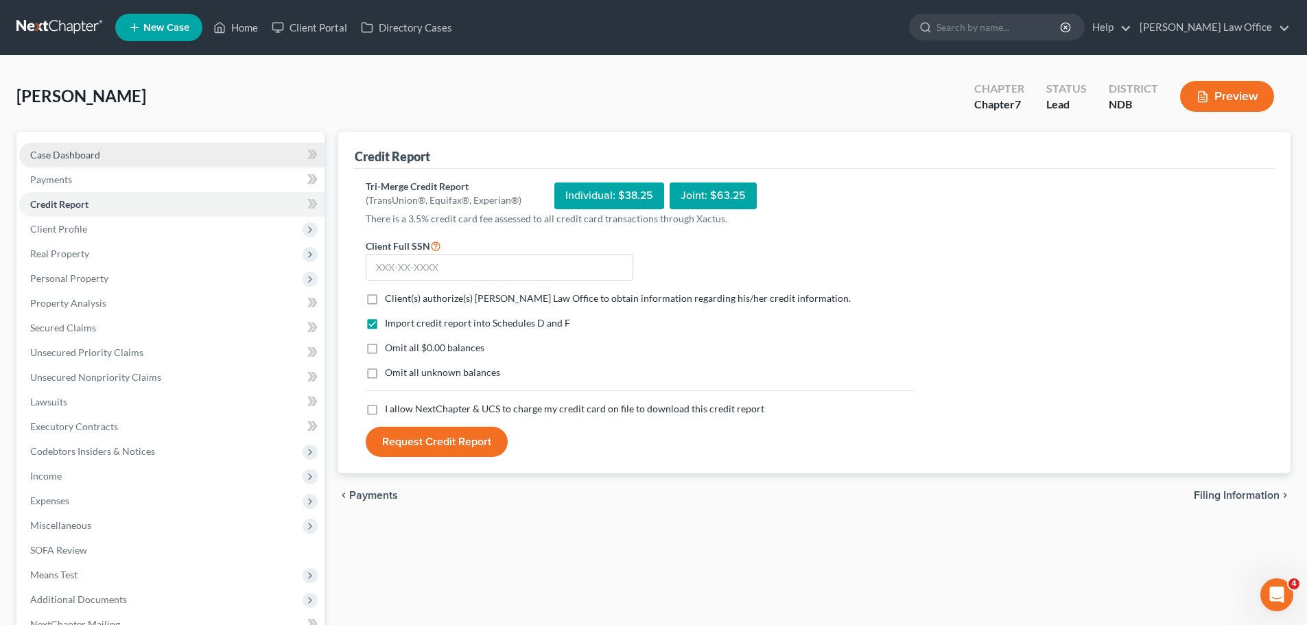
click at [67, 154] on span "Case Dashboard" at bounding box center [65, 155] width 70 height 12
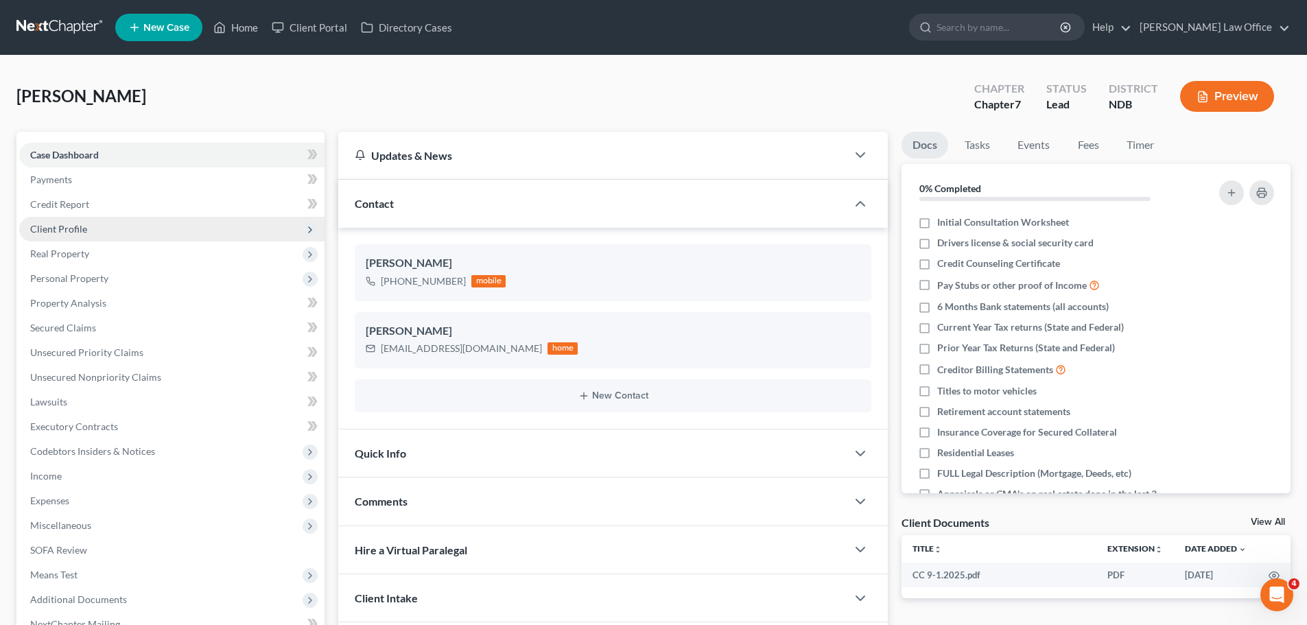
click at [67, 232] on span "Client Profile" at bounding box center [58, 229] width 57 height 12
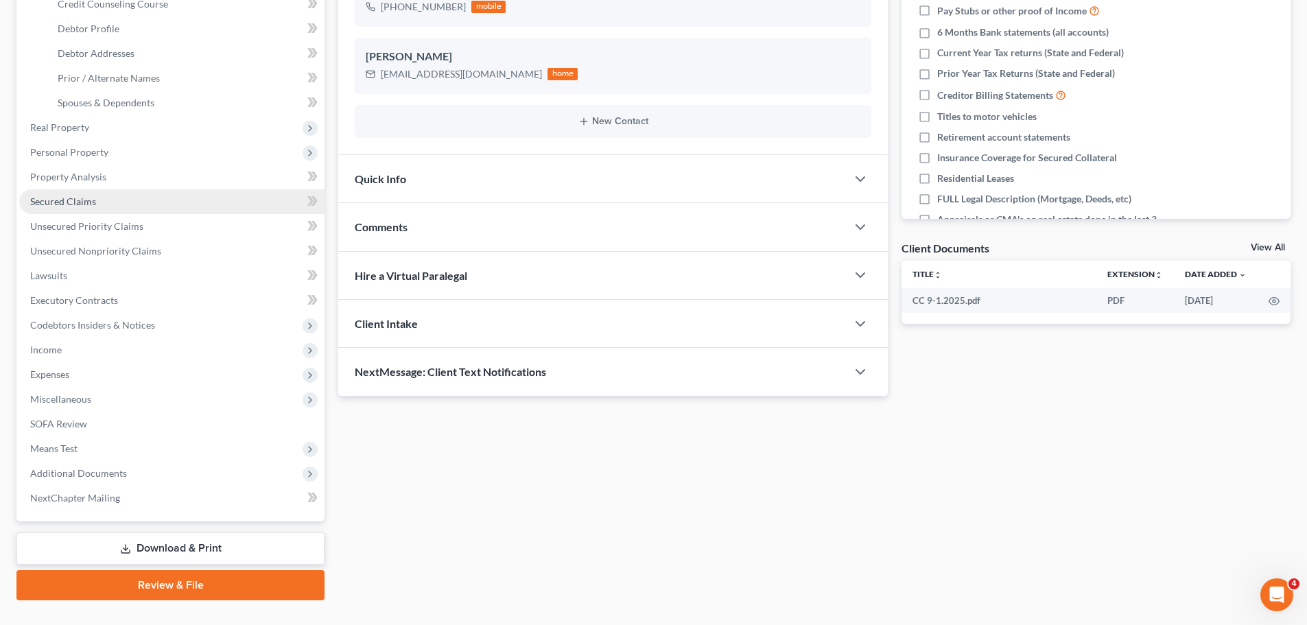
scroll to position [206, 0]
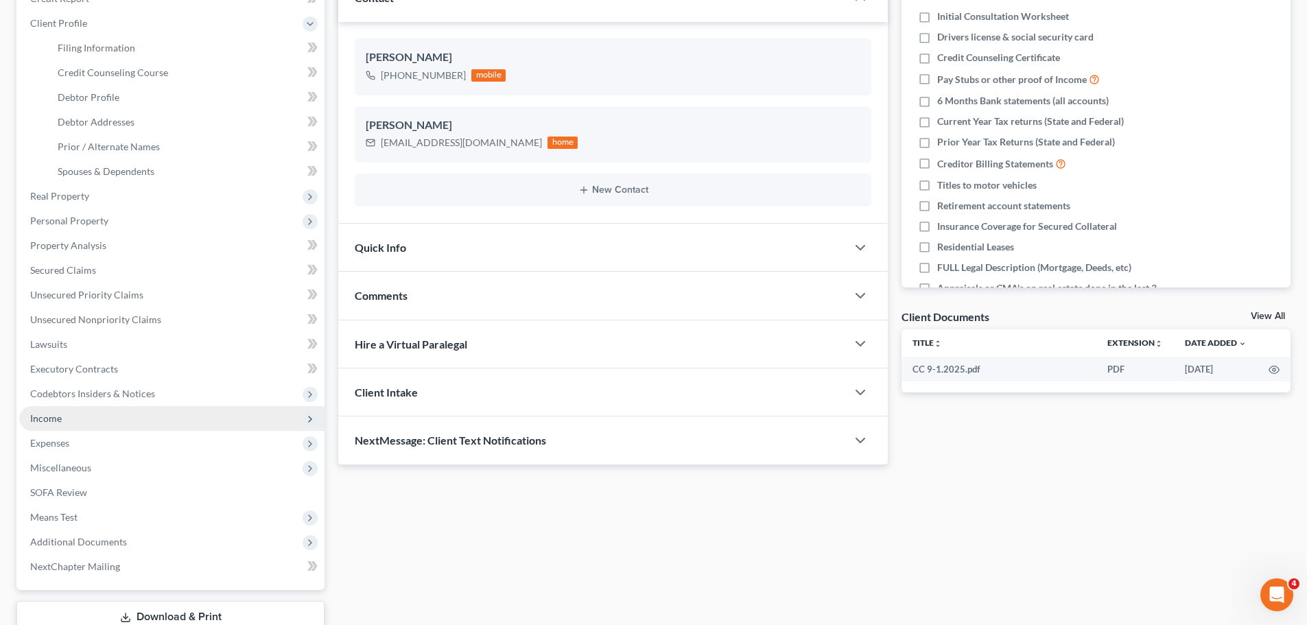
click at [56, 419] on span "Income" at bounding box center [46, 418] width 32 height 12
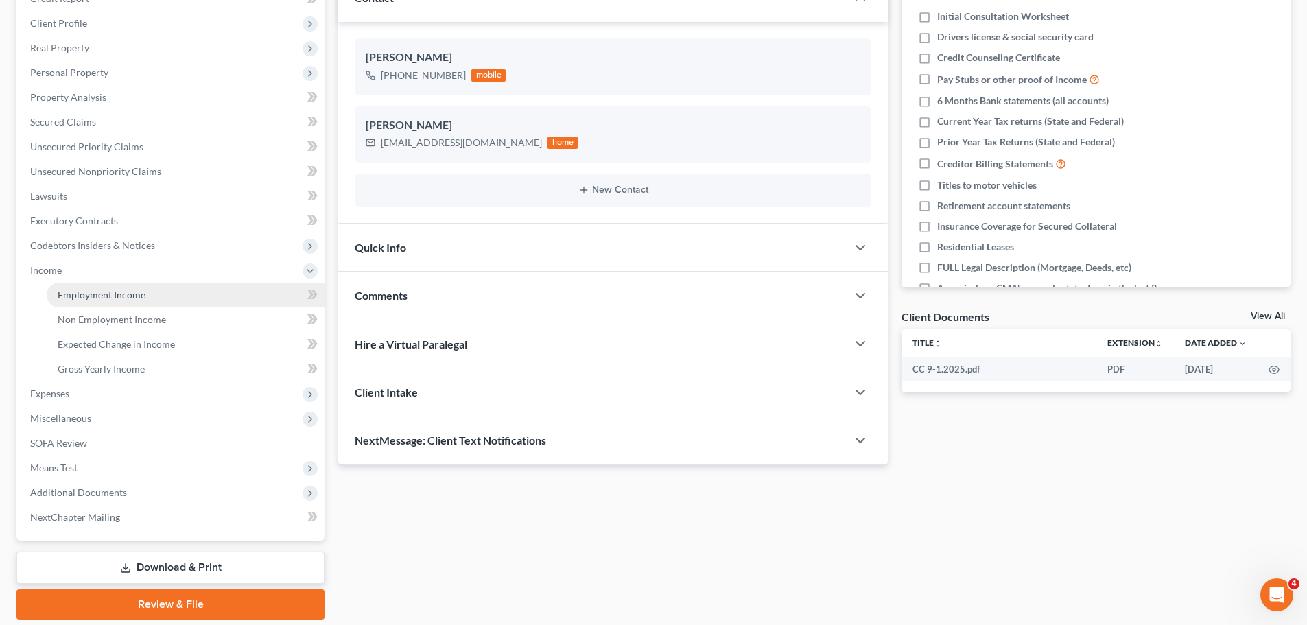
click at [119, 296] on span "Employment Income" at bounding box center [102, 295] width 88 height 12
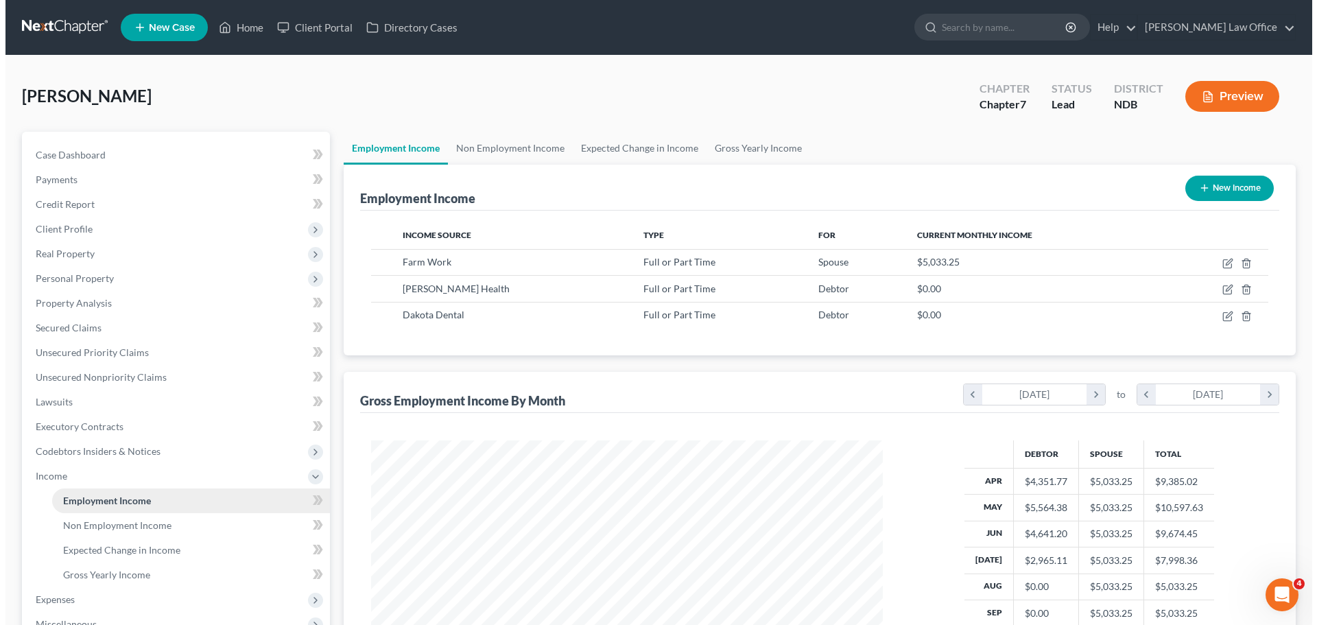
scroll to position [256, 539]
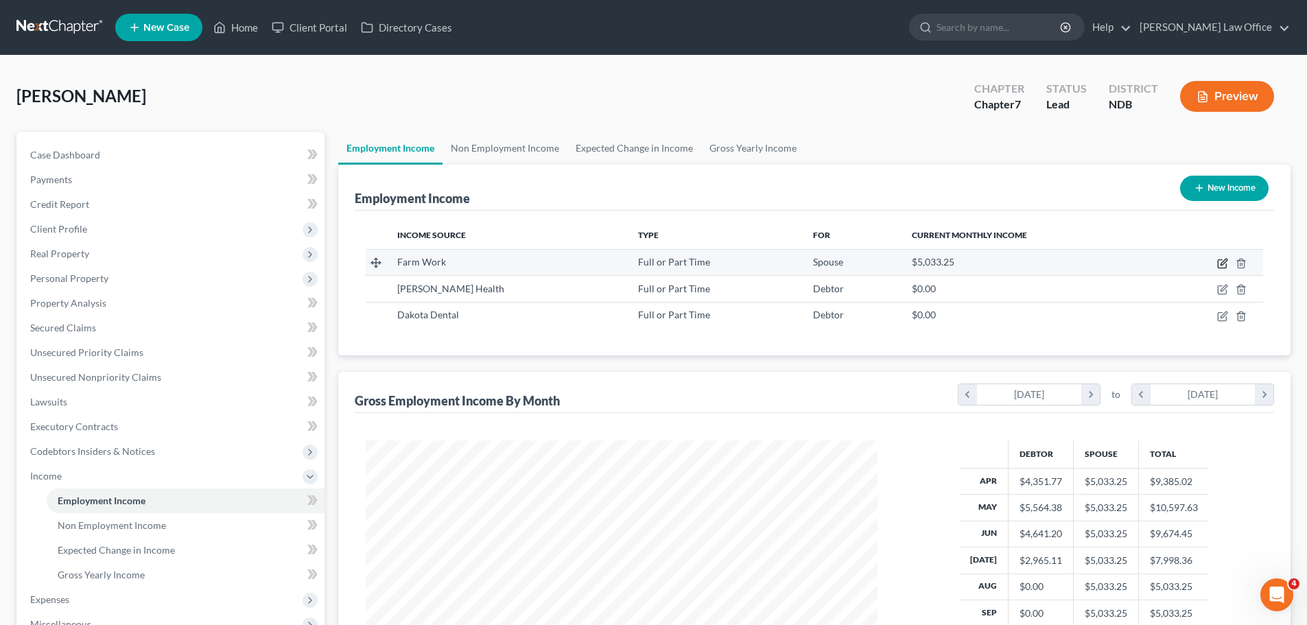
click at [1222, 267] on icon "button" at bounding box center [1222, 263] width 11 height 11
select select "0"
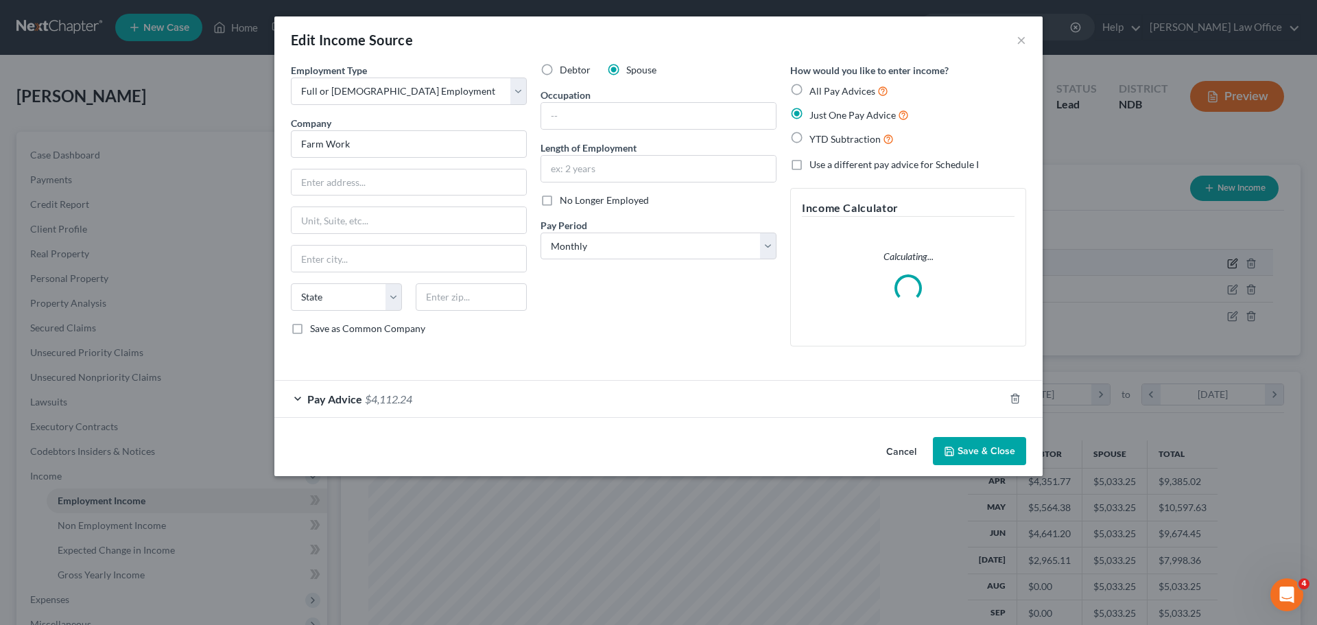
scroll to position [258, 544]
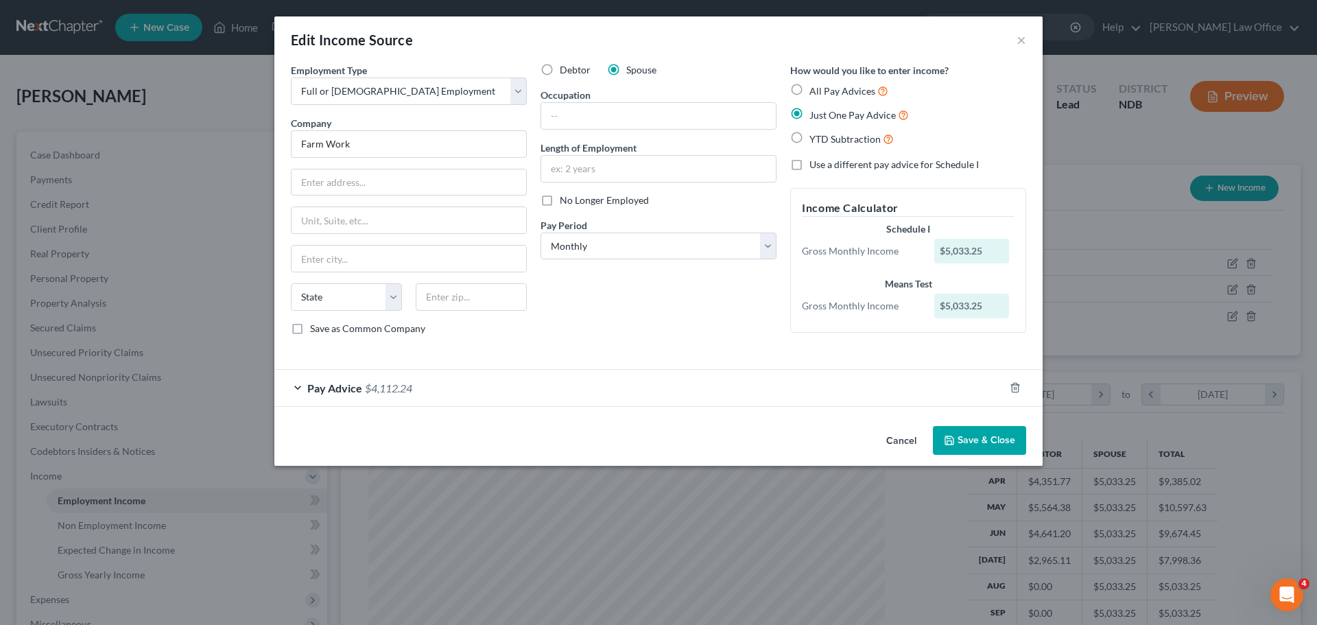
click at [396, 390] on span "$4,112.24" at bounding box center [388, 388] width 47 height 13
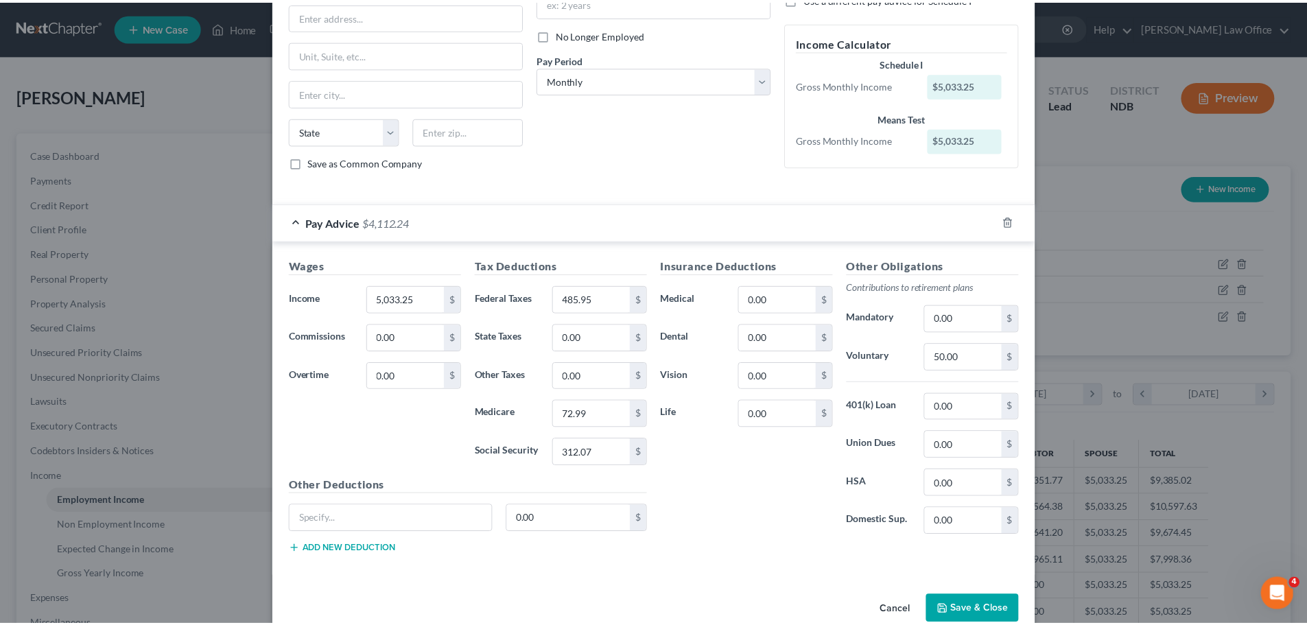
scroll to position [192, 0]
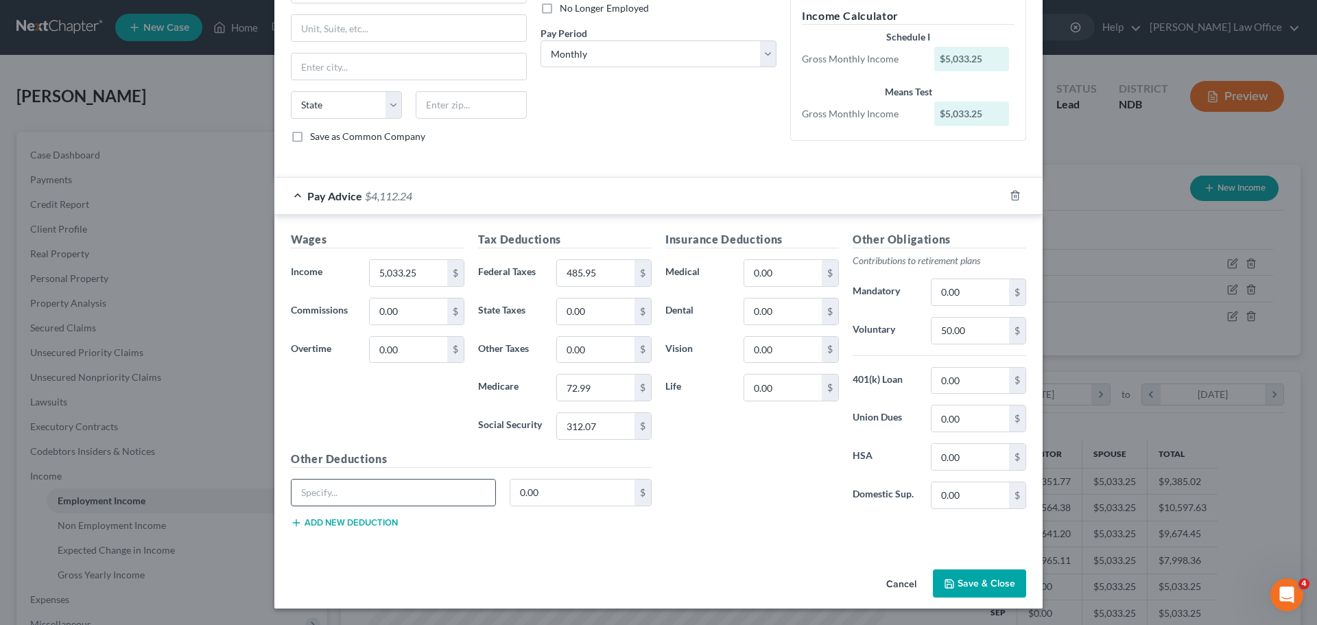
click at [341, 494] on input "text" at bounding box center [394, 493] width 204 height 26
type input "572.00"
type input "0"
click at [344, 494] on input "572.00" at bounding box center [394, 493] width 204 height 26
type input "5"
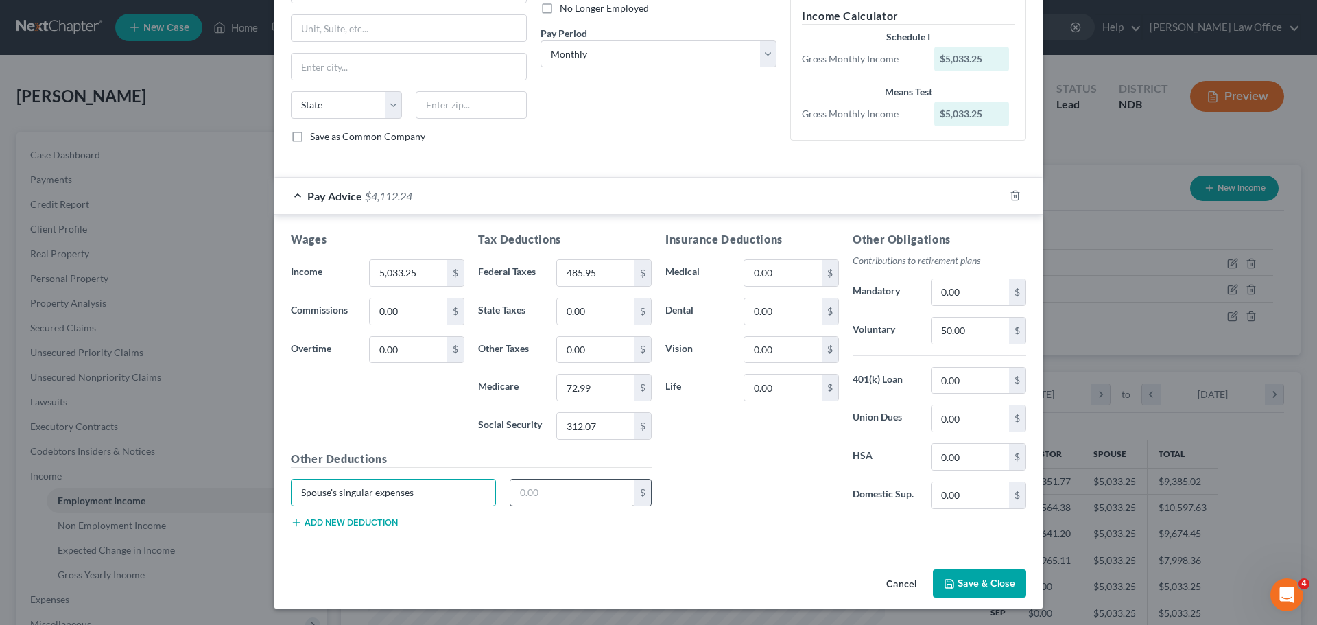
type input "Spouse's singular expenses"
drag, startPoint x: 534, startPoint y: 495, endPoint x: 541, endPoint y: 499, distance: 7.7
click at [534, 495] on input "text" at bounding box center [573, 493] width 125 height 26
type input "572.00"
click at [980, 583] on button "Save & Close" at bounding box center [979, 584] width 93 height 29
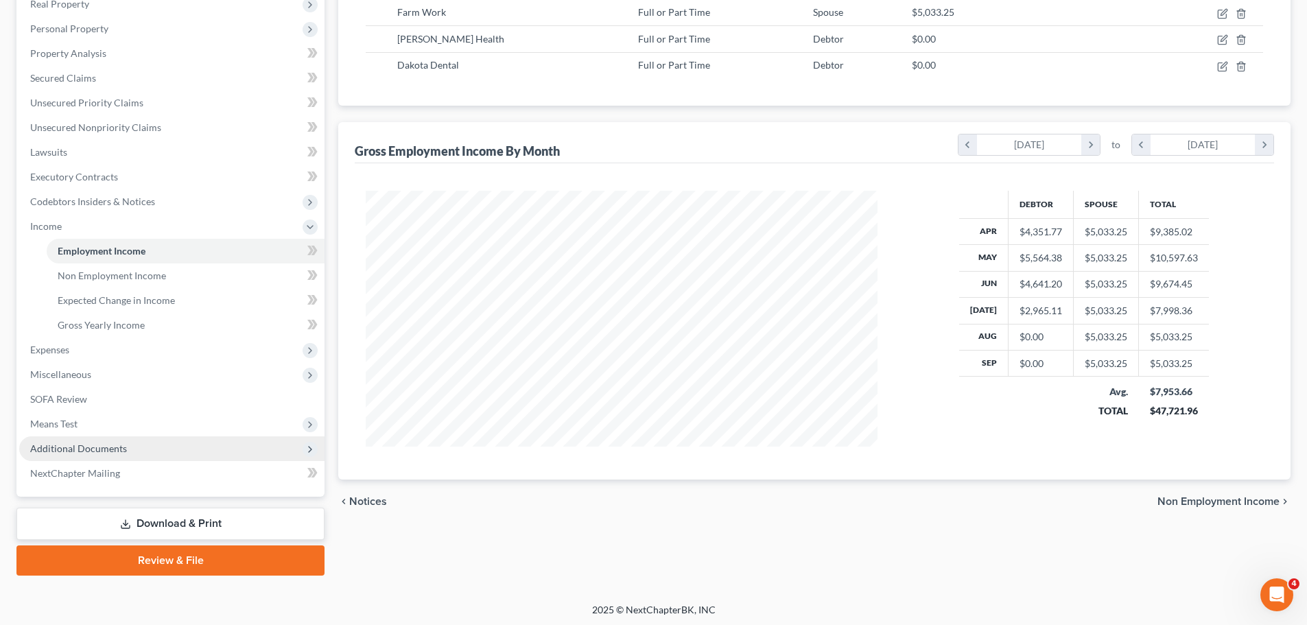
scroll to position [253, 0]
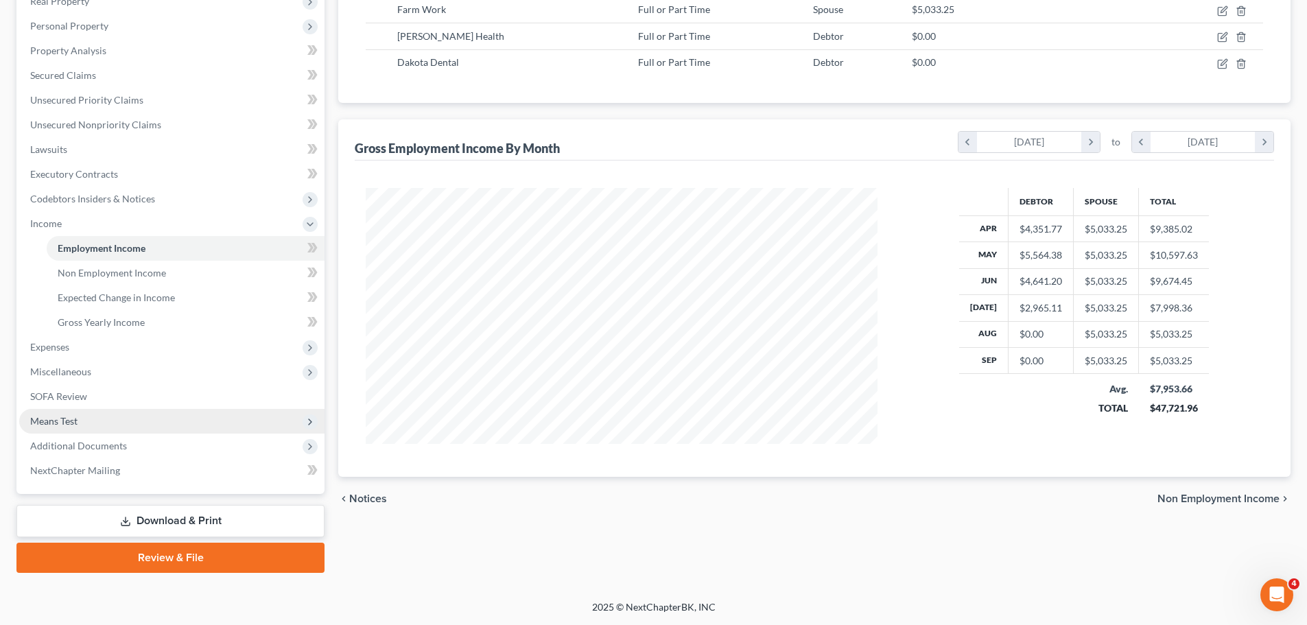
click at [51, 421] on span "Means Test" at bounding box center [53, 421] width 47 height 12
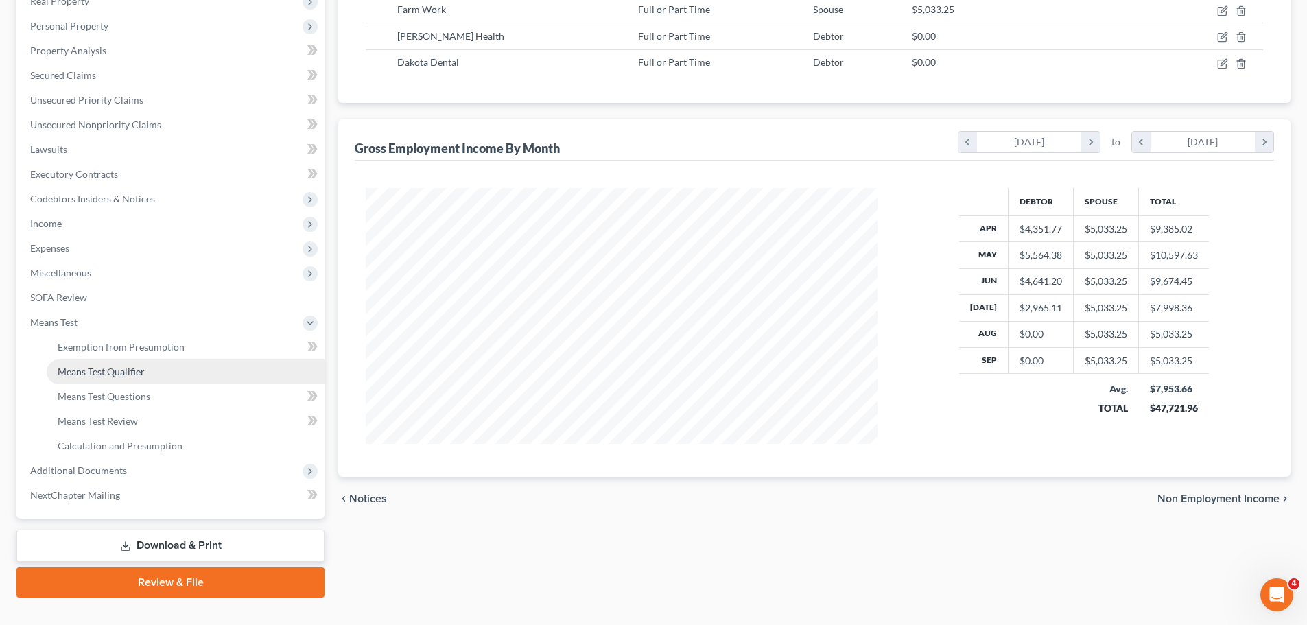
click at [102, 371] on span "Means Test Qualifier" at bounding box center [101, 372] width 87 height 12
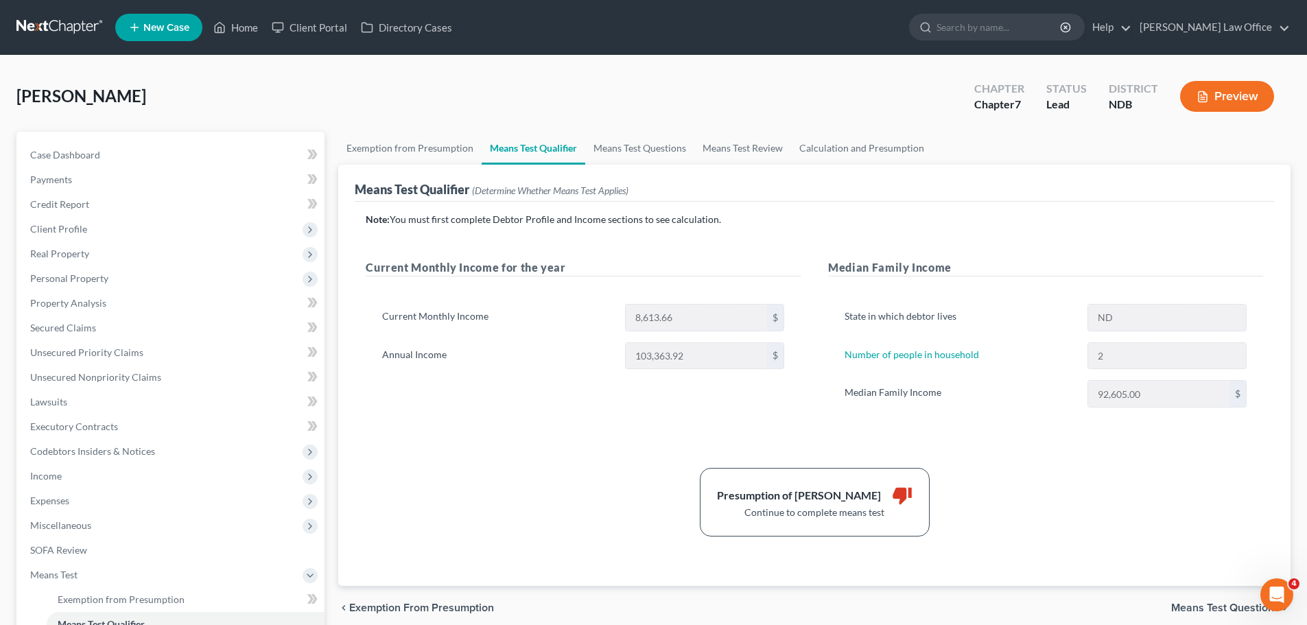
drag, startPoint x: 495, startPoint y: 464, endPoint x: 511, endPoint y: 462, distance: 15.8
click at [511, 462] on div "Note: You must first complete Debtor Profile and Income sections to see calcula…" at bounding box center [815, 375] width 898 height 324
click at [51, 478] on span "Income" at bounding box center [46, 476] width 32 height 12
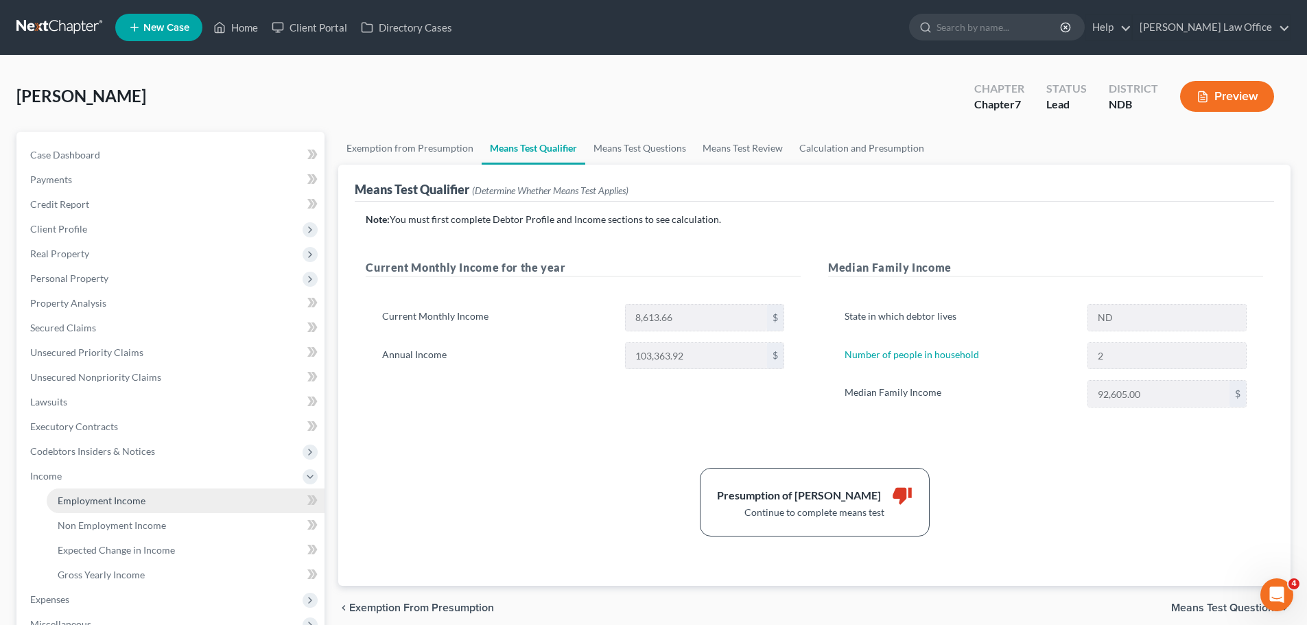
click at [105, 502] on span "Employment Income" at bounding box center [102, 501] width 88 height 12
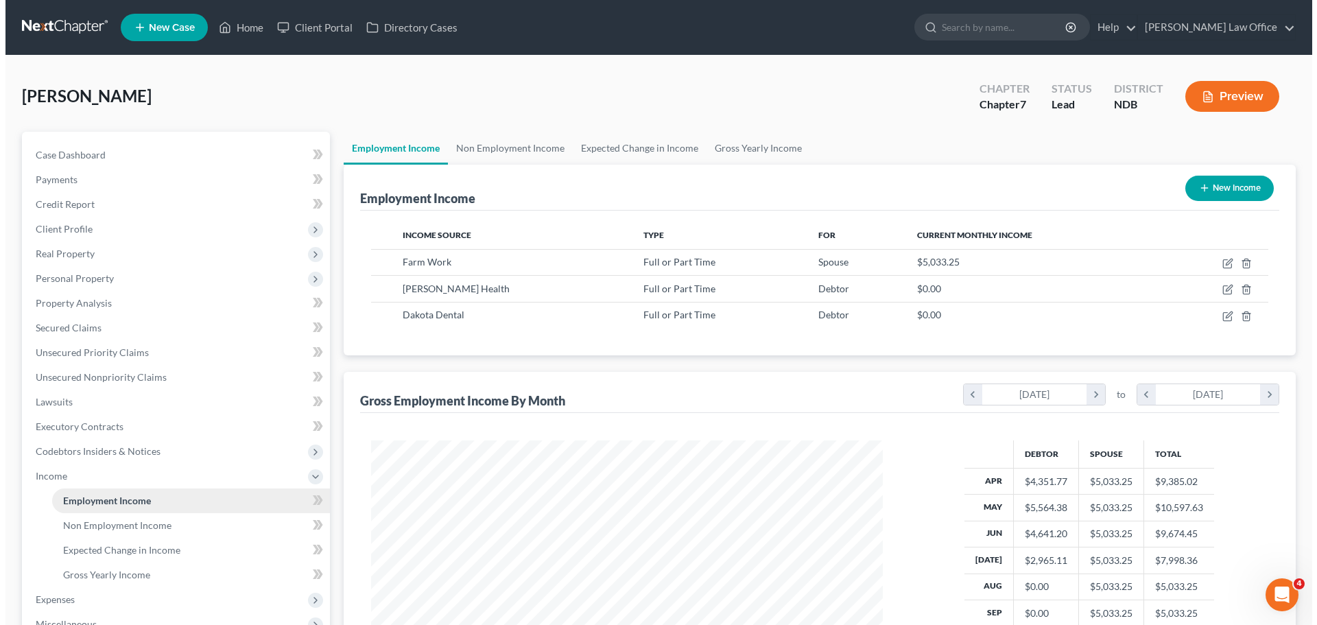
scroll to position [256, 539]
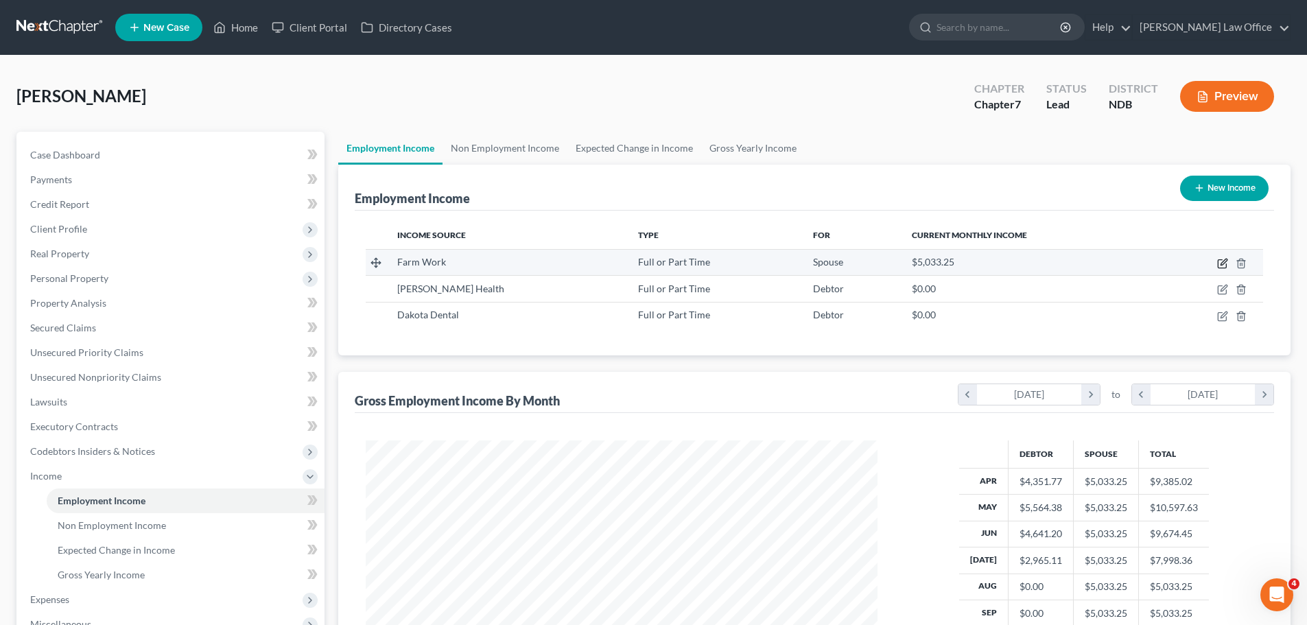
click at [1221, 263] on icon "button" at bounding box center [1222, 263] width 11 height 11
select select "0"
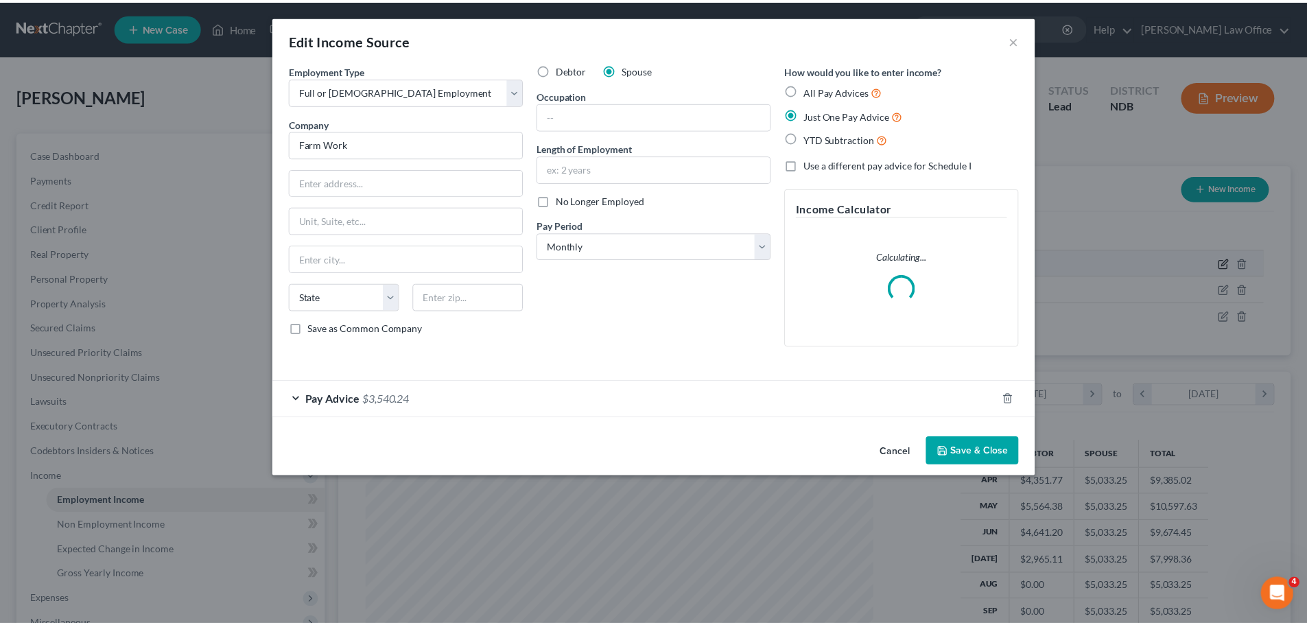
scroll to position [258, 544]
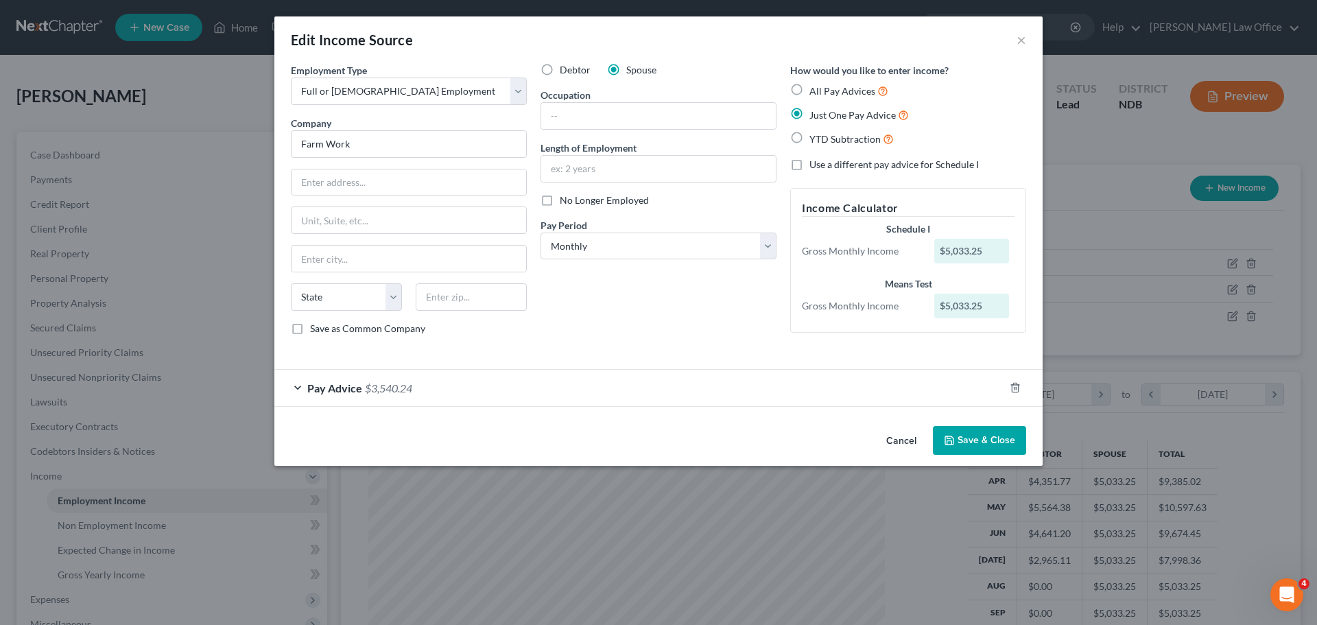
click at [985, 443] on button "Save & Close" at bounding box center [979, 440] width 93 height 29
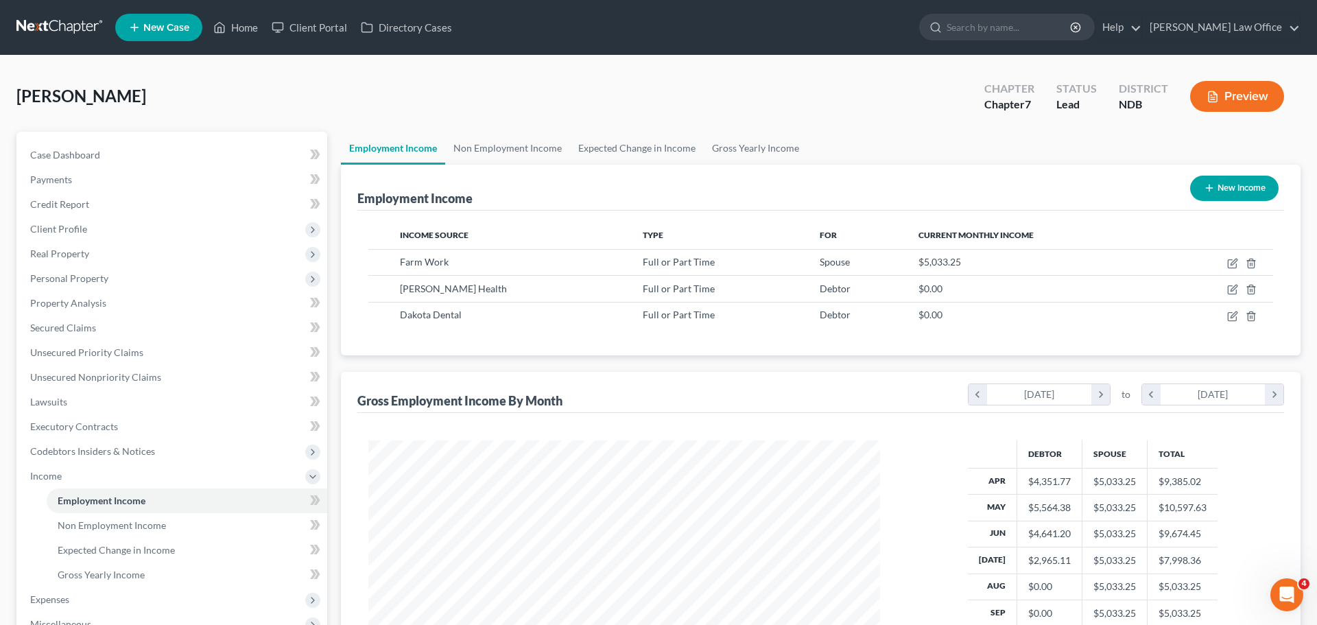
scroll to position [685927, 685643]
click at [1225, 268] on icon "button" at bounding box center [1222, 264] width 8 height 8
select select "0"
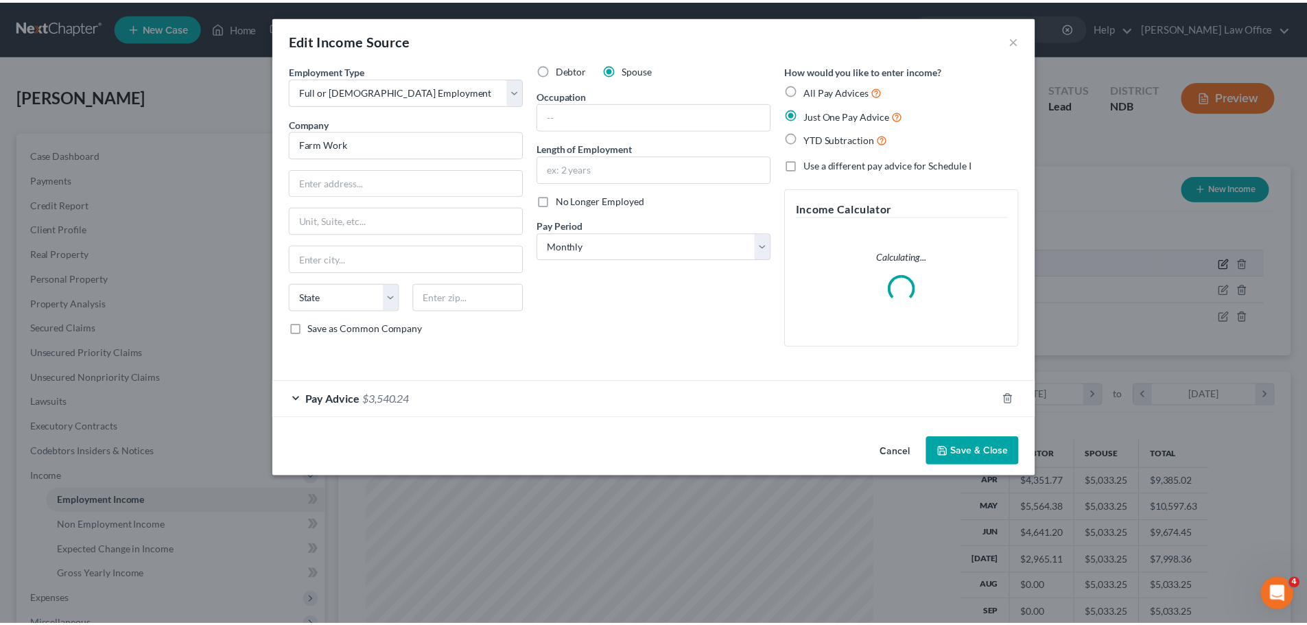
scroll to position [258, 544]
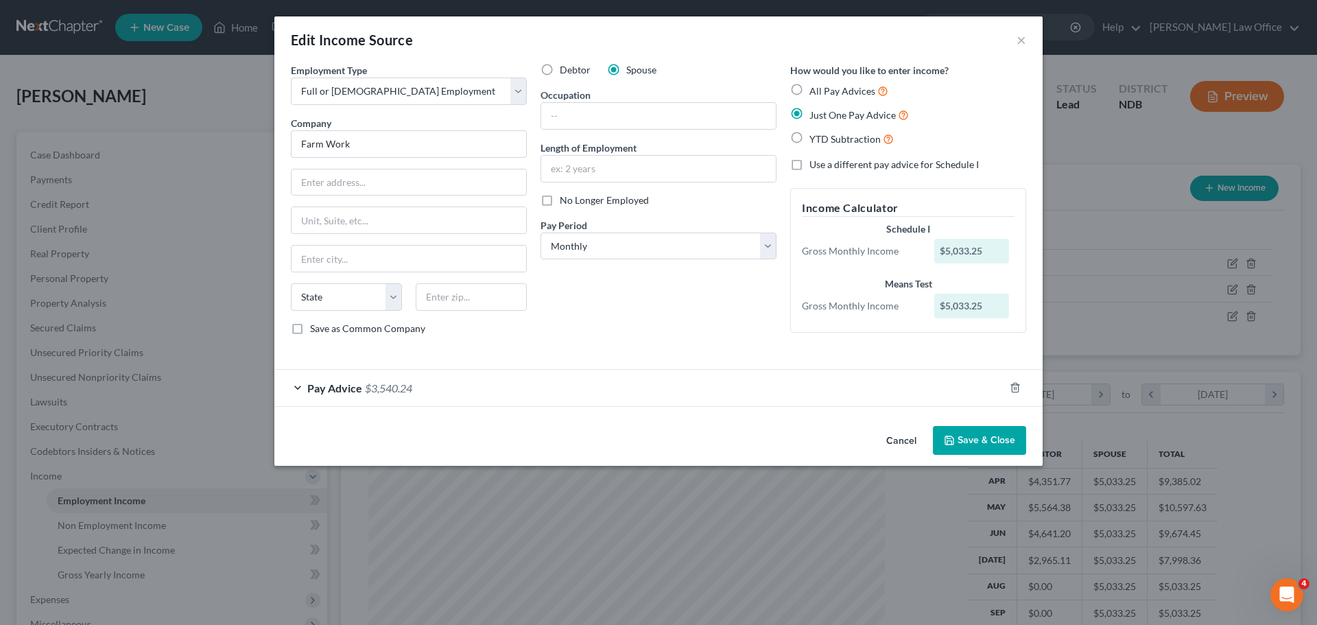
click at [974, 445] on button "Save & Close" at bounding box center [979, 440] width 93 height 29
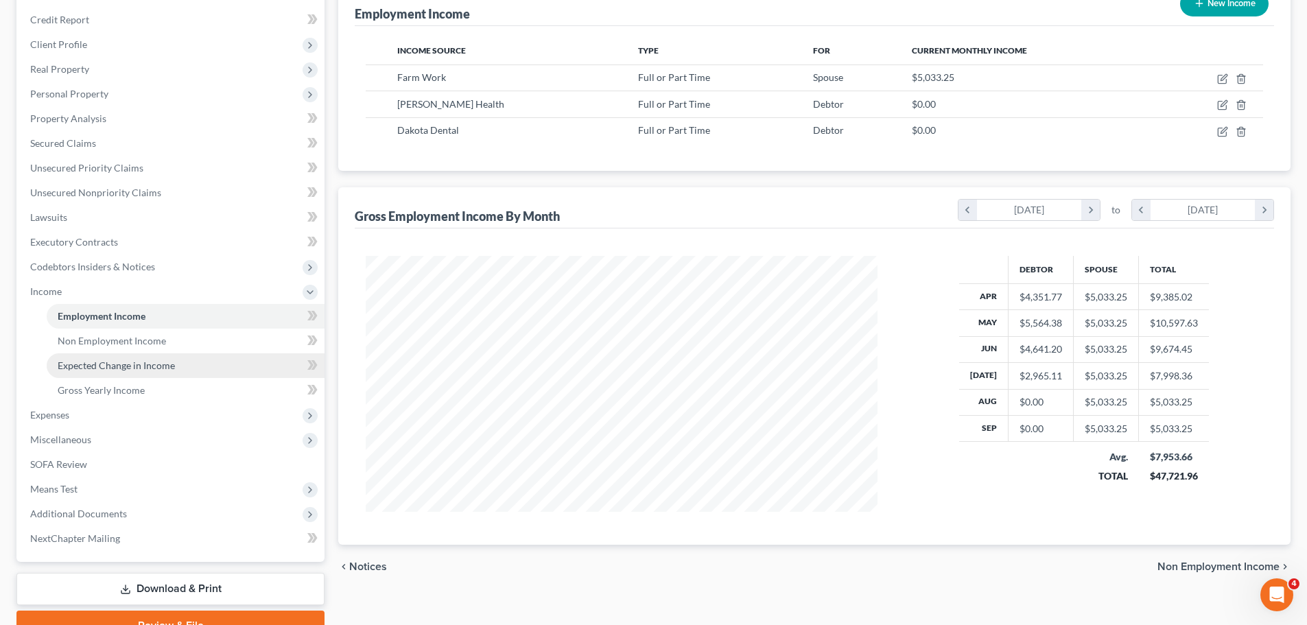
scroll to position [253, 0]
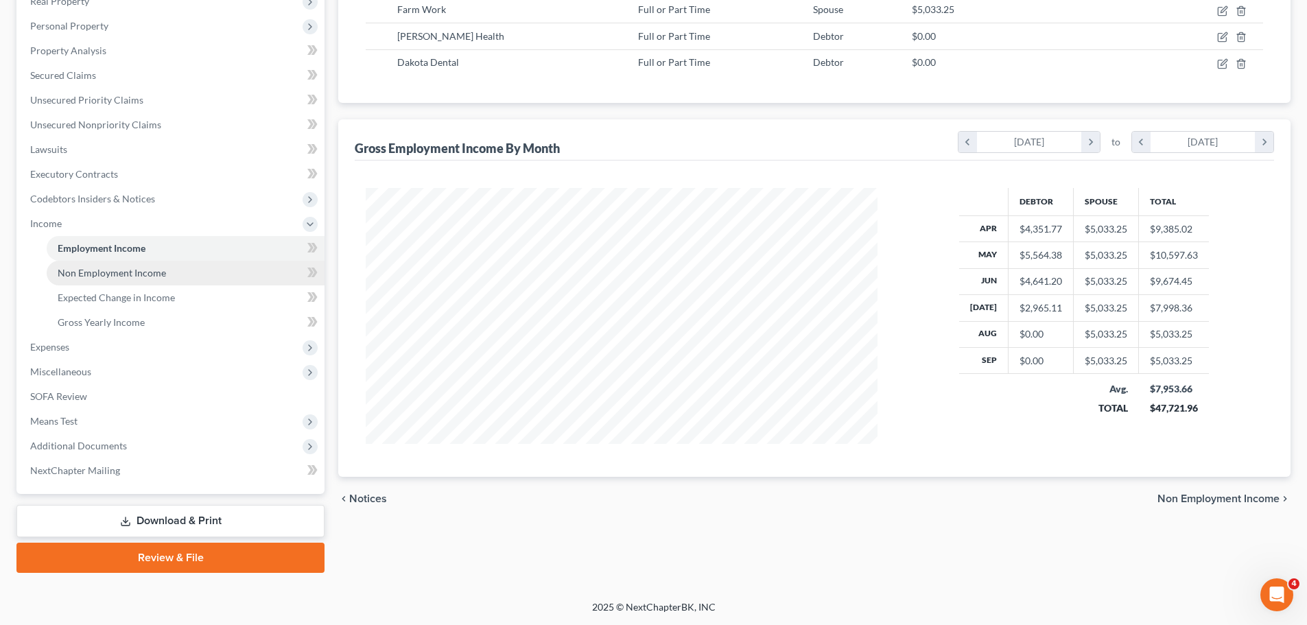
click at [89, 275] on span "Non Employment Income" at bounding box center [112, 273] width 108 height 12
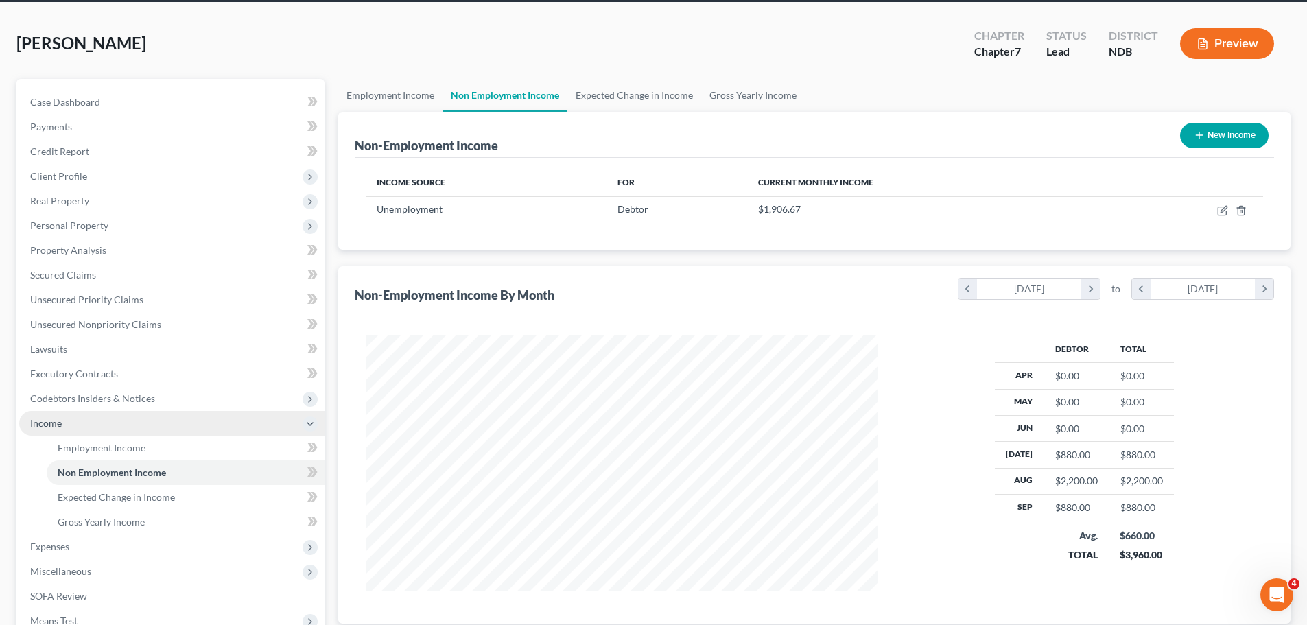
scroll to position [253, 0]
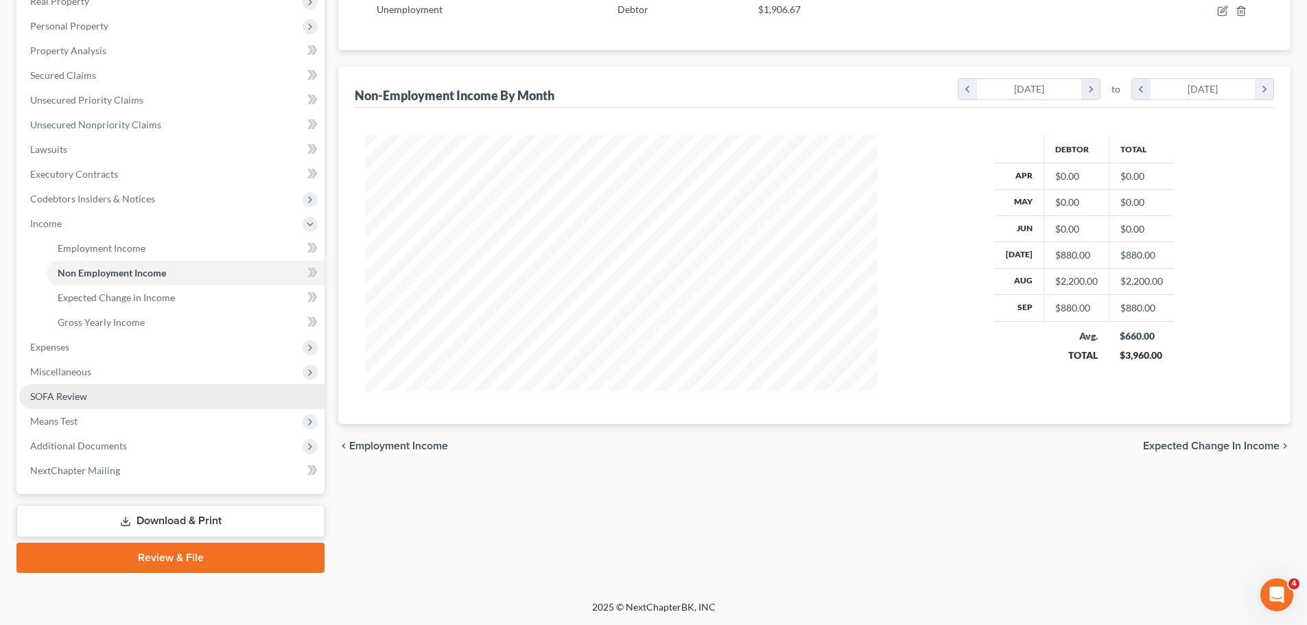
click at [53, 397] on span "SOFA Review" at bounding box center [58, 396] width 57 height 12
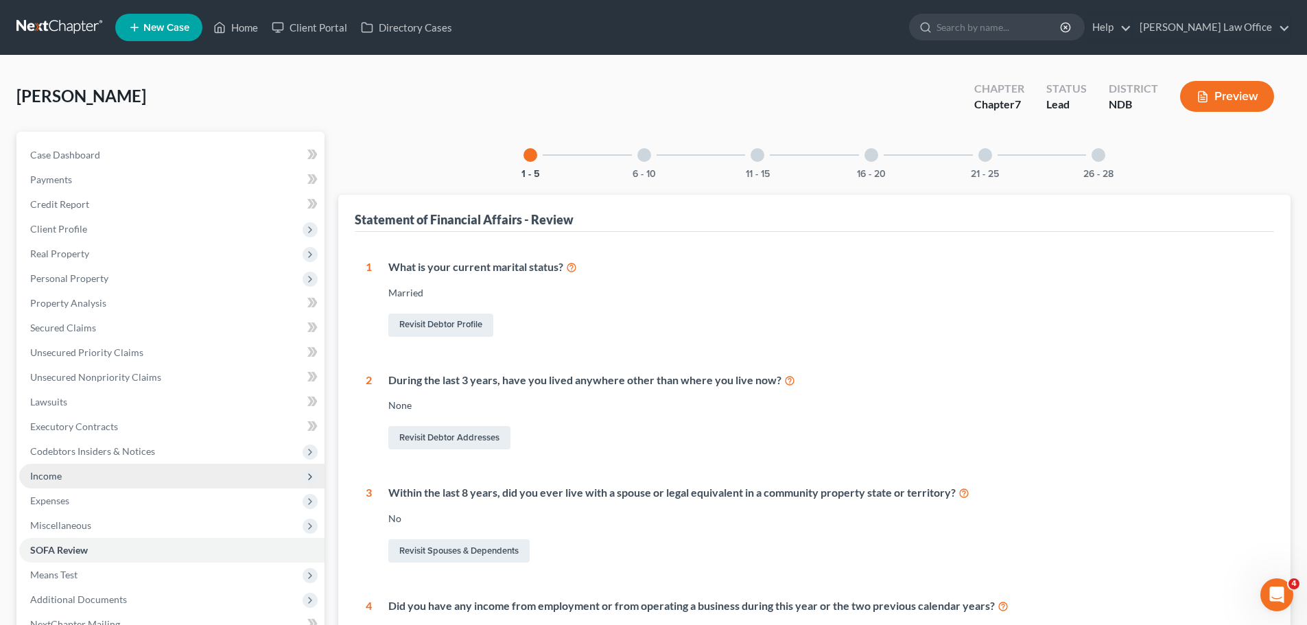
click at [49, 473] on span "Income" at bounding box center [46, 476] width 32 height 12
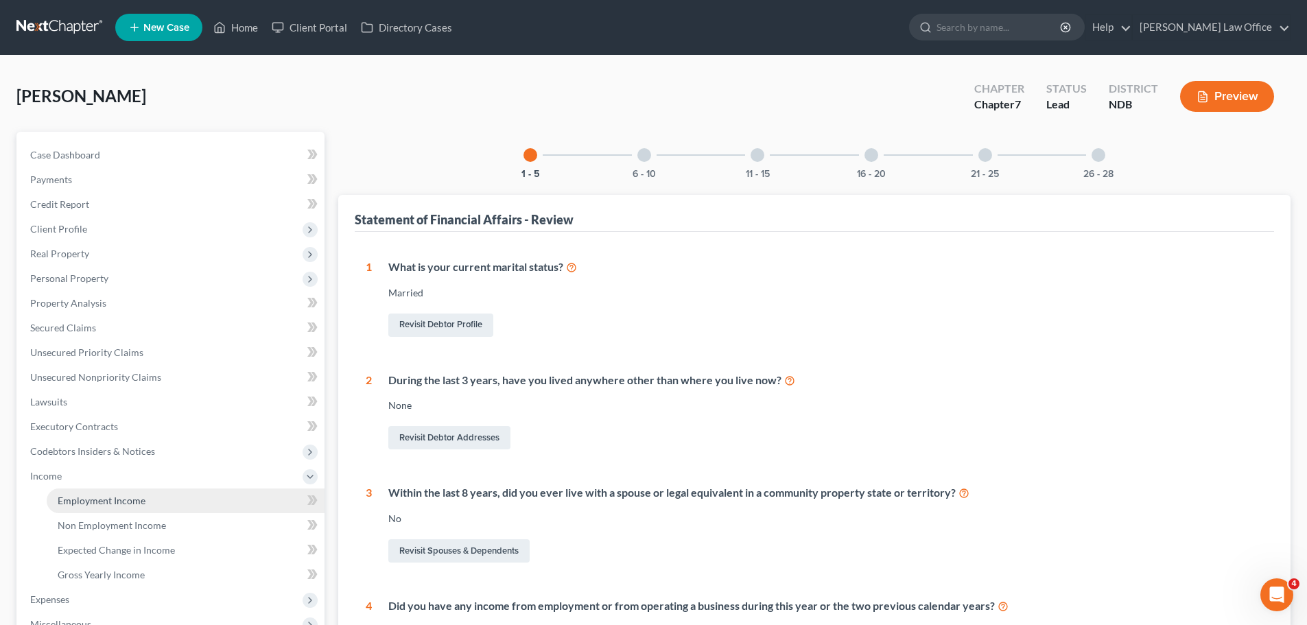
click at [129, 505] on span "Employment Income" at bounding box center [102, 501] width 88 height 12
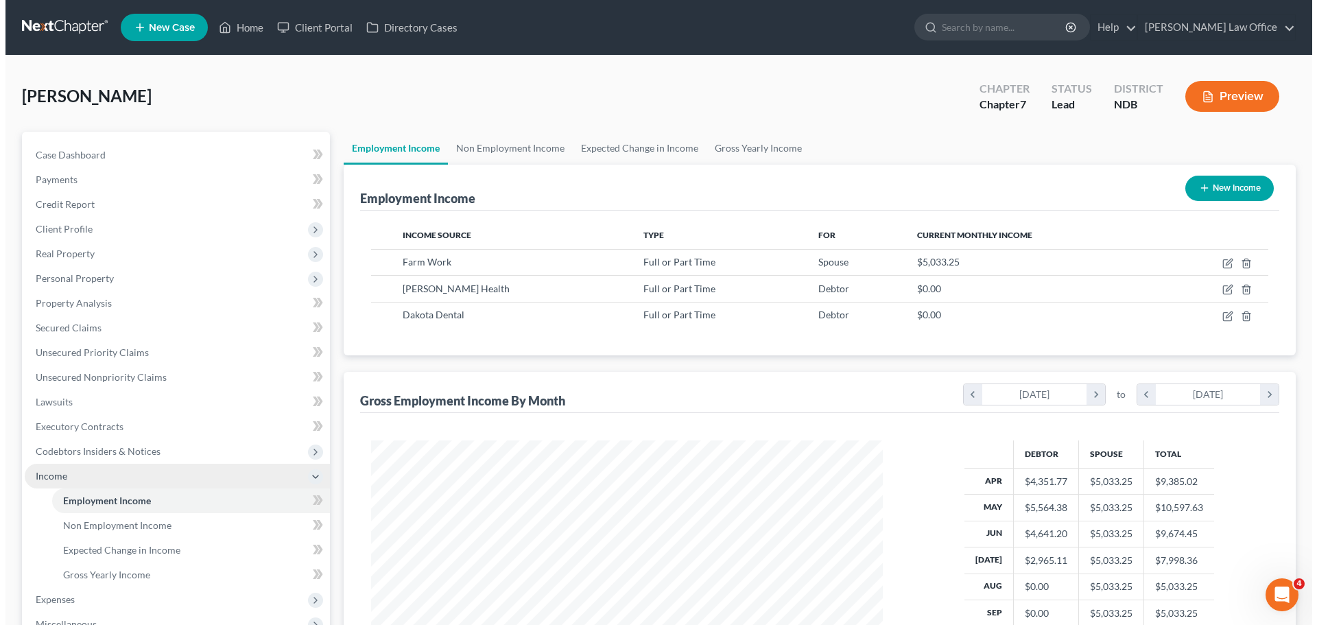
scroll to position [256, 539]
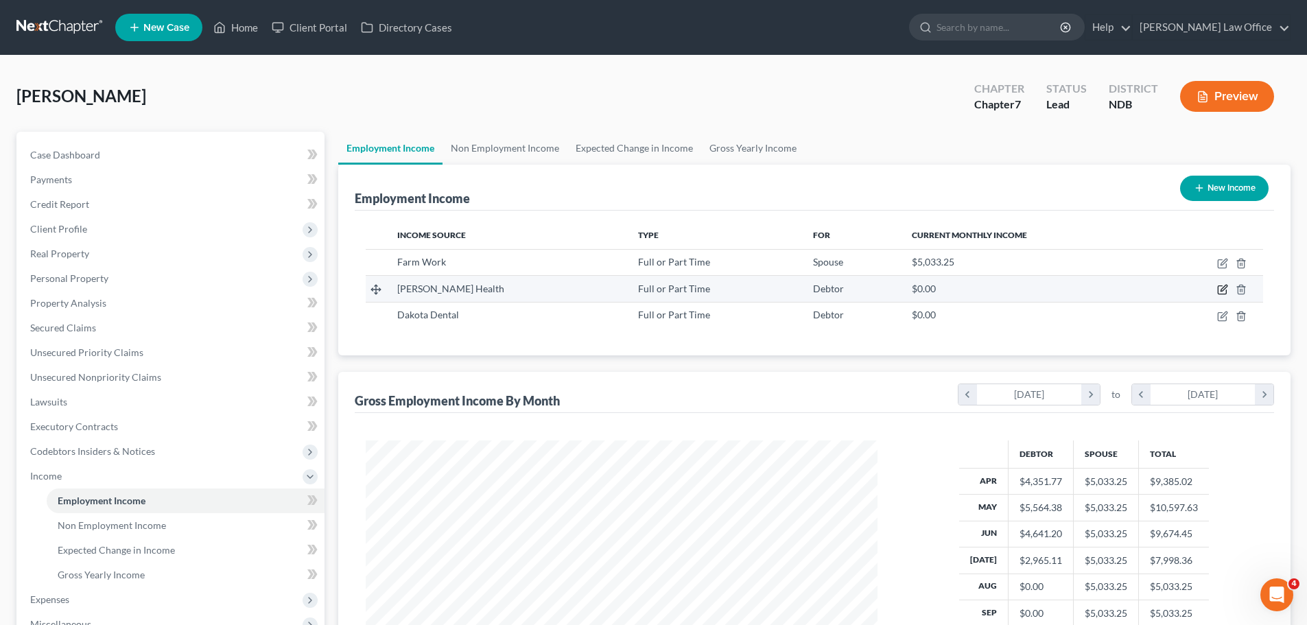
click at [1222, 290] on icon "button" at bounding box center [1222, 289] width 11 height 11
select select "0"
select select "29"
select select "1"
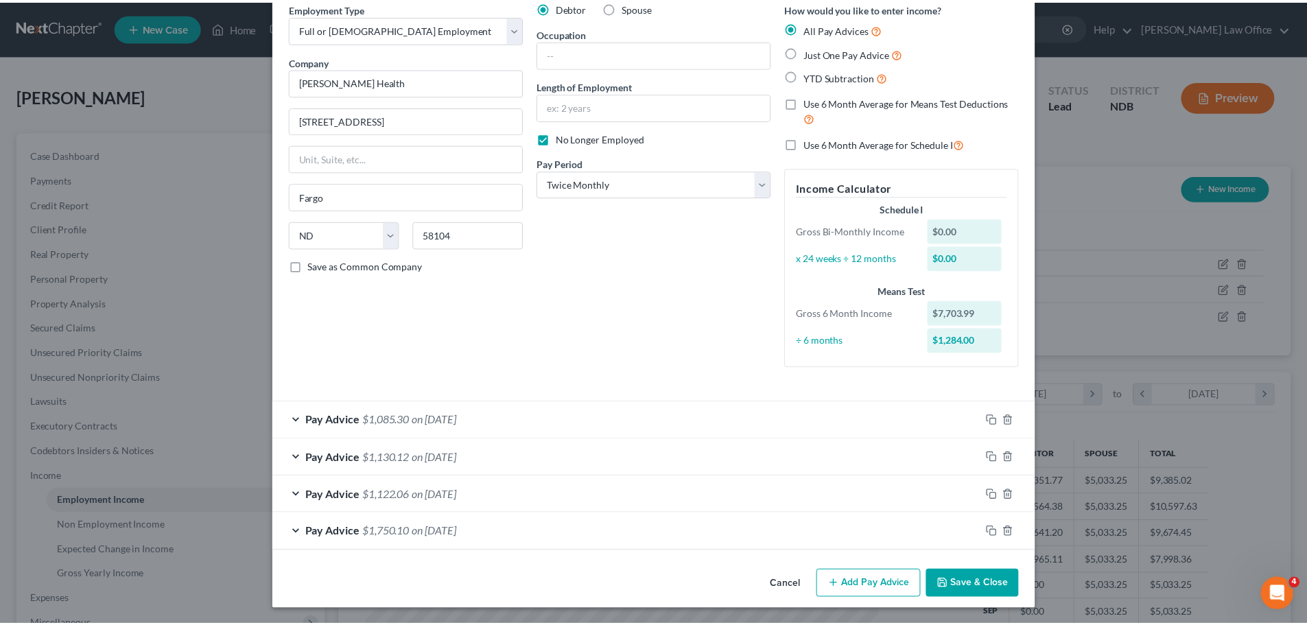
scroll to position [63, 0]
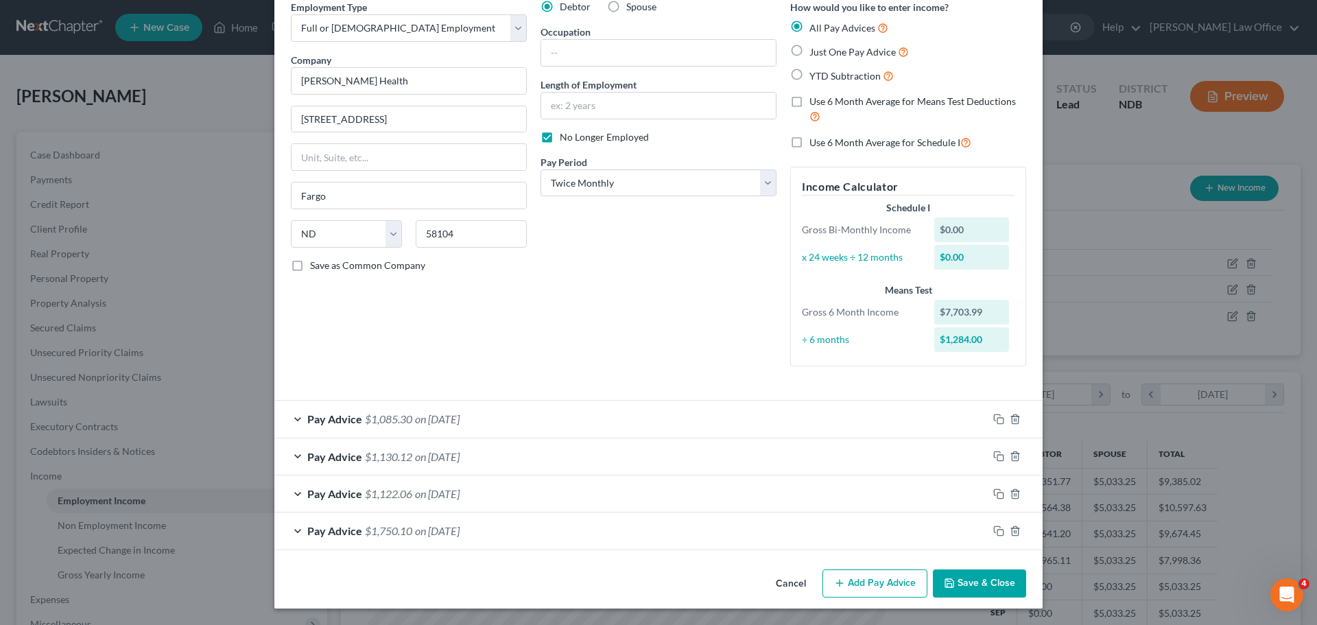
click at [971, 580] on button "Save & Close" at bounding box center [979, 584] width 93 height 29
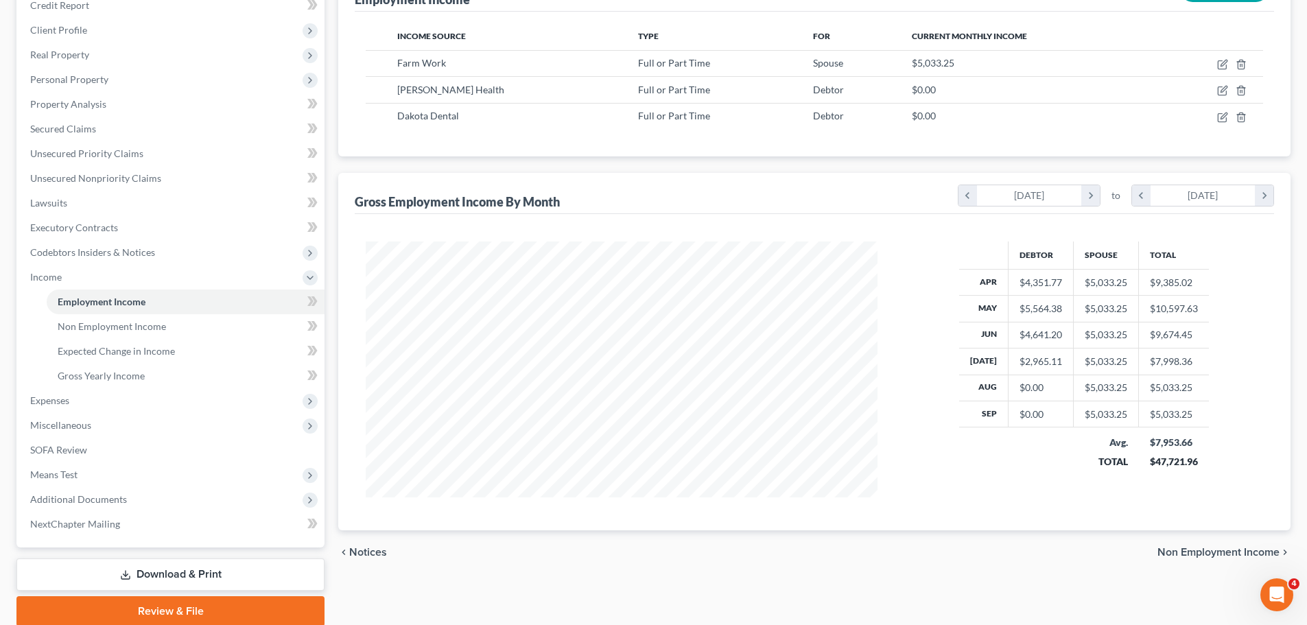
scroll to position [0, 0]
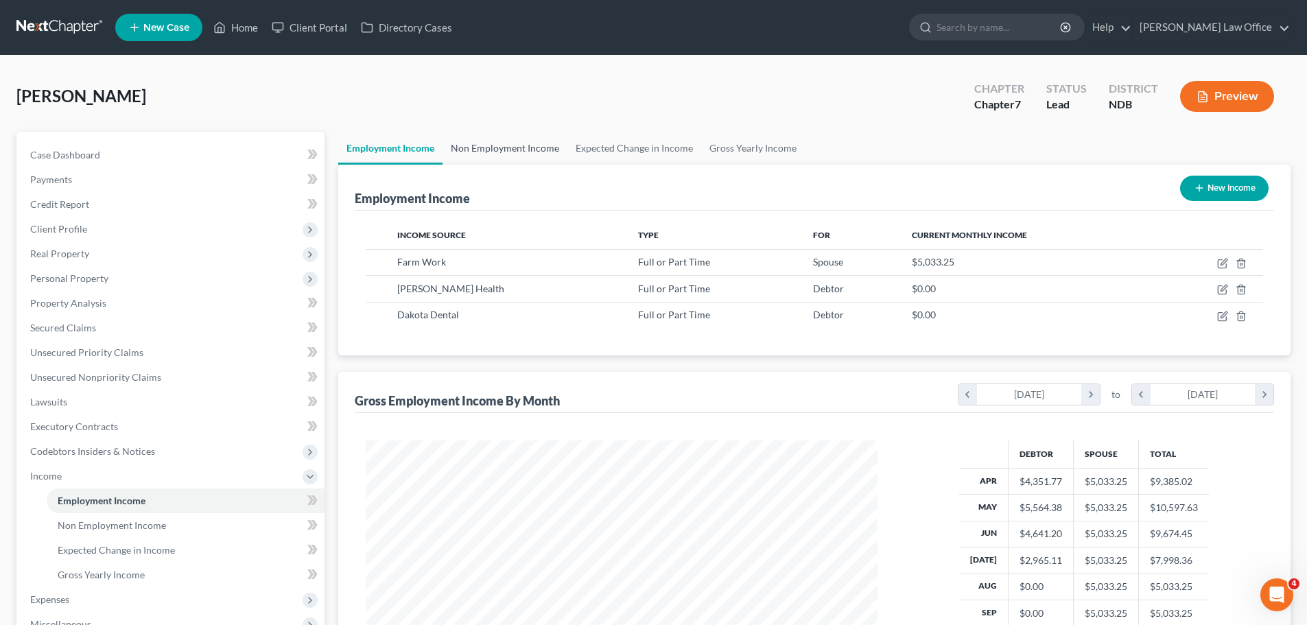
click at [535, 150] on link "Non Employment Income" at bounding box center [505, 148] width 125 height 33
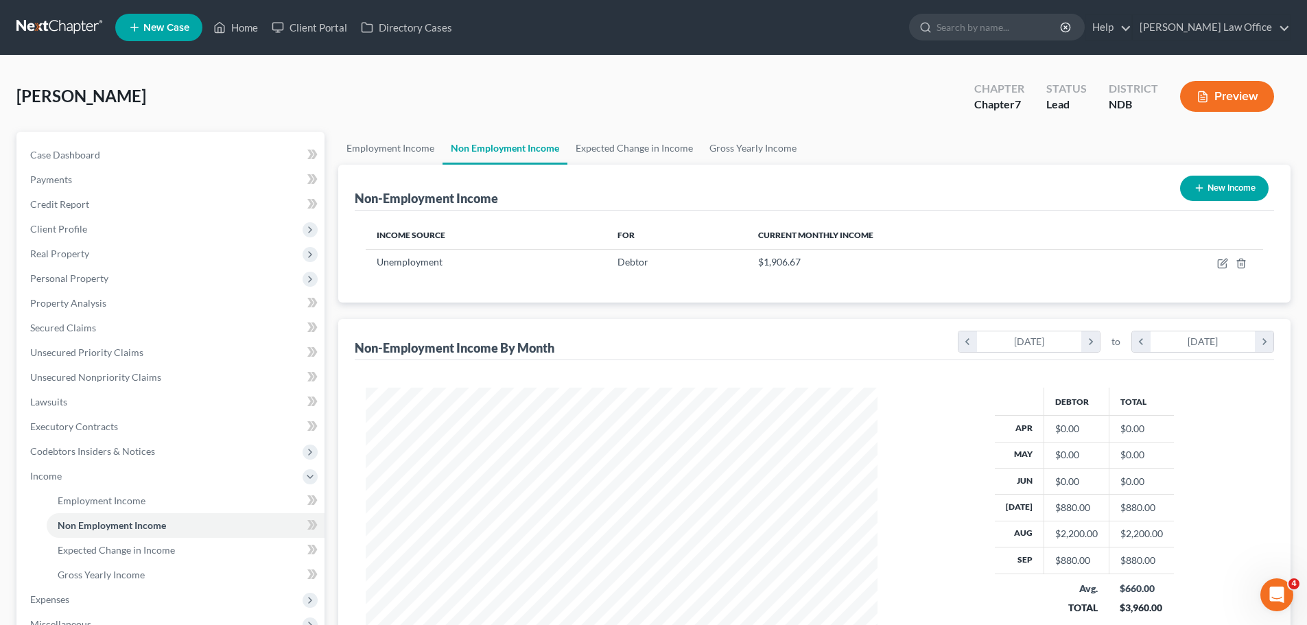
click at [162, 30] on span "New Case" at bounding box center [166, 28] width 46 height 10
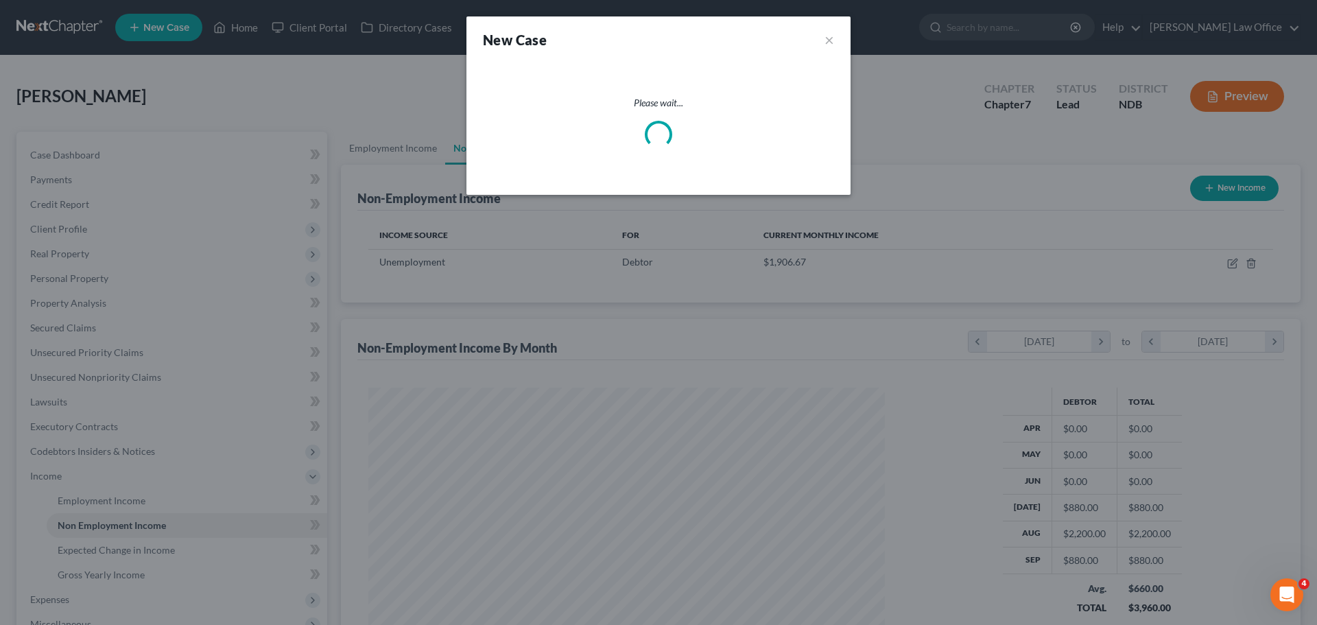
select select "60"
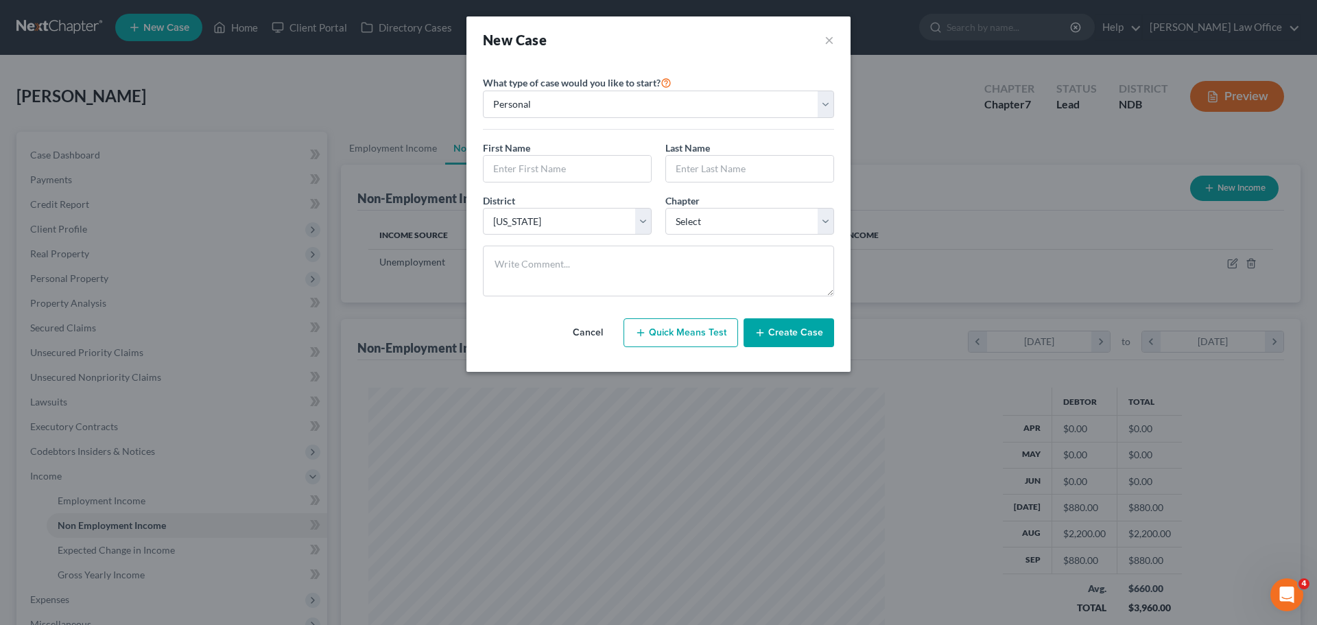
click at [576, 326] on button "Cancel" at bounding box center [588, 332] width 60 height 27
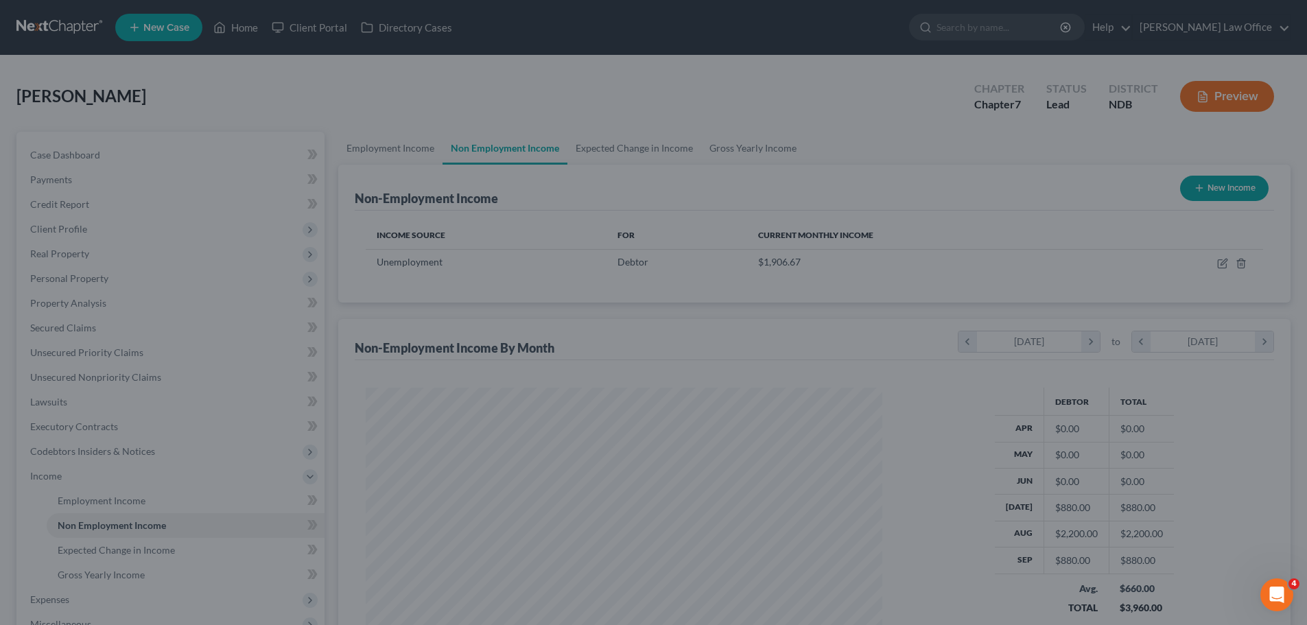
scroll to position [685927, 685643]
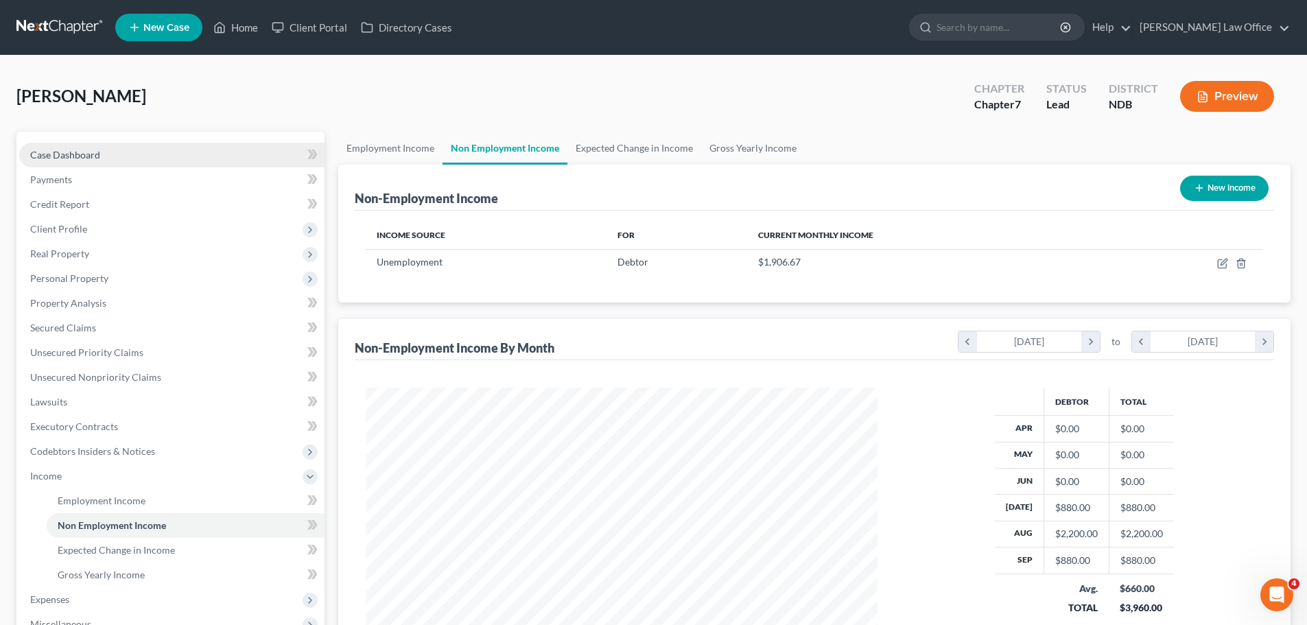
click at [78, 153] on span "Case Dashboard" at bounding box center [65, 155] width 70 height 12
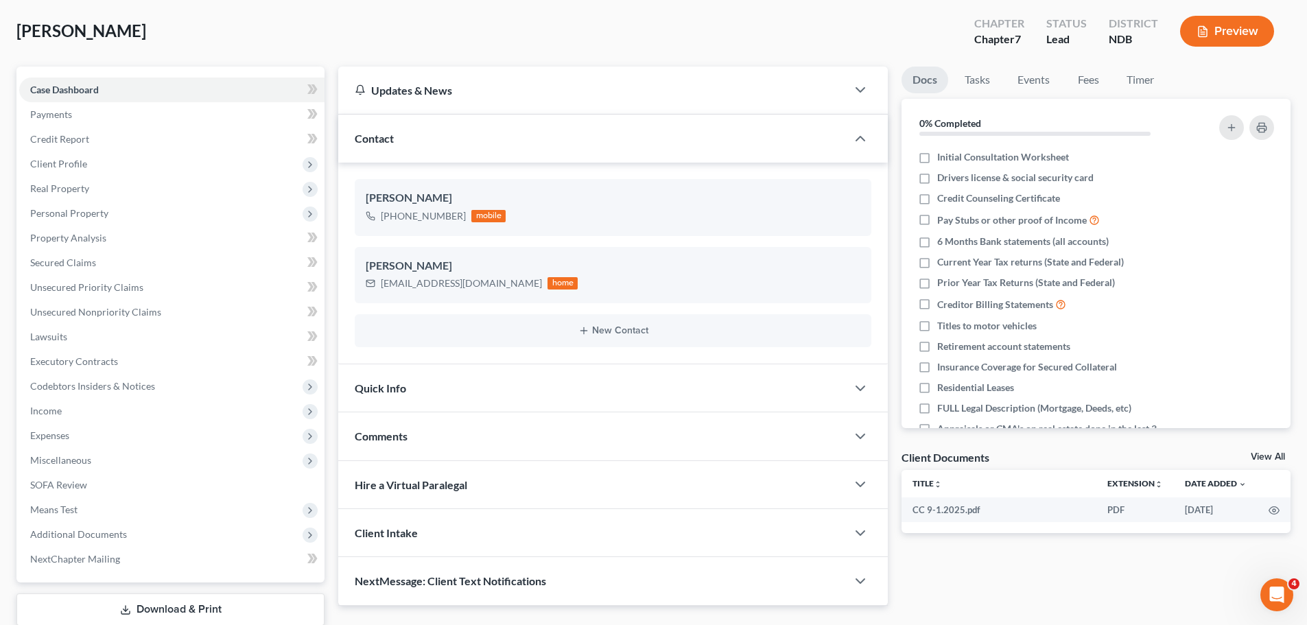
scroll to position [154, 0]
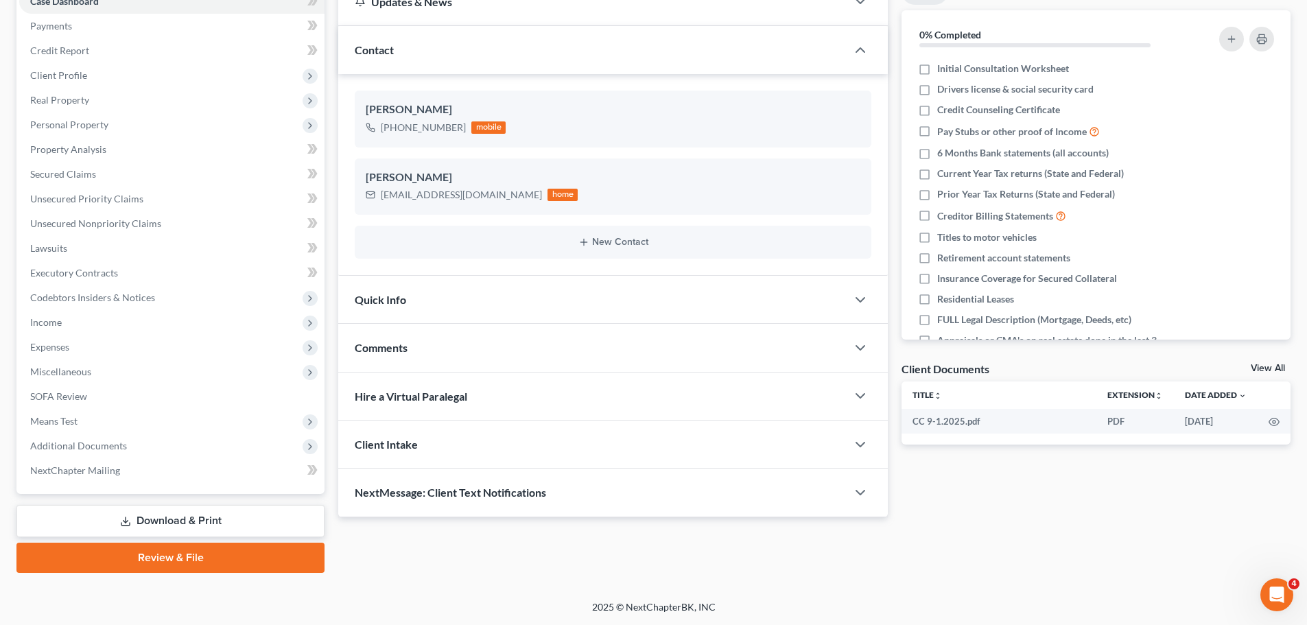
click at [462, 489] on span "NextMessage: Client Text Notifications" at bounding box center [450, 492] width 191 height 13
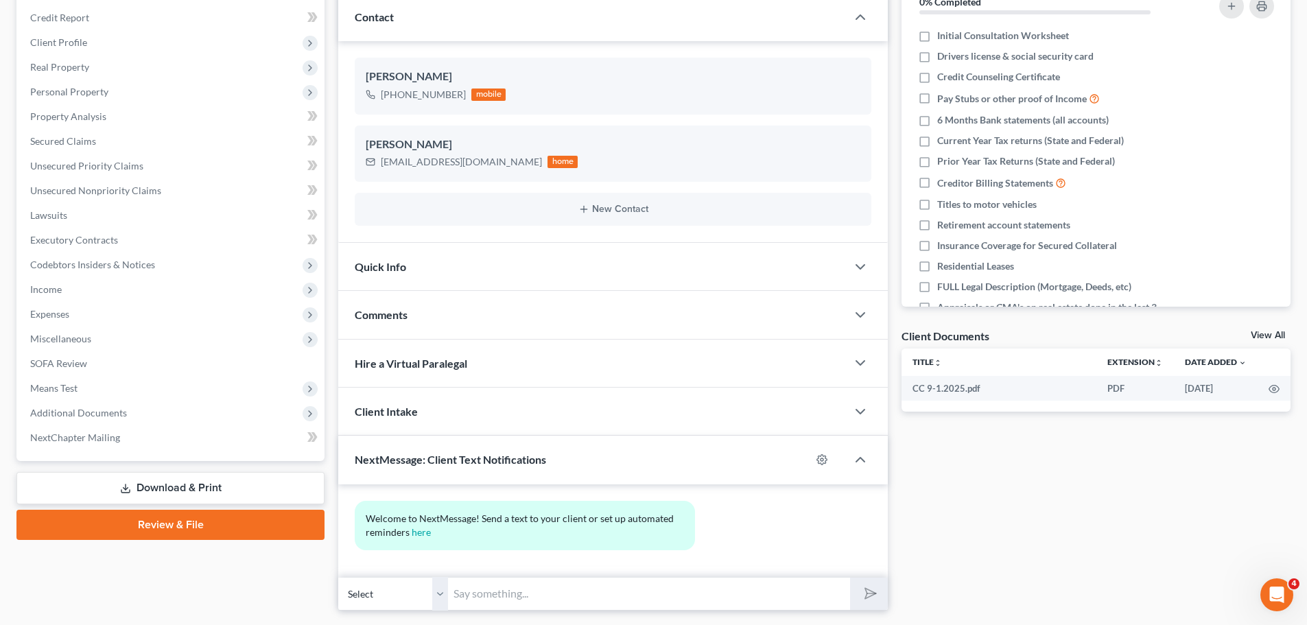
scroll to position [224, 0]
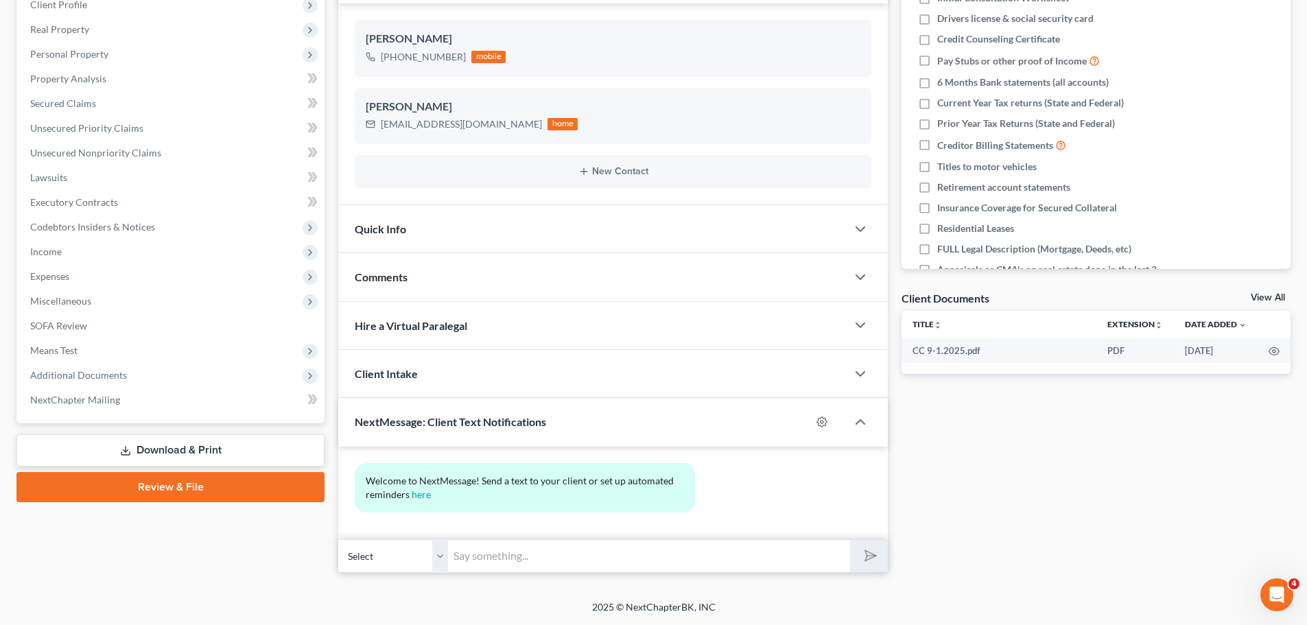
click at [475, 558] on input "text" at bounding box center [649, 556] width 402 height 34
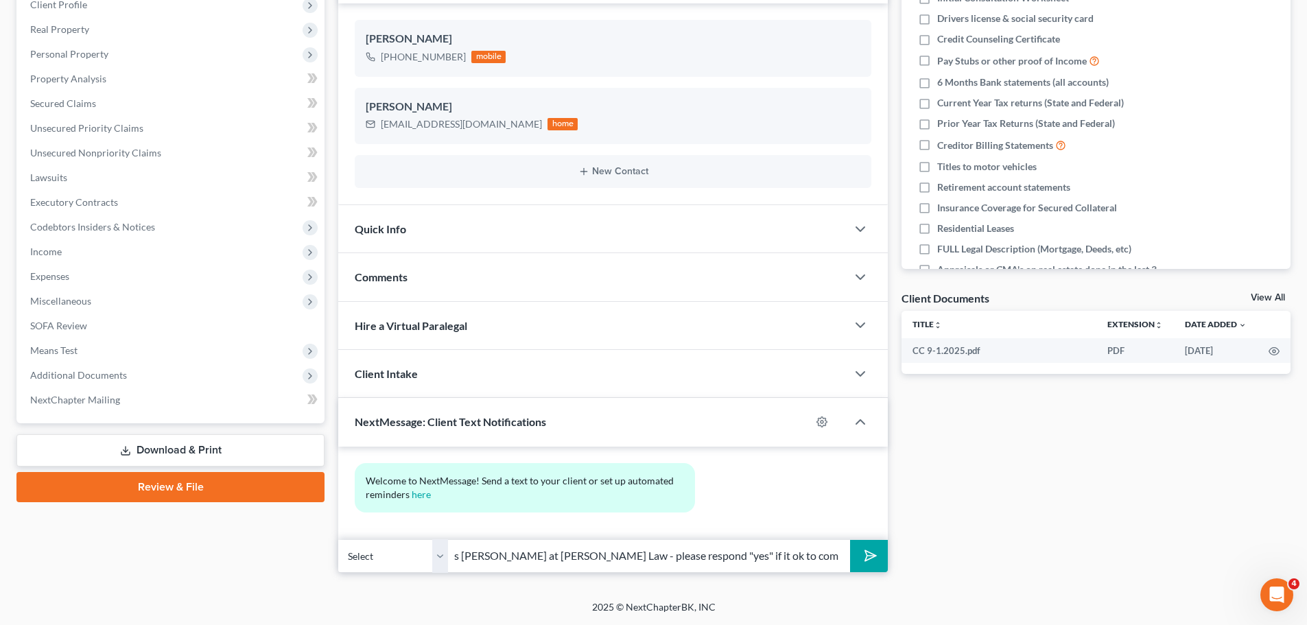
scroll to position [0, 117]
type input "[PERSON_NAME], this is [PERSON_NAME] at [PERSON_NAME] Law - please respond "yes…"
click at [850, 540] on button "submit" at bounding box center [869, 556] width 38 height 32
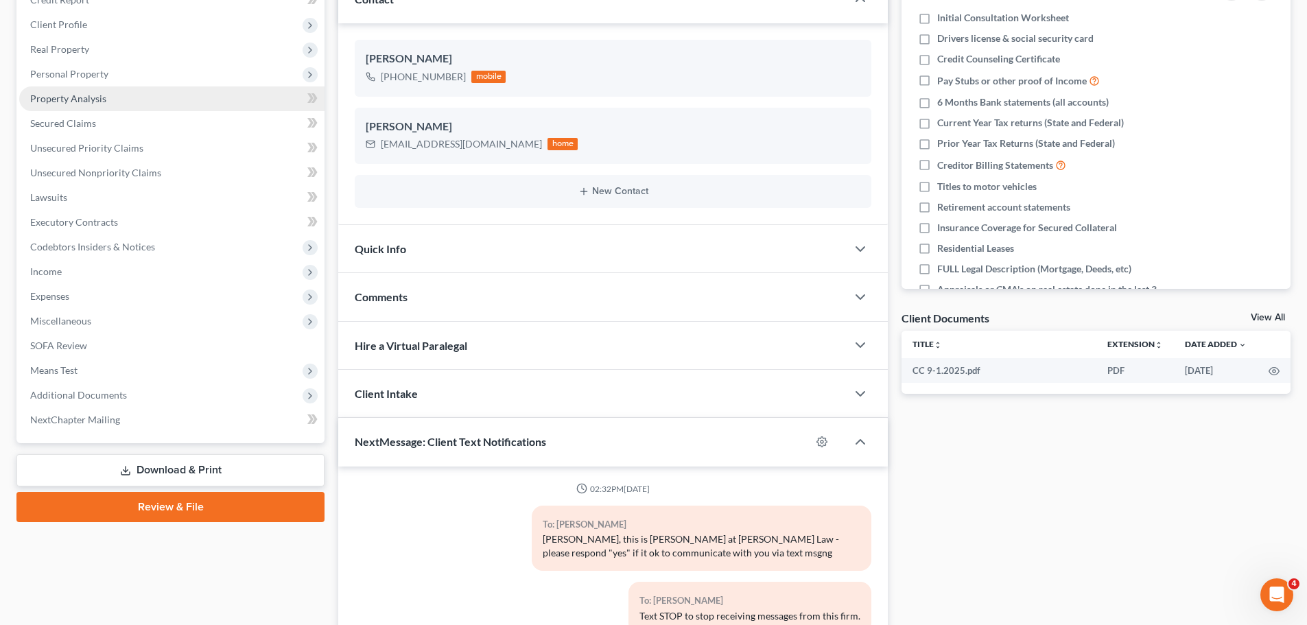
scroll to position [274, 0]
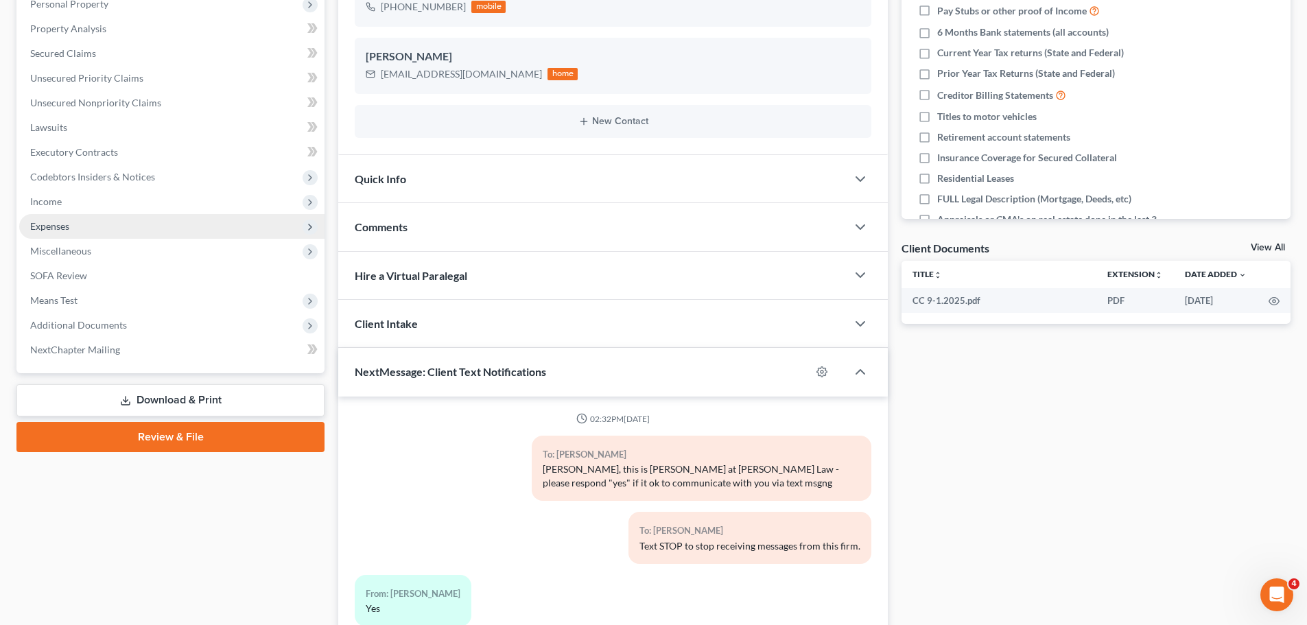
click at [55, 225] on span "Expenses" at bounding box center [49, 226] width 39 height 12
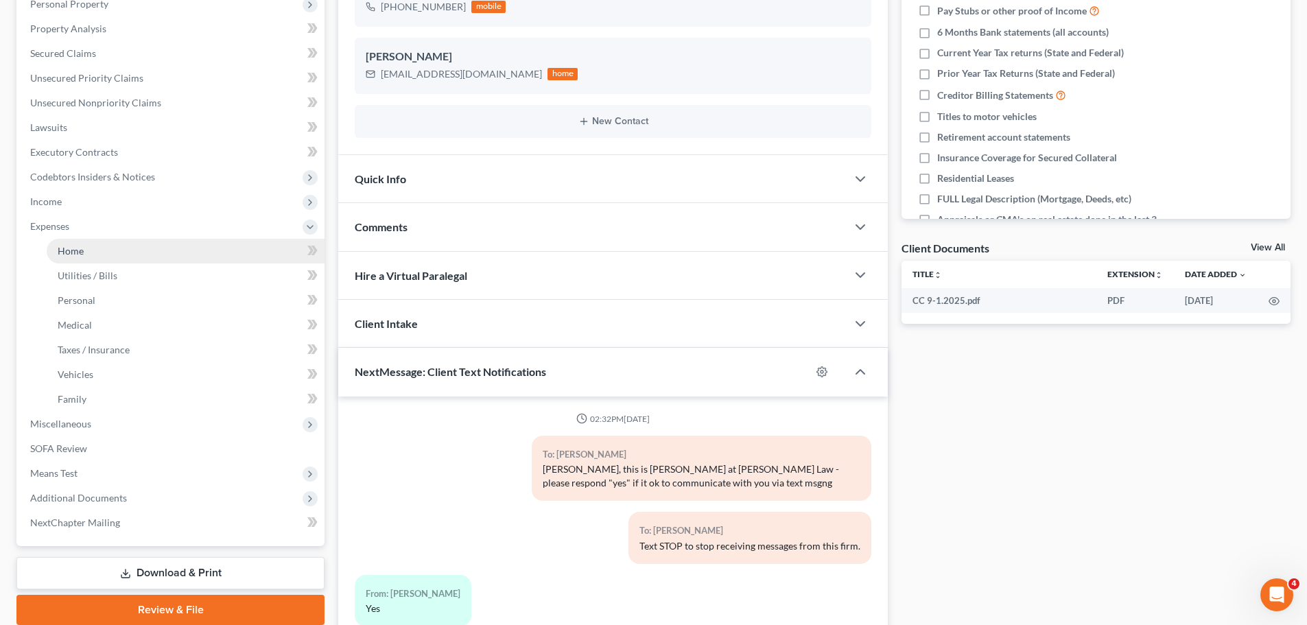
click at [69, 253] on span "Home" at bounding box center [71, 251] width 26 height 12
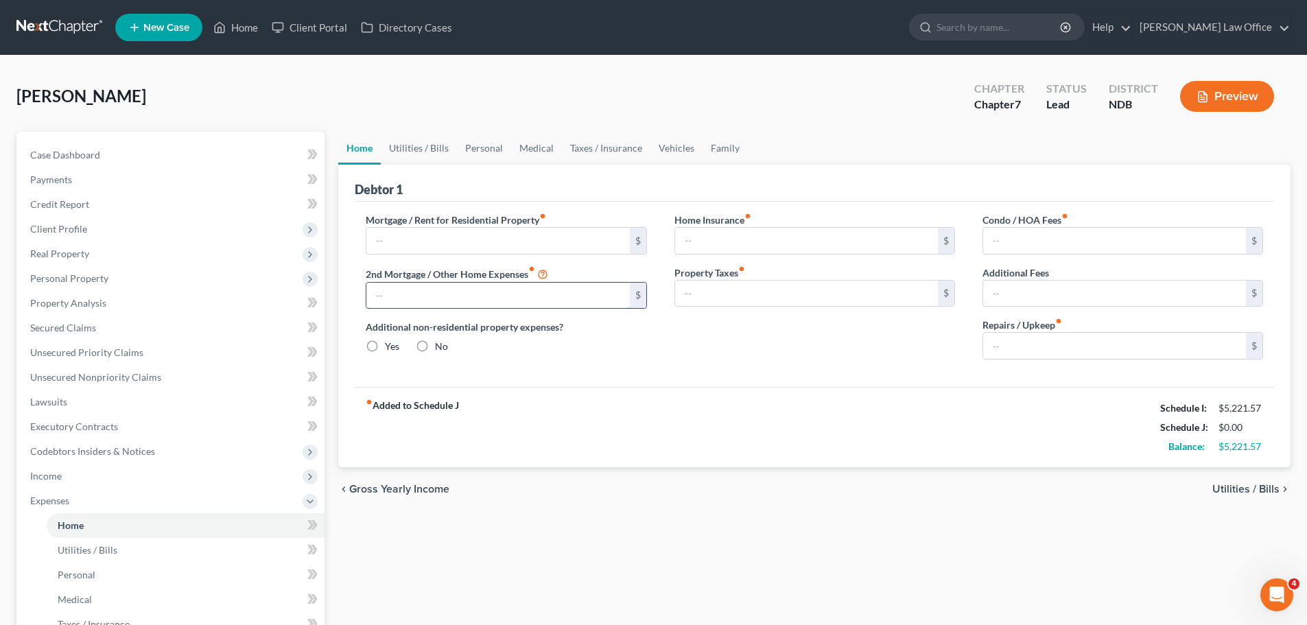
type input "800.00"
type input "0.00"
radio input "true"
type input "0.00"
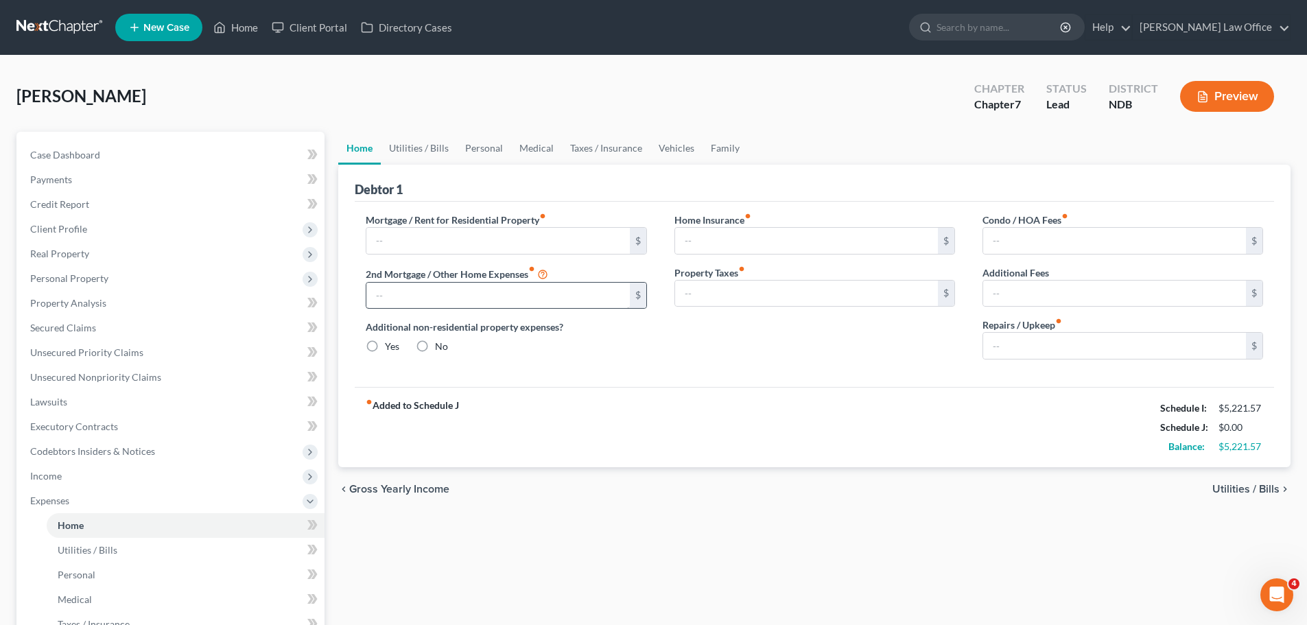
type input "0.00"
click at [671, 148] on link "Vehicles" at bounding box center [677, 148] width 52 height 33
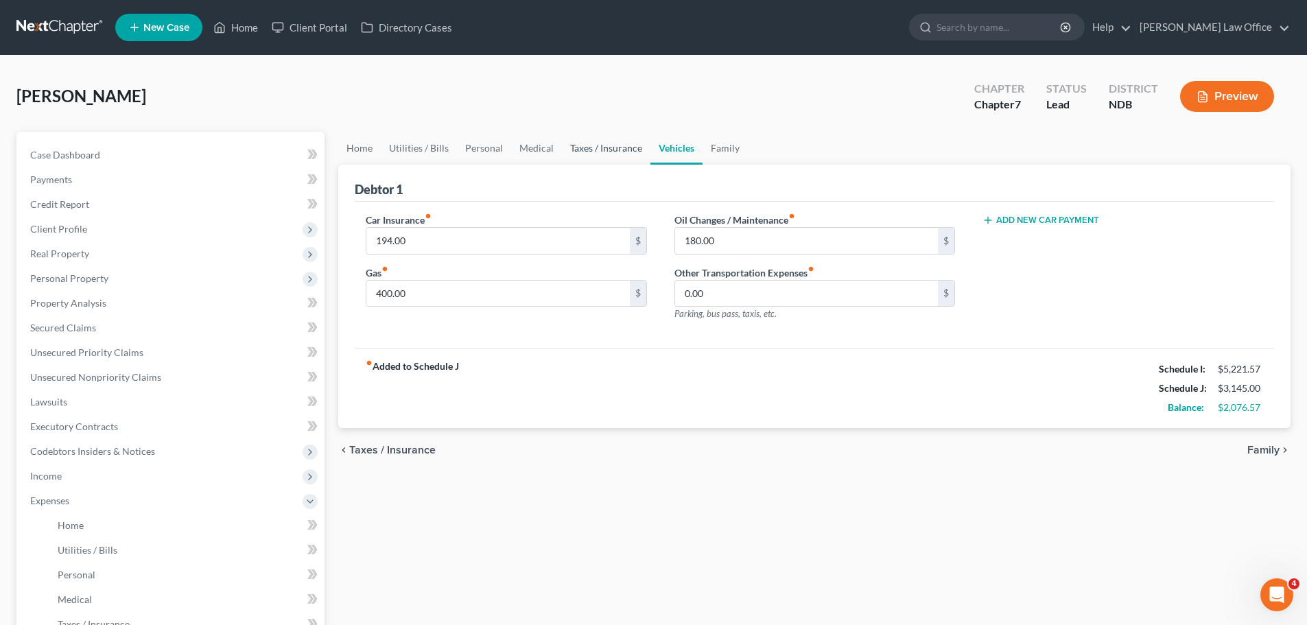
click at [600, 147] on link "Taxes / Insurance" at bounding box center [606, 148] width 89 height 33
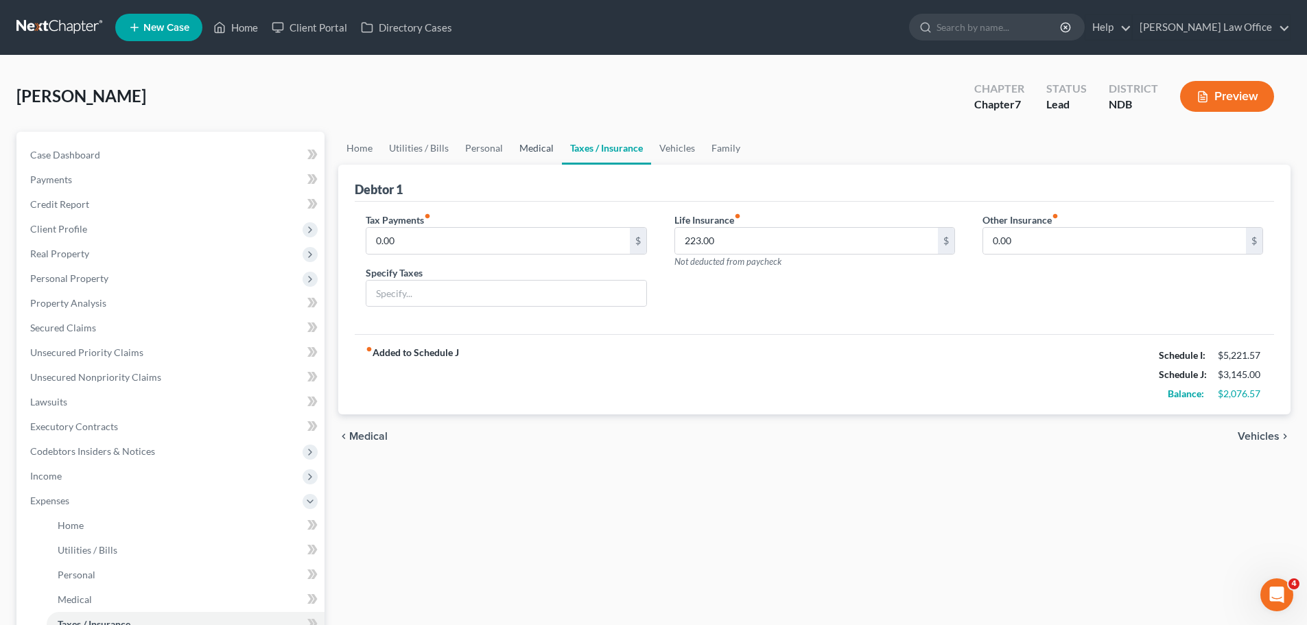
click at [538, 149] on link "Medical" at bounding box center [536, 148] width 51 height 33
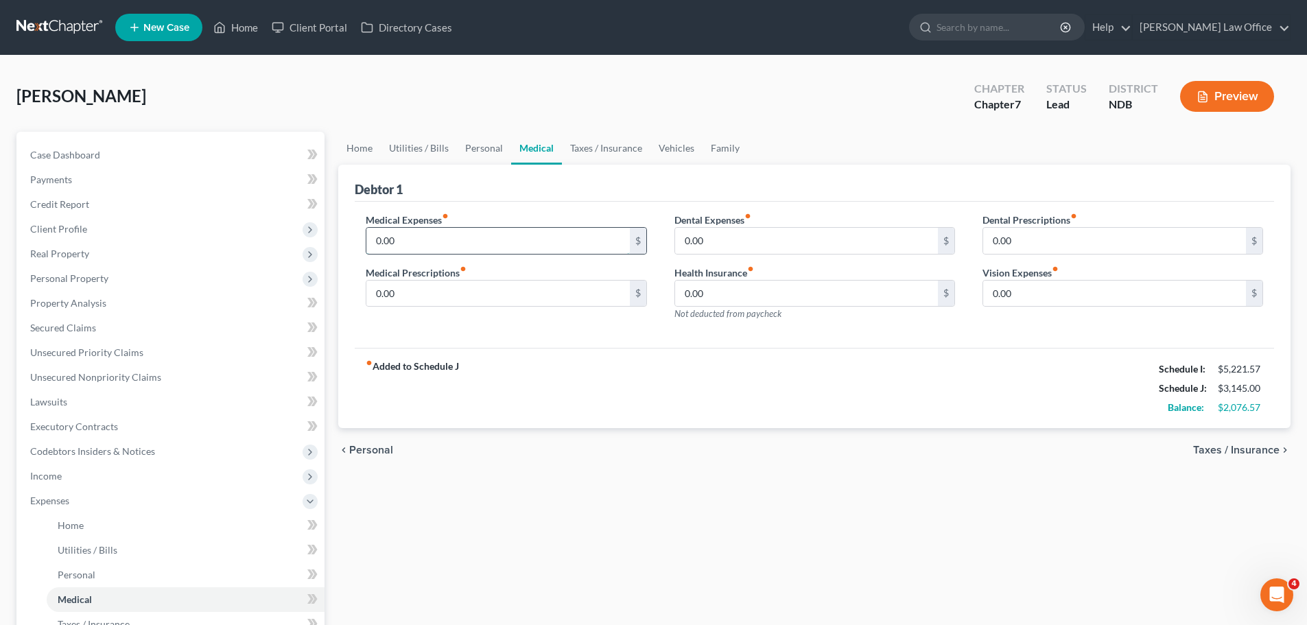
click at [403, 243] on input "0.00" at bounding box center [497, 241] width 263 height 26
type input "170.00"
click at [421, 153] on link "Utilities / Bills" at bounding box center [419, 148] width 76 height 33
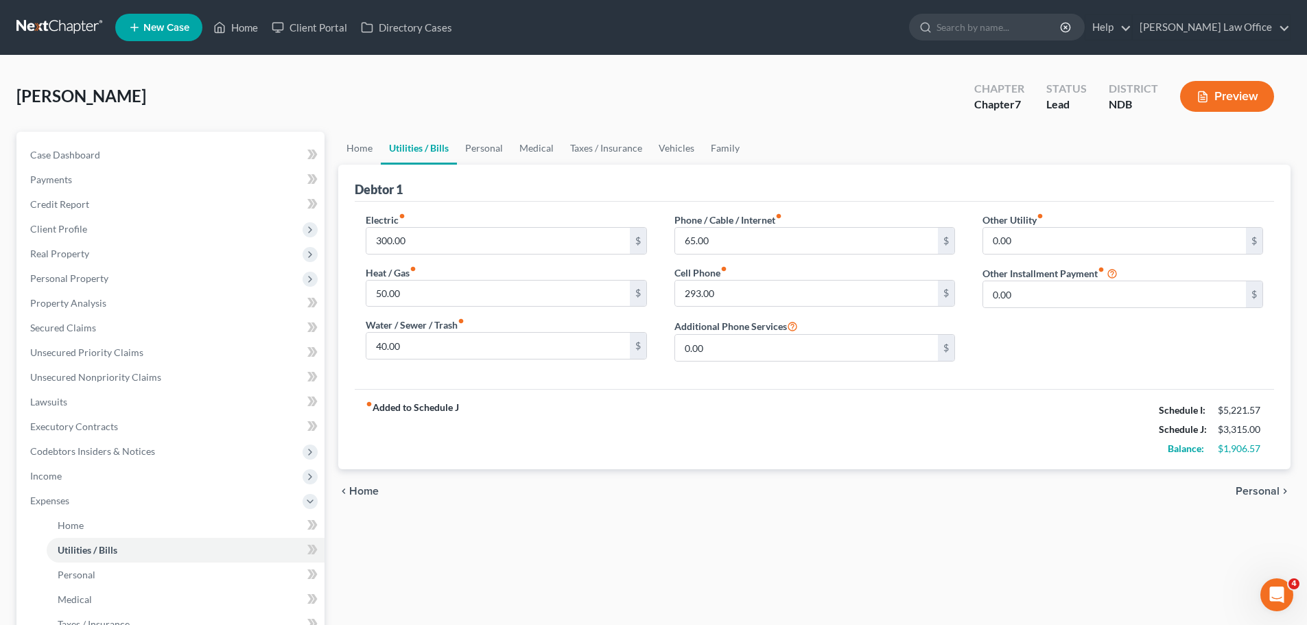
click at [1269, 490] on span "Personal" at bounding box center [1258, 491] width 44 height 11
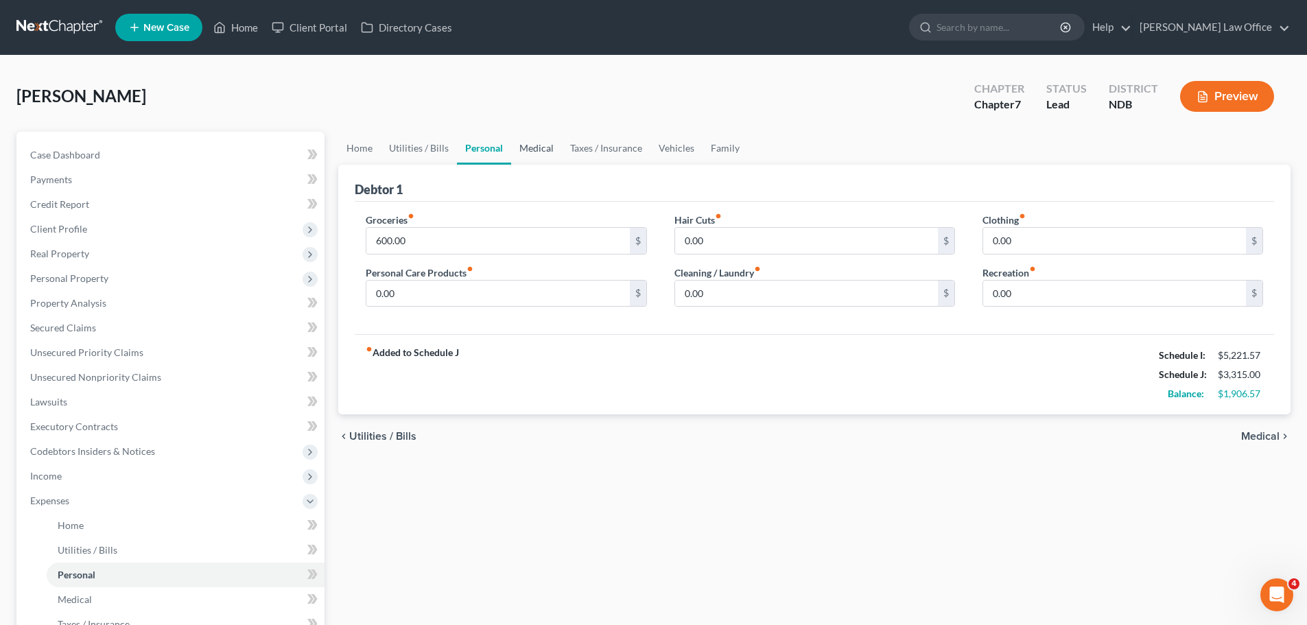
click at [528, 145] on link "Medical" at bounding box center [536, 148] width 51 height 33
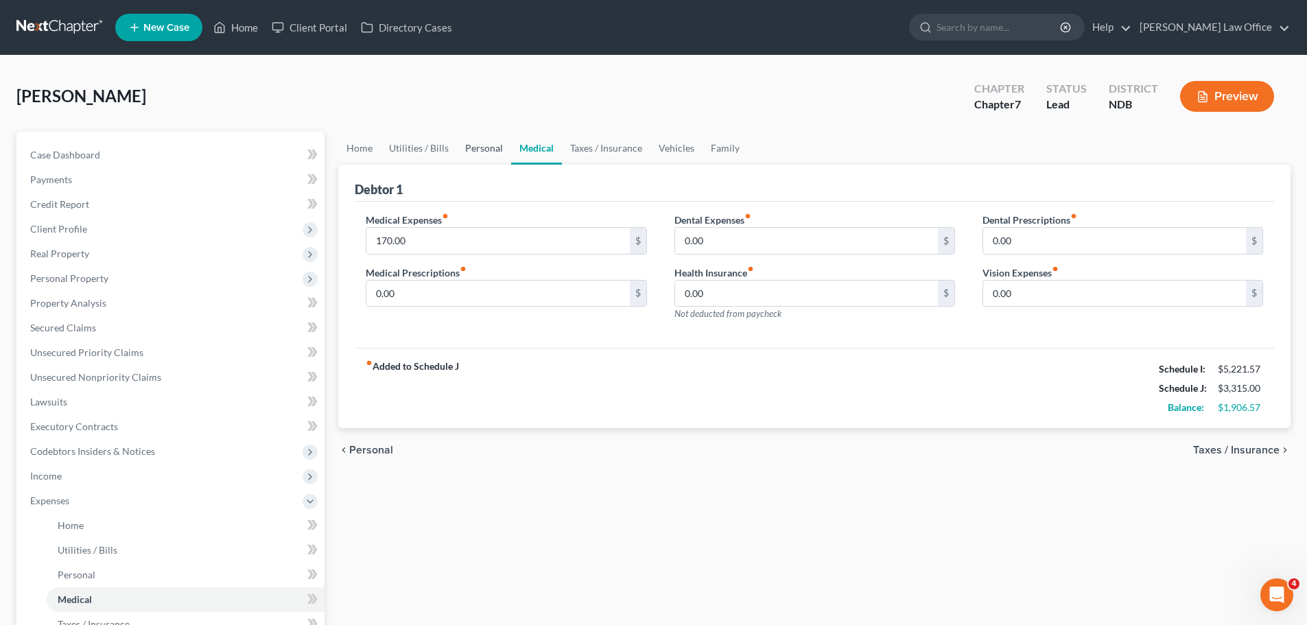
click at [478, 152] on link "Personal" at bounding box center [484, 148] width 54 height 33
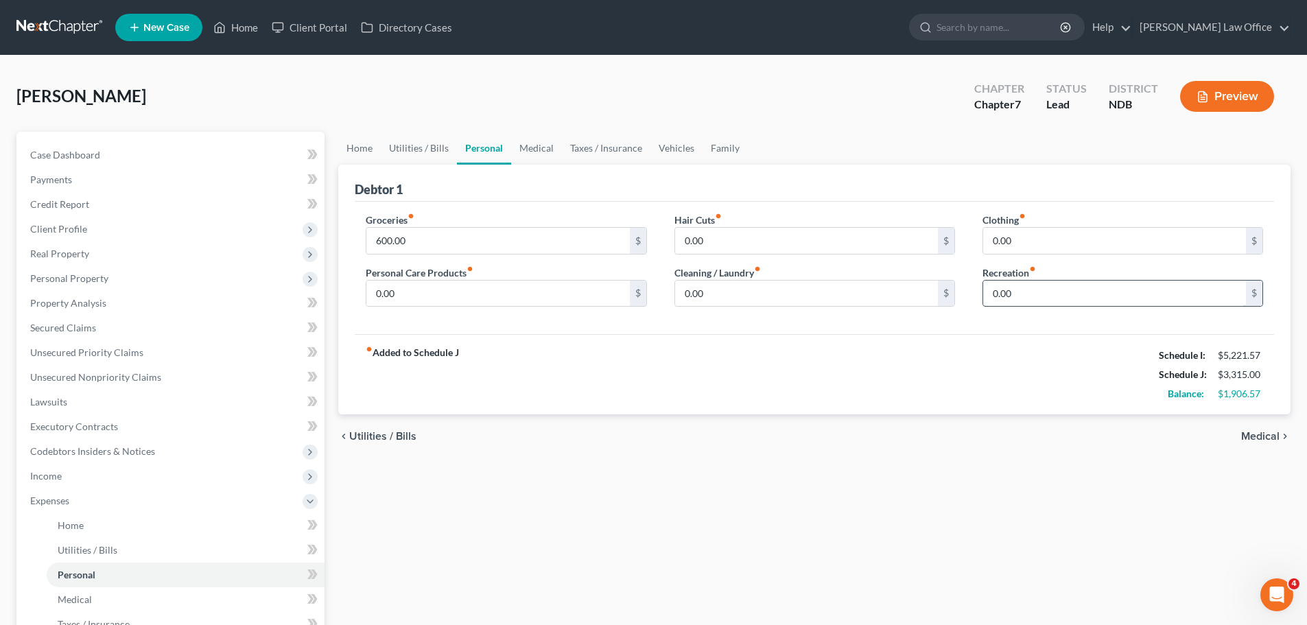
click at [1027, 294] on input "0.00" at bounding box center [1114, 294] width 263 height 26
type input "100.00"
click at [1024, 237] on input "0.00" at bounding box center [1114, 241] width 263 height 26
type input "5"
type input "85.00"
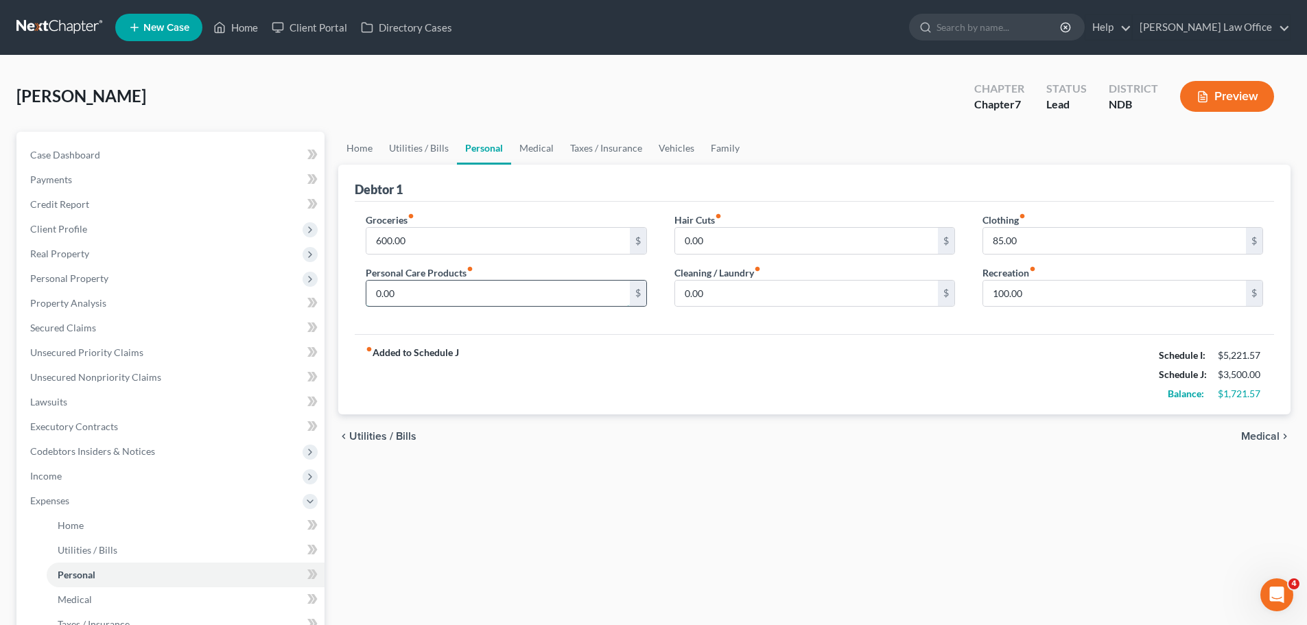
click at [409, 294] on input "0.00" at bounding box center [497, 294] width 263 height 26
type input "1"
type input "75.00"
click at [706, 298] on input "0.00" at bounding box center [806, 294] width 263 height 26
type input "50.00"
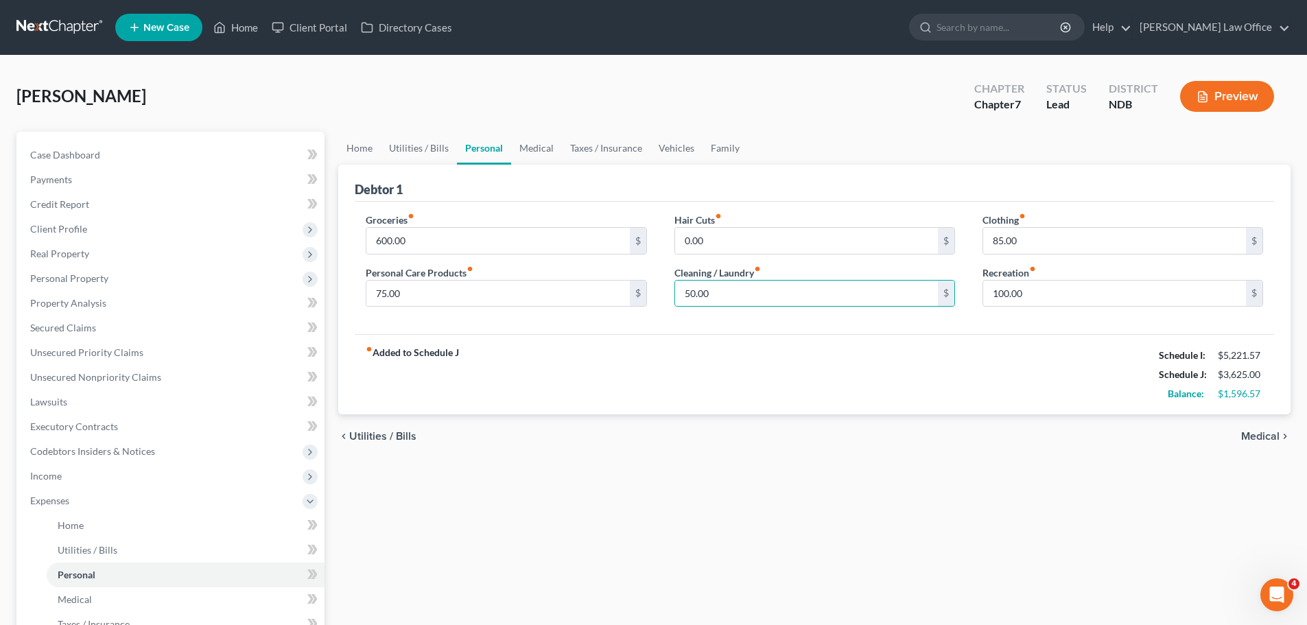
click at [1265, 434] on span "Medical" at bounding box center [1260, 436] width 38 height 11
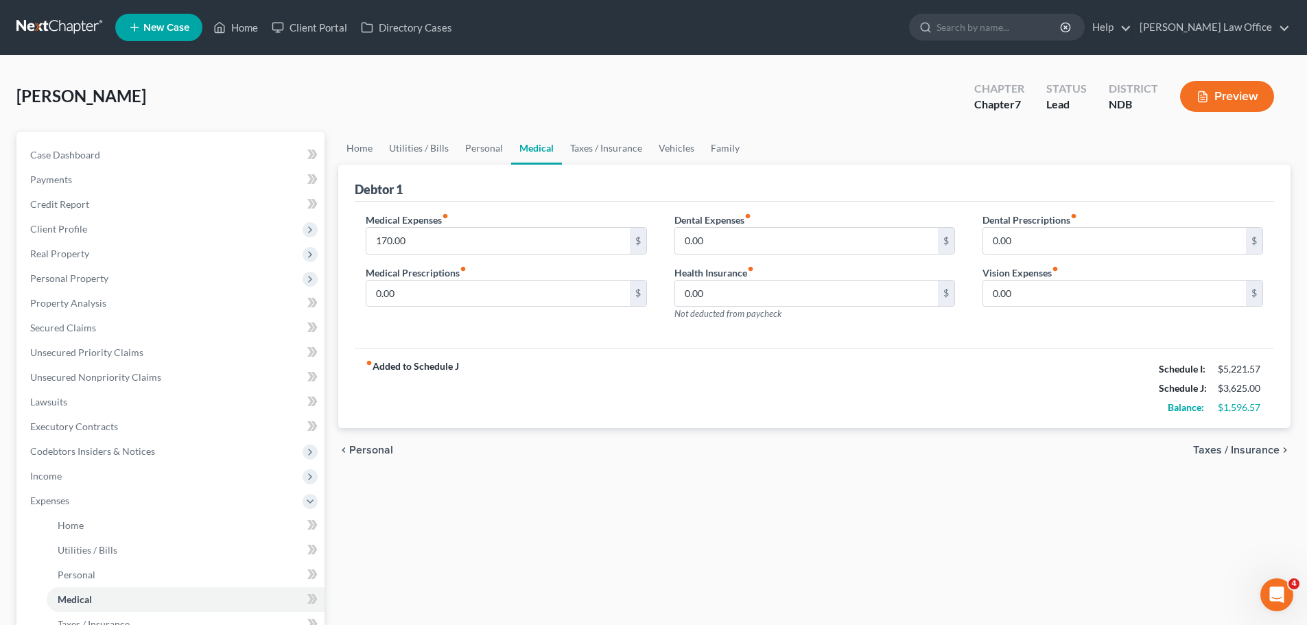
click at [1254, 430] on div "chevron_left Personal Taxes / Insurance chevron_right" at bounding box center [814, 450] width 952 height 44
click at [1249, 450] on span "Taxes / Insurance" at bounding box center [1236, 450] width 86 height 11
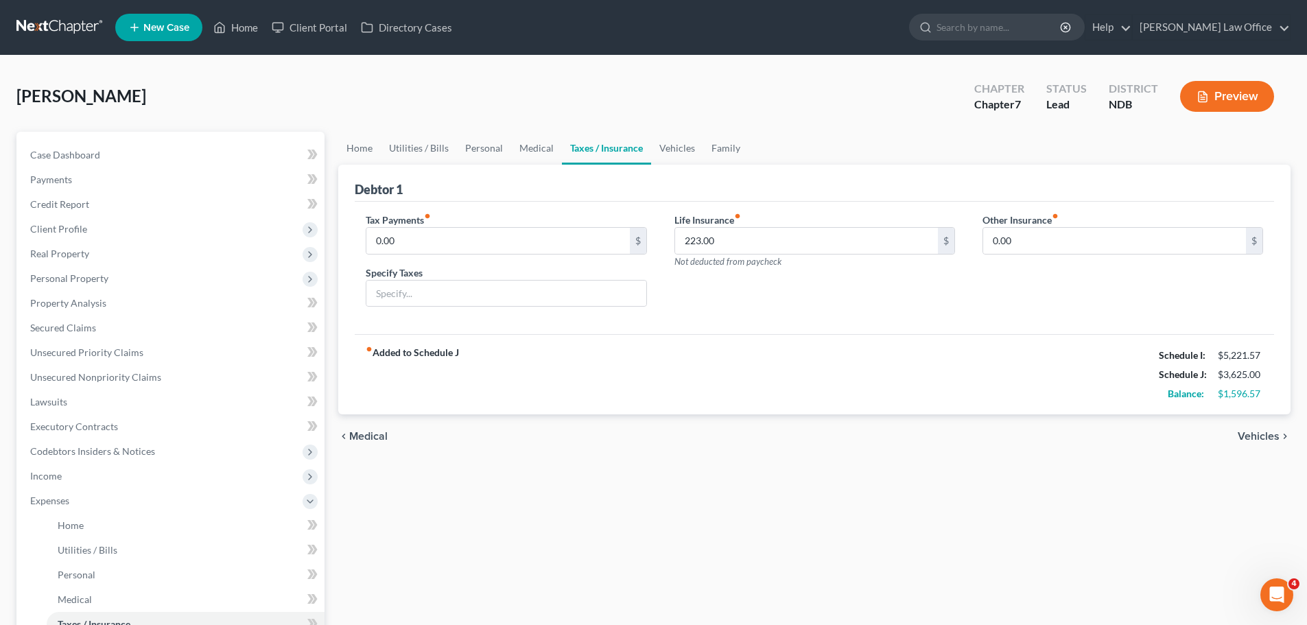
click at [1255, 437] on span "Vehicles" at bounding box center [1259, 436] width 42 height 11
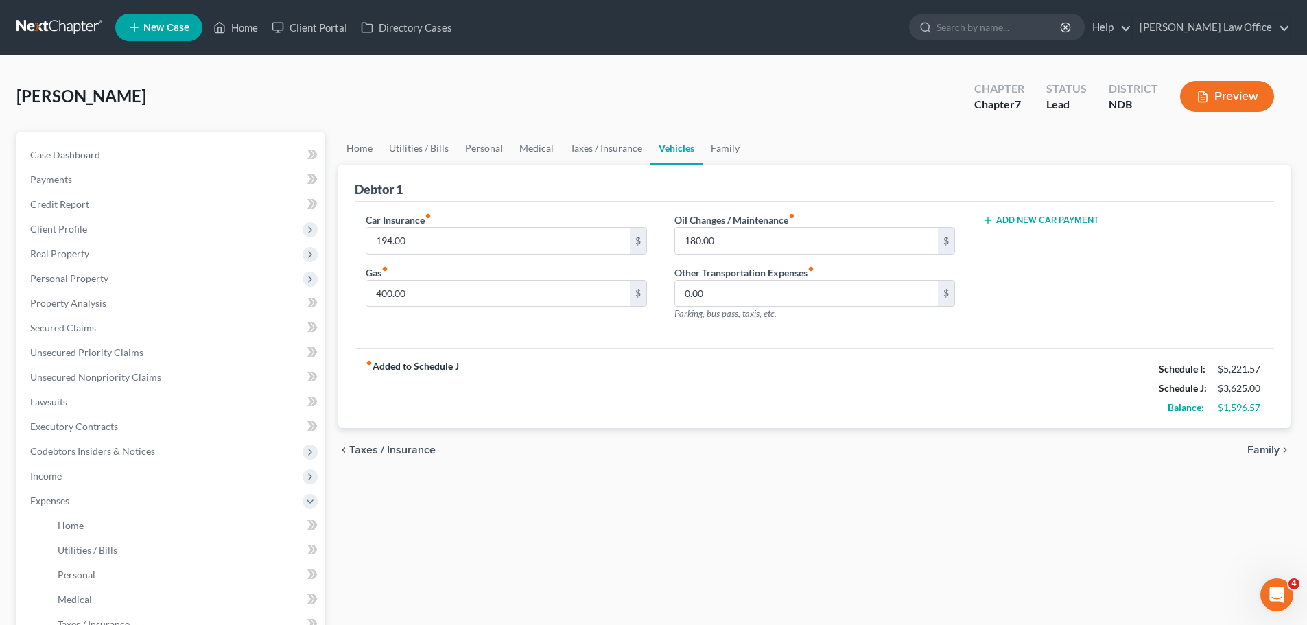
click at [1254, 450] on span "Family" at bounding box center [1263, 450] width 32 height 11
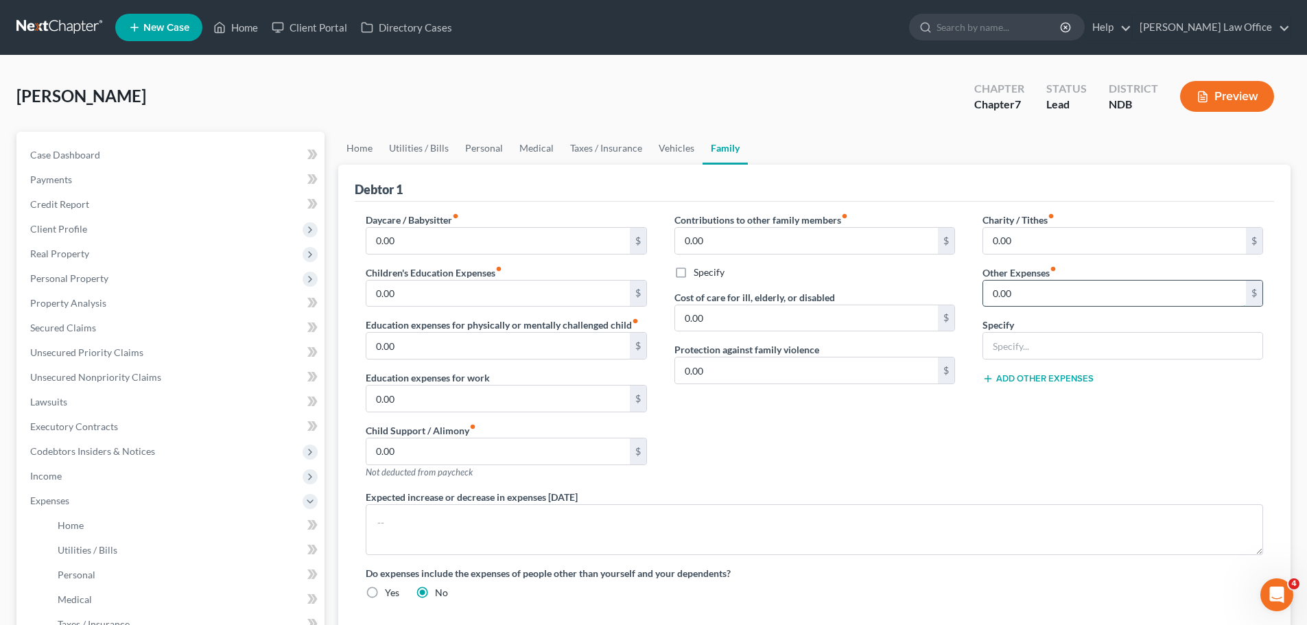
click at [1025, 294] on input "0.00" at bounding box center [1114, 294] width 263 height 26
type input "400.00"
click at [1009, 342] on input "text" at bounding box center [1122, 346] width 279 height 26
drag, startPoint x: 954, startPoint y: 314, endPoint x: 1005, endPoint y: 336, distance: 54.7
click at [955, 320] on div "Contributions to other family members fiber_manual_record 0.00 $ Specify Cost o…" at bounding box center [815, 351] width 308 height 277
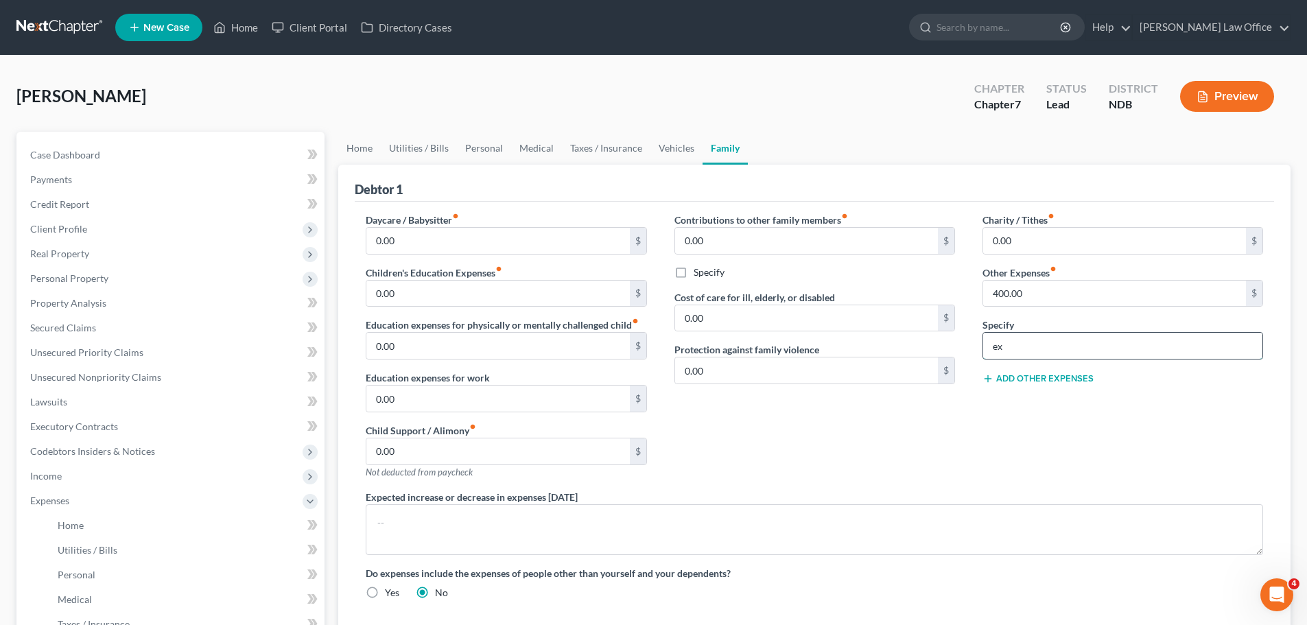
click at [1009, 351] on input "ex" at bounding box center [1122, 346] width 279 height 26
type input "e"
type input "Maintenance for two older, high-mileage vehicles"
click at [420, 148] on link "Utilities / Bills" at bounding box center [419, 148] width 76 height 33
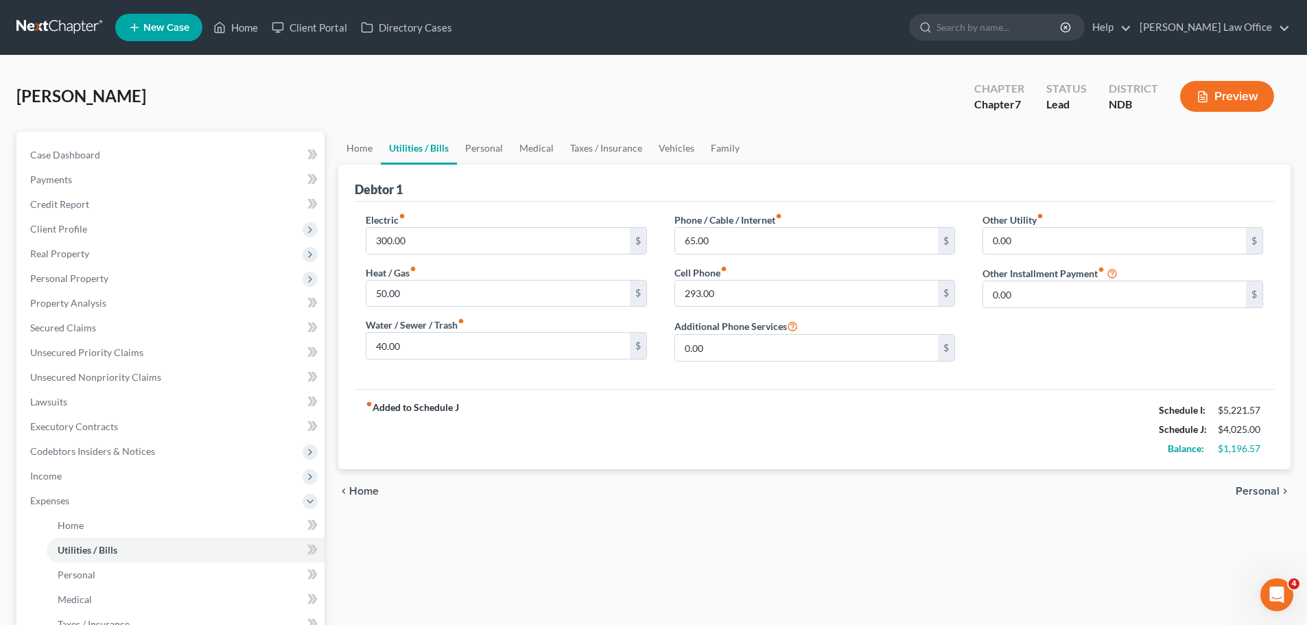
click at [1263, 488] on span "Personal" at bounding box center [1258, 491] width 44 height 11
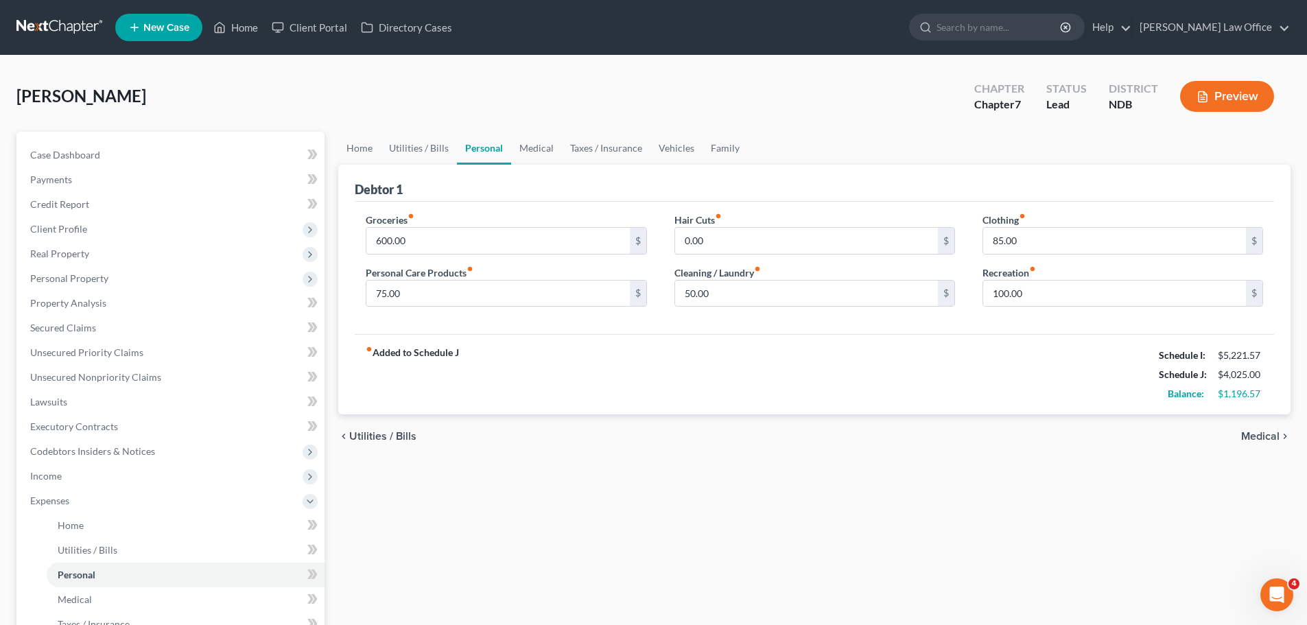
click at [1265, 439] on span "Medical" at bounding box center [1260, 436] width 38 height 11
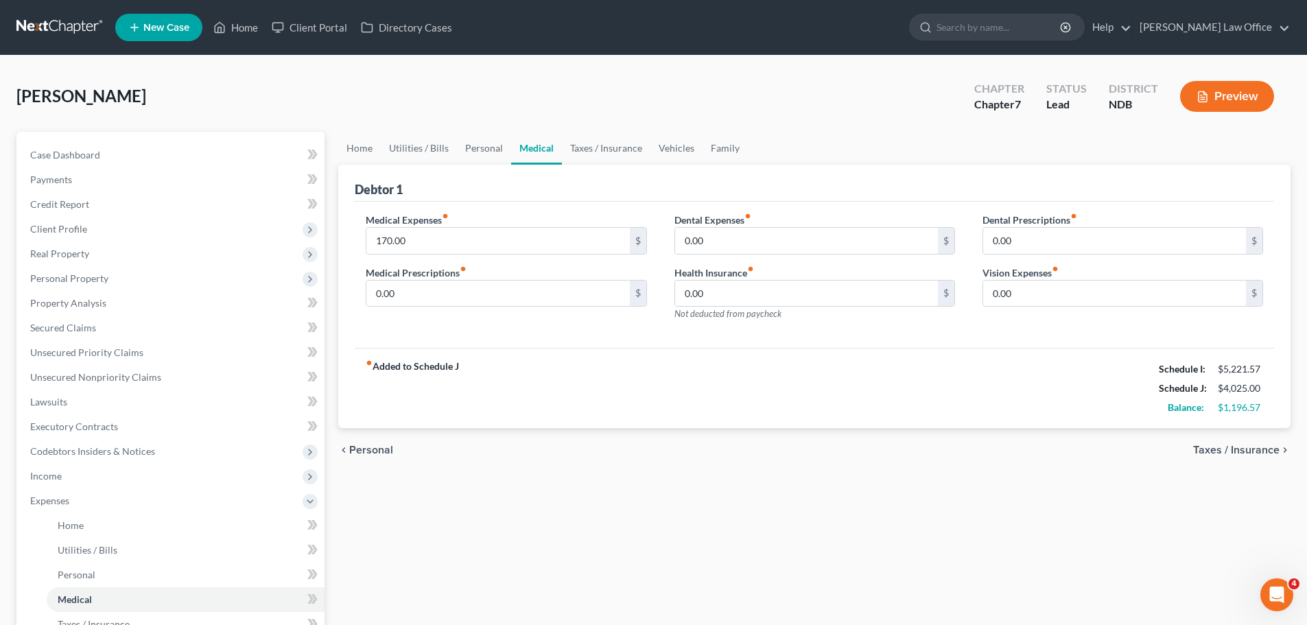
click at [1259, 454] on span "Taxes / Insurance" at bounding box center [1236, 450] width 86 height 11
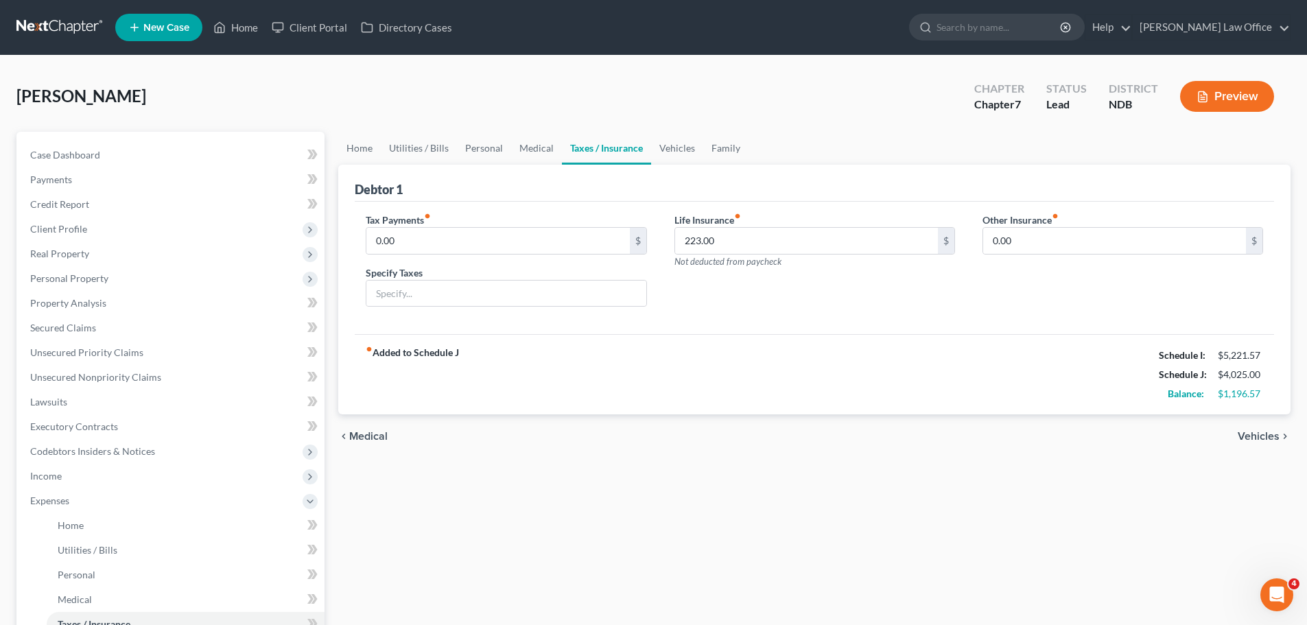
click at [1270, 437] on span "Vehicles" at bounding box center [1259, 436] width 42 height 11
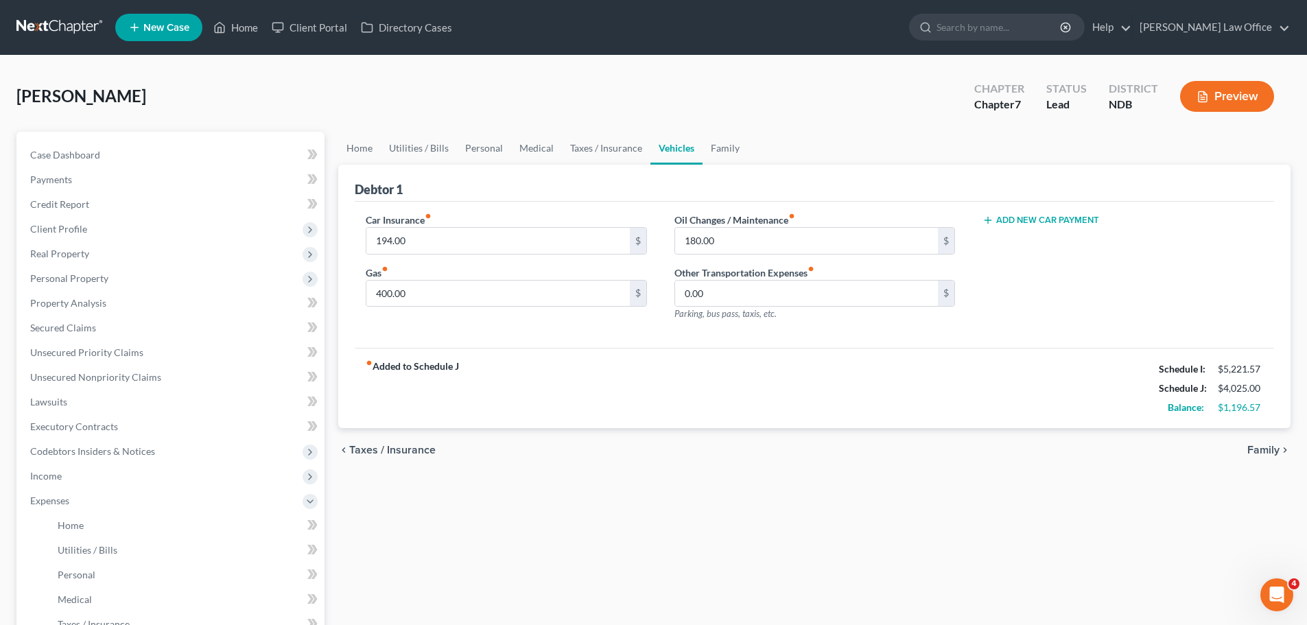
click at [1267, 450] on span "Family" at bounding box center [1263, 450] width 32 height 11
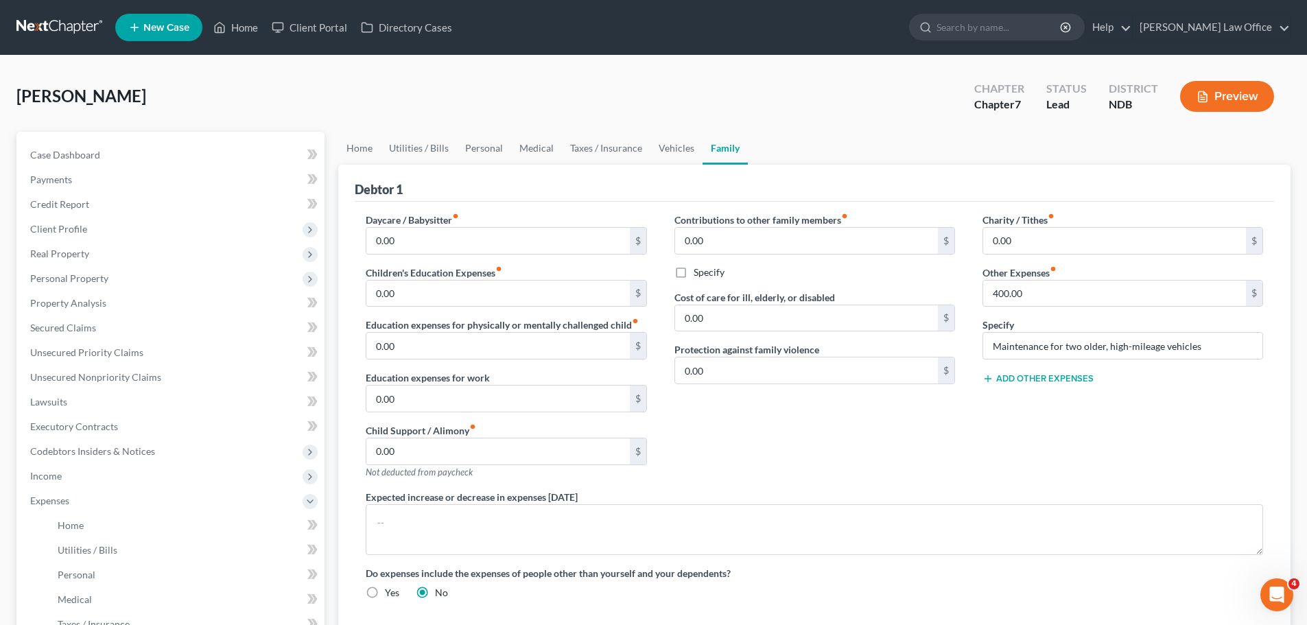
click at [1029, 378] on button "Add Other Expenses" at bounding box center [1038, 378] width 111 height 11
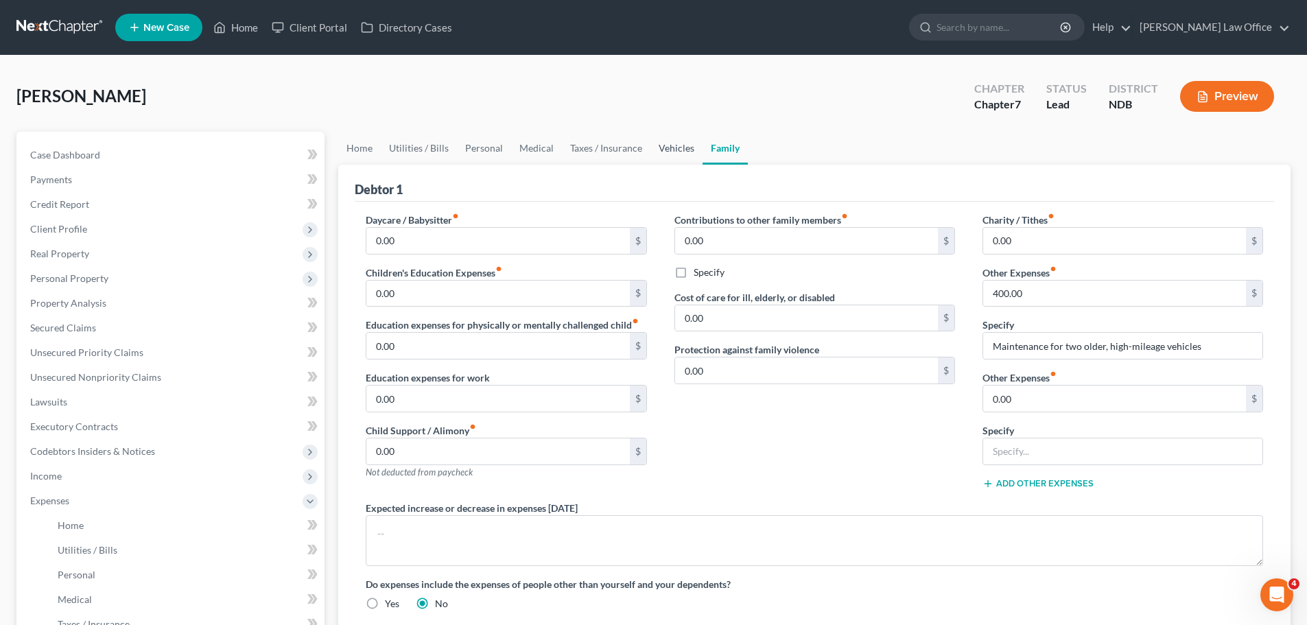
click at [679, 143] on link "Vehicles" at bounding box center [677, 148] width 52 height 33
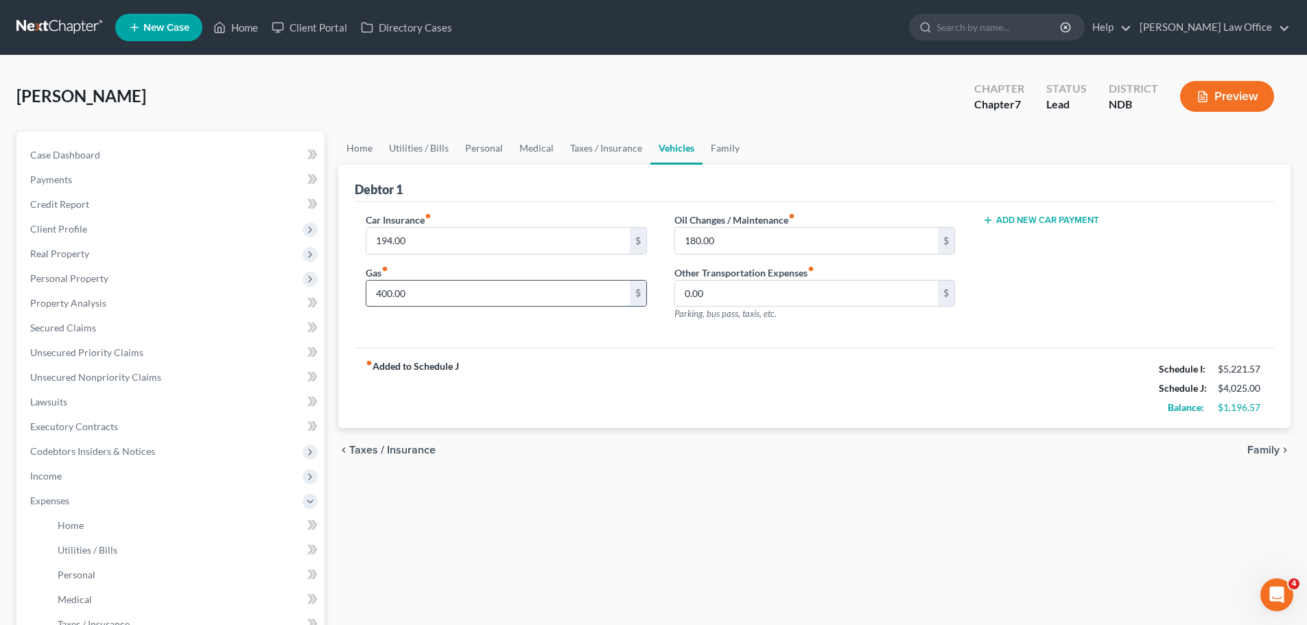
click at [422, 290] on input "400.00" at bounding box center [497, 294] width 263 height 26
type input "580.00"
click at [725, 147] on link "Family" at bounding box center [725, 148] width 45 height 33
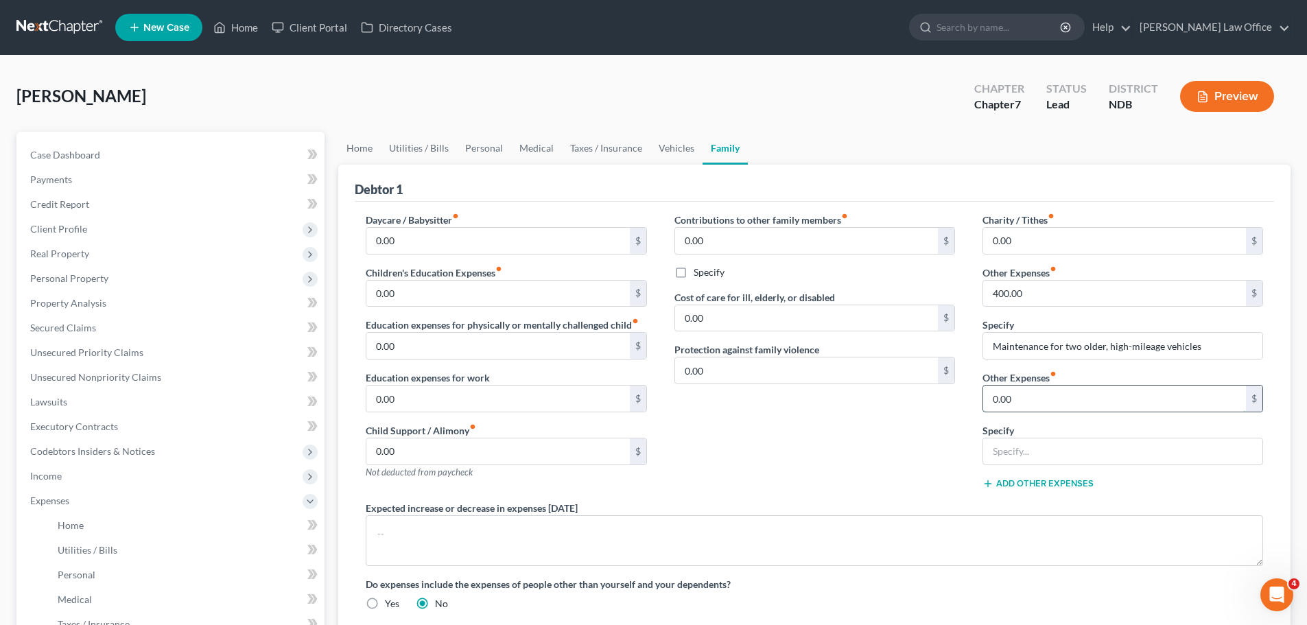
click at [1020, 399] on input "0.00" at bounding box center [1114, 399] width 263 height 26
type input "450.00"
click at [1051, 450] on input "text" at bounding box center [1122, 451] width 279 height 26
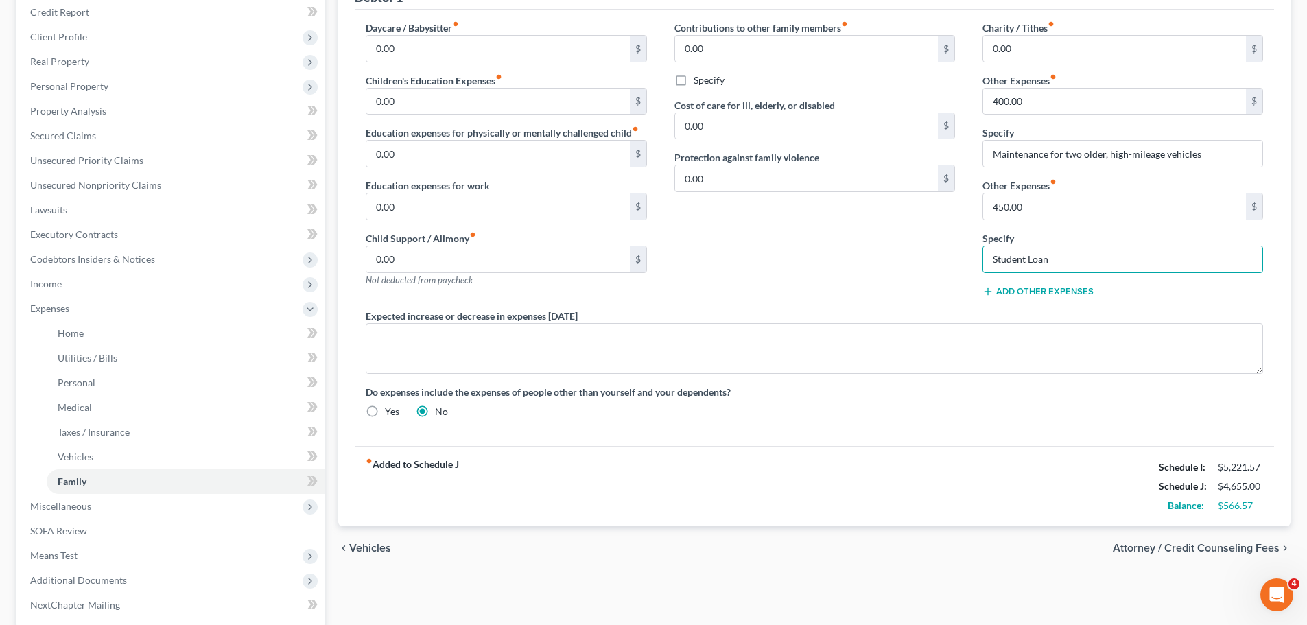
scroll to position [206, 0]
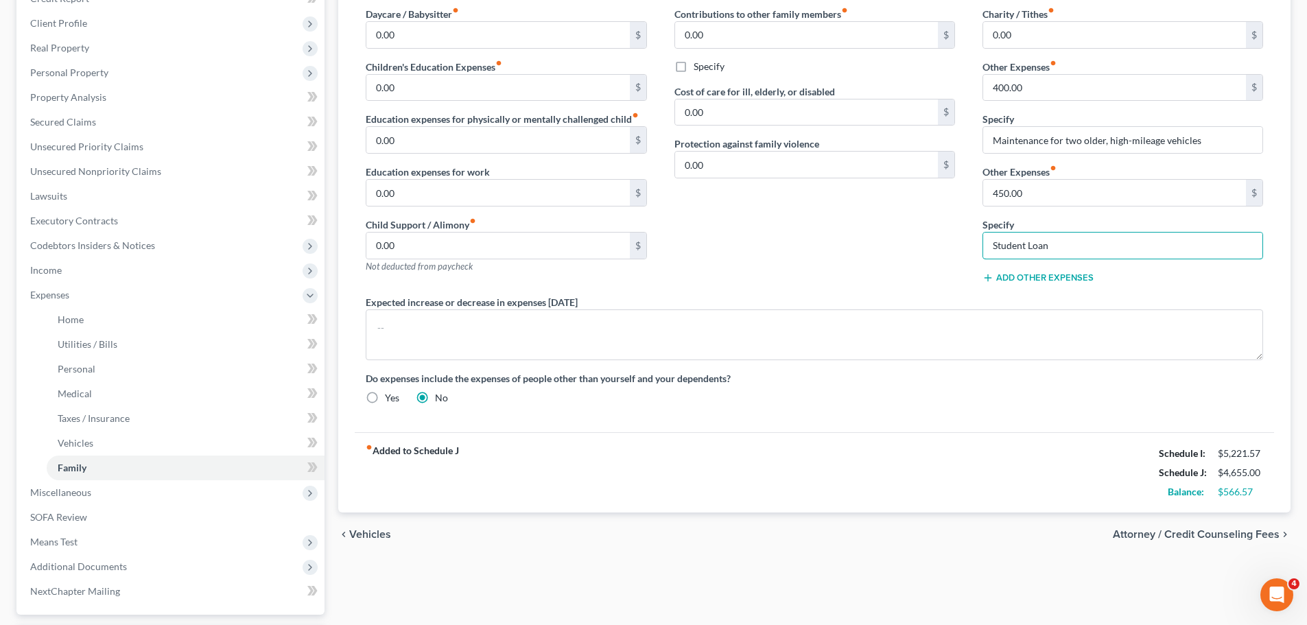
type input "Student Loan"
click at [1031, 273] on button "Add Other Expenses" at bounding box center [1038, 277] width 111 height 11
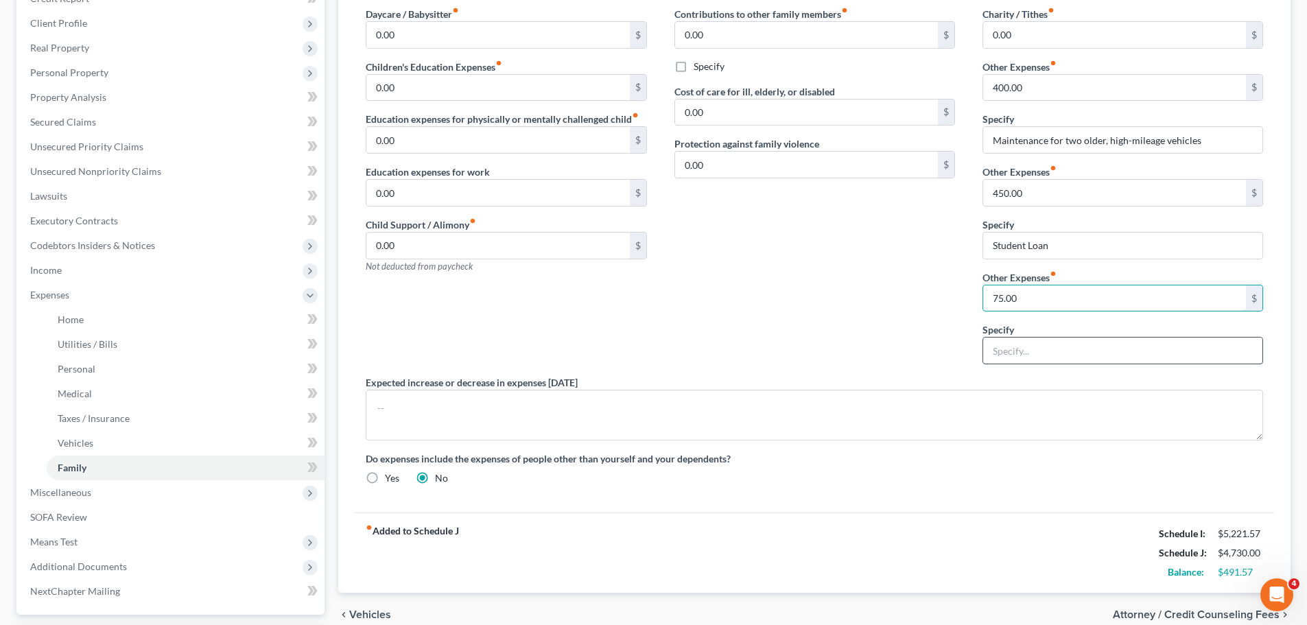
type input "75.00"
click at [1046, 353] on input "text" at bounding box center [1122, 351] width 279 height 26
type input "Pet Food/Veterinary Expense"
click at [773, 259] on div "Contributions to other family members fiber_manual_record 0.00 $ Specify Cost o…" at bounding box center [815, 191] width 308 height 368
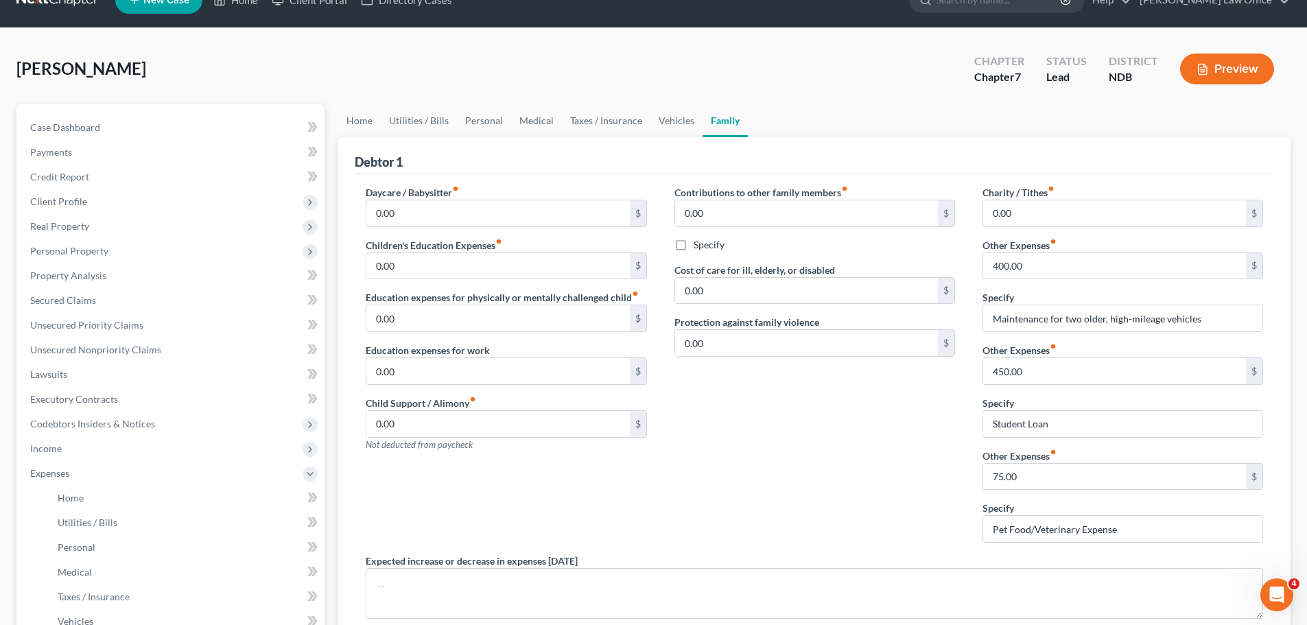
scroll to position [0, 0]
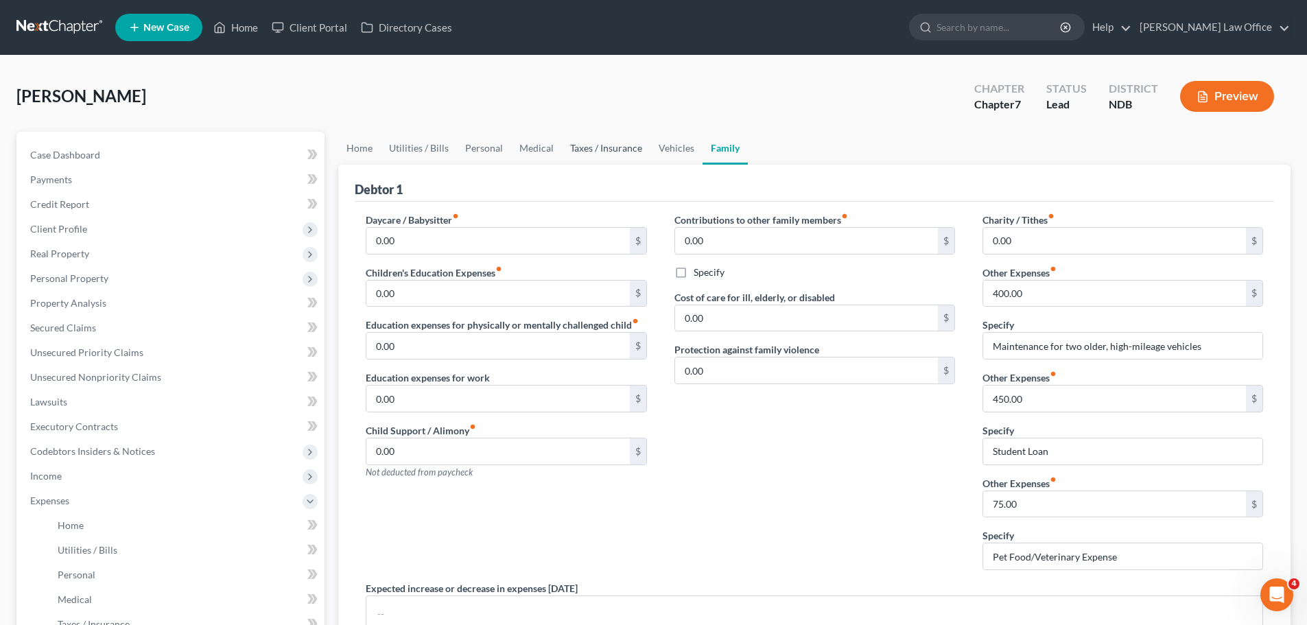
click at [587, 150] on link "Taxes / Insurance" at bounding box center [606, 148] width 89 height 33
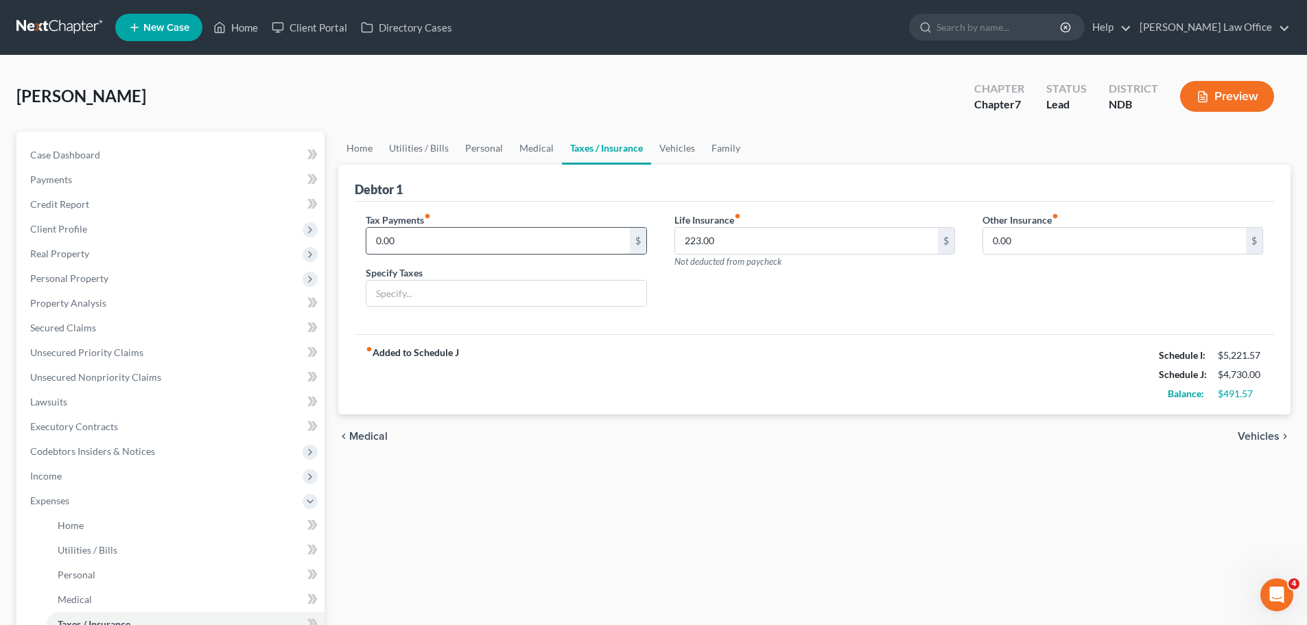
drag, startPoint x: 421, startPoint y: 245, endPoint x: 429, endPoint y: 246, distance: 7.7
click at [422, 245] on input "0.00" at bounding box center [497, 241] width 263 height 26
type input "250.00"
click at [423, 292] on input "text" at bounding box center [505, 294] width 279 height 26
click at [427, 300] on input "Federal Tax" at bounding box center [505, 294] width 279 height 26
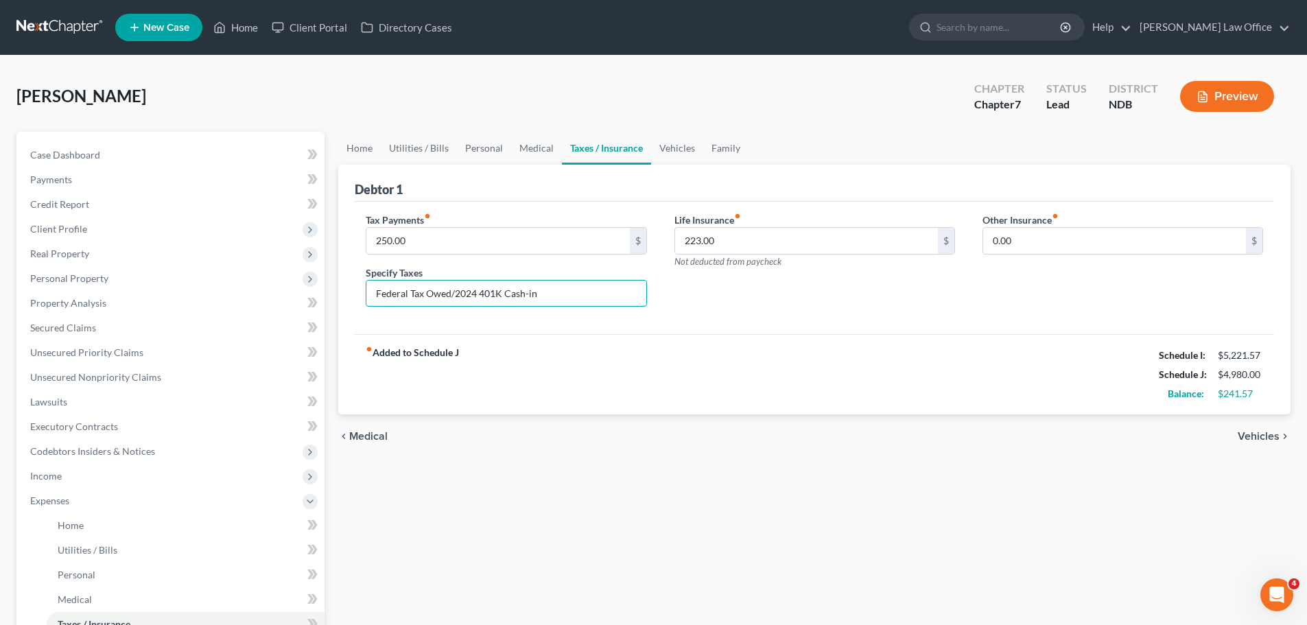
type input "Federal Tax Owed/2024 401K Cash-in"
click at [795, 386] on div "fiber_manual_record Added to Schedule J Schedule I: $5,221.57 Schedule J: $4,98…" at bounding box center [814, 374] width 919 height 80
click at [367, 144] on link "Home" at bounding box center [359, 148] width 43 height 33
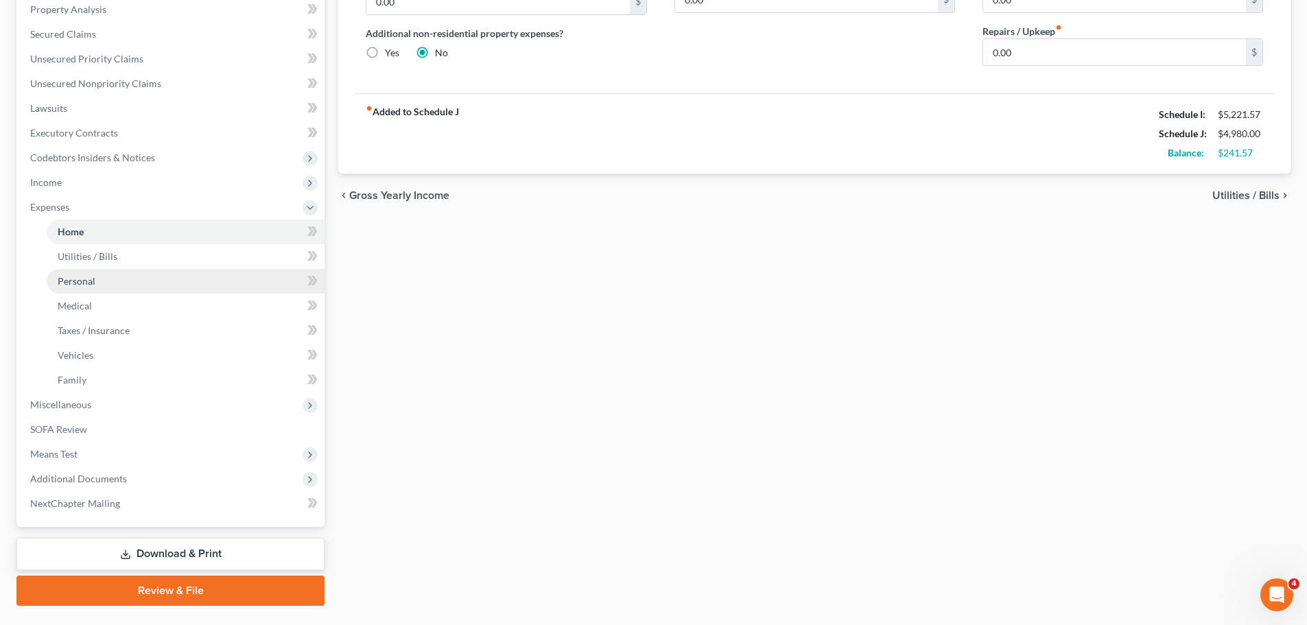
scroll to position [327, 0]
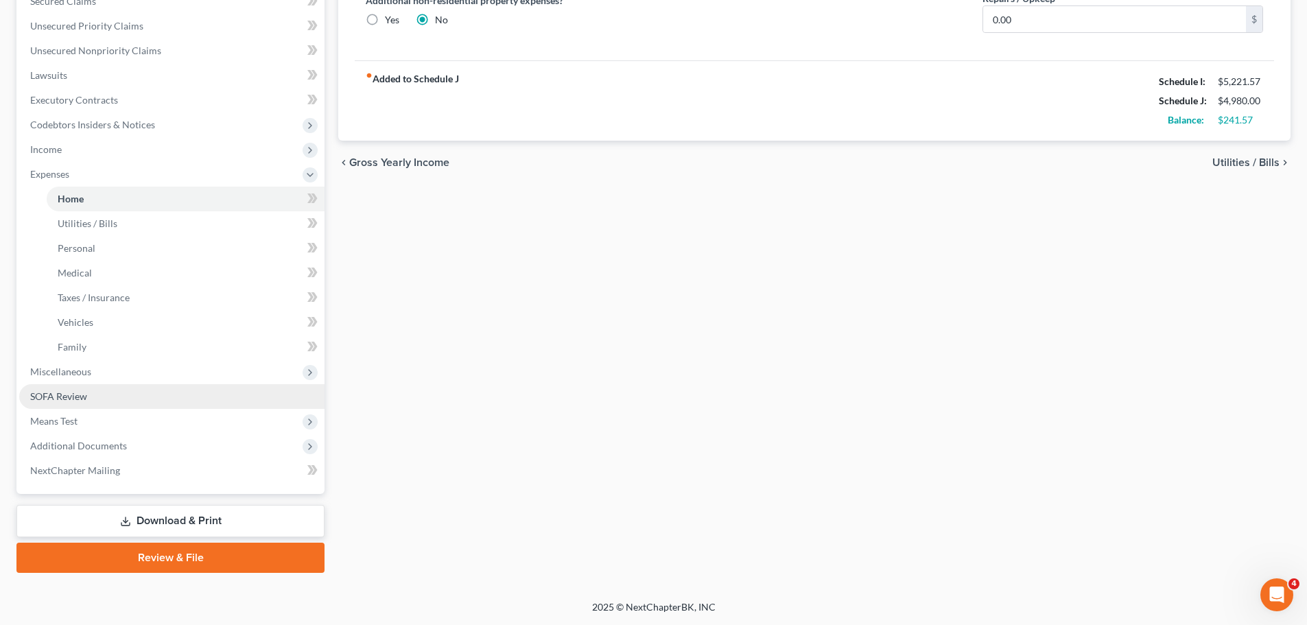
click at [66, 397] on span "SOFA Review" at bounding box center [58, 396] width 57 height 12
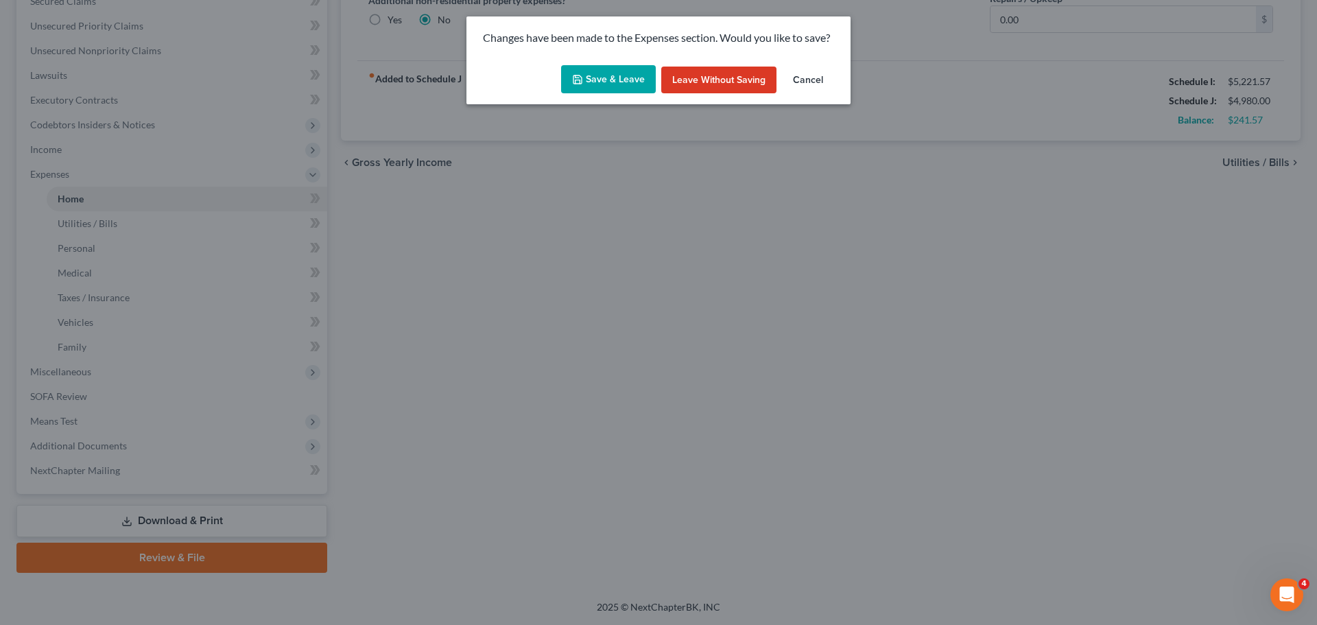
click at [618, 73] on button "Save & Leave" at bounding box center [608, 79] width 95 height 29
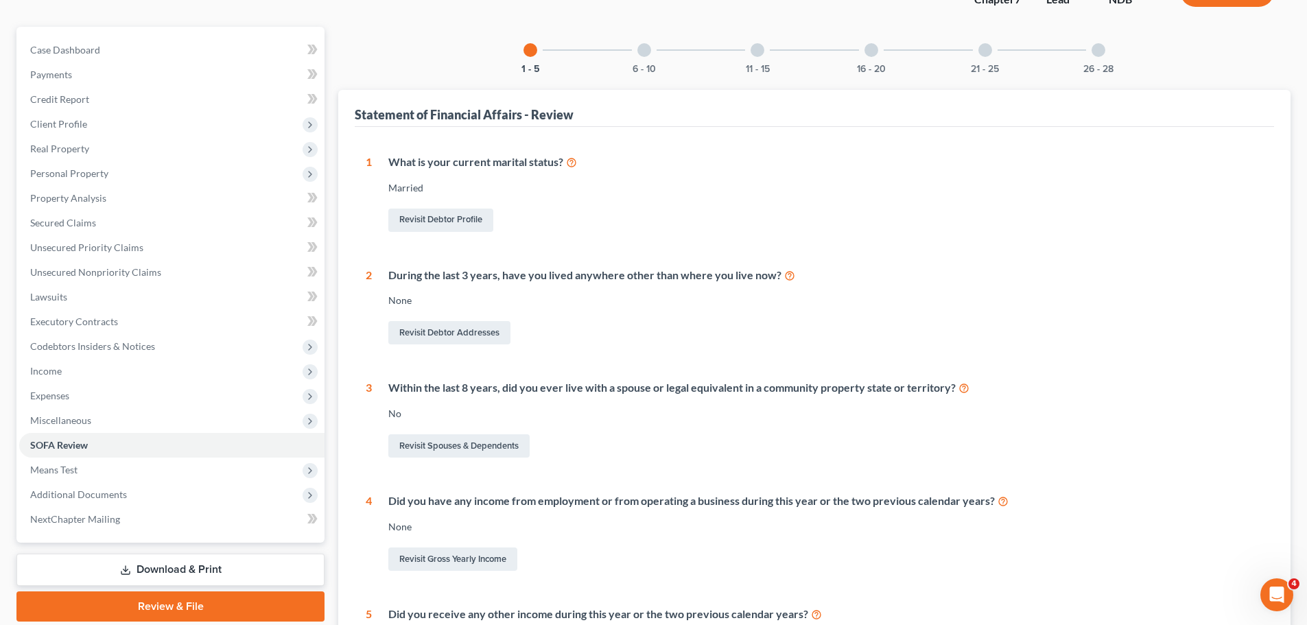
scroll to position [312, 0]
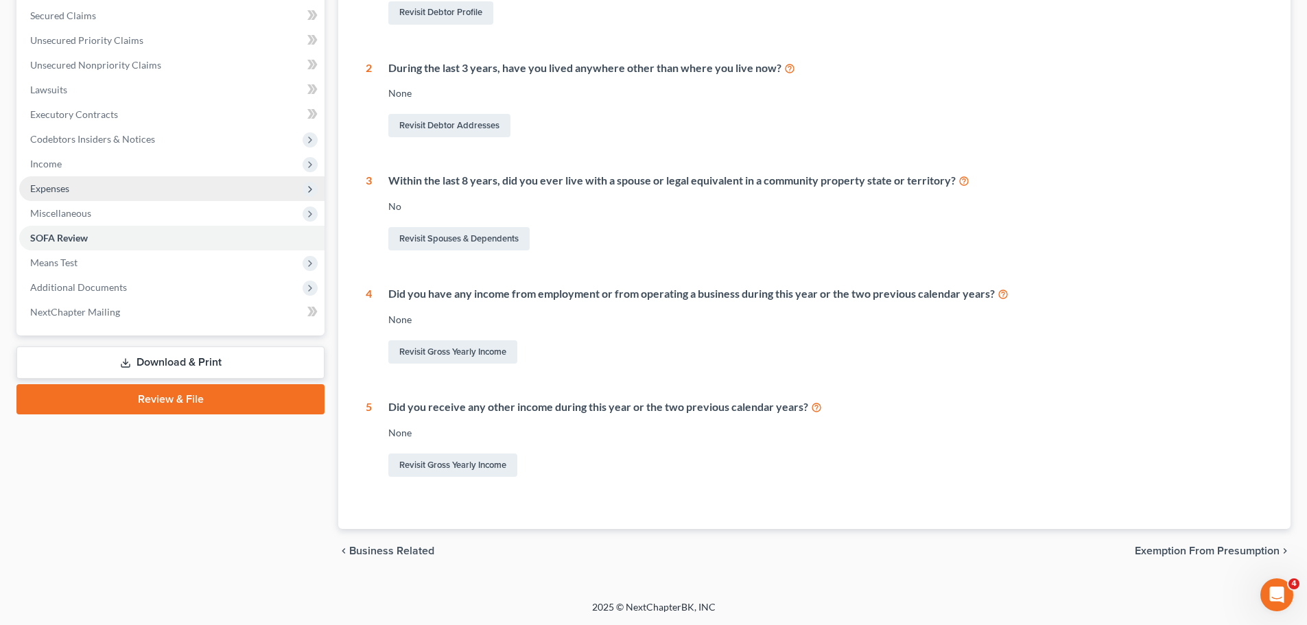
click at [67, 183] on span "Expenses" at bounding box center [49, 189] width 39 height 12
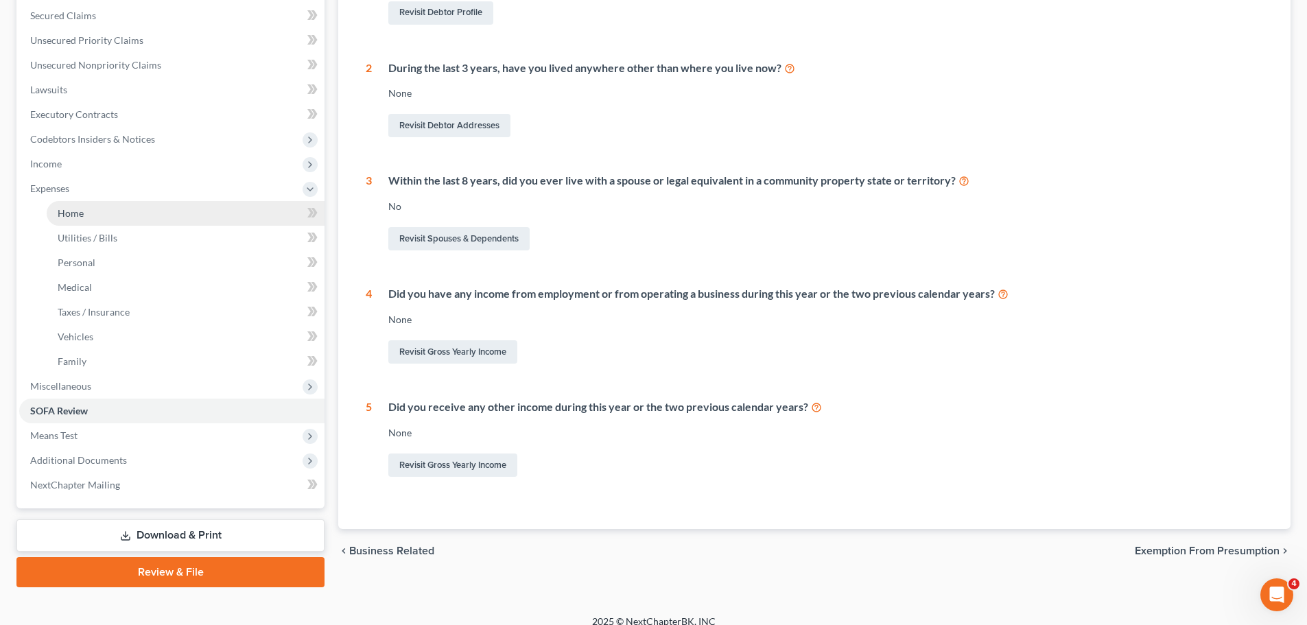
click at [86, 216] on link "Home" at bounding box center [186, 213] width 278 height 25
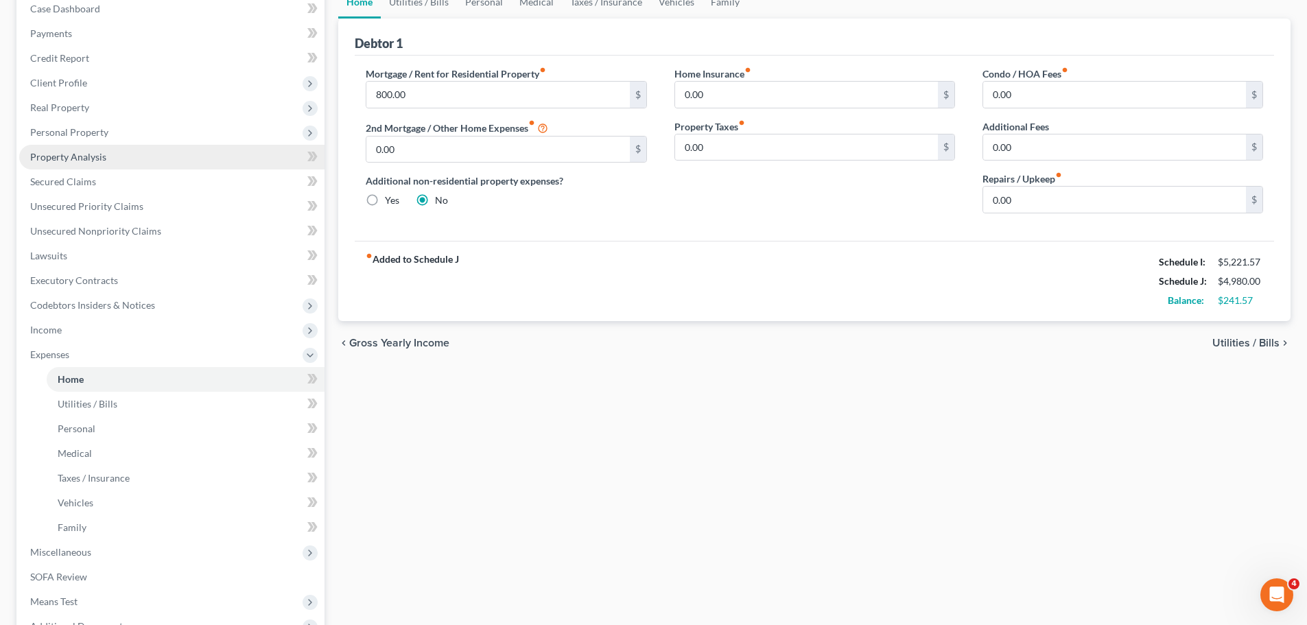
scroll to position [206, 0]
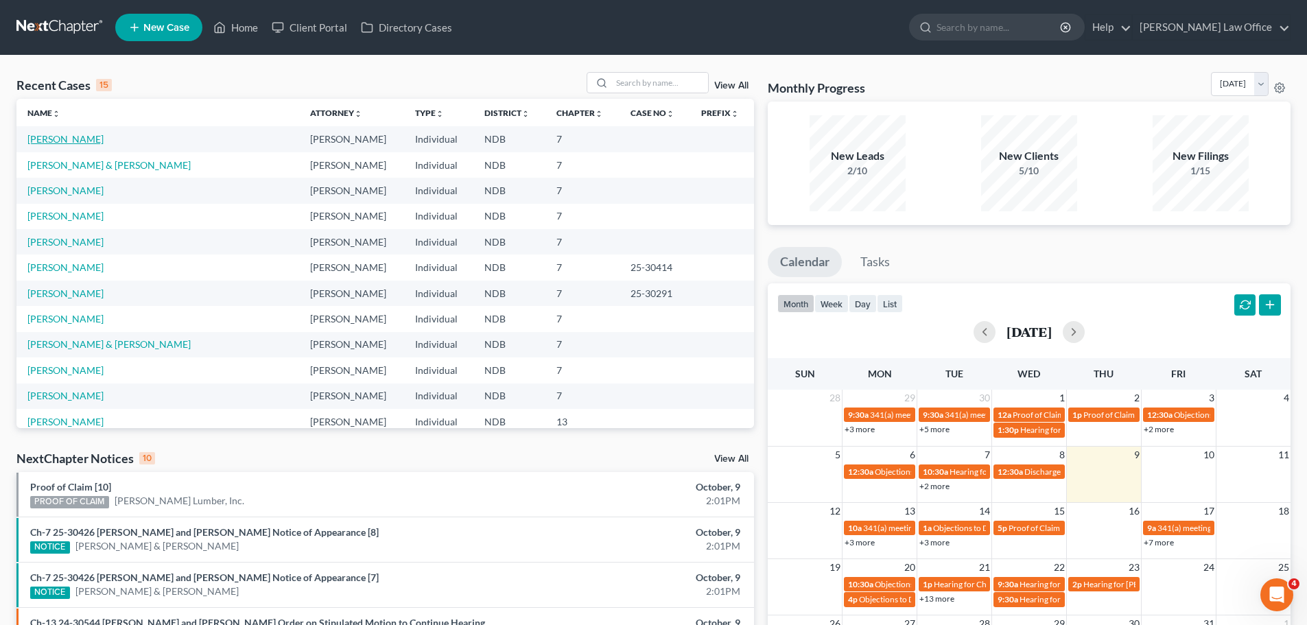
click at [60, 136] on link "Frey, Stacey" at bounding box center [65, 139] width 76 height 12
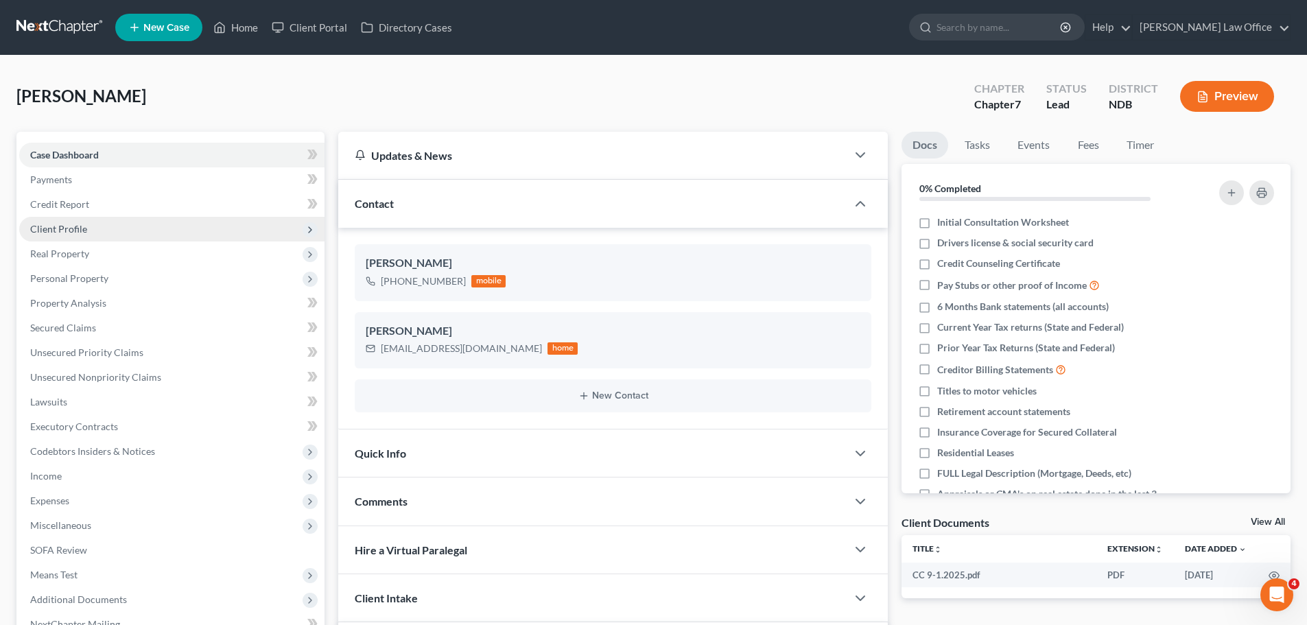
click at [61, 230] on span "Client Profile" at bounding box center [58, 229] width 57 height 12
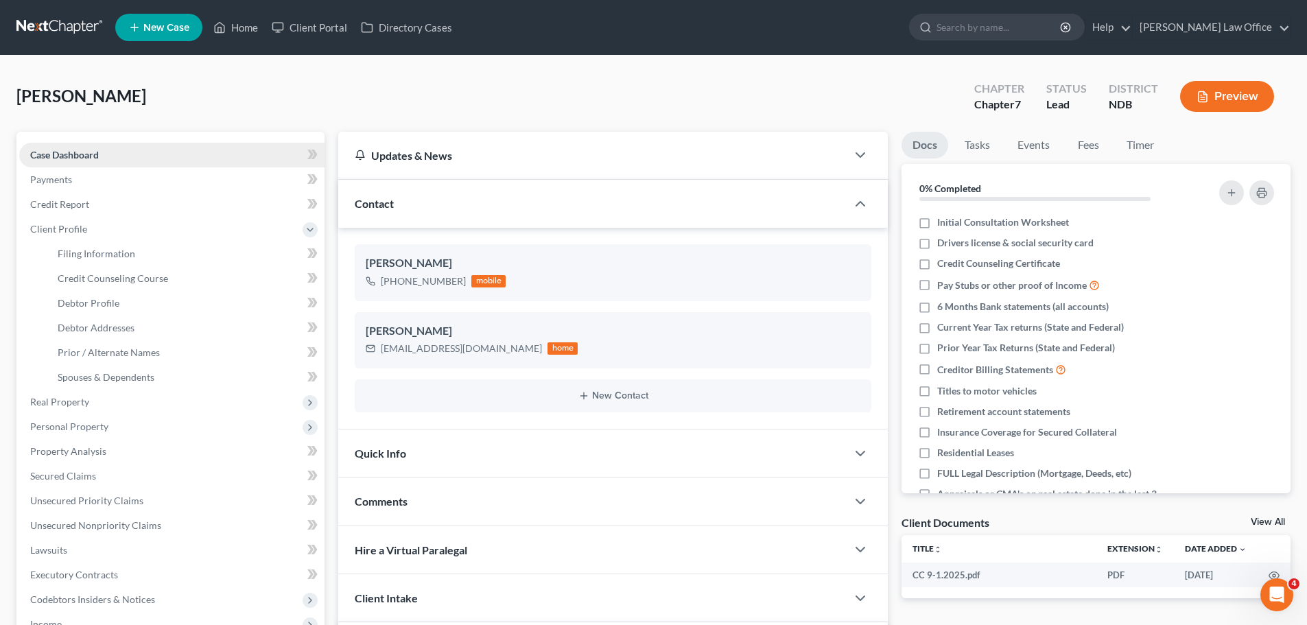
click at [65, 153] on span "Case Dashboard" at bounding box center [64, 155] width 69 height 12
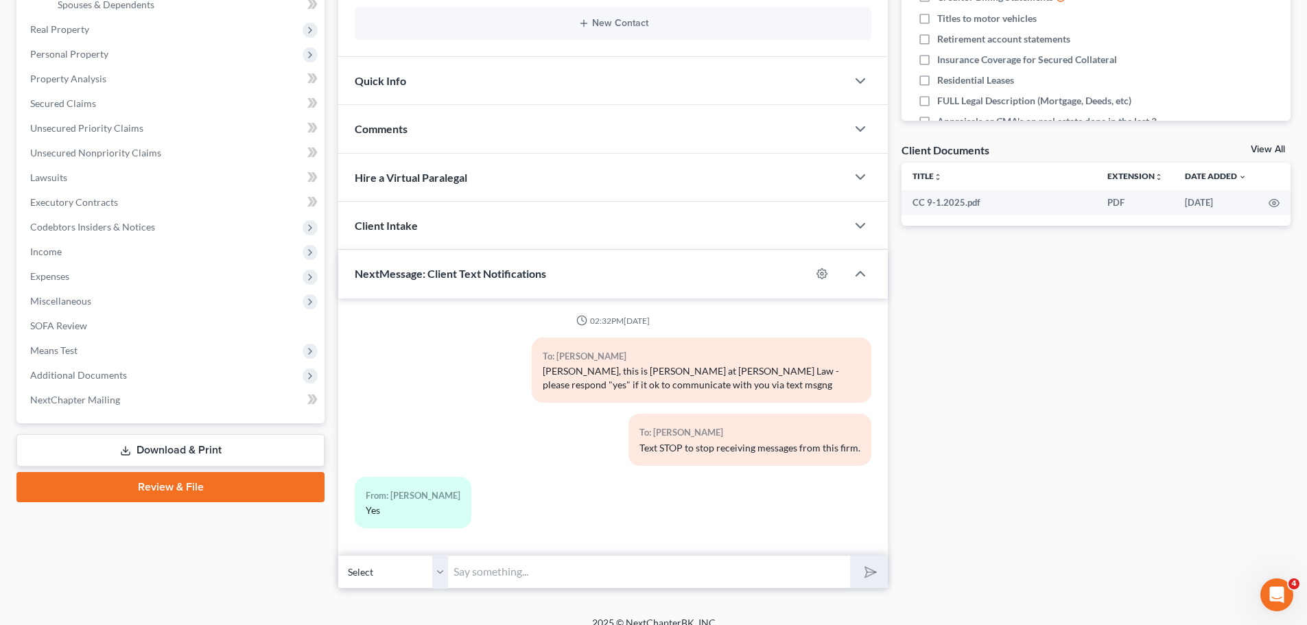
scroll to position [388, 0]
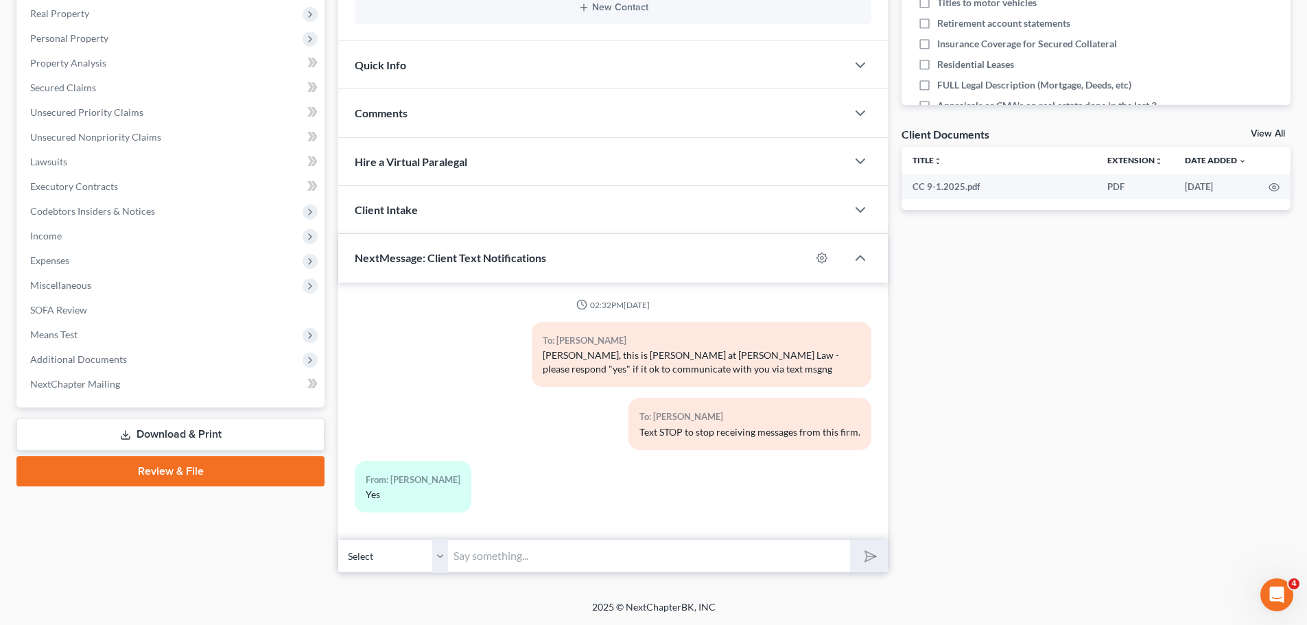
click at [491, 557] on input "text" at bounding box center [649, 556] width 402 height 34
type input "W"
type input "On what date did you recieve your last UC check?"
click at [850, 540] on button "submit" at bounding box center [869, 556] width 38 height 32
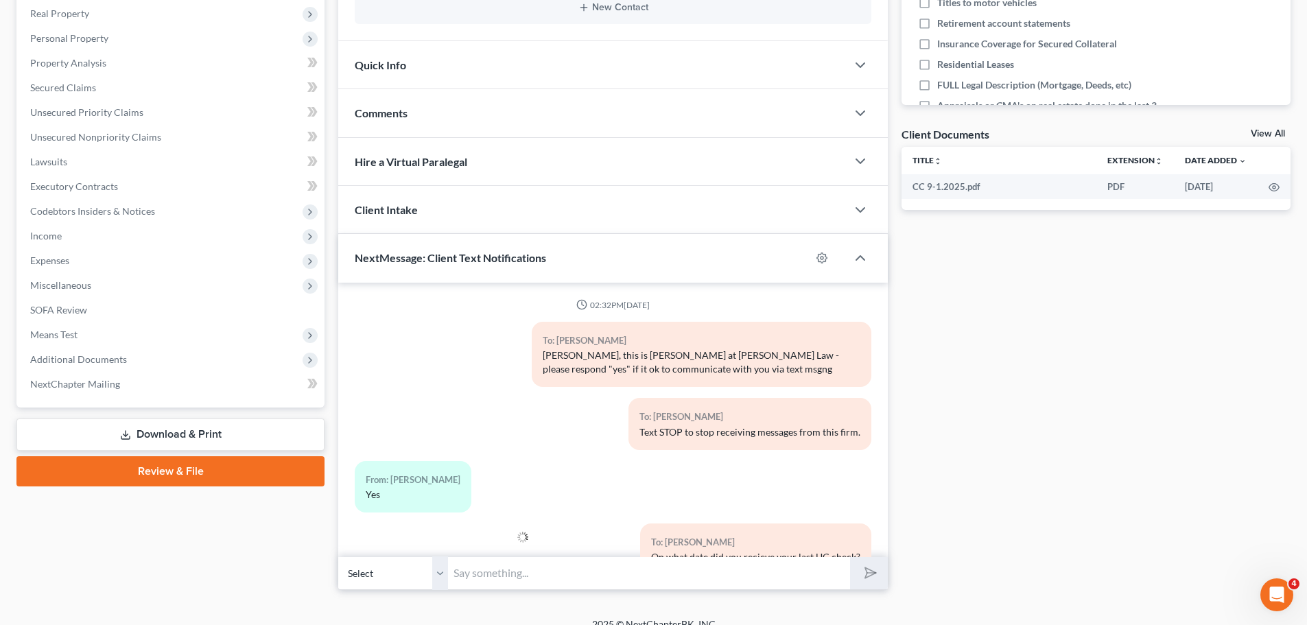
scroll to position [46, 0]
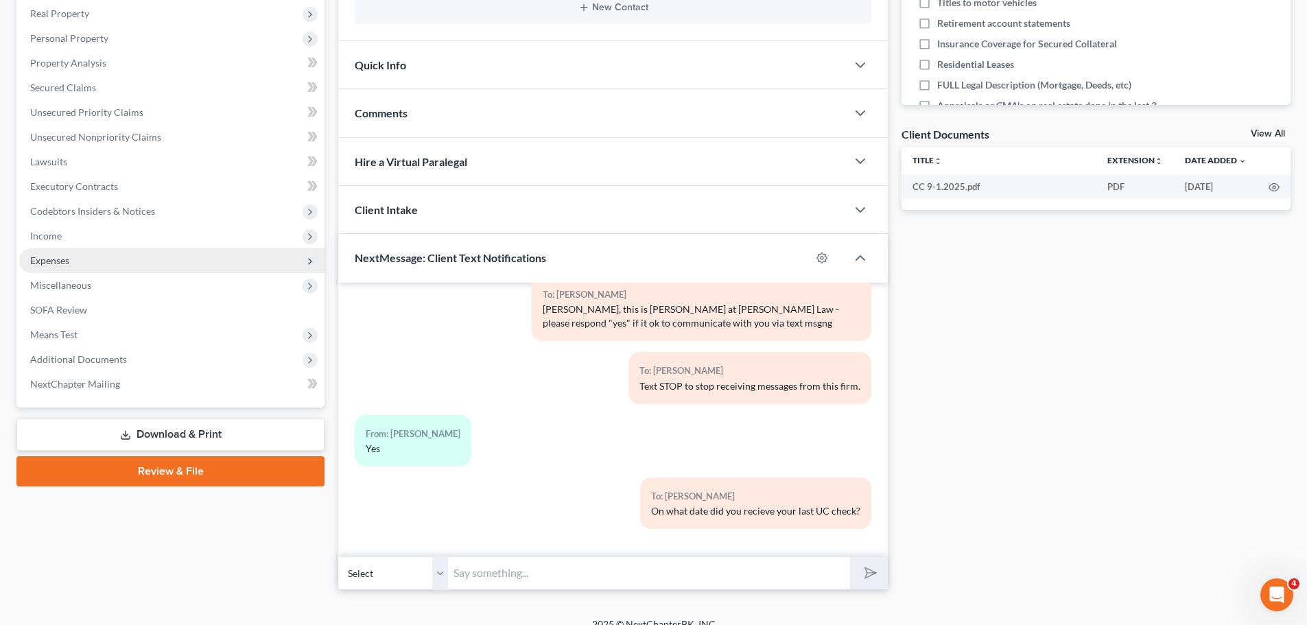
click at [47, 260] on span "Expenses" at bounding box center [49, 261] width 39 height 12
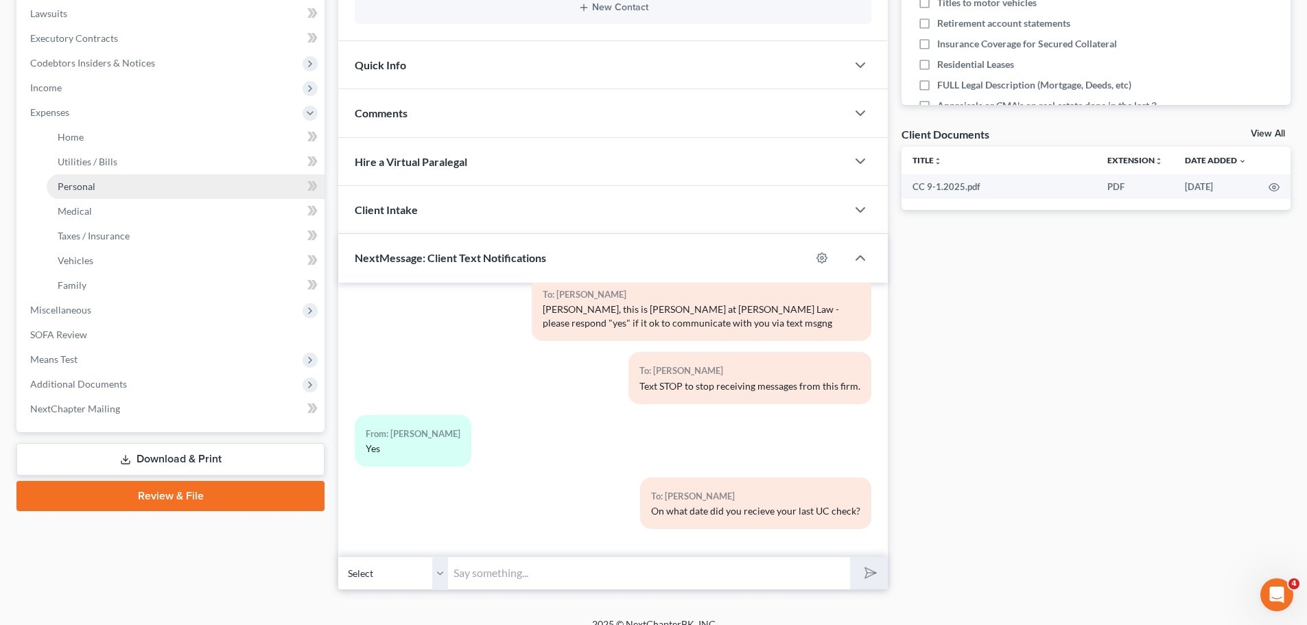
click at [86, 186] on span "Personal" at bounding box center [77, 186] width 38 height 12
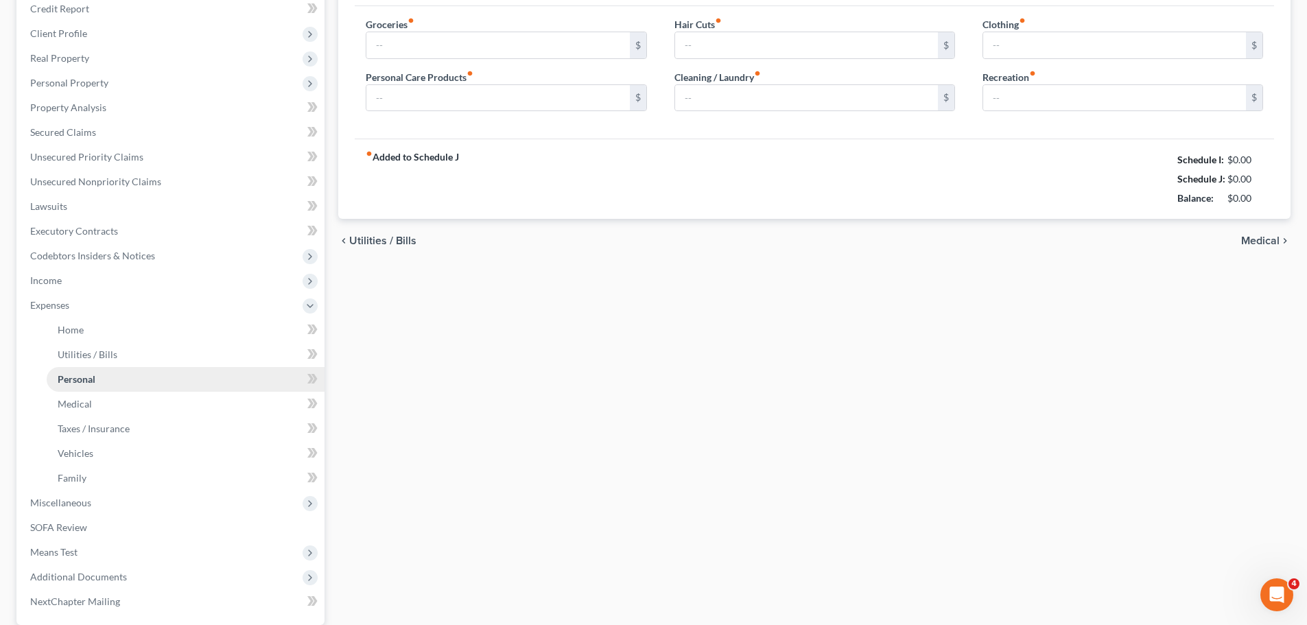
type input "600.00"
type input "75.00"
type input "0.00"
type input "50.00"
type input "85.00"
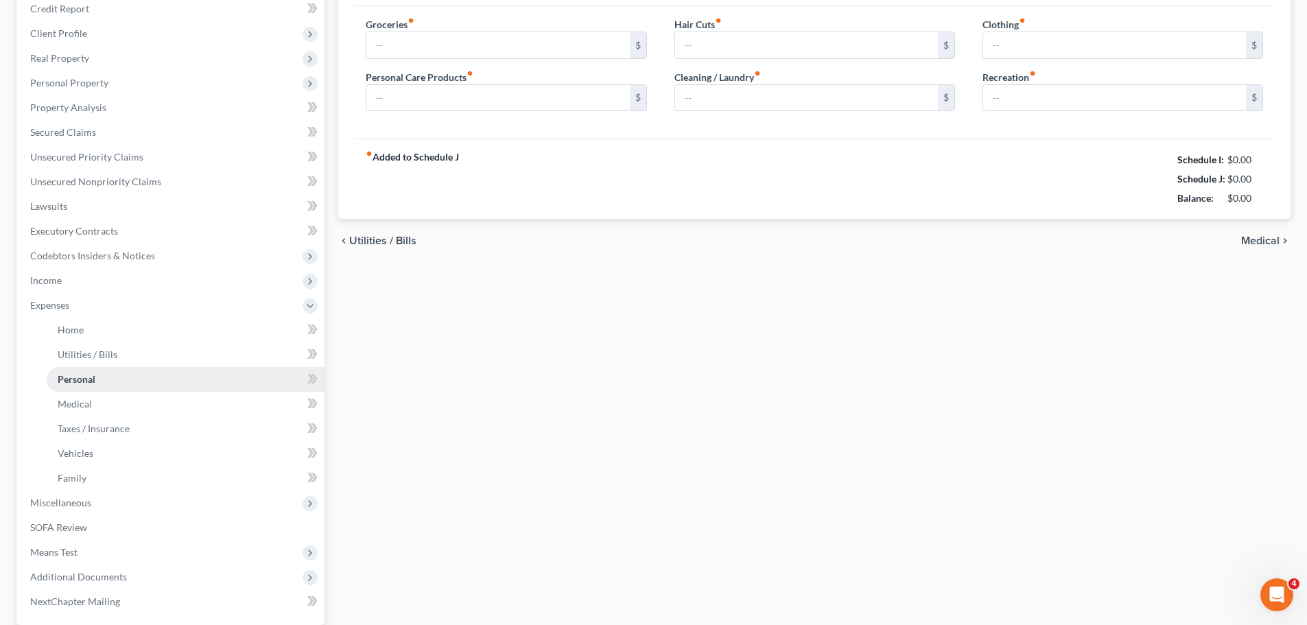
type input "100.00"
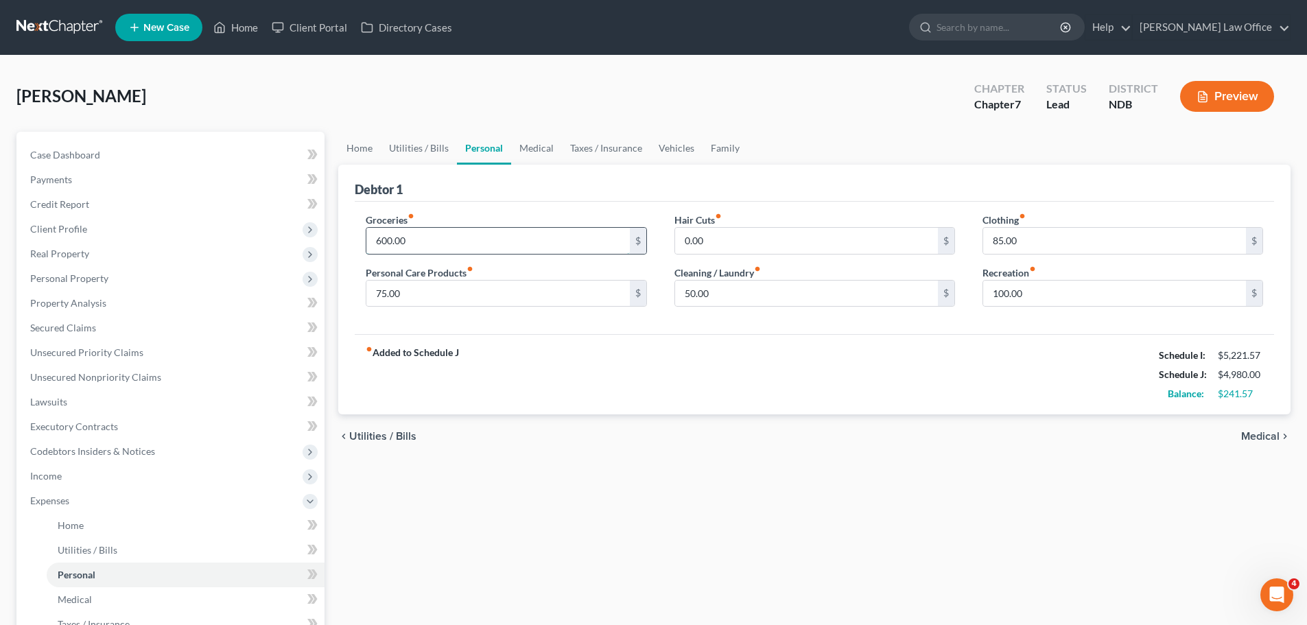
click at [408, 243] on input "600.00" at bounding box center [497, 241] width 263 height 26
type input "850.00"
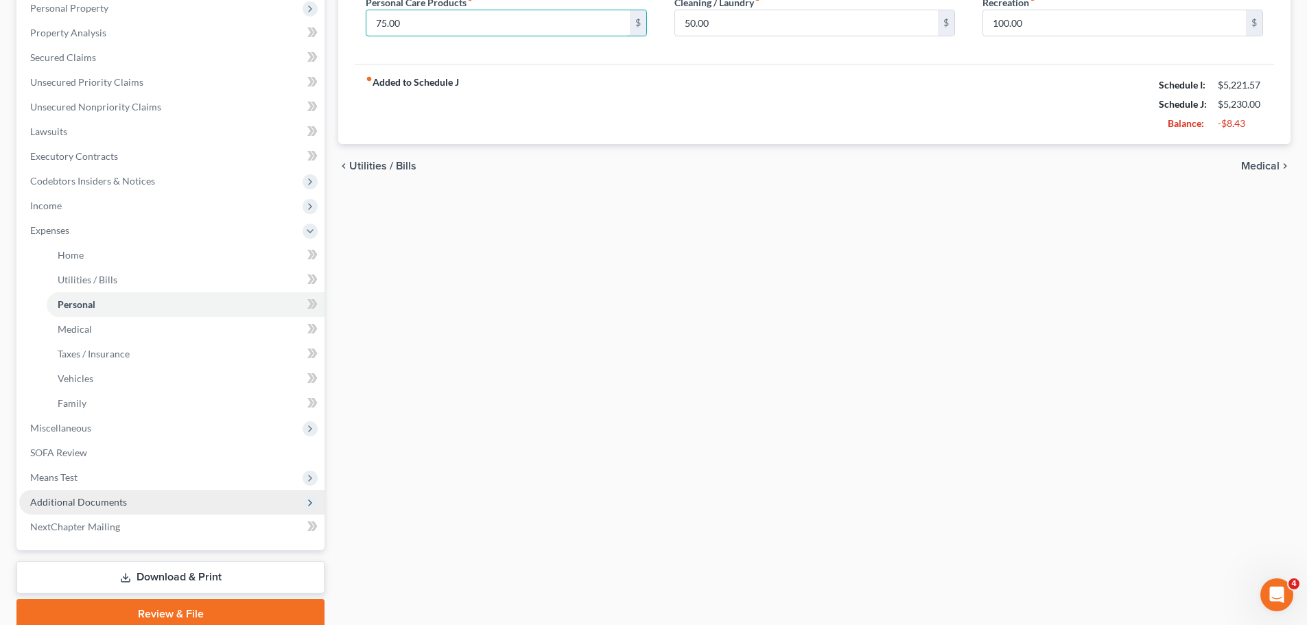
scroll to position [274, 0]
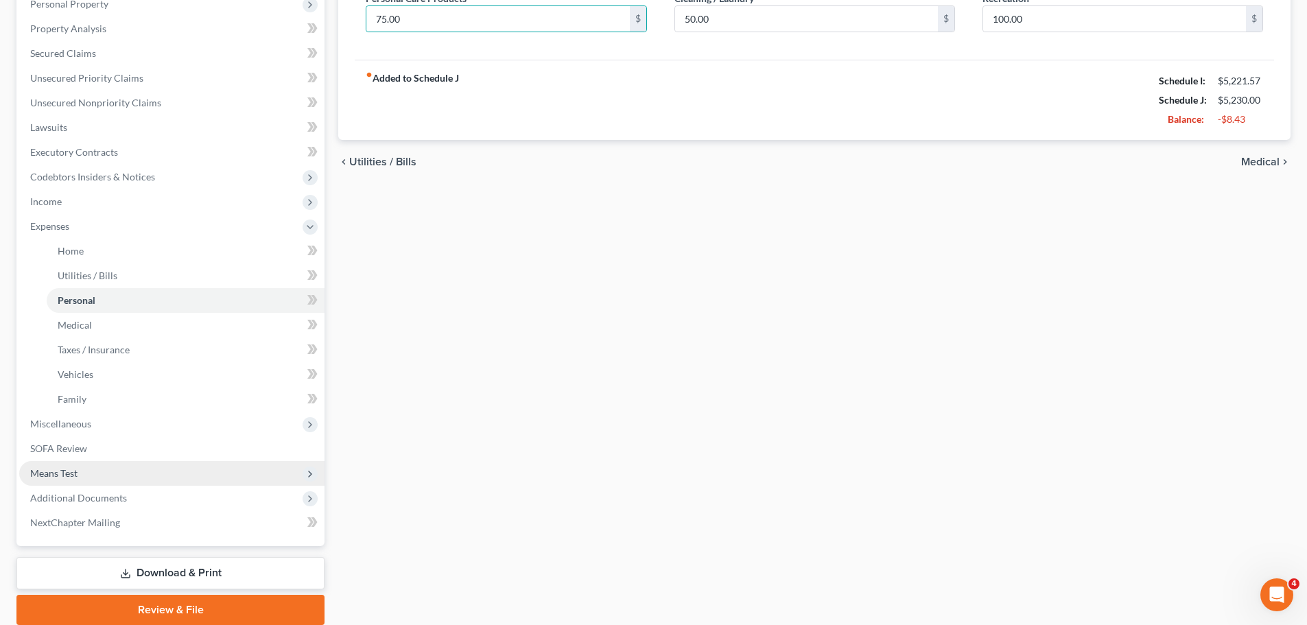
click at [58, 473] on span "Means Test" at bounding box center [53, 473] width 47 height 12
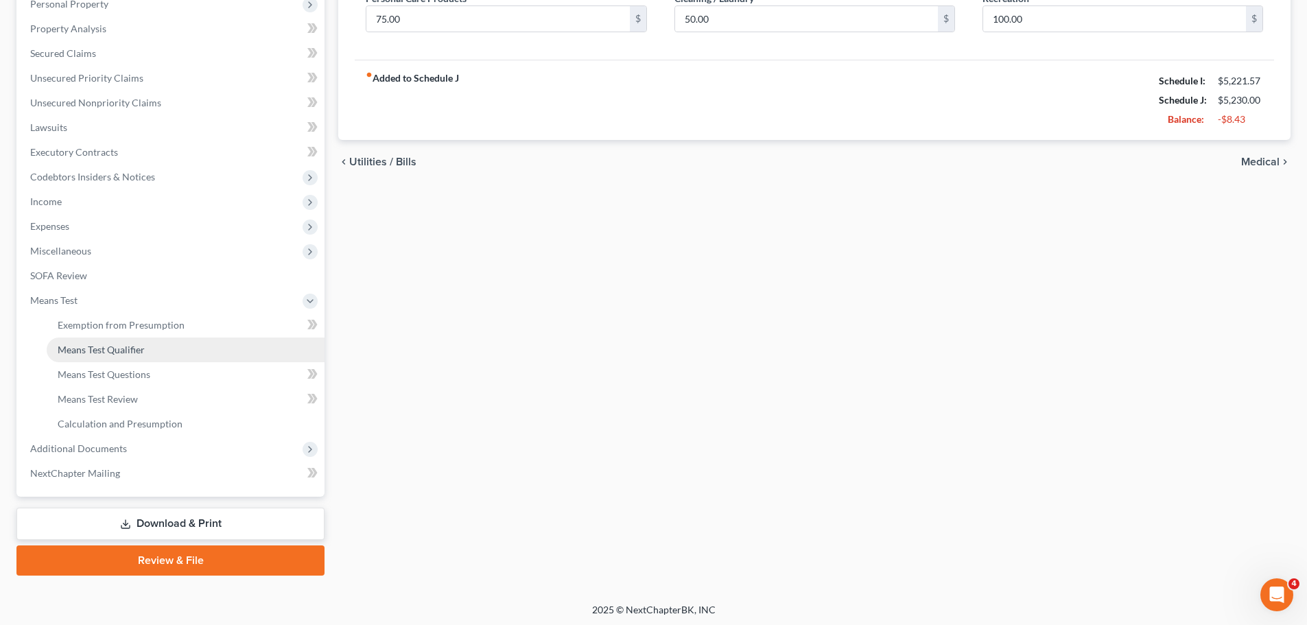
click at [121, 353] on span "Means Test Qualifier" at bounding box center [101, 350] width 87 height 12
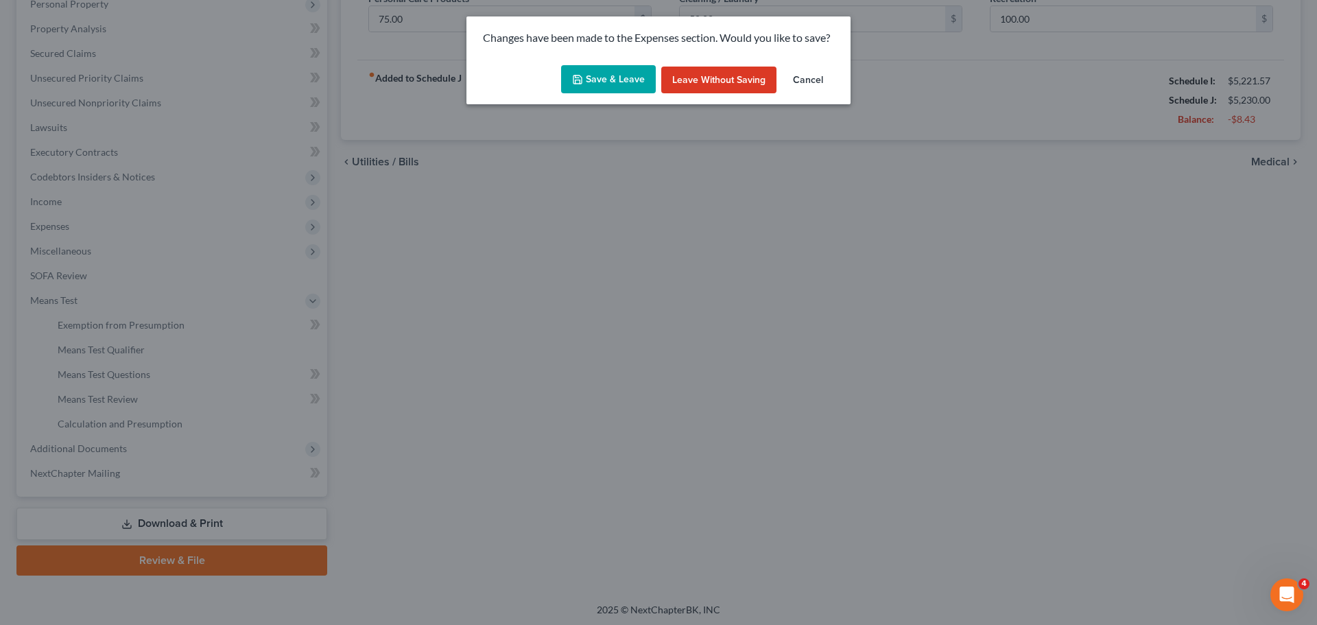
click at [628, 75] on button "Save & Leave" at bounding box center [608, 79] width 95 height 29
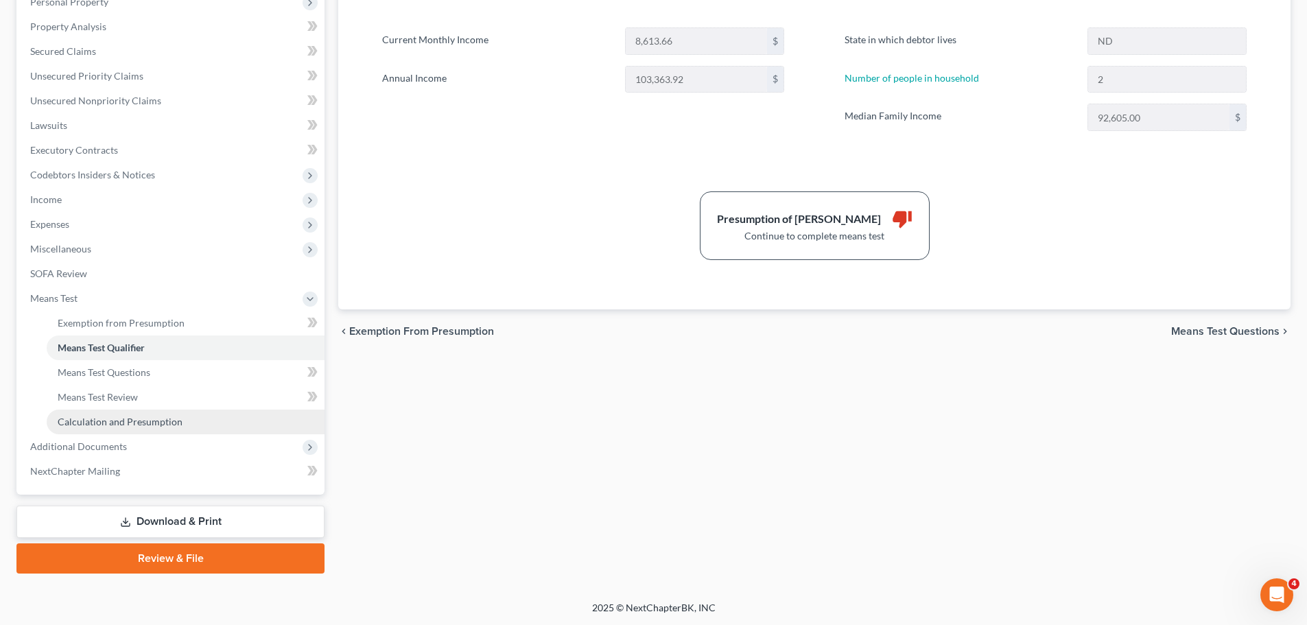
scroll to position [277, 0]
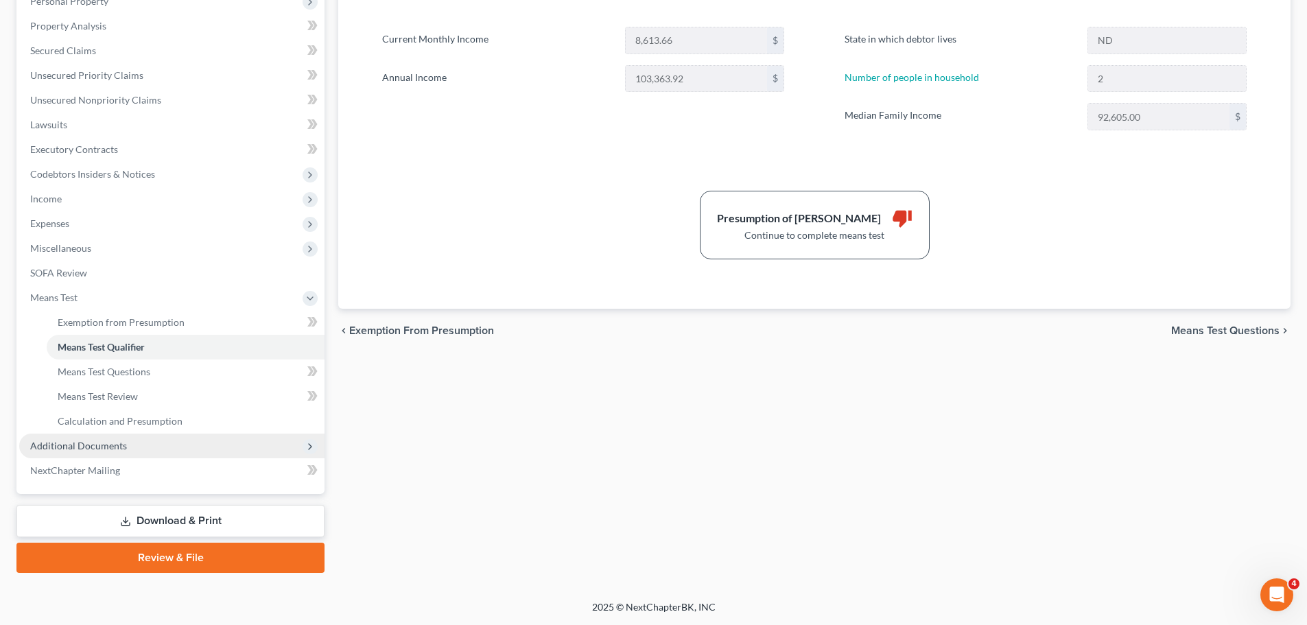
click at [89, 449] on span "Additional Documents" at bounding box center [78, 446] width 97 height 12
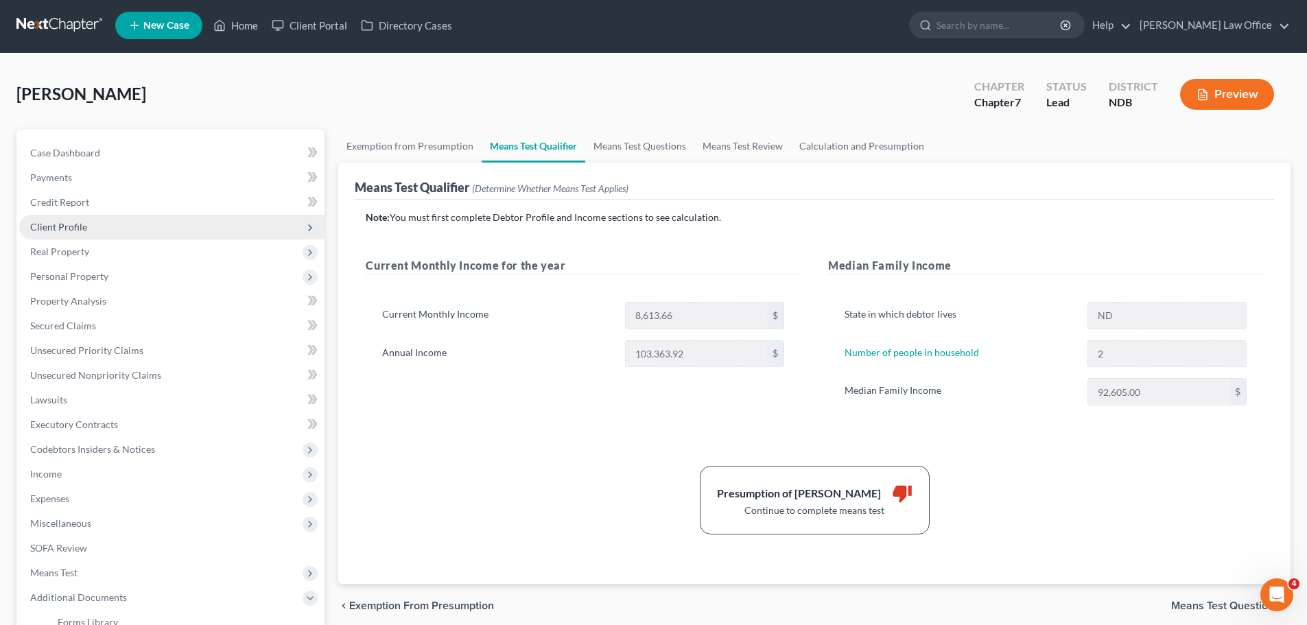
scroll to position [0, 0]
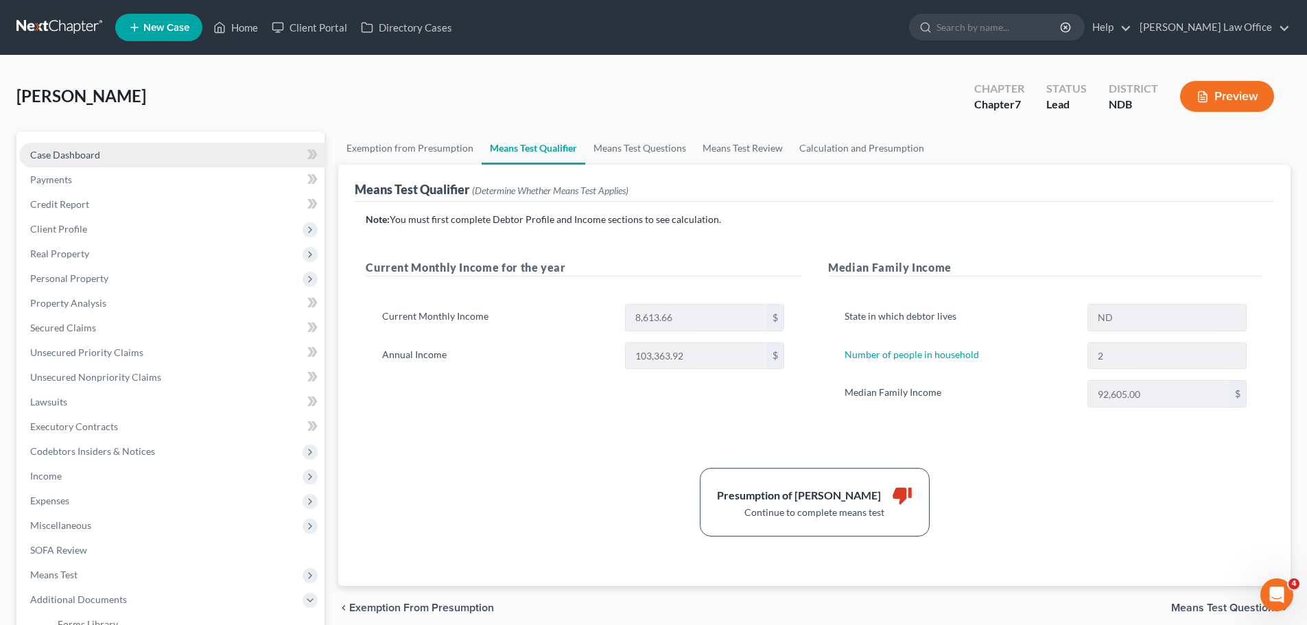
click at [70, 156] on span "Case Dashboard" at bounding box center [65, 155] width 70 height 12
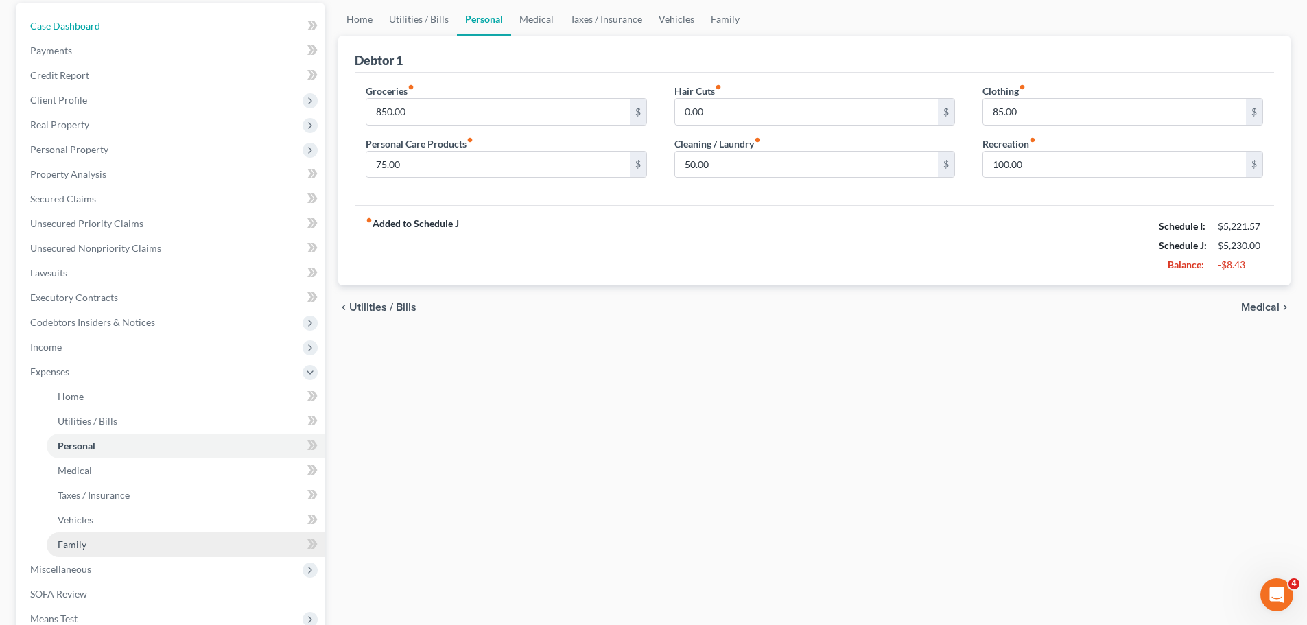
scroll to position [121, 0]
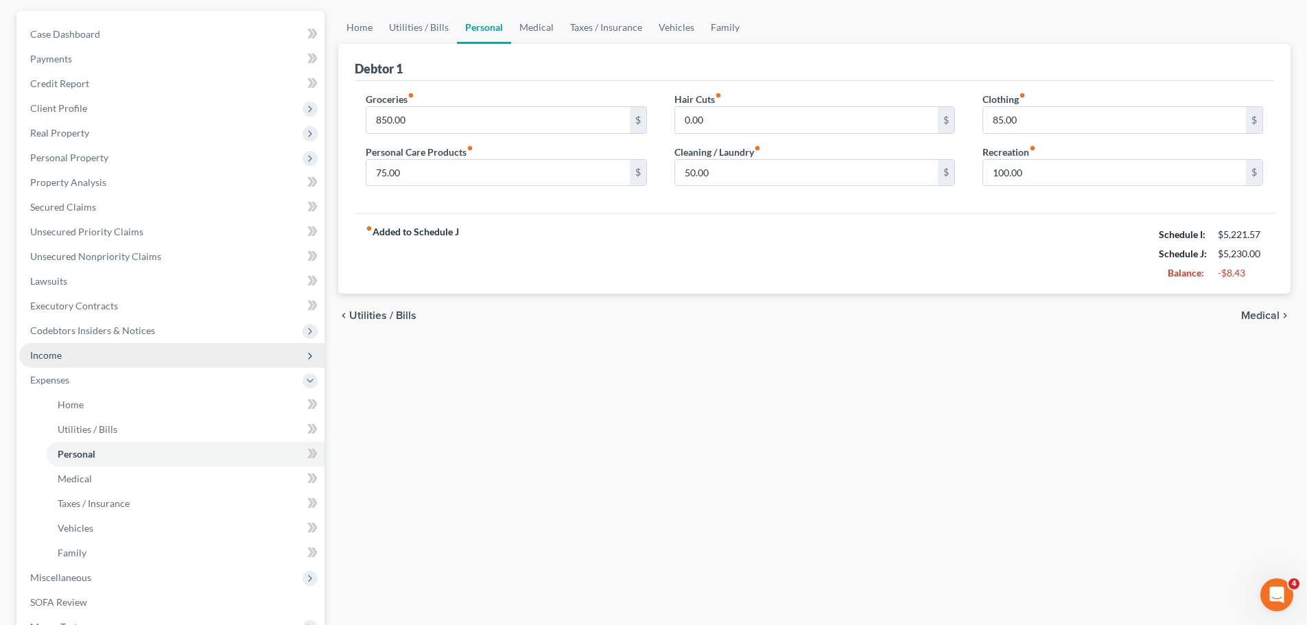
click at [47, 357] on span "Income" at bounding box center [46, 355] width 32 height 12
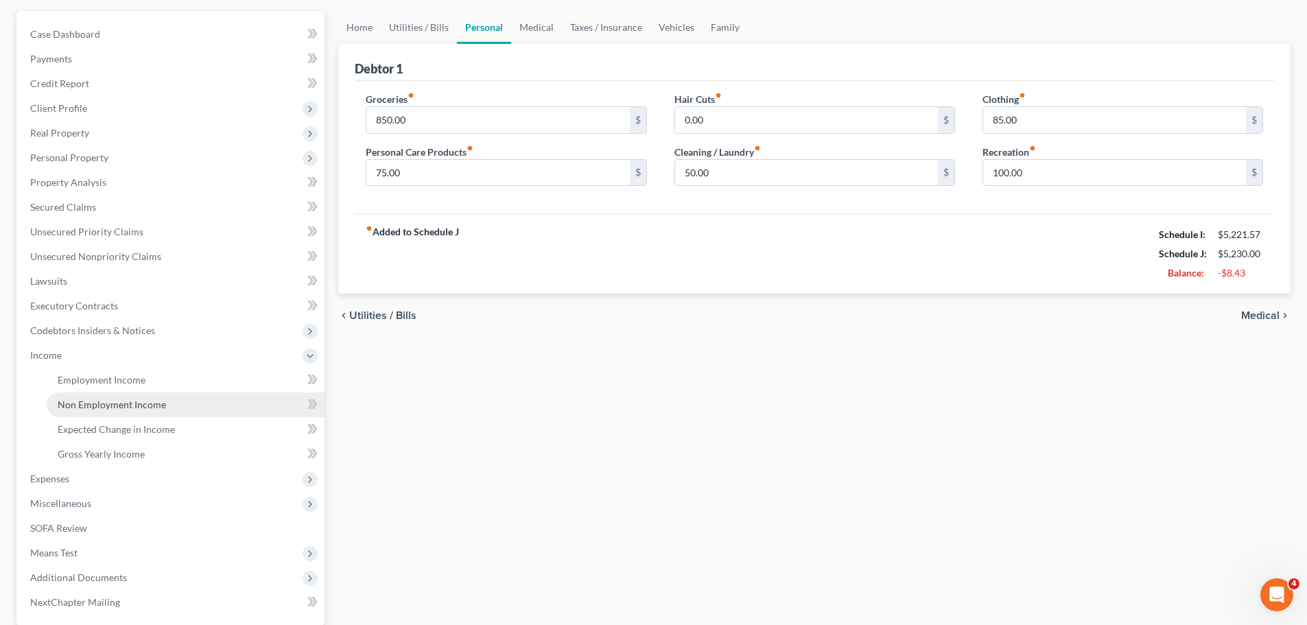
click at [84, 400] on span "Non Employment Income" at bounding box center [112, 405] width 108 height 12
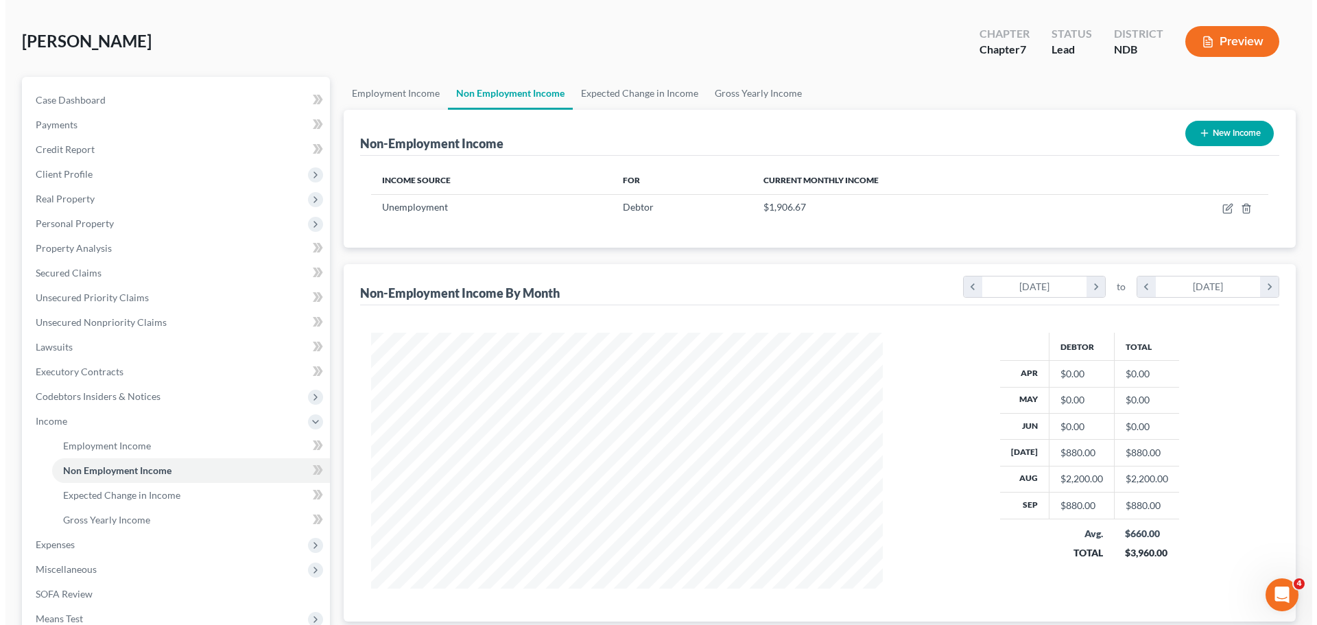
scroll to position [47, 0]
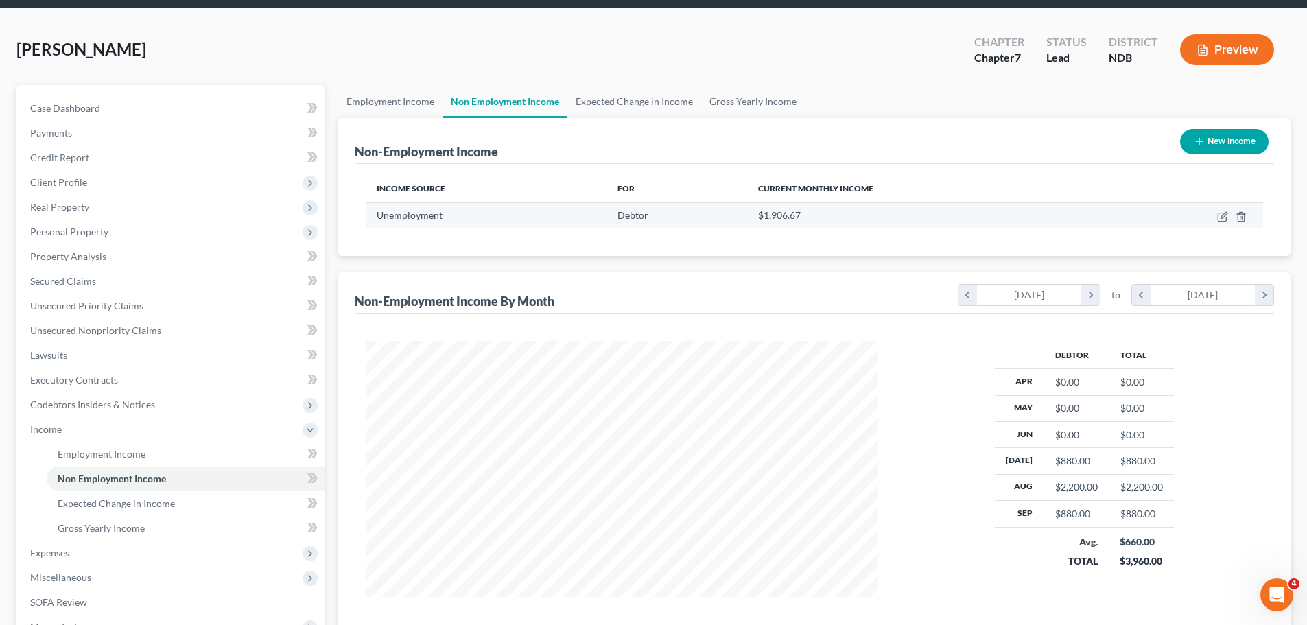
click at [781, 215] on span "$1,906.67" at bounding box center [779, 215] width 43 height 12
click at [1223, 215] on icon "button" at bounding box center [1224, 215] width 6 height 6
select select "0"
select select "3"
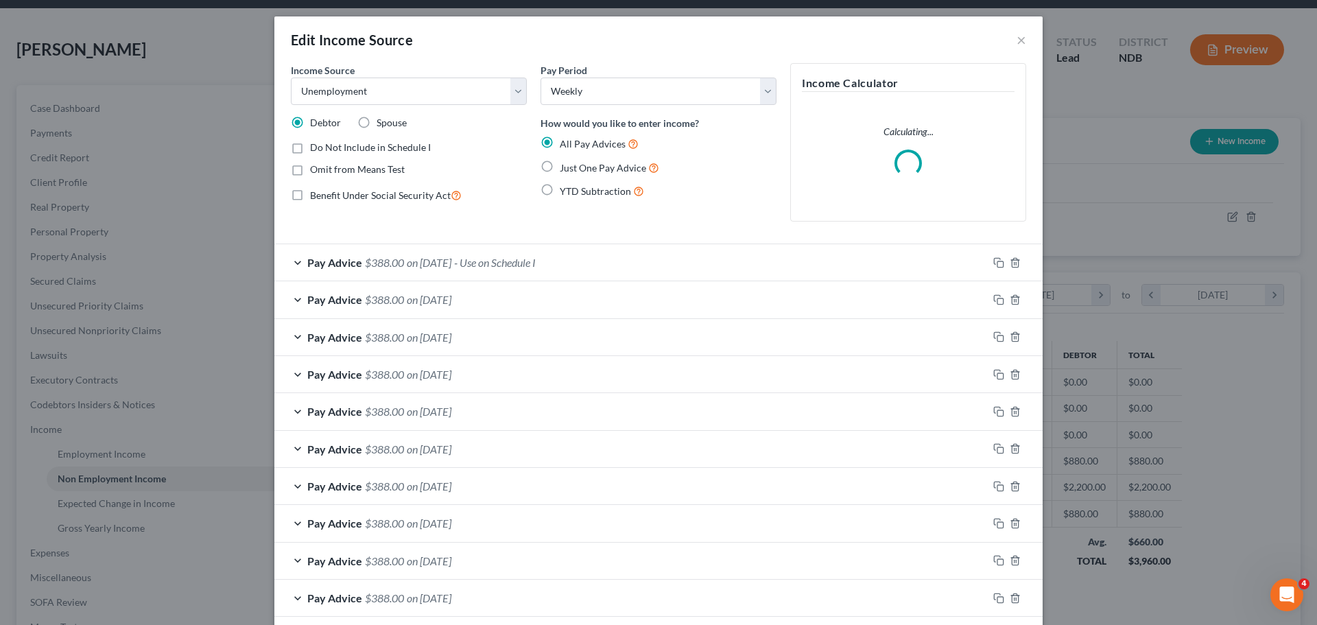
scroll to position [258, 544]
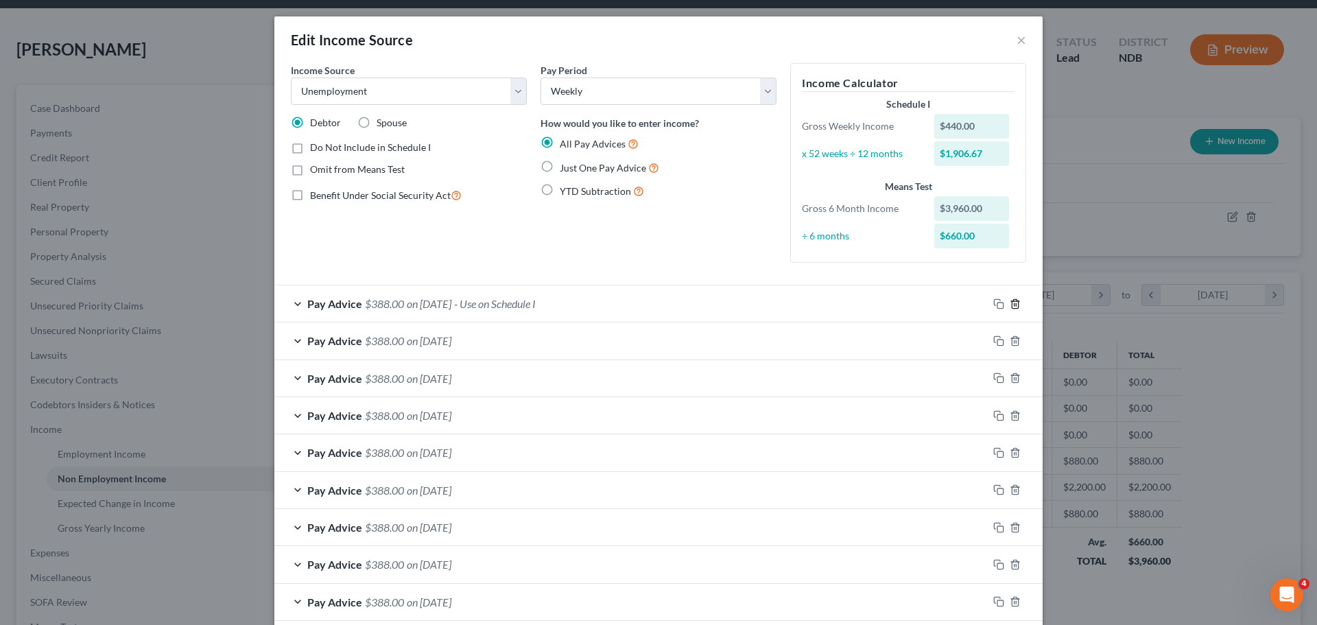
click at [1015, 305] on line "button" at bounding box center [1015, 304] width 0 height 3
click at [1013, 307] on icon "button" at bounding box center [1015, 303] width 6 height 9
click at [1013, 303] on icon "button" at bounding box center [1015, 303] width 6 height 9
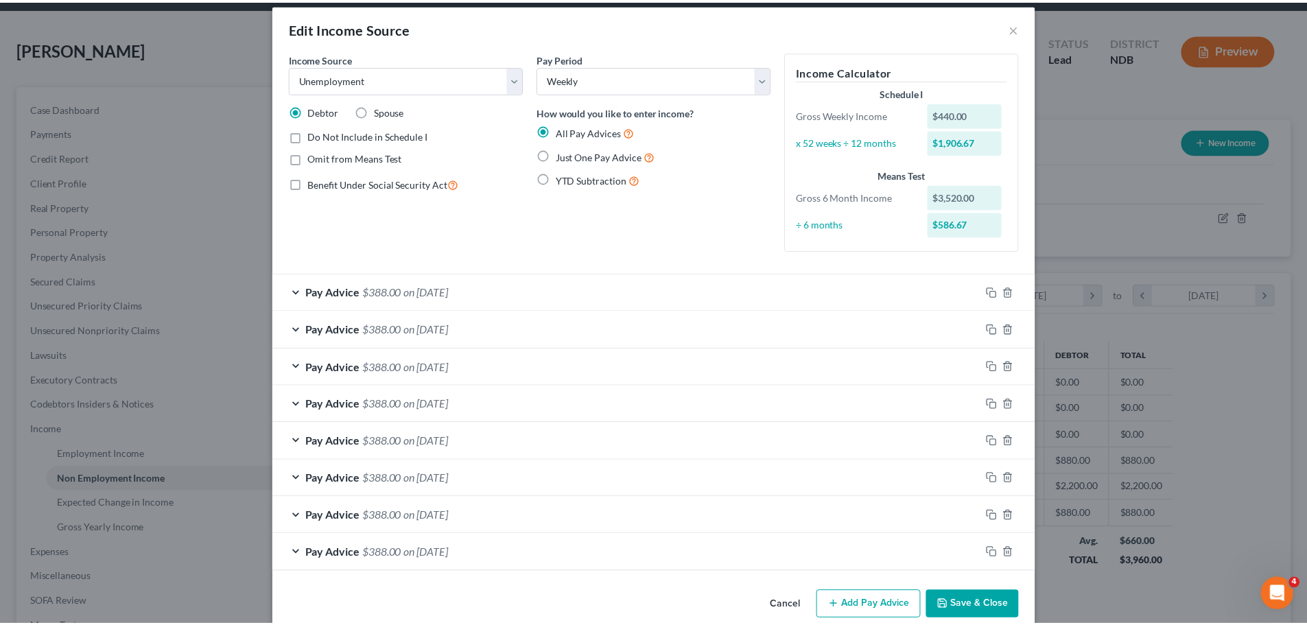
scroll to position [0, 0]
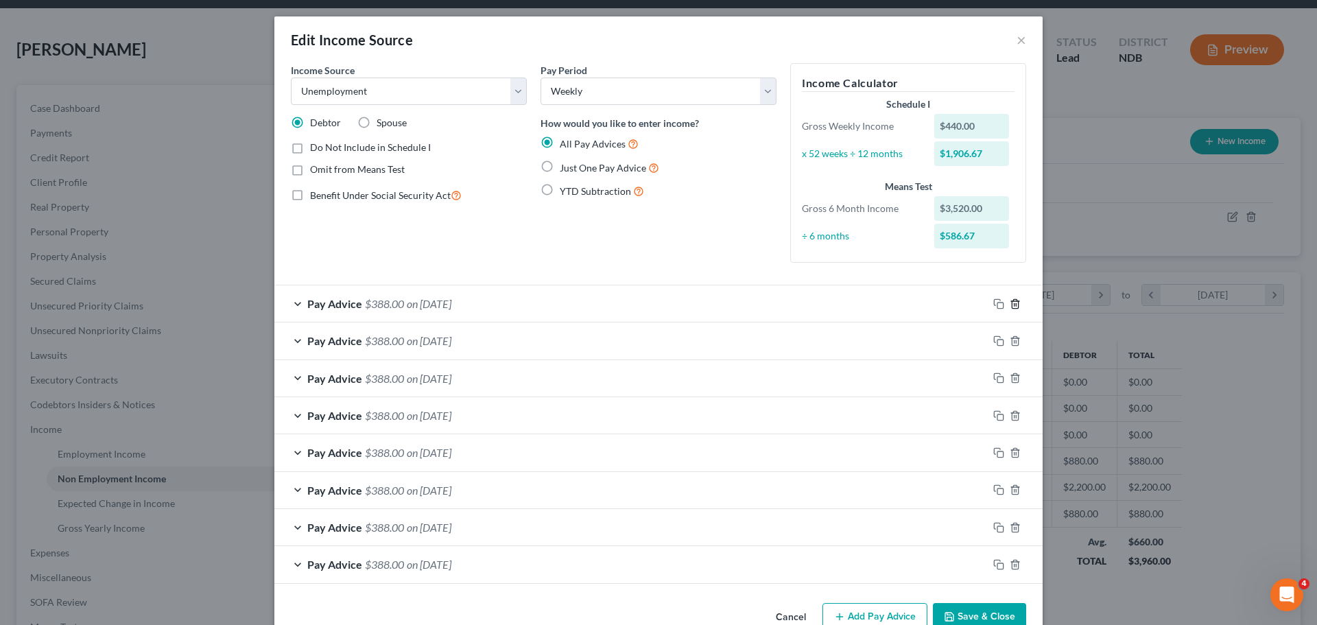
click at [1012, 305] on icon "button" at bounding box center [1015, 303] width 11 height 11
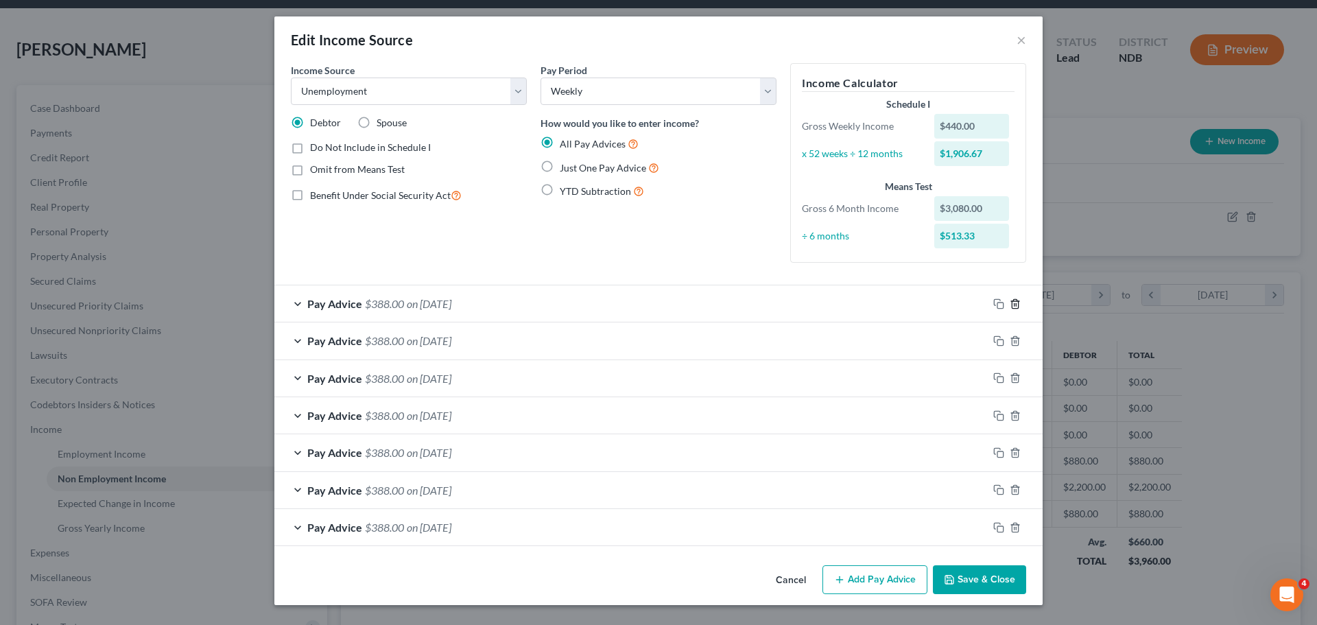
click at [1015, 303] on line "button" at bounding box center [1015, 304] width 0 height 3
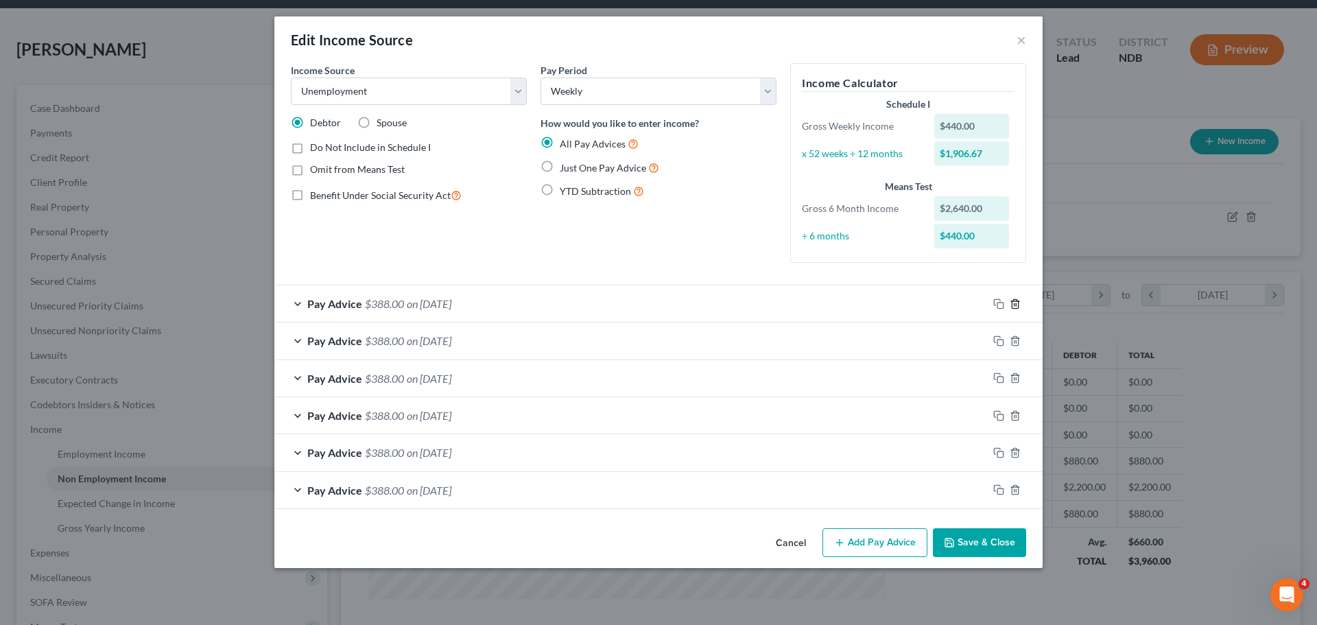
click at [1016, 303] on line "button" at bounding box center [1016, 304] width 0 height 3
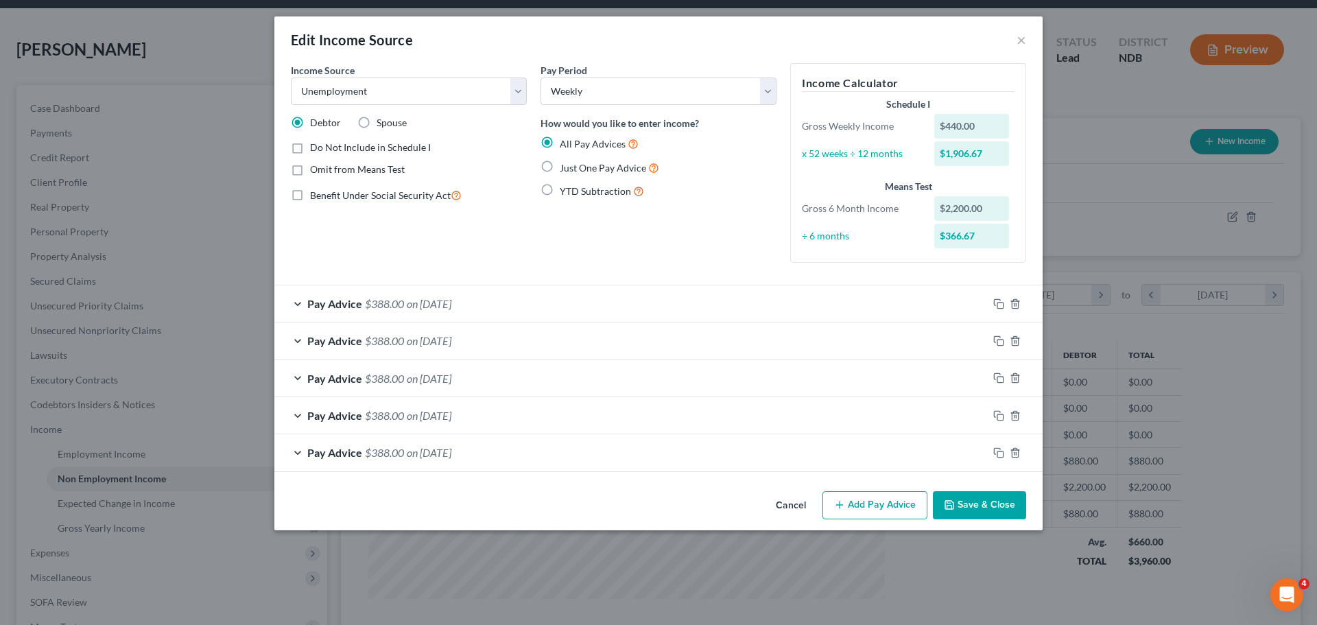
click at [981, 507] on button "Save & Close" at bounding box center [979, 505] width 93 height 29
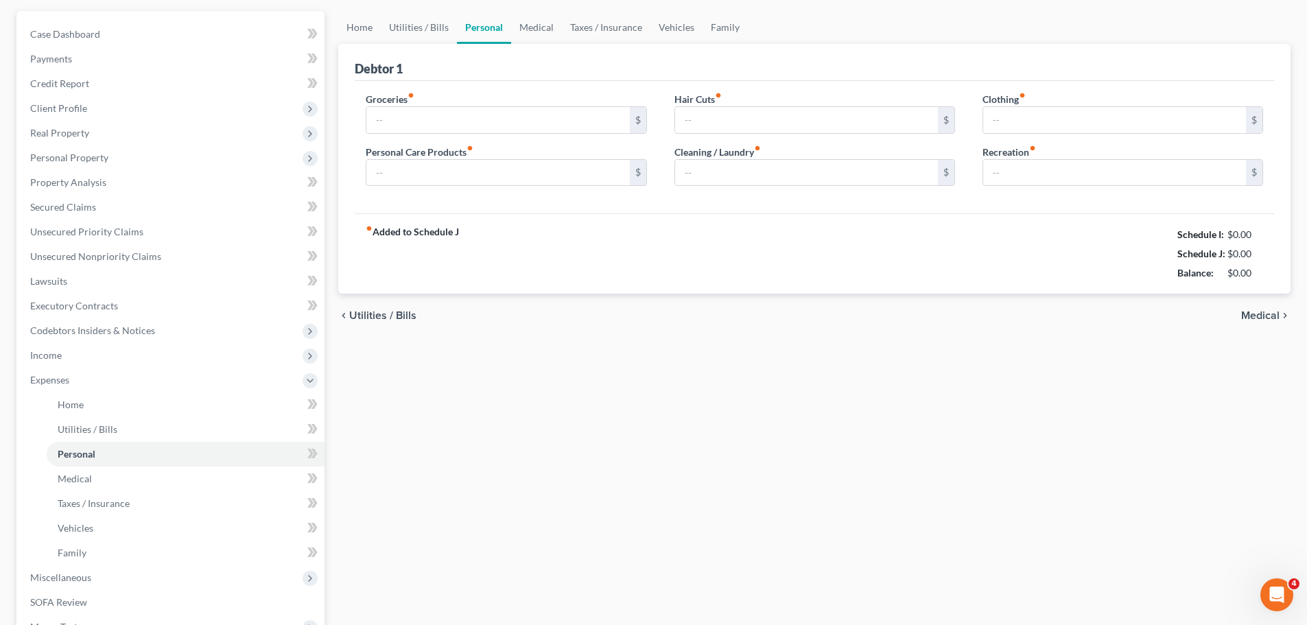
scroll to position [14, 0]
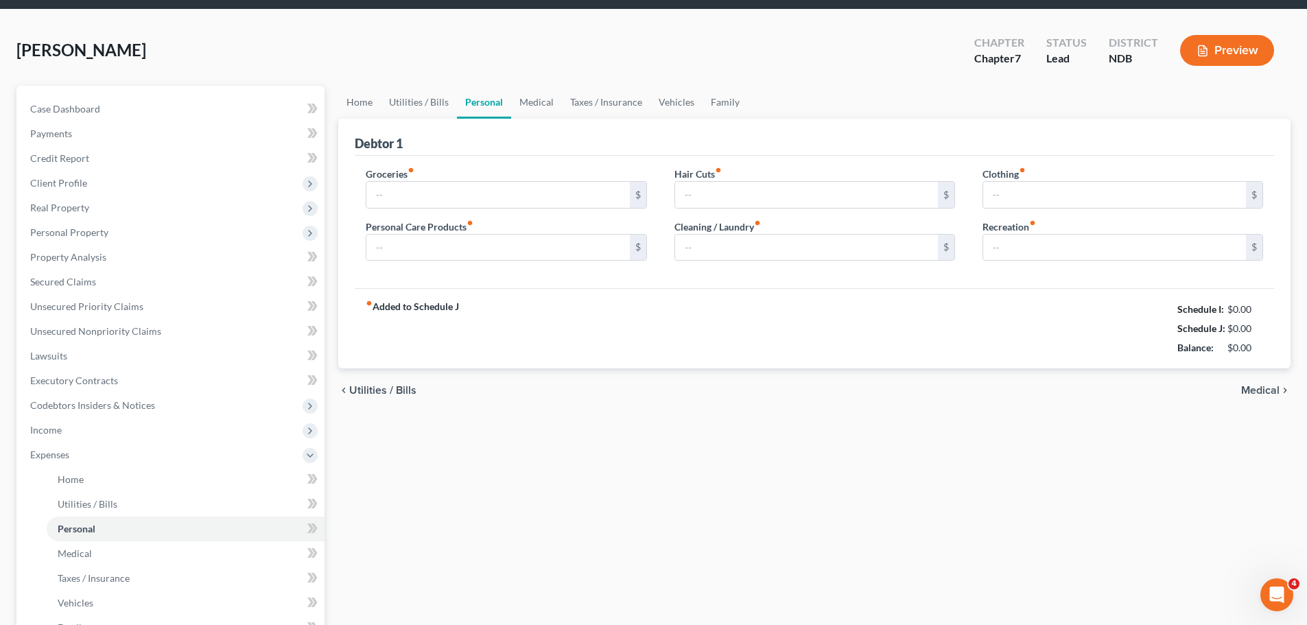
type input "850.00"
type input "75.00"
type input "0.00"
type input "50.00"
type input "85.00"
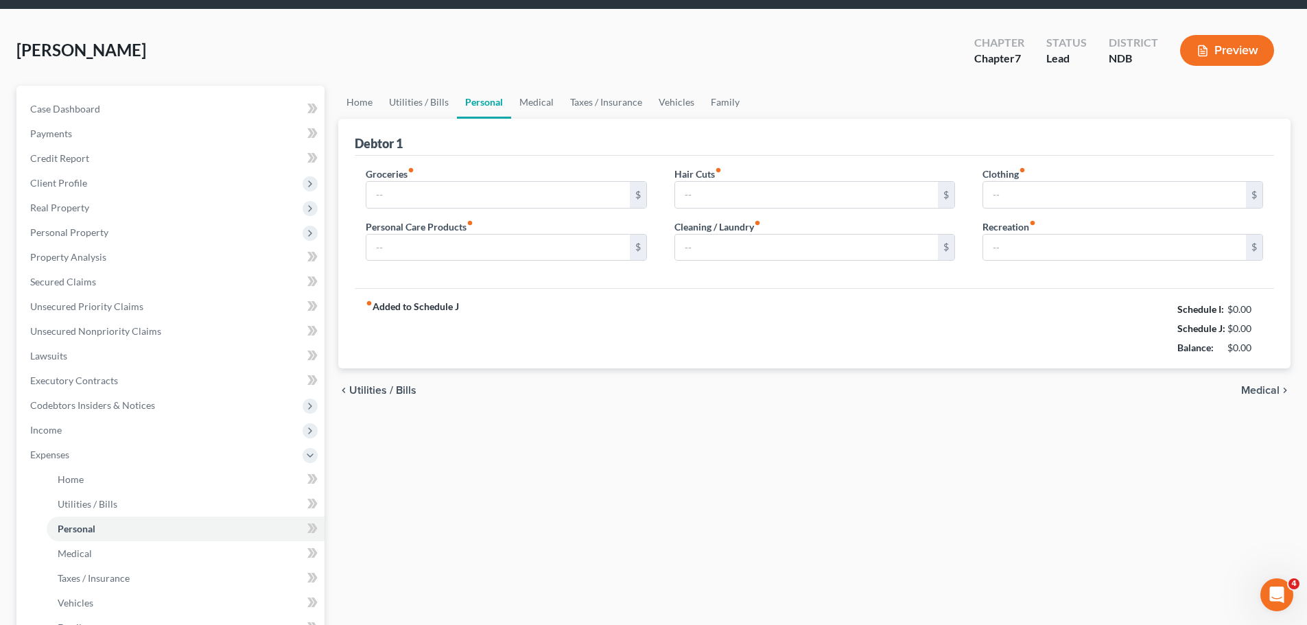
type input "100.00"
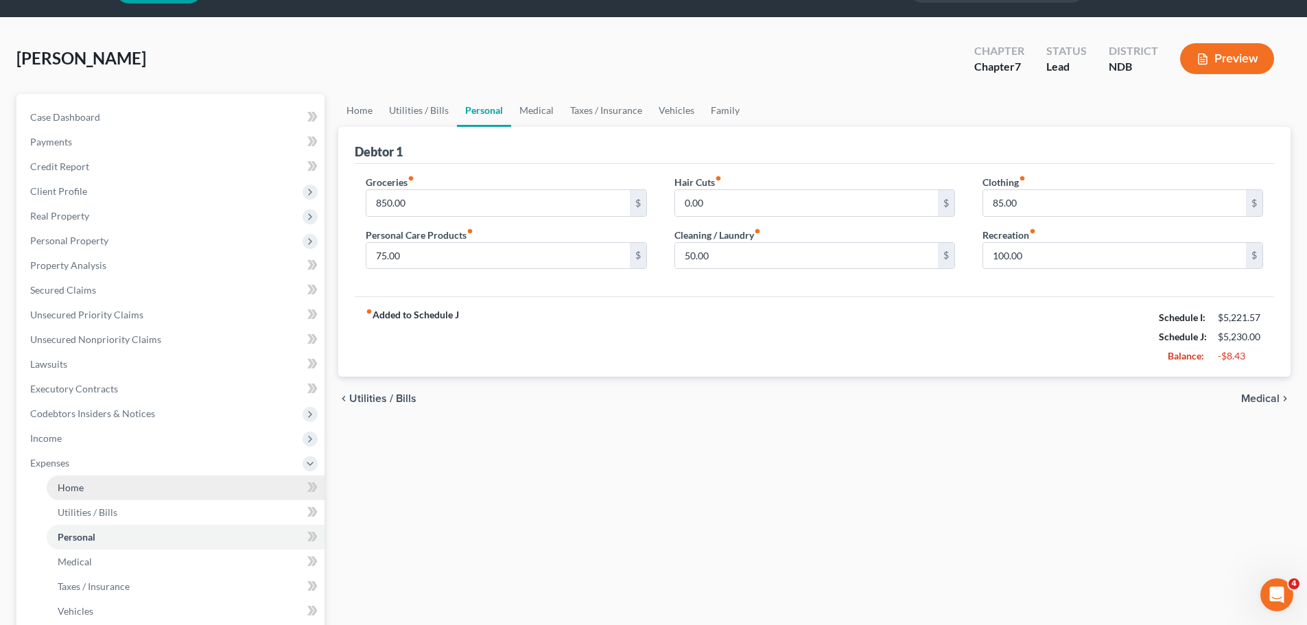
scroll to position [69, 0]
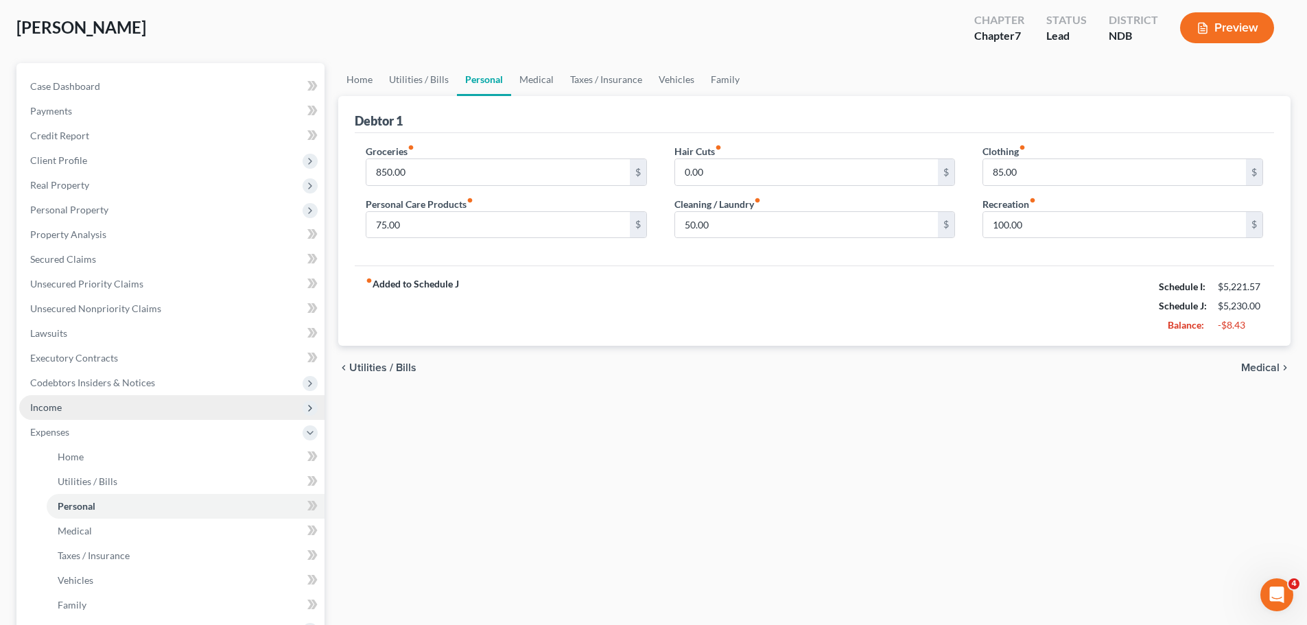
click at [47, 410] on span "Income" at bounding box center [46, 407] width 32 height 12
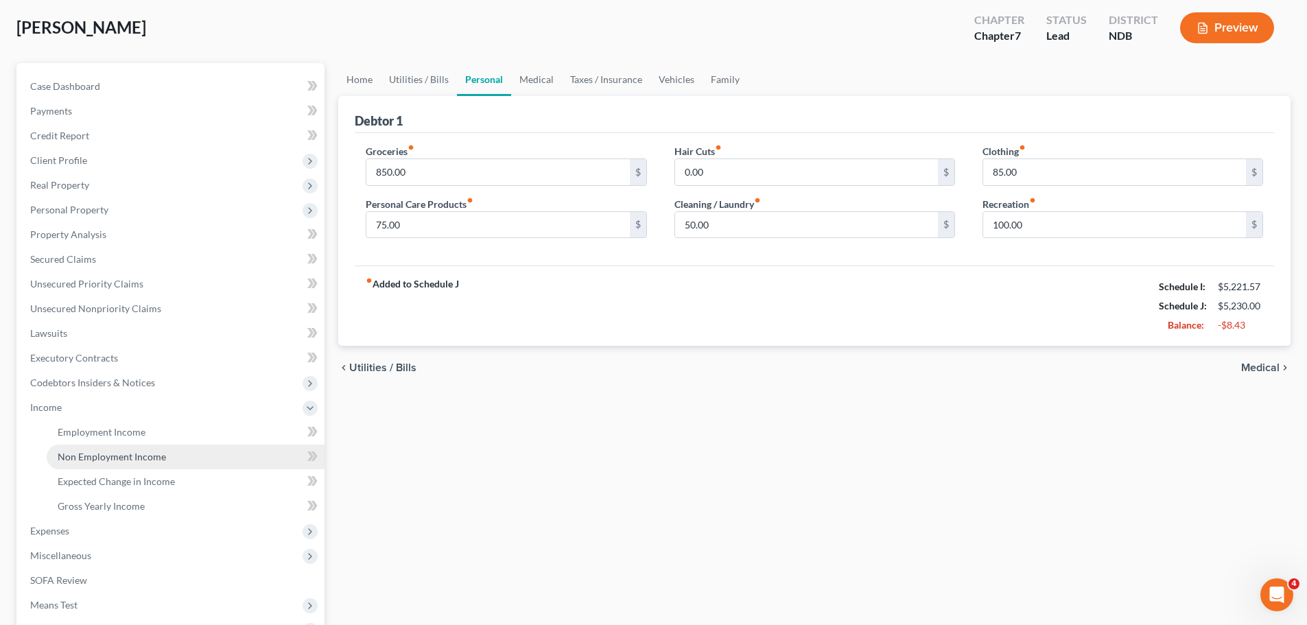
click at [131, 458] on span "Non Employment Income" at bounding box center [112, 457] width 108 height 12
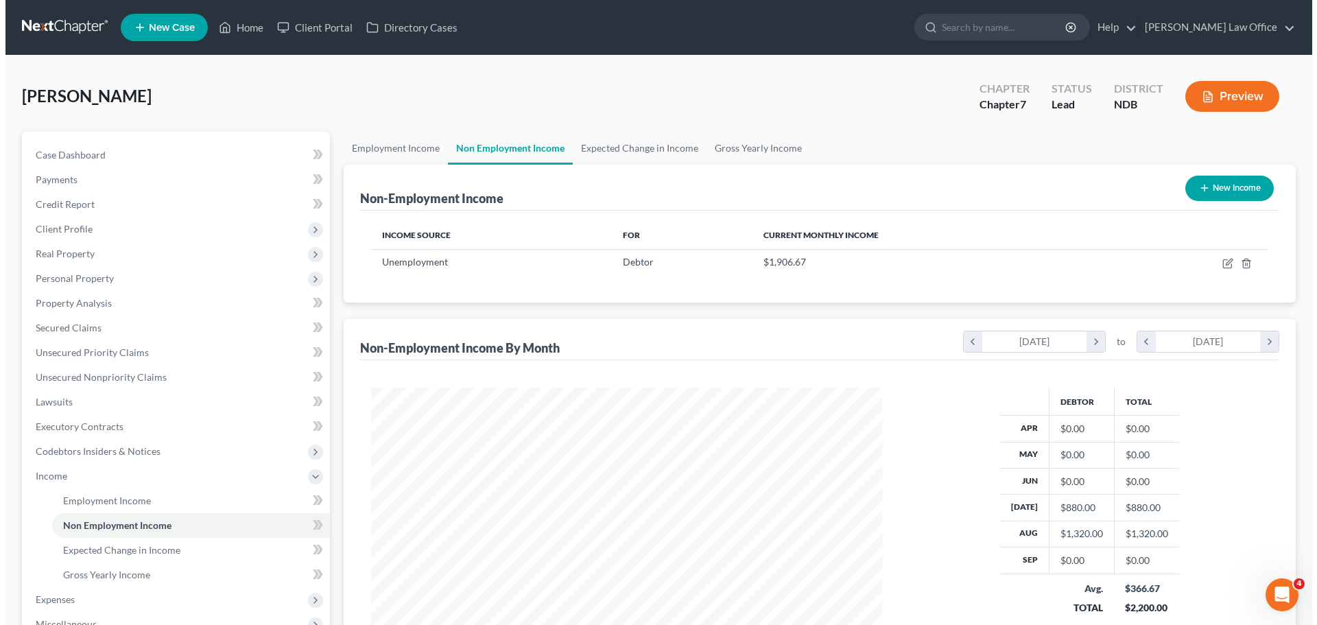
scroll to position [256, 539]
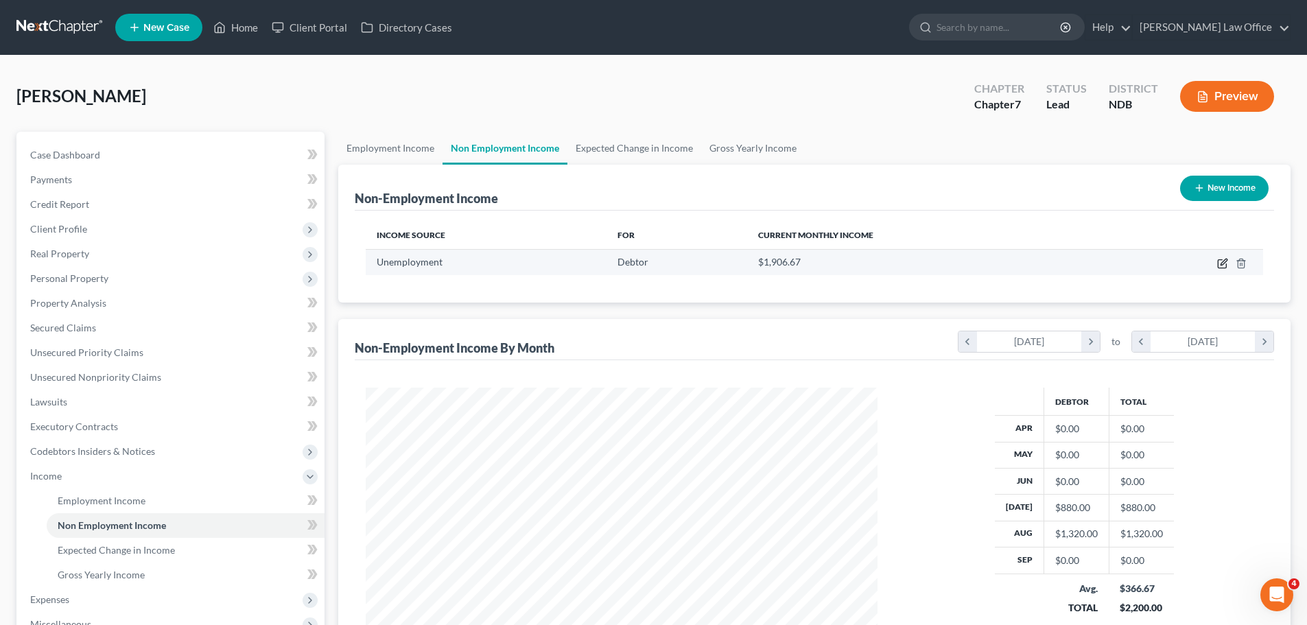
click at [1221, 264] on icon "button" at bounding box center [1224, 262] width 6 height 6
select select "0"
select select "3"
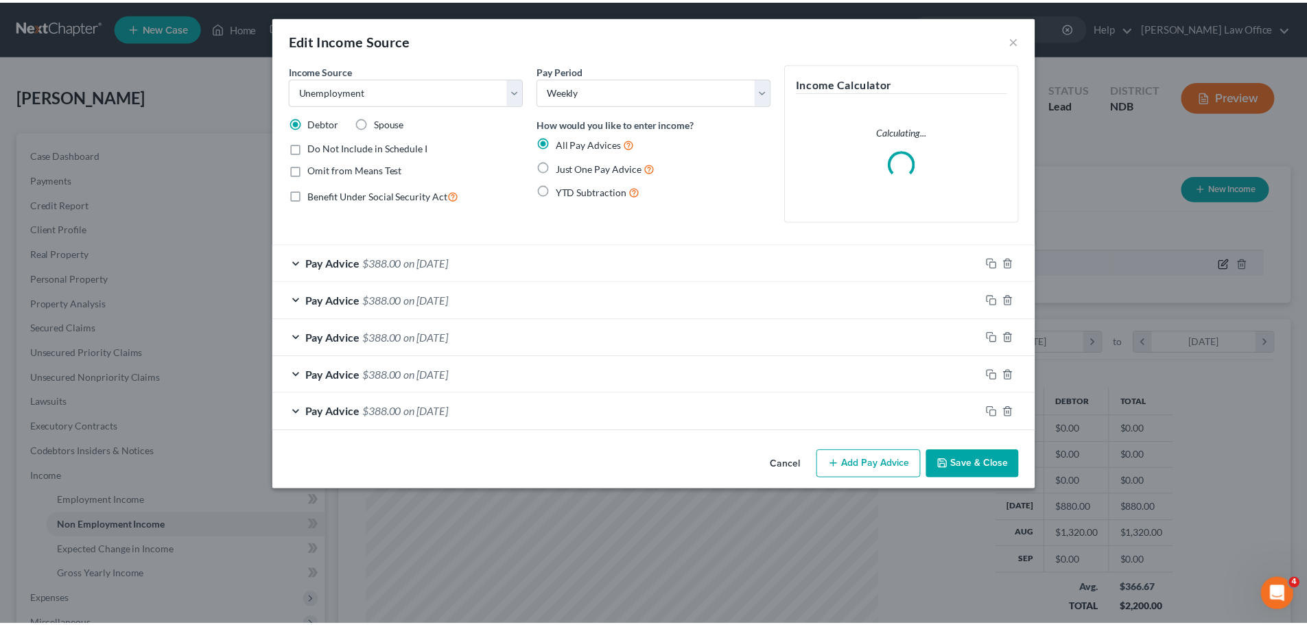
scroll to position [258, 544]
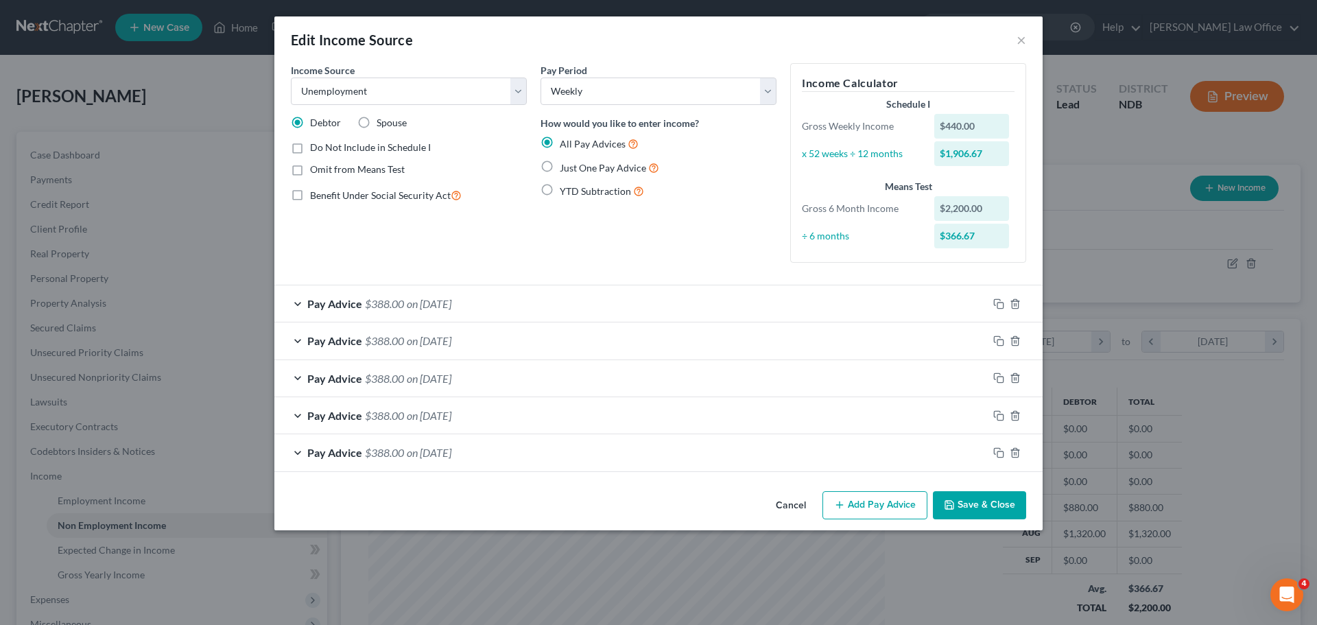
click at [310, 148] on label "Do Not Include in Schedule I" at bounding box center [370, 148] width 121 height 14
click at [316, 148] on input "Do Not Include in Schedule I" at bounding box center [320, 145] width 9 height 9
checkbox input "true"
click at [965, 506] on button "Save & Close" at bounding box center [979, 505] width 93 height 29
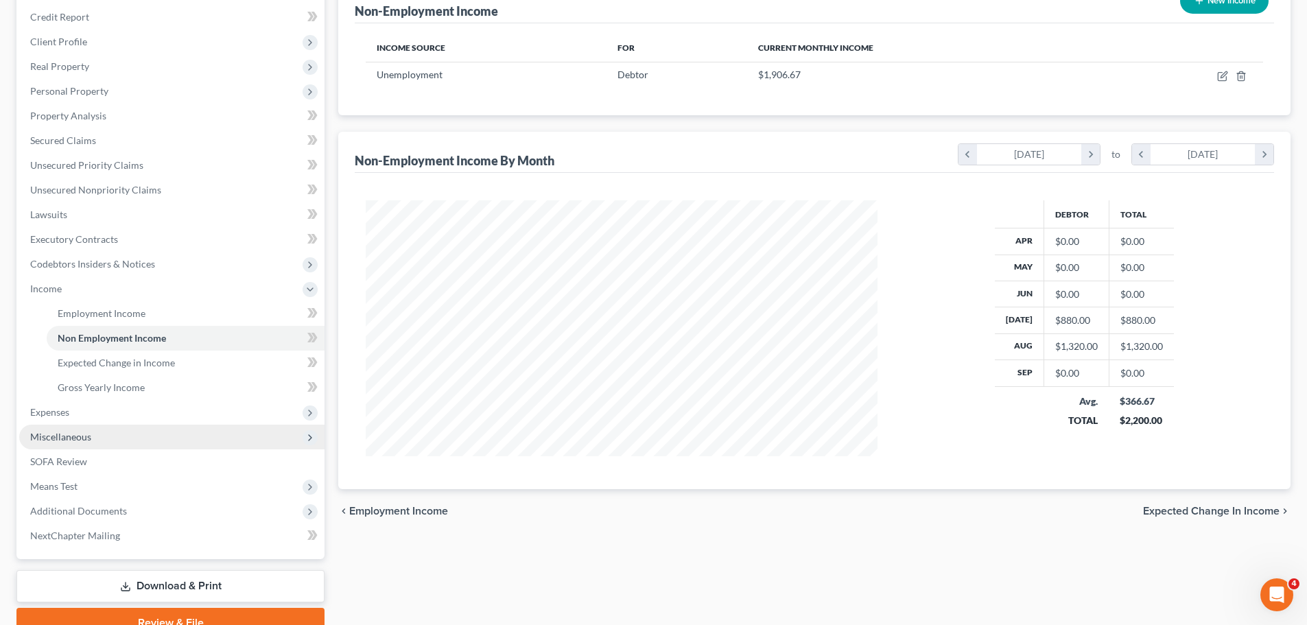
scroll to position [253, 0]
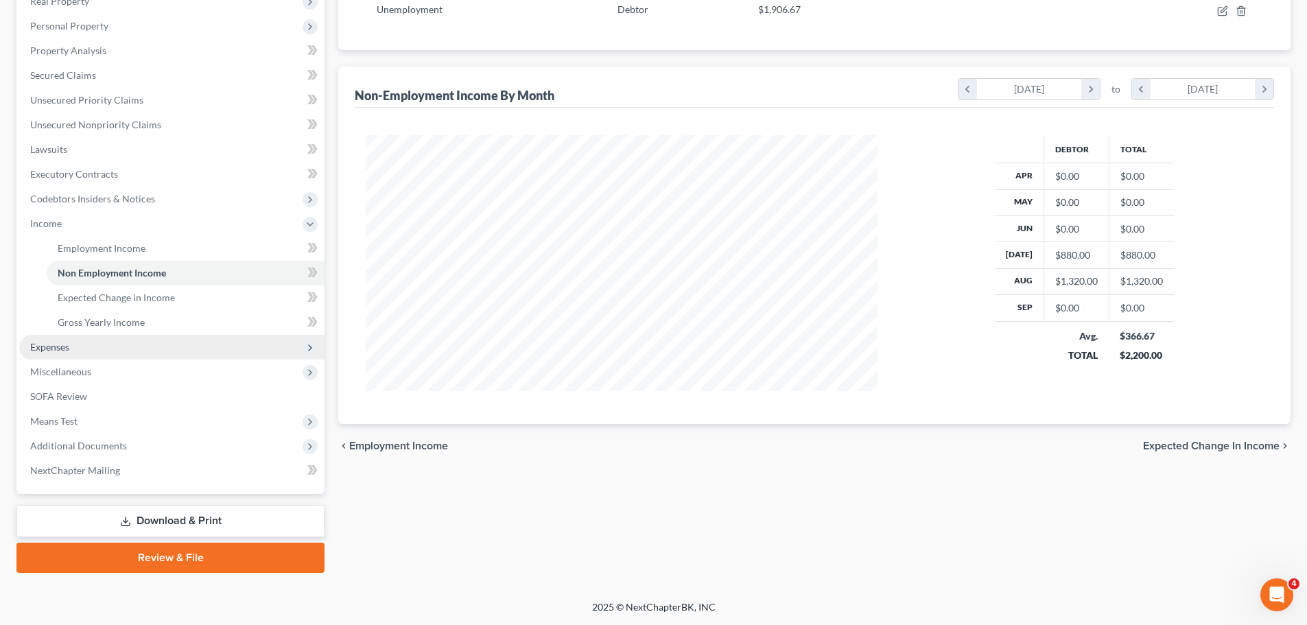
click at [67, 349] on span "Expenses" at bounding box center [49, 347] width 39 height 12
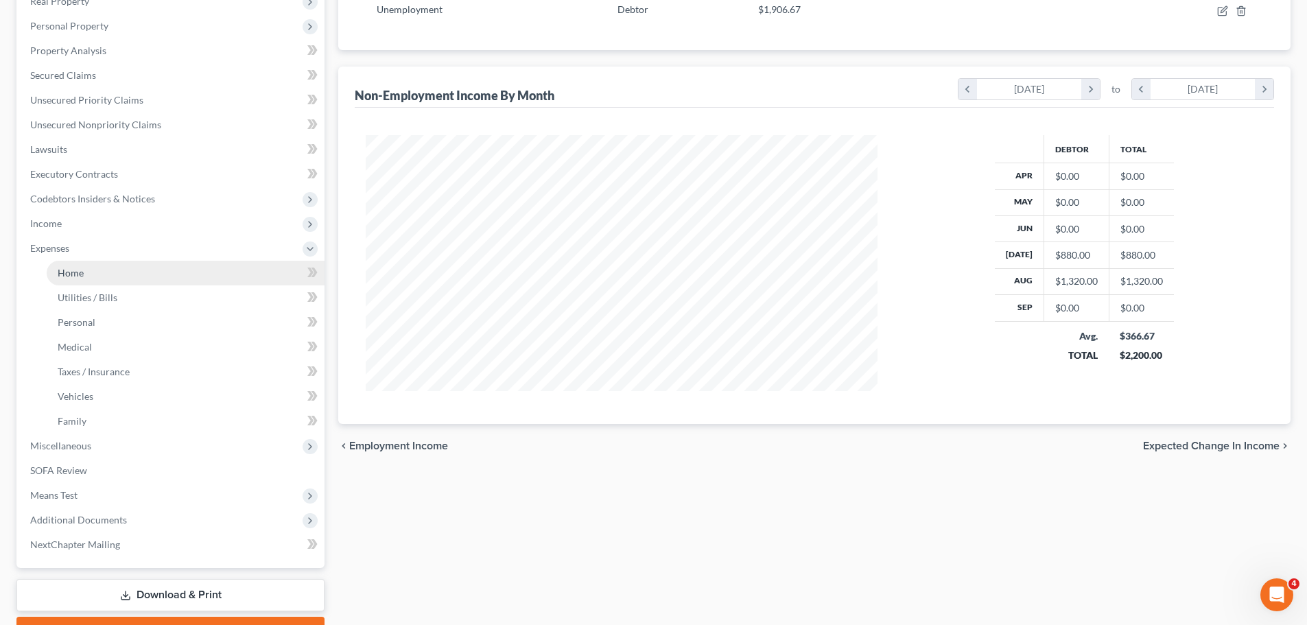
click at [69, 276] on span "Home" at bounding box center [71, 273] width 26 height 12
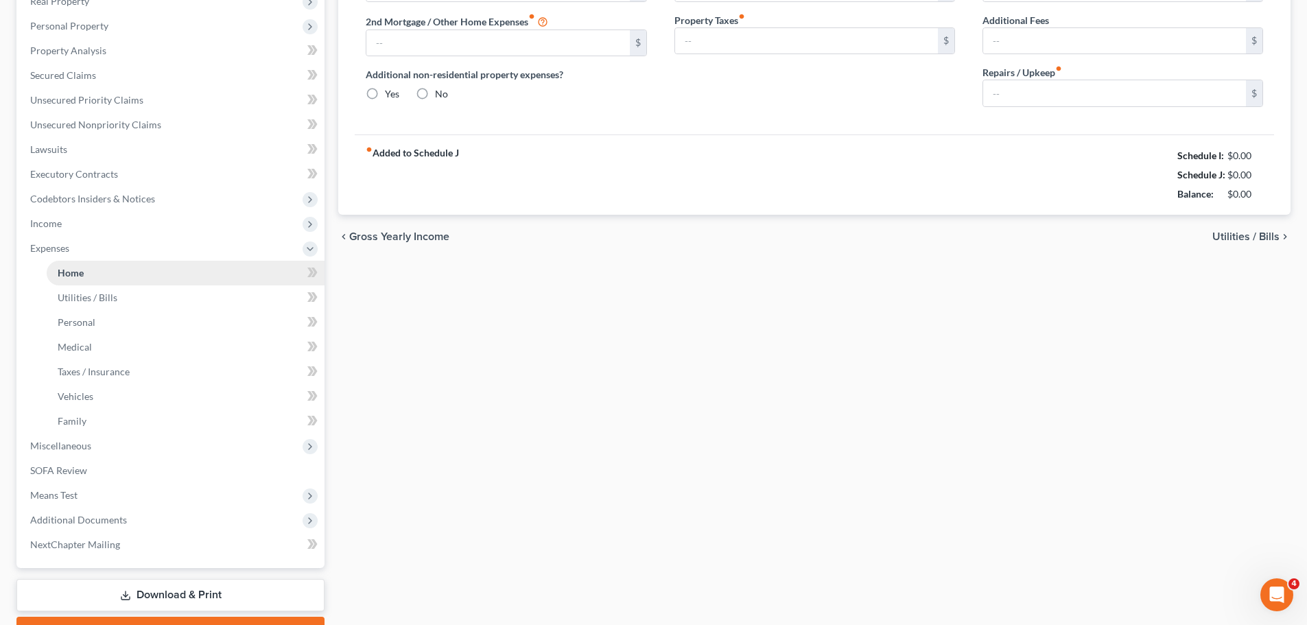
scroll to position [73, 0]
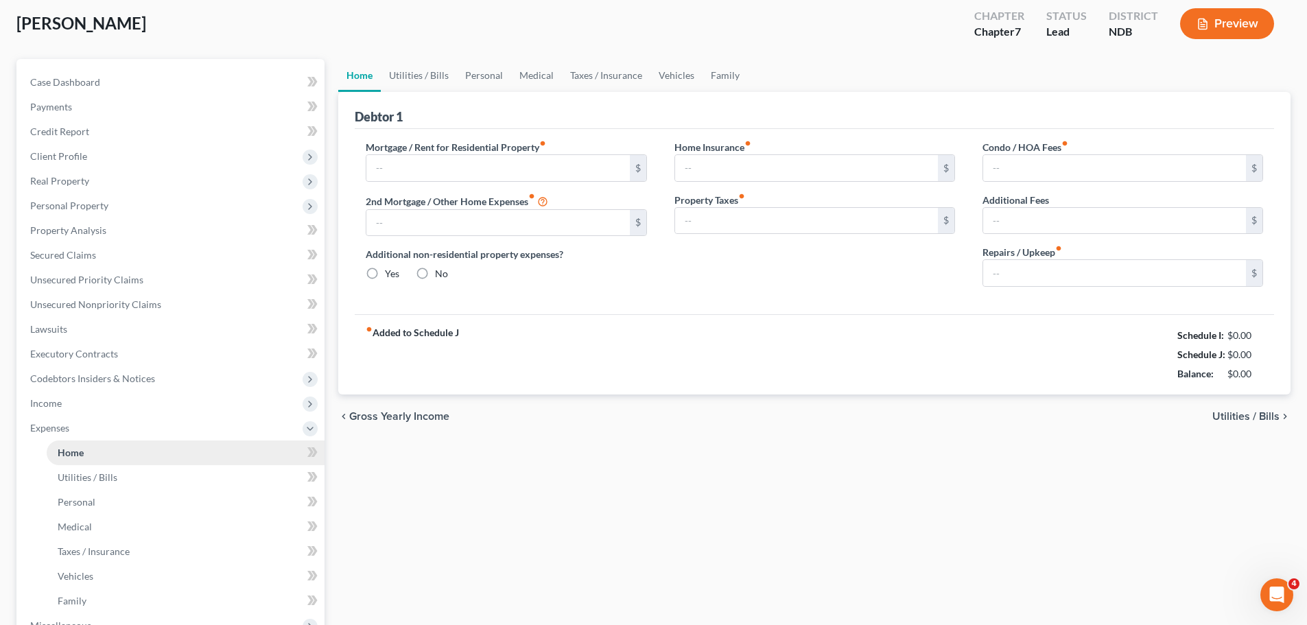
type input "800.00"
type input "0.00"
radio input "true"
type input "0.00"
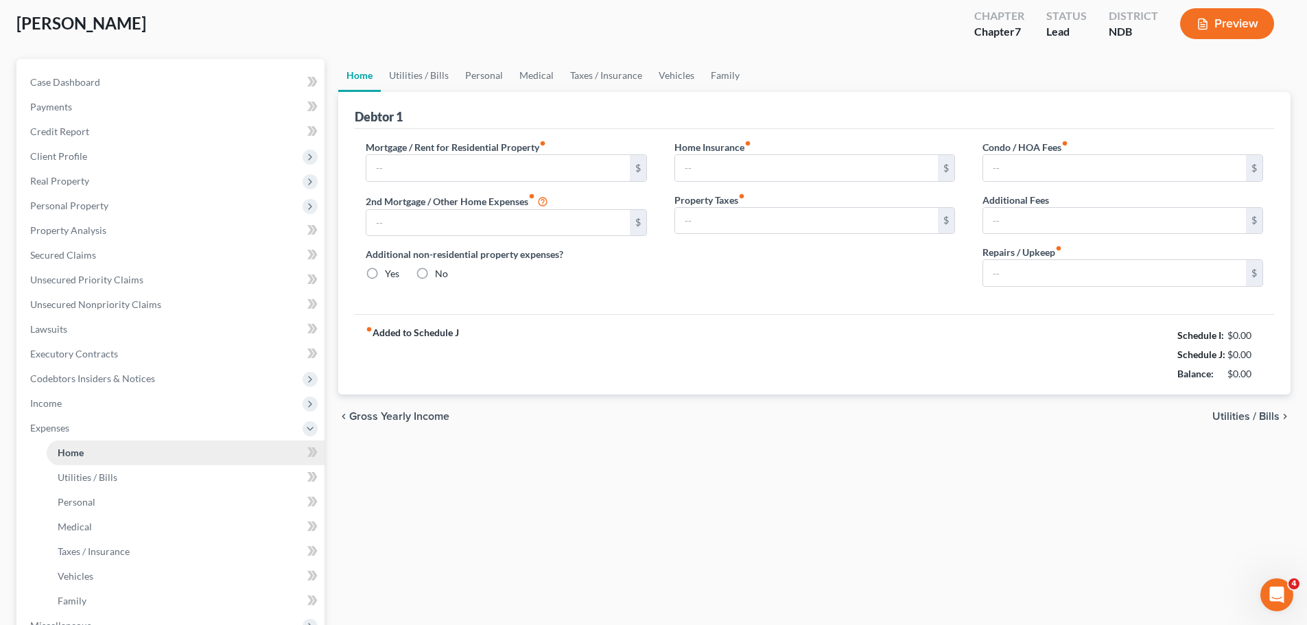
type input "0.00"
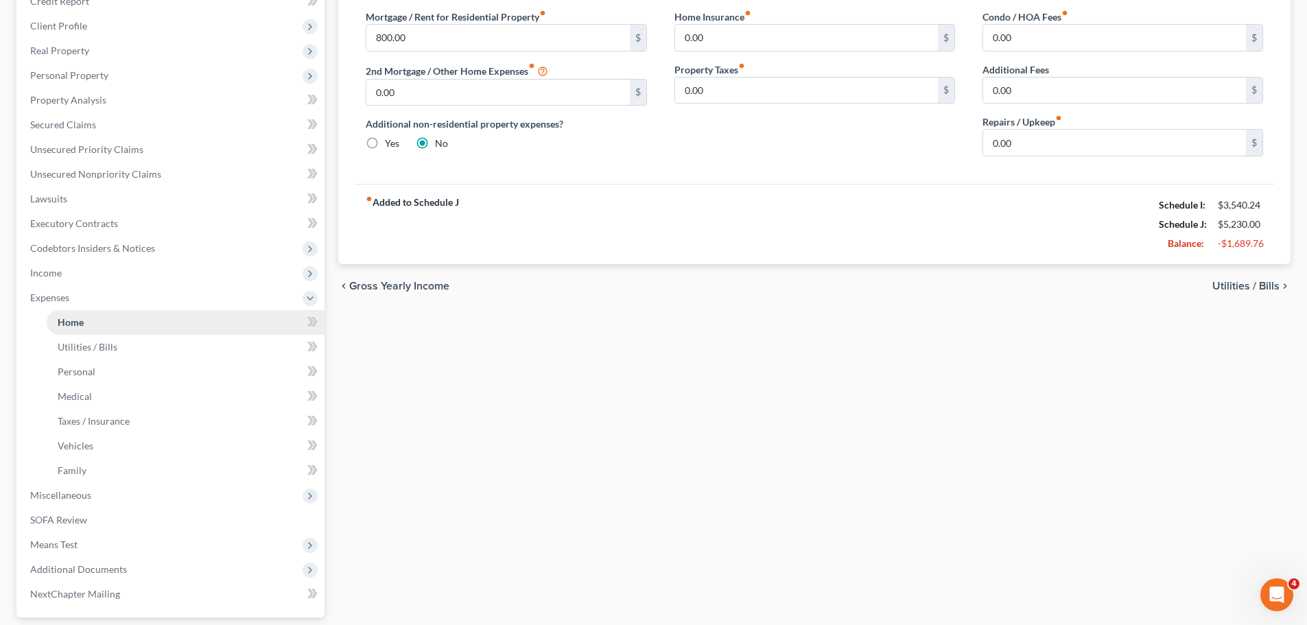
scroll to position [274, 0]
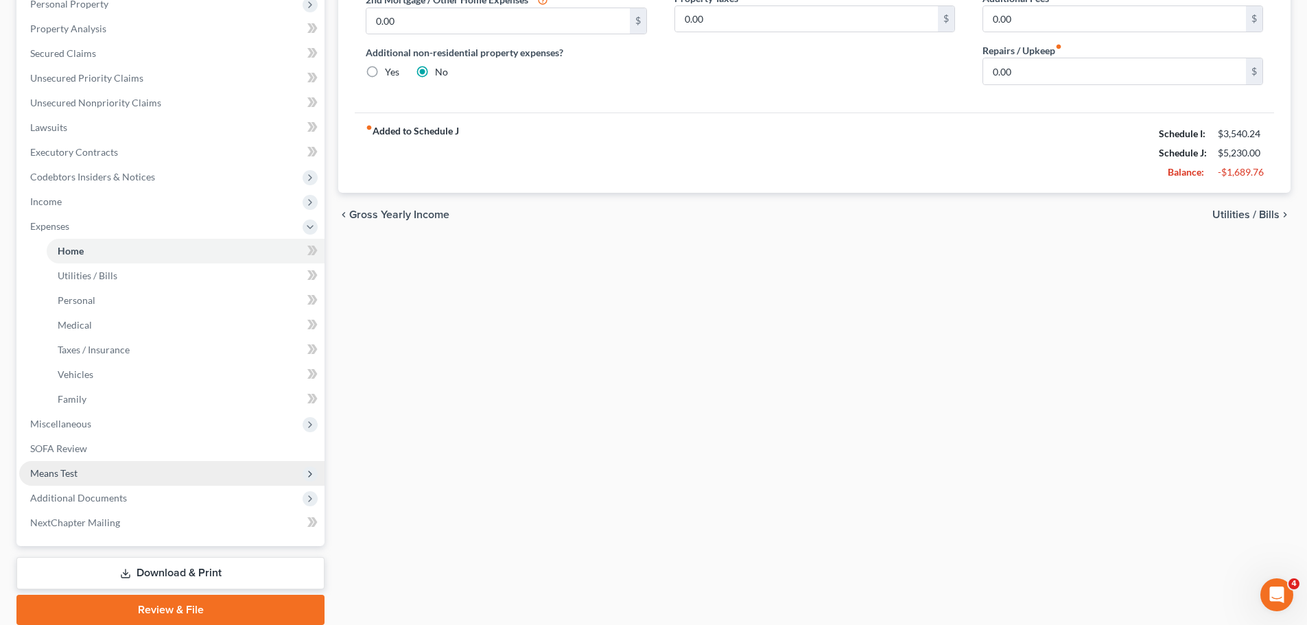
click at [63, 476] on span "Means Test" at bounding box center [53, 473] width 47 height 12
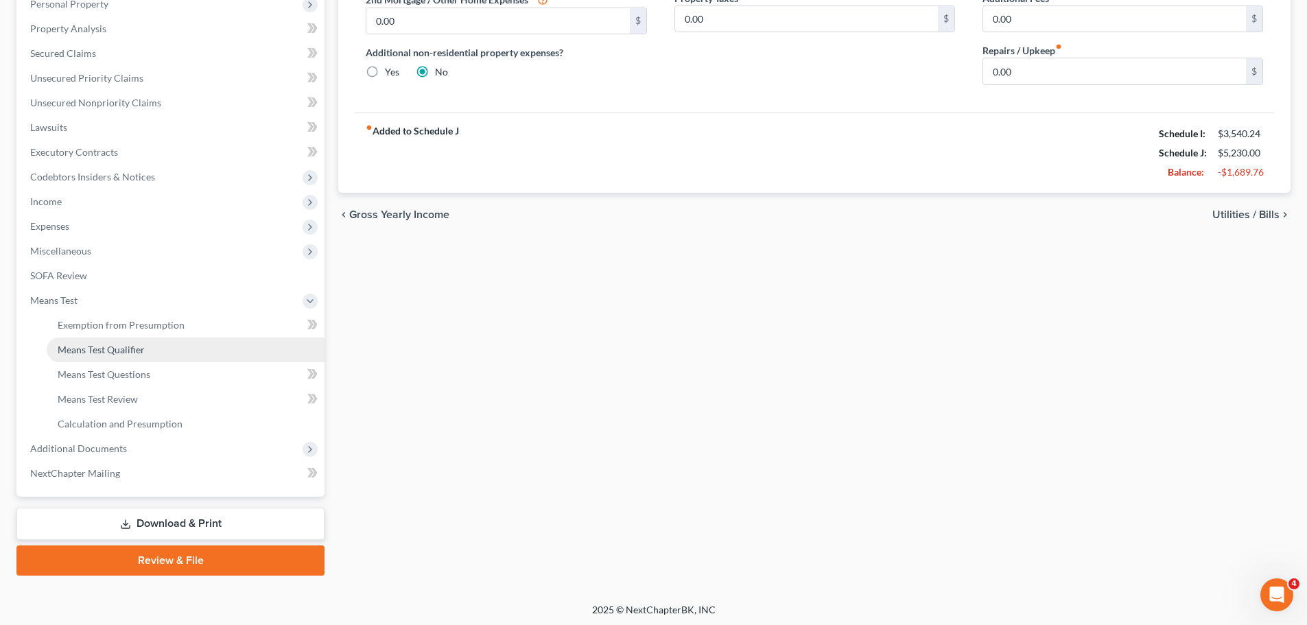
click at [120, 353] on span "Means Test Qualifier" at bounding box center [101, 350] width 87 height 12
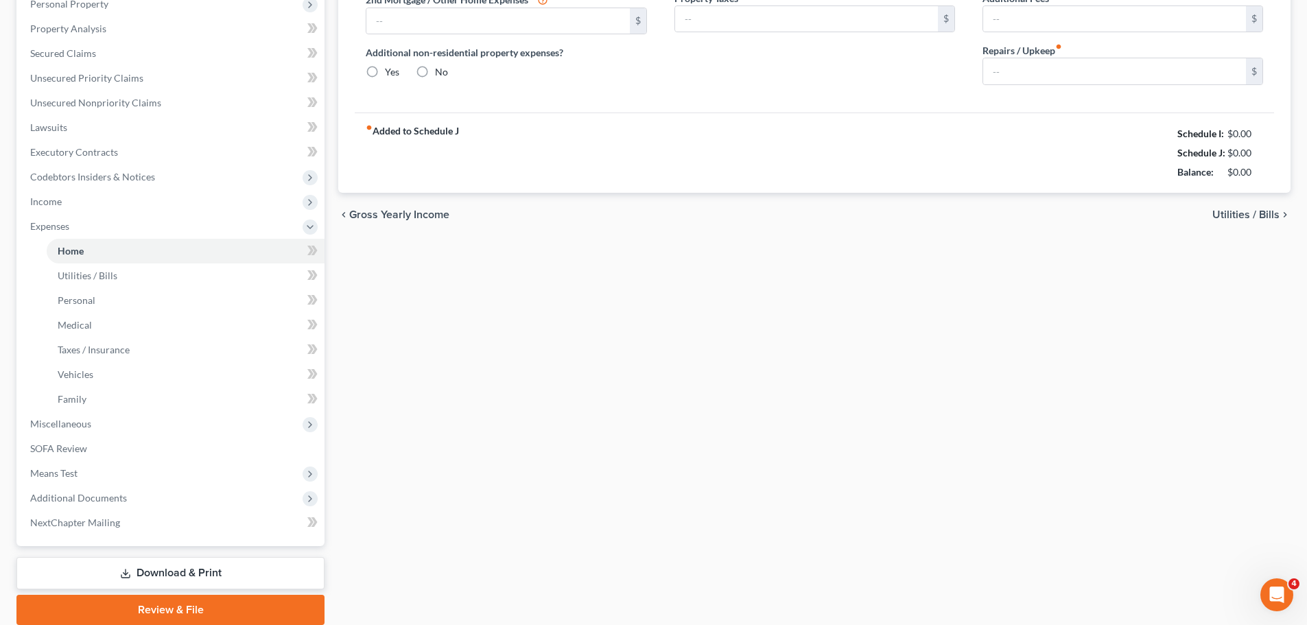
scroll to position [86, 0]
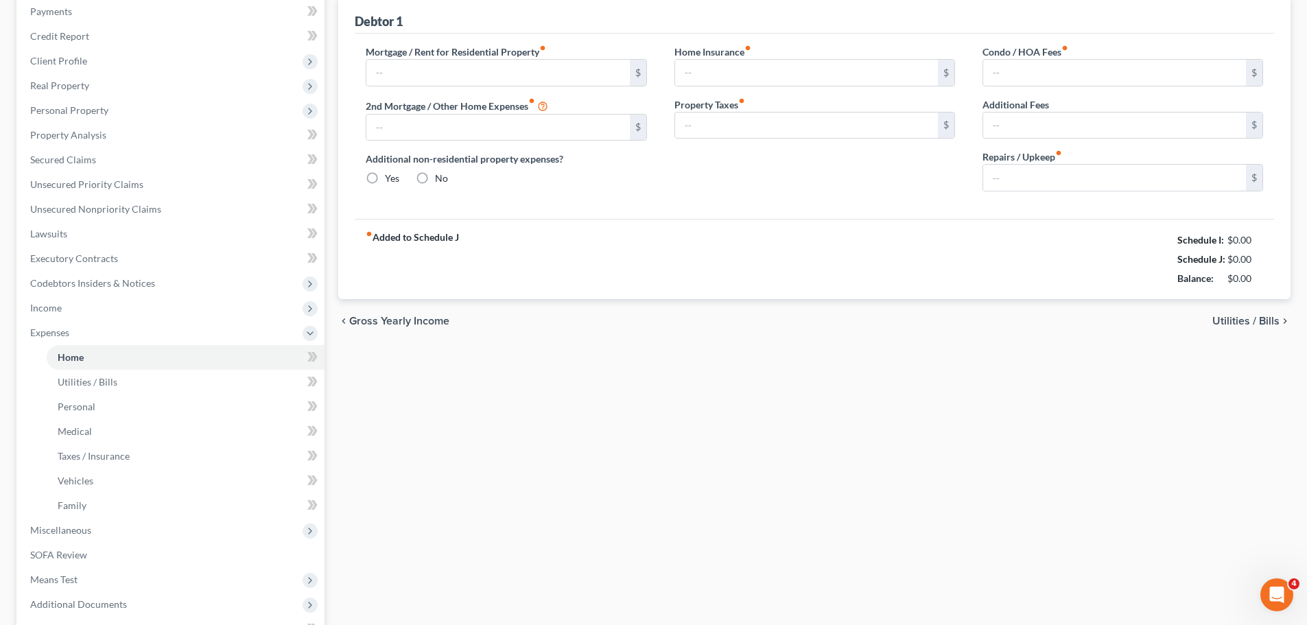
type input "800.00"
type input "0.00"
radio input "true"
type input "0.00"
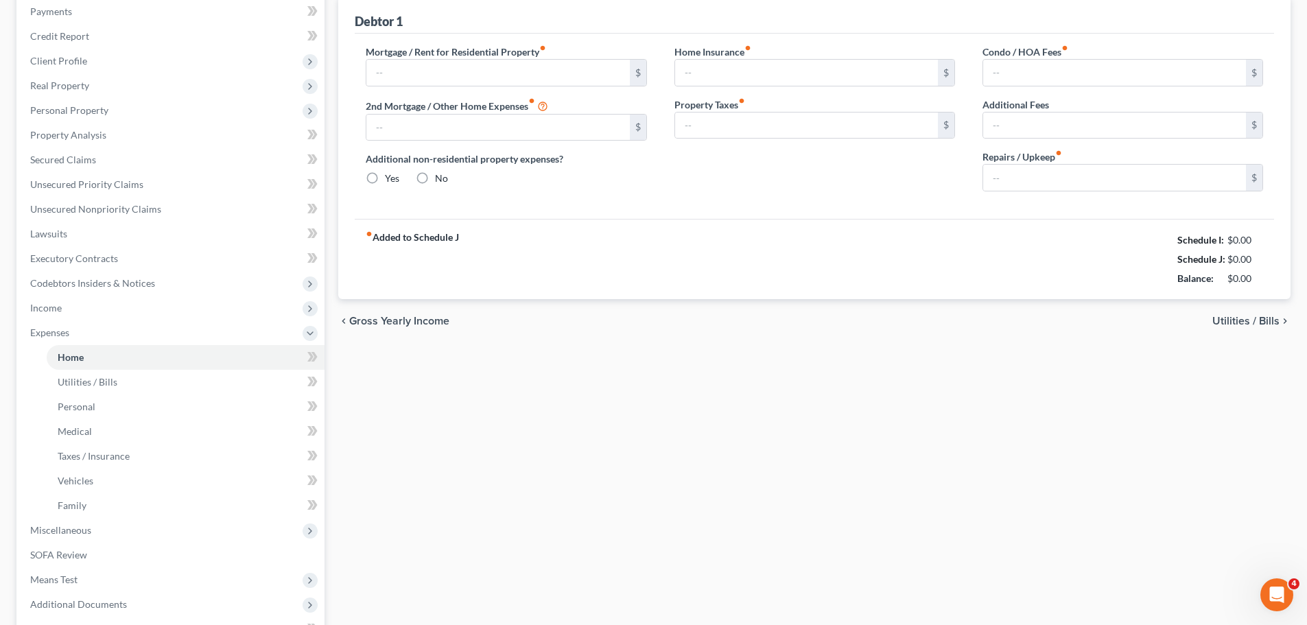
type input "0.00"
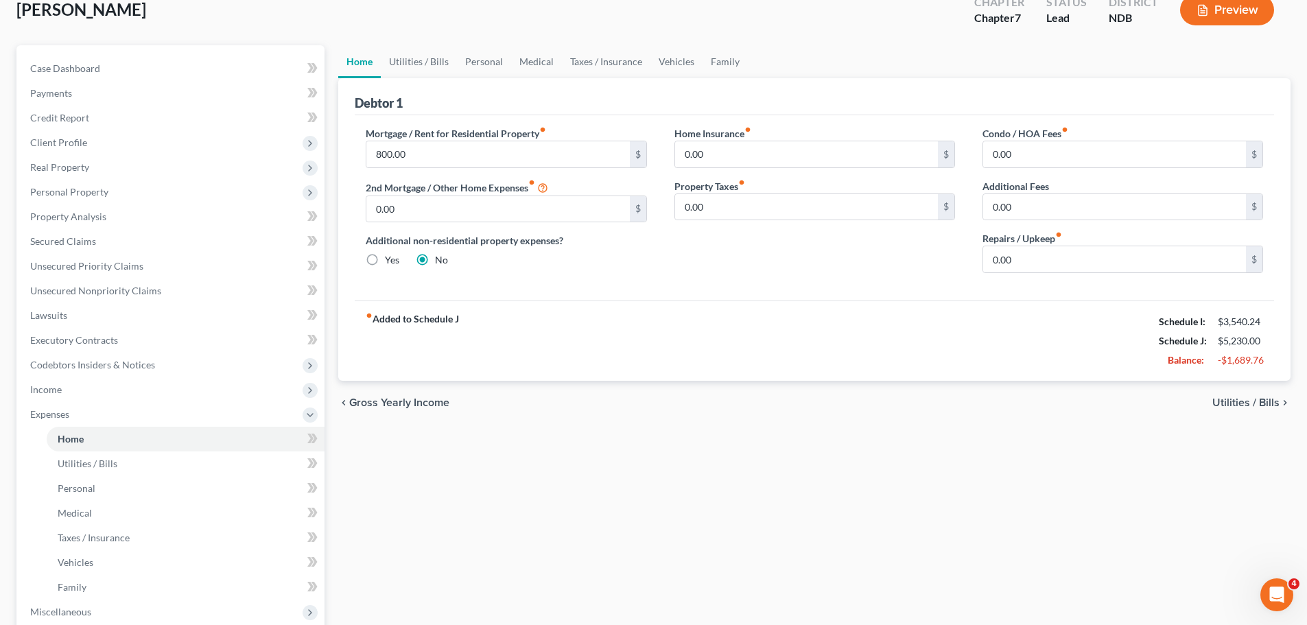
scroll to position [0, 0]
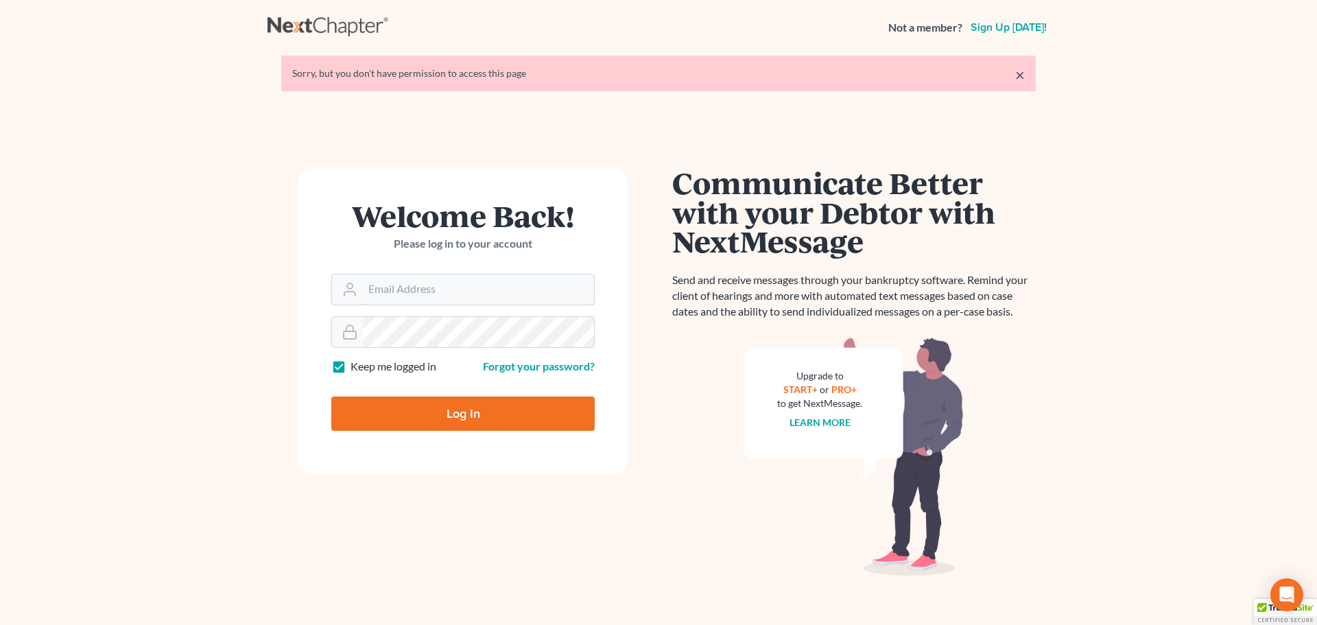
type input "[PERSON_NAME][EMAIL_ADDRESS][DOMAIN_NAME]"
click at [465, 416] on input "Log In" at bounding box center [462, 414] width 263 height 34
type input "Thinking..."
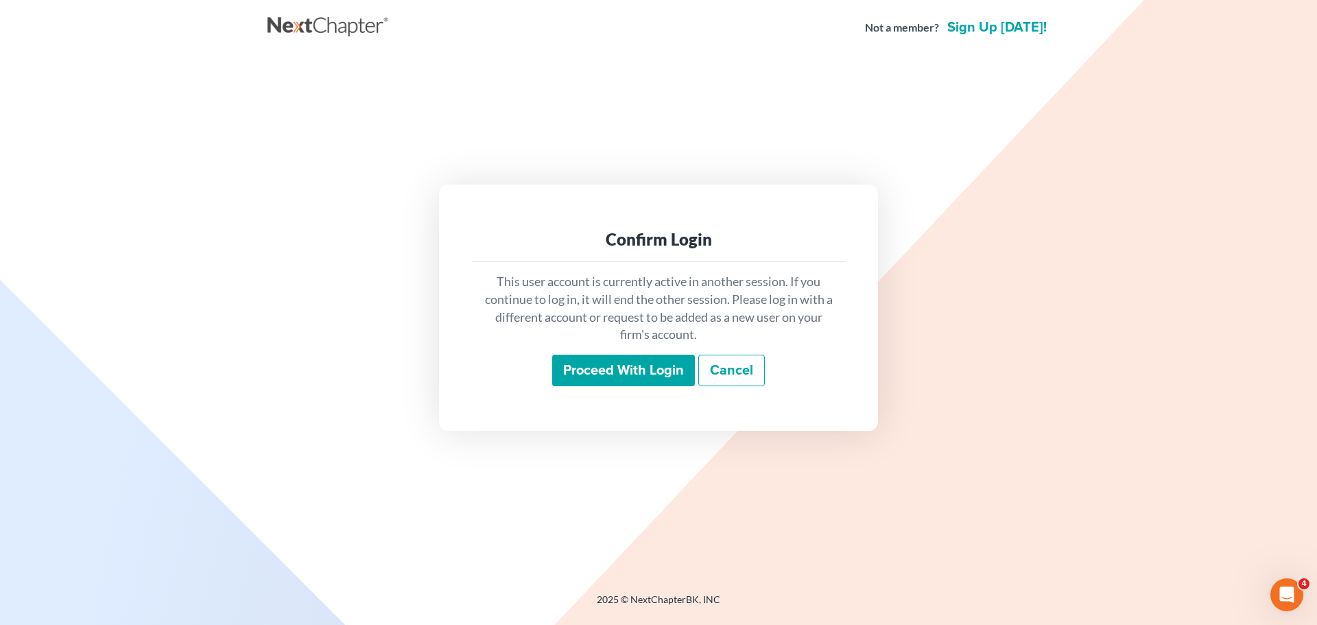
click at [632, 373] on input "Proceed with login" at bounding box center [623, 371] width 143 height 32
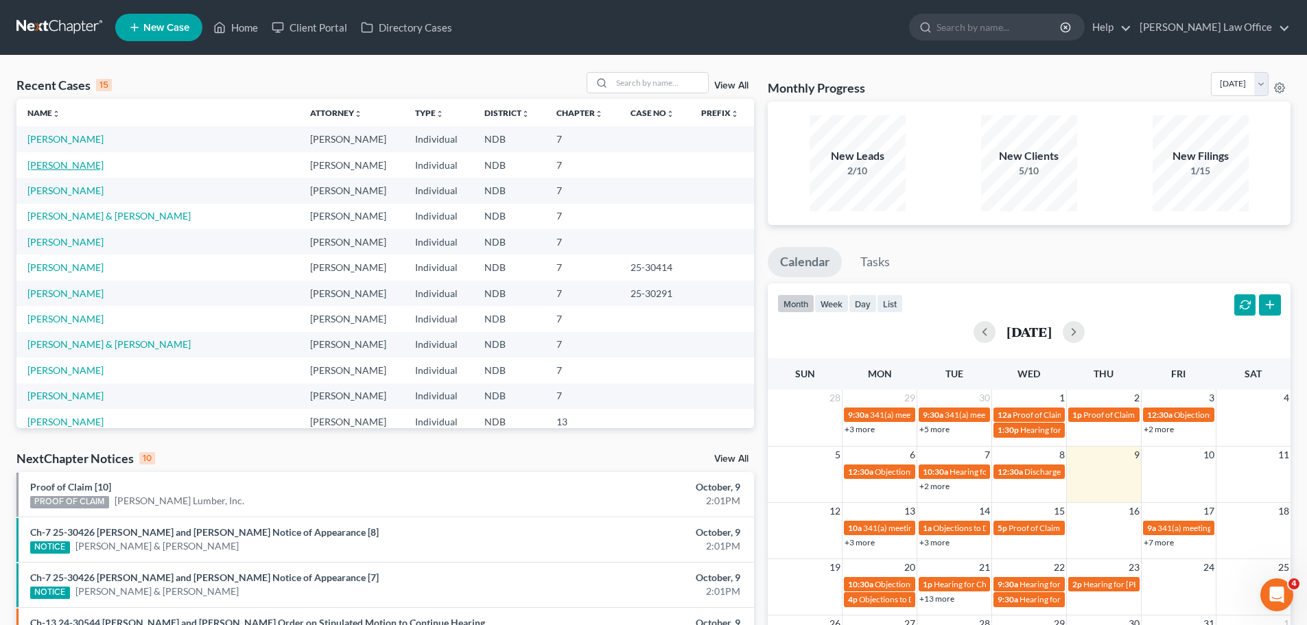
click at [65, 167] on link "[PERSON_NAME]" at bounding box center [65, 165] width 76 height 12
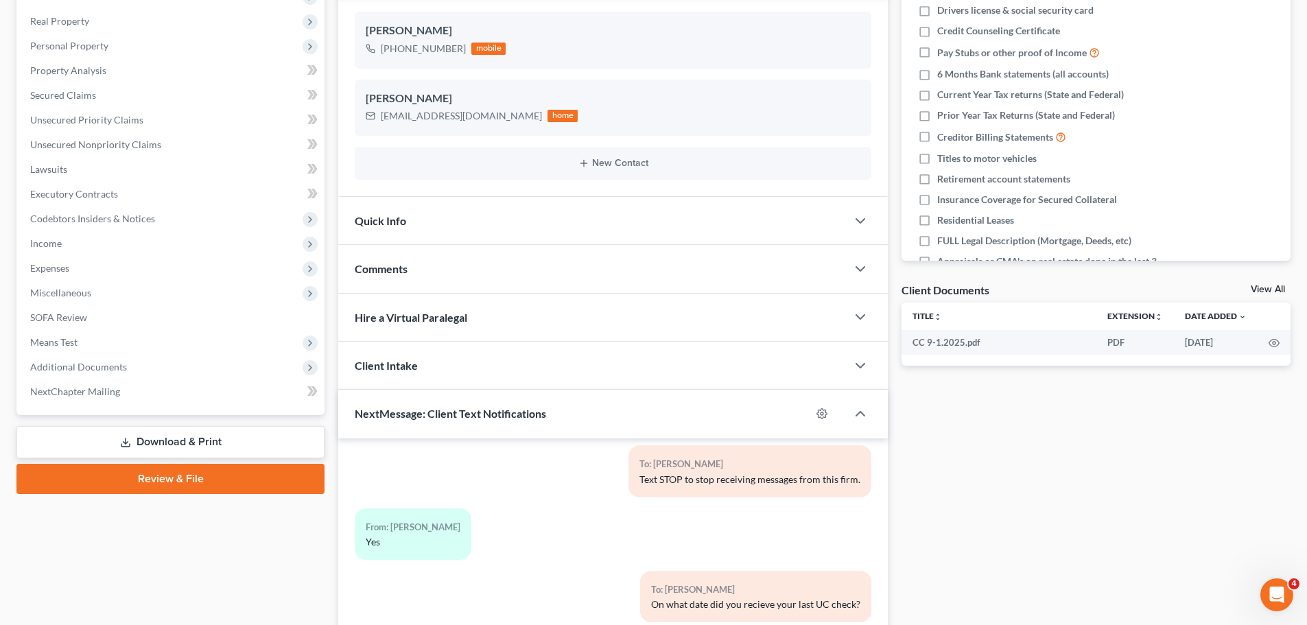
scroll to position [274, 0]
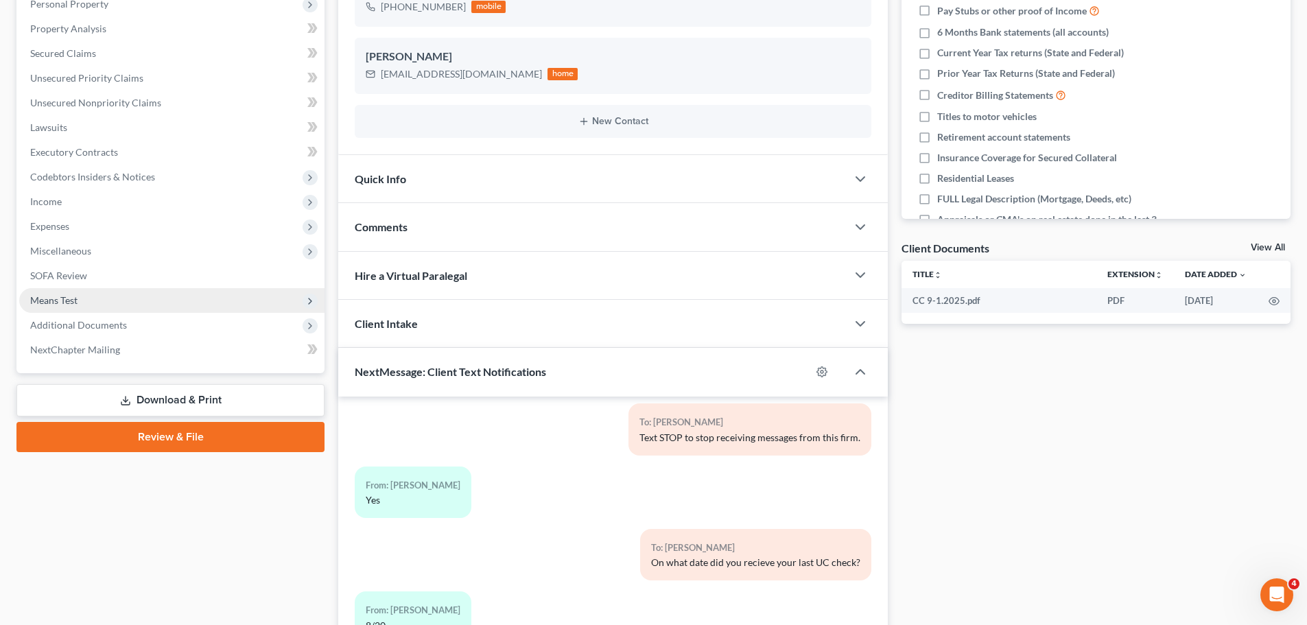
click at [59, 301] on span "Means Test" at bounding box center [53, 300] width 47 height 12
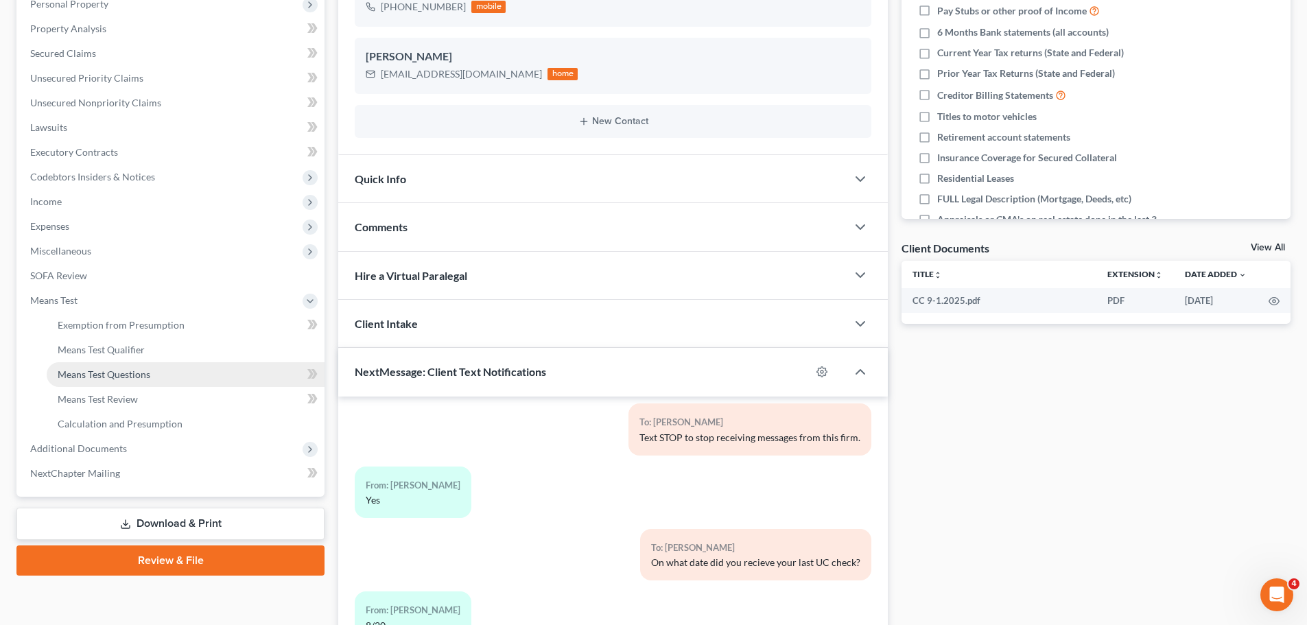
click at [121, 368] on span "Means Test Questions" at bounding box center [104, 374] width 93 height 12
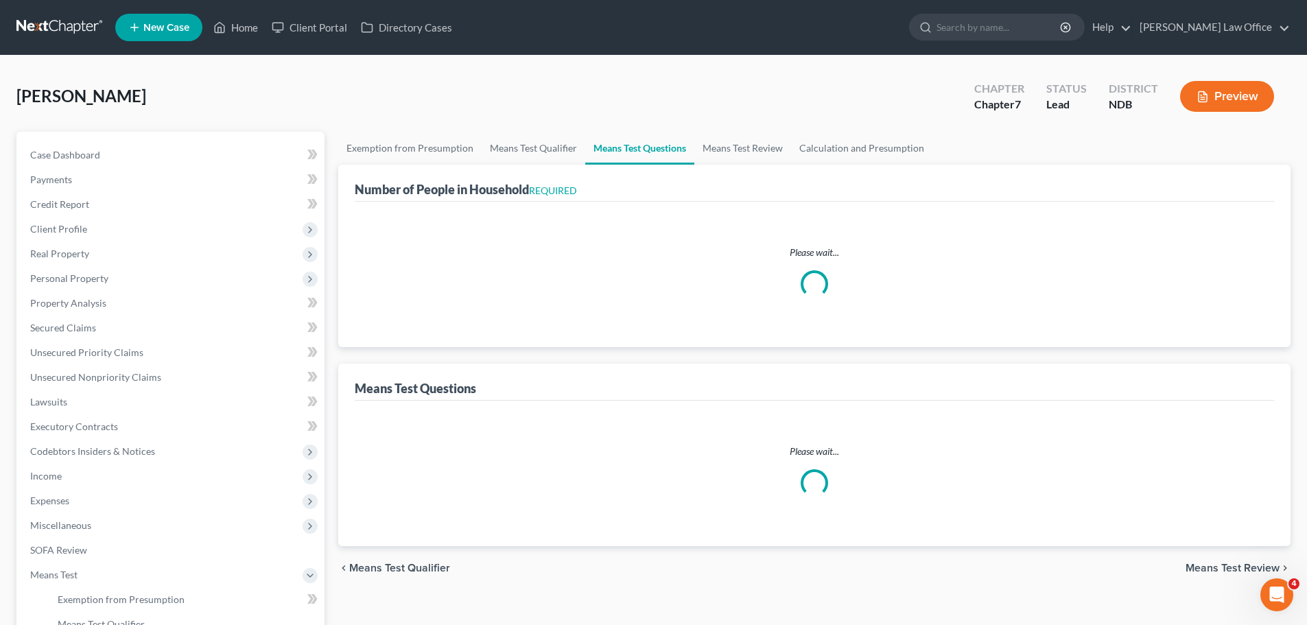
select select "0"
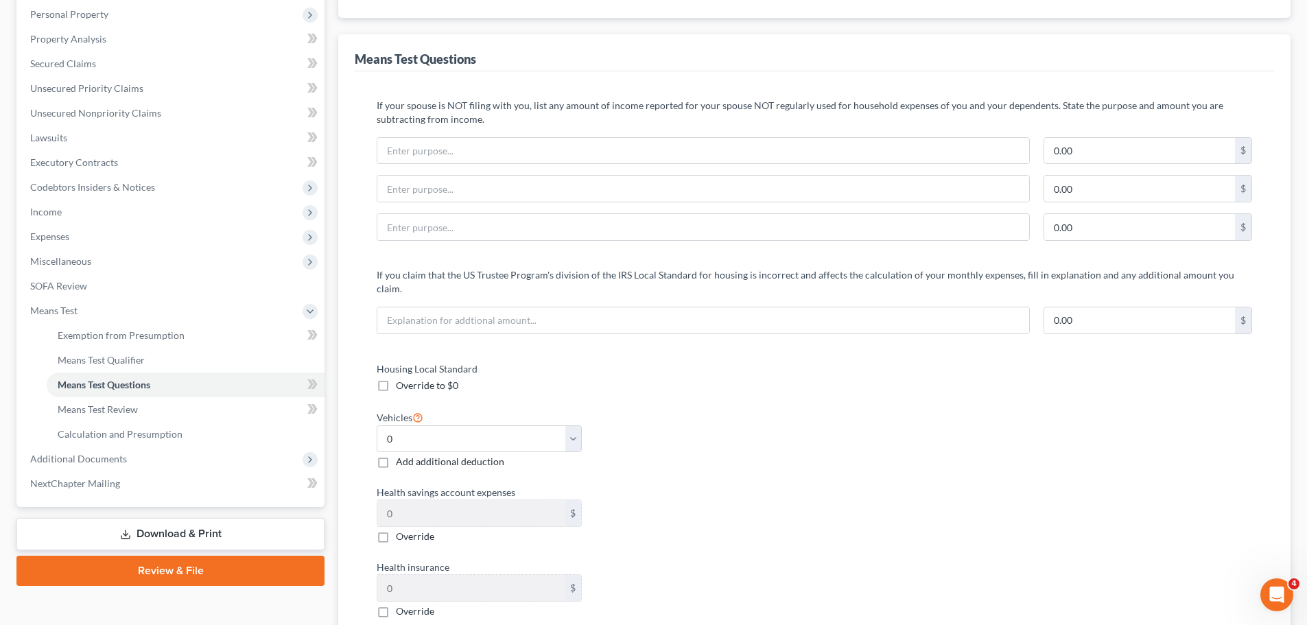
scroll to position [274, 0]
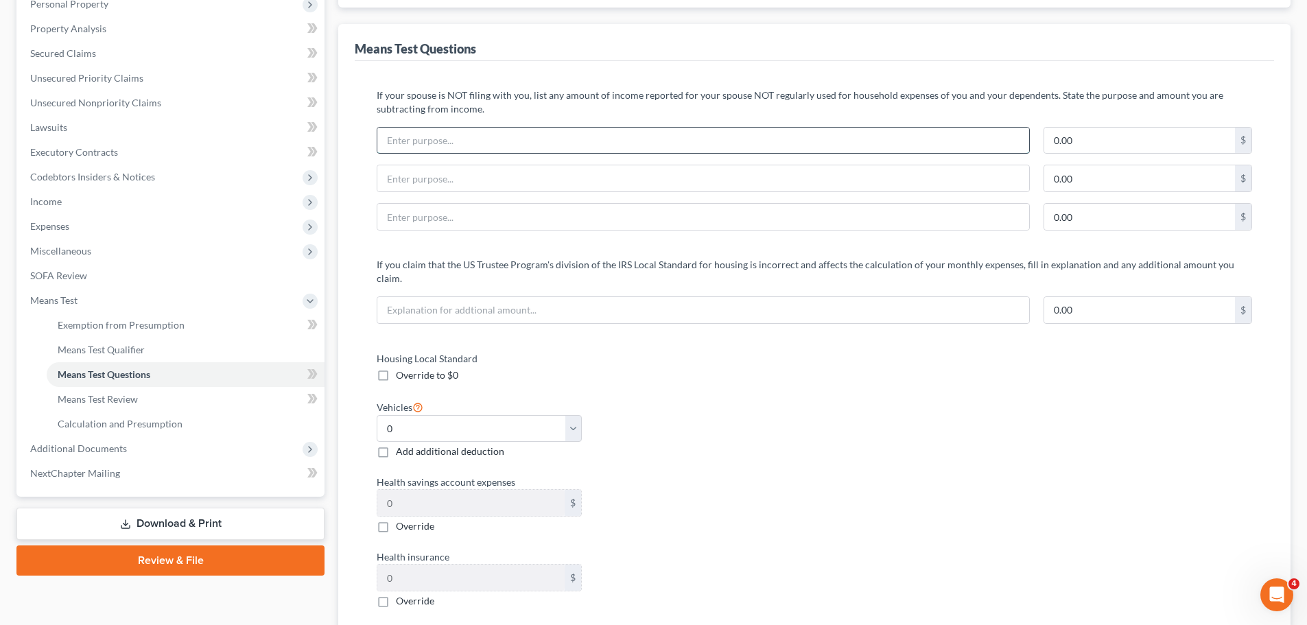
click at [505, 145] on input "text" at bounding box center [703, 141] width 652 height 26
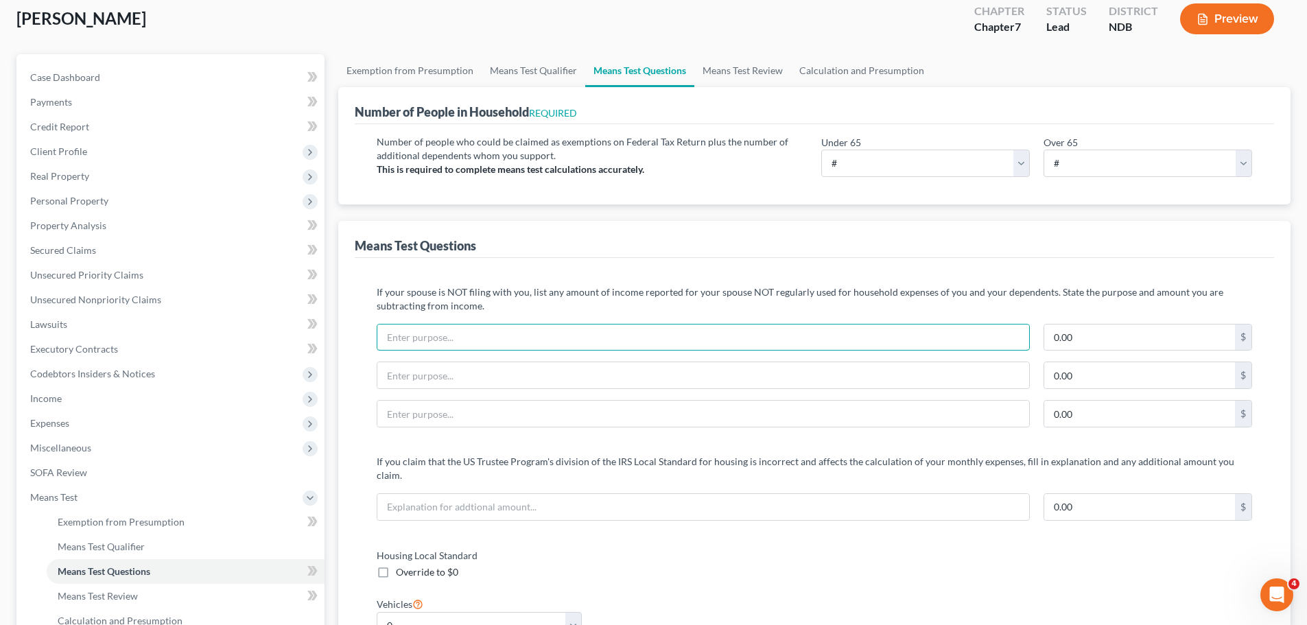
scroll to position [21, 0]
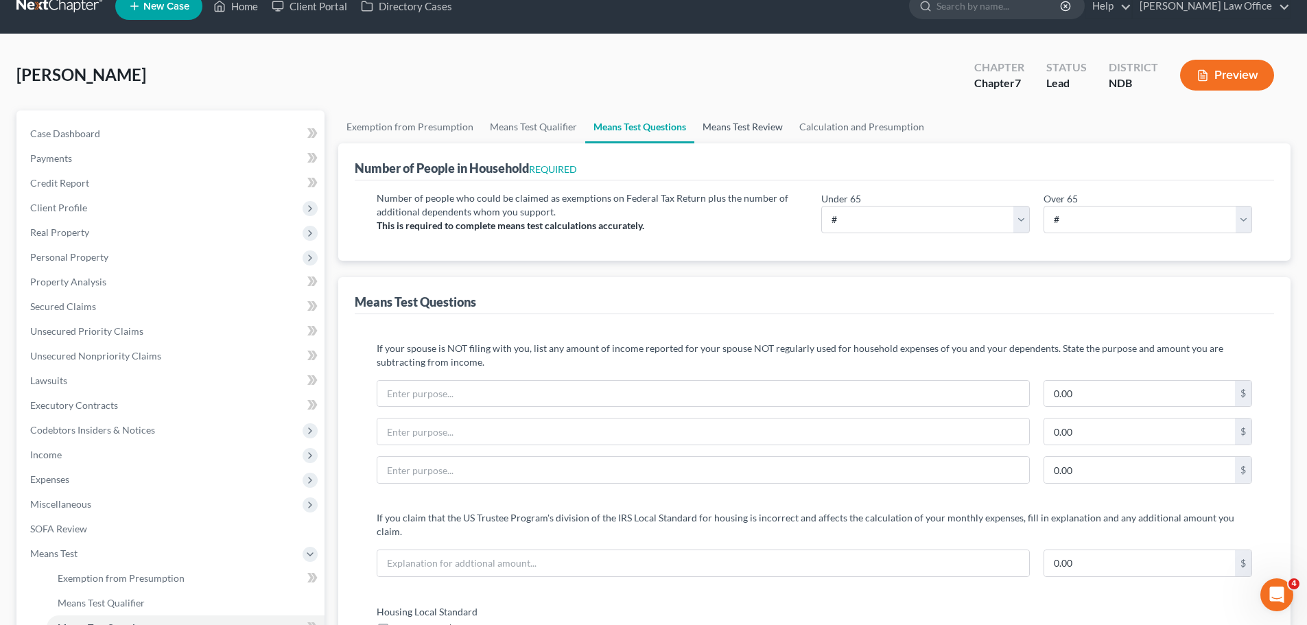
click at [734, 131] on link "Means Test Review" at bounding box center [742, 126] width 97 height 33
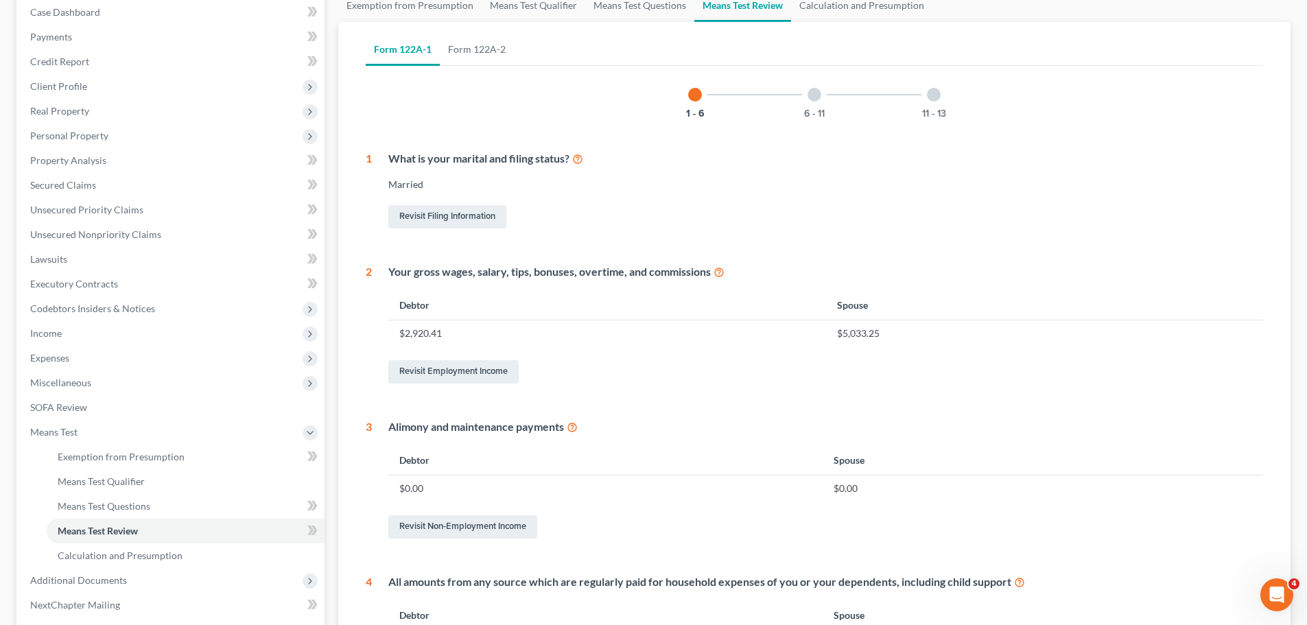
scroll to position [60, 0]
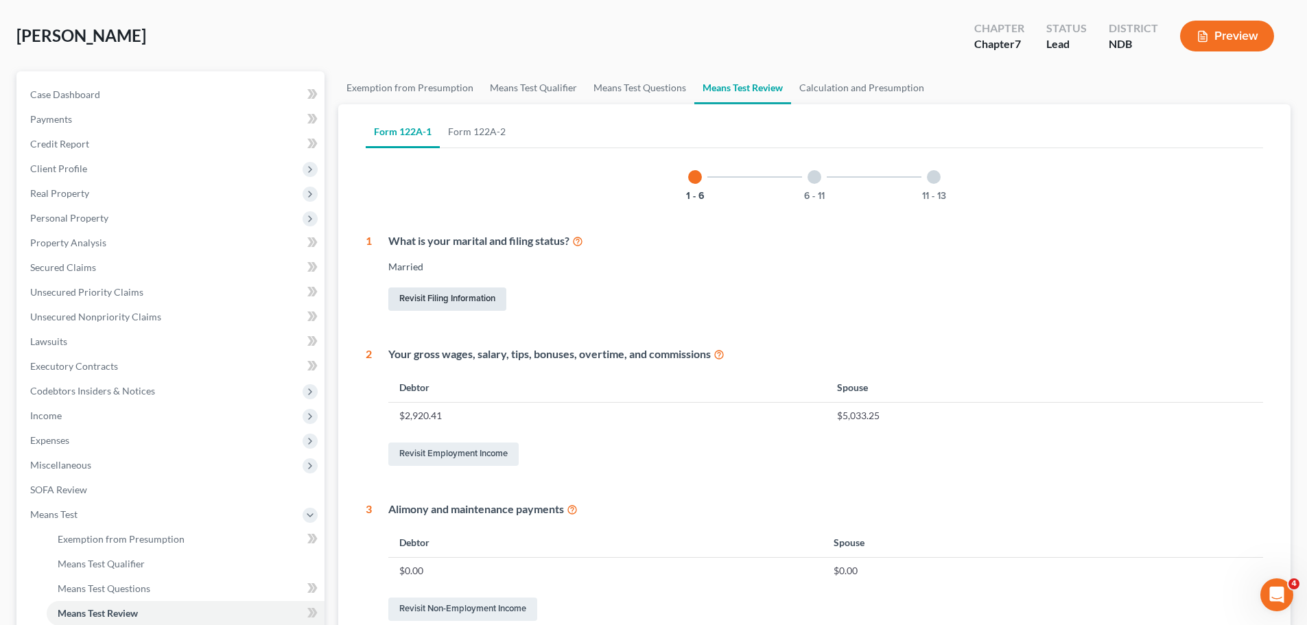
click at [462, 298] on link "Revisit Filing Information" at bounding box center [447, 299] width 118 height 23
select select "1"
select select "0"
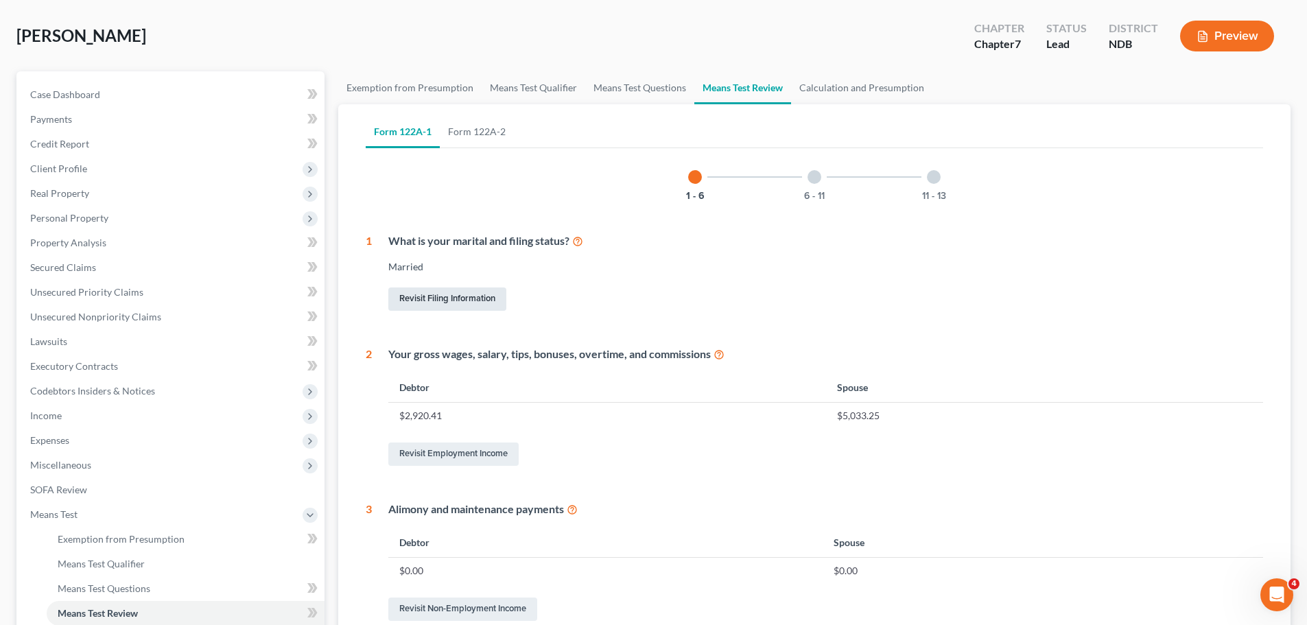
select select "29"
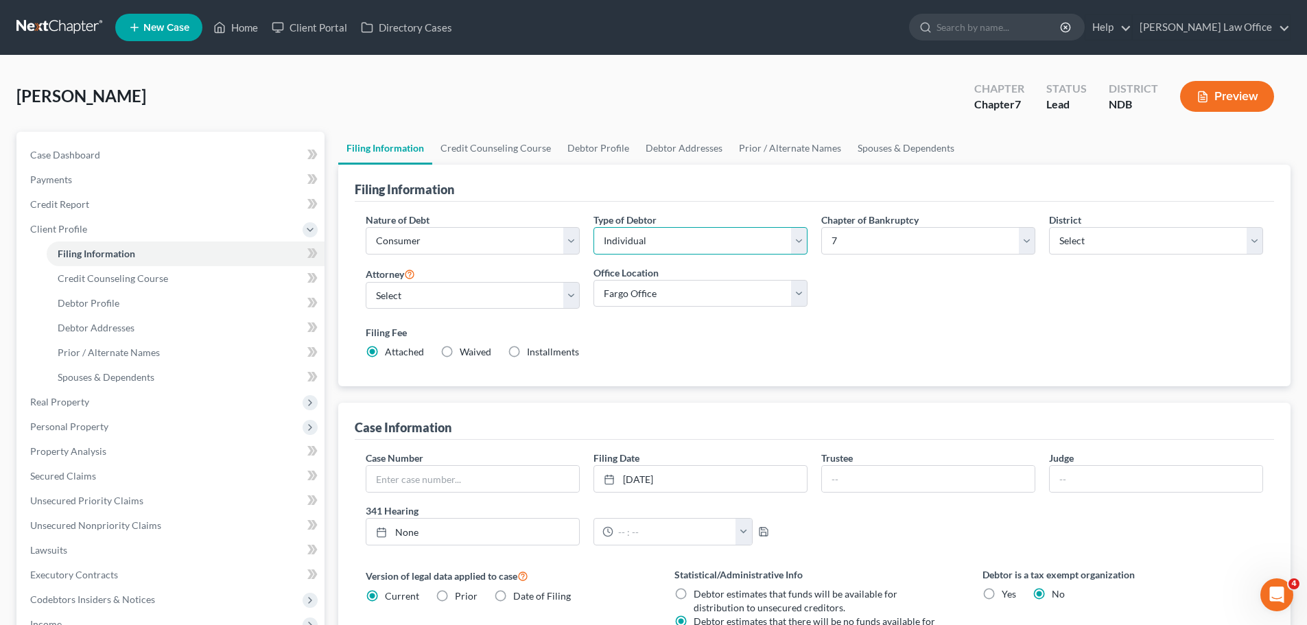
click at [797, 242] on select "Select Individual Joint" at bounding box center [701, 240] width 214 height 27
click at [798, 242] on select "Select Individual Joint" at bounding box center [701, 240] width 214 height 27
click at [490, 148] on link "Credit Counseling Course" at bounding box center [495, 148] width 127 height 33
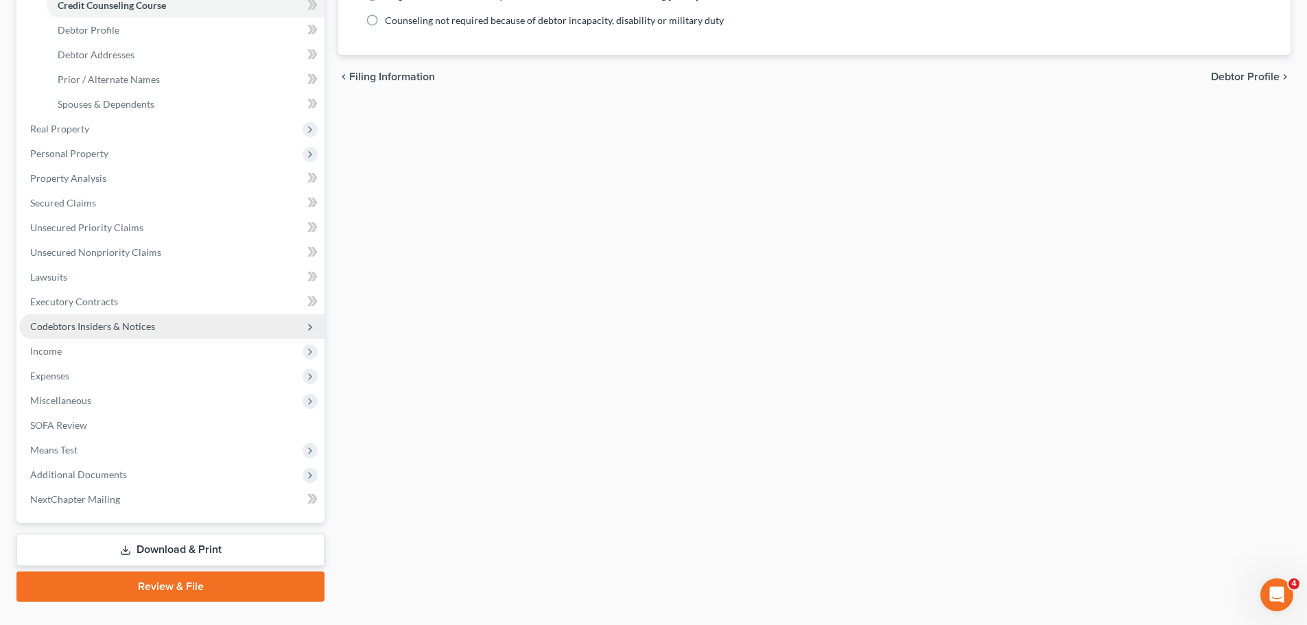
scroll to position [274, 0]
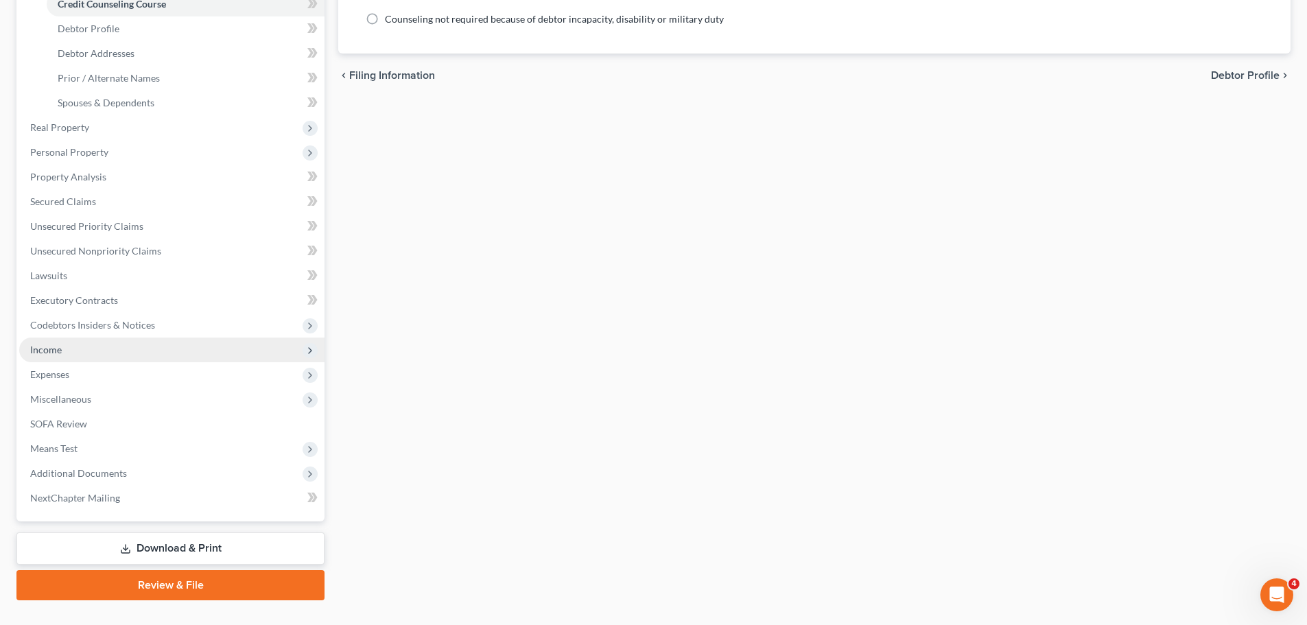
click at [44, 344] on span "Income" at bounding box center [46, 350] width 32 height 12
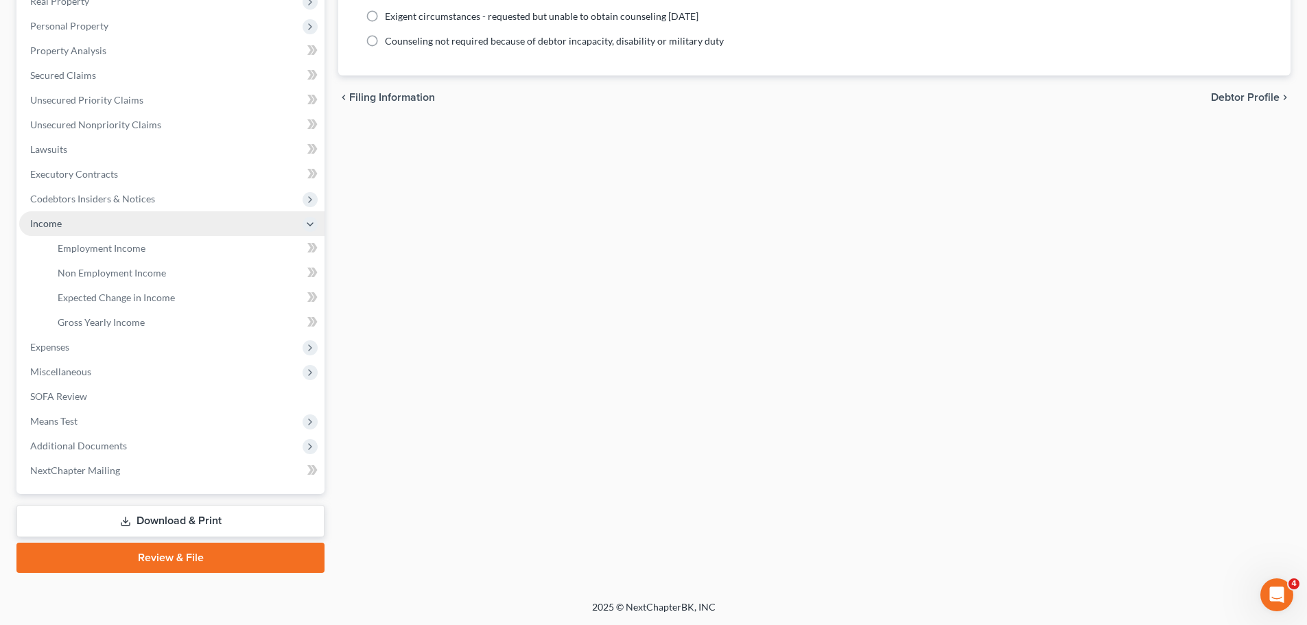
scroll to position [253, 0]
select select "1"
select select "0"
select select "60"
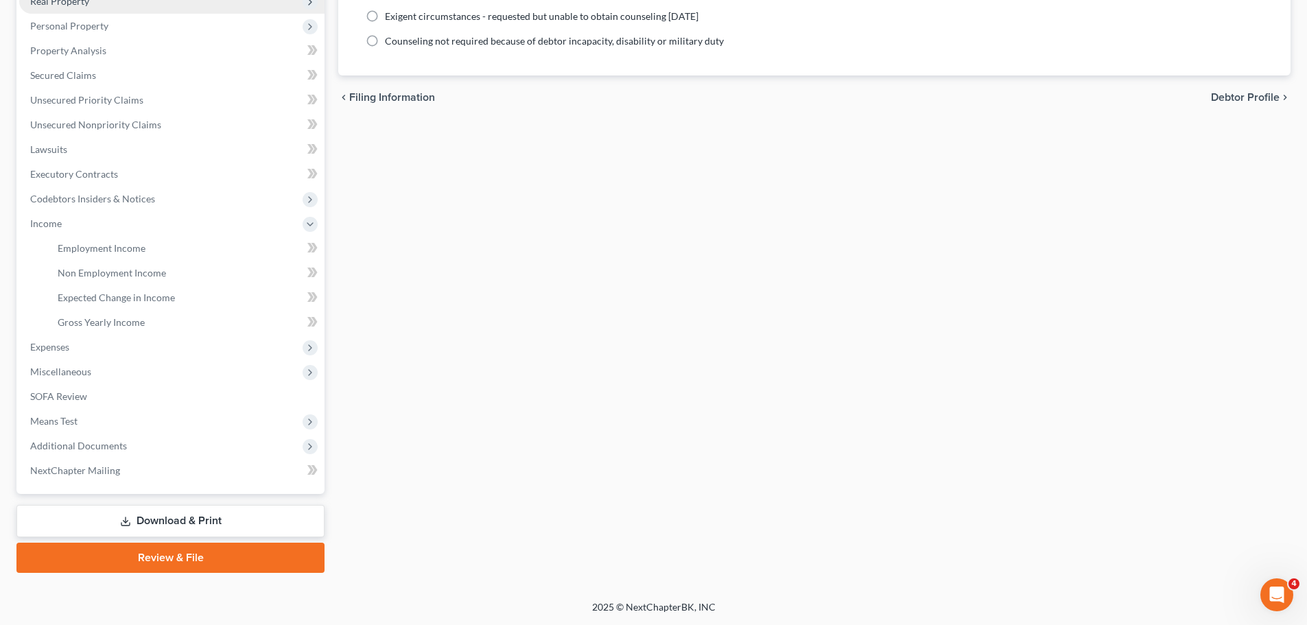
select select "3"
select select "0"
select select "29"
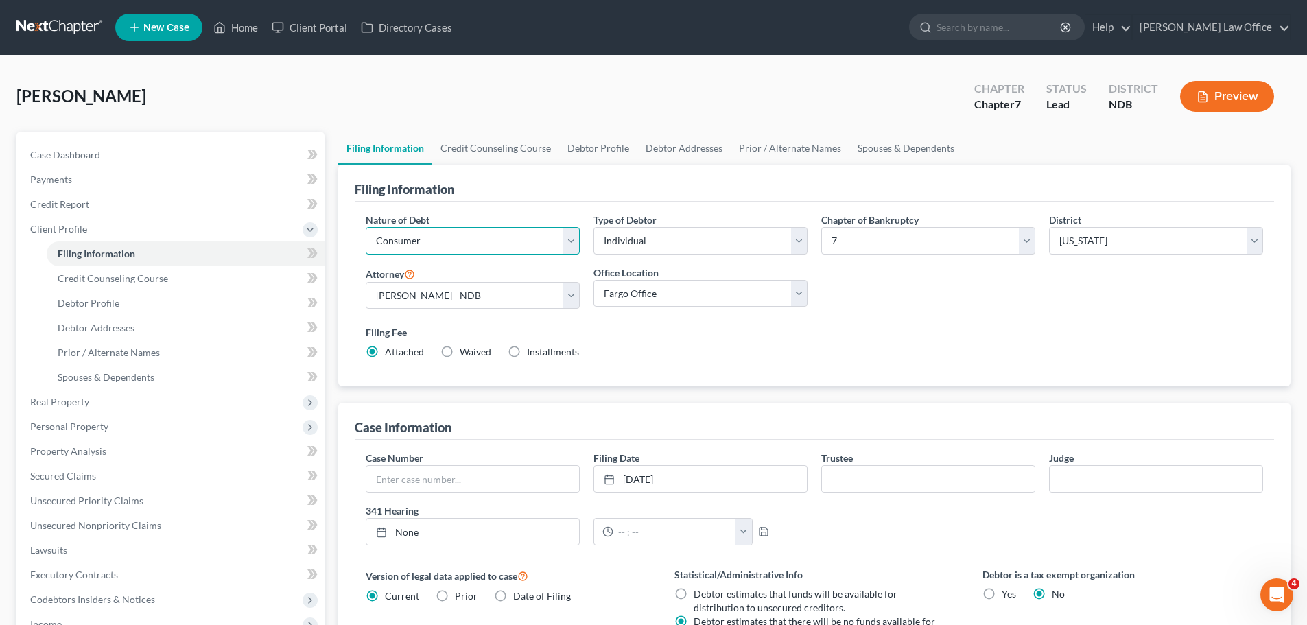
click at [574, 242] on select "Select Business Consumer Other" at bounding box center [473, 240] width 214 height 27
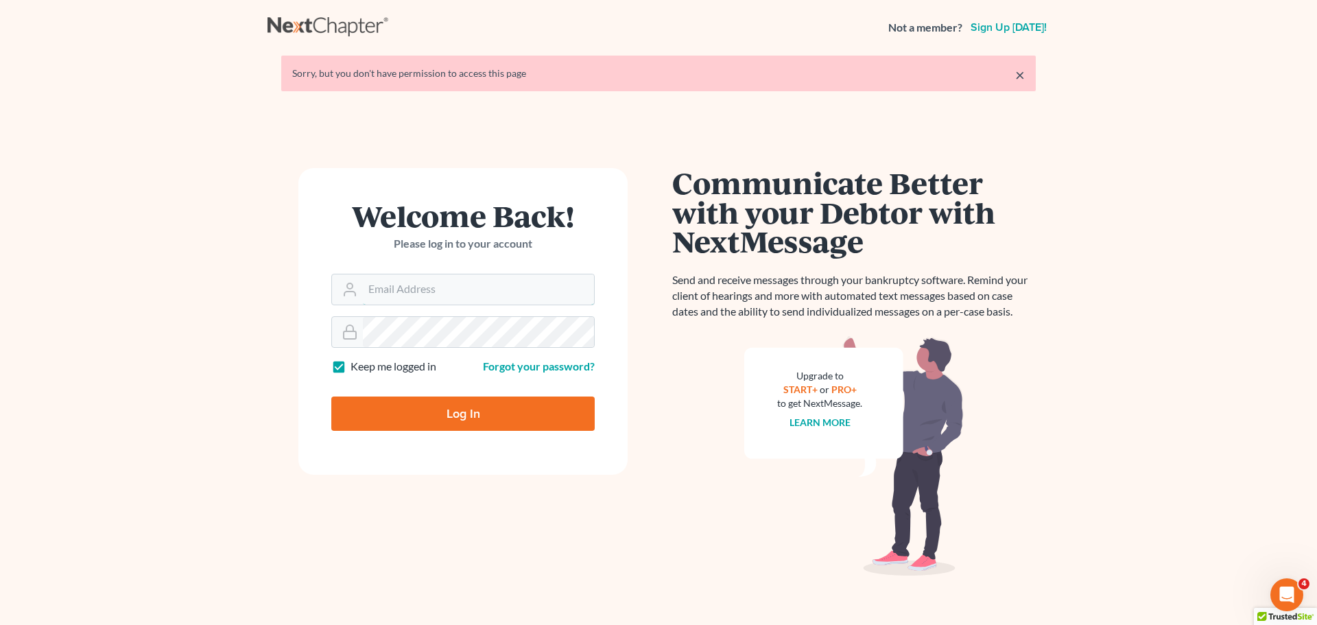
type input "[PERSON_NAME][EMAIL_ADDRESS][DOMAIN_NAME]"
click at [458, 412] on input "Log In" at bounding box center [462, 414] width 263 height 34
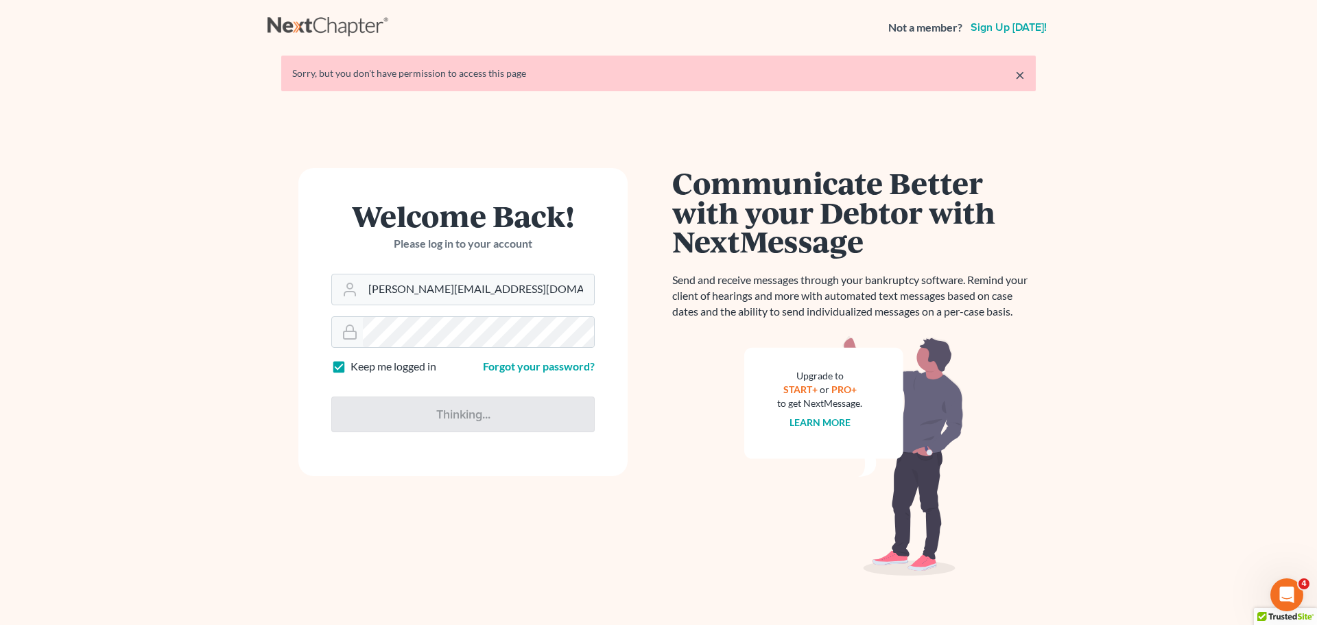
type input "Thinking..."
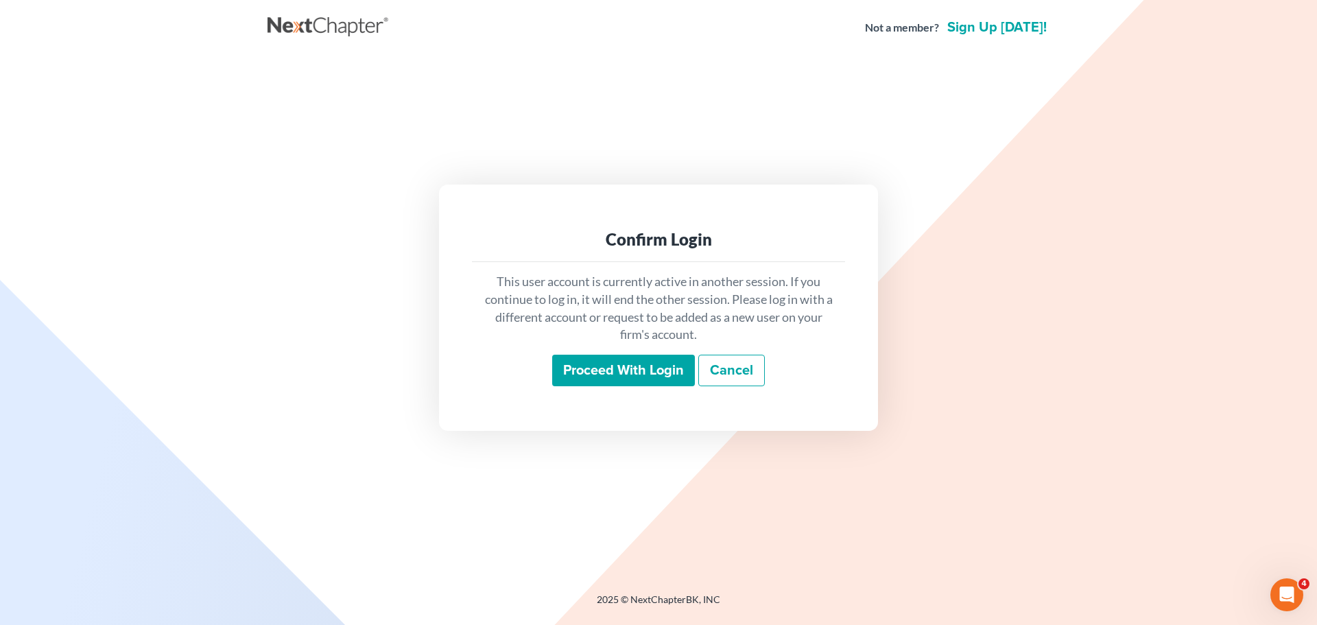
click at [650, 370] on input "Proceed with login" at bounding box center [623, 371] width 143 height 32
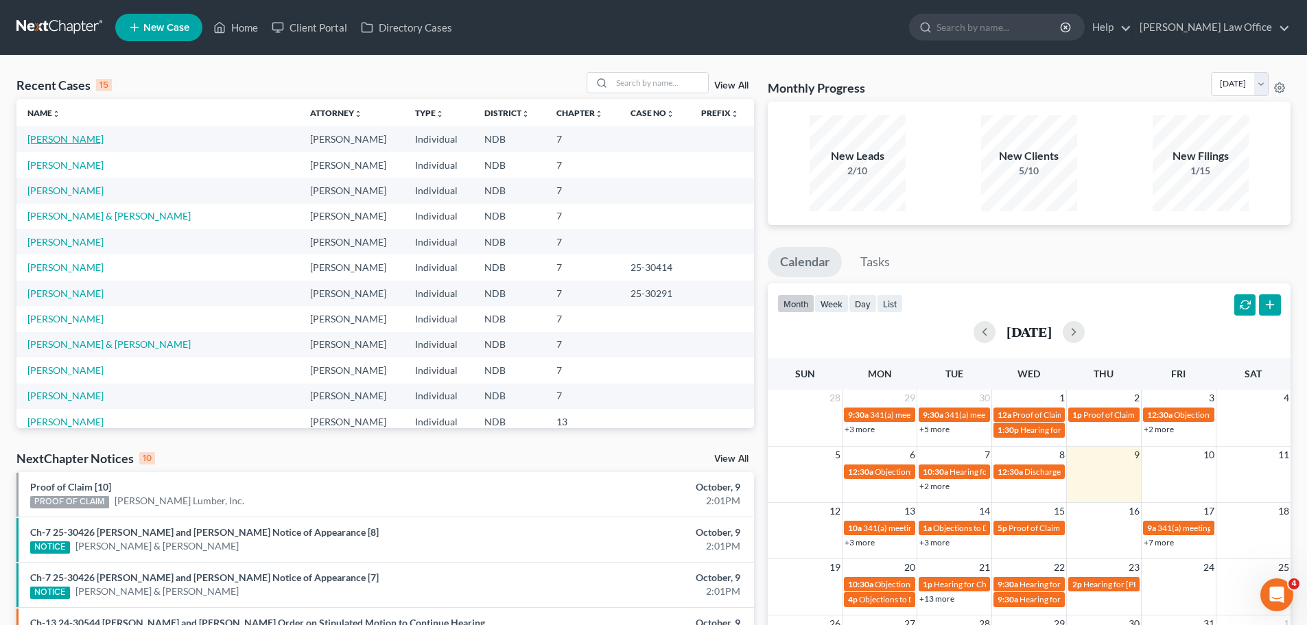
click at [60, 141] on link "[PERSON_NAME]" at bounding box center [65, 139] width 76 height 12
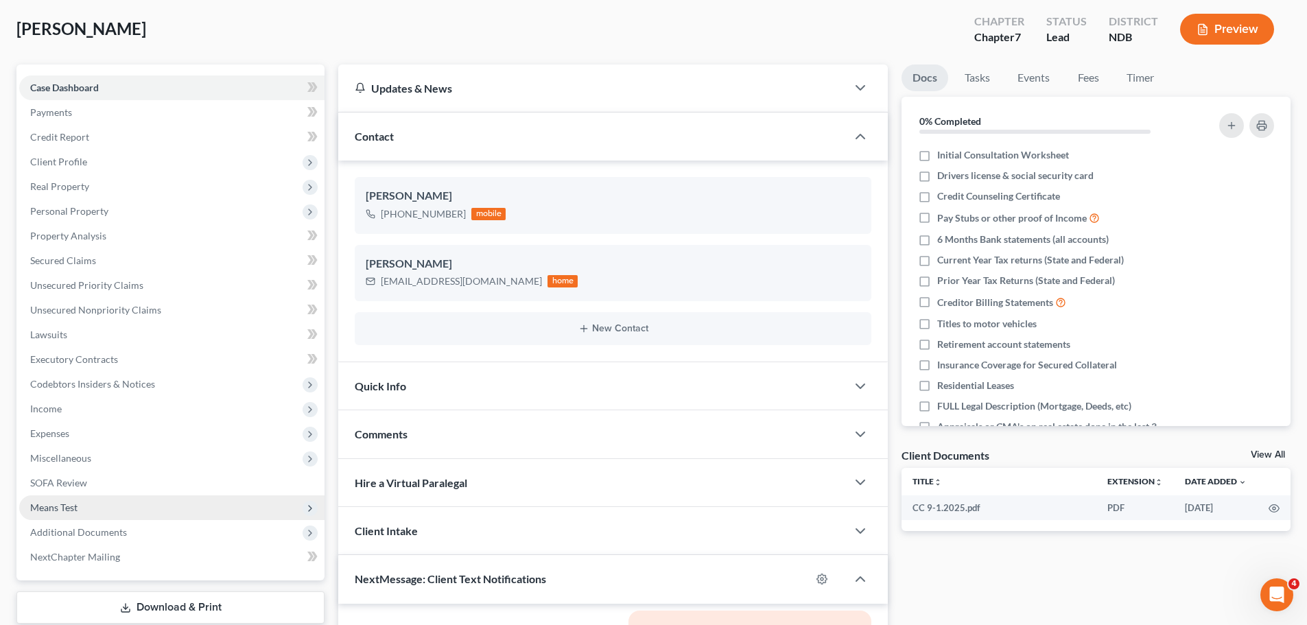
scroll to position [274, 0]
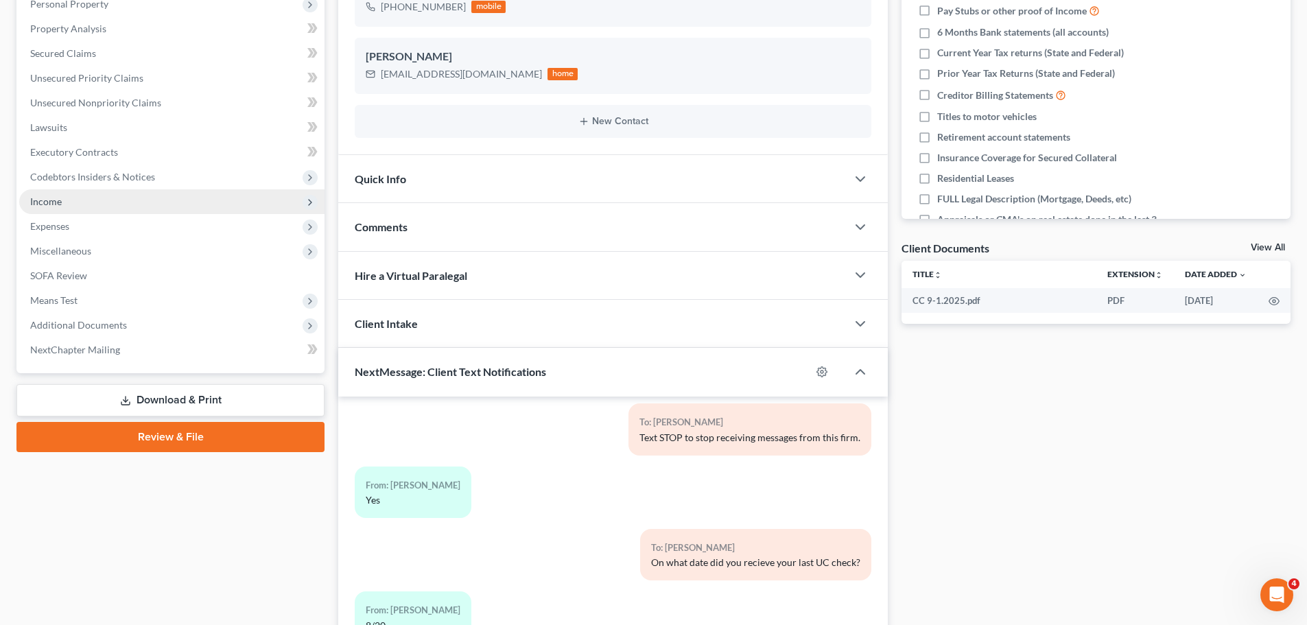
click at [46, 202] on span "Income" at bounding box center [46, 202] width 32 height 12
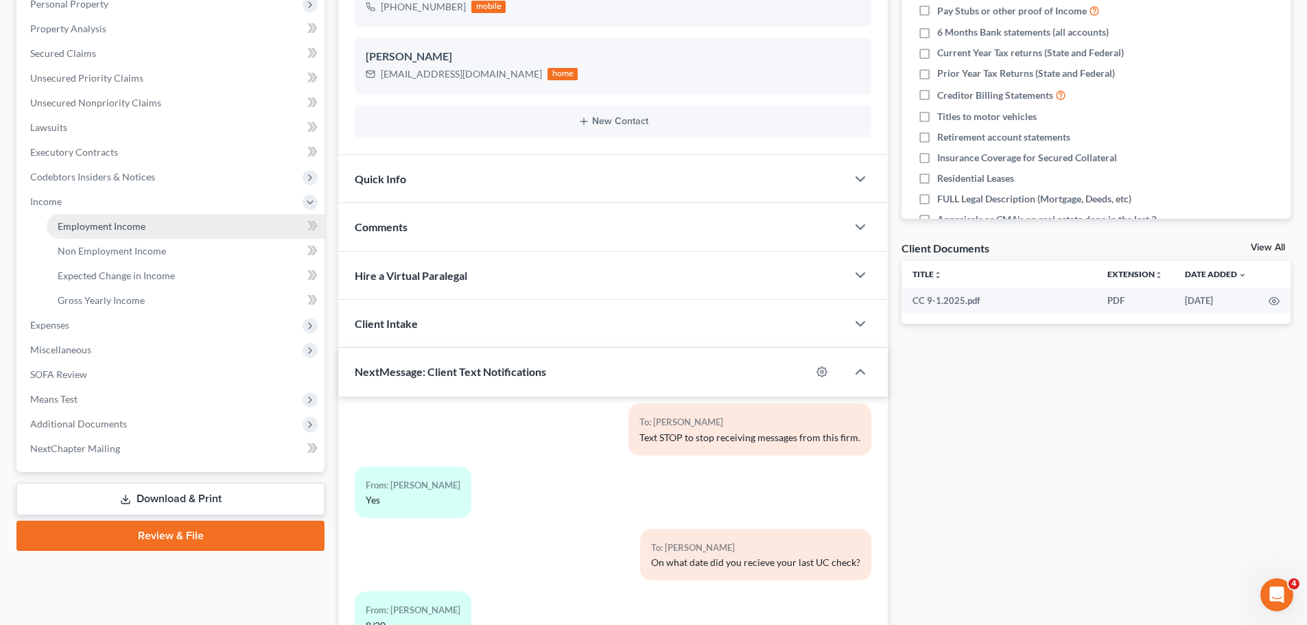
click at [108, 228] on span "Employment Income" at bounding box center [102, 226] width 88 height 12
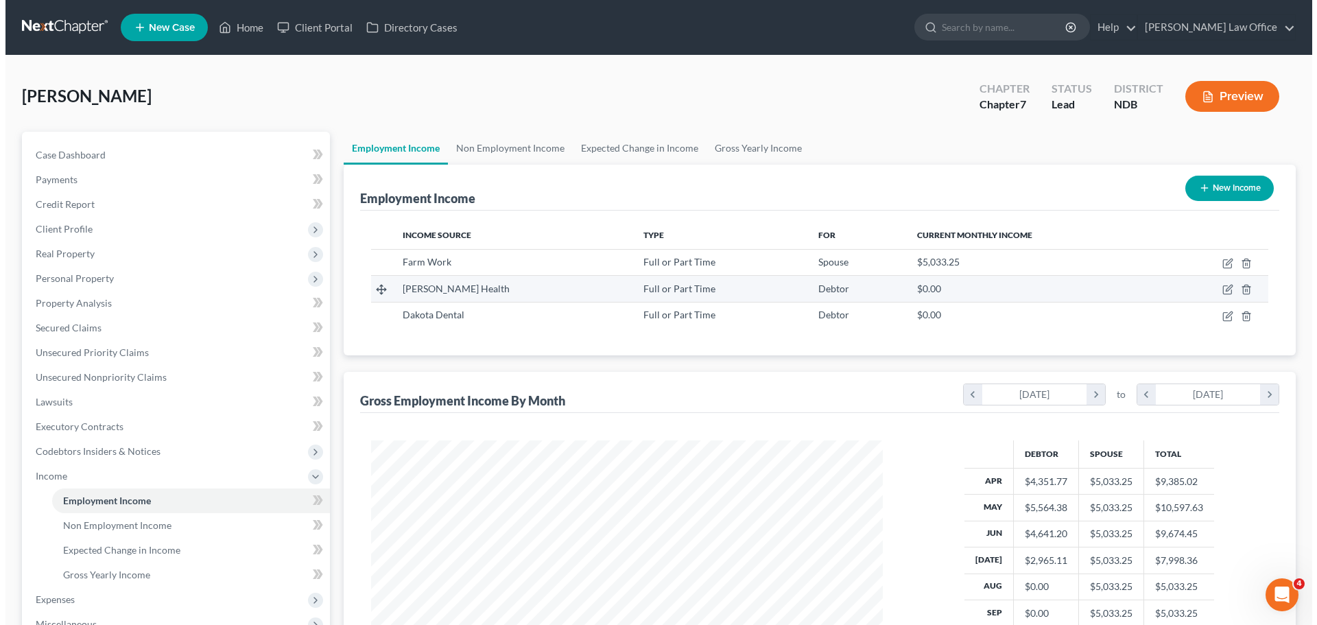
scroll to position [256, 539]
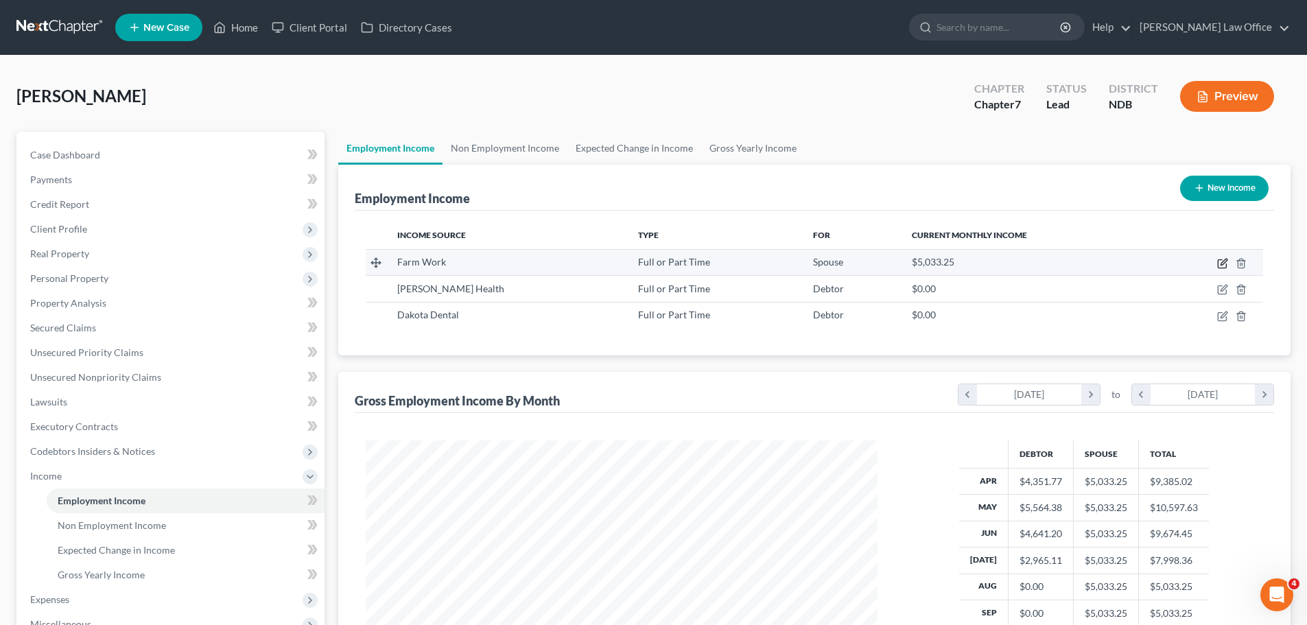
click at [1222, 264] on icon "button" at bounding box center [1222, 263] width 11 height 11
select select "0"
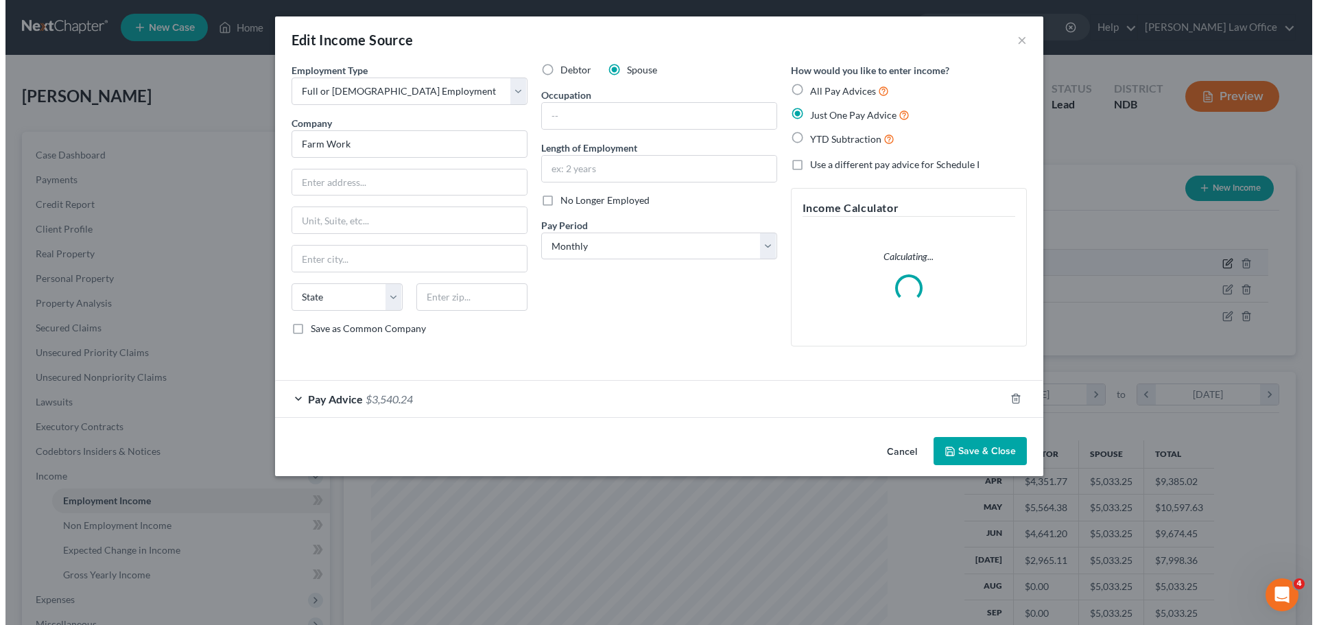
scroll to position [258, 544]
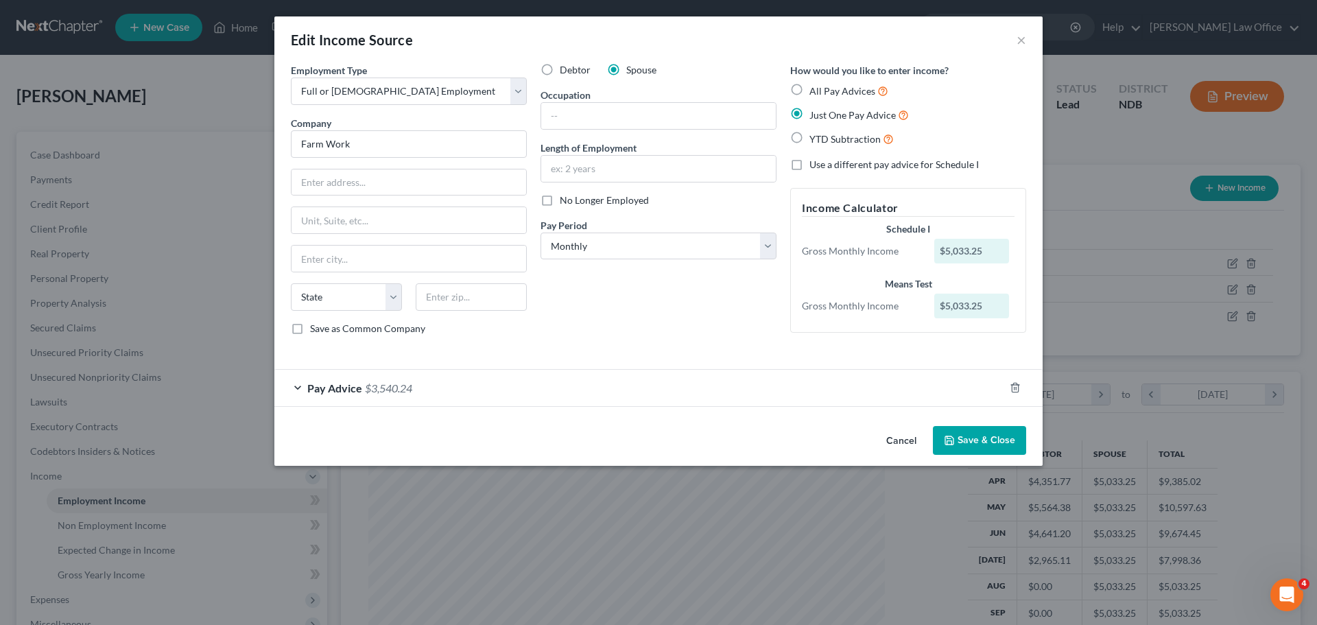
click at [377, 390] on span "$3,540.24" at bounding box center [388, 388] width 47 height 13
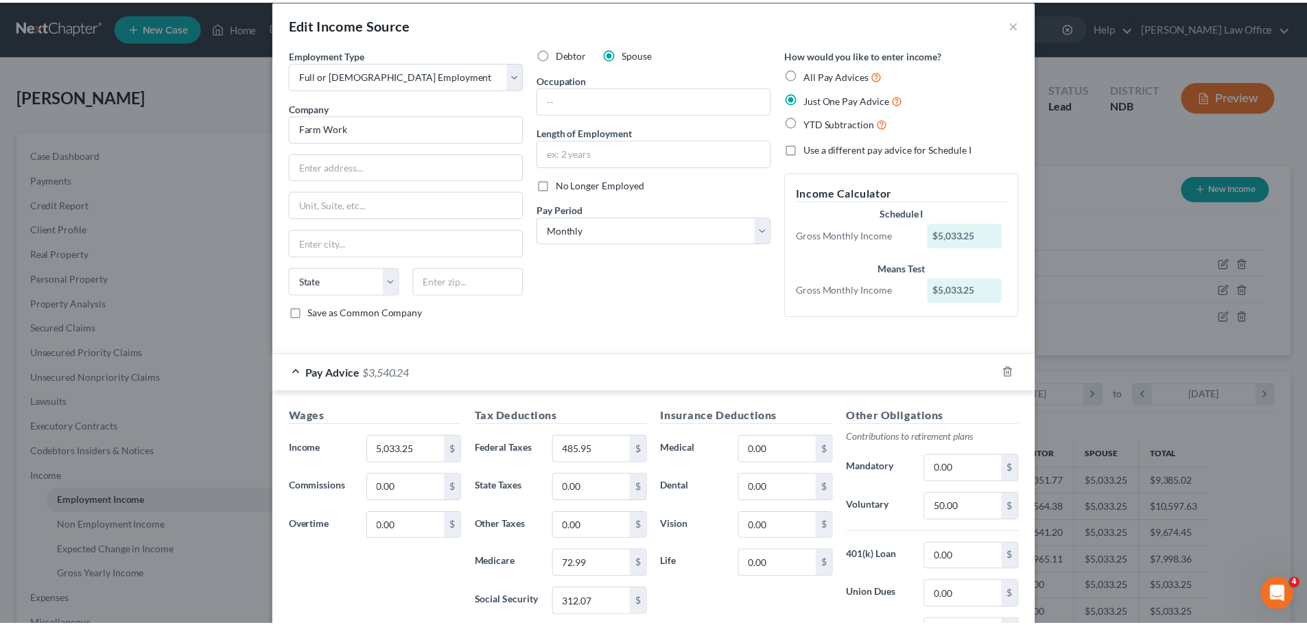
scroll to position [0, 0]
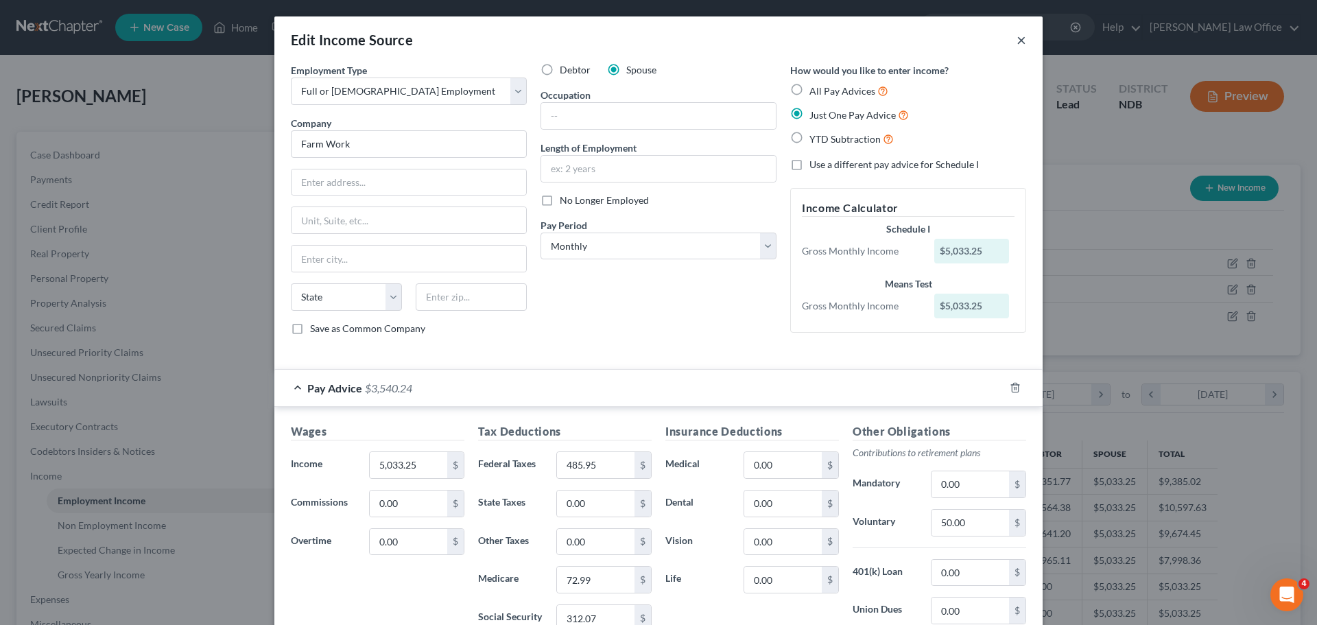
click at [1017, 40] on button "×" at bounding box center [1022, 40] width 10 height 16
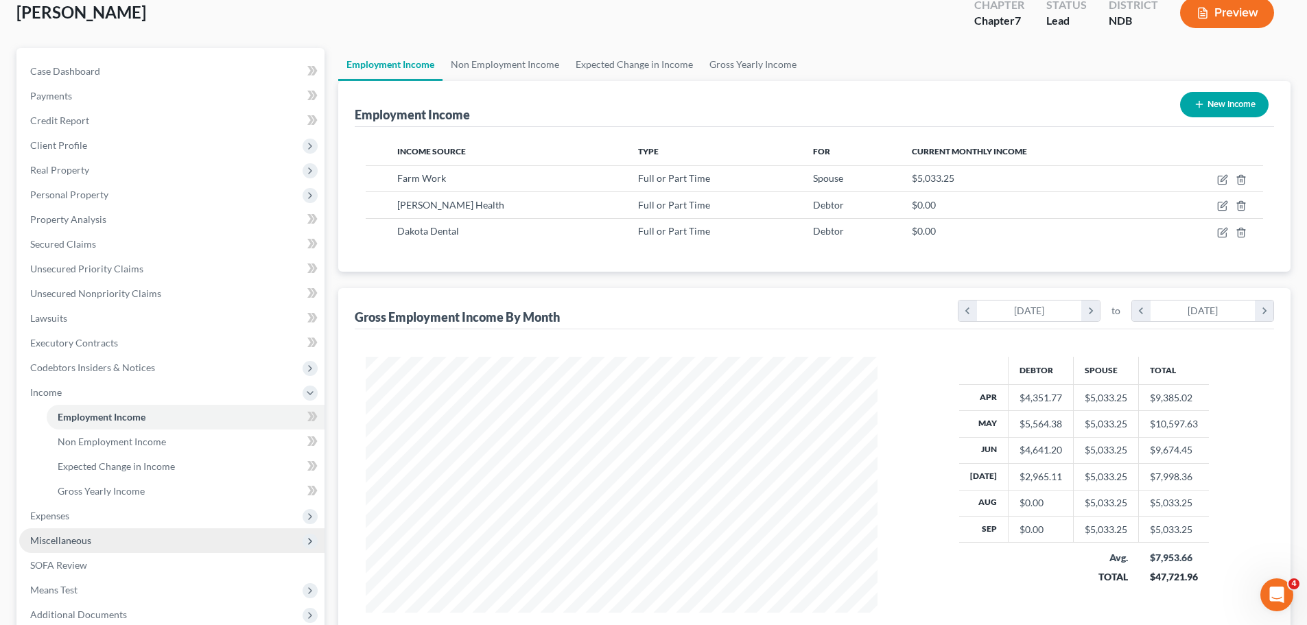
scroll to position [253, 0]
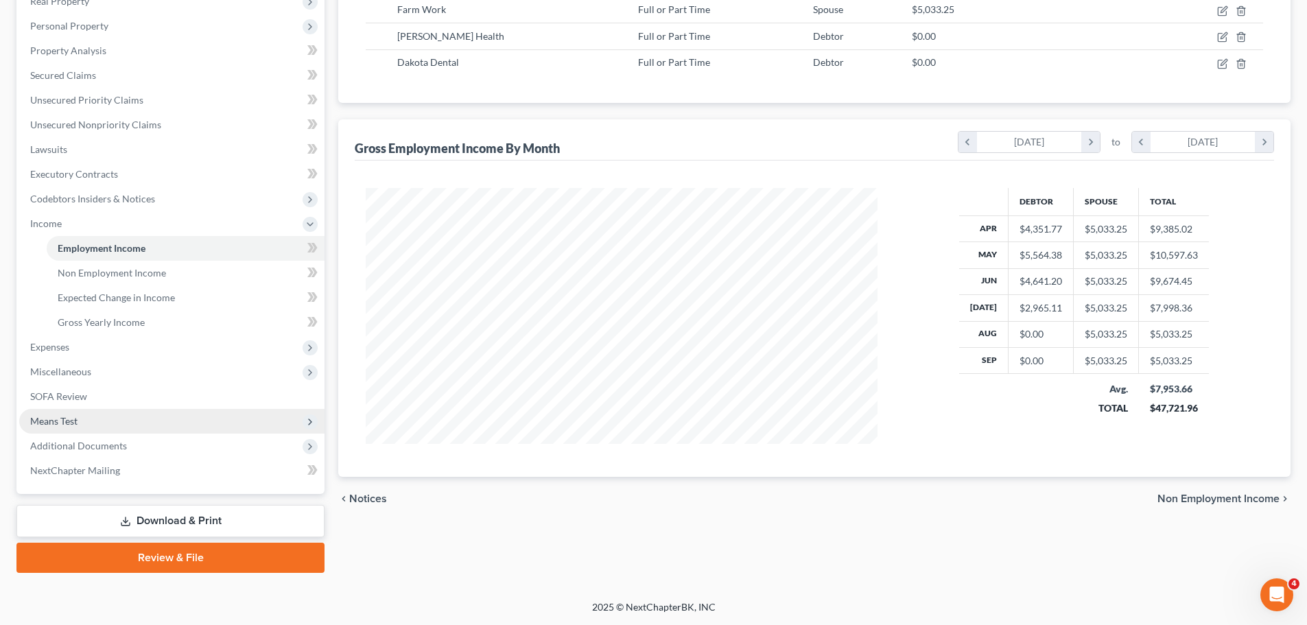
click at [60, 423] on span "Means Test" at bounding box center [53, 421] width 47 height 12
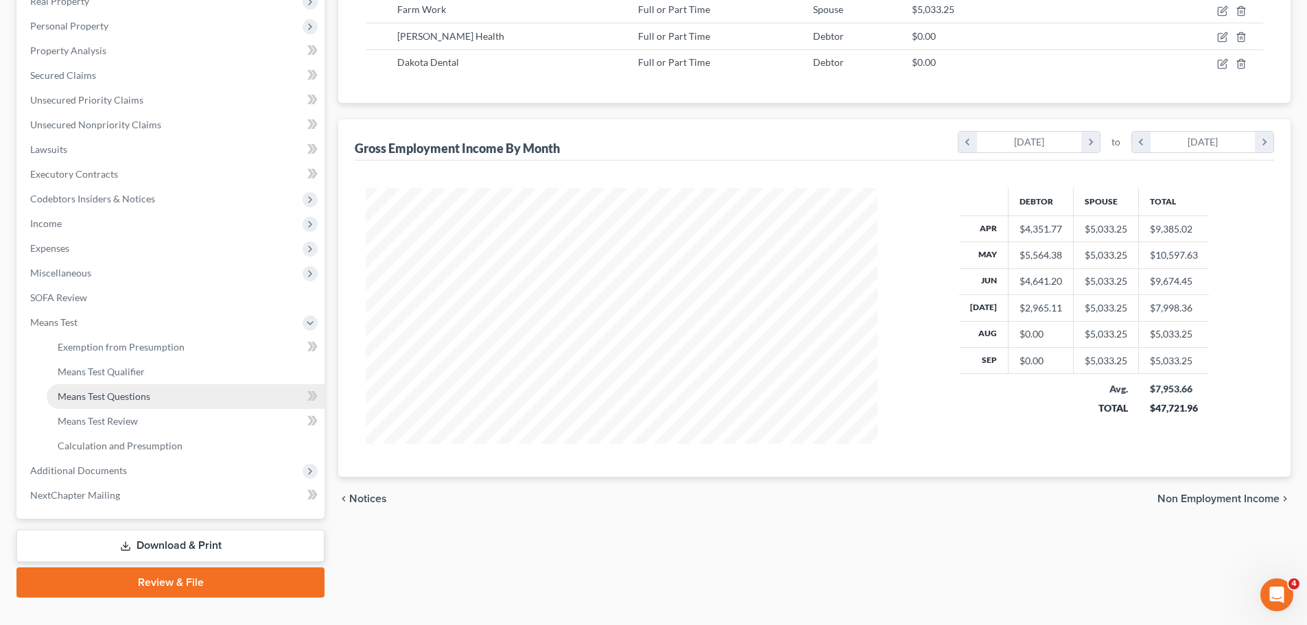
click at [111, 398] on span "Means Test Questions" at bounding box center [104, 396] width 93 height 12
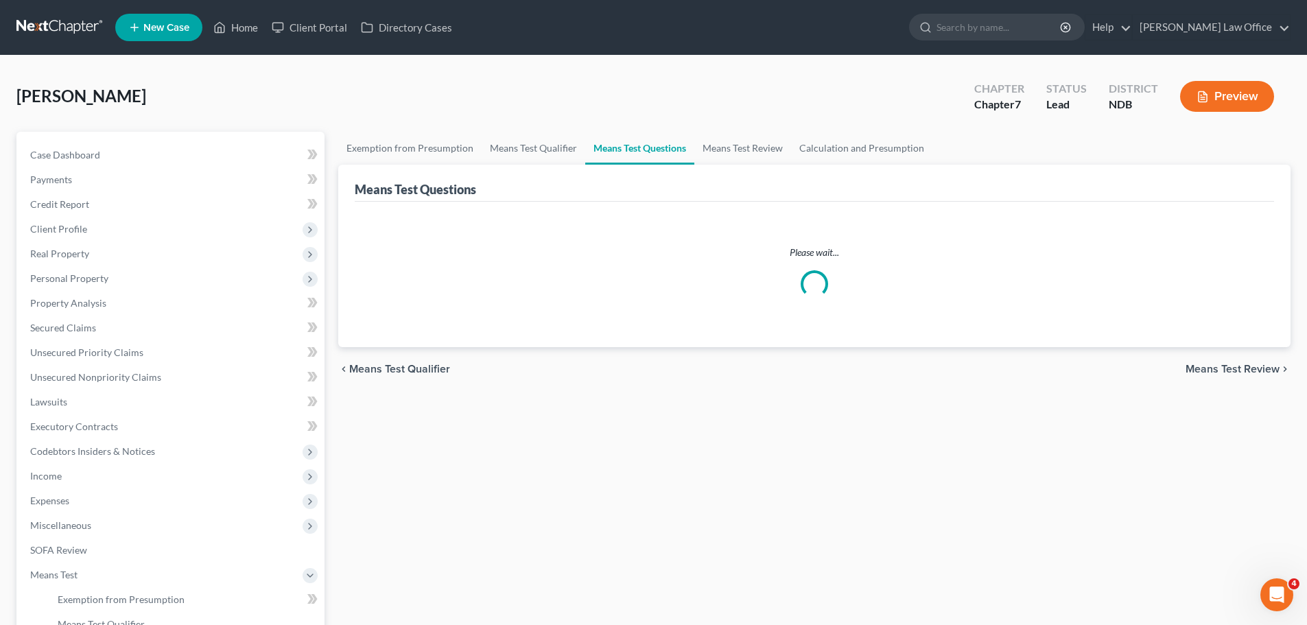
select select "0"
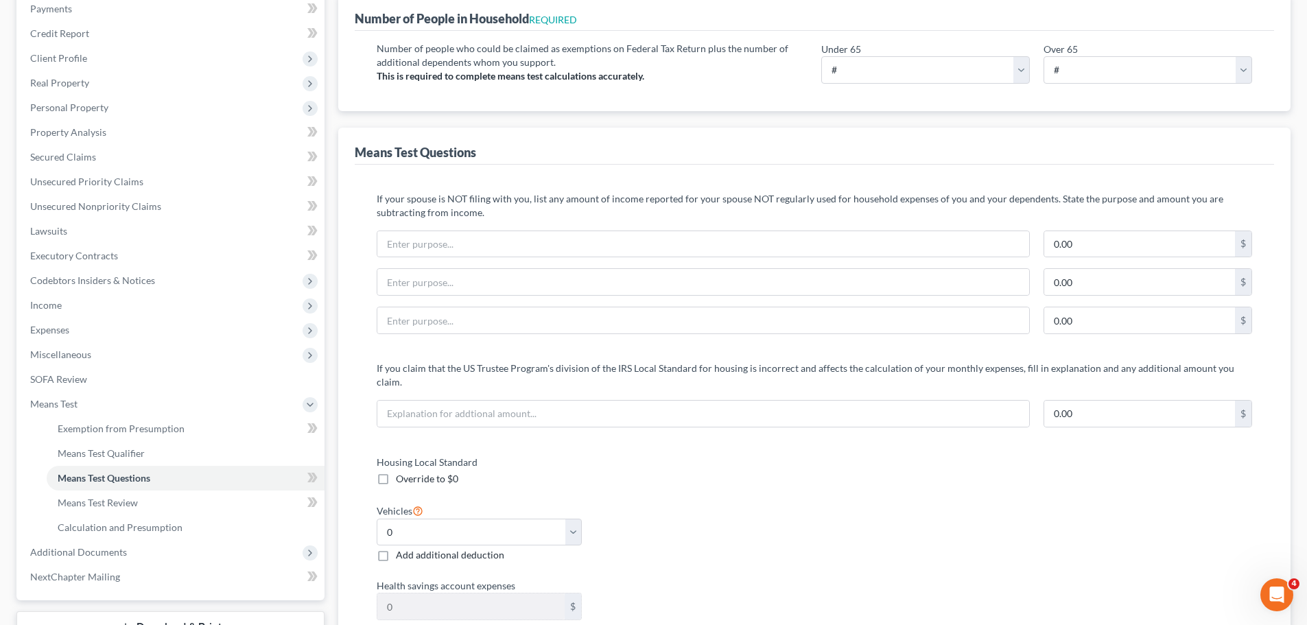
scroll to position [206, 0]
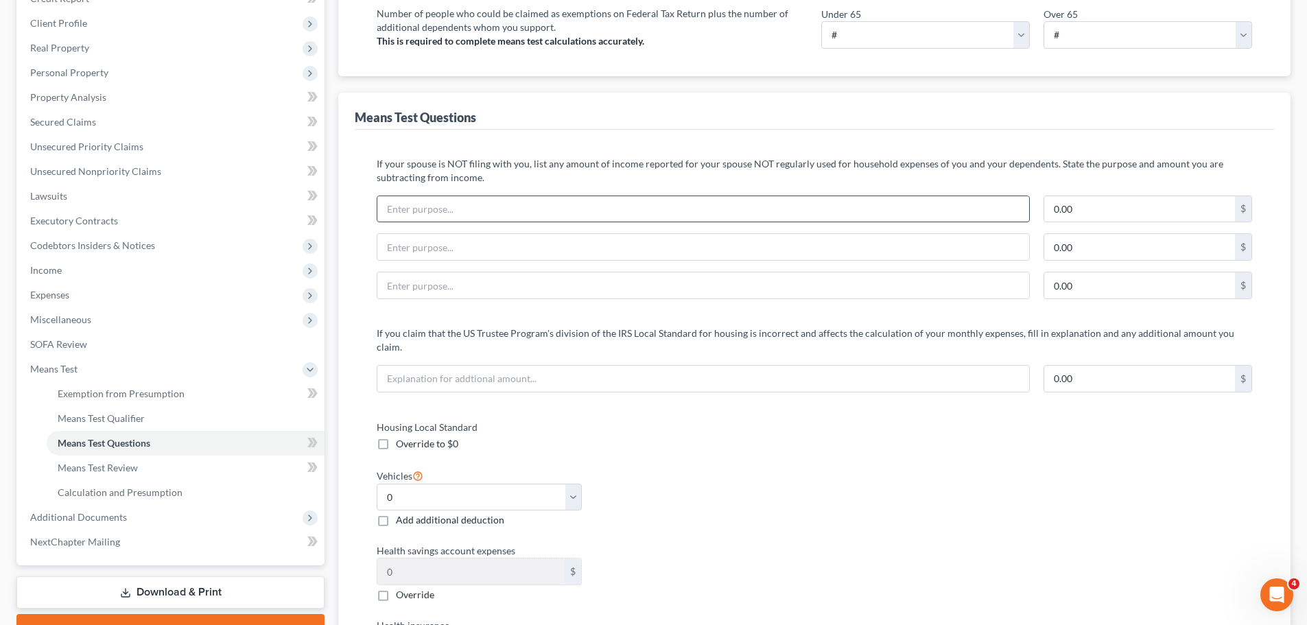
click at [475, 211] on input "text" at bounding box center [703, 209] width 652 height 26
type input "Withholding (Spouse)"
type input "920.61"
click at [411, 249] on input "text" at bounding box center [703, 247] width 652 height 26
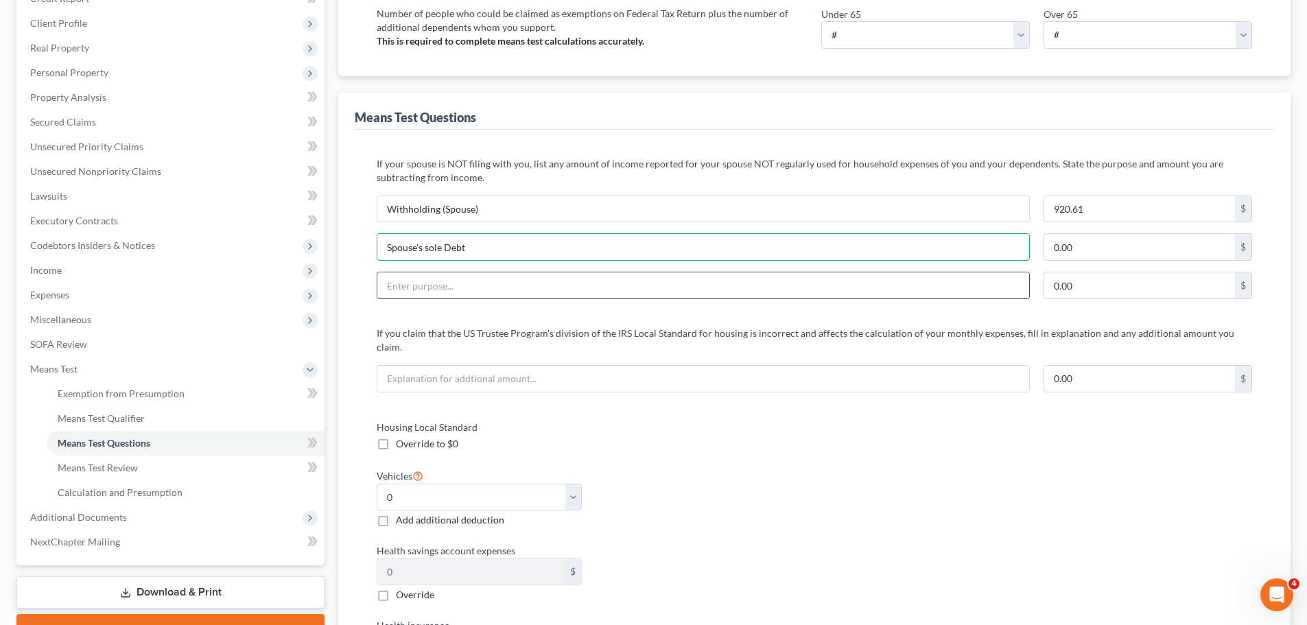
type input "Spouse's sole Debt"
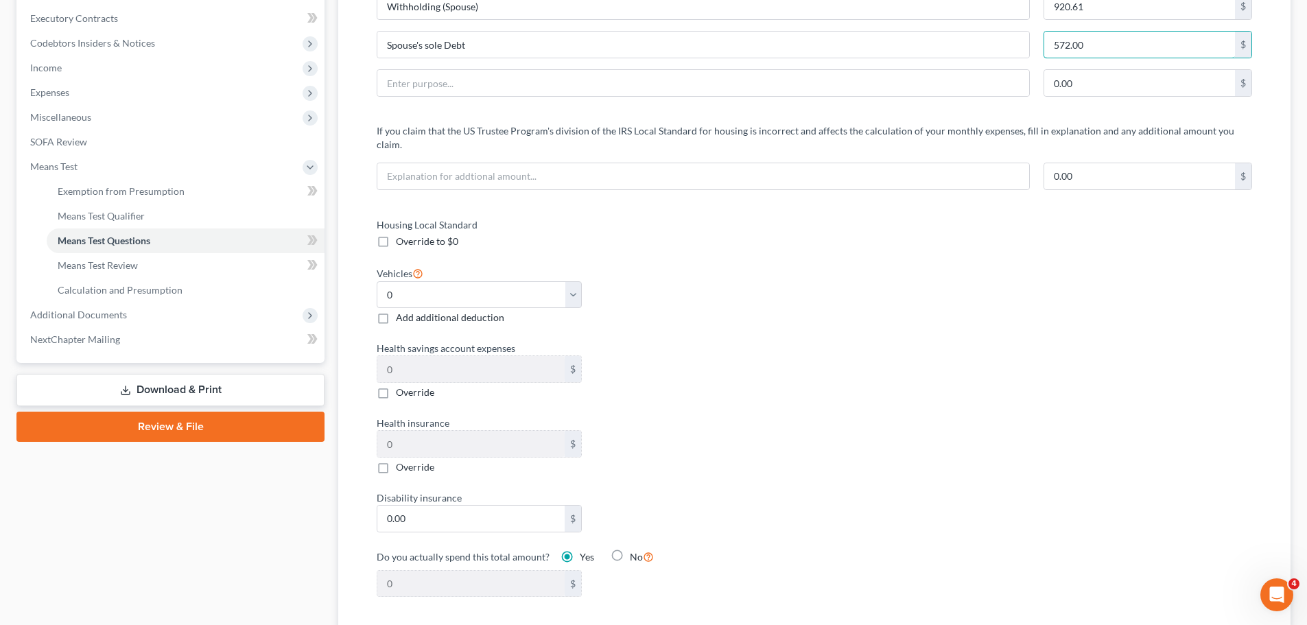
scroll to position [412, 0]
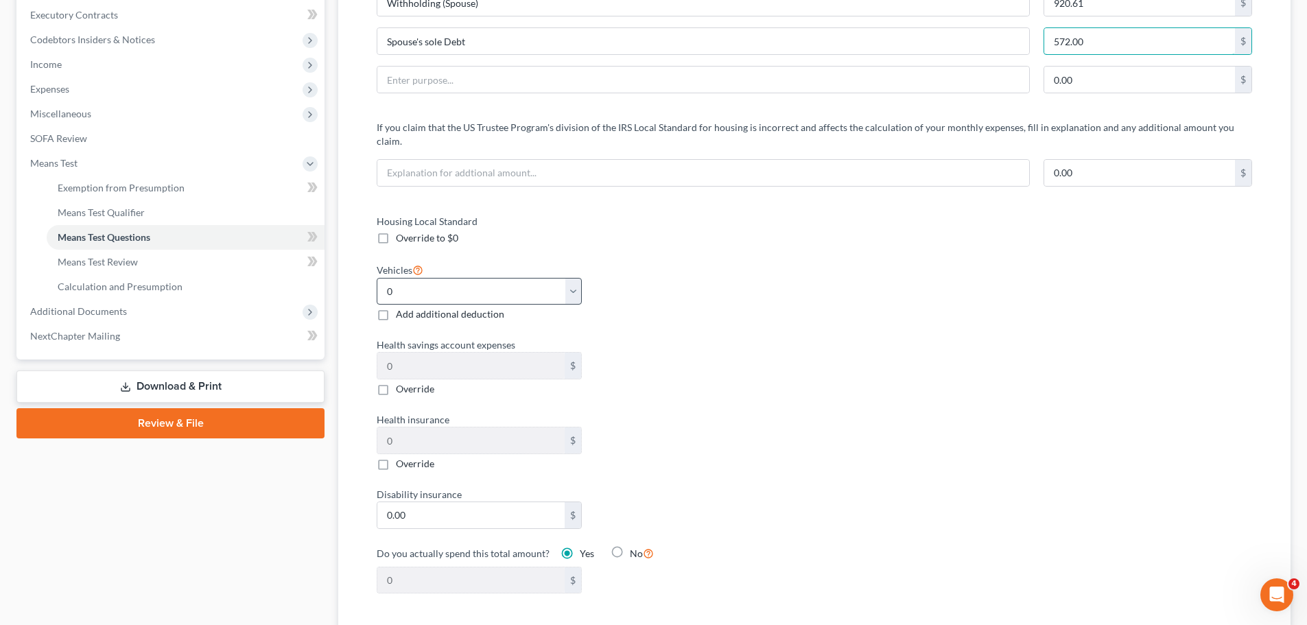
type input "572.00"
click at [574, 281] on select "Select 0 1 2 3 4 5" at bounding box center [479, 291] width 205 height 27
select select "2"
click at [377, 278] on select "Select 0 1 2 3 4 5" at bounding box center [479, 291] width 205 height 27
click at [396, 307] on label "Add additional deduction" at bounding box center [450, 314] width 108 height 14
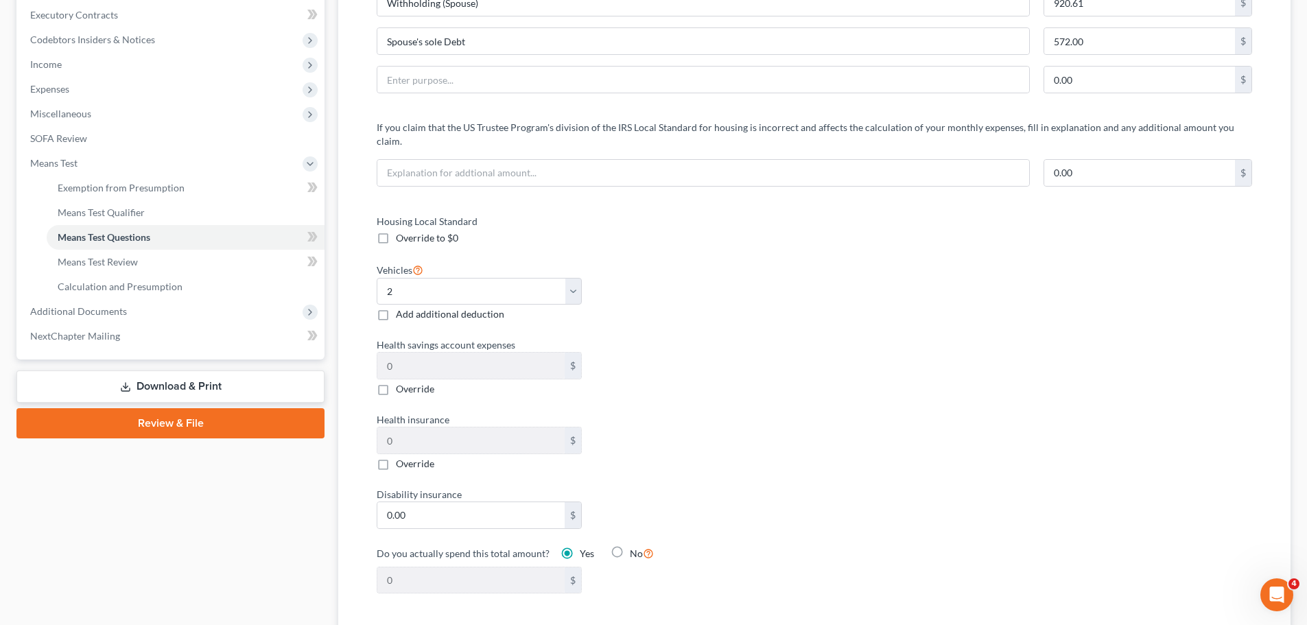
click at [401, 307] on input "Add additional deduction" at bounding box center [405, 311] width 9 height 9
checkbox input "true"
click at [634, 281] on input "0.00" at bounding box center [689, 293] width 187 height 26
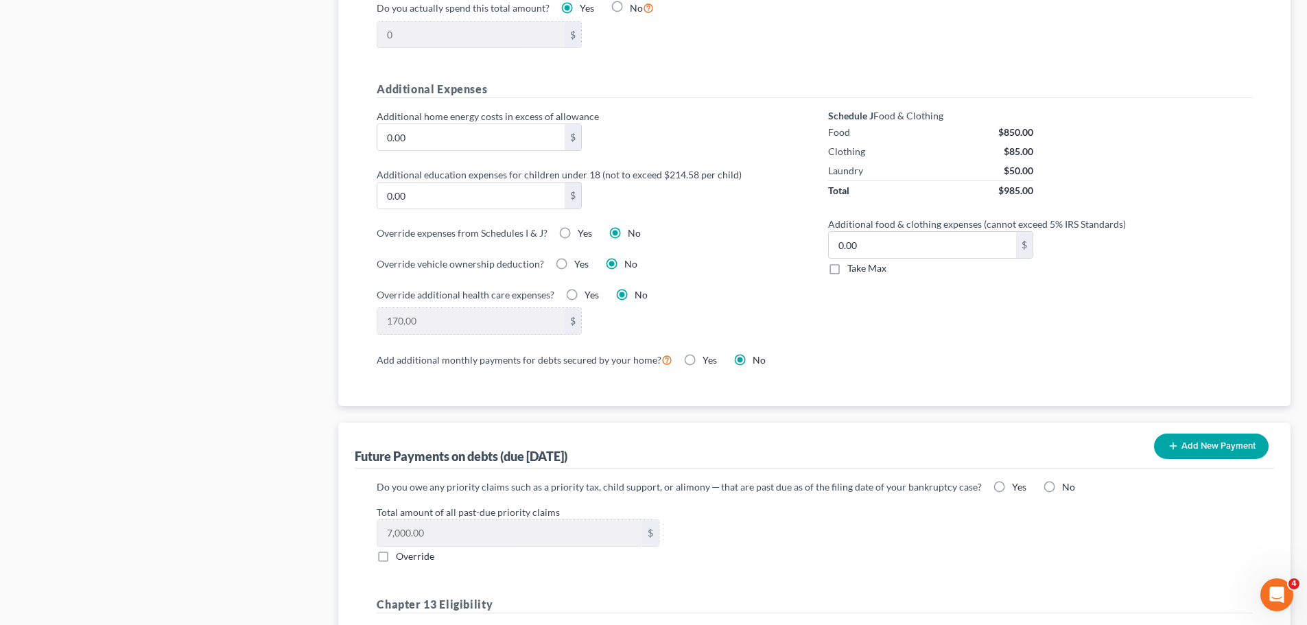
scroll to position [961, 0]
type input "400.00"
click at [1012, 477] on label "Yes" at bounding box center [1019, 484] width 14 height 14
click at [1018, 477] on input "Yes" at bounding box center [1022, 481] width 9 height 9
radio input "true"
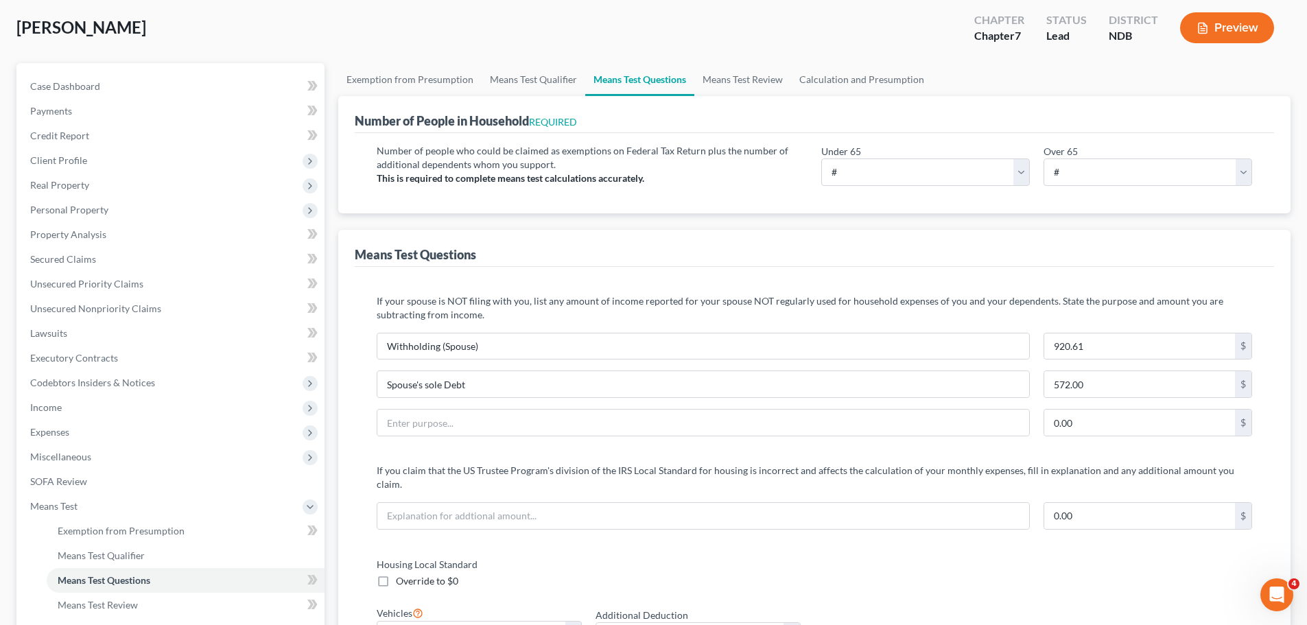
scroll to position [0, 0]
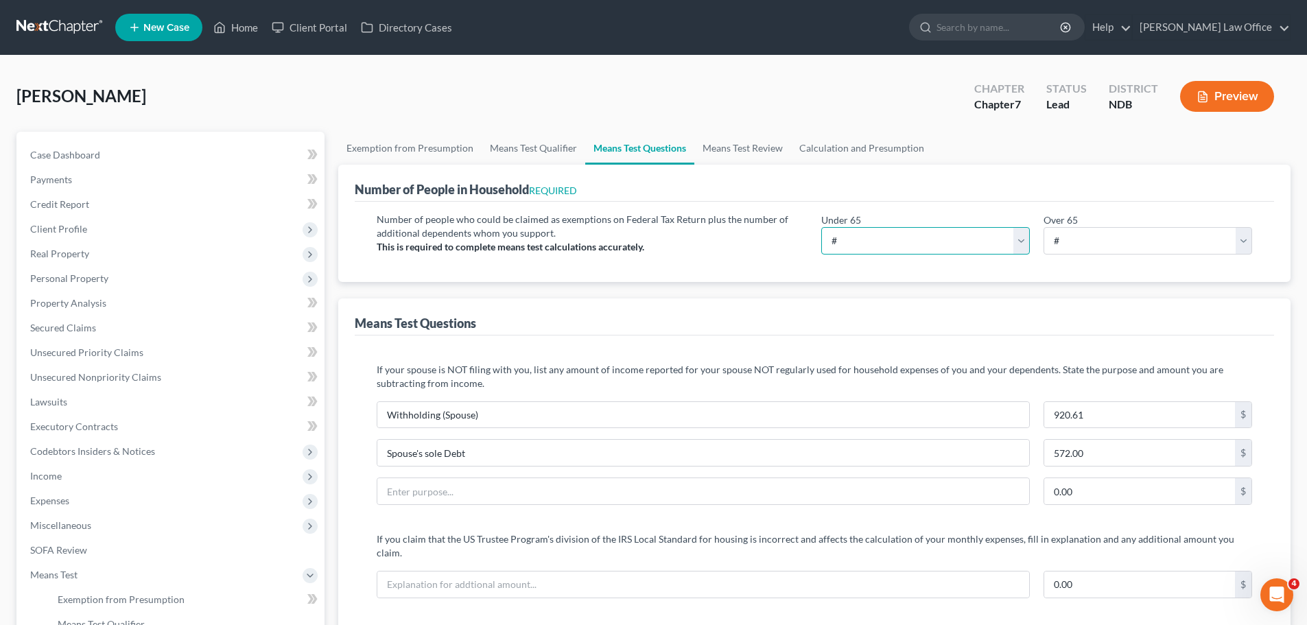
click at [1025, 240] on select "# 0 1 2 3 4 5 6 7 8 9 10" at bounding box center [925, 240] width 209 height 27
select select "2"
click at [821, 227] on select "# 0 1 2 3 4 5 6 7 8 9 10" at bounding box center [925, 240] width 209 height 27
click at [749, 147] on link "Means Test Review" at bounding box center [742, 148] width 97 height 33
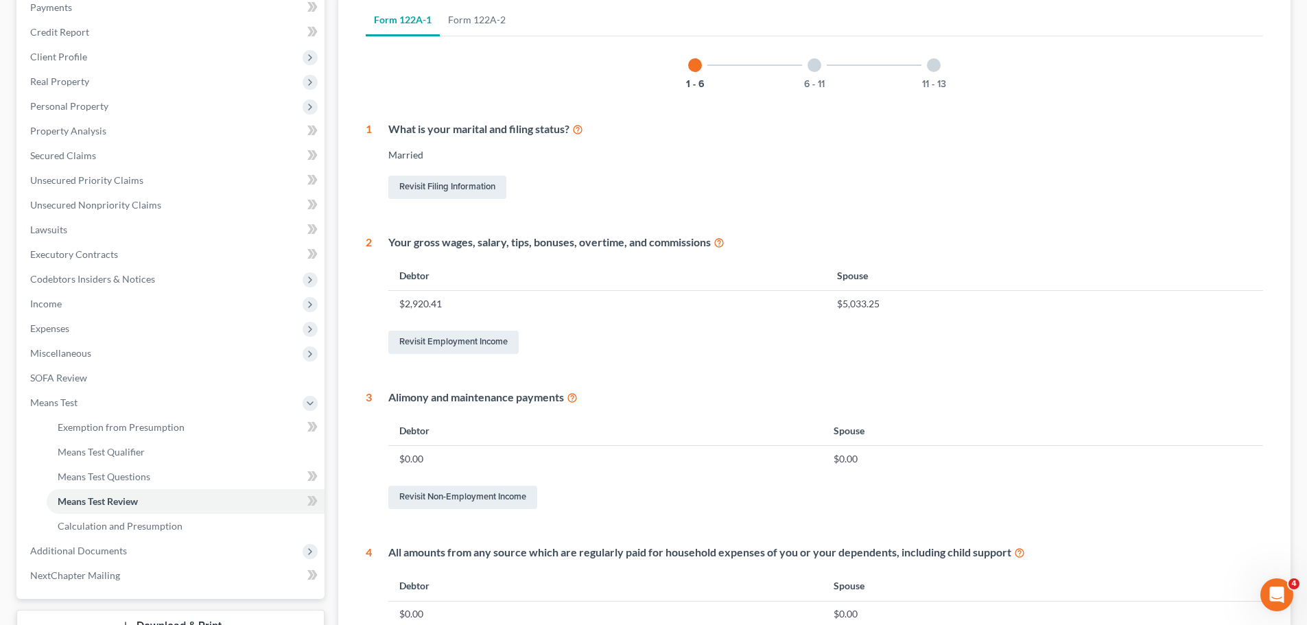
scroll to position [129, 0]
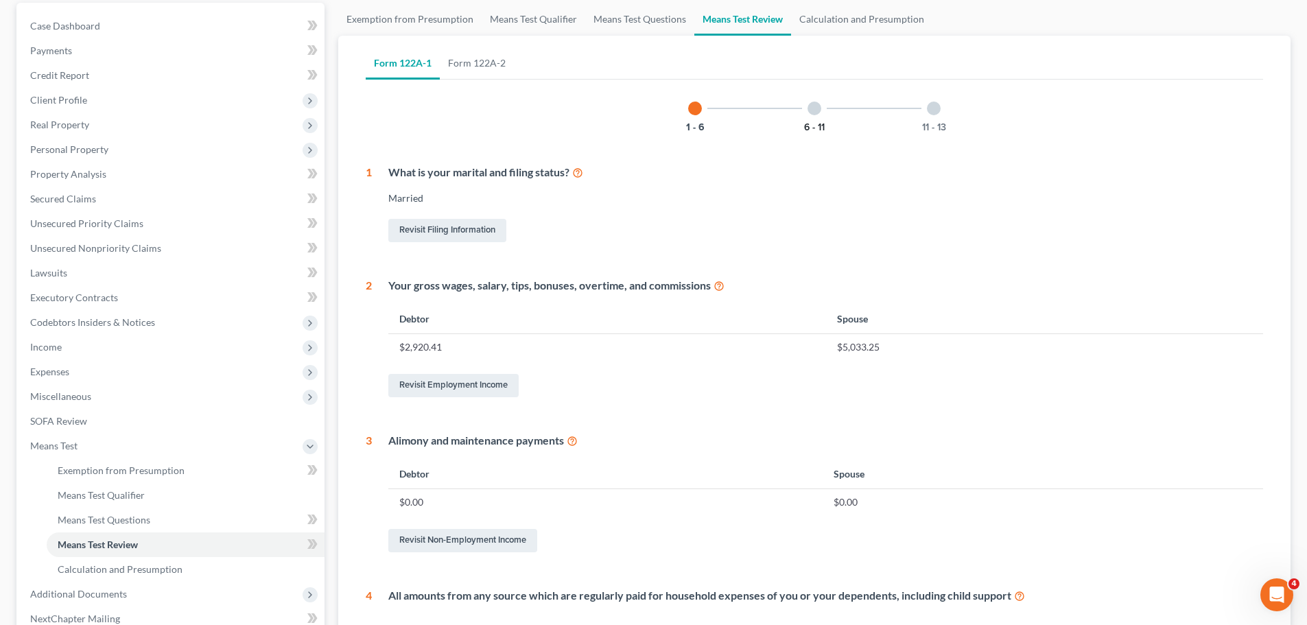
click at [818, 123] on button "6 - 11" at bounding box center [814, 128] width 21 height 10
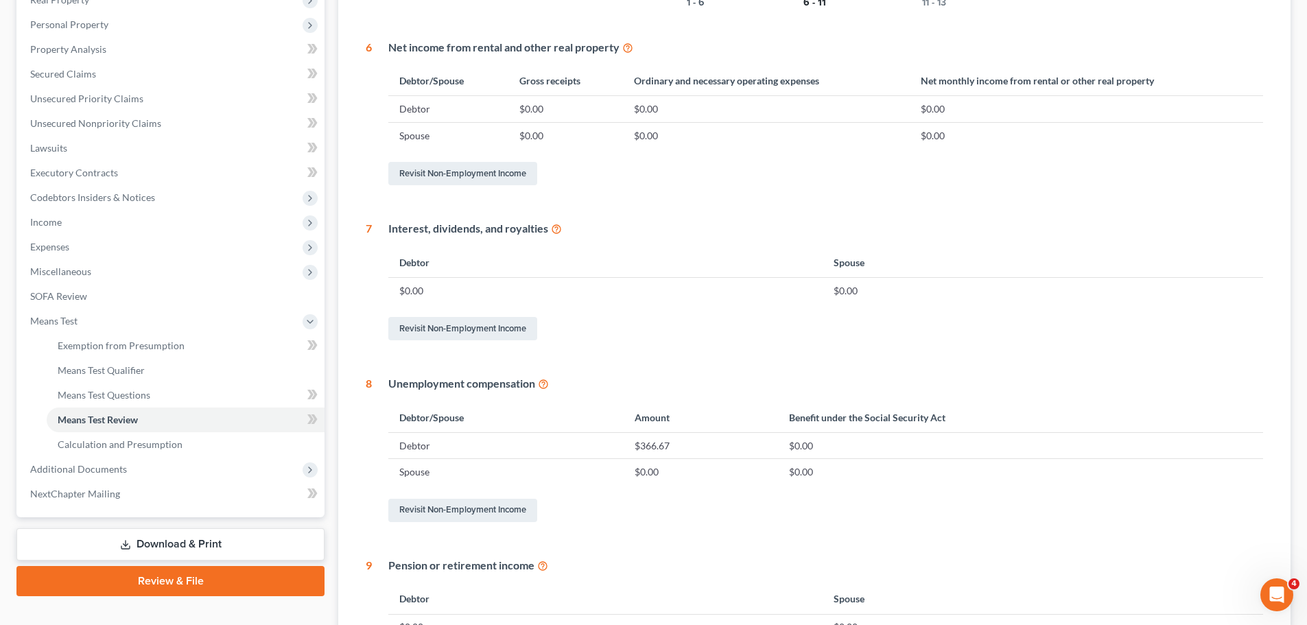
scroll to position [156, 0]
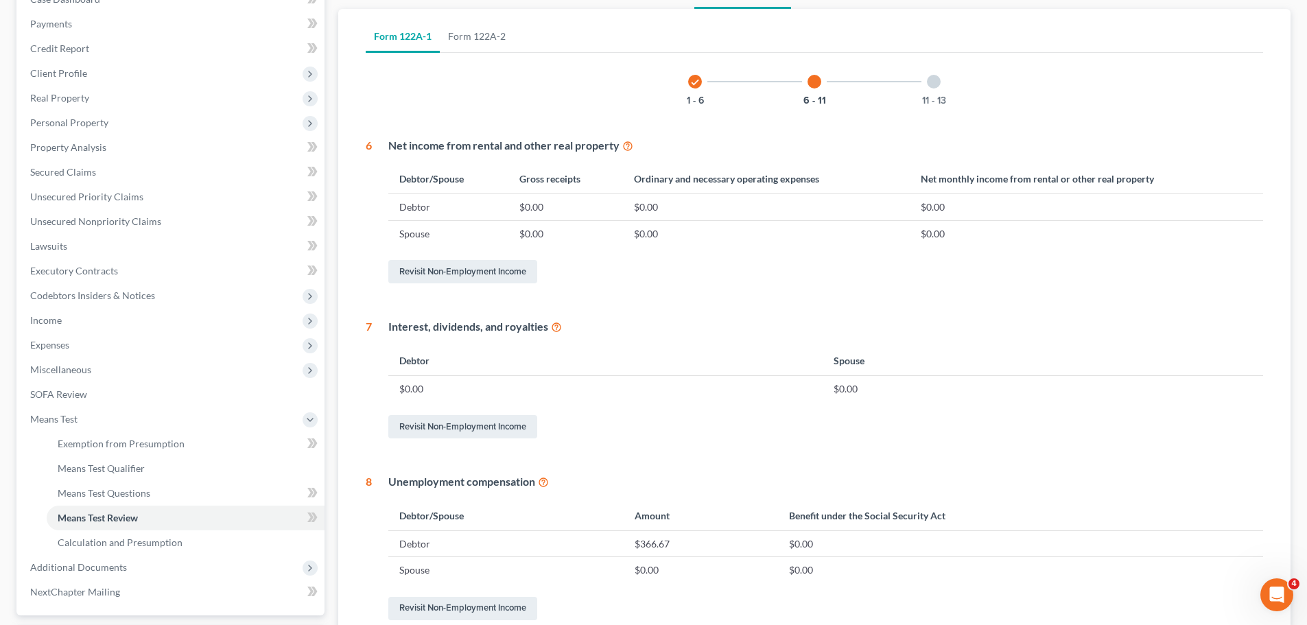
click at [935, 89] on div "11 - 13" at bounding box center [934, 81] width 47 height 47
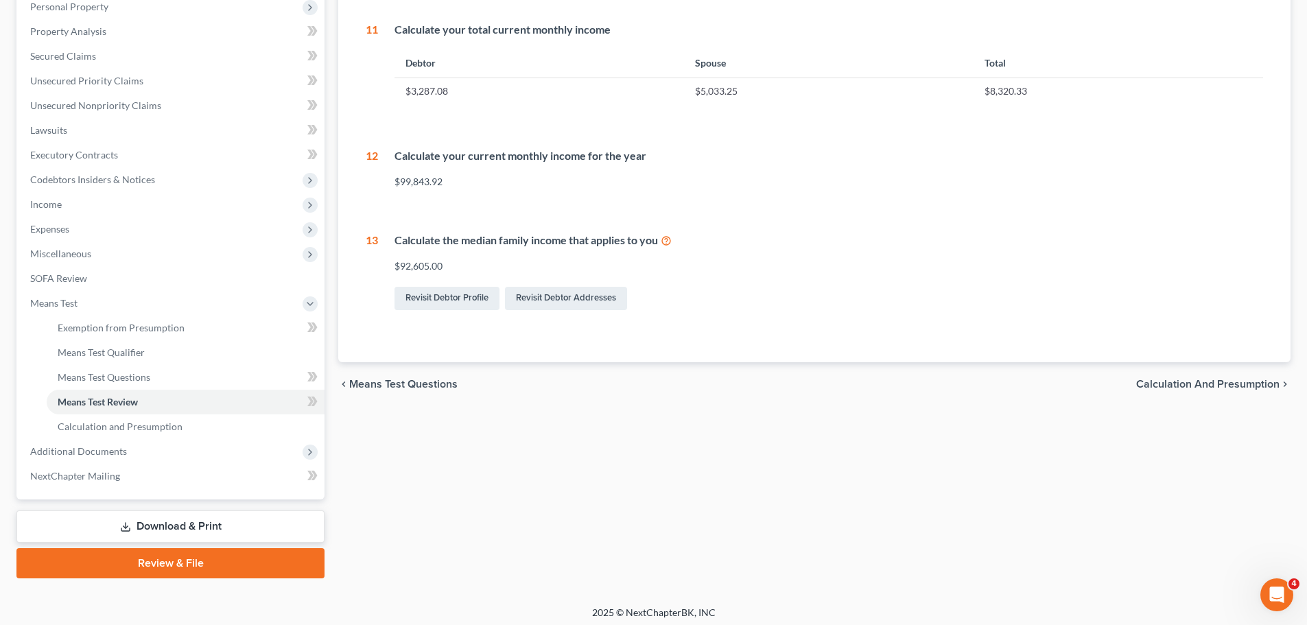
scroll to position [277, 0]
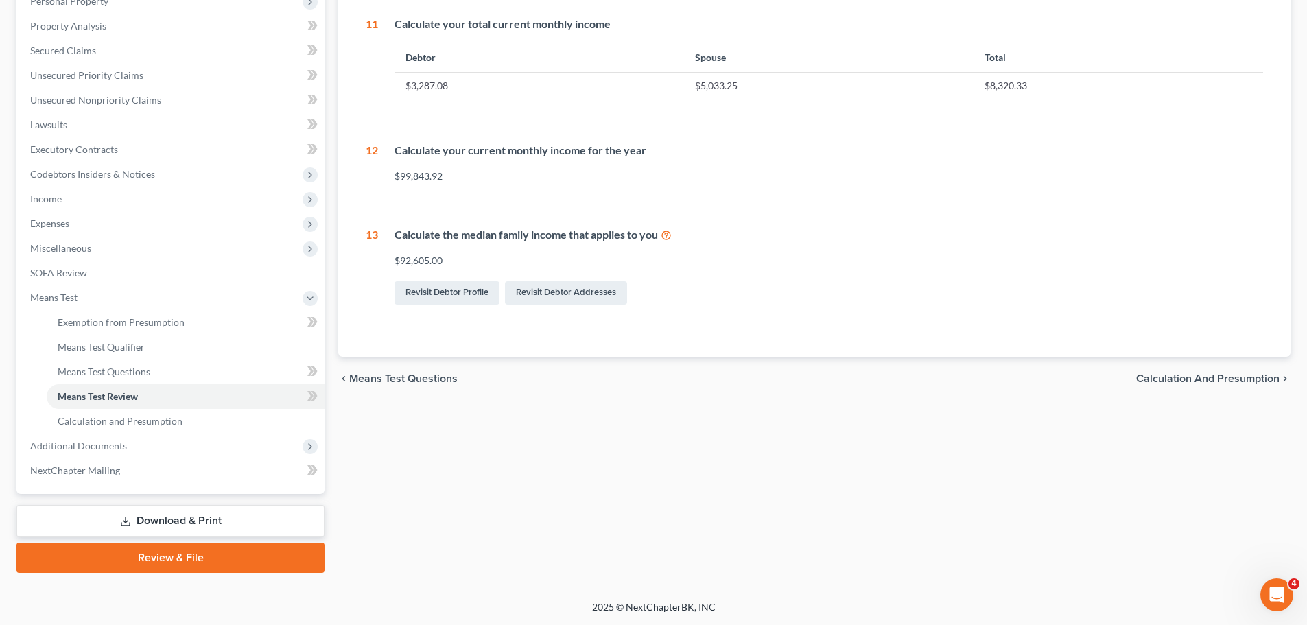
click at [1181, 377] on span "Calculation and Presumption" at bounding box center [1207, 378] width 143 height 11
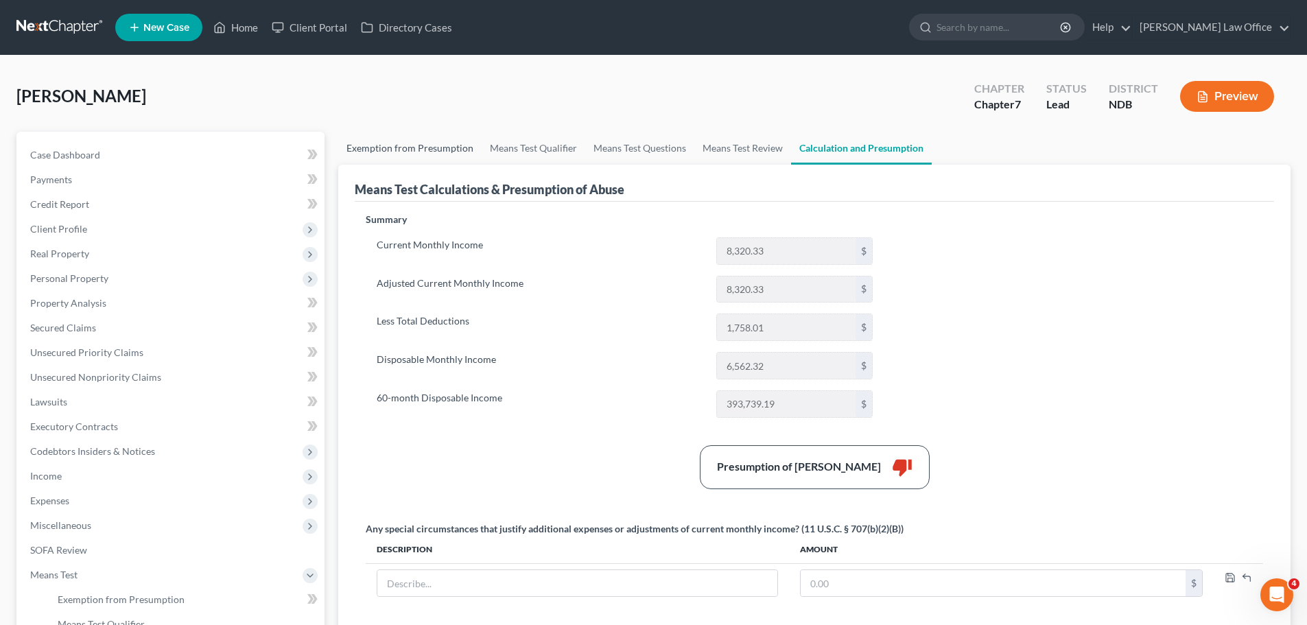
click at [412, 150] on link "Exemption from Presumption" at bounding box center [409, 148] width 143 height 33
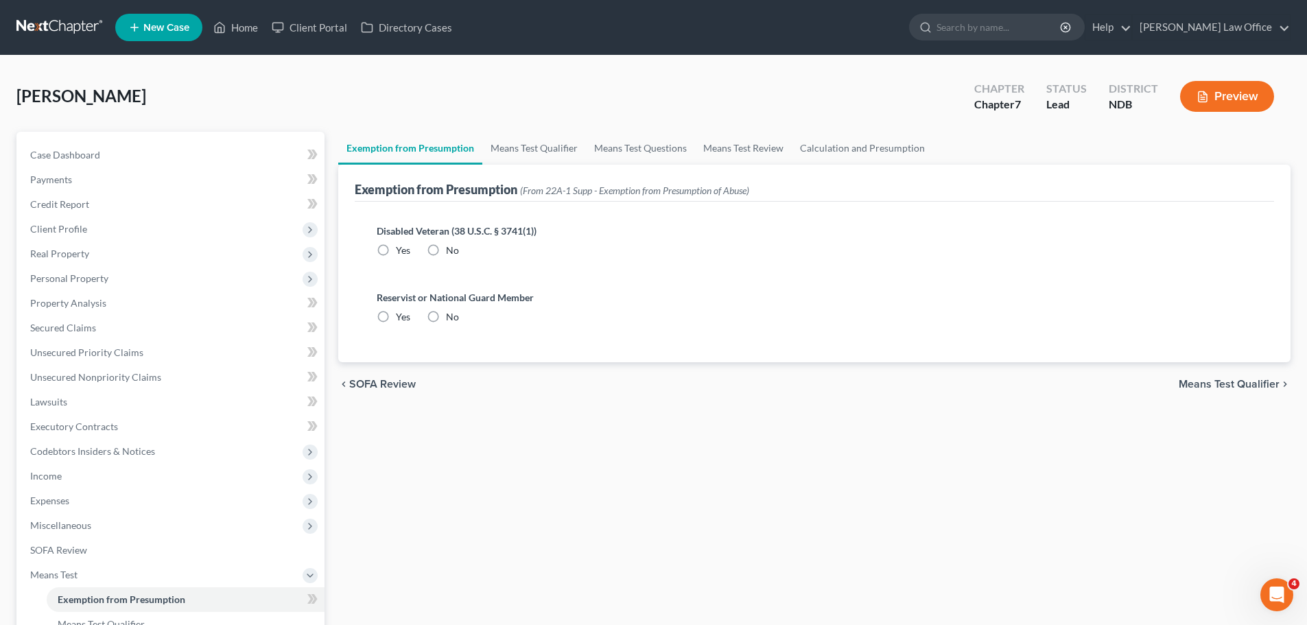
click at [446, 250] on label "No" at bounding box center [452, 251] width 13 height 14
click at [452, 250] on input "No" at bounding box center [456, 248] width 9 height 9
radio input "true"
drag, startPoint x: 434, startPoint y: 320, endPoint x: 437, endPoint y: 312, distance: 9.3
click at [446, 320] on label "No" at bounding box center [452, 317] width 13 height 14
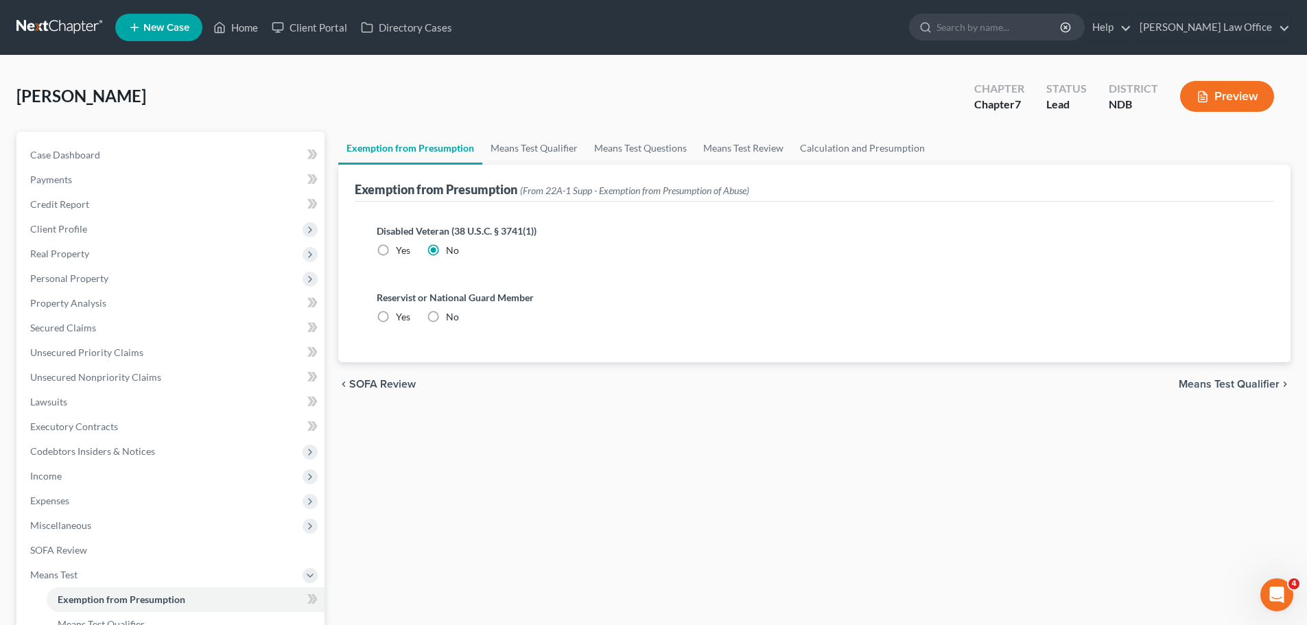
click at [452, 319] on input "No" at bounding box center [456, 314] width 9 height 9
radio input "true"
click at [552, 153] on link "Means Test Qualifier" at bounding box center [534, 148] width 104 height 33
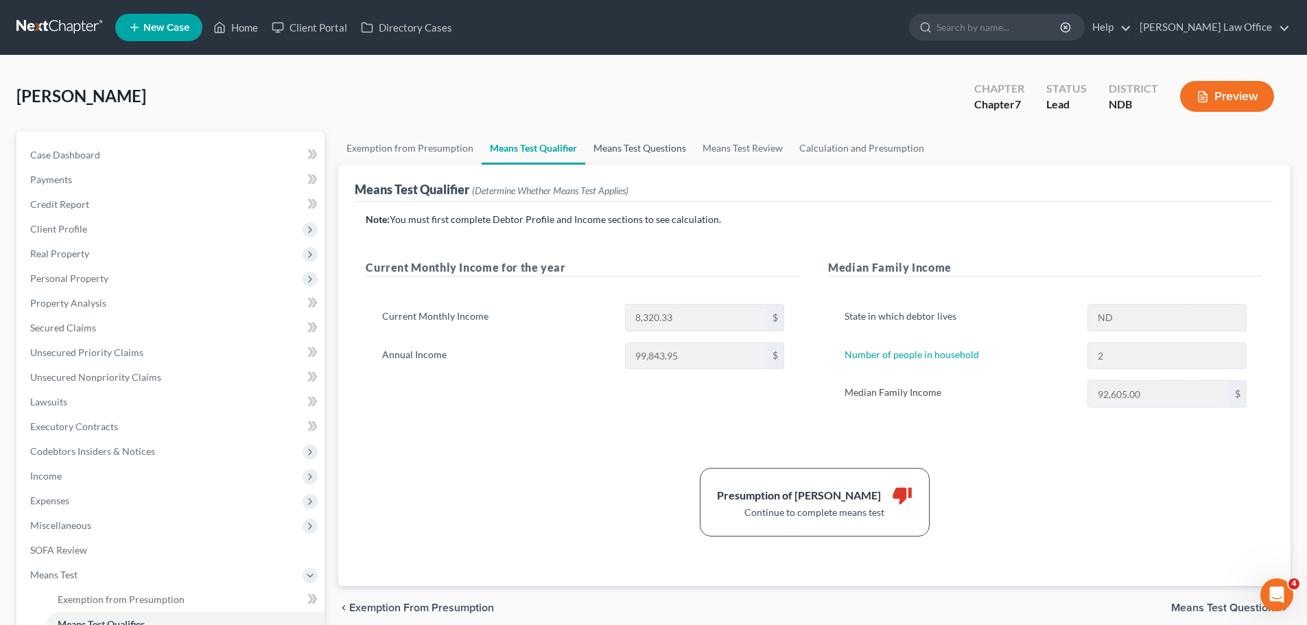
click at [655, 148] on link "Means Test Questions" at bounding box center [639, 148] width 109 height 33
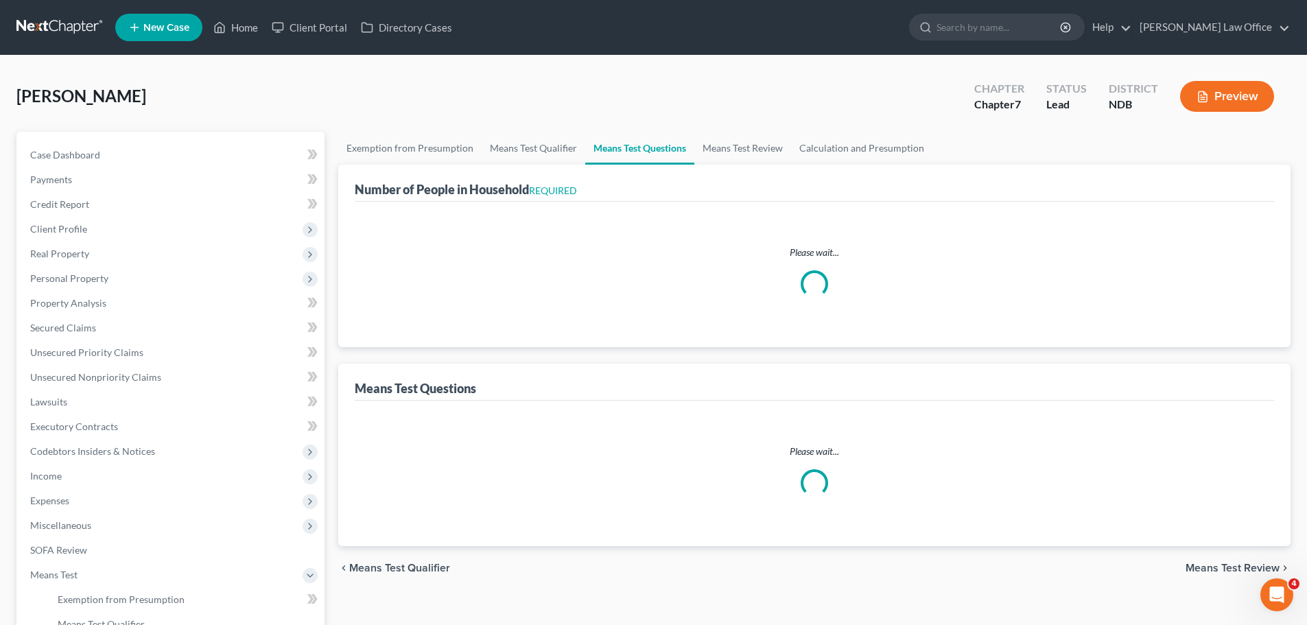
select select "2"
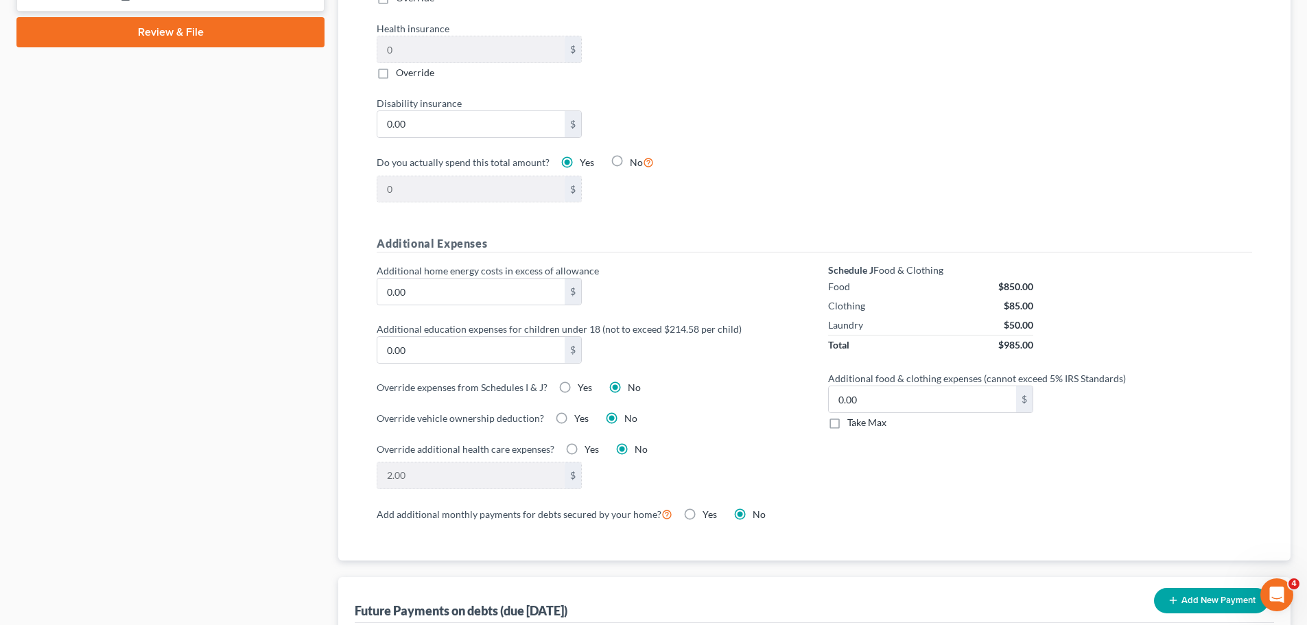
scroll to position [892, 0]
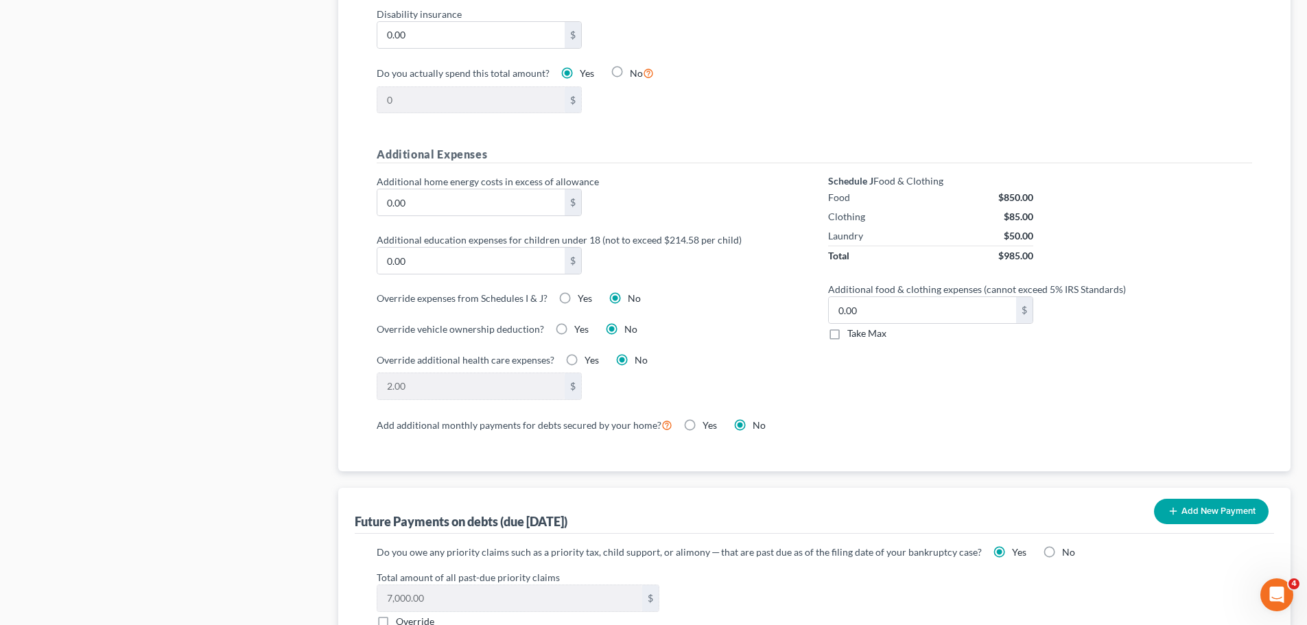
click at [847, 327] on label "Take Max" at bounding box center [866, 334] width 39 height 14
click at [853, 327] on input "Take Max" at bounding box center [857, 331] width 9 height 9
checkbox input "true"
type input "52.00"
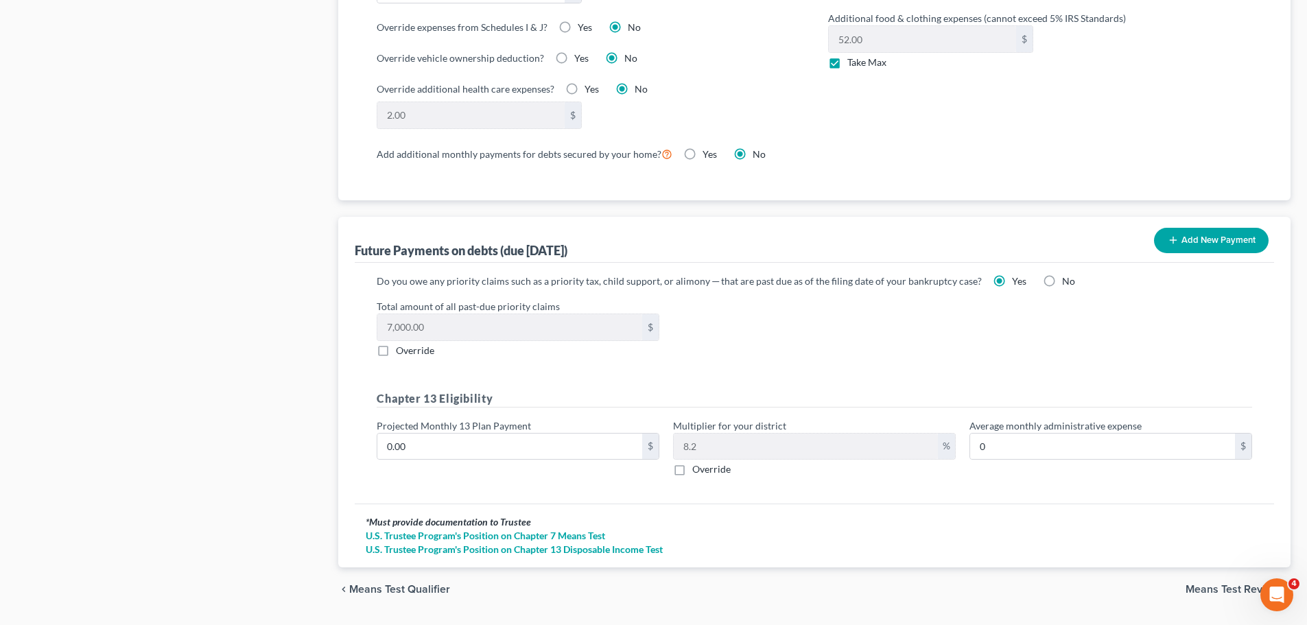
scroll to position [1167, 0]
click at [396, 340] on label "Override" at bounding box center [415, 347] width 38 height 14
click at [401, 340] on input "Override" at bounding box center [405, 344] width 9 height 9
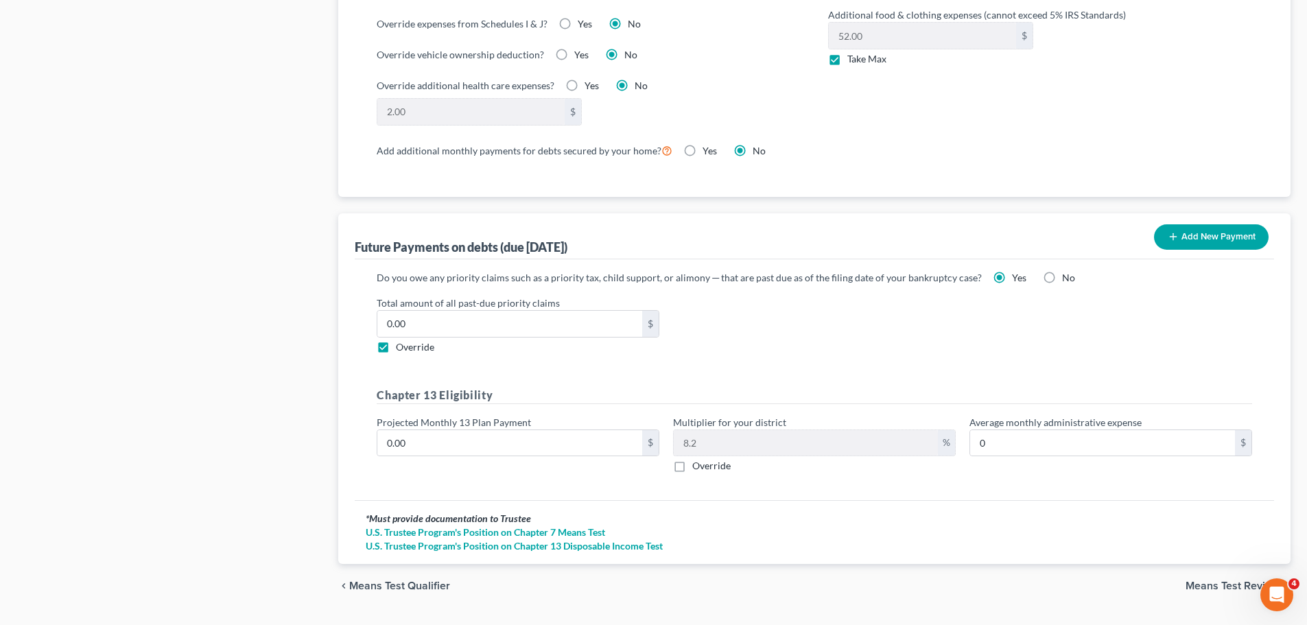
click at [396, 340] on label "Override" at bounding box center [415, 347] width 38 height 14
click at [401, 340] on input "Override" at bounding box center [405, 344] width 9 height 9
checkbox input "false"
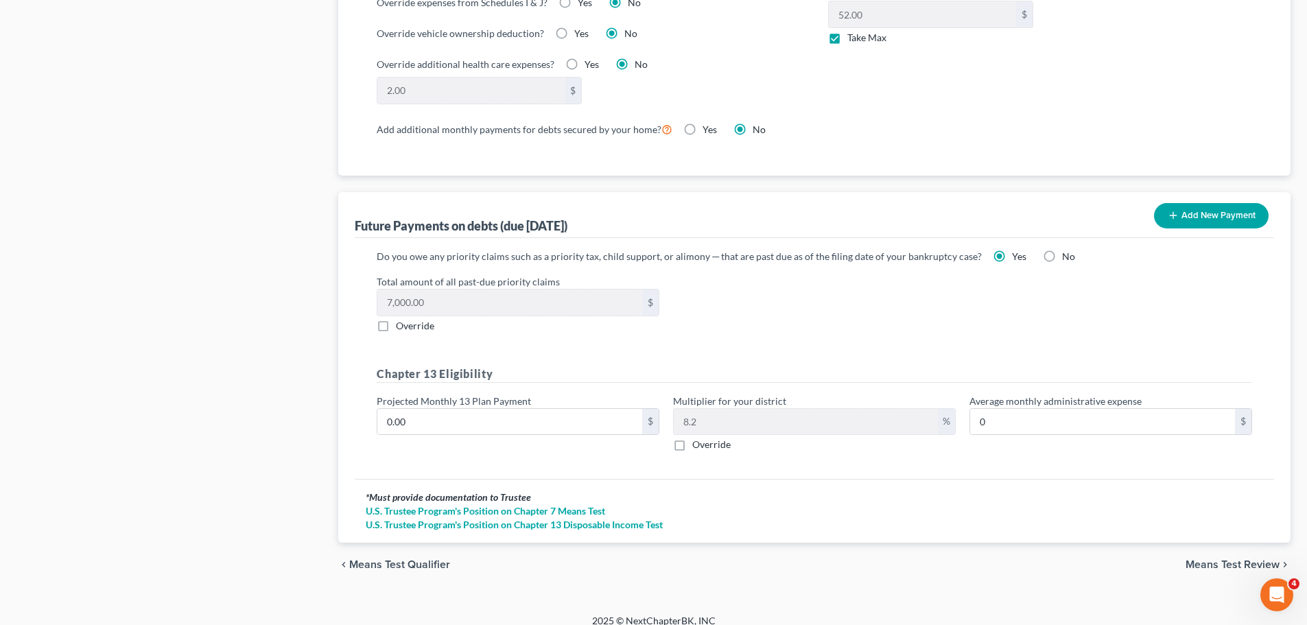
click at [1200, 559] on span "Means Test Review" at bounding box center [1233, 564] width 94 height 11
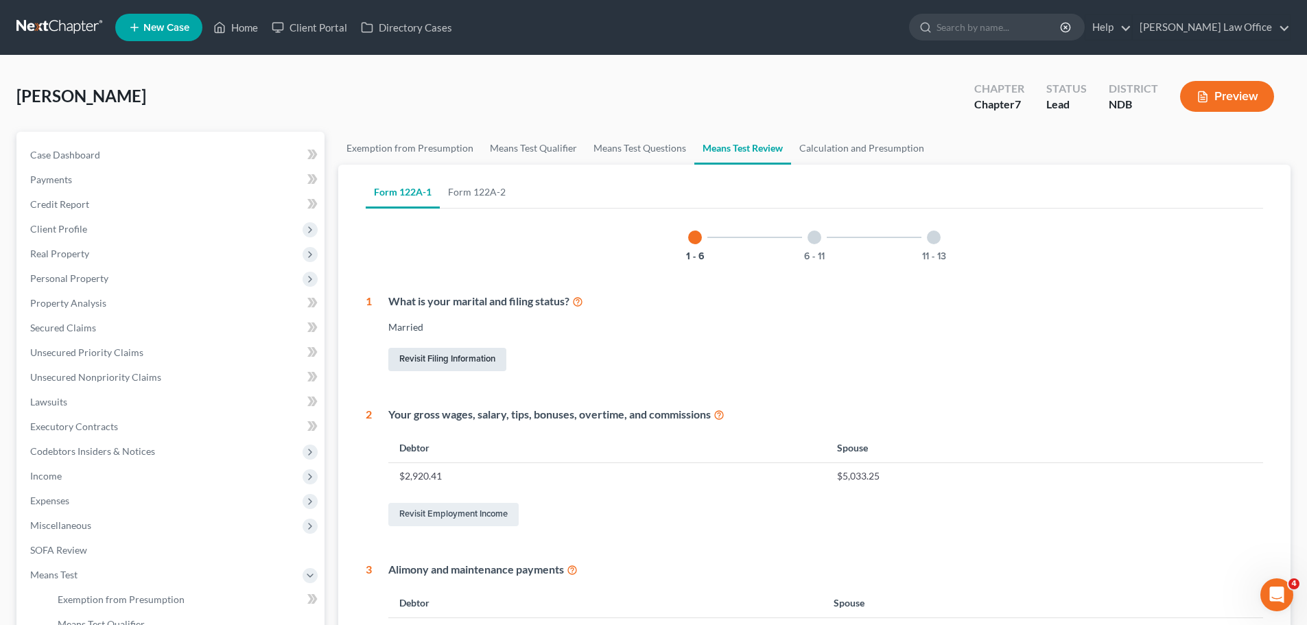
click at [449, 366] on link "Revisit Filing Information" at bounding box center [447, 359] width 118 height 23
select select "1"
select select "0"
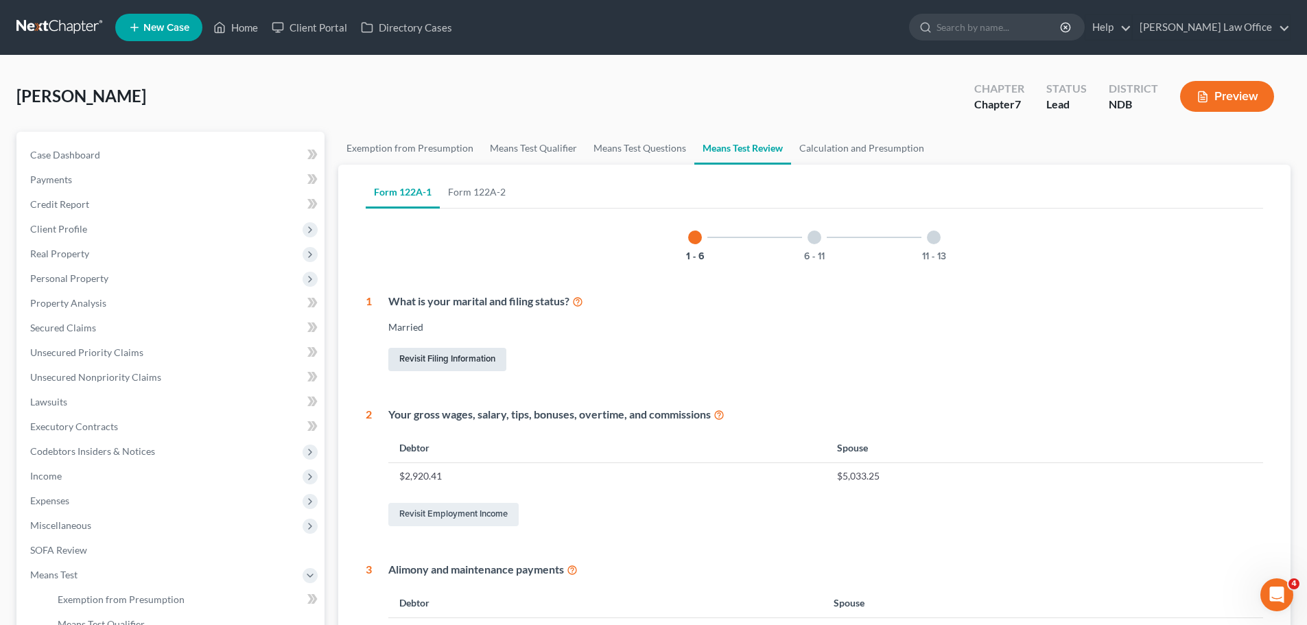
select select "29"
click at [581, 303] on icon at bounding box center [577, 300] width 11 height 13
click at [452, 358] on link "Revisit Filing Information" at bounding box center [447, 359] width 118 height 23
select select "1"
select select "0"
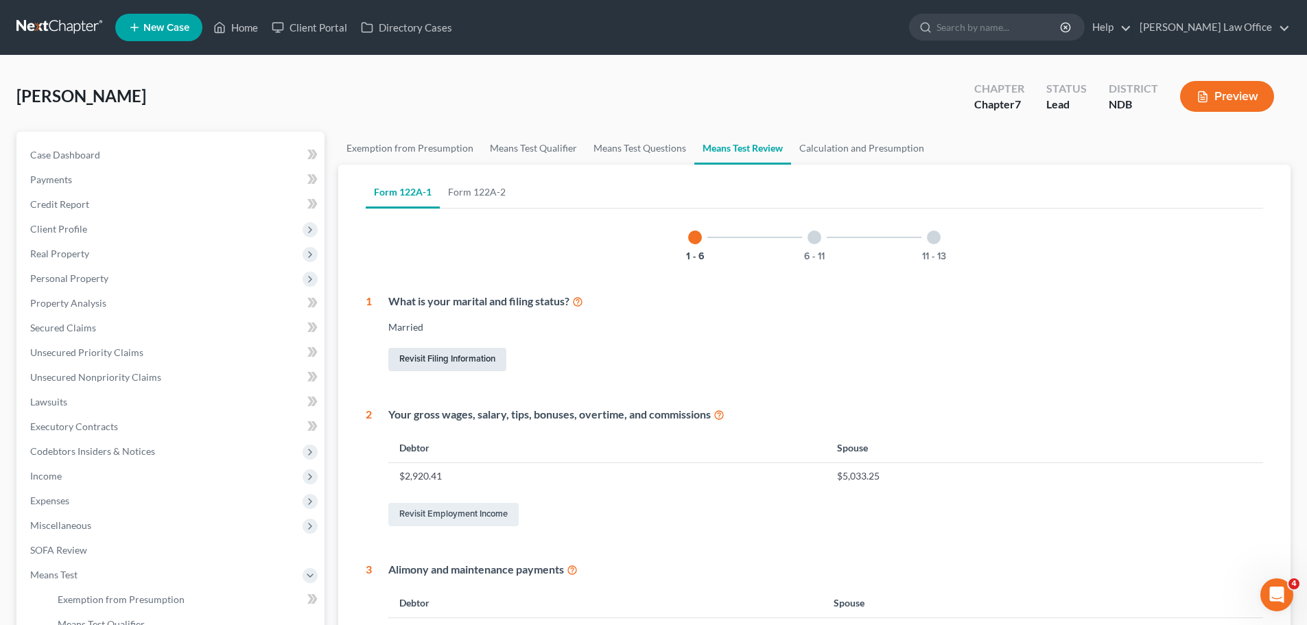
select select "0"
select select "60"
select select "3"
select select "0"
select select "29"
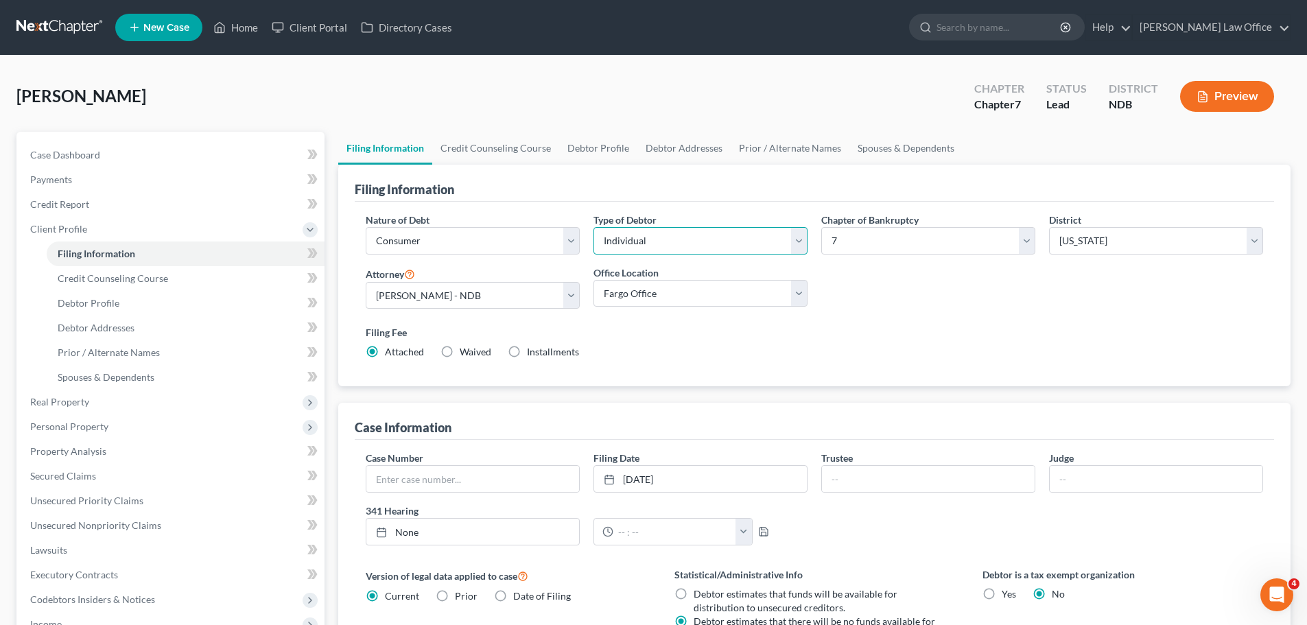
click at [802, 240] on select "Select Individual Joint" at bounding box center [701, 240] width 214 height 27
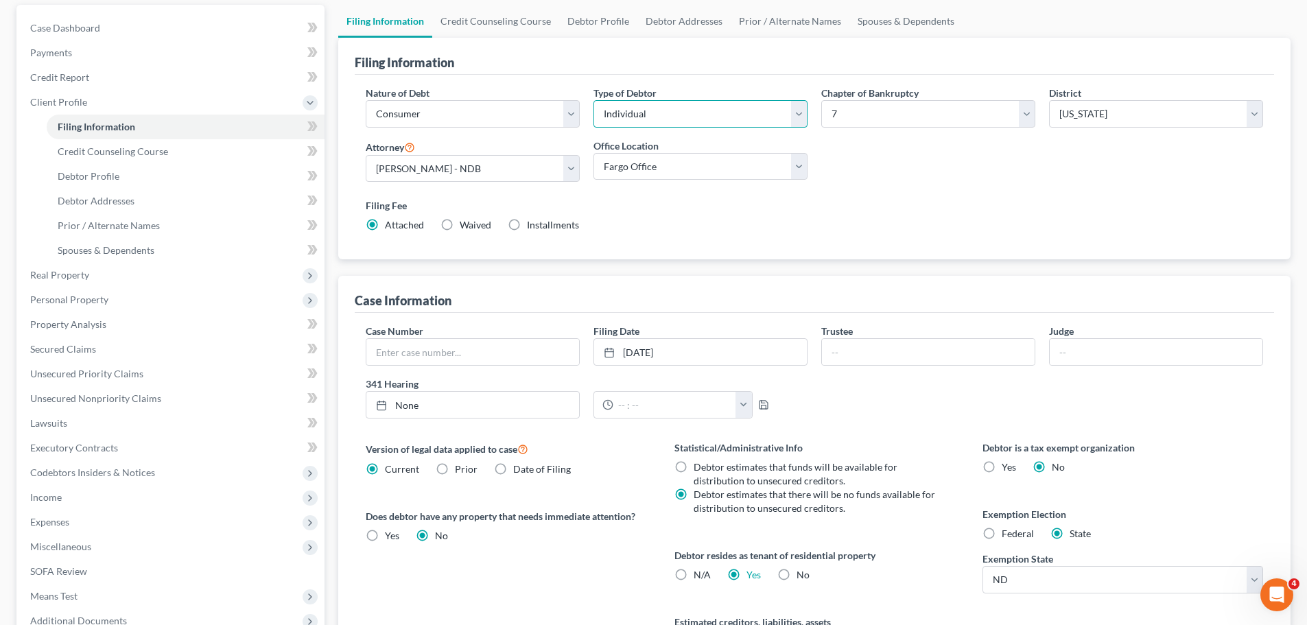
scroll to position [96, 0]
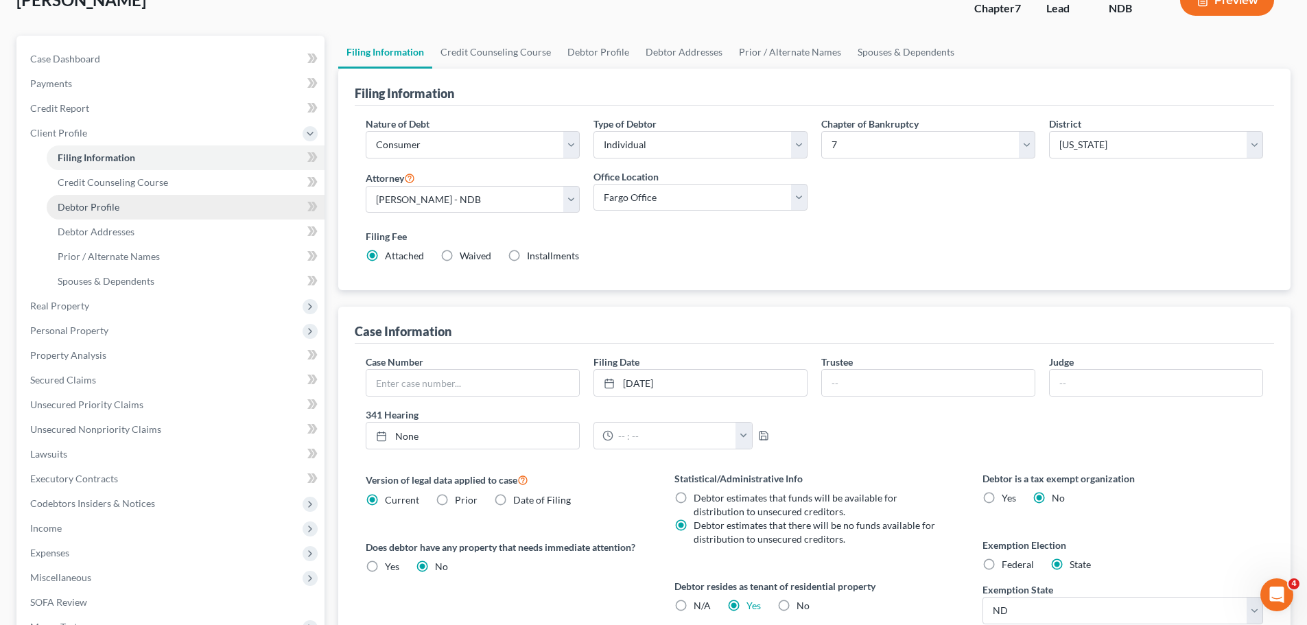
click at [78, 207] on span "Debtor Profile" at bounding box center [89, 207] width 62 height 12
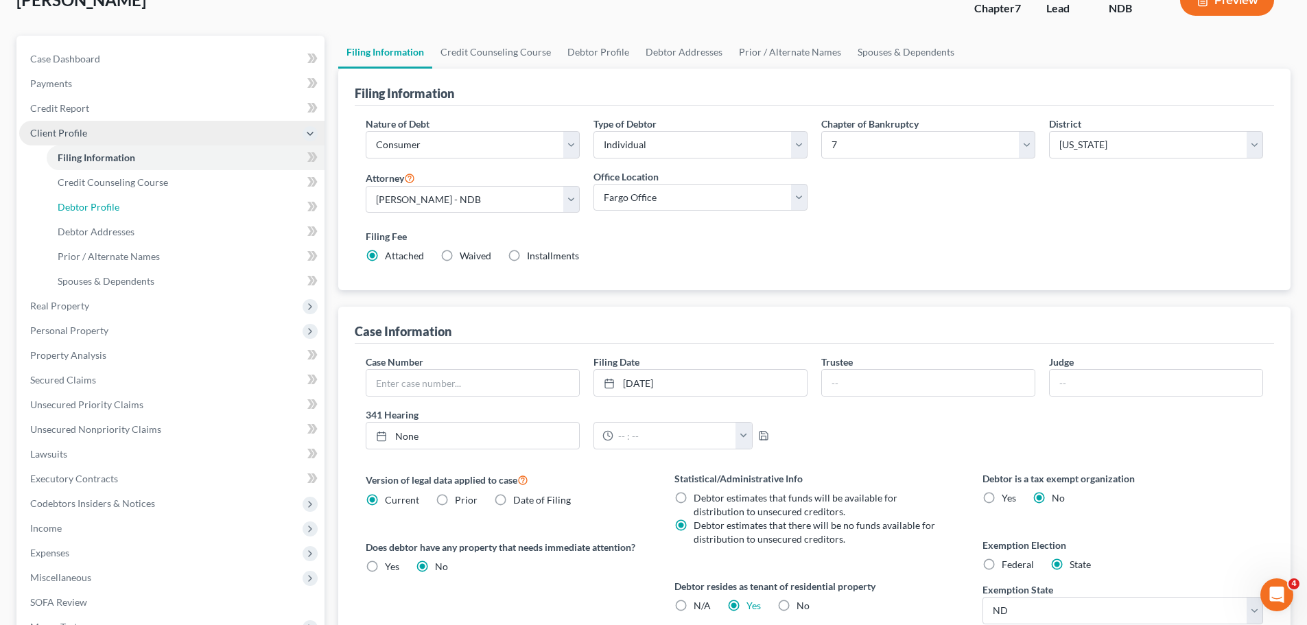
select select "1"
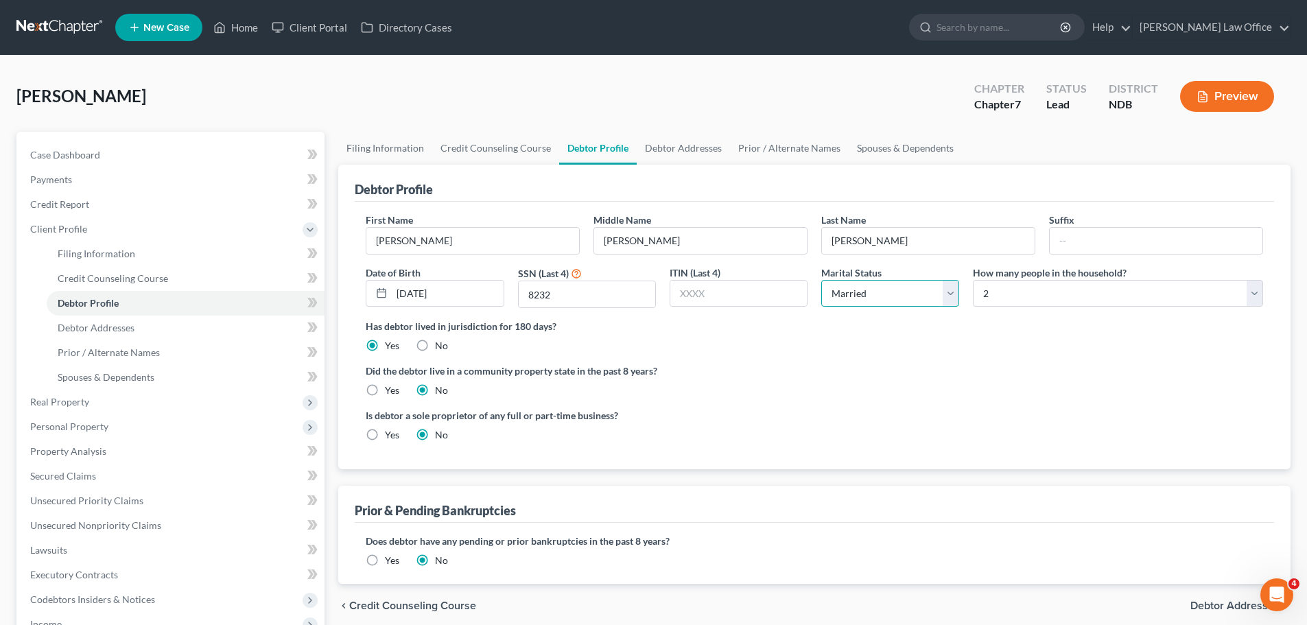
click at [949, 296] on select "Select Single Married Separated Divorced Widowed" at bounding box center [890, 293] width 138 height 27
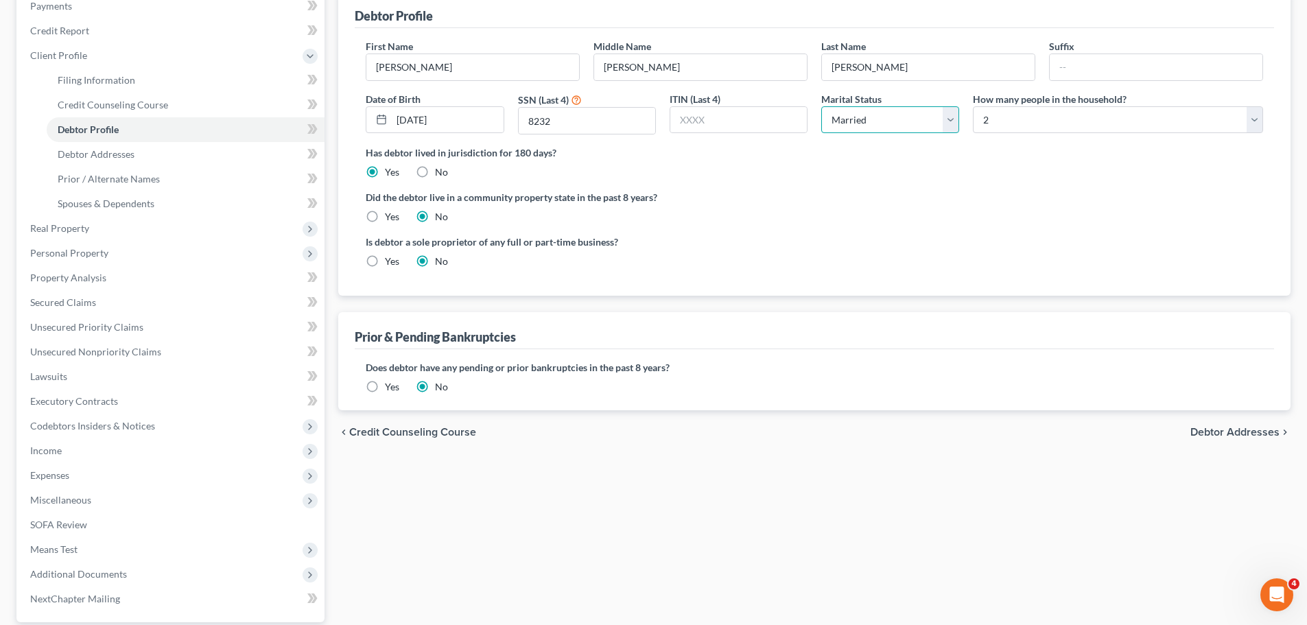
scroll to position [206, 0]
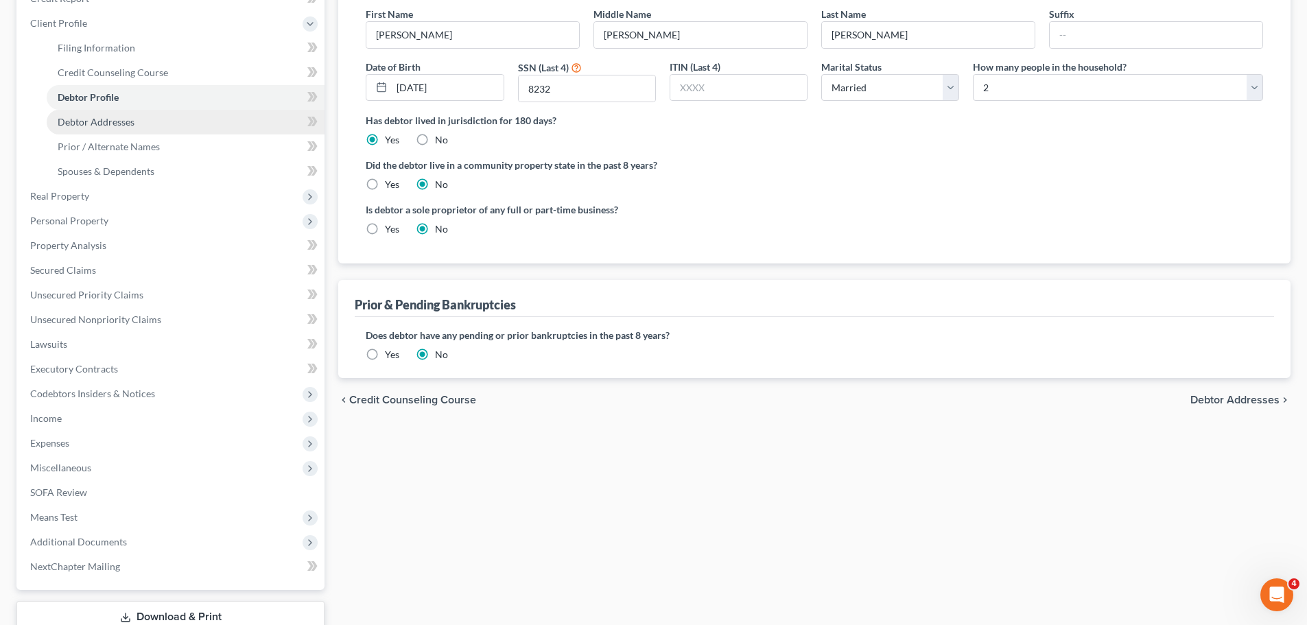
click at [103, 111] on link "Debtor Addresses" at bounding box center [186, 122] width 278 height 25
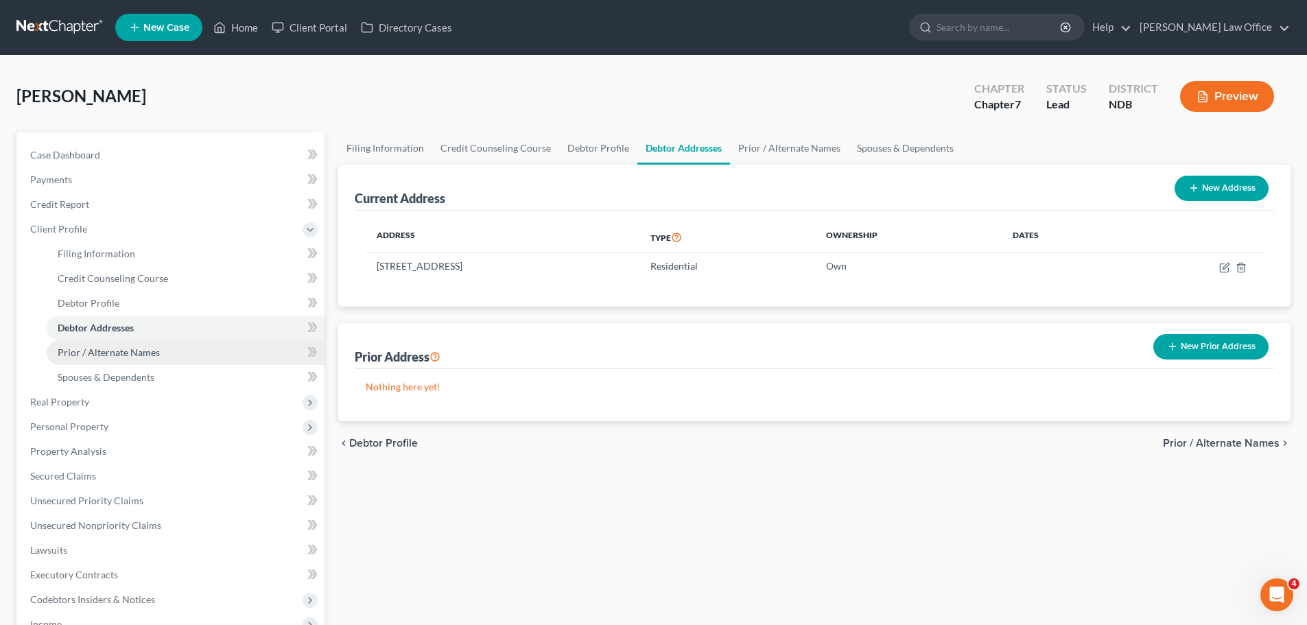
click at [131, 356] on span "Prior / Alternate Names" at bounding box center [109, 353] width 102 height 12
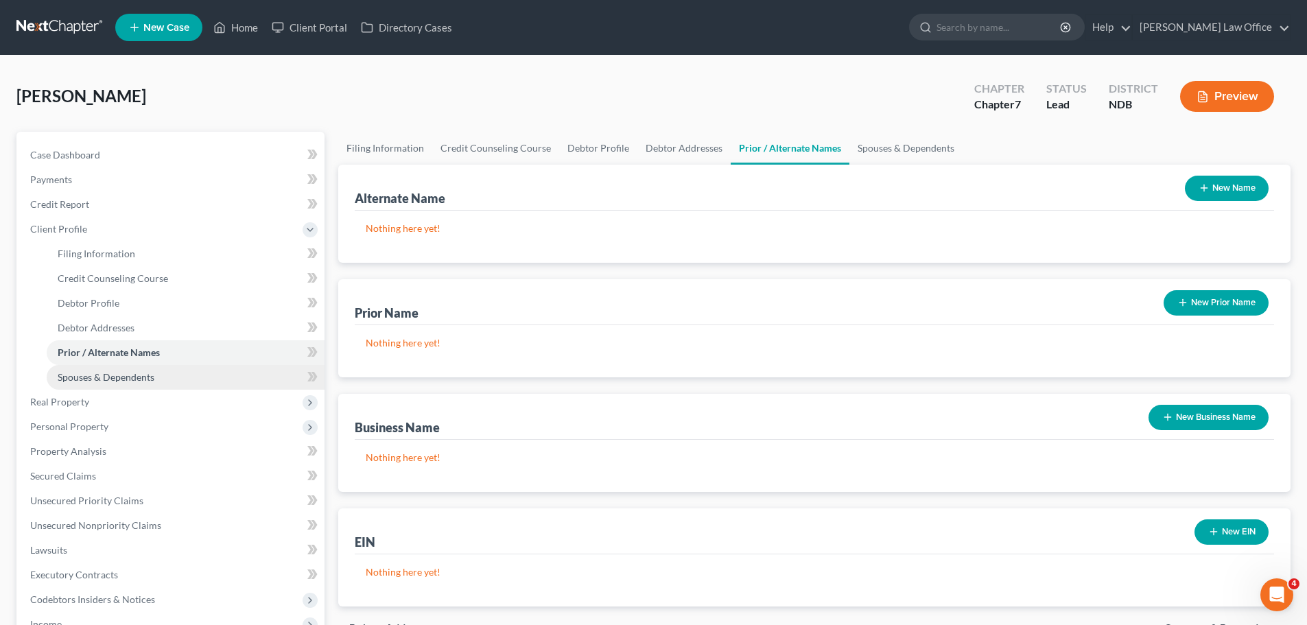
click at [117, 380] on span "Spouses & Dependents" at bounding box center [106, 377] width 97 height 12
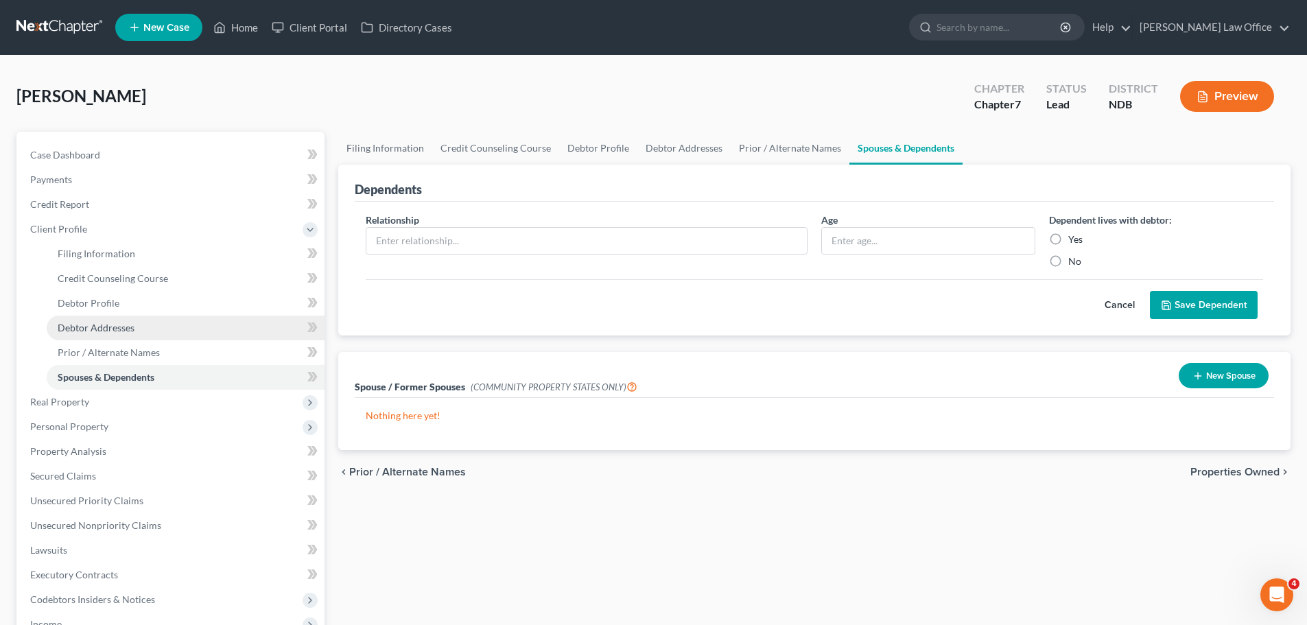
click at [117, 326] on span "Debtor Addresses" at bounding box center [96, 328] width 77 height 12
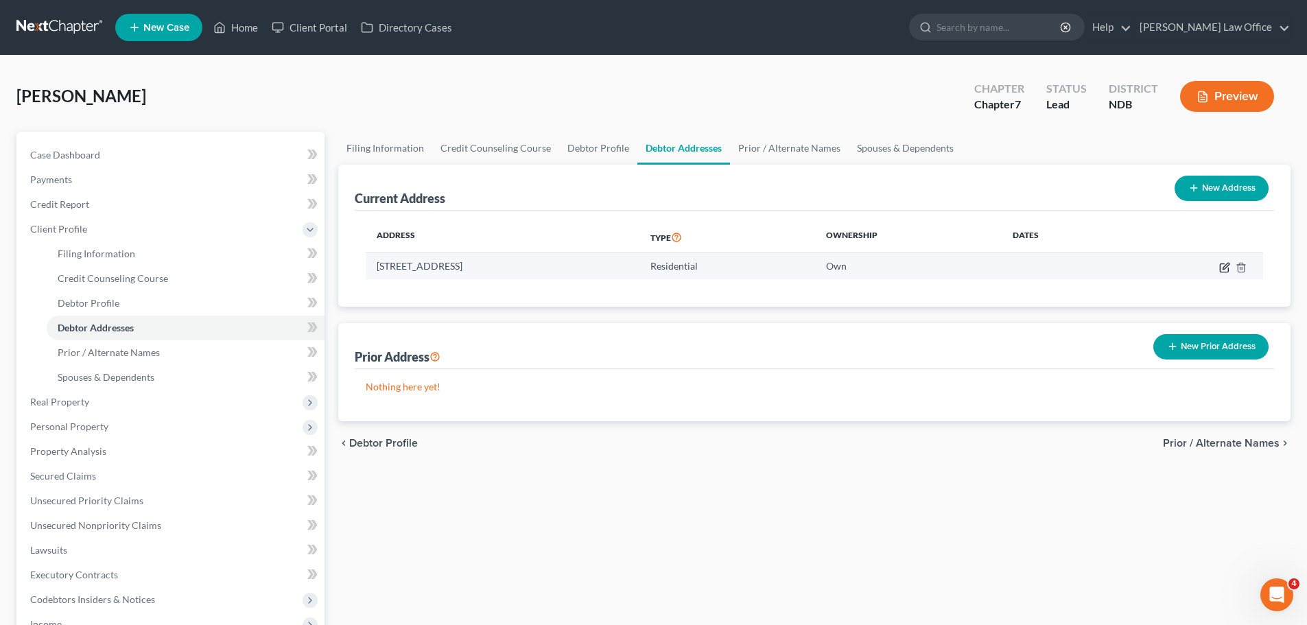
click at [1228, 268] on icon "button" at bounding box center [1224, 267] width 11 height 11
select select "29"
select select "0"
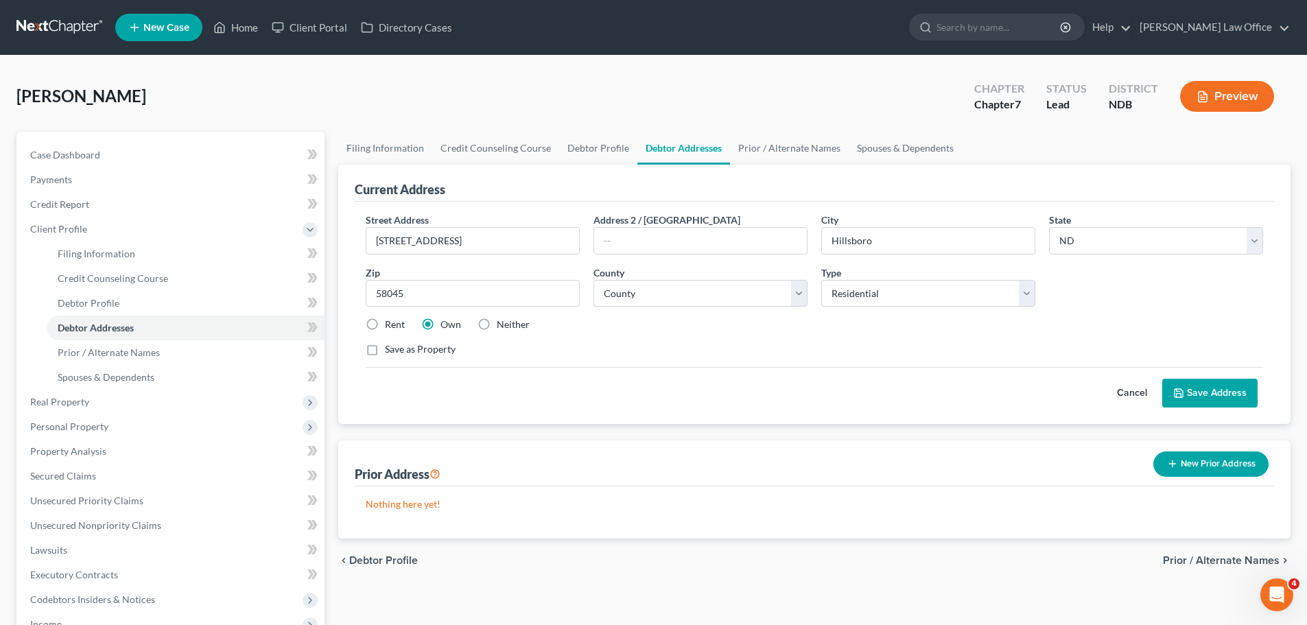
click at [385, 325] on label "Rent" at bounding box center [395, 325] width 20 height 14
click at [390, 325] on input "Rent" at bounding box center [394, 322] width 9 height 9
radio input "true"
click at [1188, 394] on button "Save Address" at bounding box center [1209, 393] width 95 height 29
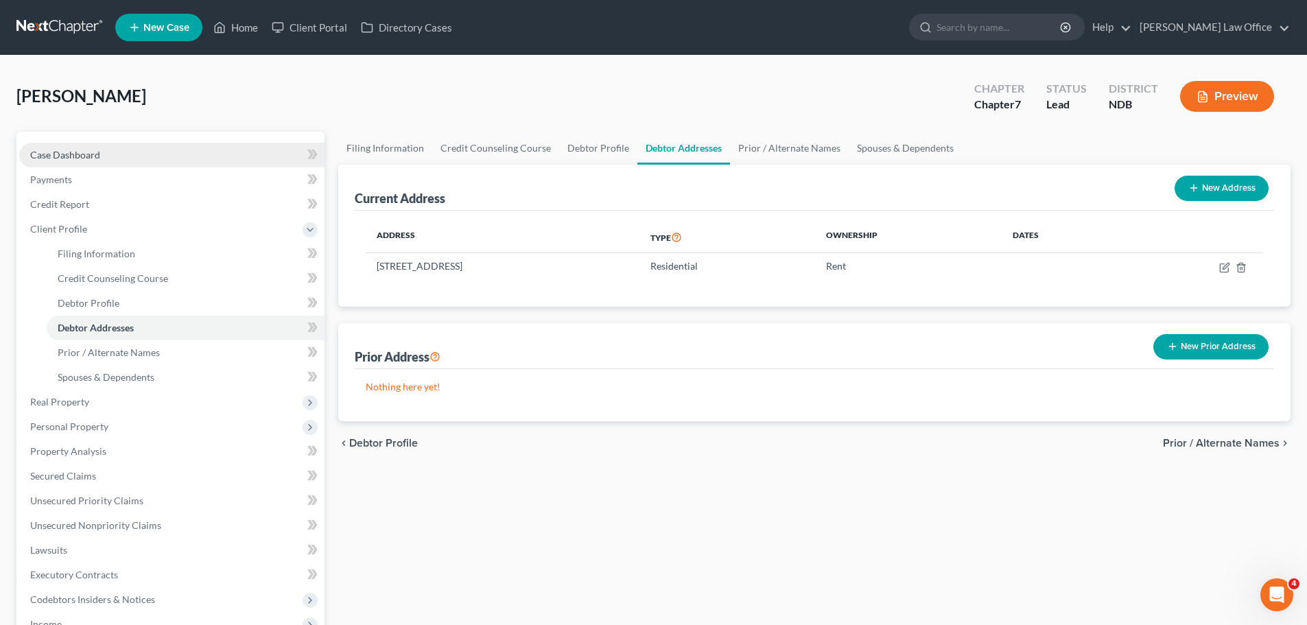
click at [80, 153] on span "Case Dashboard" at bounding box center [65, 155] width 70 height 12
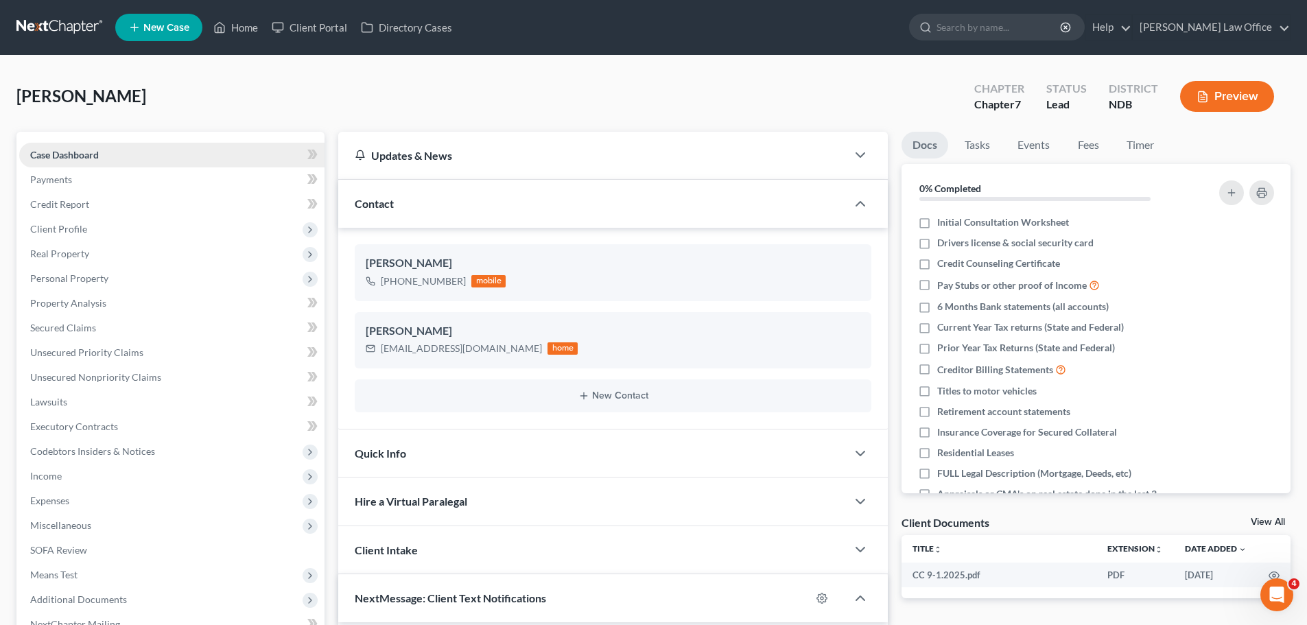
scroll to position [108, 0]
click at [60, 179] on span "Payments" at bounding box center [51, 180] width 42 height 12
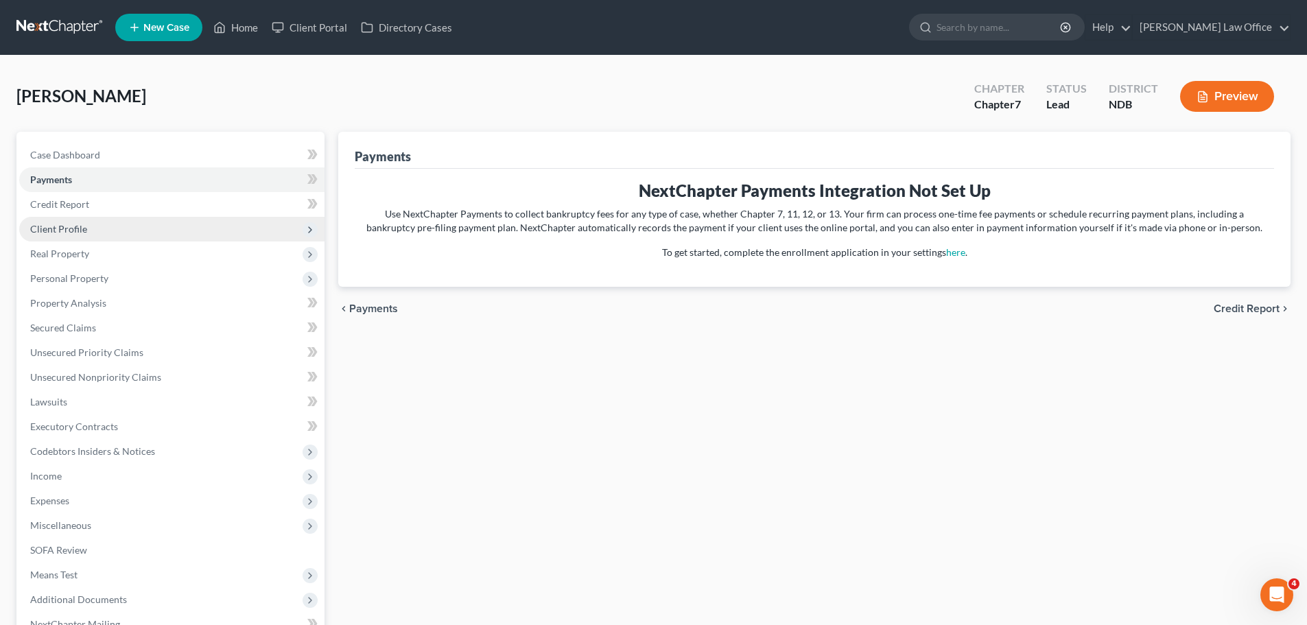
click at [49, 224] on span "Client Profile" at bounding box center [58, 229] width 57 height 12
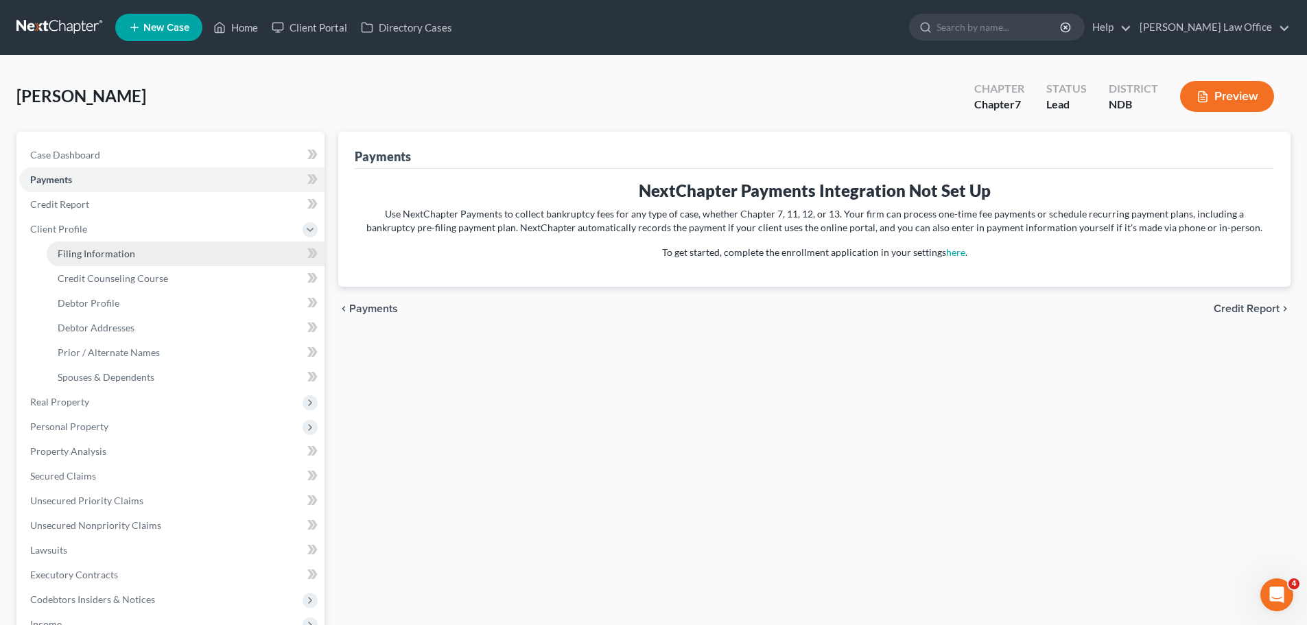
click at [77, 252] on span "Filing Information" at bounding box center [97, 254] width 78 height 12
select select "1"
select select "0"
select select "60"
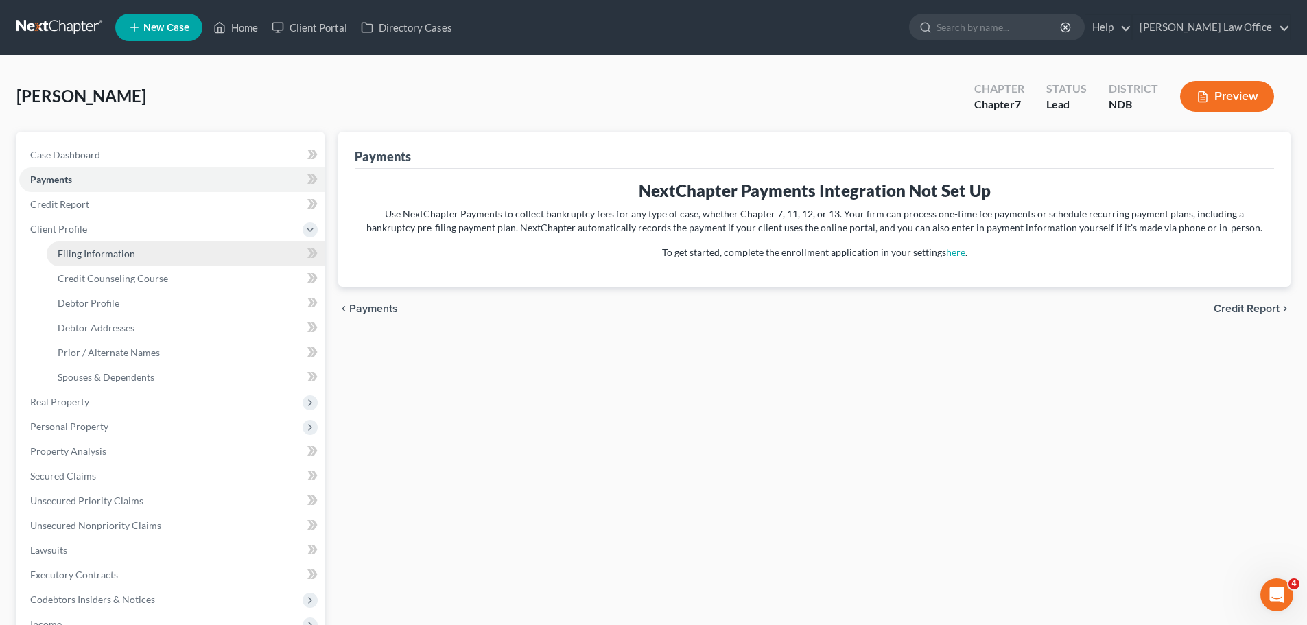
select select "3"
select select "0"
select select "29"
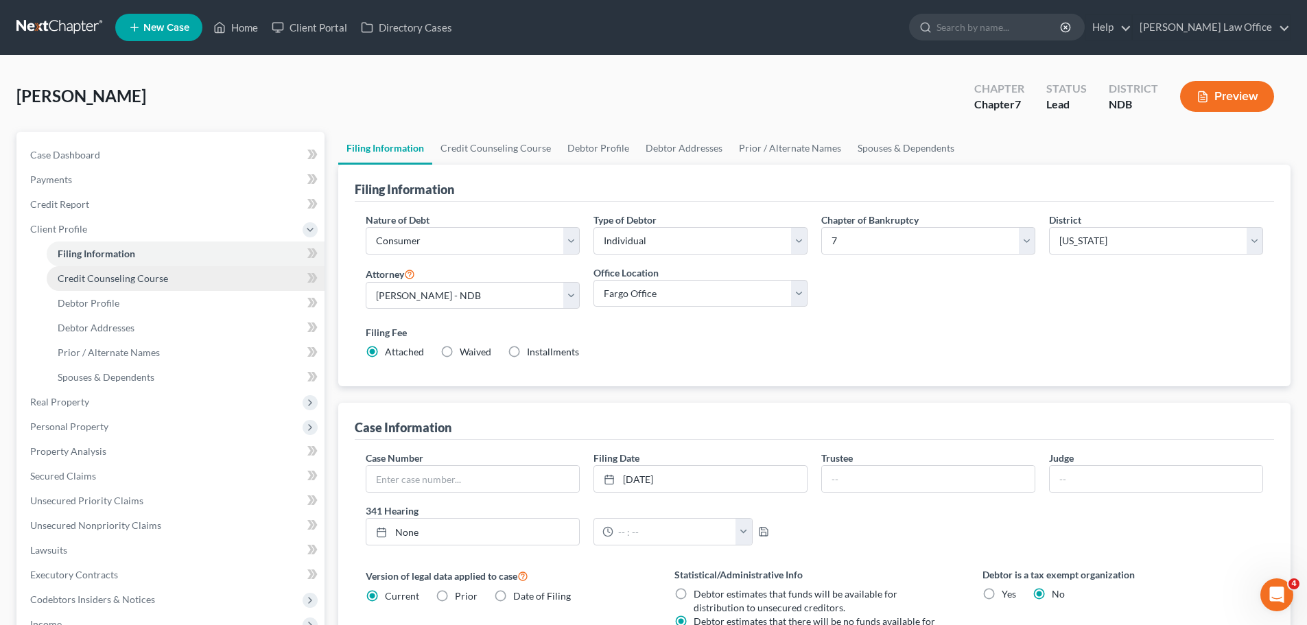
click at [111, 279] on span "Credit Counseling Course" at bounding box center [113, 278] width 110 height 12
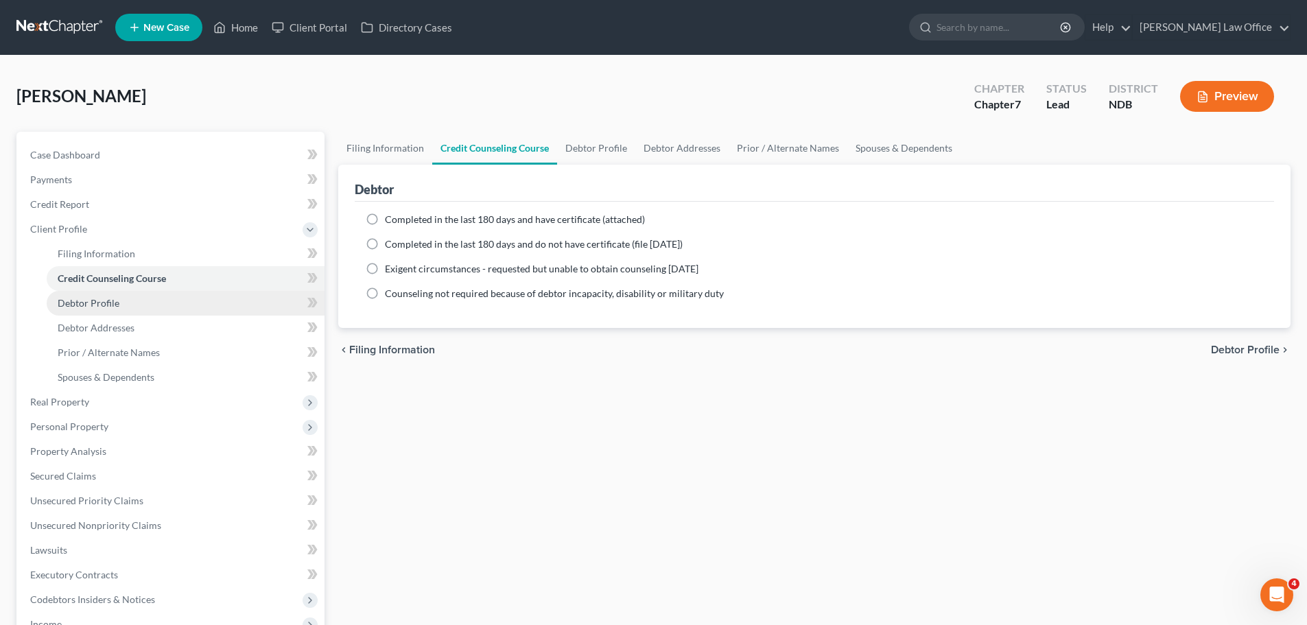
click at [98, 305] on span "Debtor Profile" at bounding box center [89, 303] width 62 height 12
select select "1"
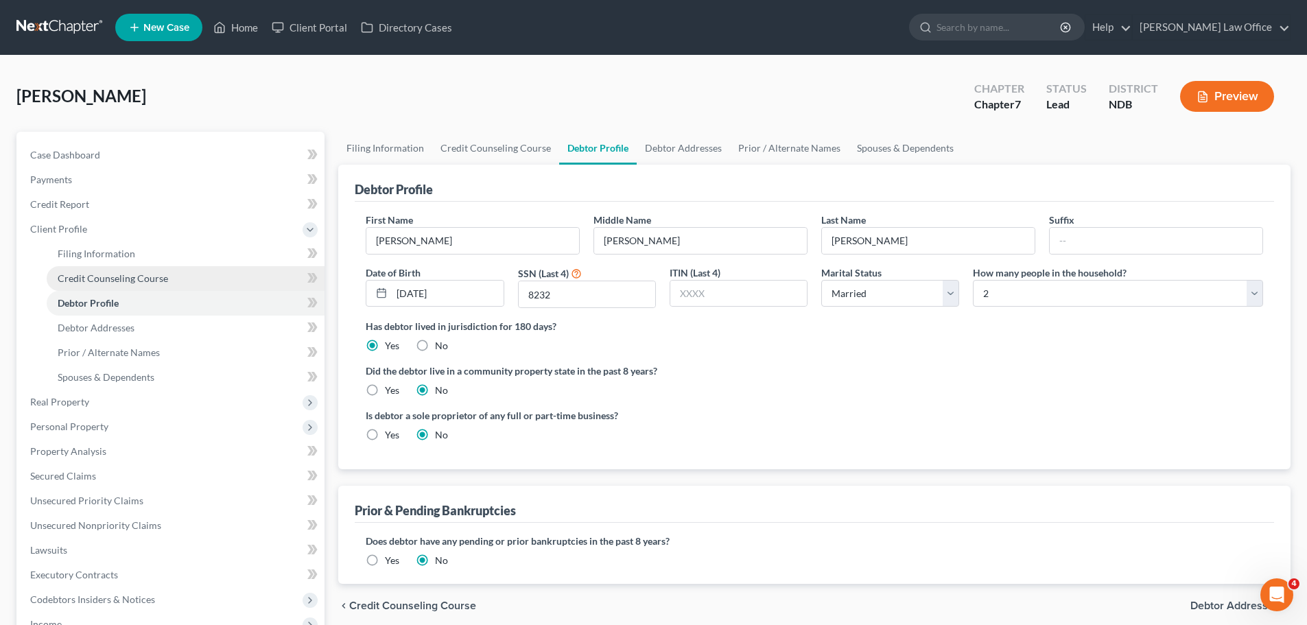
click at [97, 274] on span "Credit Counseling Course" at bounding box center [113, 278] width 110 height 12
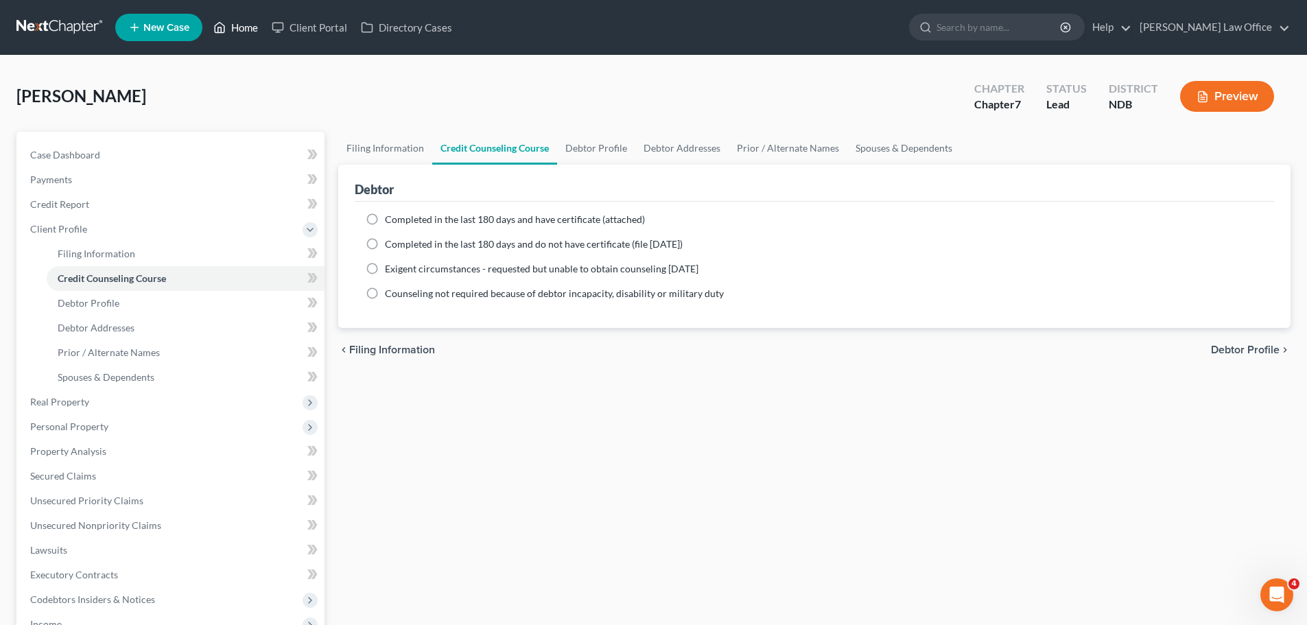
click at [244, 27] on link "Home" at bounding box center [236, 27] width 58 height 25
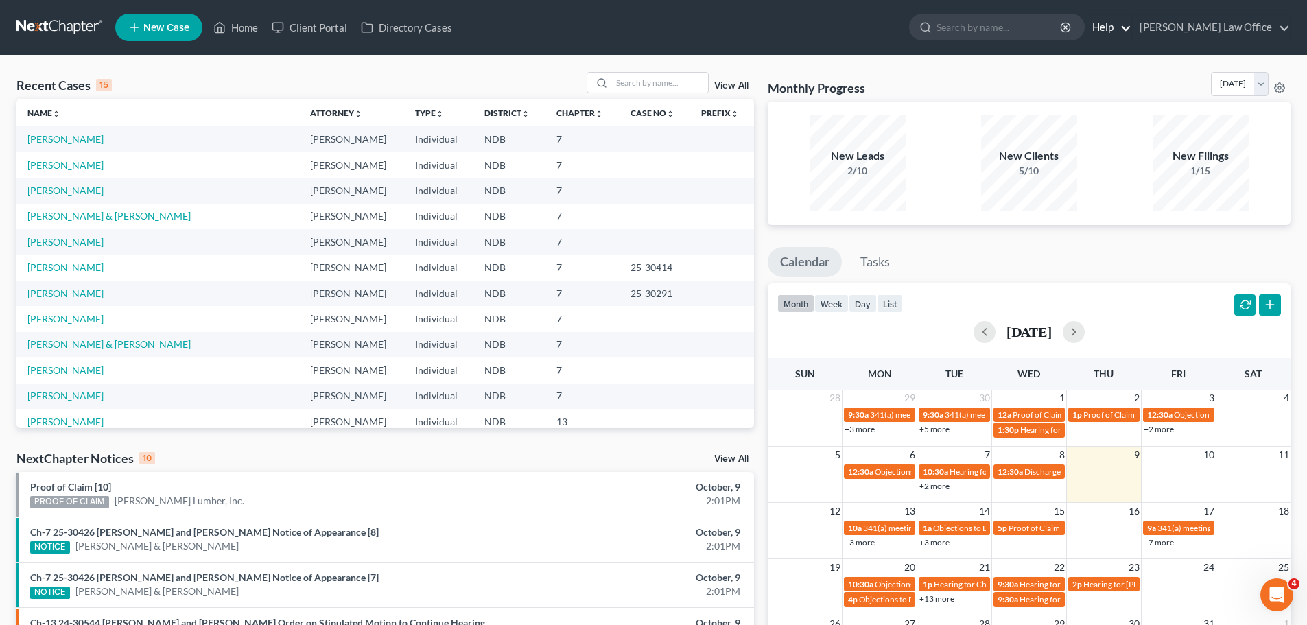
click at [1132, 30] on link "Help" at bounding box center [1109, 27] width 46 height 25
click at [1107, 80] on link "Webinars" at bounding box center [1076, 80] width 109 height 23
